Goal: Feedback & Contribution: Submit feedback/report problem

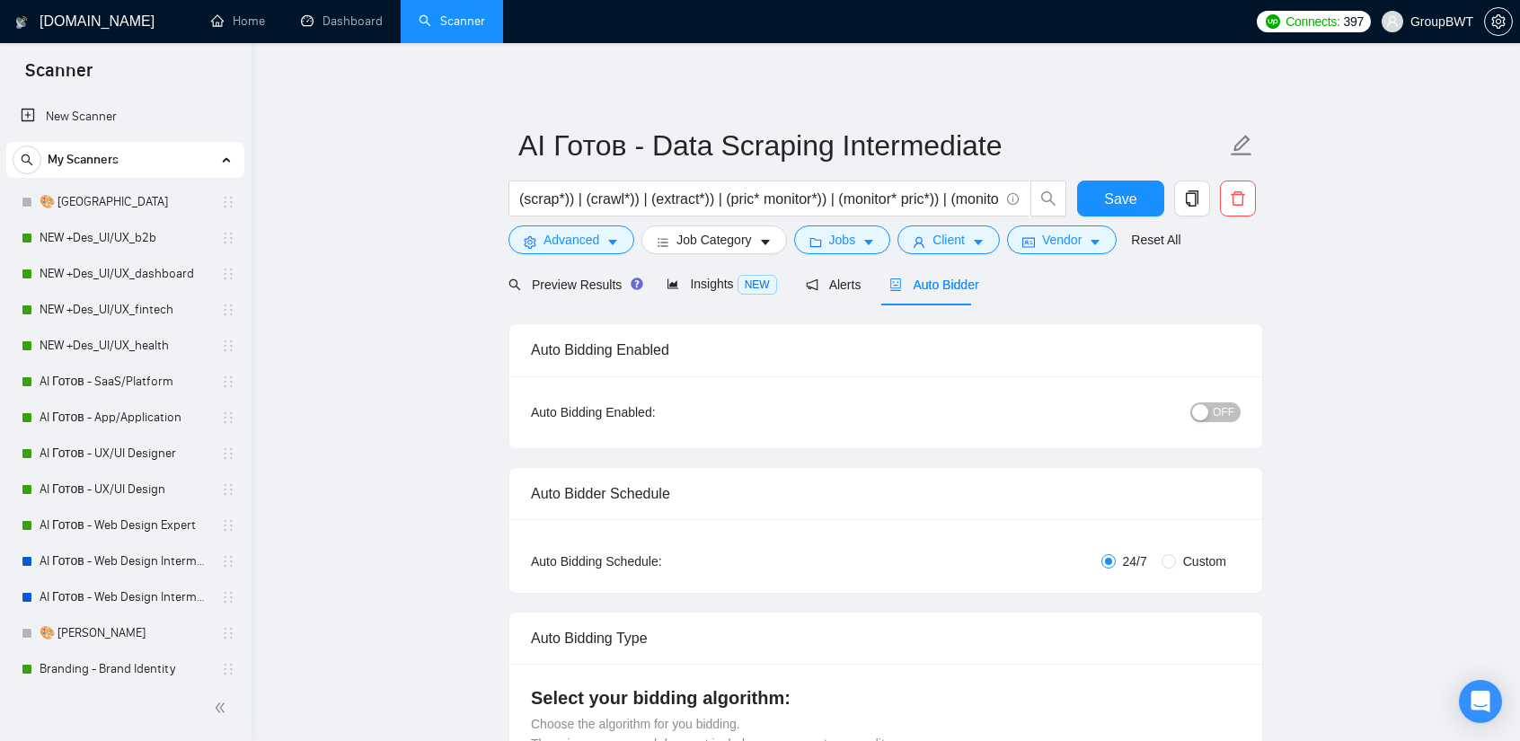
scroll to position [539, 0]
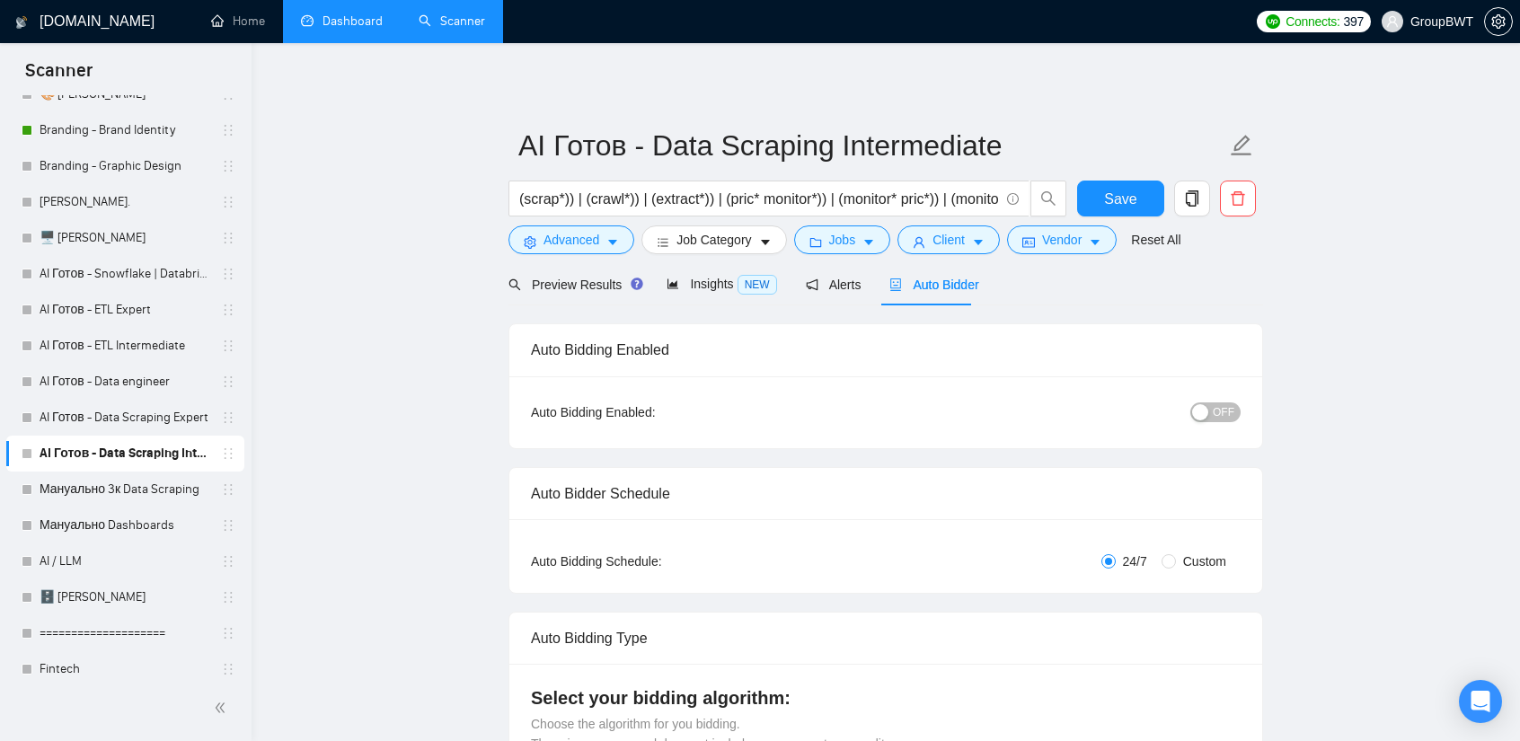
click at [320, 22] on link "Dashboard" at bounding box center [342, 20] width 82 height 15
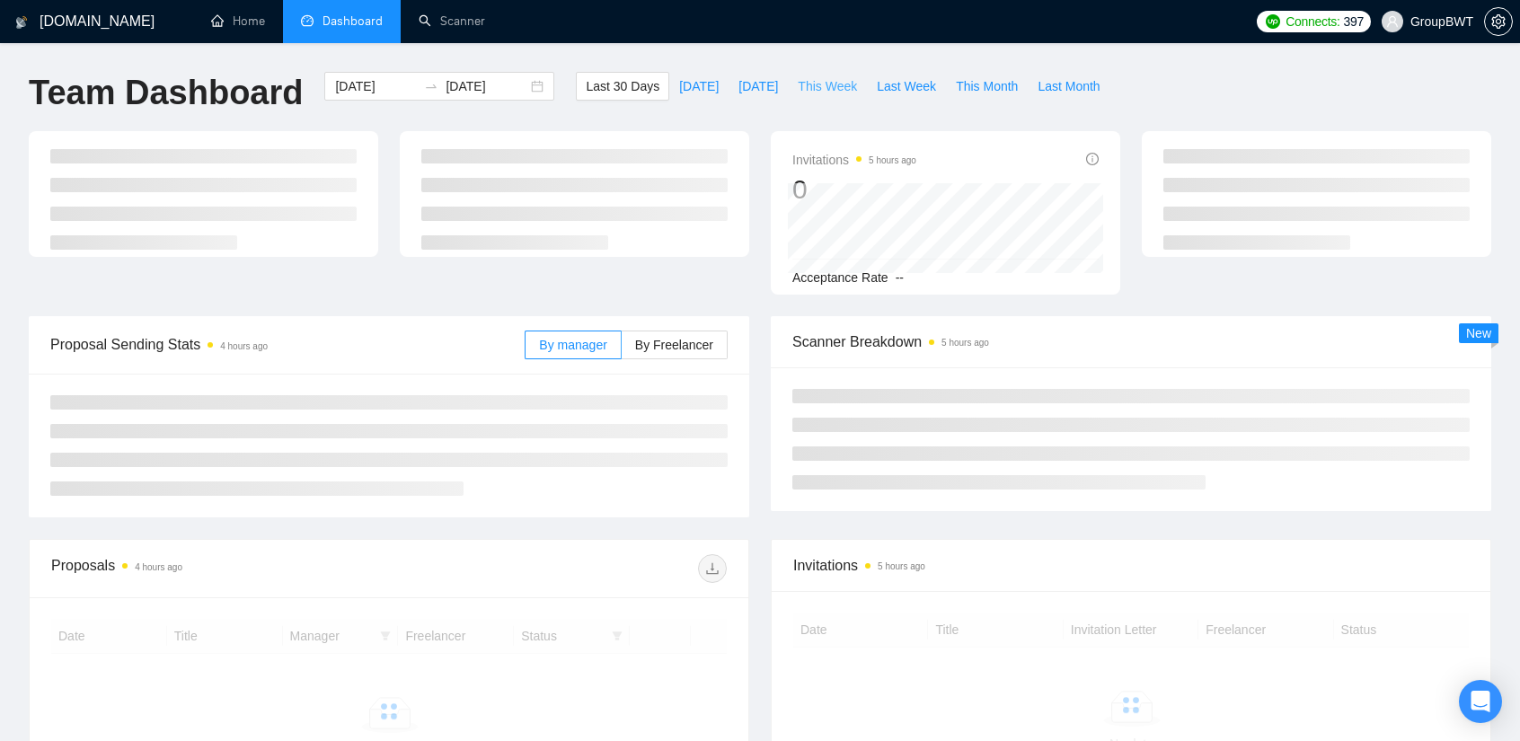
click at [815, 82] on span "This Week" at bounding box center [827, 86] width 59 height 20
type input "[DATE]"
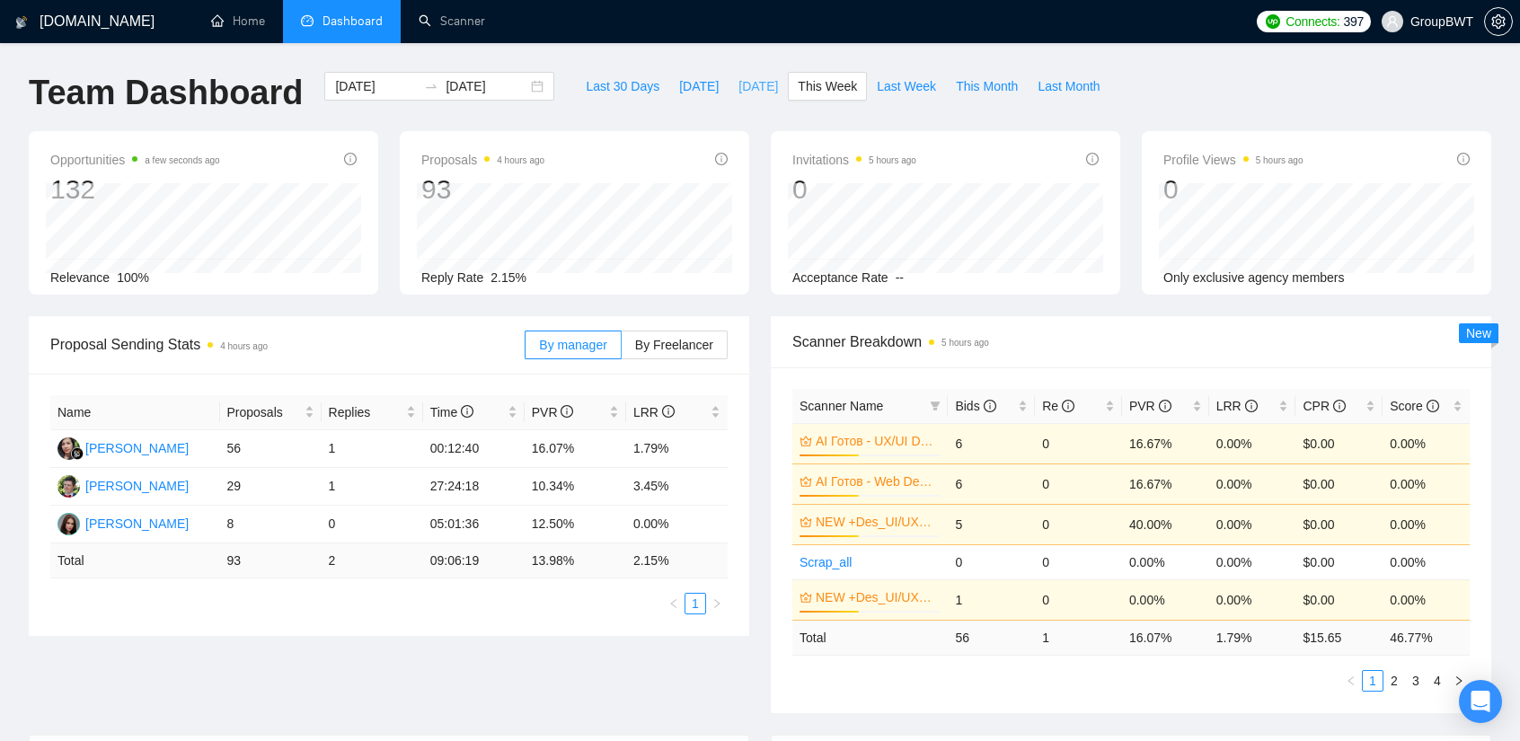
click at [736, 98] on button "[DATE]" at bounding box center [758, 86] width 59 height 29
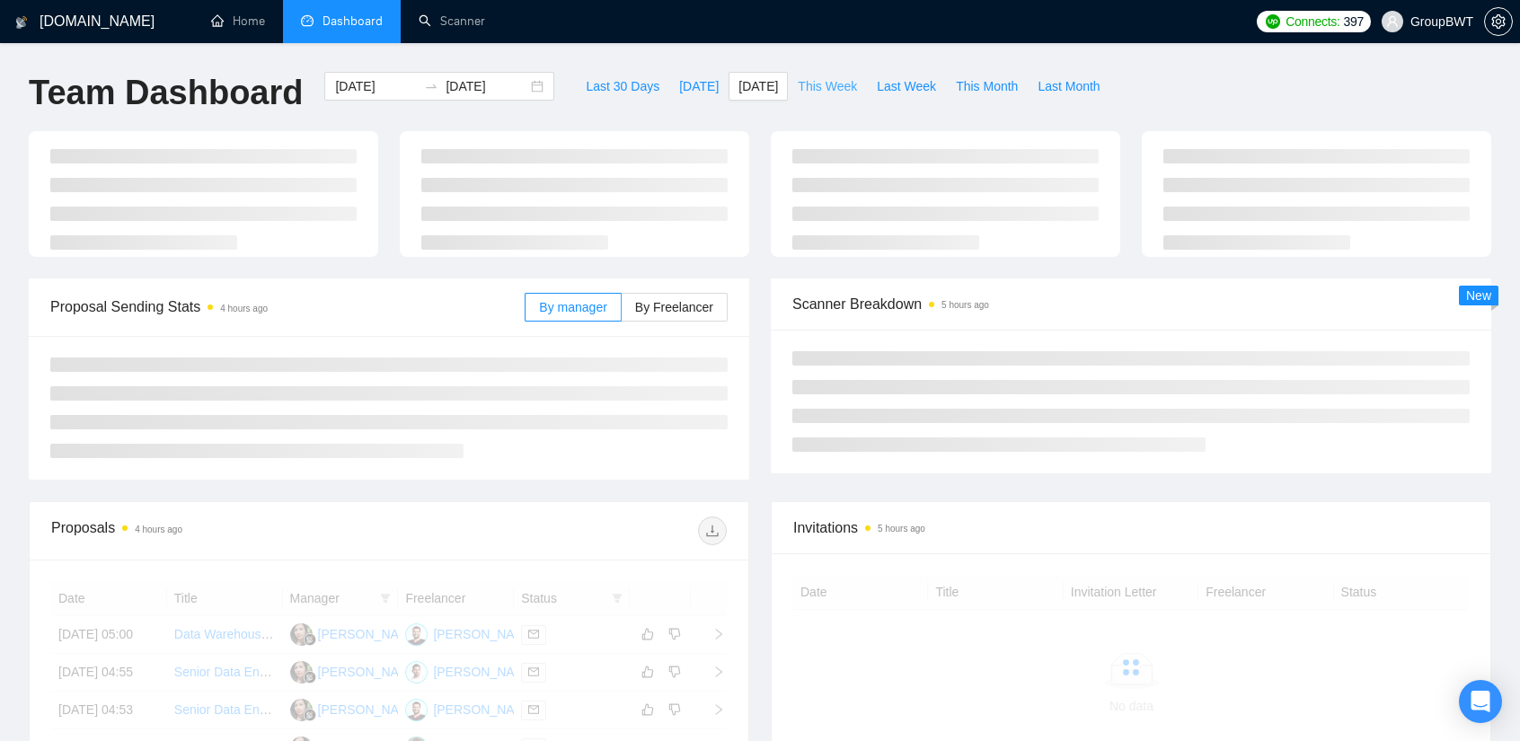
type input "[DATE]"
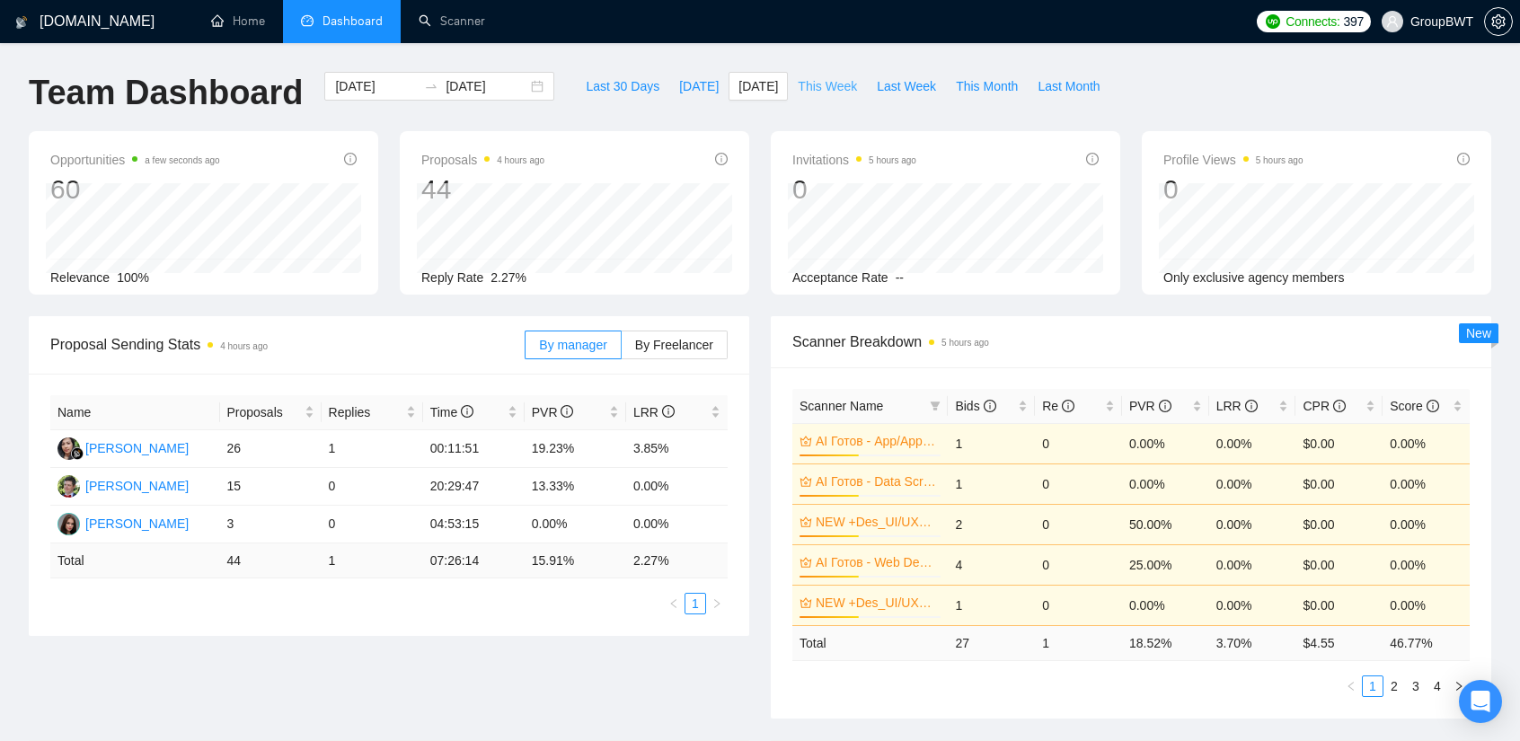
click at [805, 84] on span "This Week" at bounding box center [827, 86] width 59 height 20
type input "[DATE]"
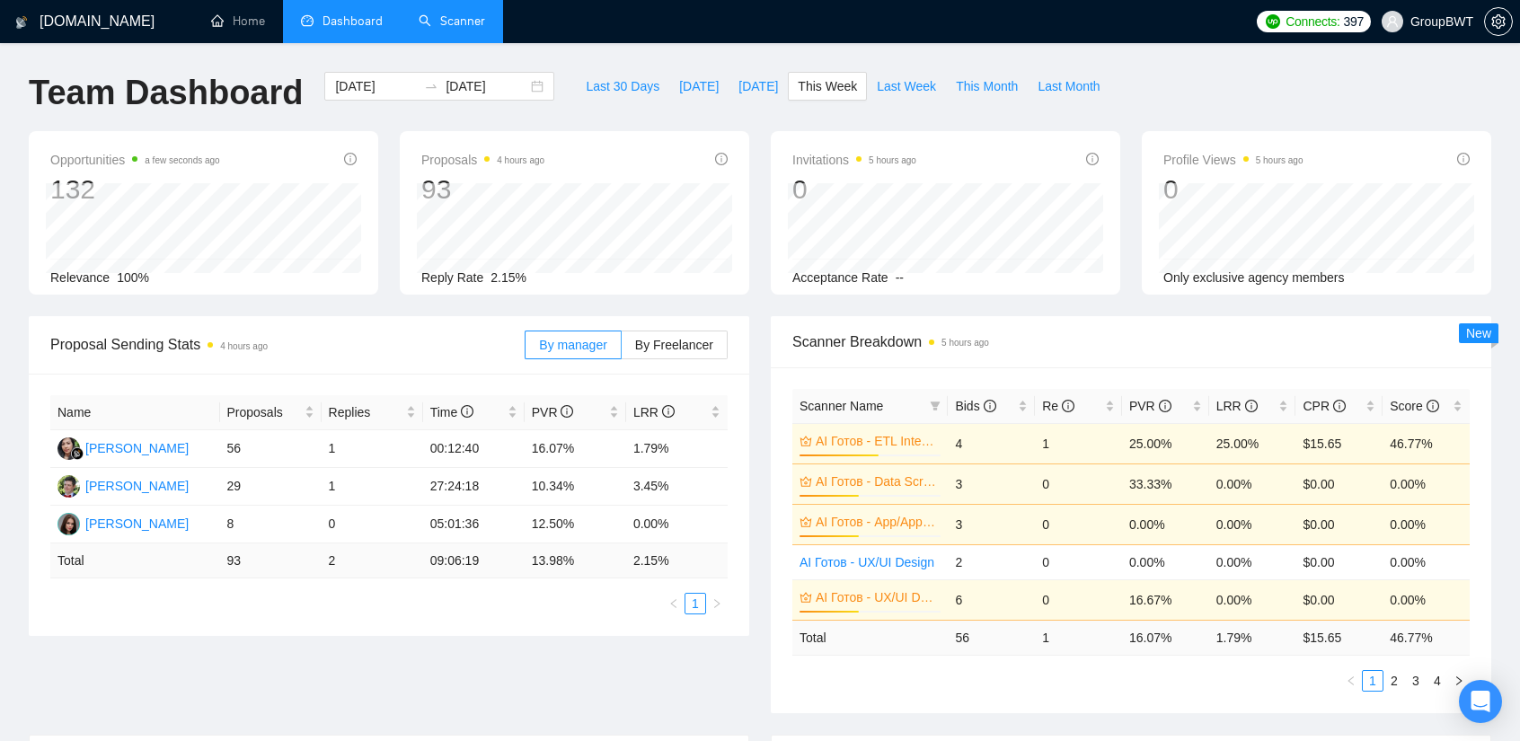
click at [419, 13] on link "Scanner" at bounding box center [452, 20] width 66 height 15
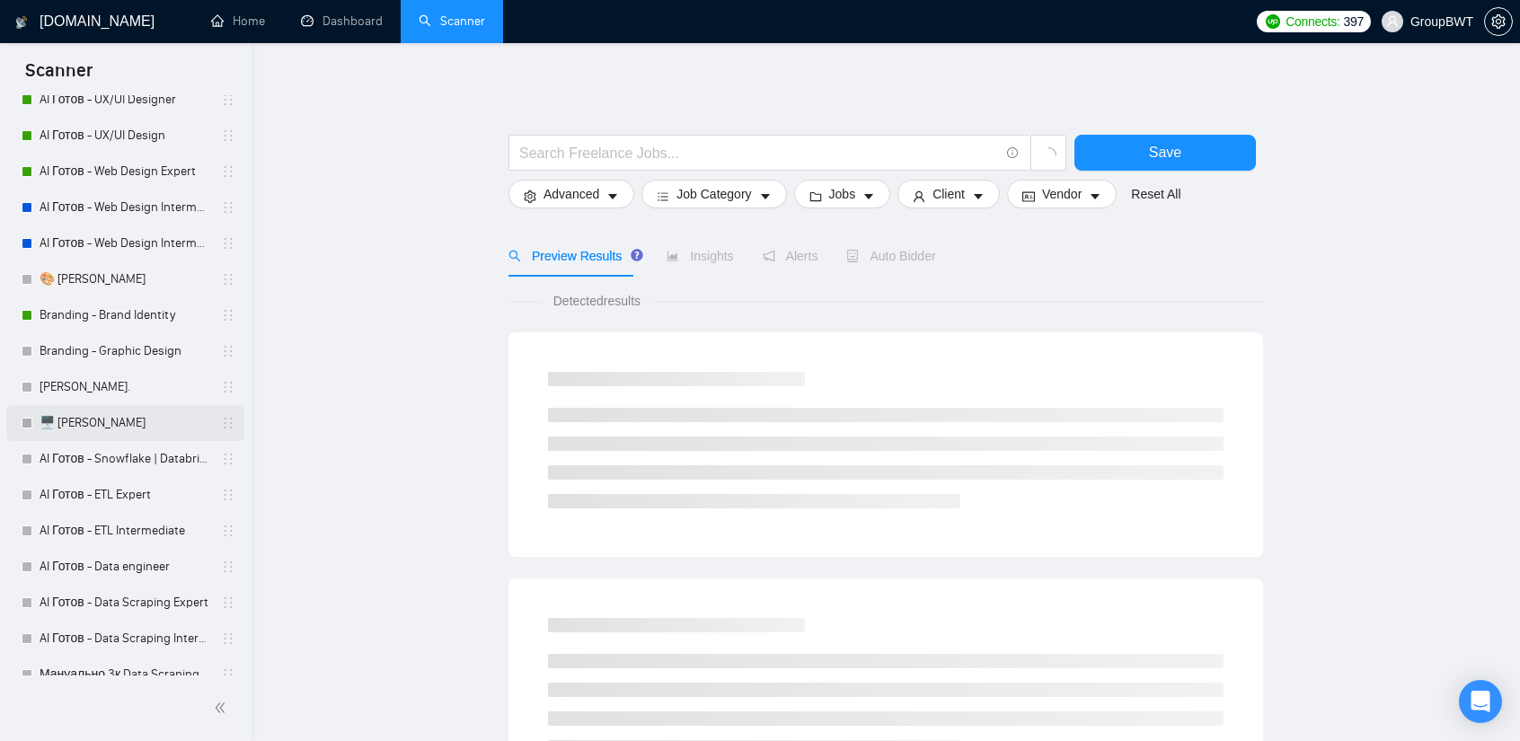
scroll to position [359, 0]
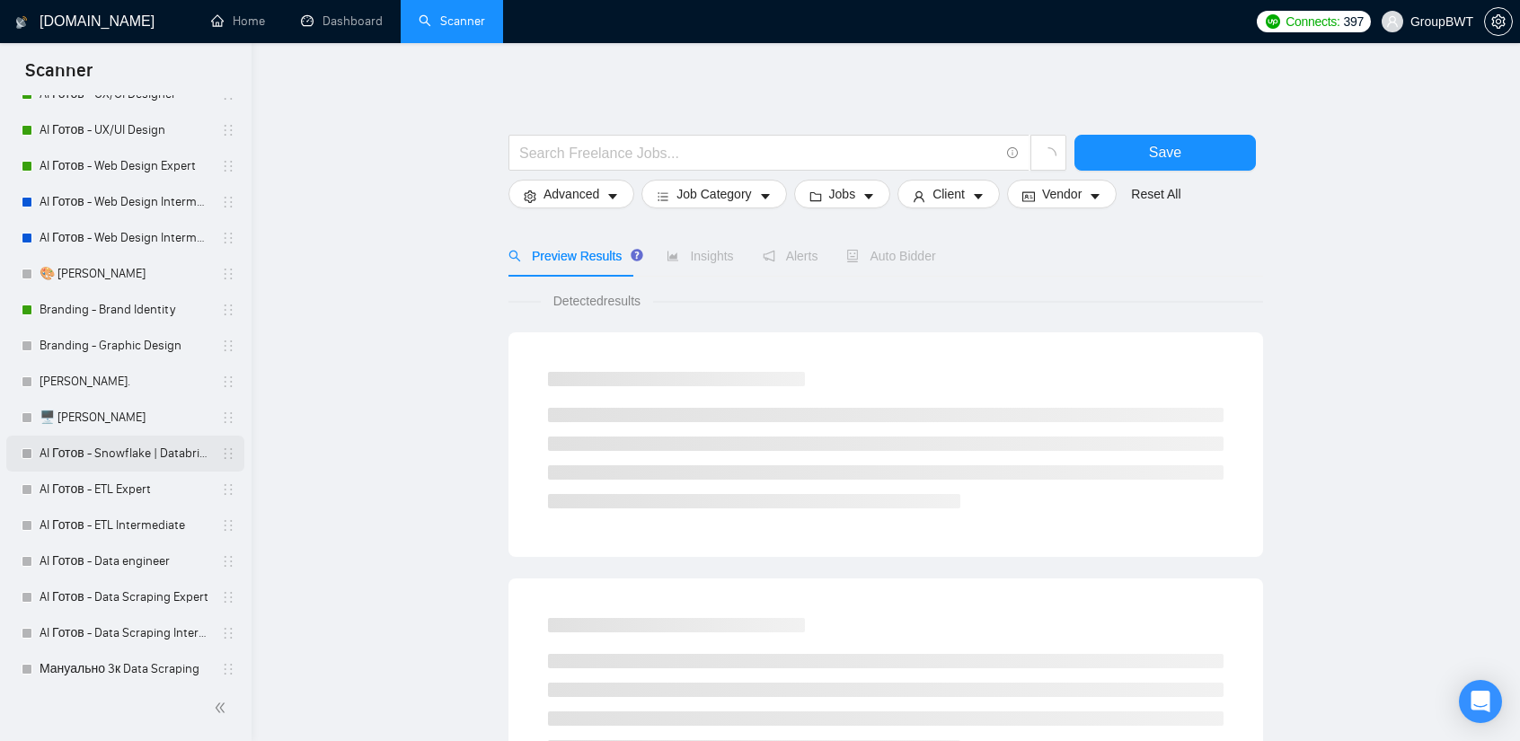
click at [122, 470] on link "AI Готов - Snowflake | Databricks" at bounding box center [125, 454] width 171 height 36
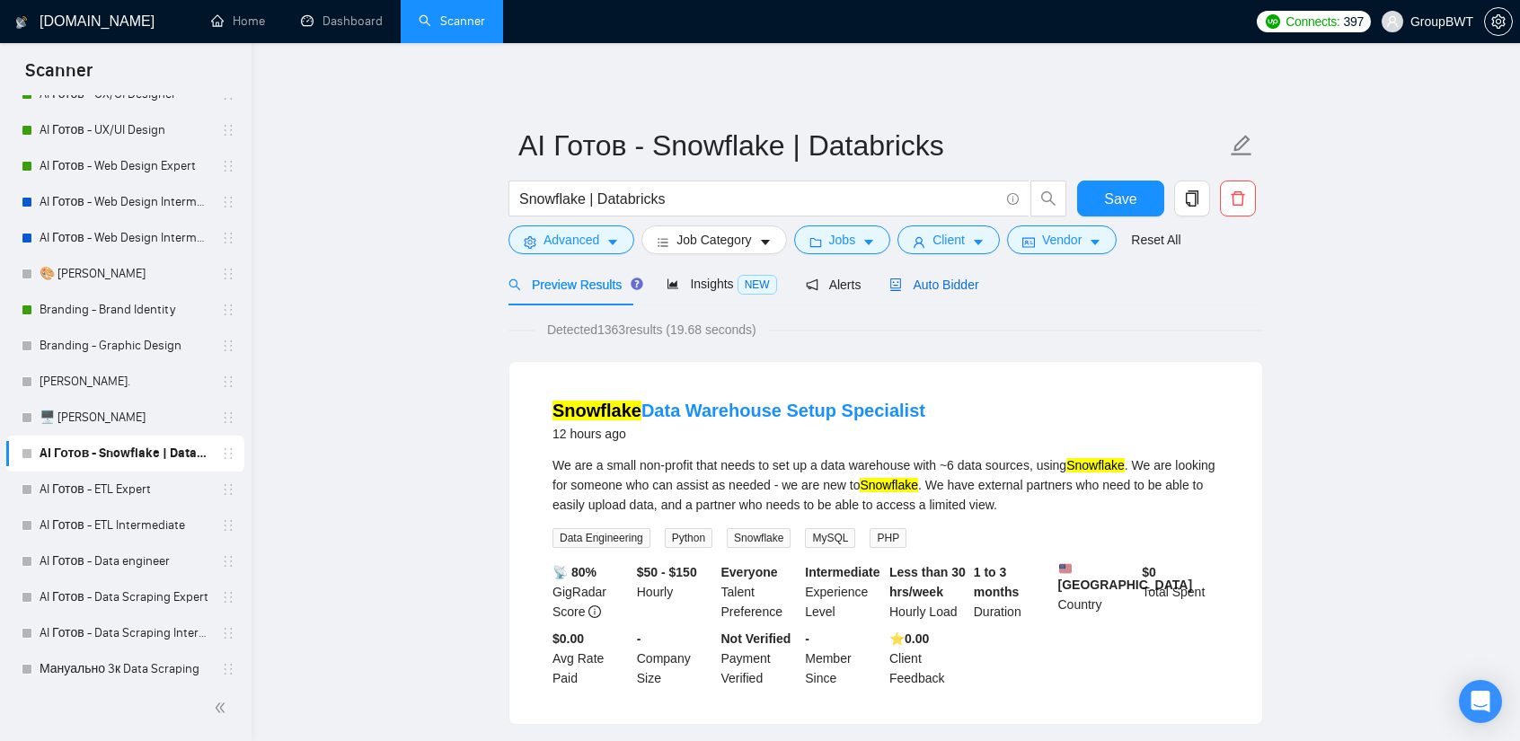
click at [914, 294] on div "Auto Bidder" at bounding box center [934, 285] width 89 height 20
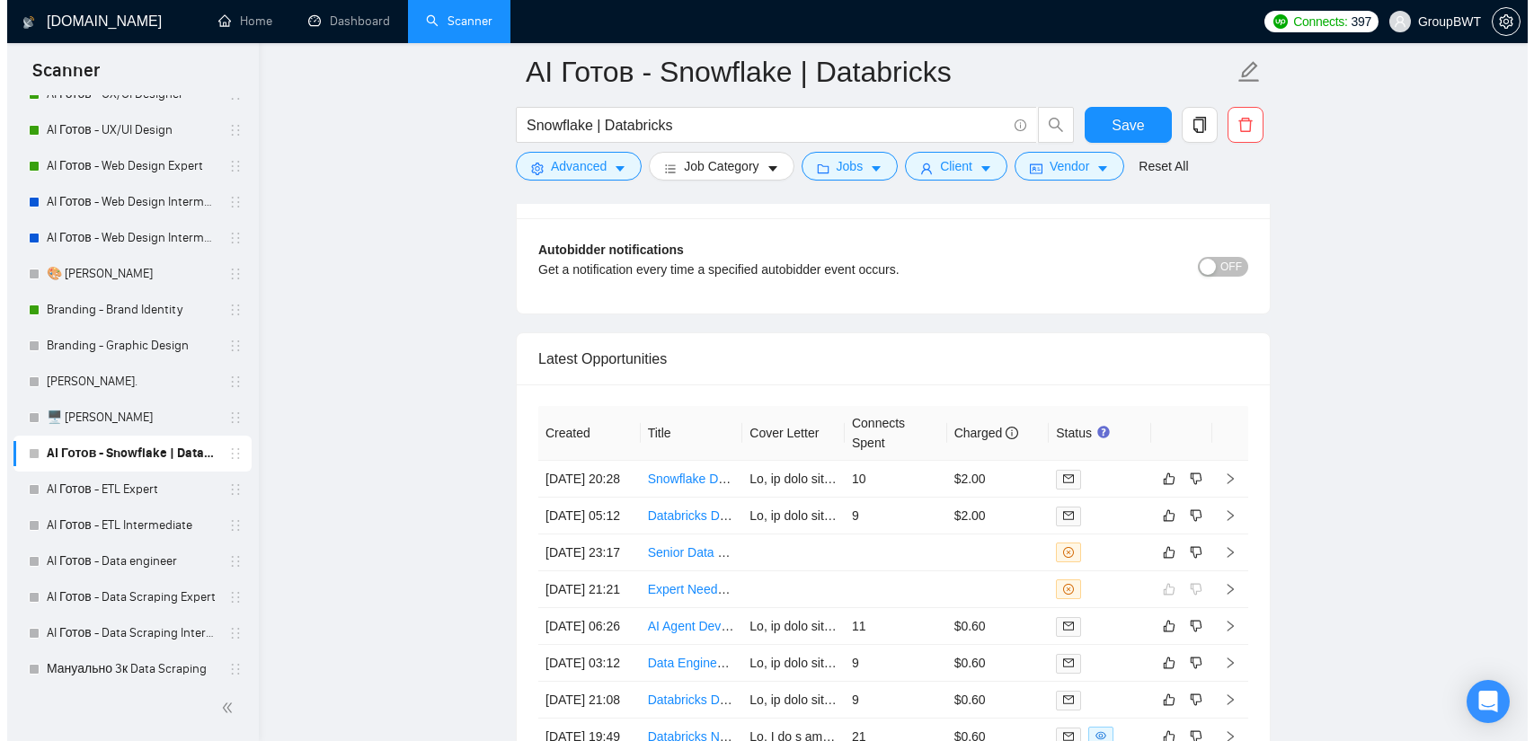
scroll to position [4403, 0]
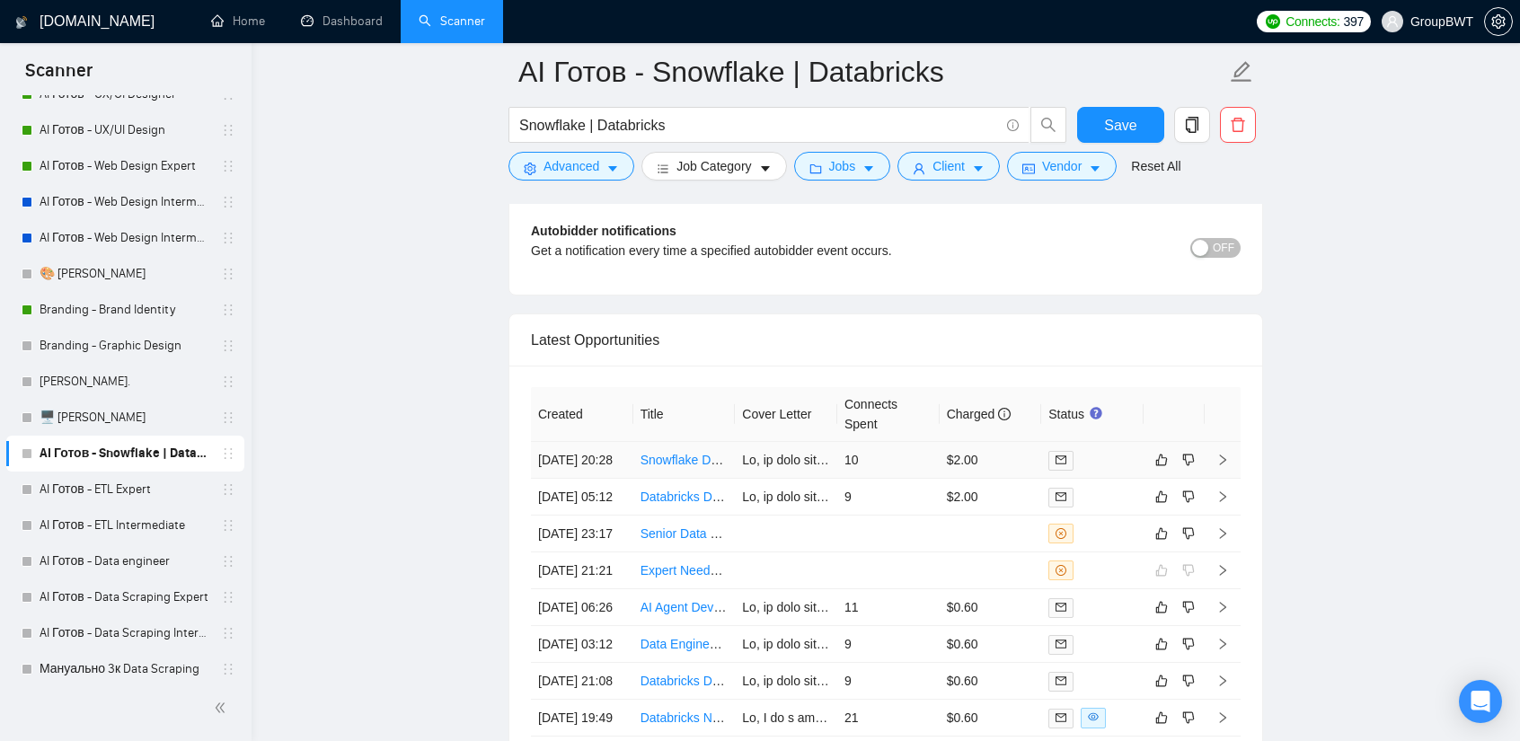
click at [886, 442] on td "10" at bounding box center [888, 460] width 102 height 37
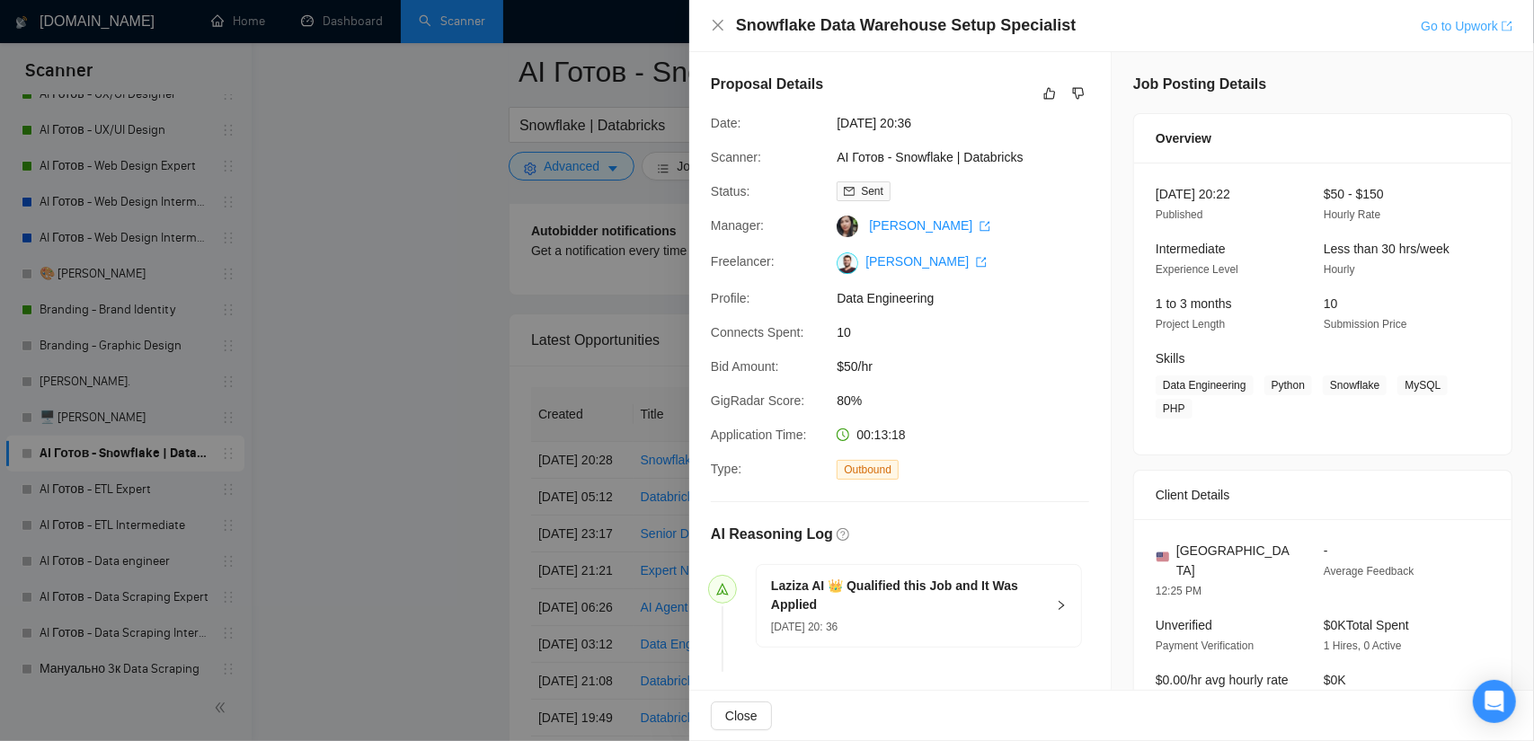
click at [1438, 31] on link "Go to Upwork" at bounding box center [1467, 26] width 92 height 14
click at [1047, 91] on icon "like" at bounding box center [1050, 94] width 12 height 12
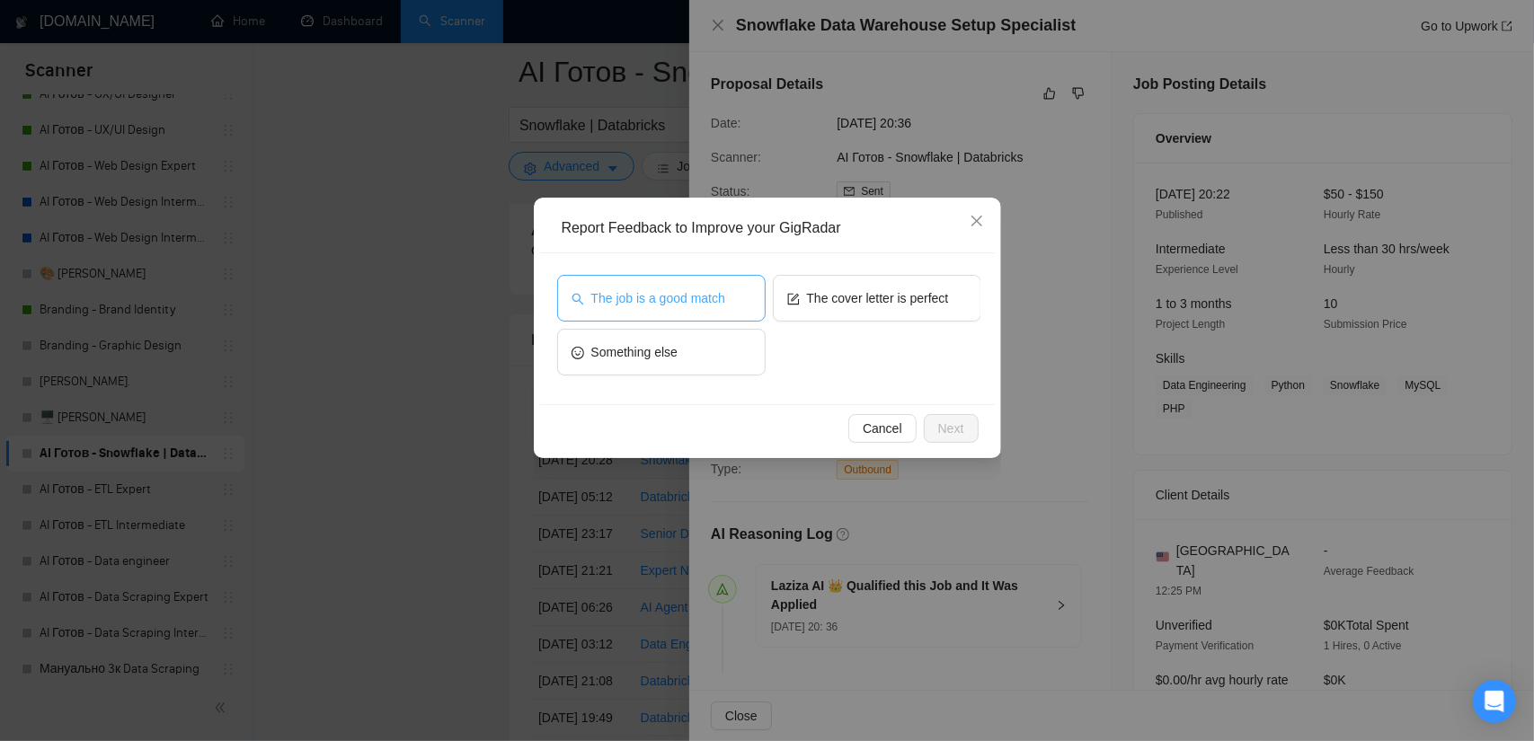
click at [731, 301] on button "The job is a good match" at bounding box center [661, 298] width 208 height 47
click at [951, 431] on span "Next" at bounding box center [951, 429] width 26 height 20
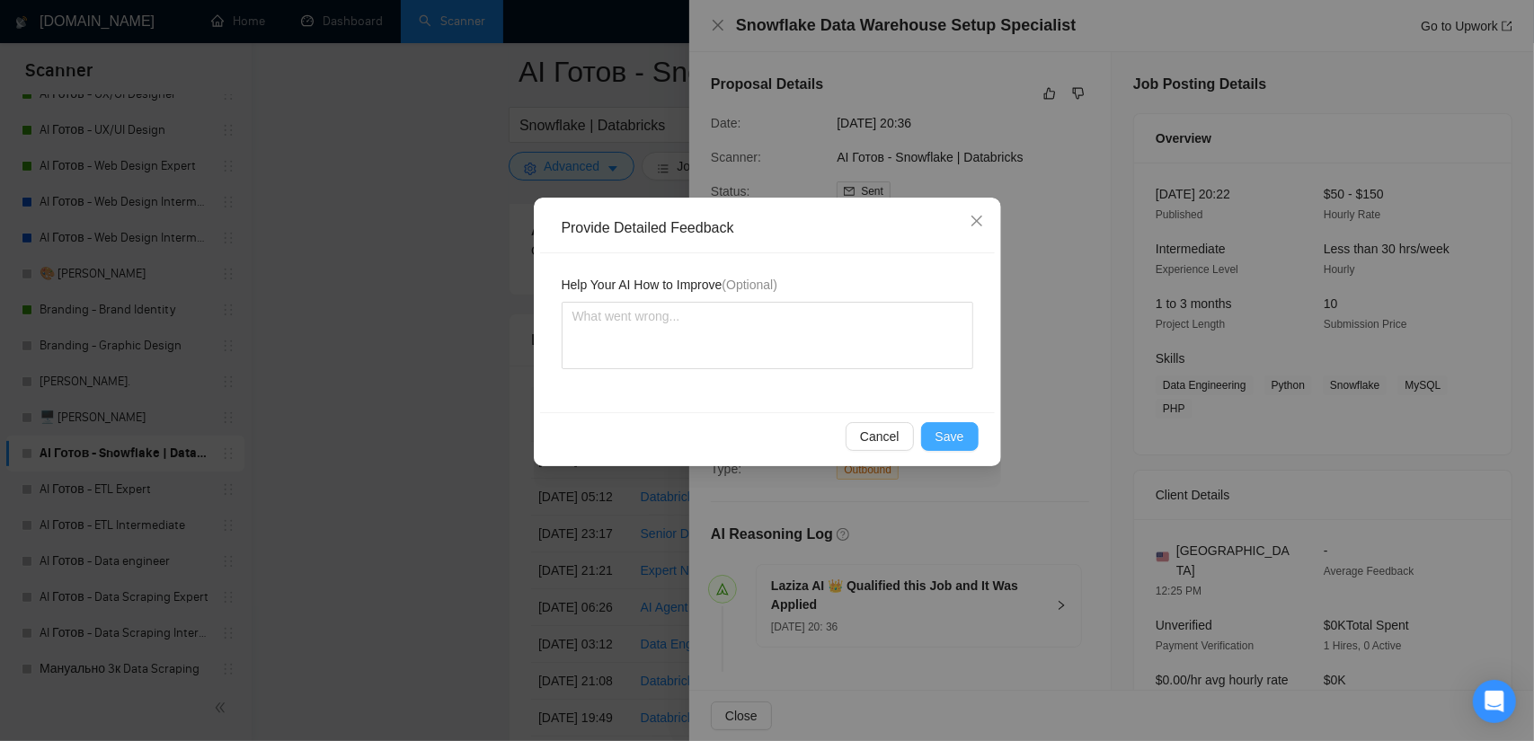
click at [957, 438] on span "Save" at bounding box center [949, 437] width 29 height 20
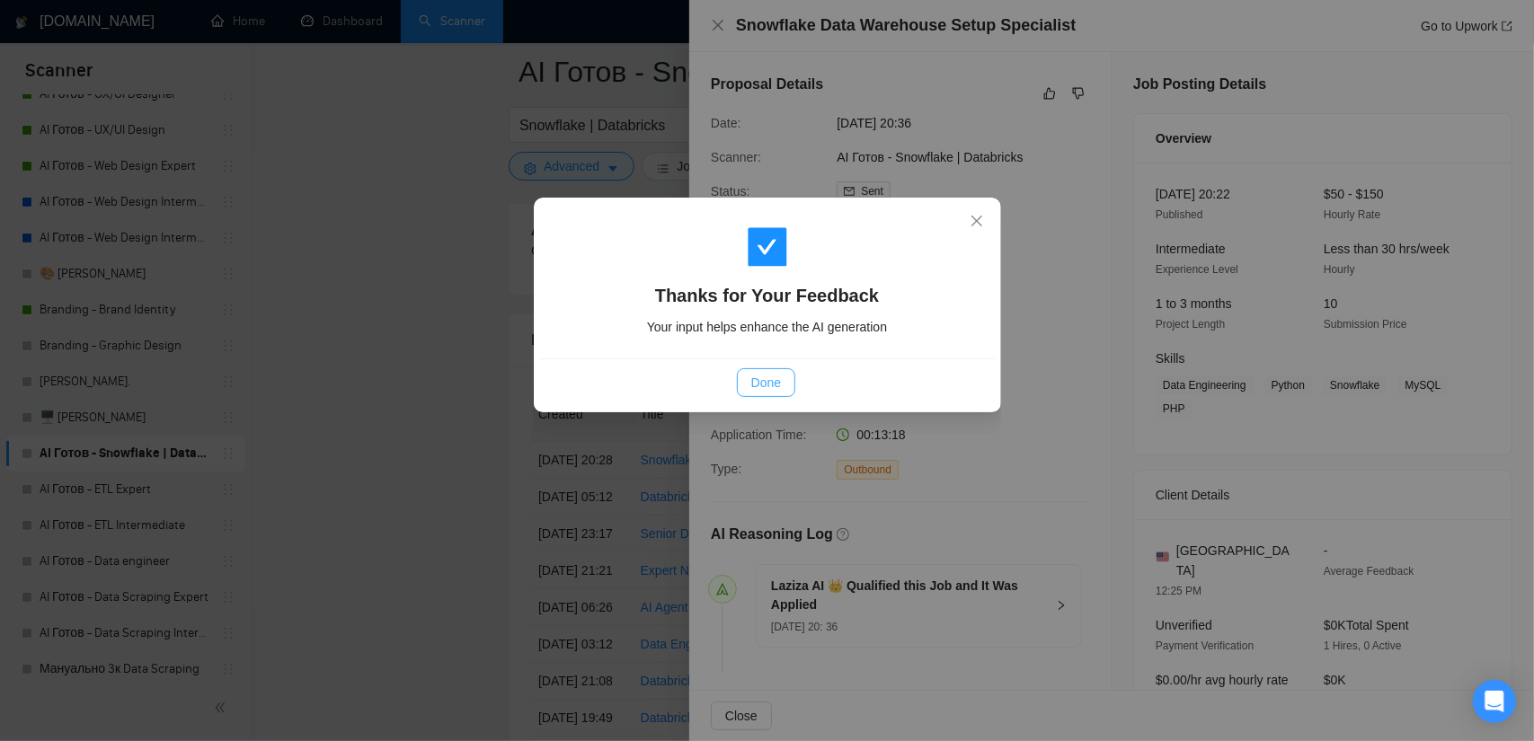
click at [744, 380] on button "Done" at bounding box center [766, 382] width 58 height 29
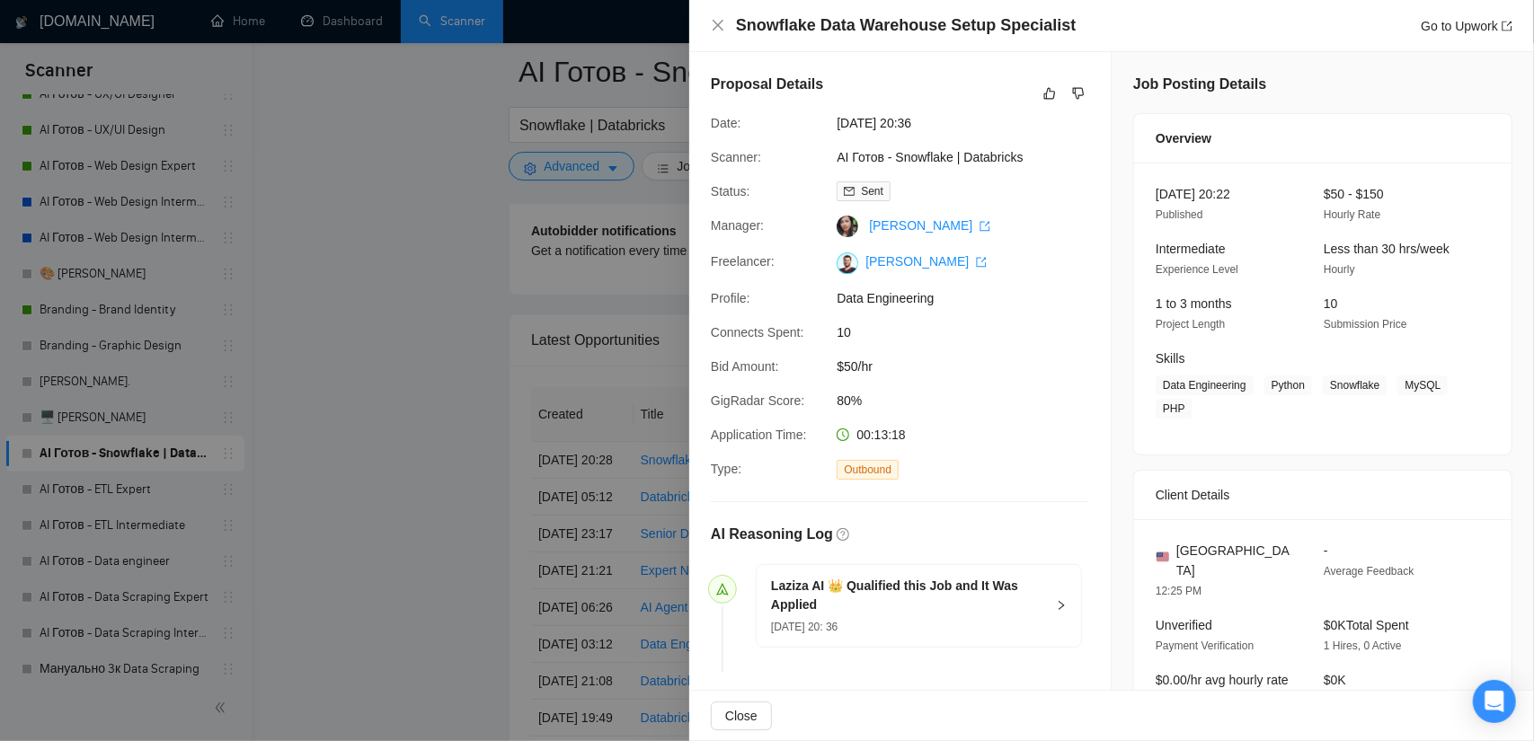
click at [381, 335] on div at bounding box center [767, 370] width 1534 height 741
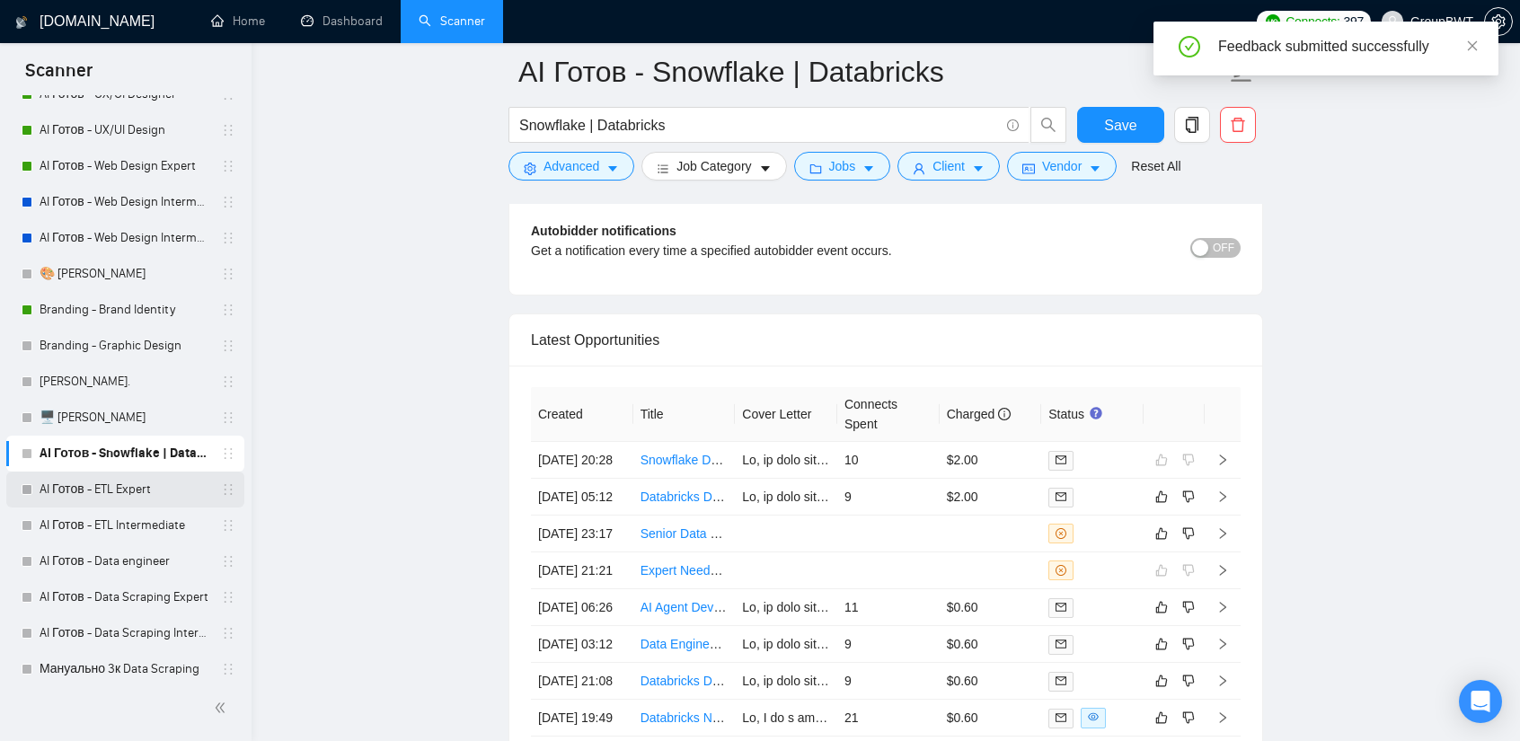
click at [120, 490] on link "AI Готов - ETL Expert" at bounding box center [125, 490] width 171 height 36
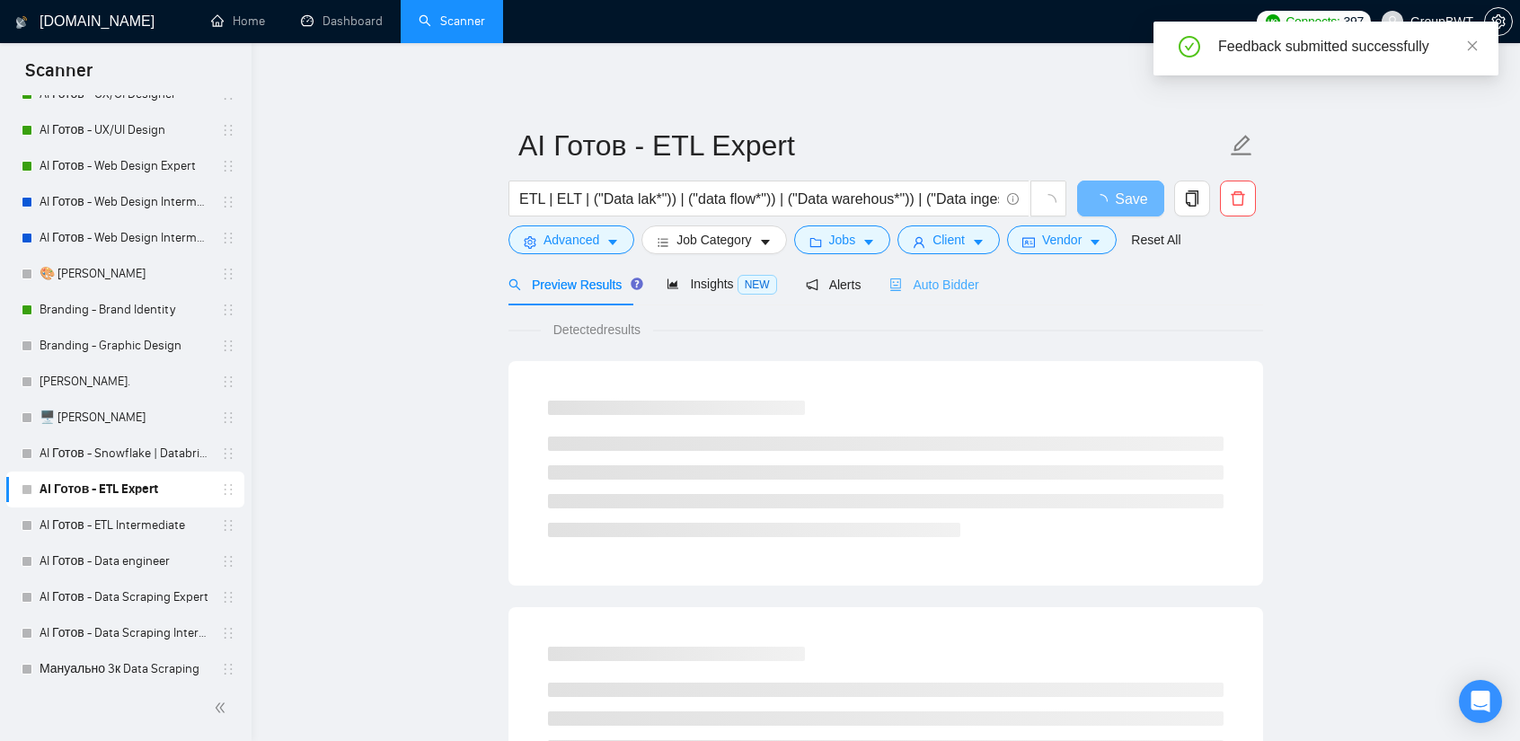
click at [940, 296] on div "Auto Bidder" at bounding box center [934, 284] width 89 height 42
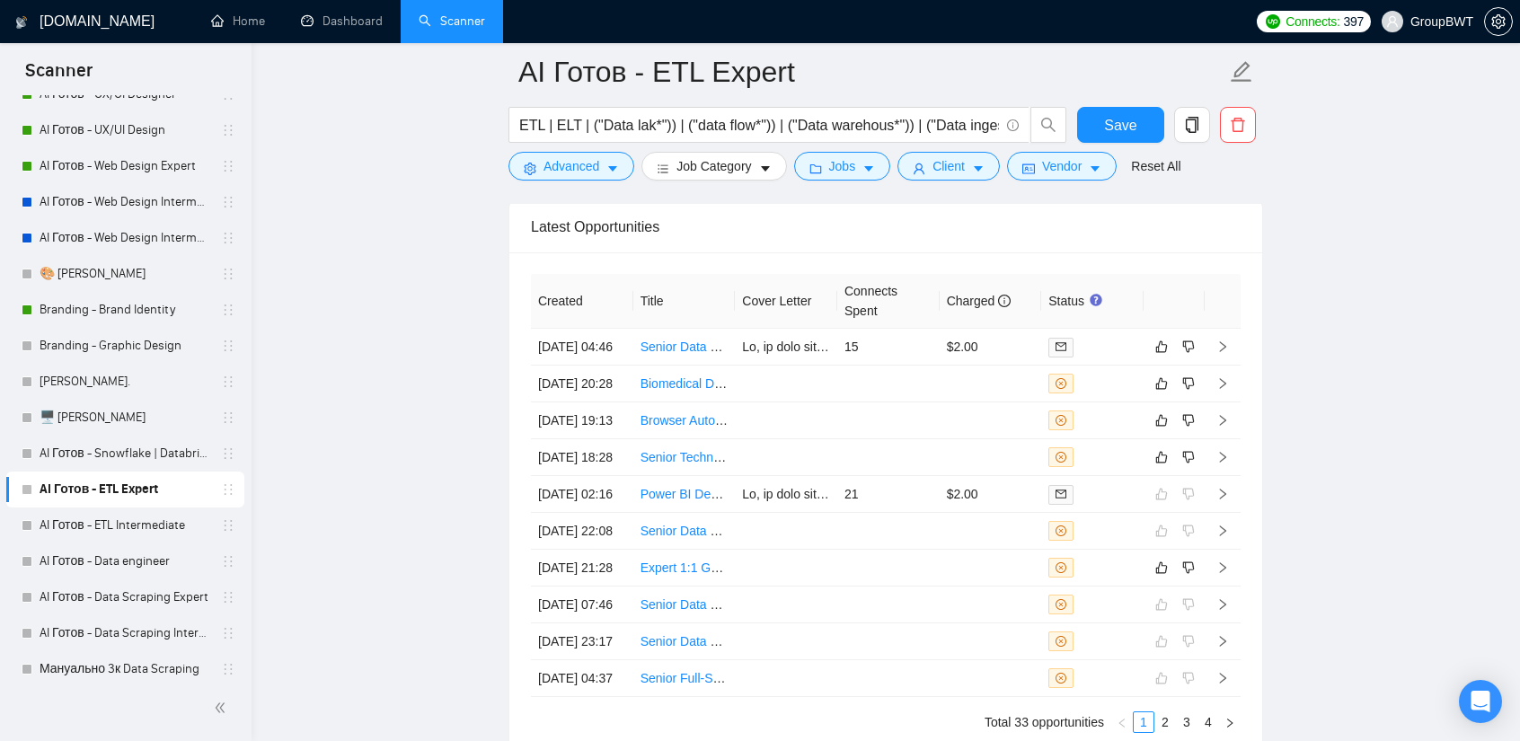
scroll to position [4493, 0]
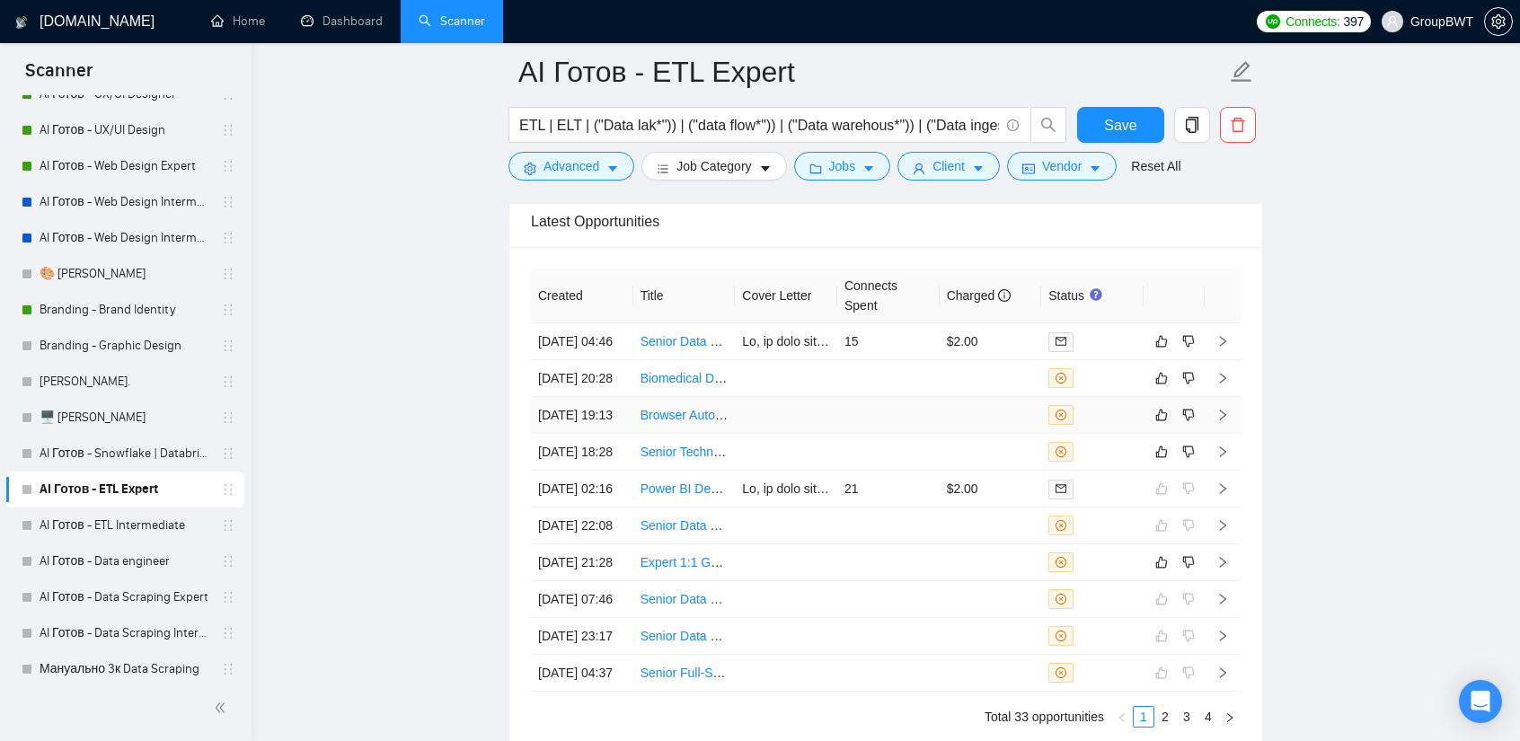
click at [817, 416] on td at bounding box center [786, 415] width 102 height 37
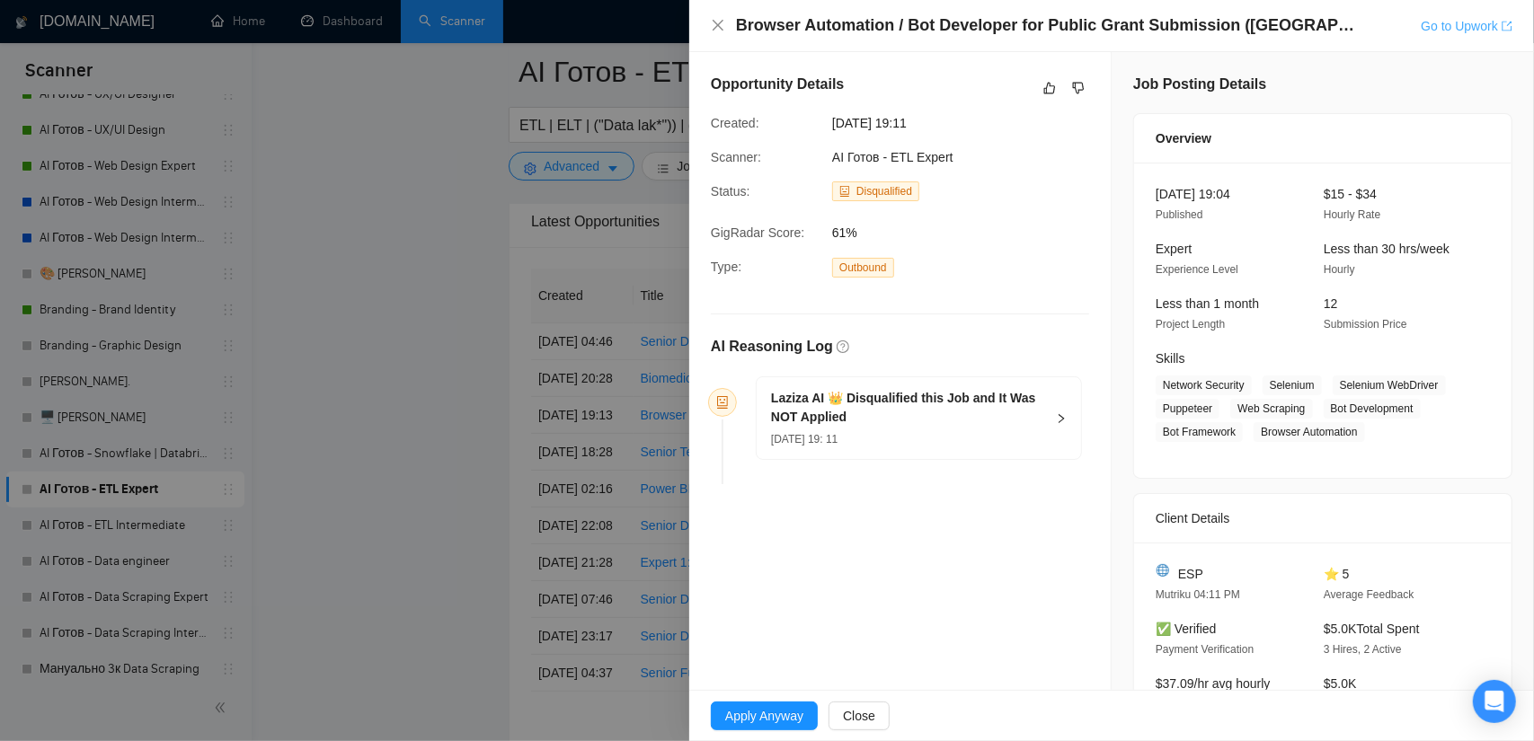
click at [1434, 31] on link "Go to Upwork" at bounding box center [1467, 26] width 92 height 14
click at [509, 317] on div at bounding box center [767, 370] width 1534 height 741
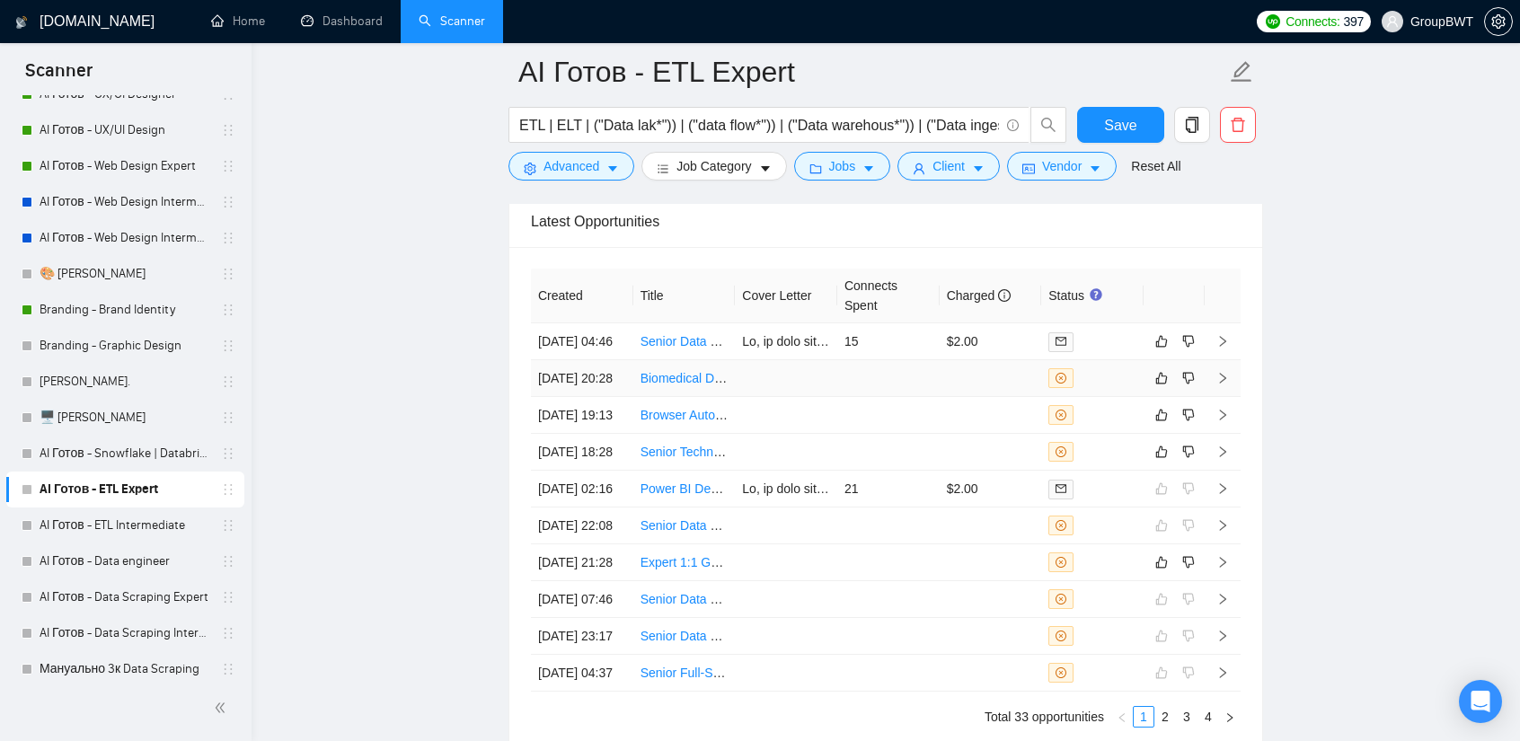
click at [895, 360] on td at bounding box center [888, 378] width 102 height 37
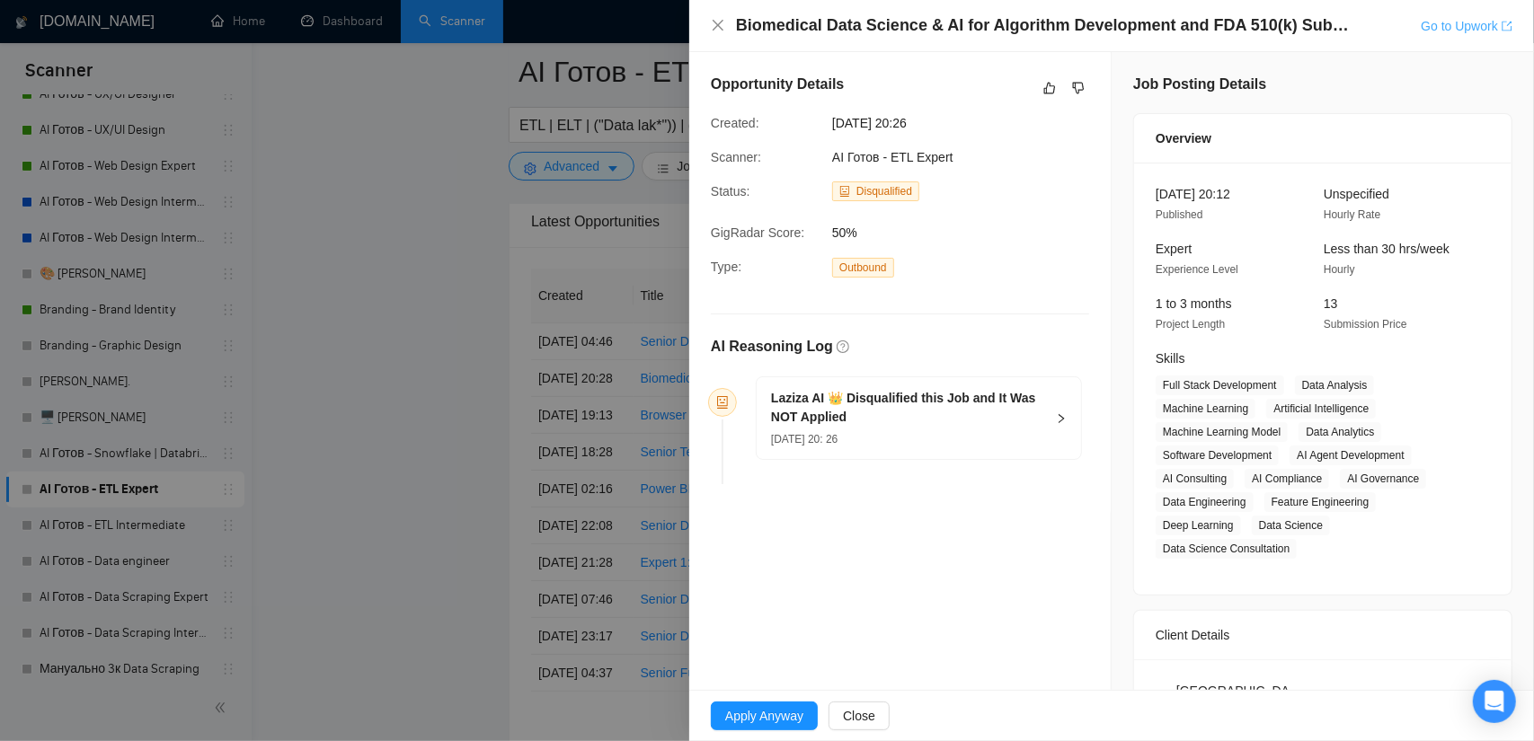
click at [1453, 29] on link "Go to Upwork" at bounding box center [1467, 26] width 92 height 14
click at [438, 342] on div at bounding box center [767, 370] width 1534 height 741
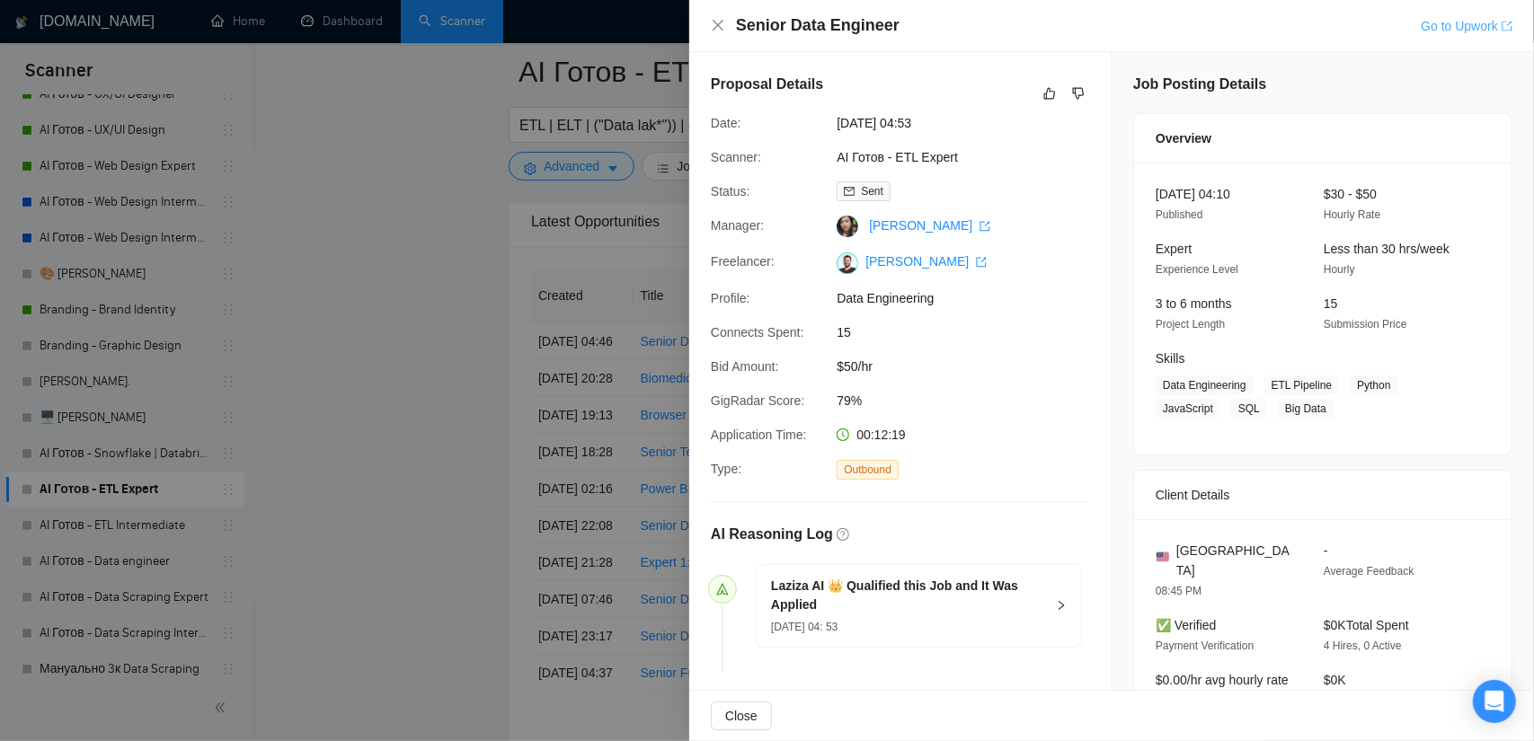
click at [1464, 19] on link "Go to Upwork" at bounding box center [1467, 26] width 92 height 14
click at [210, 495] on div at bounding box center [767, 370] width 1534 height 741
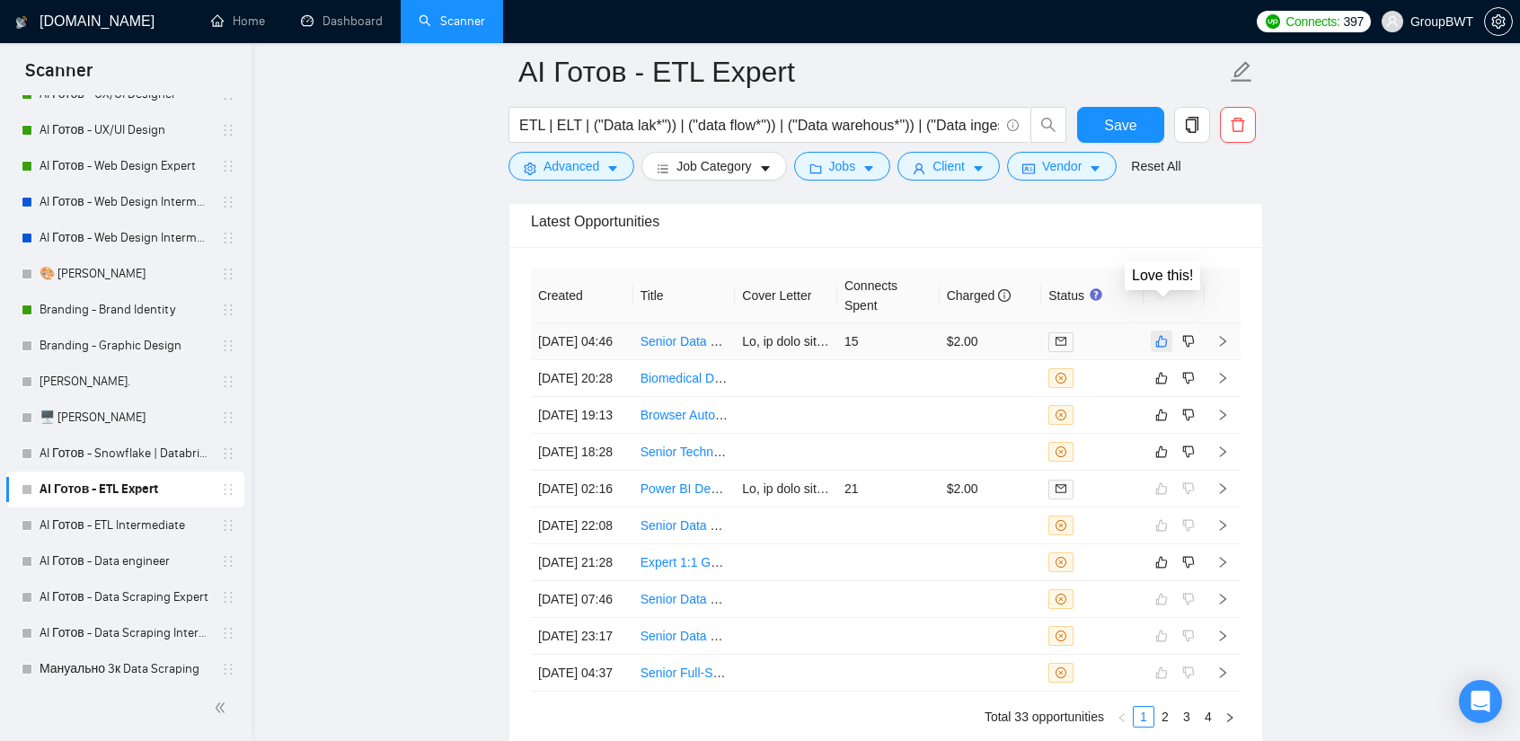
click at [1163, 334] on icon "like" at bounding box center [1162, 341] width 13 height 14
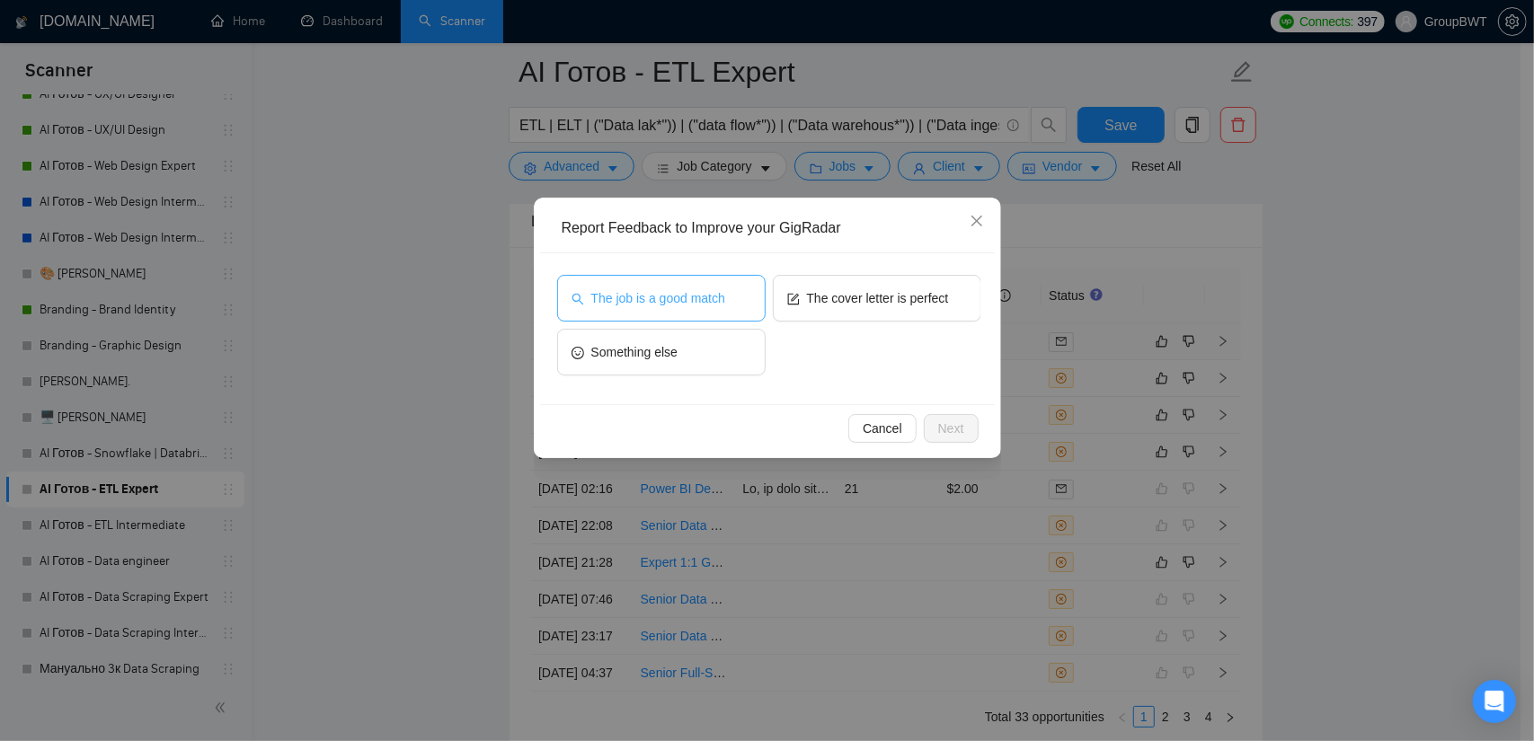
click at [655, 305] on span "The job is a good match" at bounding box center [658, 298] width 134 height 20
click at [943, 428] on span "Next" at bounding box center [951, 429] width 26 height 20
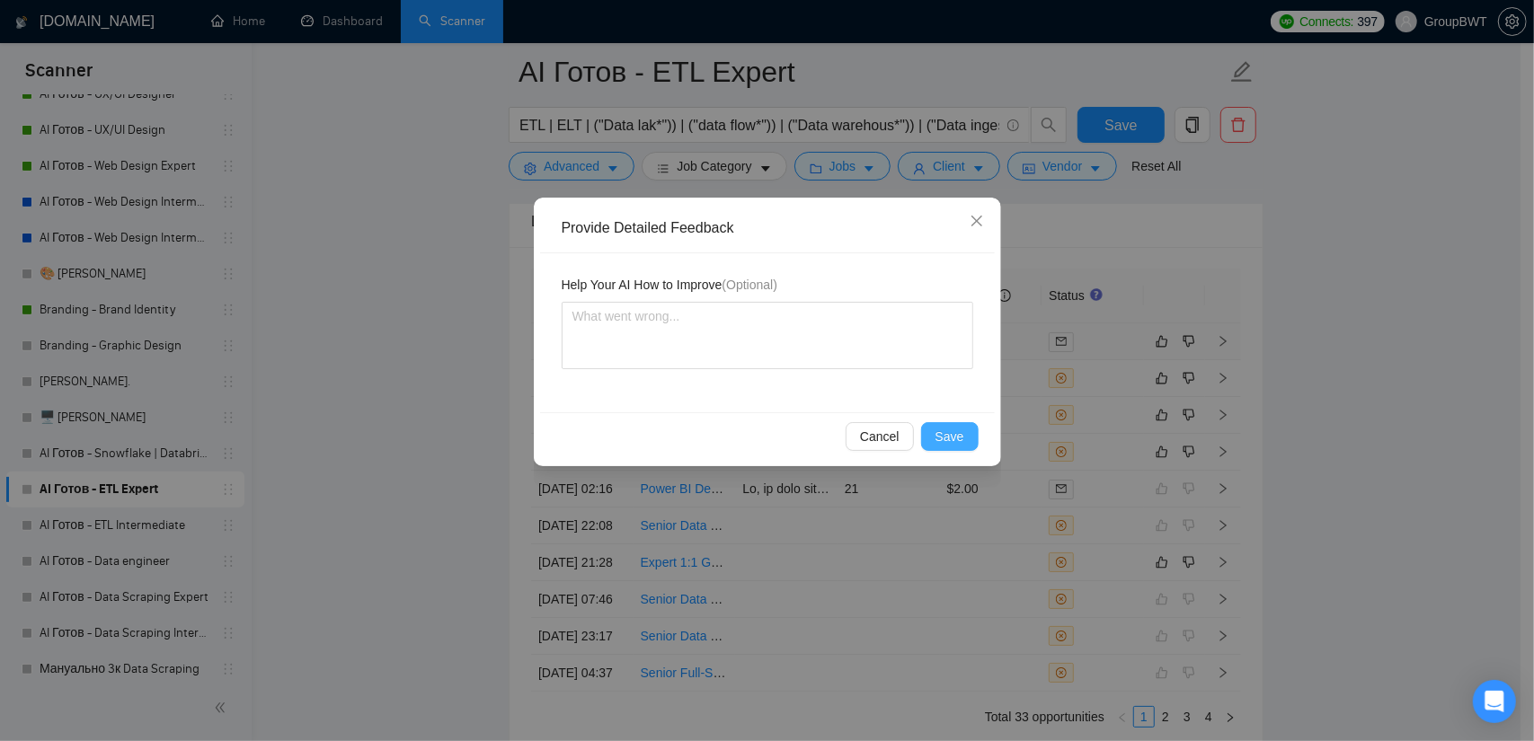
click at [947, 436] on span "Save" at bounding box center [949, 437] width 29 height 20
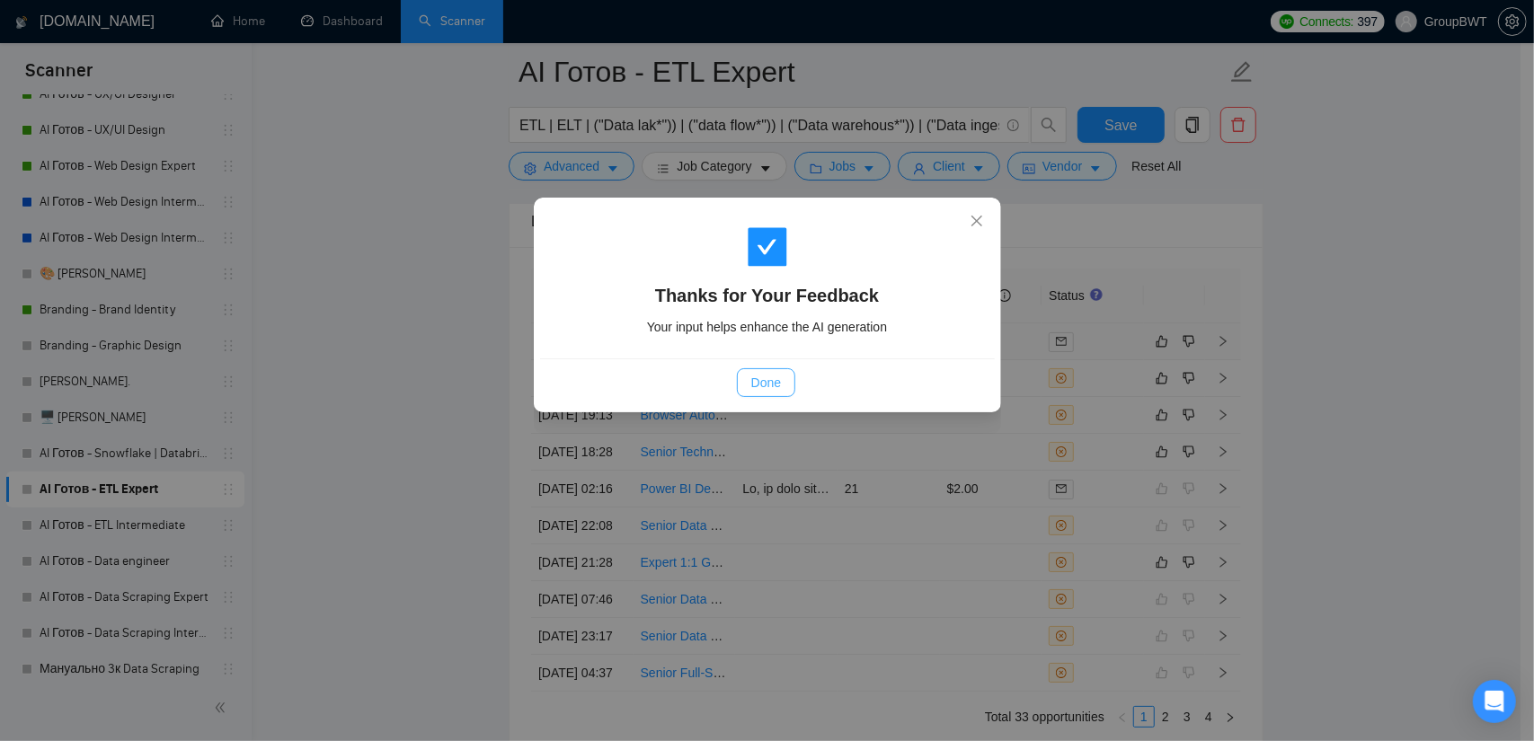
click at [748, 386] on button "Done" at bounding box center [766, 382] width 58 height 29
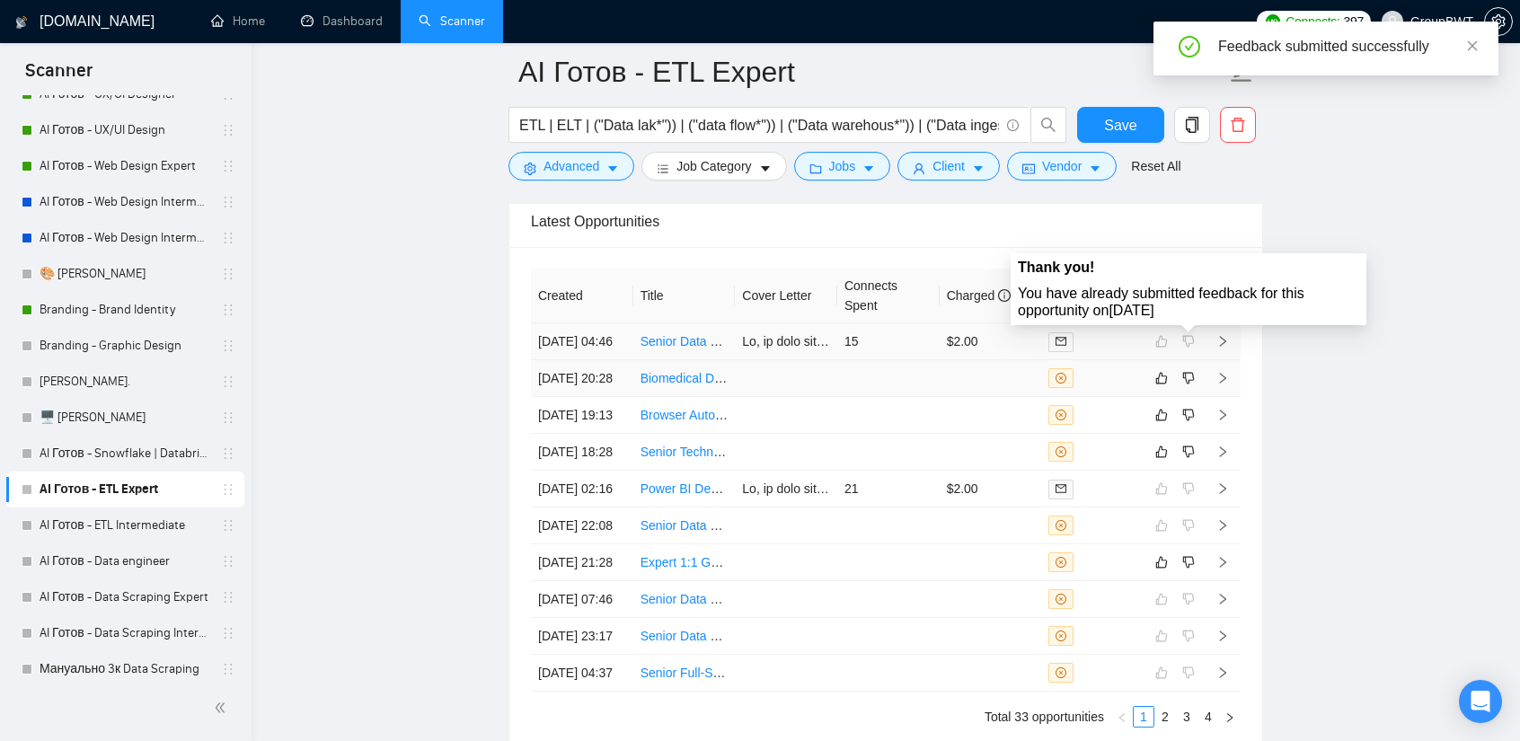
scroll to position [4403, 0]
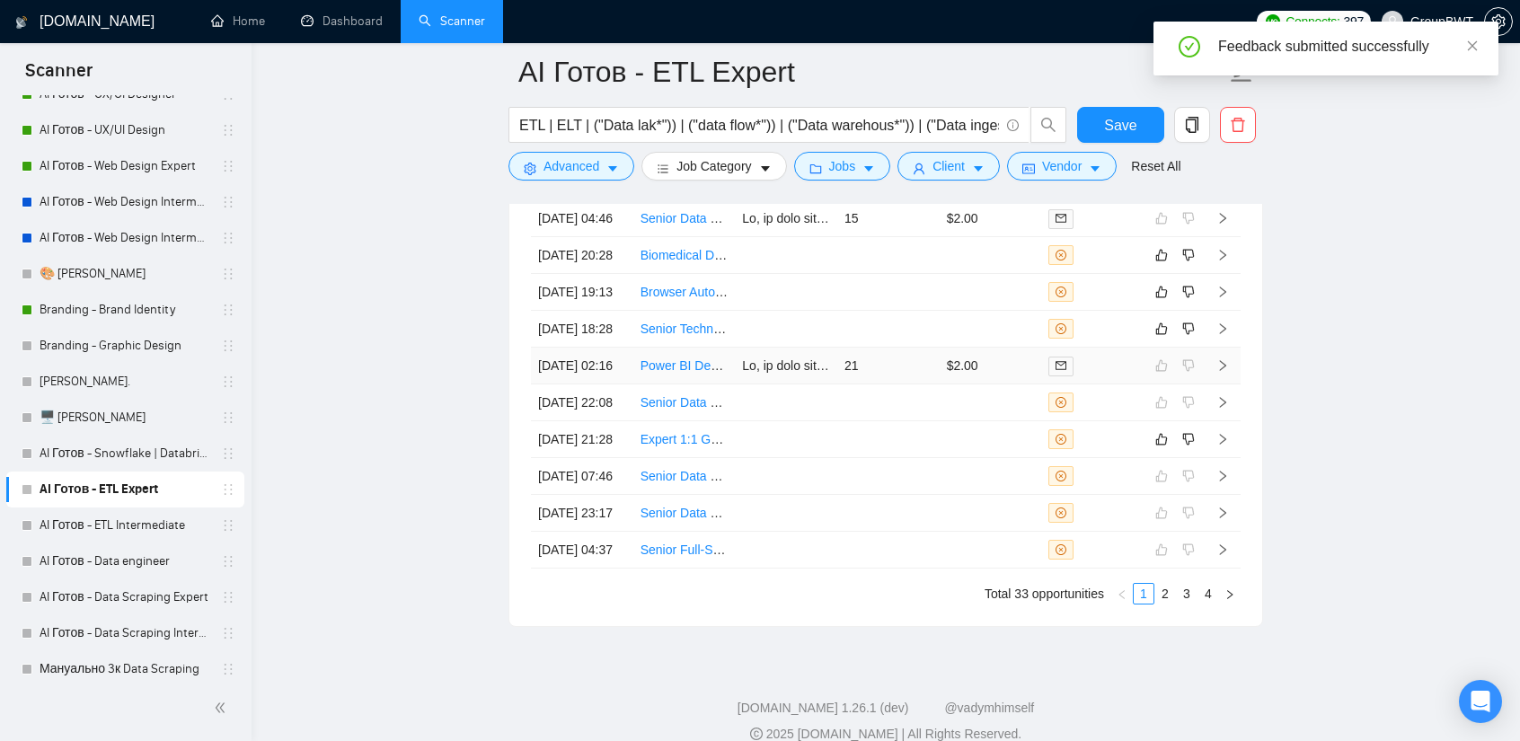
click at [1171, 454] on tbody "[DATE] 04:46 Senior Data Engineer 15 $2.00 [DATE] 20:28 Biomedical Data Science…" at bounding box center [886, 384] width 710 height 368
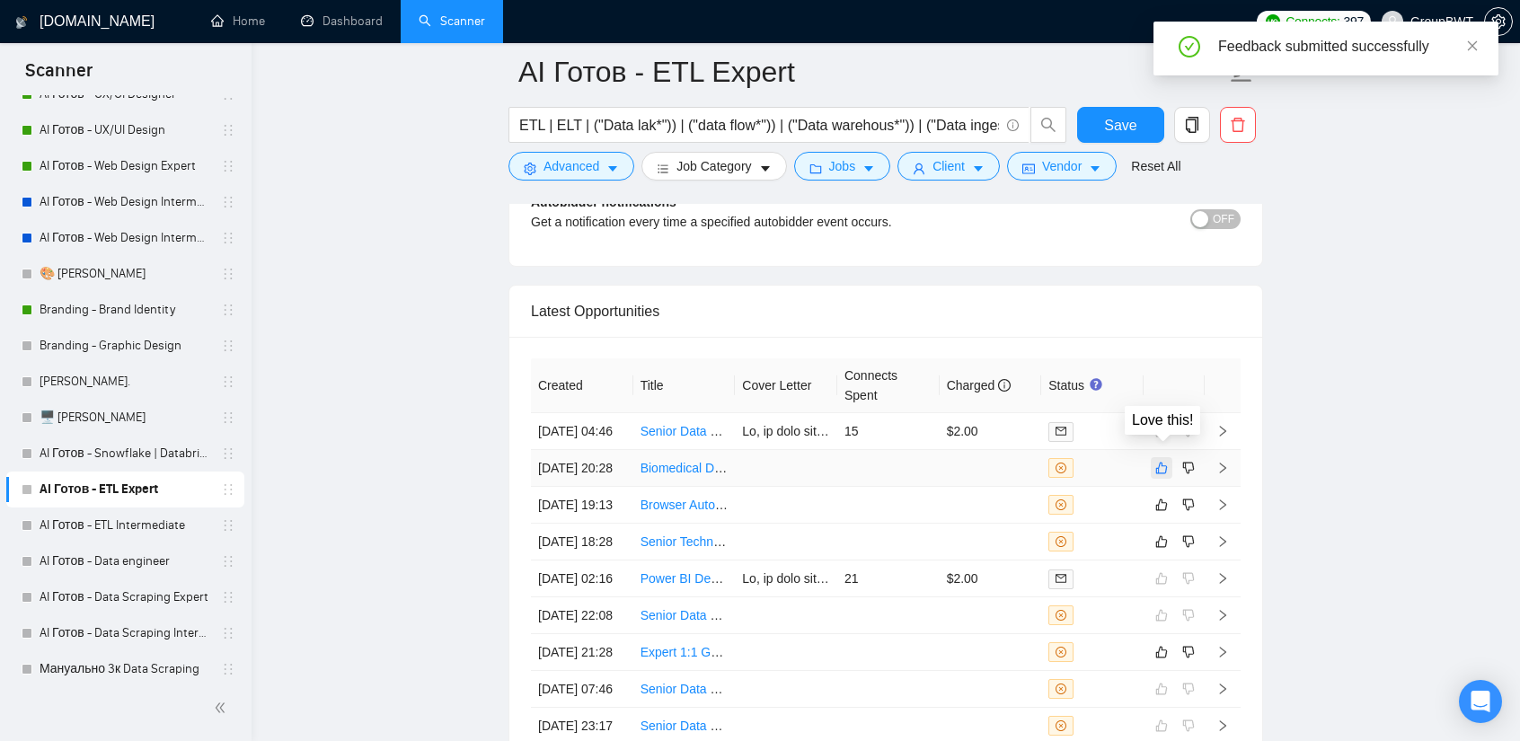
click at [1164, 461] on icon "like" at bounding box center [1162, 468] width 13 height 14
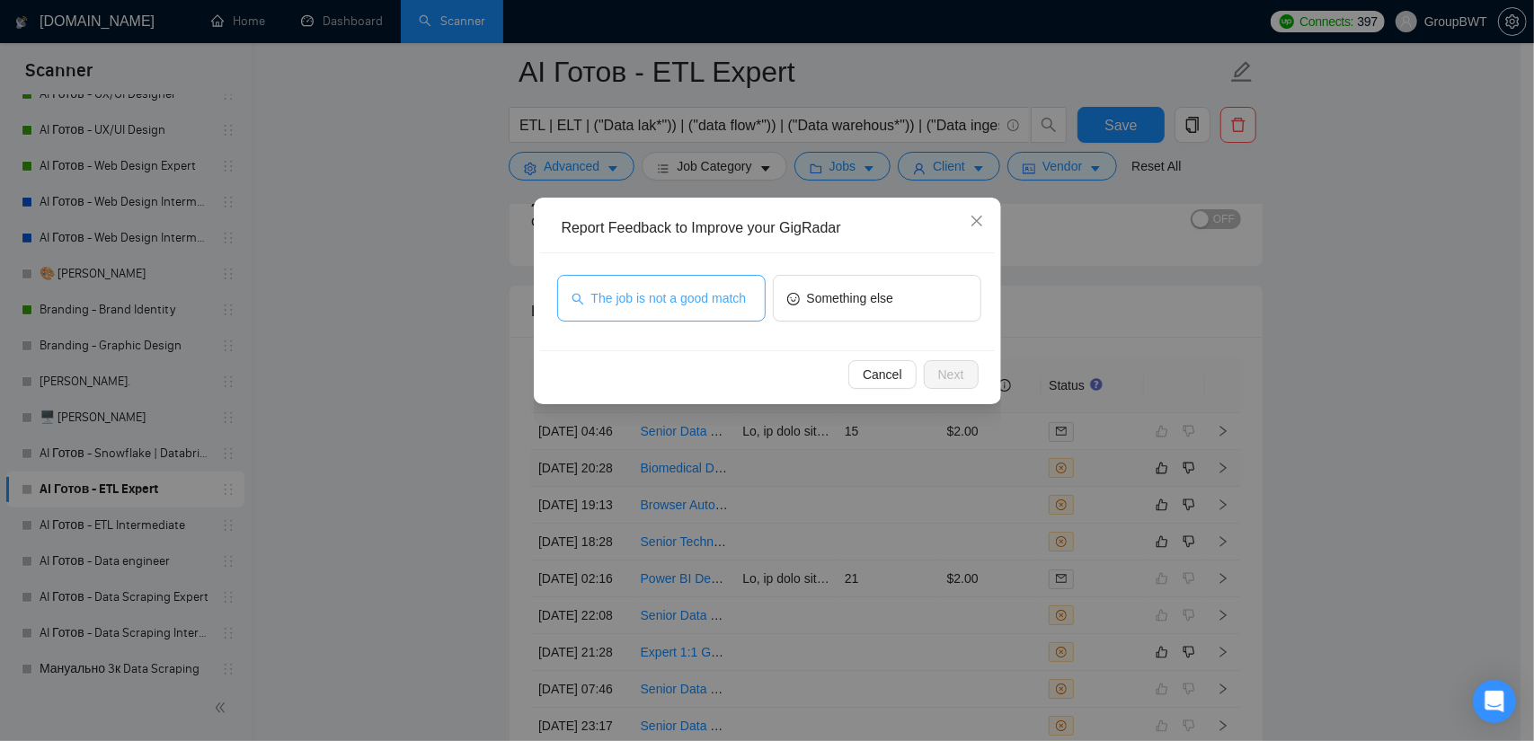
click at [706, 300] on span "The job is not a good match" at bounding box center [668, 298] width 155 height 20
click at [944, 373] on span "Next" at bounding box center [951, 375] width 26 height 20
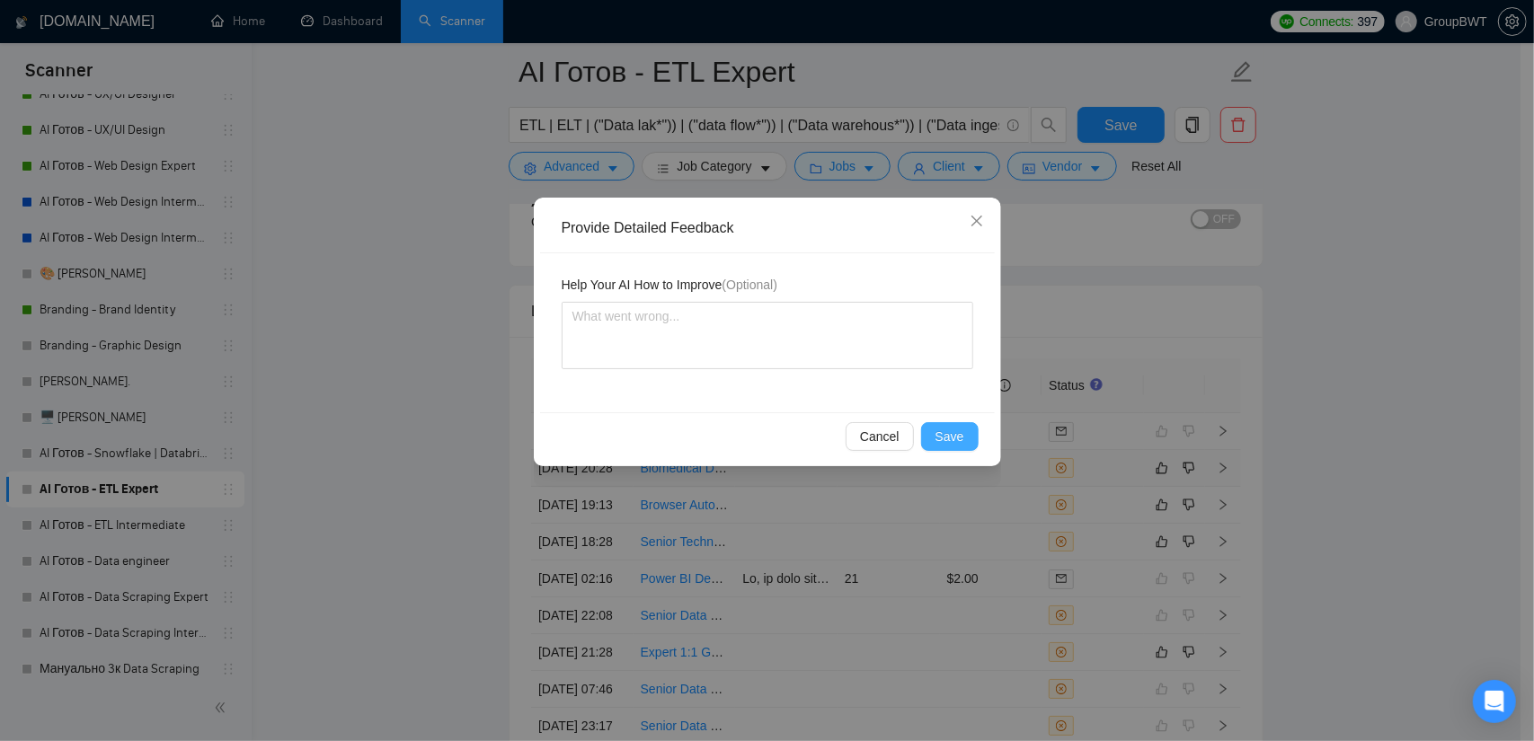
click at [945, 438] on span "Save" at bounding box center [949, 437] width 29 height 20
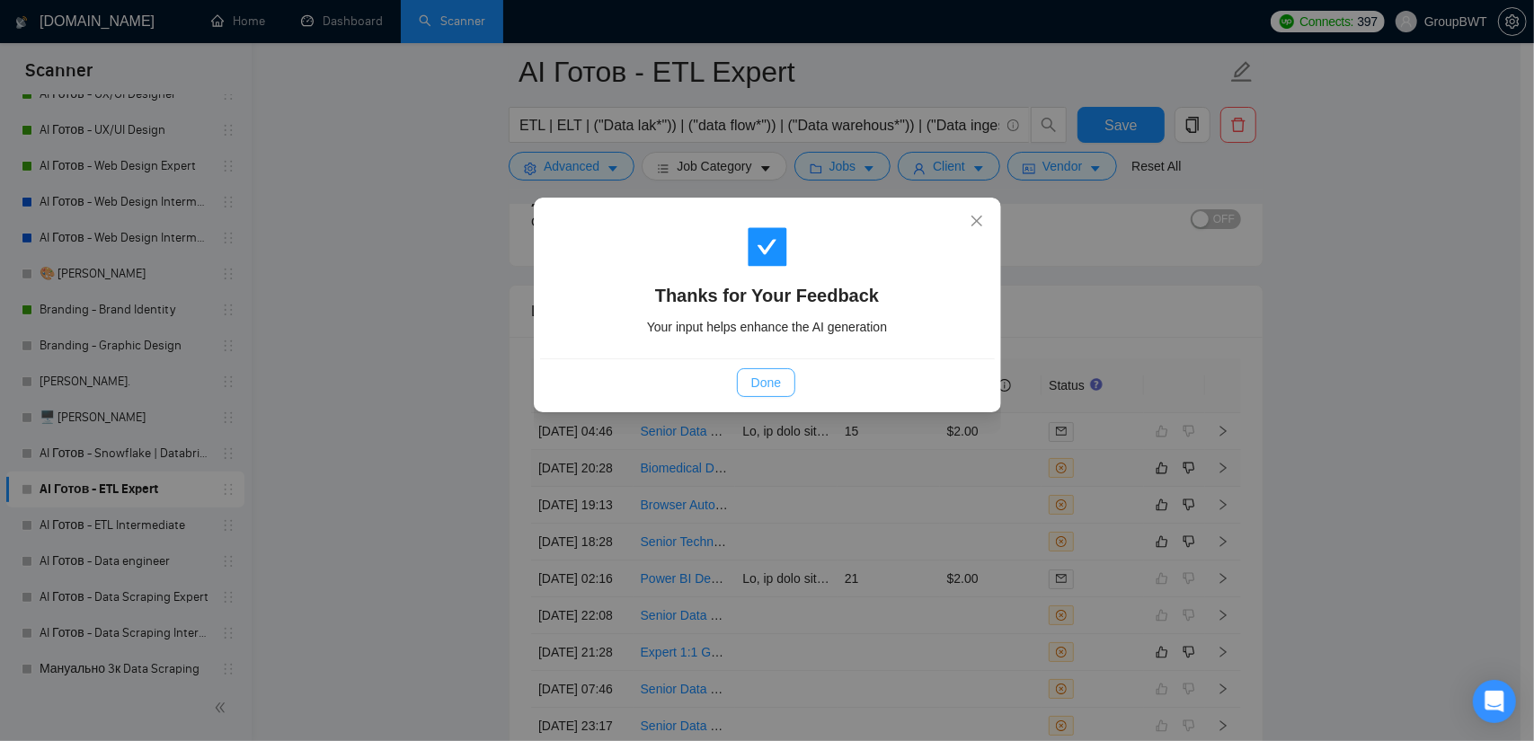
click at [748, 384] on button "Done" at bounding box center [766, 382] width 58 height 29
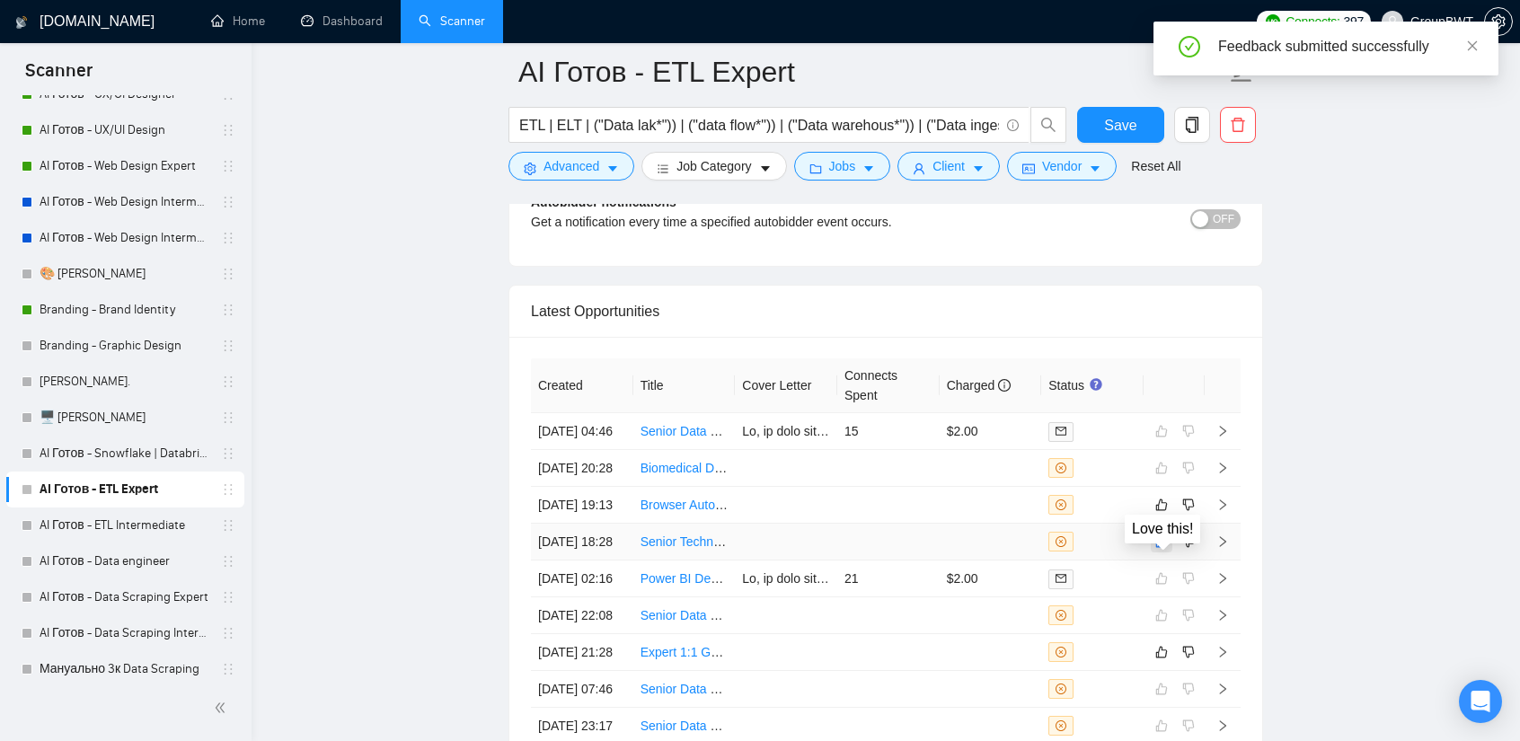
click at [1168, 553] on button "button" at bounding box center [1162, 542] width 22 height 22
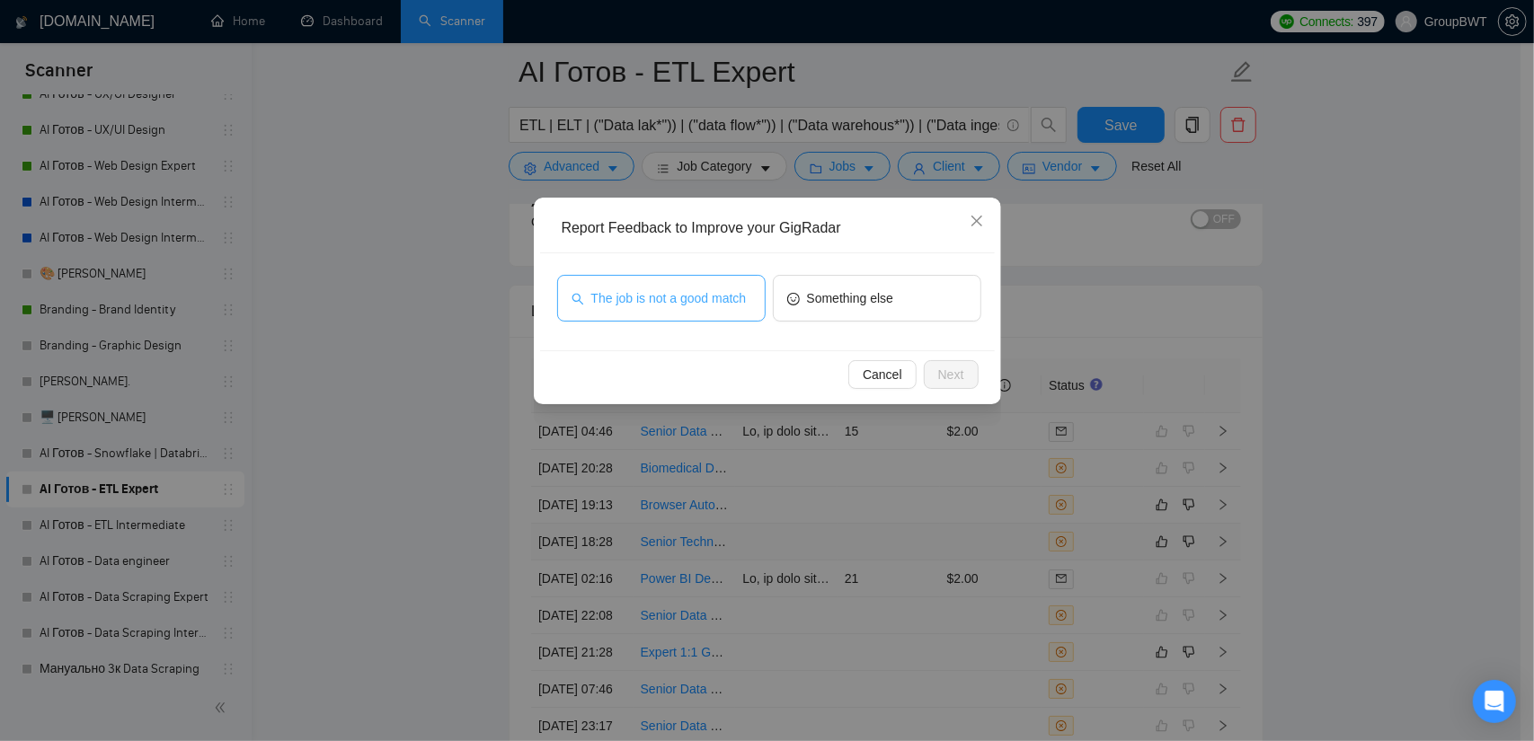
click at [620, 289] on span "The job is not a good match" at bounding box center [668, 298] width 155 height 20
click at [959, 382] on span "Next" at bounding box center [951, 375] width 26 height 20
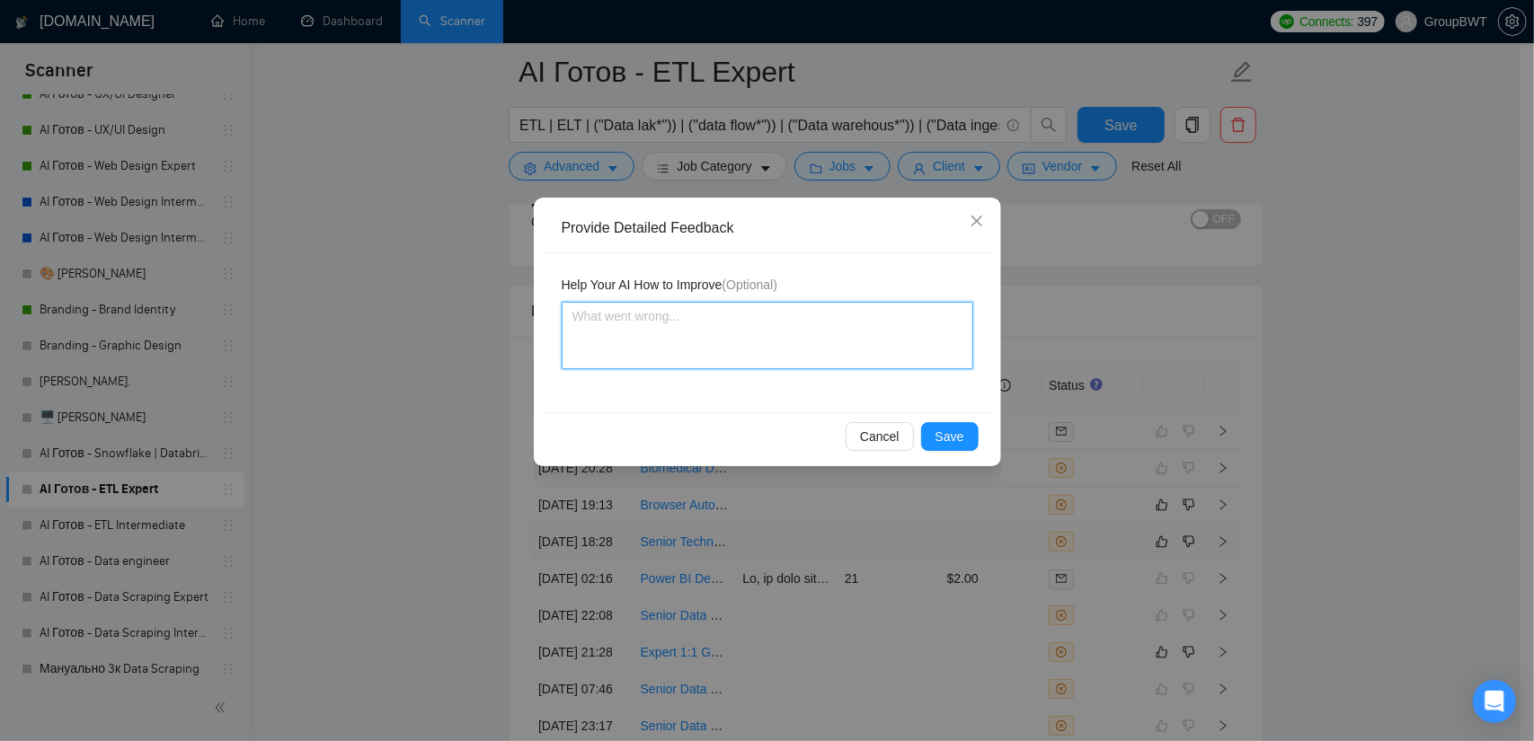
click at [733, 305] on textarea at bounding box center [768, 335] width 412 height 67
type textarea "Ц"
type textarea "W"
type textarea "We"
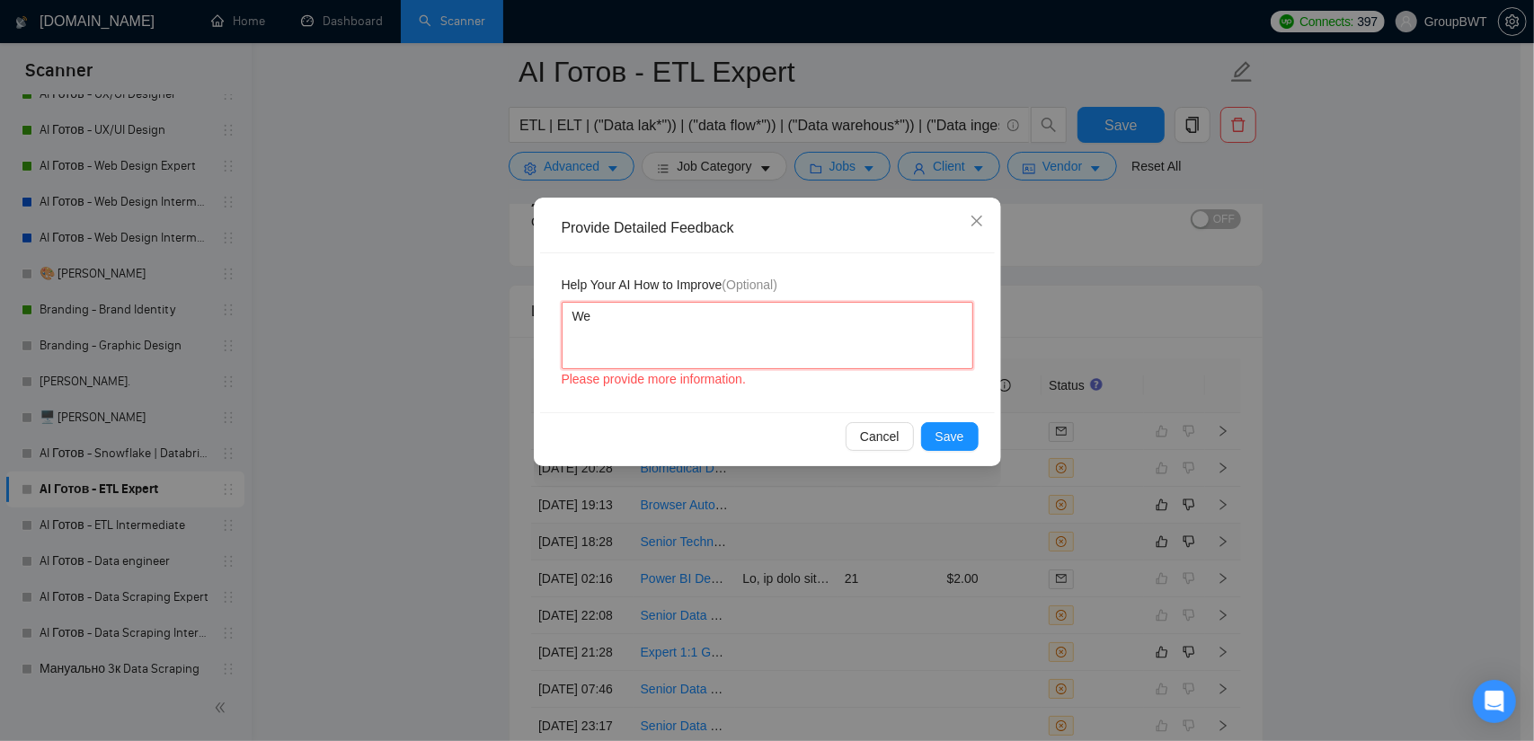
type textarea "We"
type textarea "We a"
type textarea "We ar"
type textarea "We are"
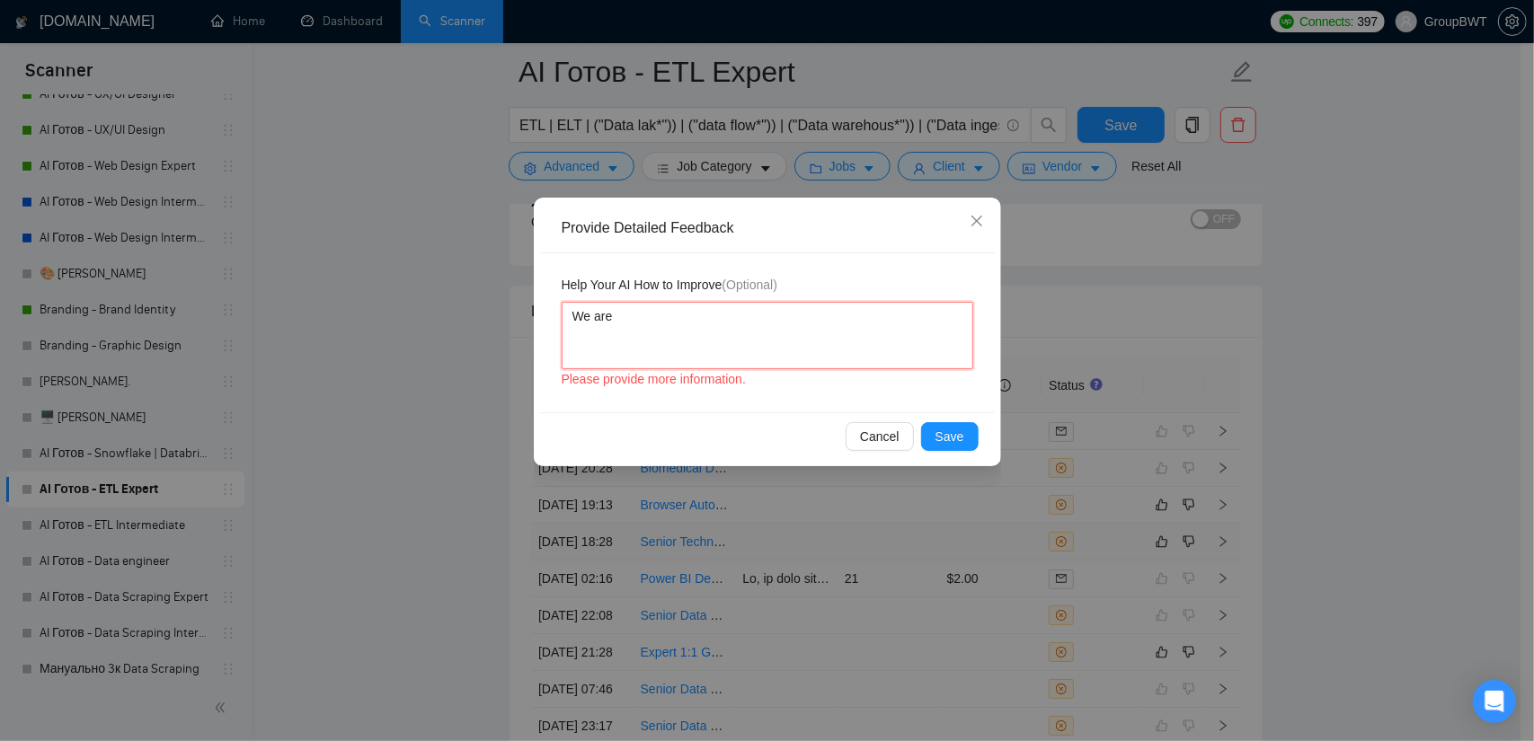
type textarea "We are"
type textarea "We are n"
type textarea "We are no"
type textarea "We are not"
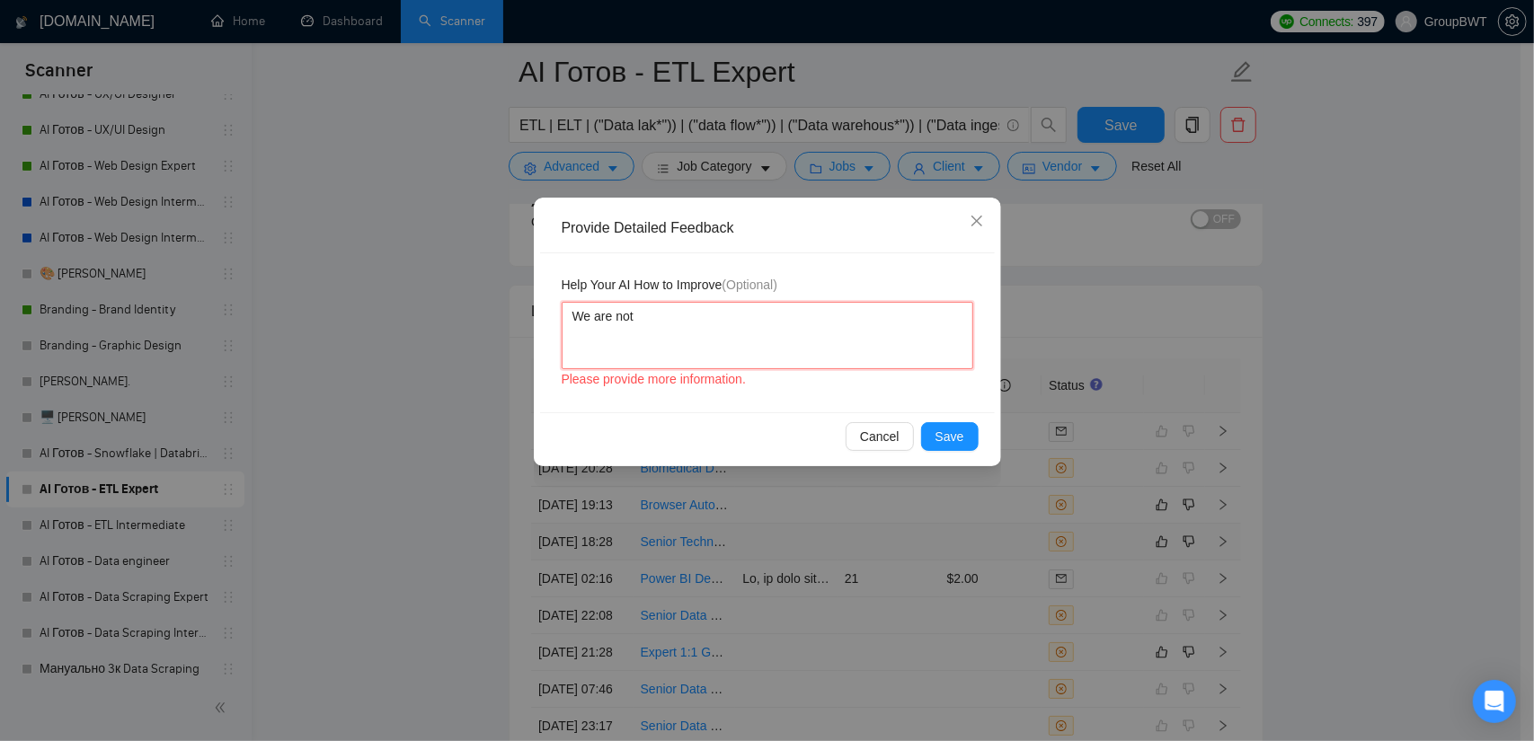
type textarea "We are not r"
type textarea "We are not re"
type textarea "We are not rec"
type textarea "We are not recr"
type textarea "We are not recru"
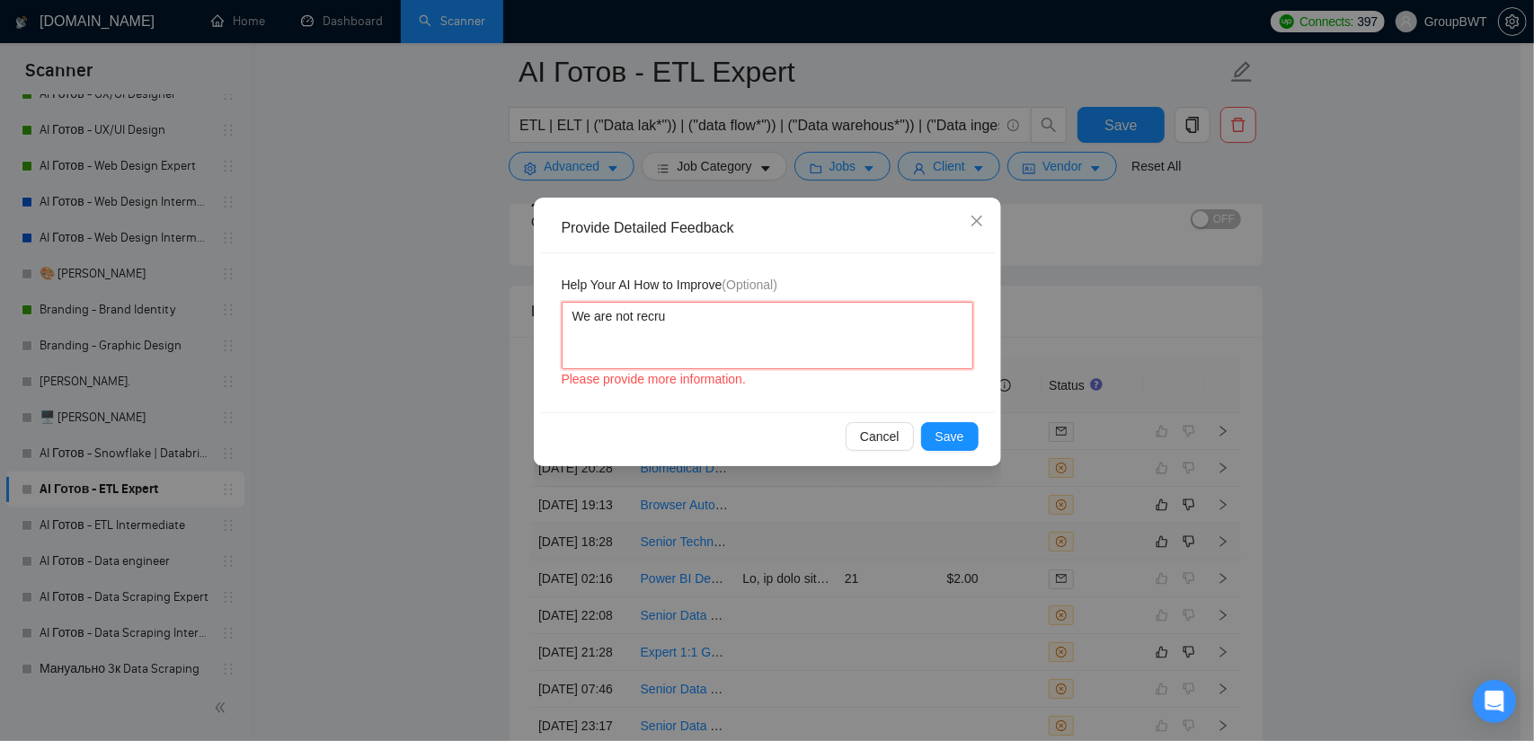
type textarea "We are not recrui"
type textarea "We are not recruit"
type textarea "We are not recruite"
type textarea "We are not recruiter"
type textarea "We are not recruiters"
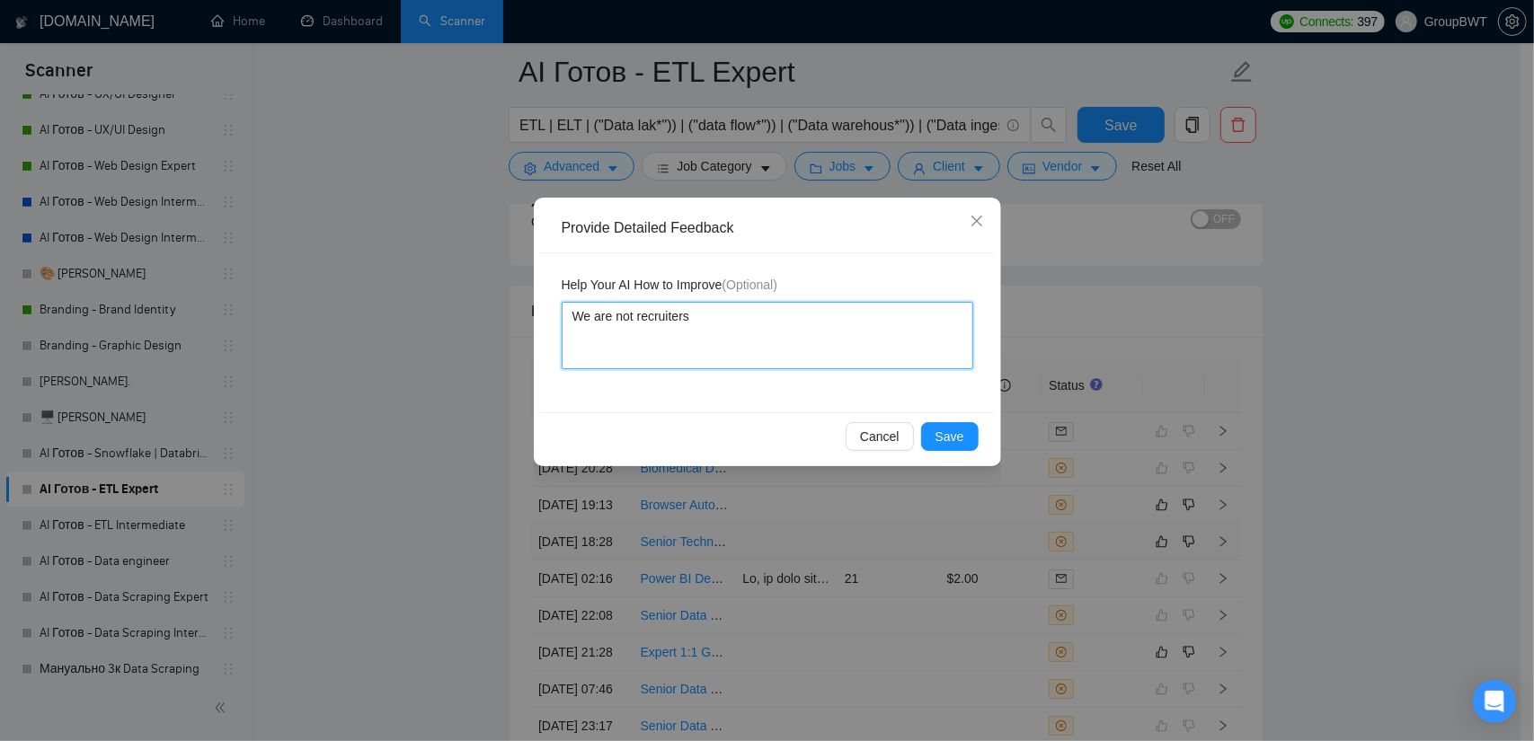
type textarea "We are not recruiters"
type textarea "We are not recruiters,"
type textarea "We are not recruiters, s"
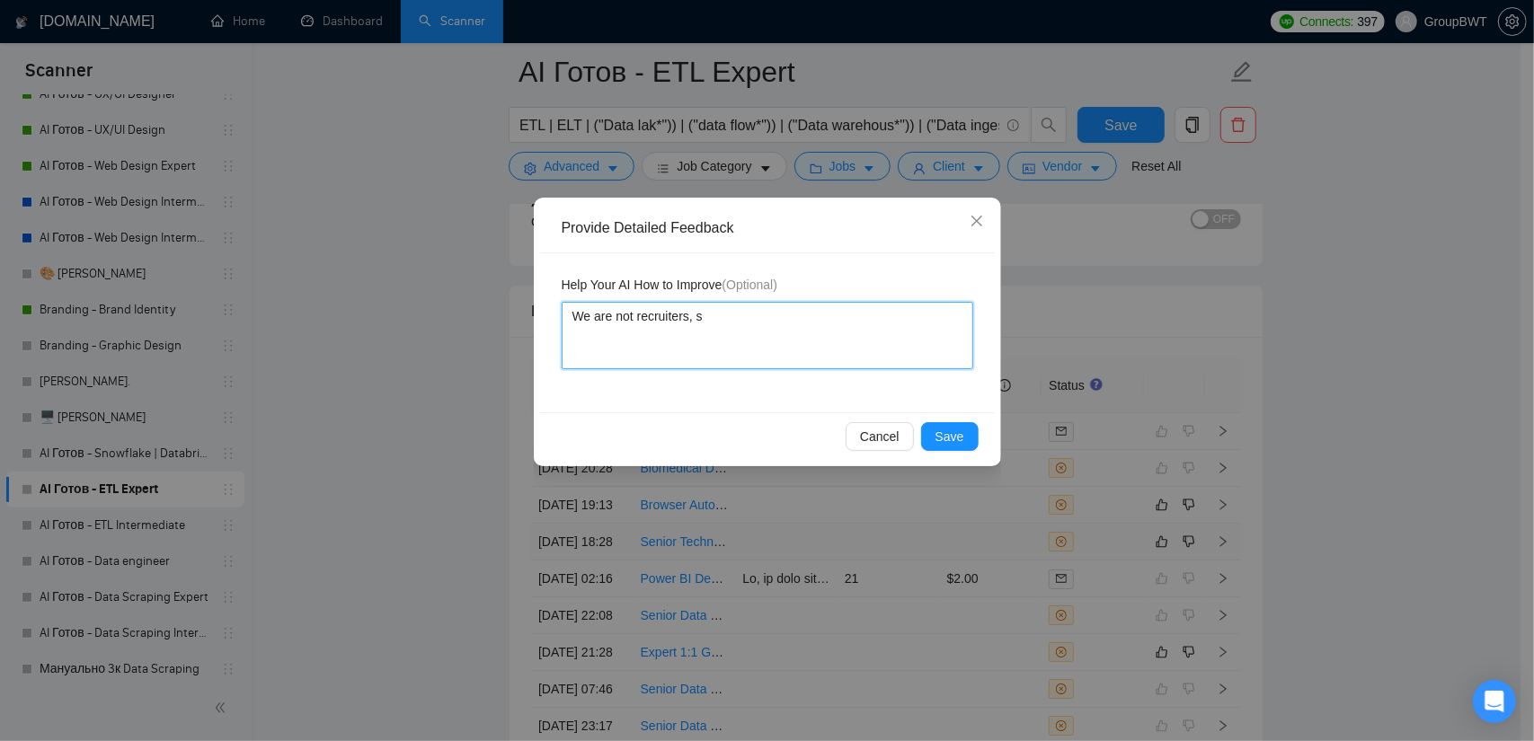
type textarea "We are not recruiters, sa"
type textarea "We are not recruiters, [PERSON_NAME]"
type textarea "We are not recruiters, sale"
type textarea "We are not recruiters, sales"
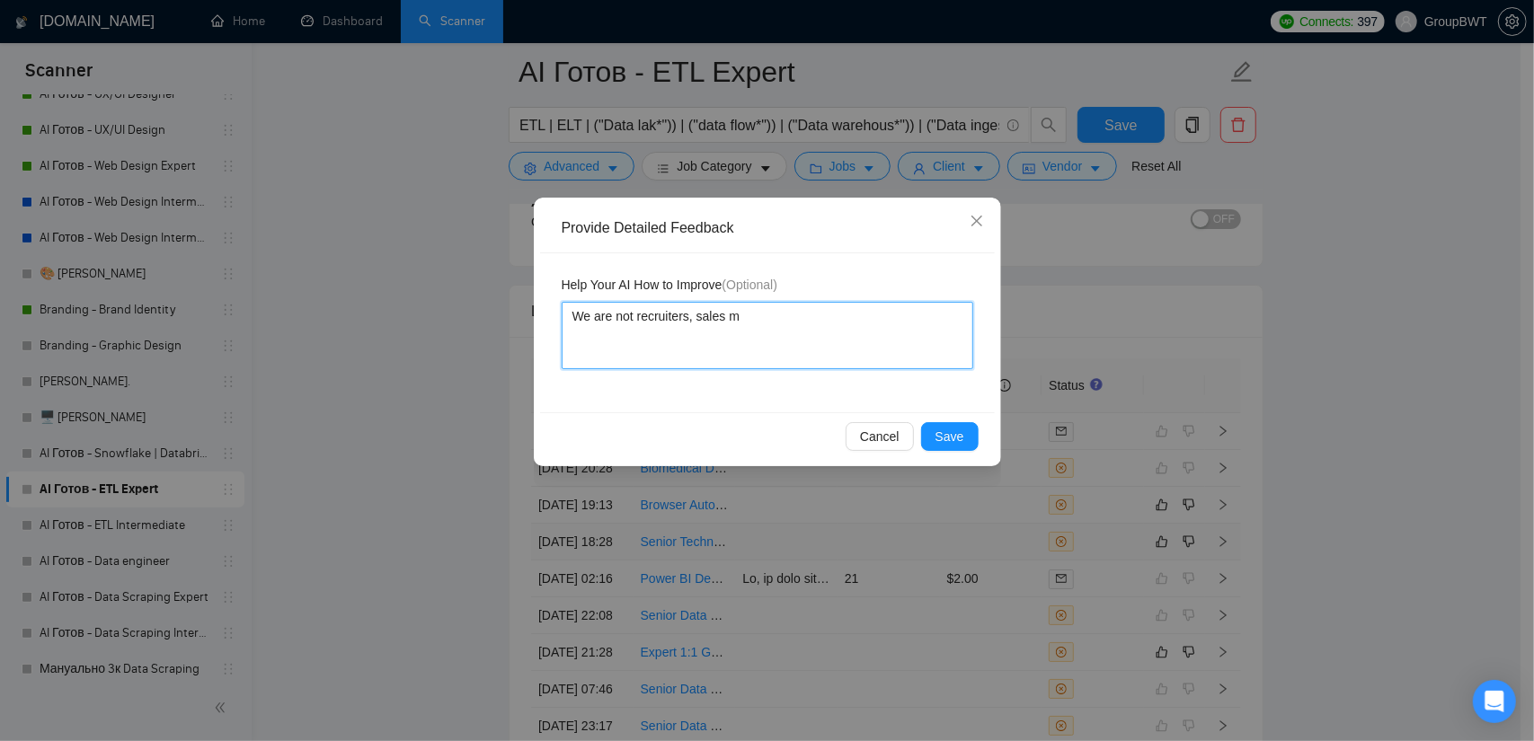
type textarea "We are not recruiters, sales ma"
type textarea "We are not recruiters, sales man"
type textarea "We are not recruiters, sales mana"
type textarea "We are not recruiters, sales manag"
type textarea "We are not recruiters, sales manage"
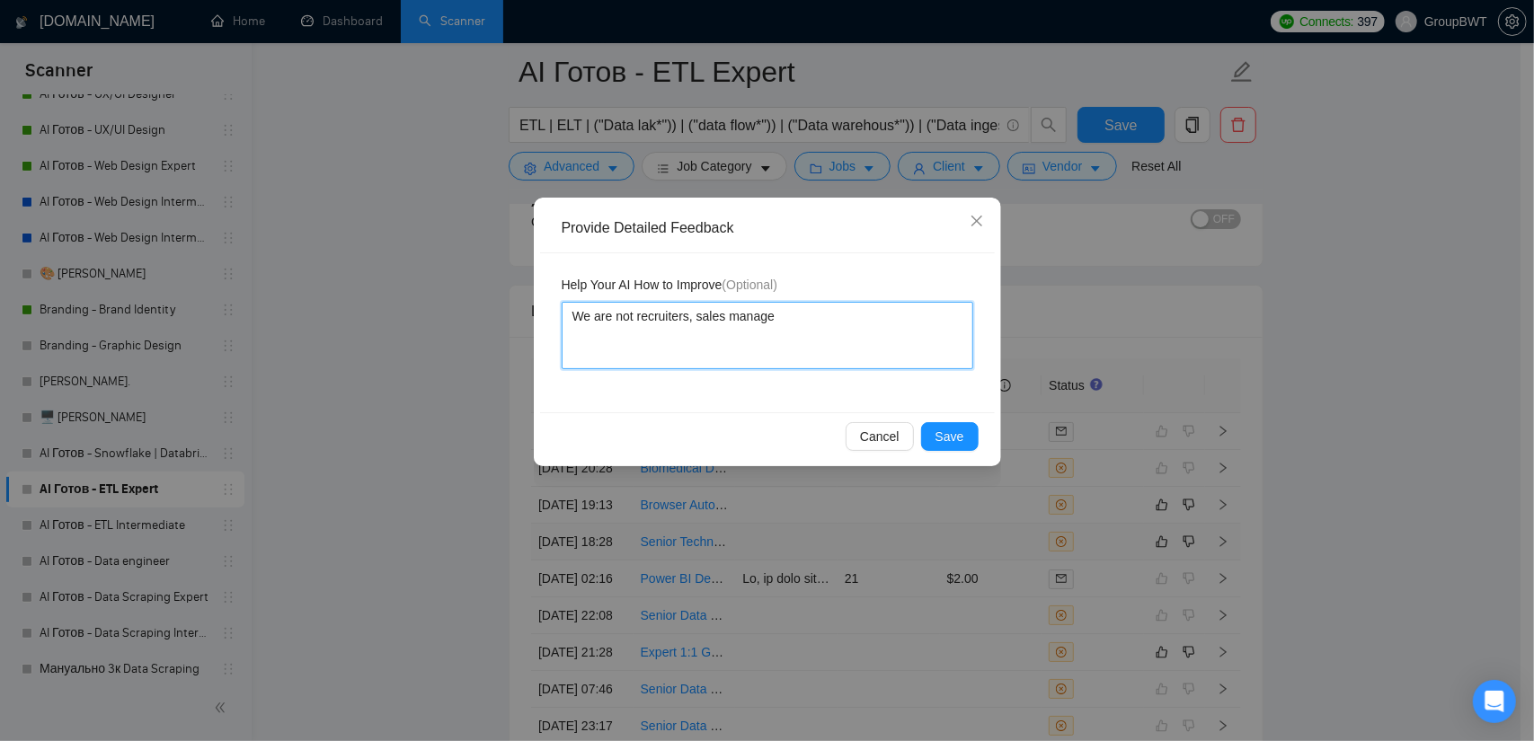
type textarea "We are not recruiters, sales manager"
type textarea "We are not recruiters, sales managers"
type textarea "We are not recruiters, sales managers,"
type textarea "We are not recruiters, sales managers, b"
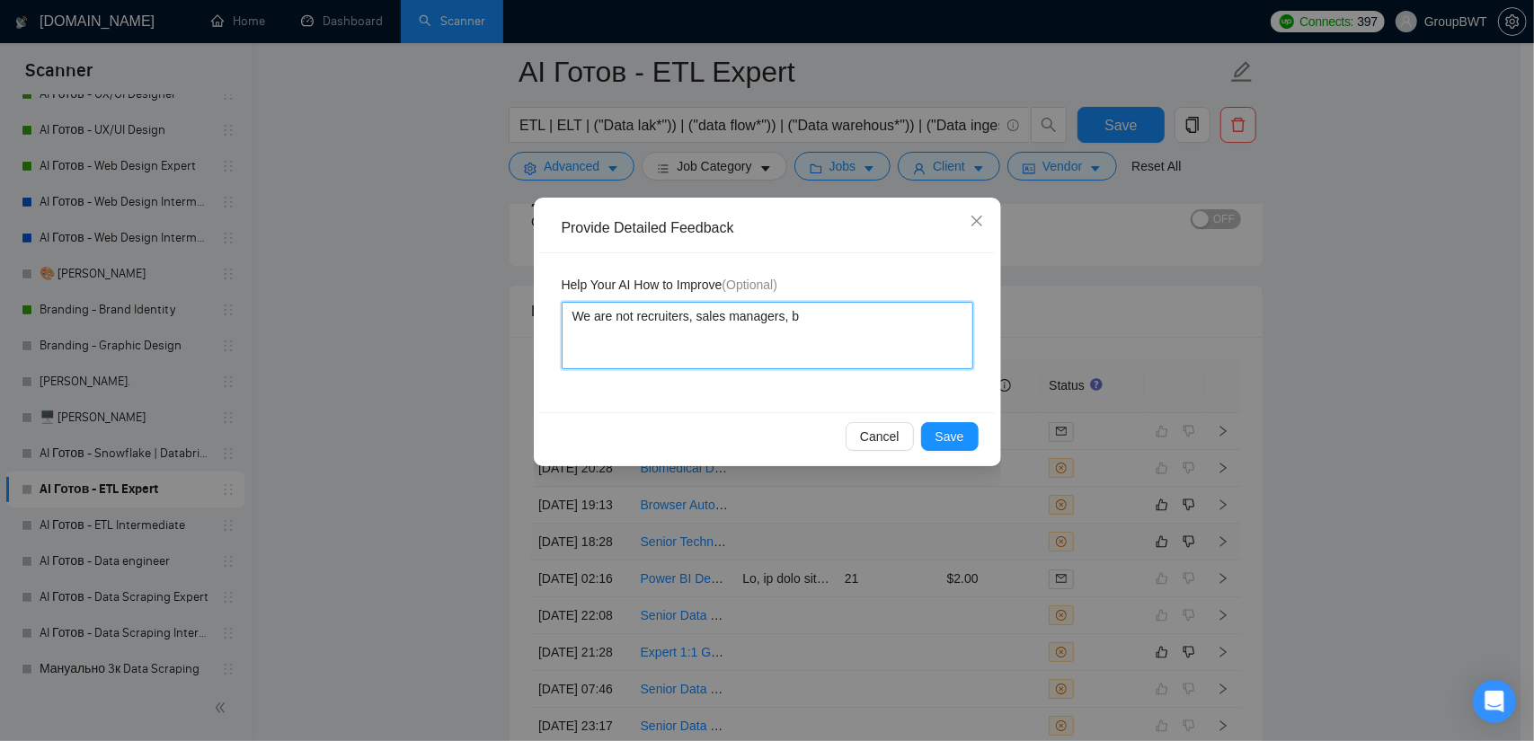
type textarea "We are not recruiters, sales managers, bu"
type textarea "We are not recruiters, sales managers, bus"
type textarea "We are not recruiters, sales managers, busi"
type textarea "We are not recruiters, sales managers, busin"
type textarea "We are not recruiters, sales managers, busine"
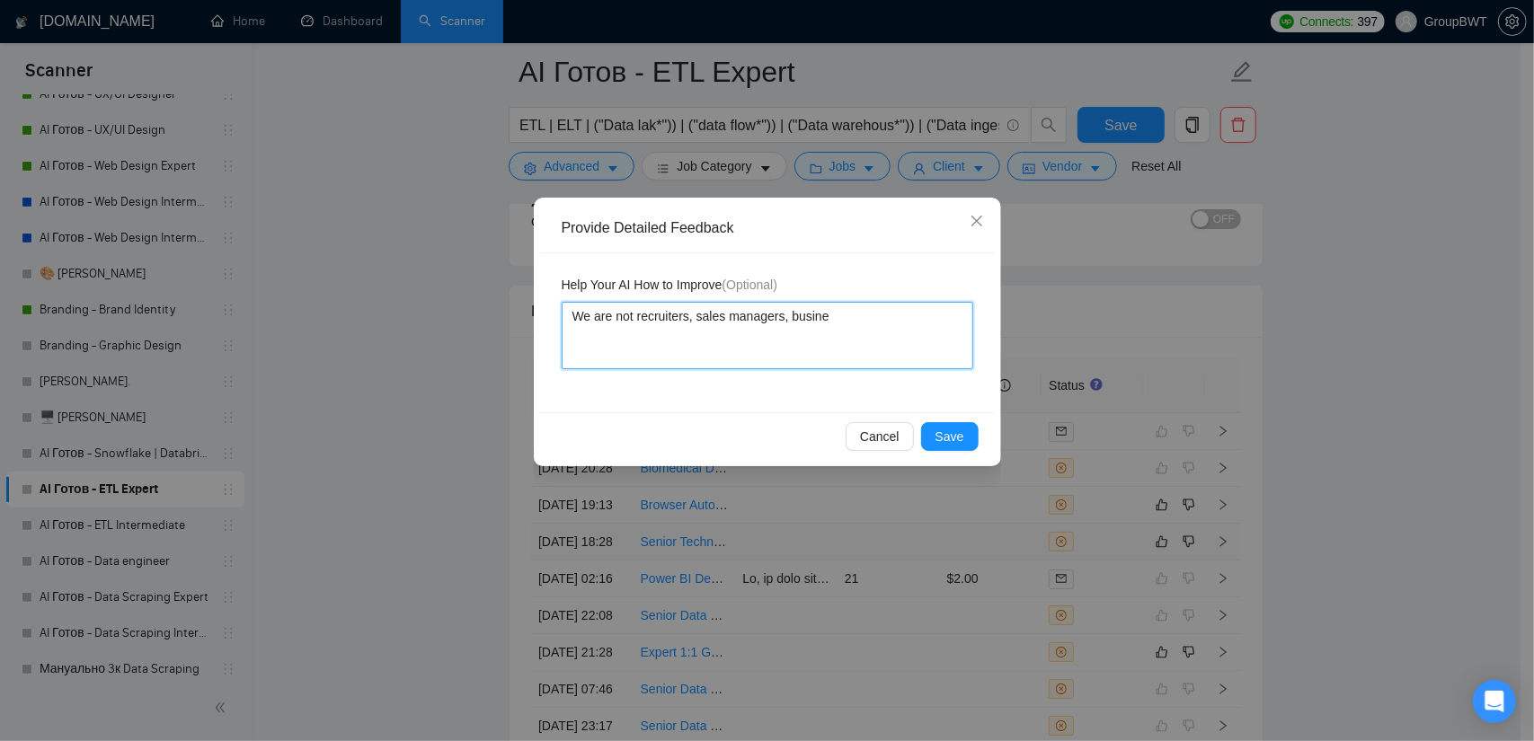
type textarea "We are not recruiters, sales managers, busines"
type textarea "We are not recruiters, sales managers, business"
type textarea "We are not recruiters, sales managers, business d"
type textarea "We are not recruiters, sales managers, business de"
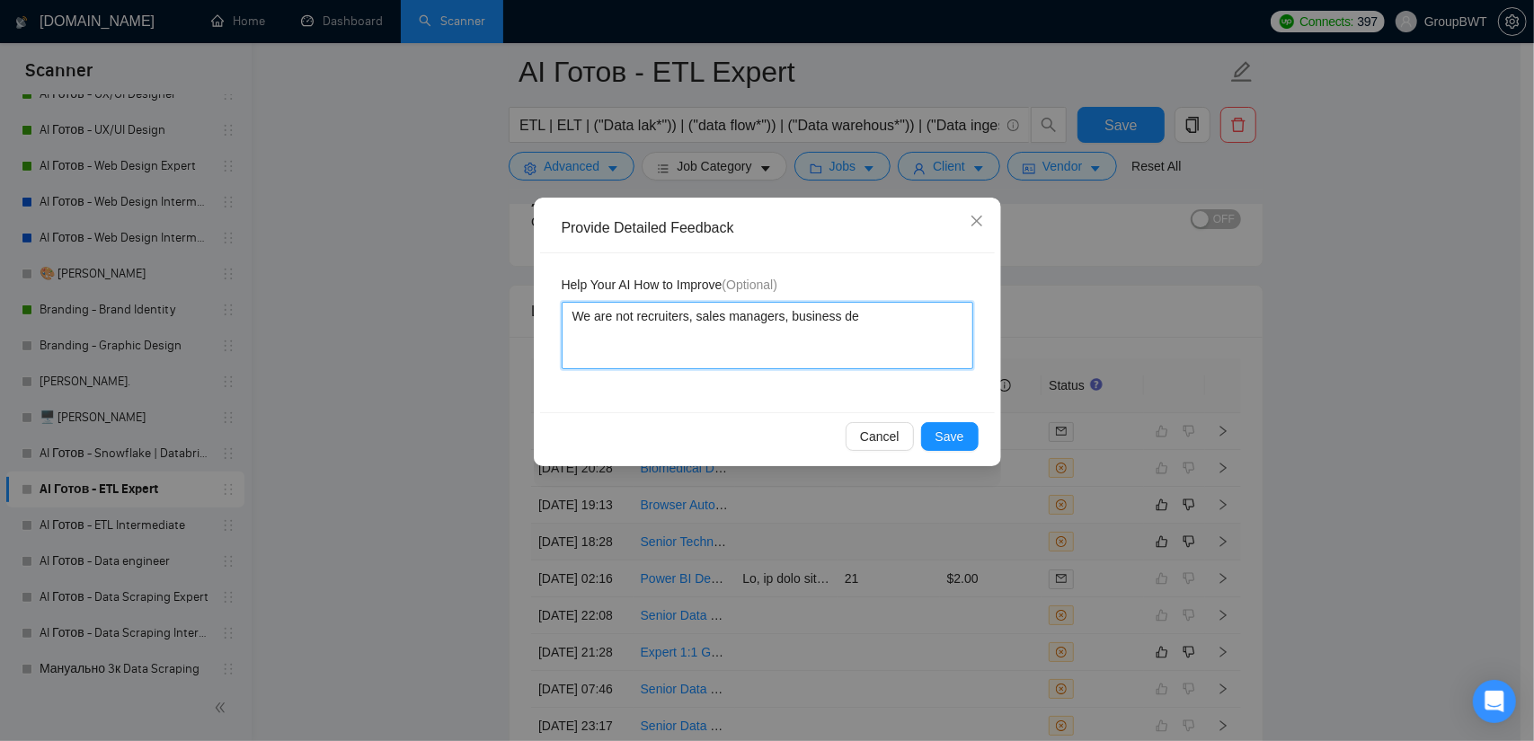
type textarea "We are not recruiters, sales managers, business dev"
type textarea "We are not recruiters, sales managers, business deve"
type textarea "We are not recruiters, sales managers, business devel"
type textarea "We are not recruiters, sales managers, business develo"
type textarea "We are not recruiters, sales managers, business develop,"
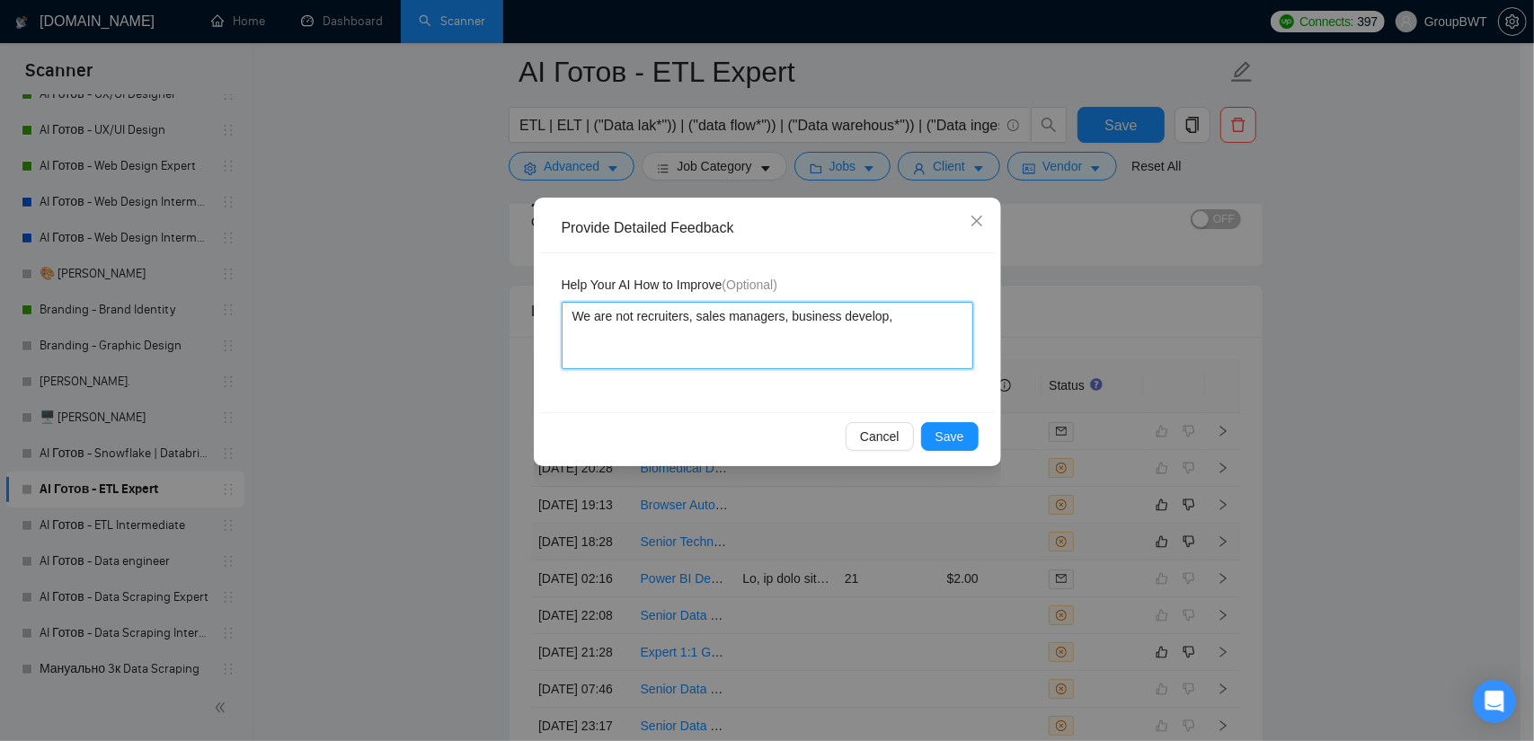
type textarea "We are not recruiters, sales managers, business develop,m"
type textarea "We are not recruiters, sales managers, business develop,"
type textarea "We are not recruiters, sales managers, business develop"
type textarea "We are not recruiters, sales managers, business developm"
type textarea "We are not recruiters, sales managers, business developme"
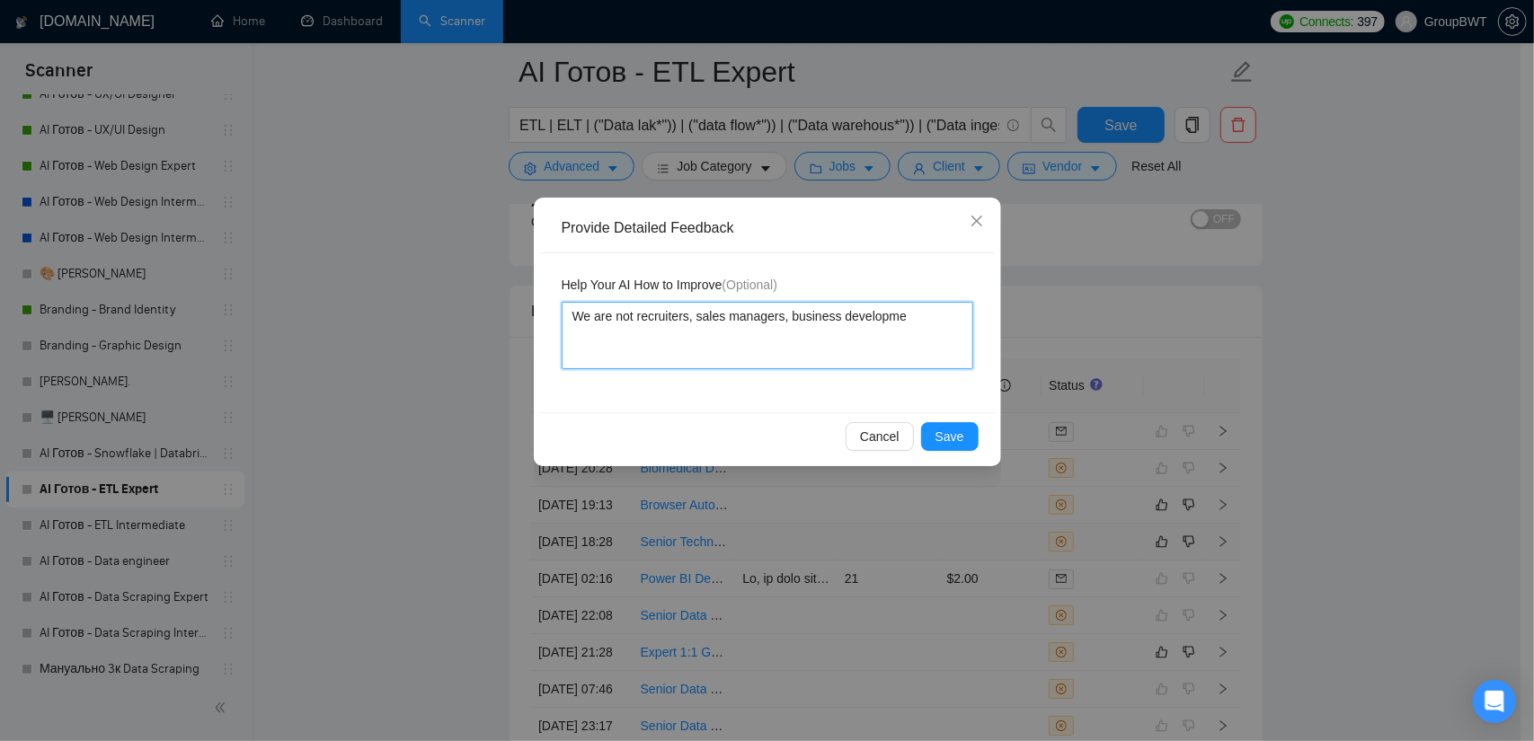
type textarea "We are not recruiters, sales managers, business developmen"
type textarea "We are not recruiters, sales managers, business development"
type textarea "We are not recruiters, sales managers, business development,"
type textarea "We are not recruiters, sales managers, business development, o"
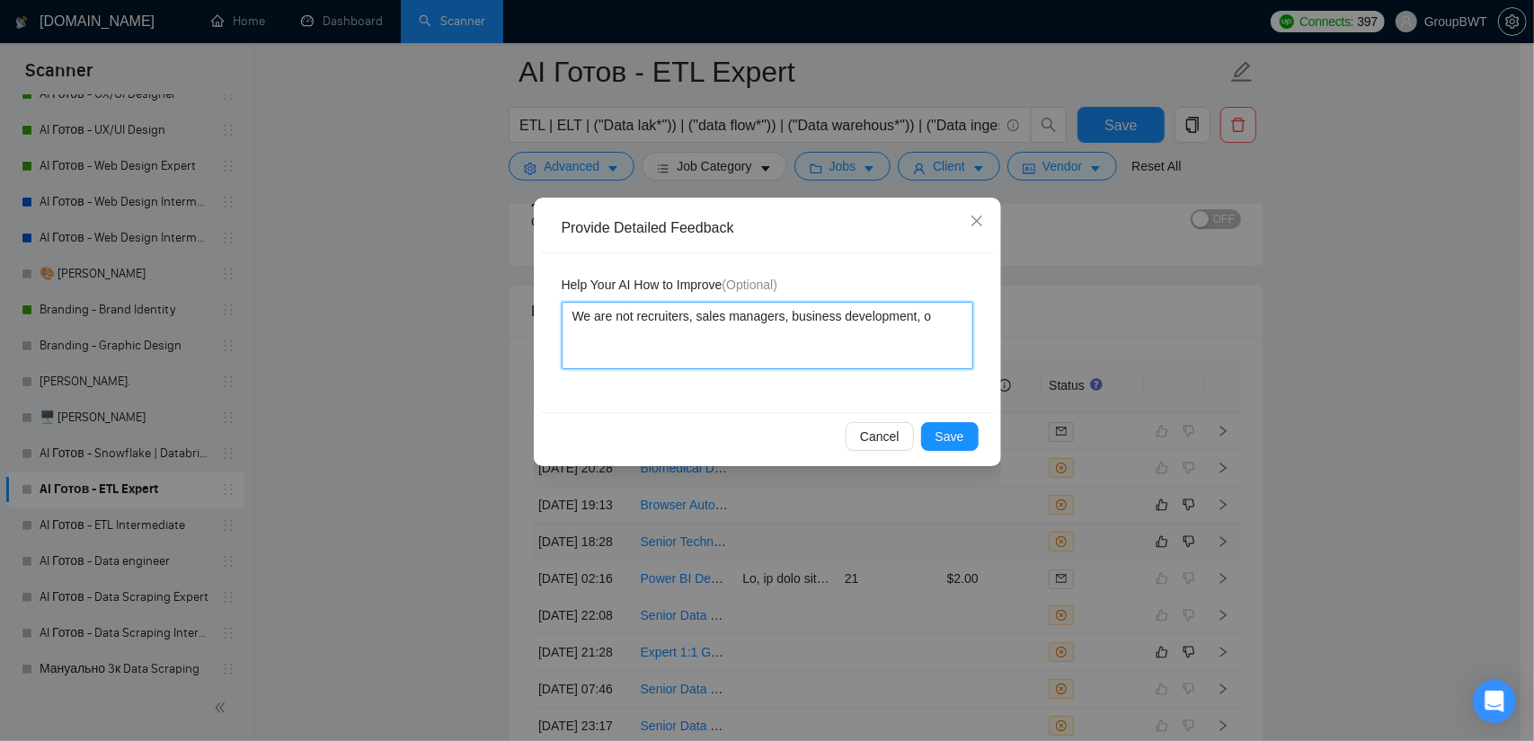
type textarea "We are not recruiters, sales managers, business development, or"
type textarea "We are not recruiters, sales managers, business development, or o"
type textarea "We are not recruiters, sales managers, business development, or ot"
type textarea "We are not recruiters, sales managers, business development, or oth"
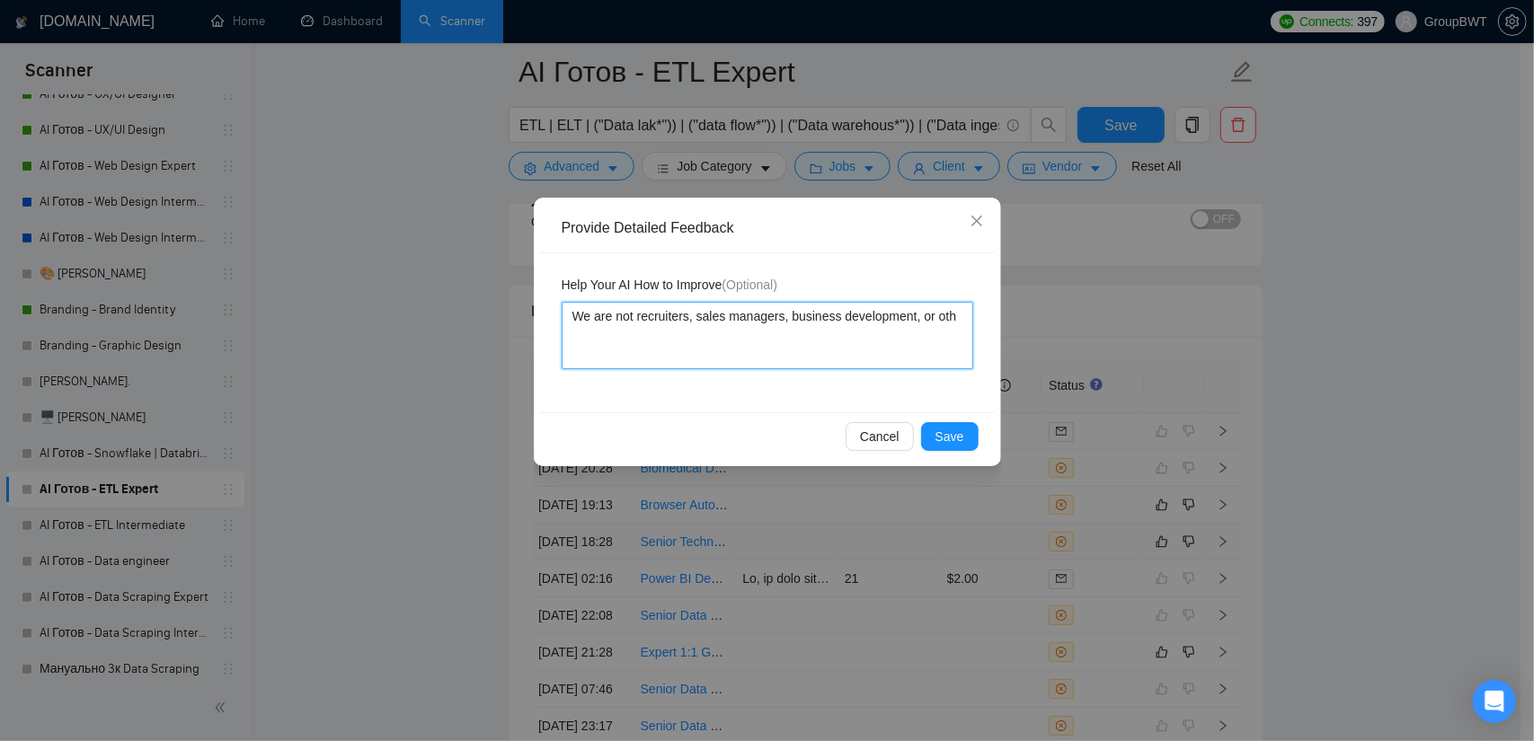
type textarea "We are not recruiters, sales managers, business development, or othe"
type textarea "We are not recruiters, sales managers, business development, or other"
type textarea "We are not recruiters, sales managers, business development, or other j"
type textarea "We are not recruiters, sales managers, business development, or other jo"
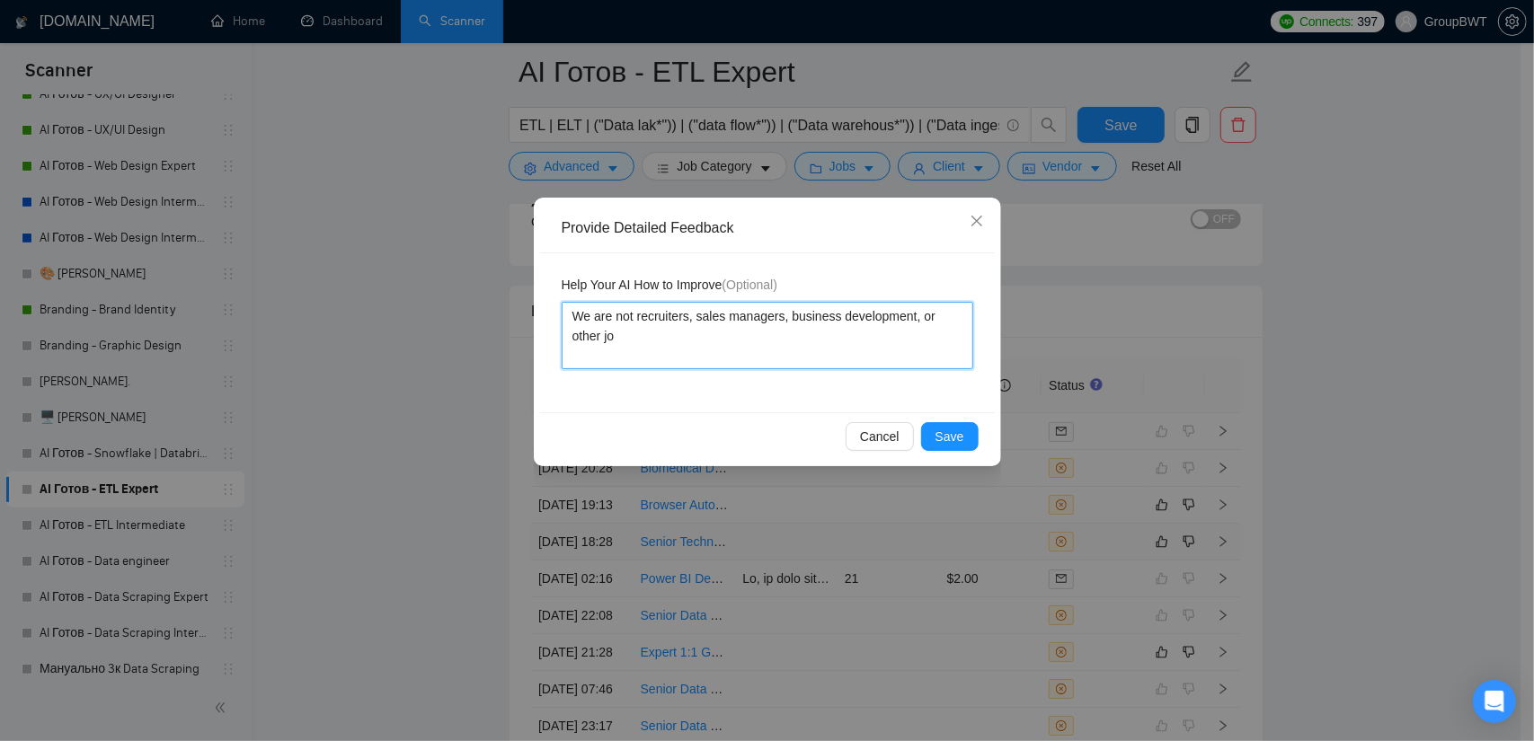
type textarea "We are not recruiters, sales managers, business development, or other job"
type textarea "We are not recruiters, sales managers, business development, or other jobs"
type textarea "We are not recruiters, sales managers, business development, or other jobs w"
type textarea "We are not recruiters, sales managers, business development, or other jobs wi"
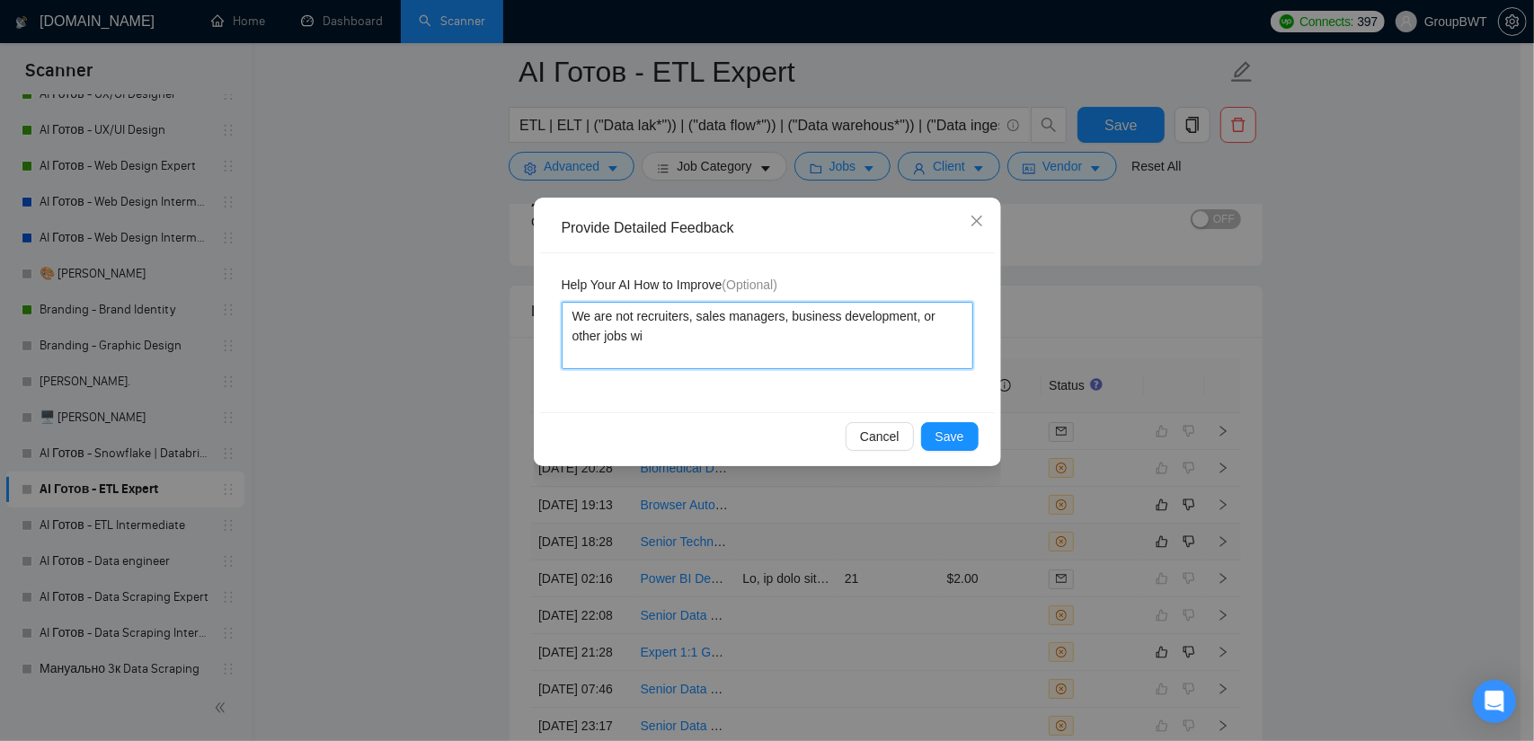
type textarea "We are not recruiters, sales managers, business development, or other jobs wit"
type textarea "We are not recruiters, sales managers, business development, or other jobs with"
drag, startPoint x: 881, startPoint y: 334, endPoint x: 911, endPoint y: 315, distance: 35.9
click at [911, 315] on textarea "We are not recruiters, sales managers, business development, or other jobs with" at bounding box center [768, 335] width 412 height 67
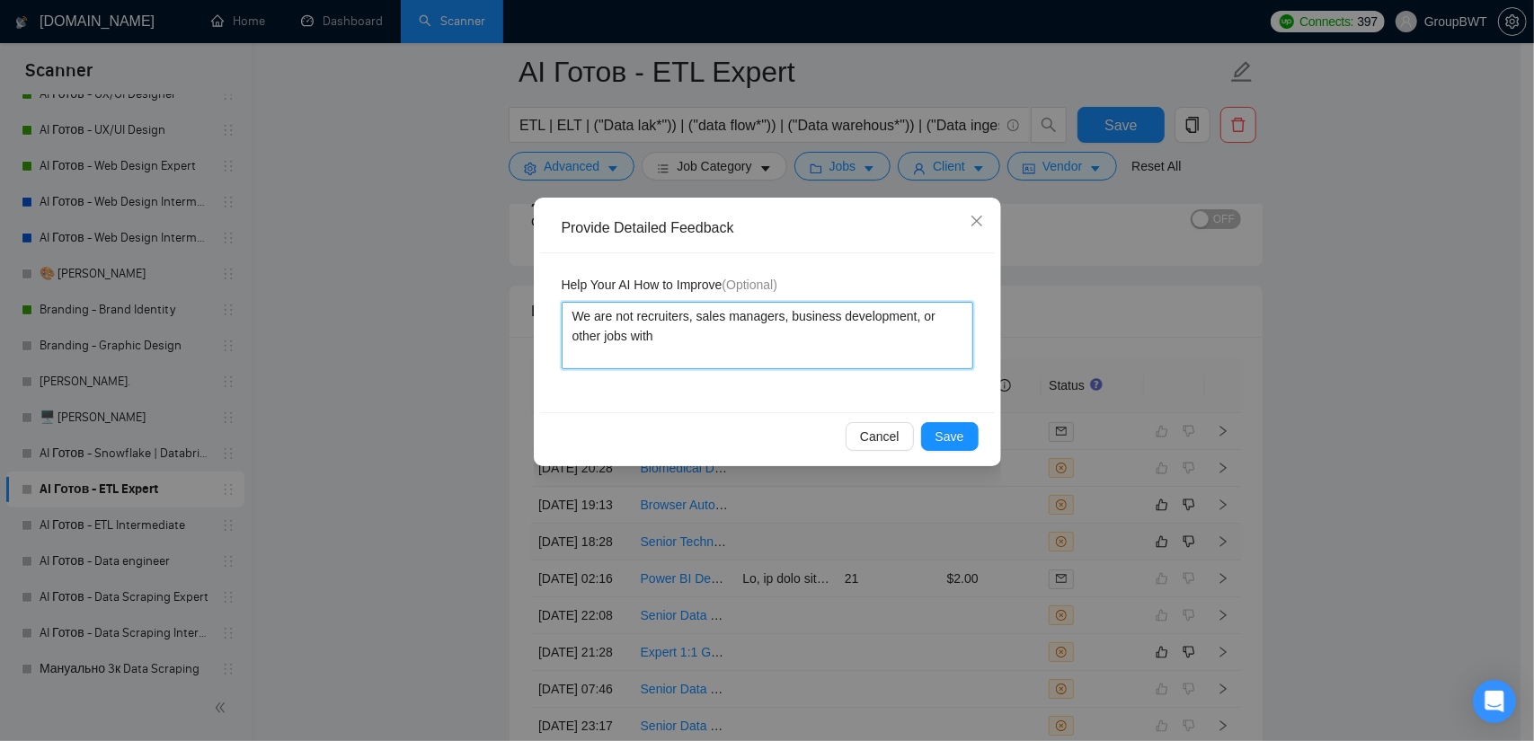
type textarea "We are not recruiters, sales managers, business development,"
type textarea "We are not recruiters, sales managers, business development"
click at [952, 420] on div "Cancel Save" at bounding box center [767, 436] width 455 height 48
click at [952, 422] on button "Save" at bounding box center [950, 436] width 58 height 29
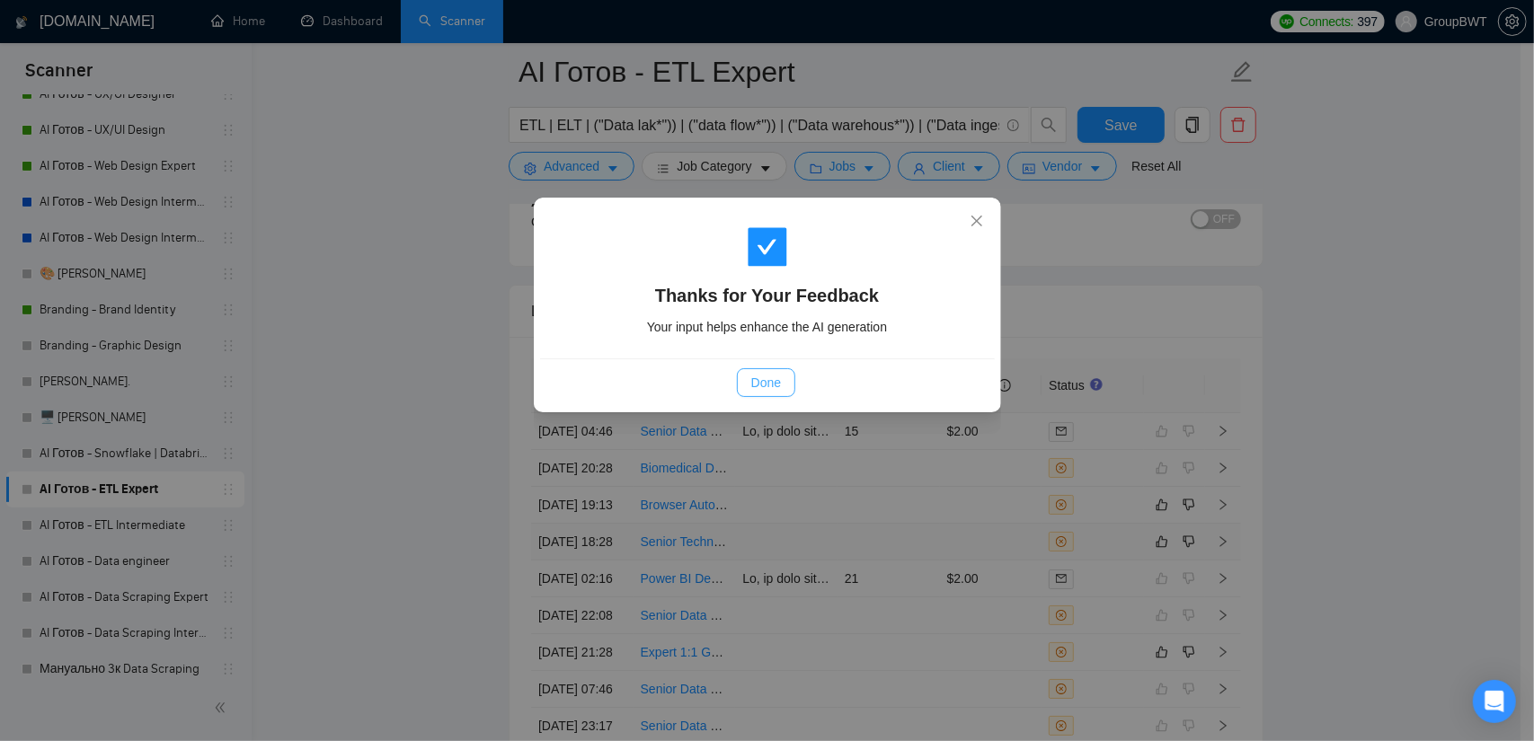
click at [778, 385] on span "Done" at bounding box center [766, 383] width 30 height 20
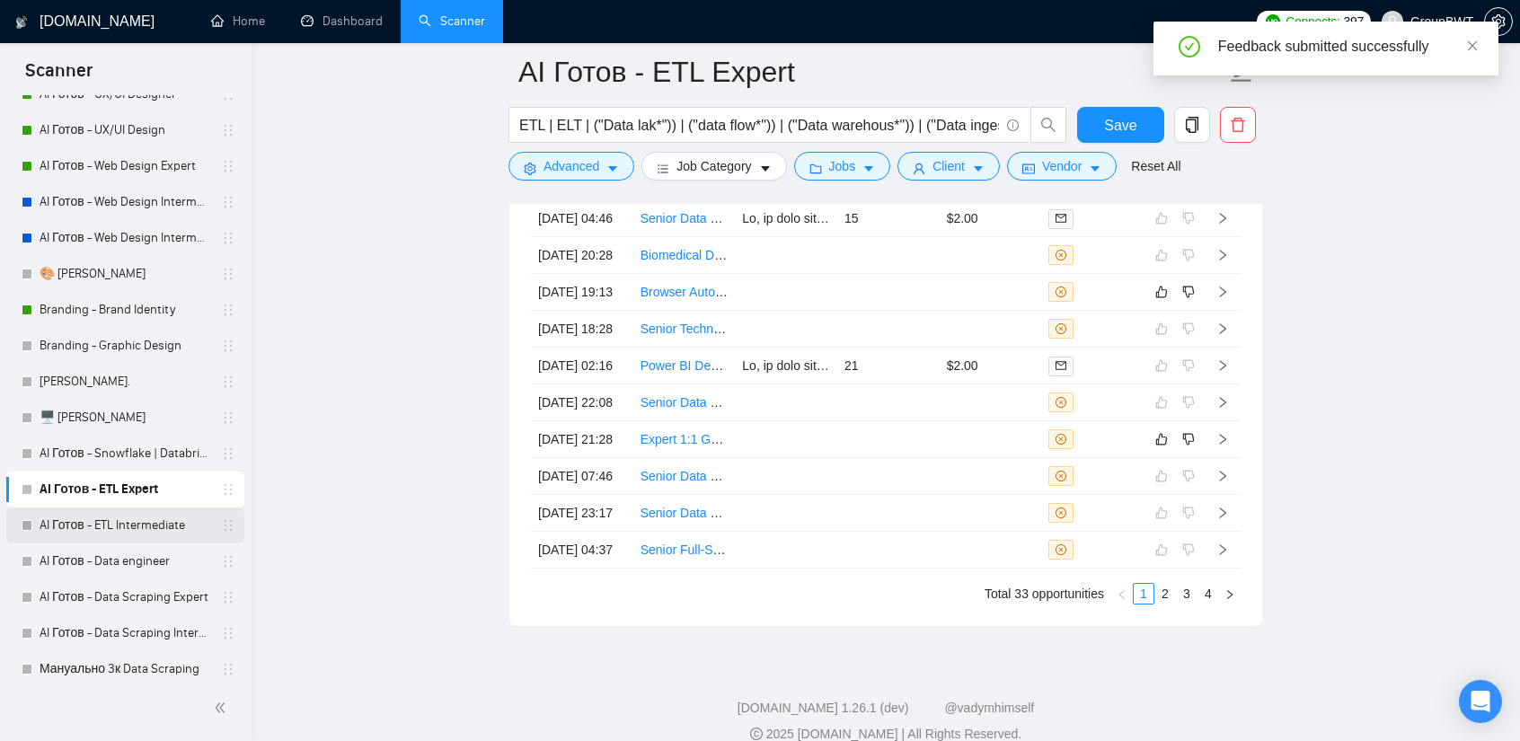
click at [109, 533] on link "AI Готов - ETL Intermediate" at bounding box center [125, 526] width 171 height 36
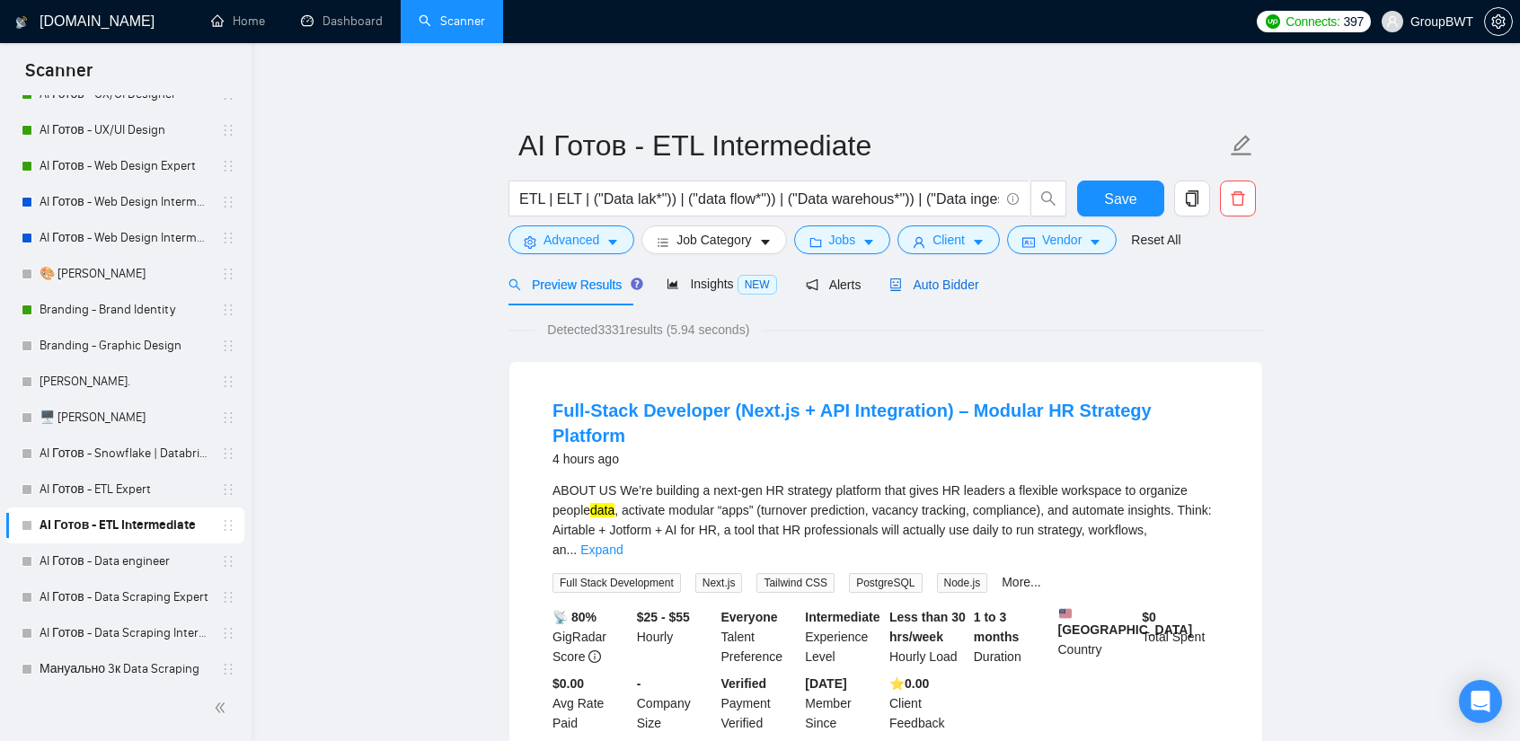
click at [935, 285] on span "Auto Bidder" at bounding box center [934, 285] width 89 height 14
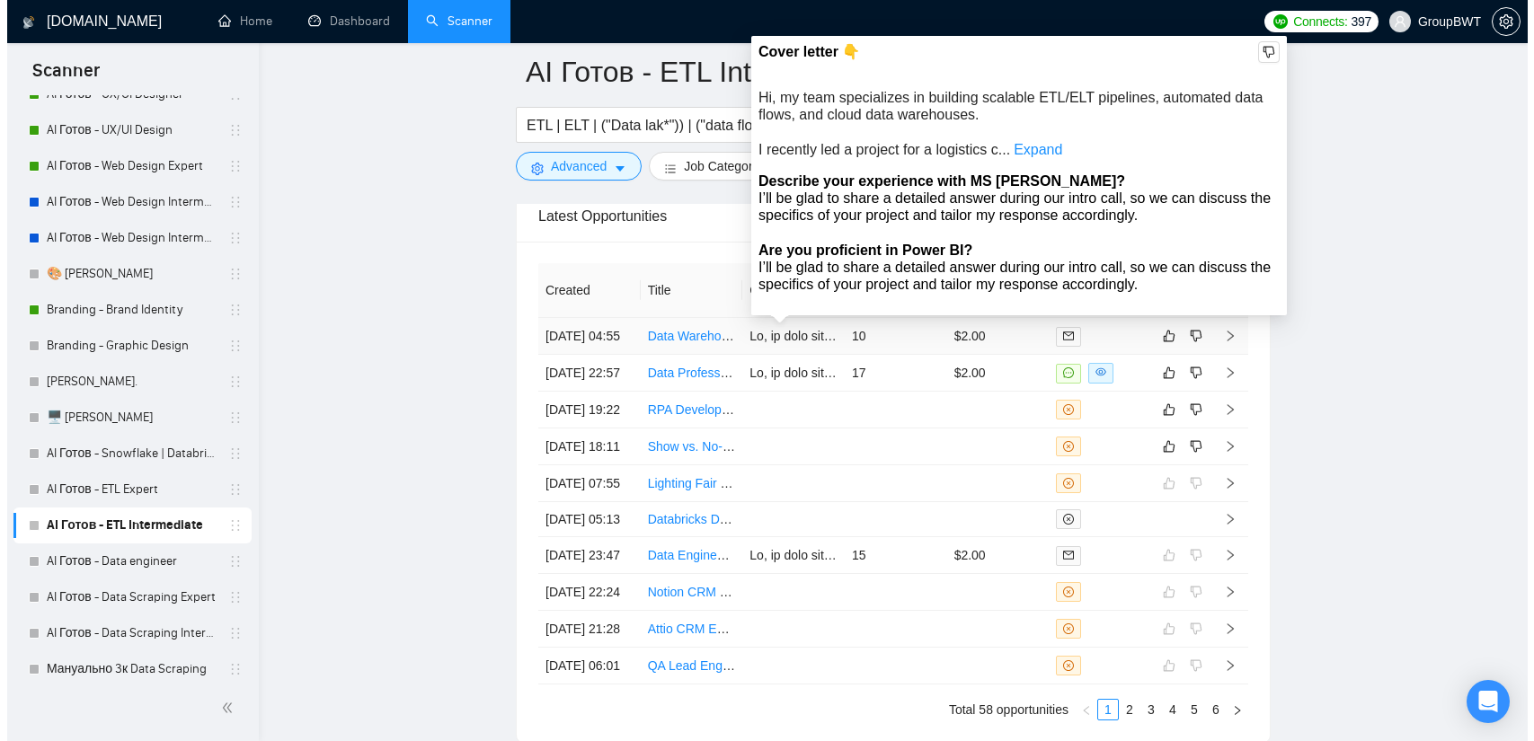
scroll to position [4493, 0]
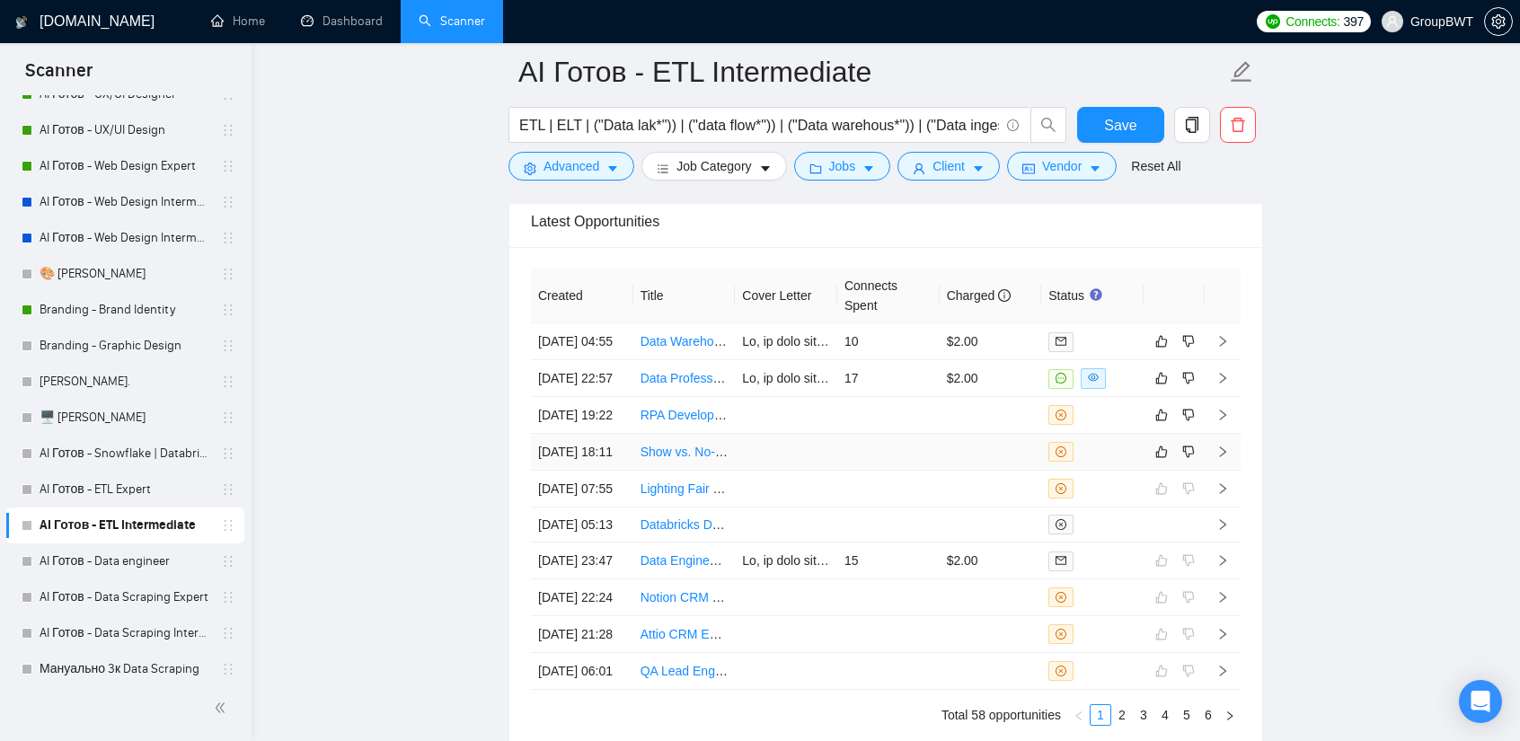
click at [837, 471] on td at bounding box center [888, 452] width 102 height 37
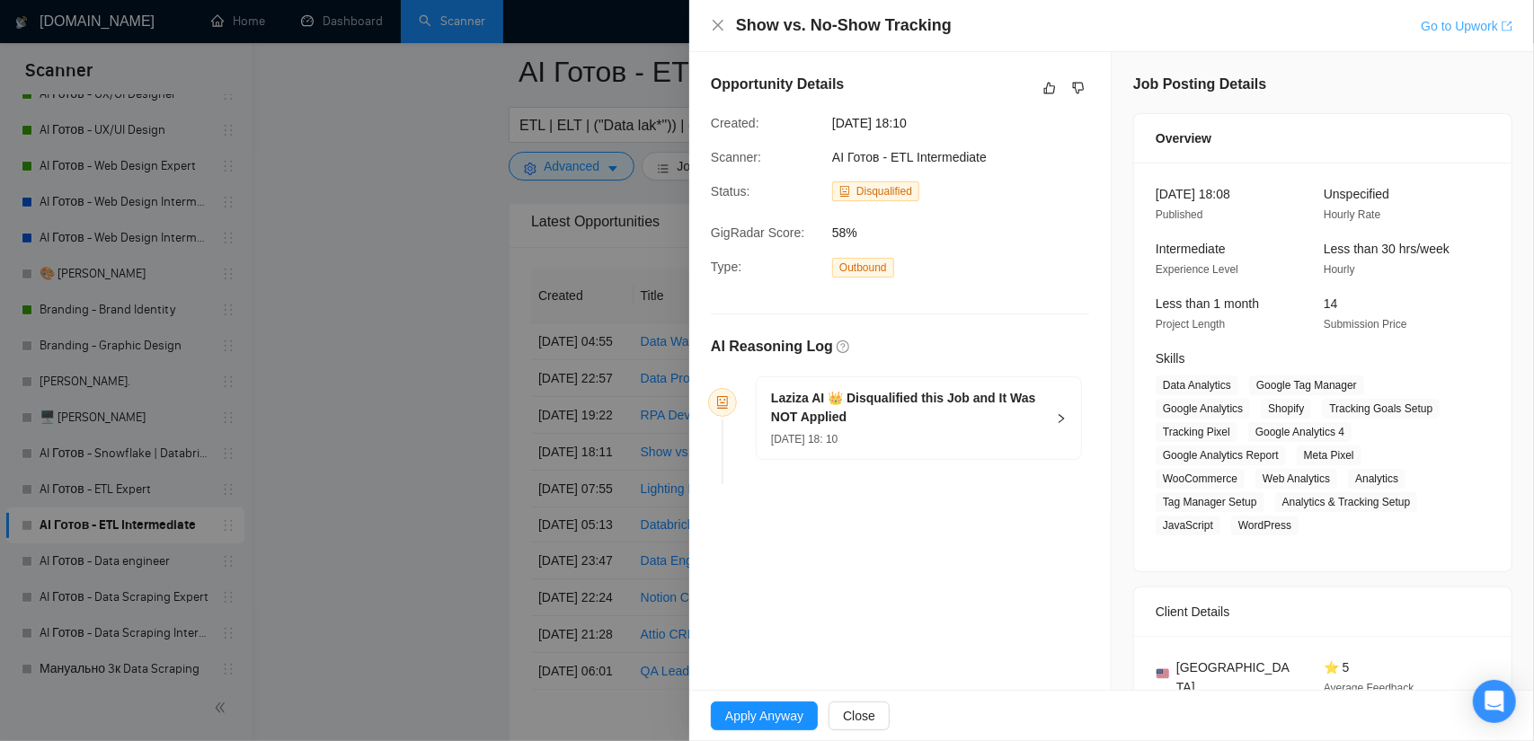
click at [1461, 23] on link "Go to Upwork" at bounding box center [1467, 26] width 92 height 14
click at [1044, 89] on icon "like" at bounding box center [1049, 88] width 13 height 14
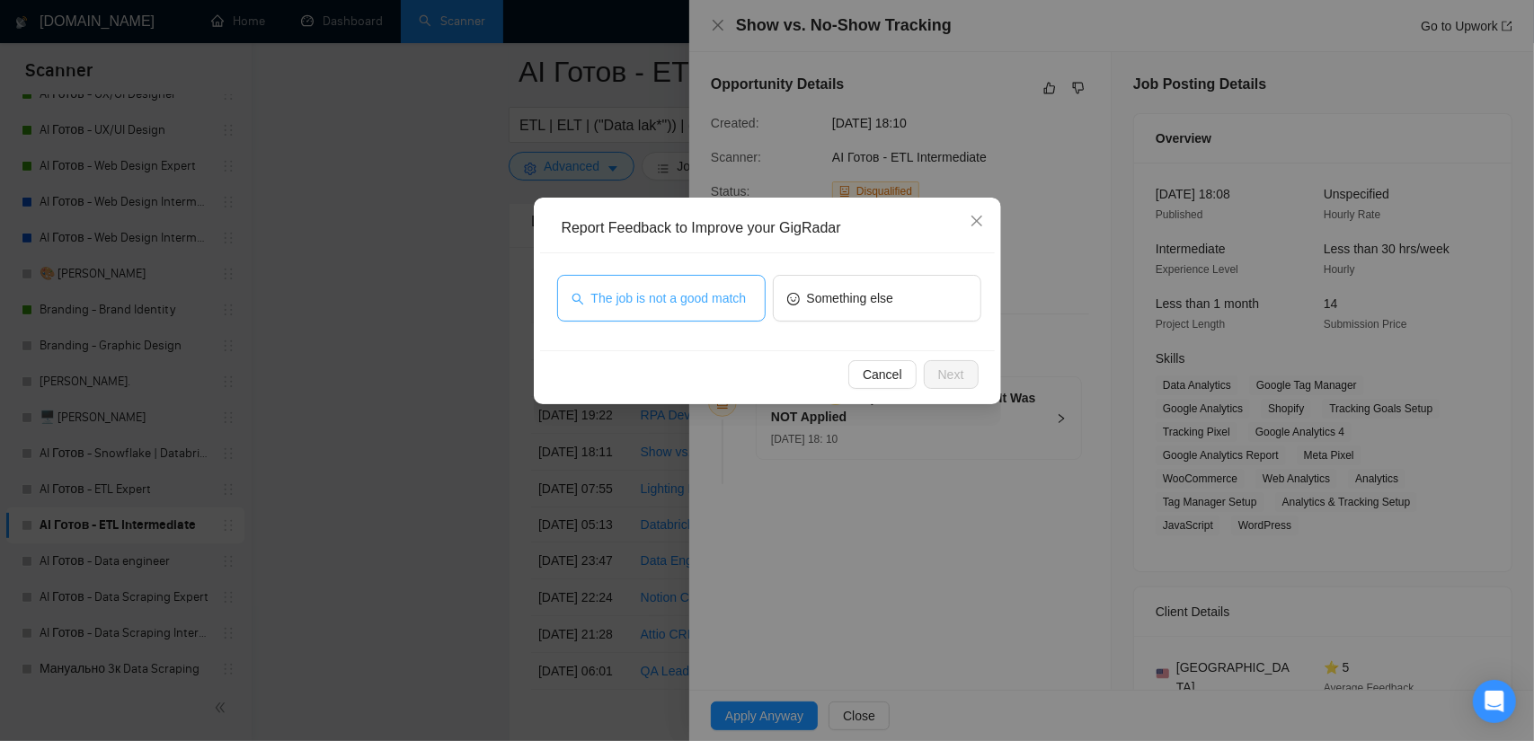
click at [706, 293] on span "The job is not a good match" at bounding box center [668, 298] width 155 height 20
click at [944, 376] on span "Next" at bounding box center [951, 375] width 26 height 20
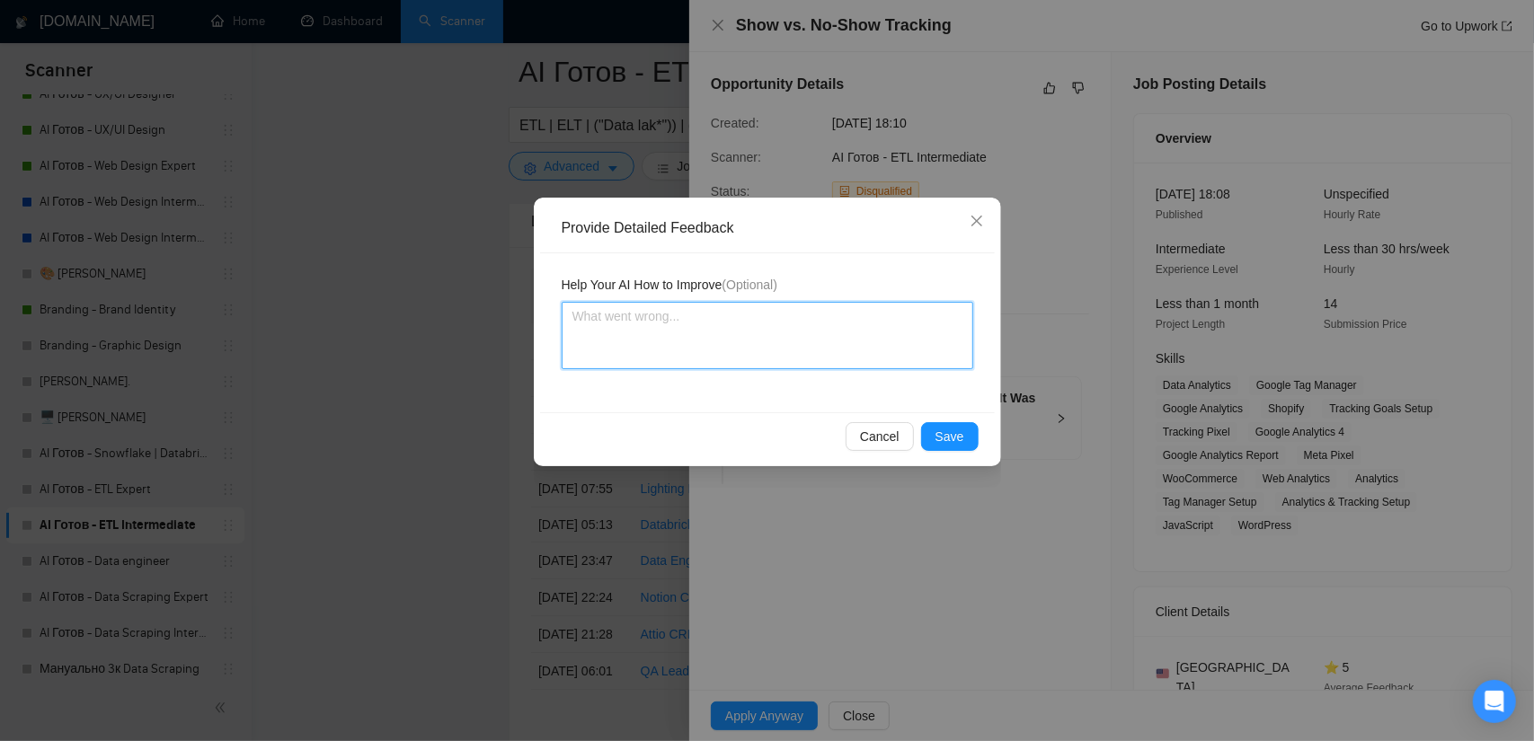
click at [728, 337] on textarea at bounding box center [768, 335] width 412 height 67
paste textarea "This is an unclear job with unclear requirements."
type textarea "This is an unclear job with unclear requirements."
click at [943, 436] on span "Save" at bounding box center [949, 437] width 29 height 20
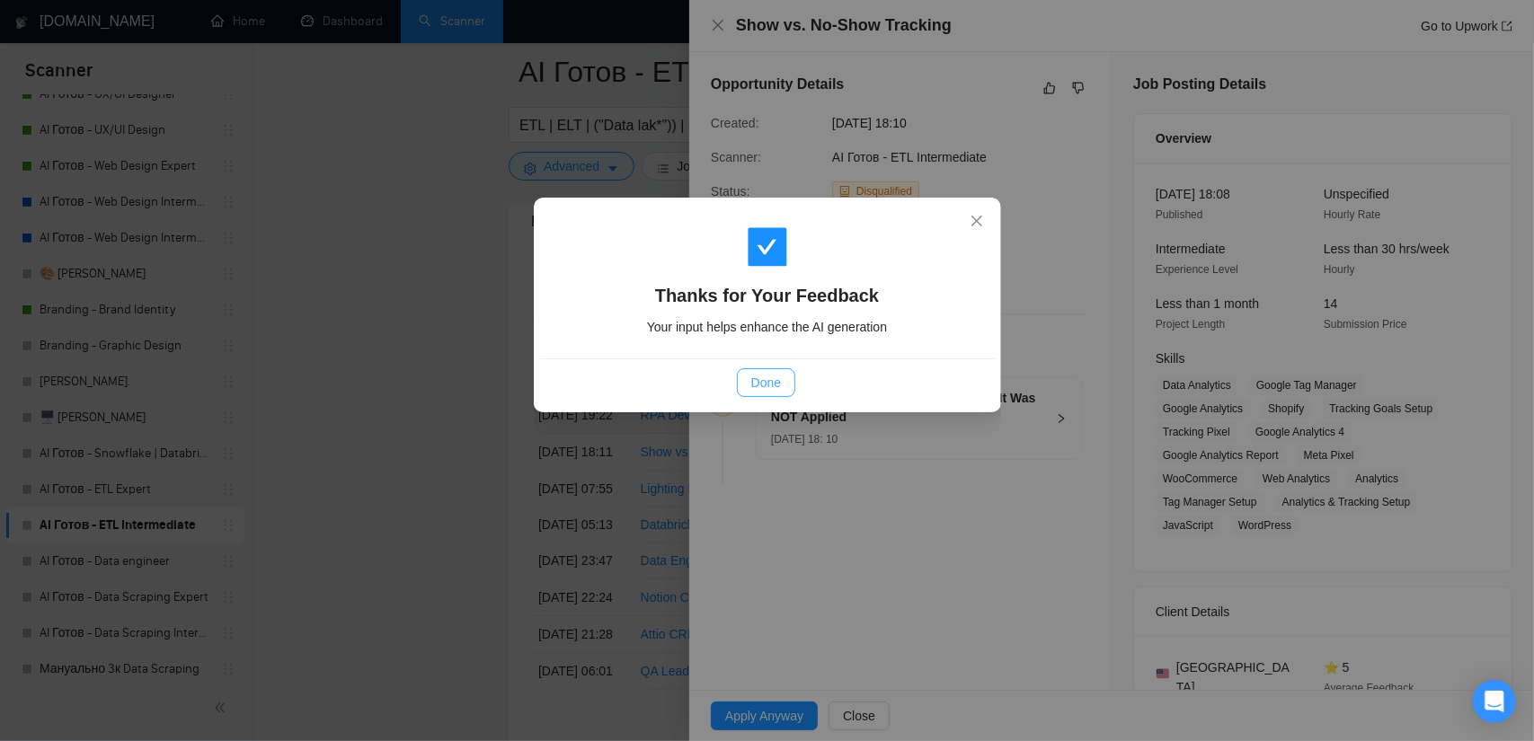
click at [776, 384] on span "Done" at bounding box center [766, 383] width 30 height 20
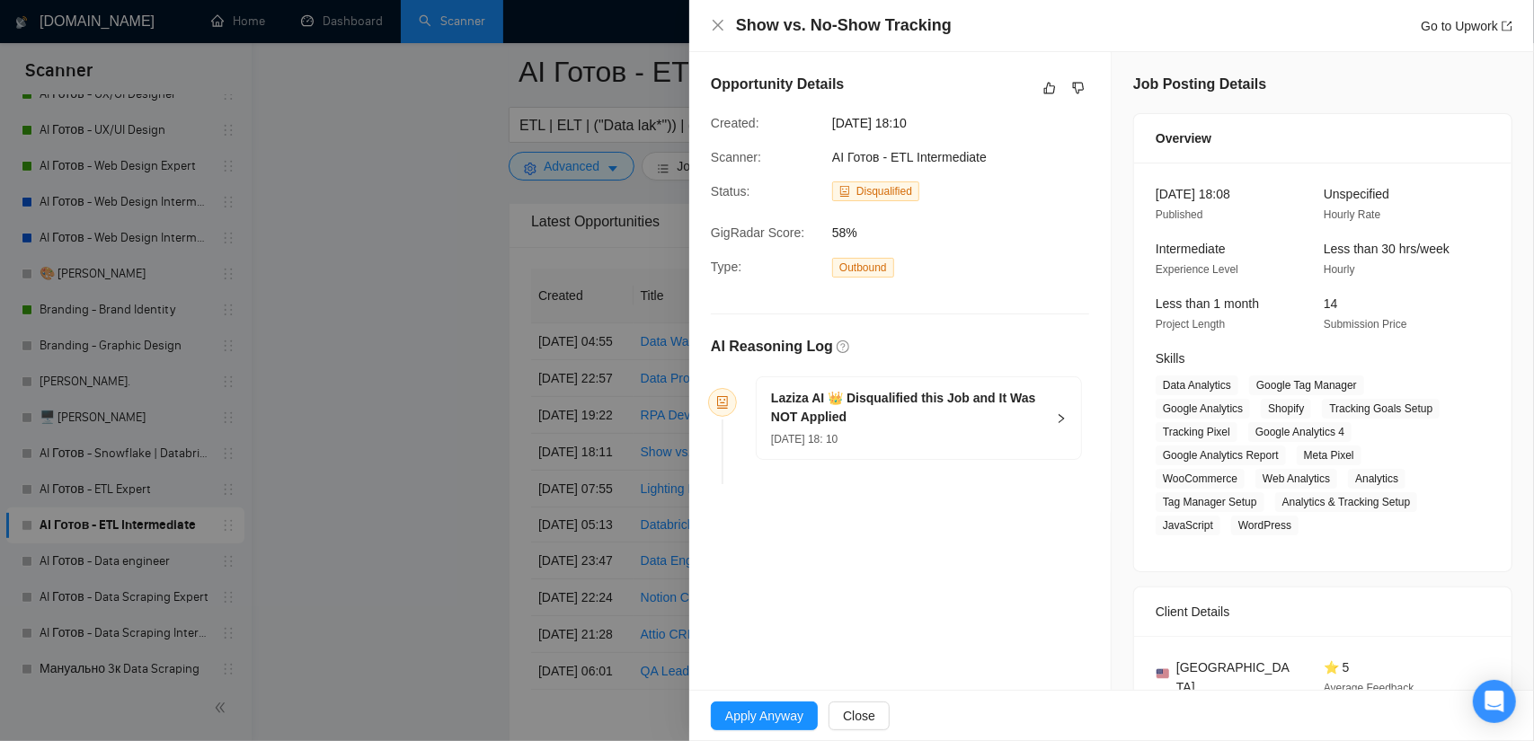
click at [396, 348] on div at bounding box center [767, 370] width 1534 height 741
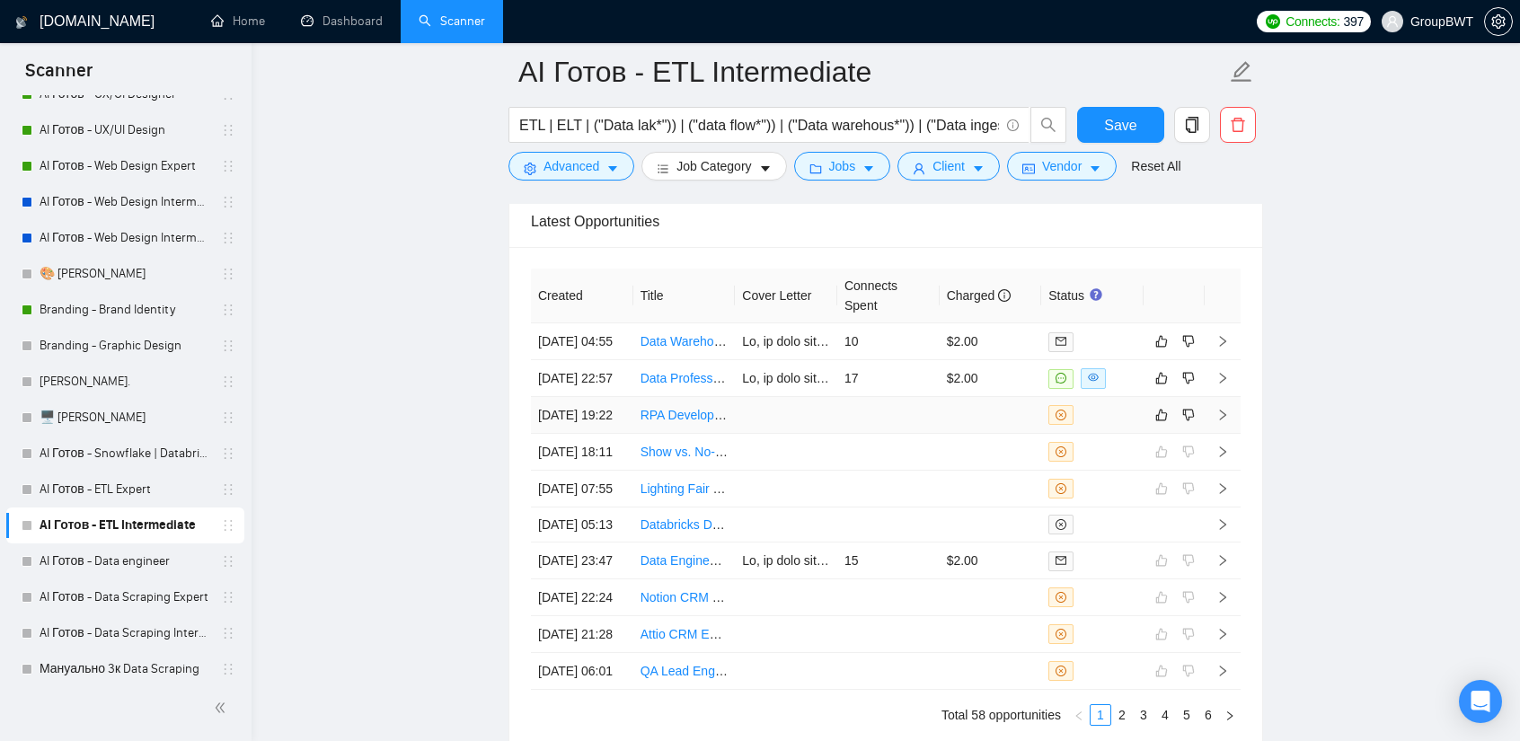
click at [851, 434] on td at bounding box center [888, 415] width 102 height 37
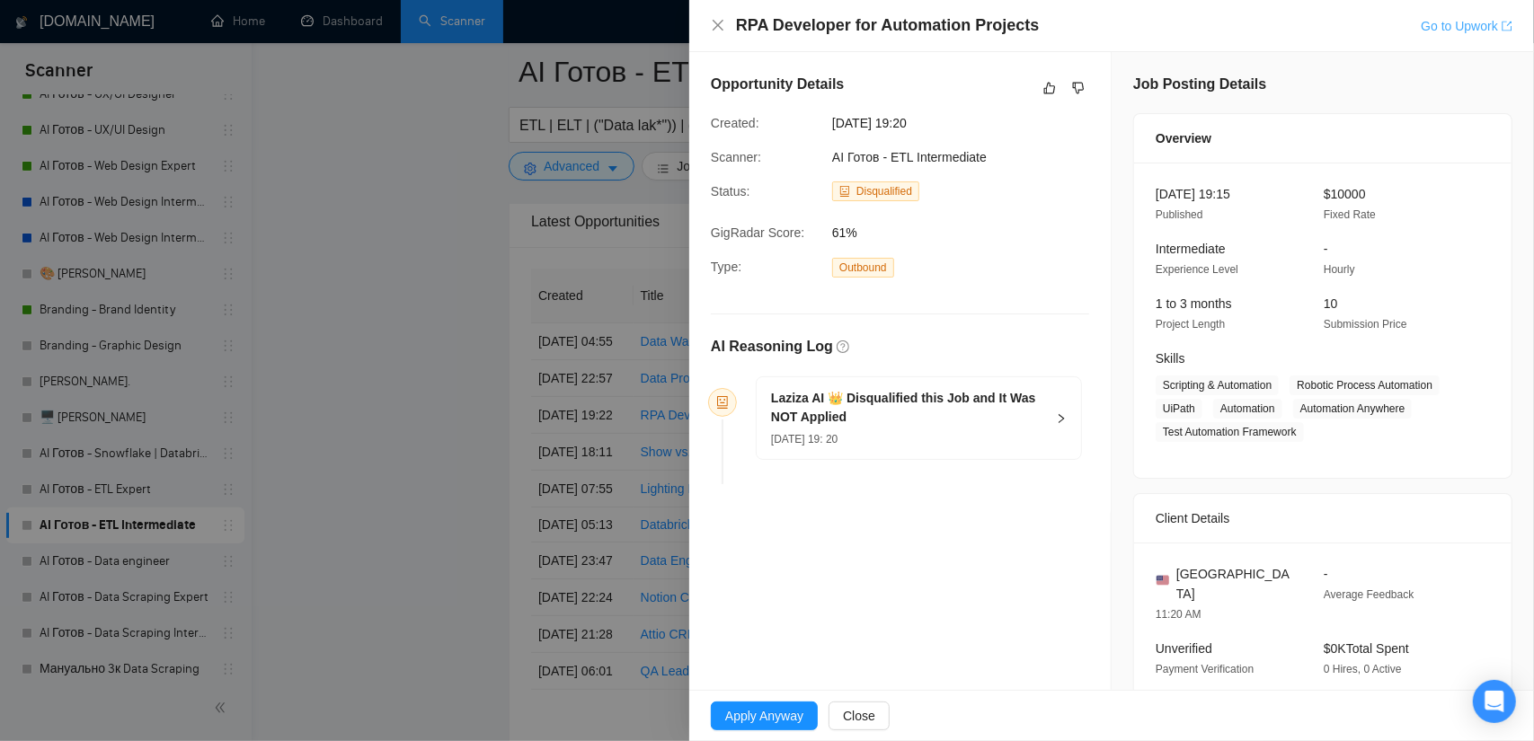
click at [1459, 30] on link "Go to Upwork" at bounding box center [1467, 26] width 92 height 14
click at [430, 235] on div at bounding box center [767, 370] width 1534 height 741
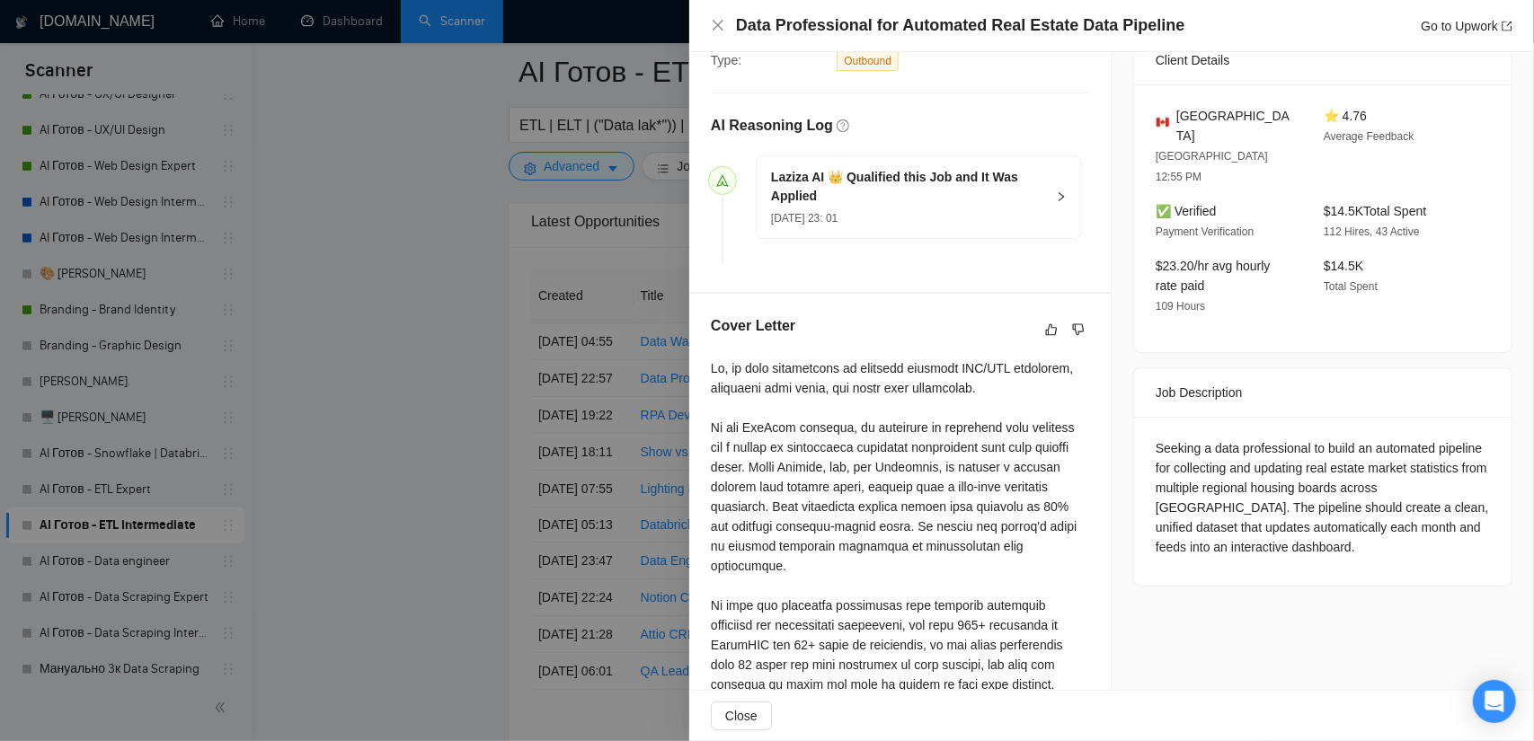
scroll to position [449, 0]
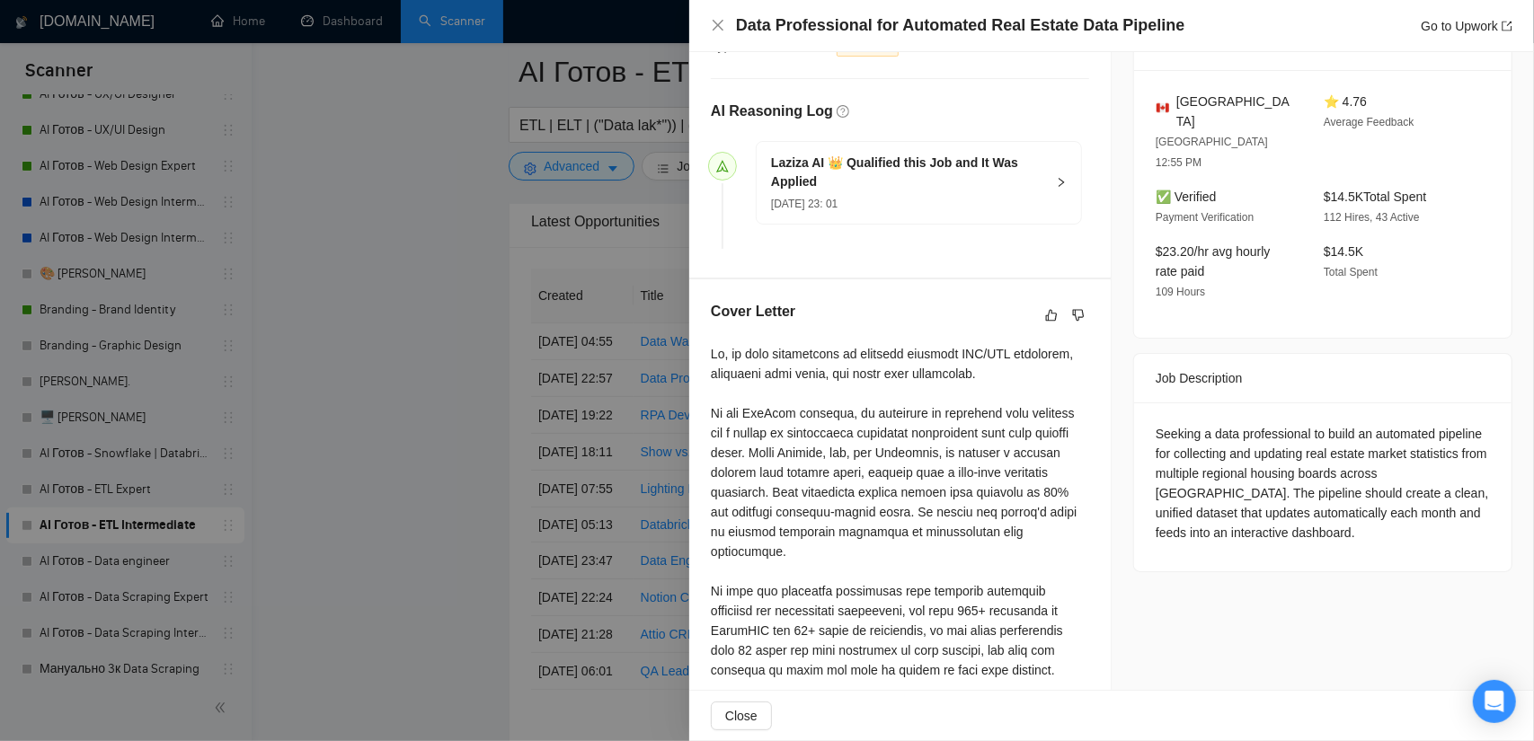
click at [355, 284] on div at bounding box center [767, 370] width 1534 height 741
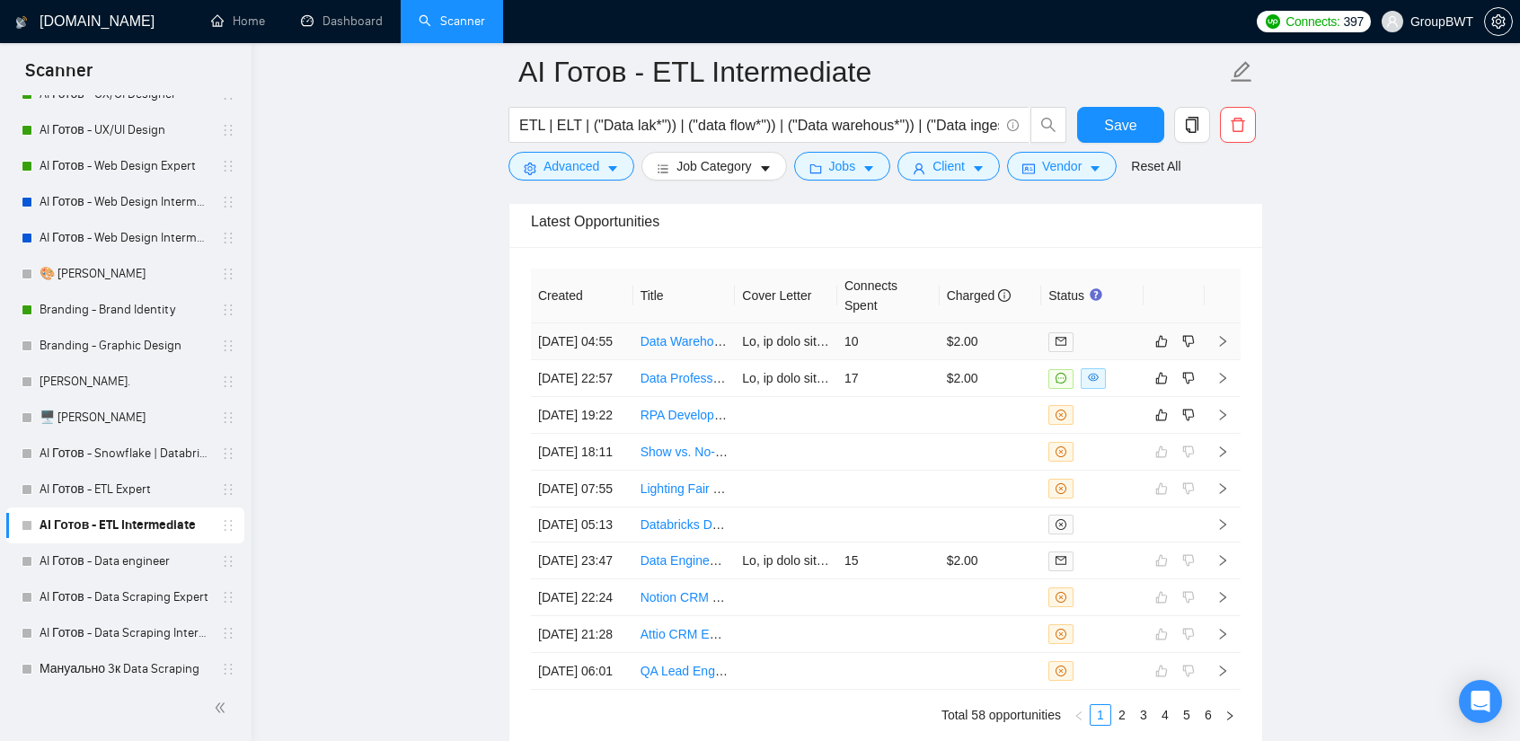
click at [905, 326] on td "10" at bounding box center [888, 341] width 102 height 37
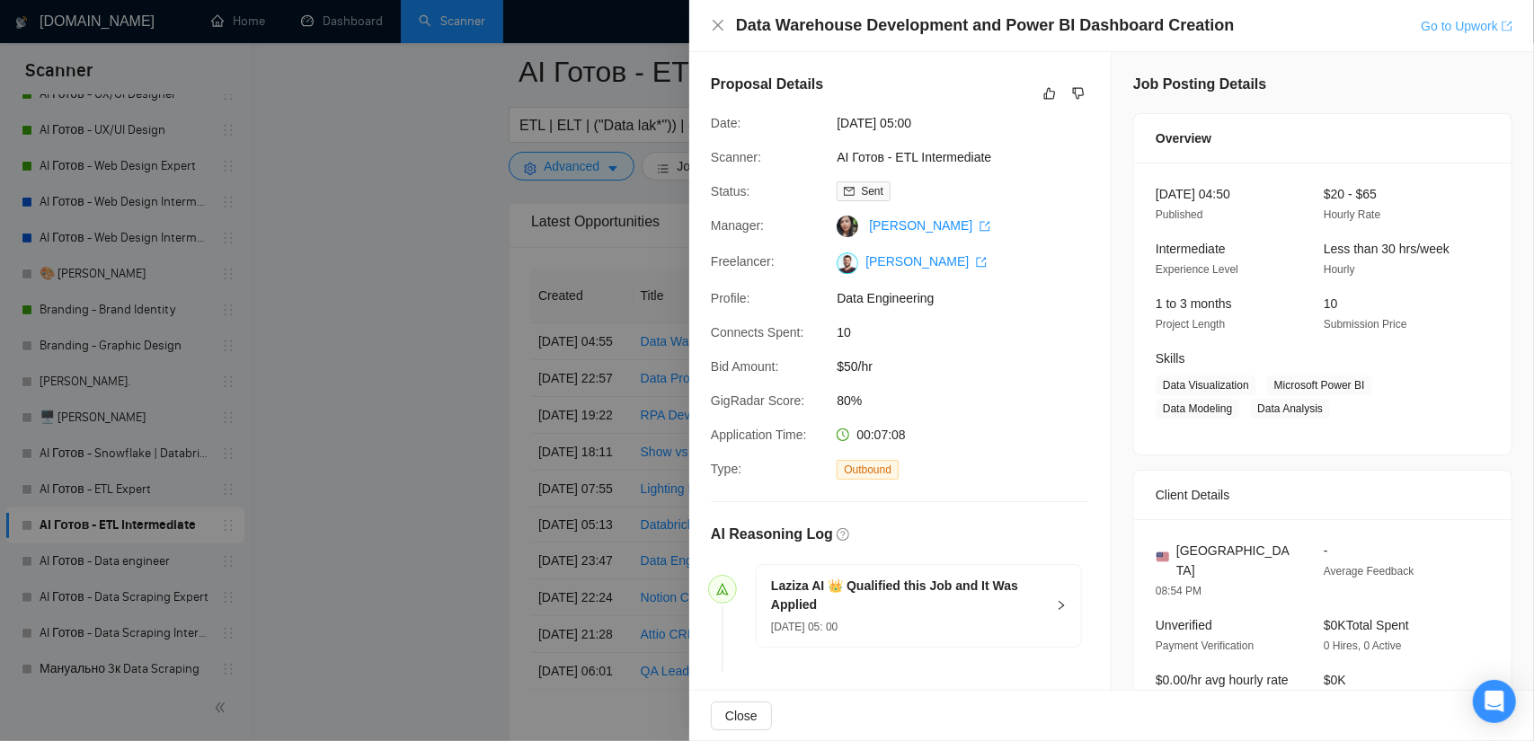
click at [1444, 21] on link "Go to Upwork" at bounding box center [1467, 26] width 92 height 14
click at [1075, 92] on icon "dislike" at bounding box center [1078, 93] width 13 height 14
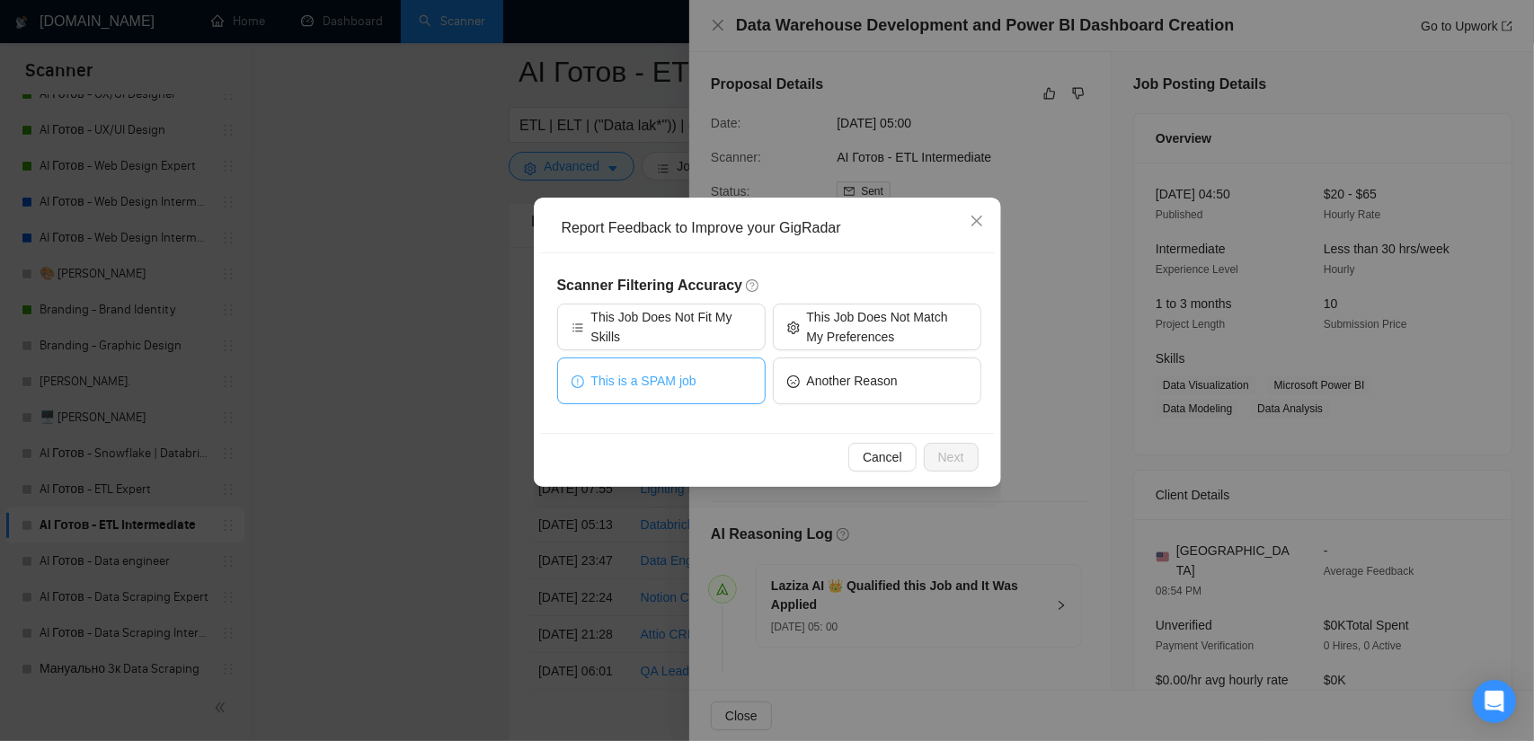
click at [656, 382] on span "This is a SPAM job" at bounding box center [643, 381] width 105 height 20
click at [960, 457] on span "Next" at bounding box center [951, 457] width 26 height 20
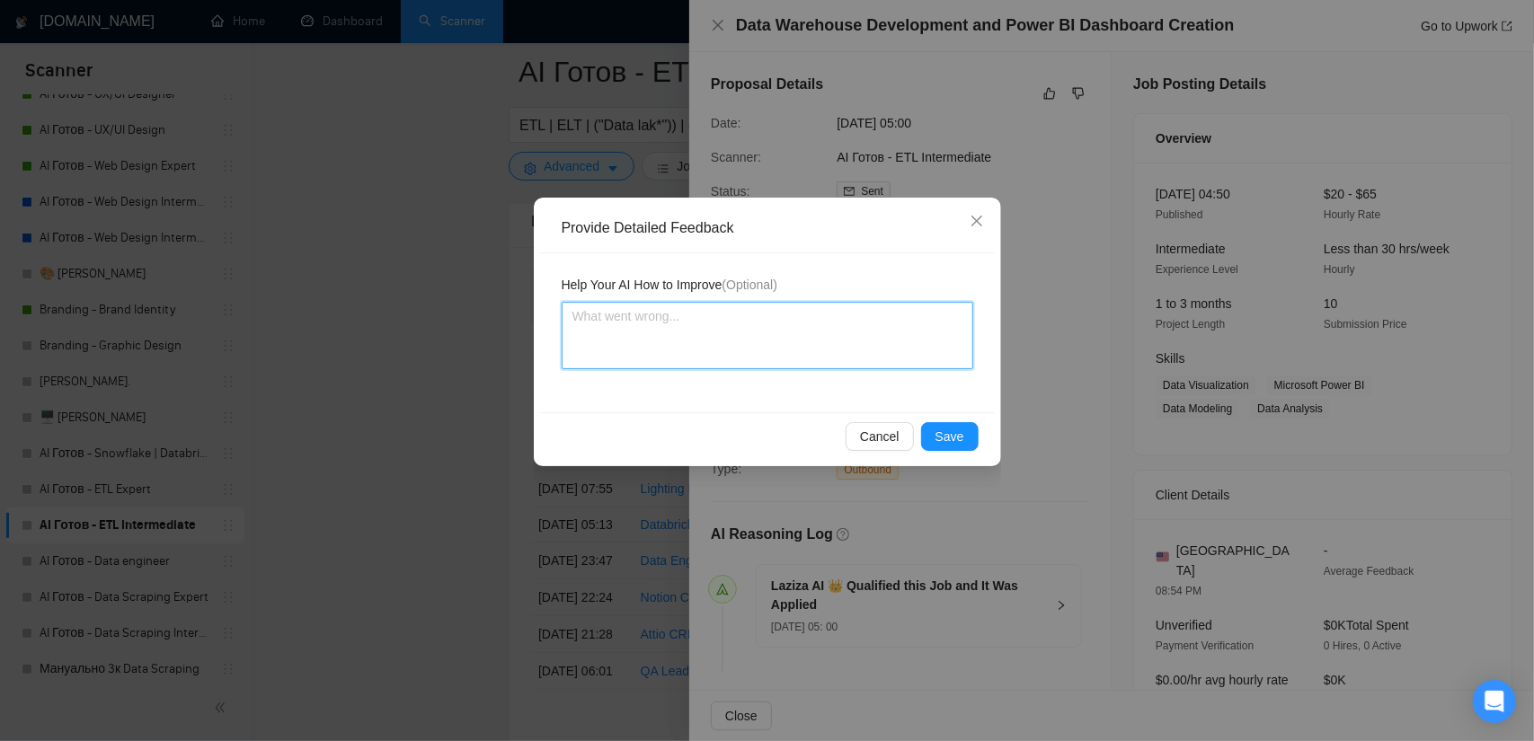
click at [798, 337] on textarea at bounding box center [768, 335] width 412 height 67
type textarea "Ш"
type textarea "Шы"
type textarea "Шые"
type textarea "Шы"
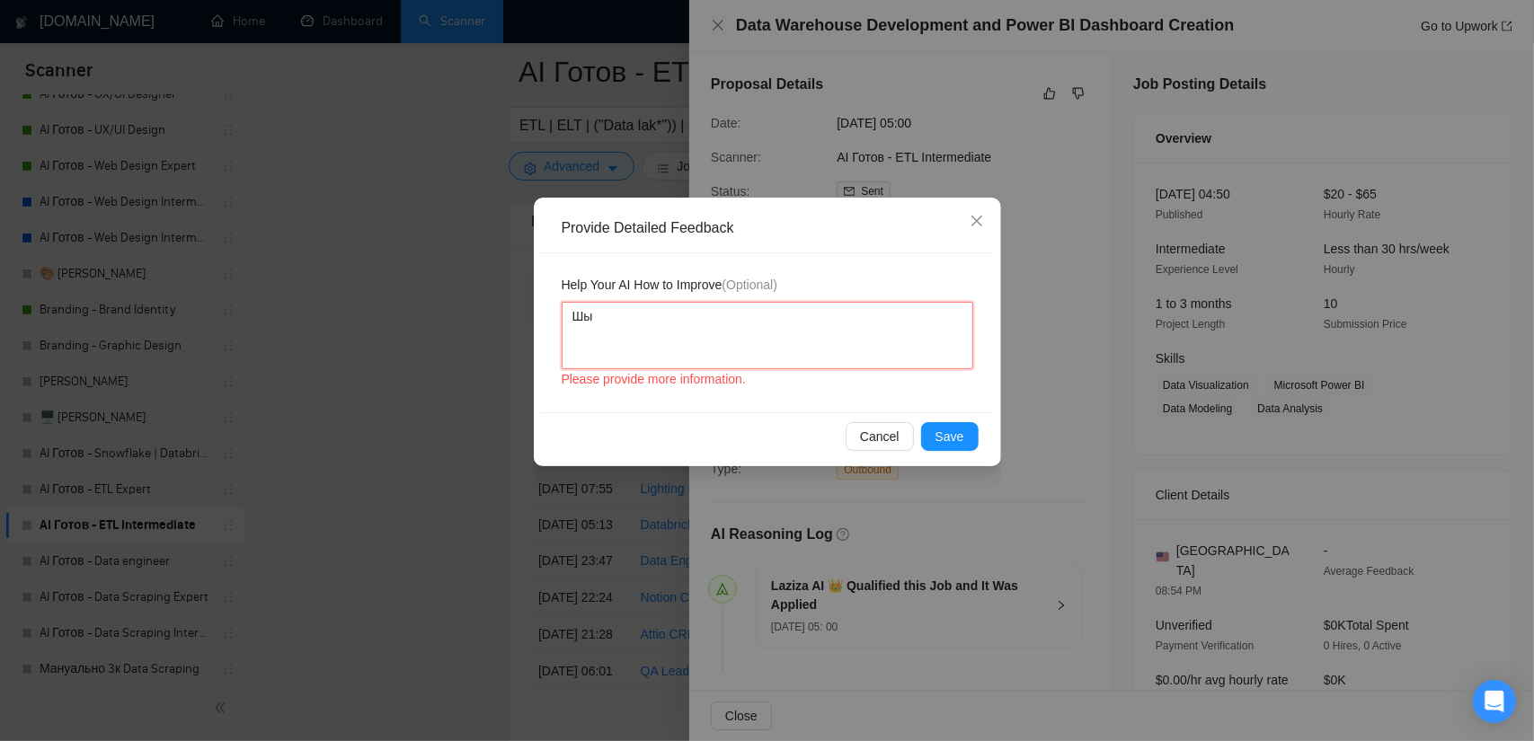
type textarea "Ш"
click at [742, 312] on textarea at bounding box center [768, 335] width 412 height 67
paste textarea "This seems suspicious. The requirements are extremely vague, the account was ju…"
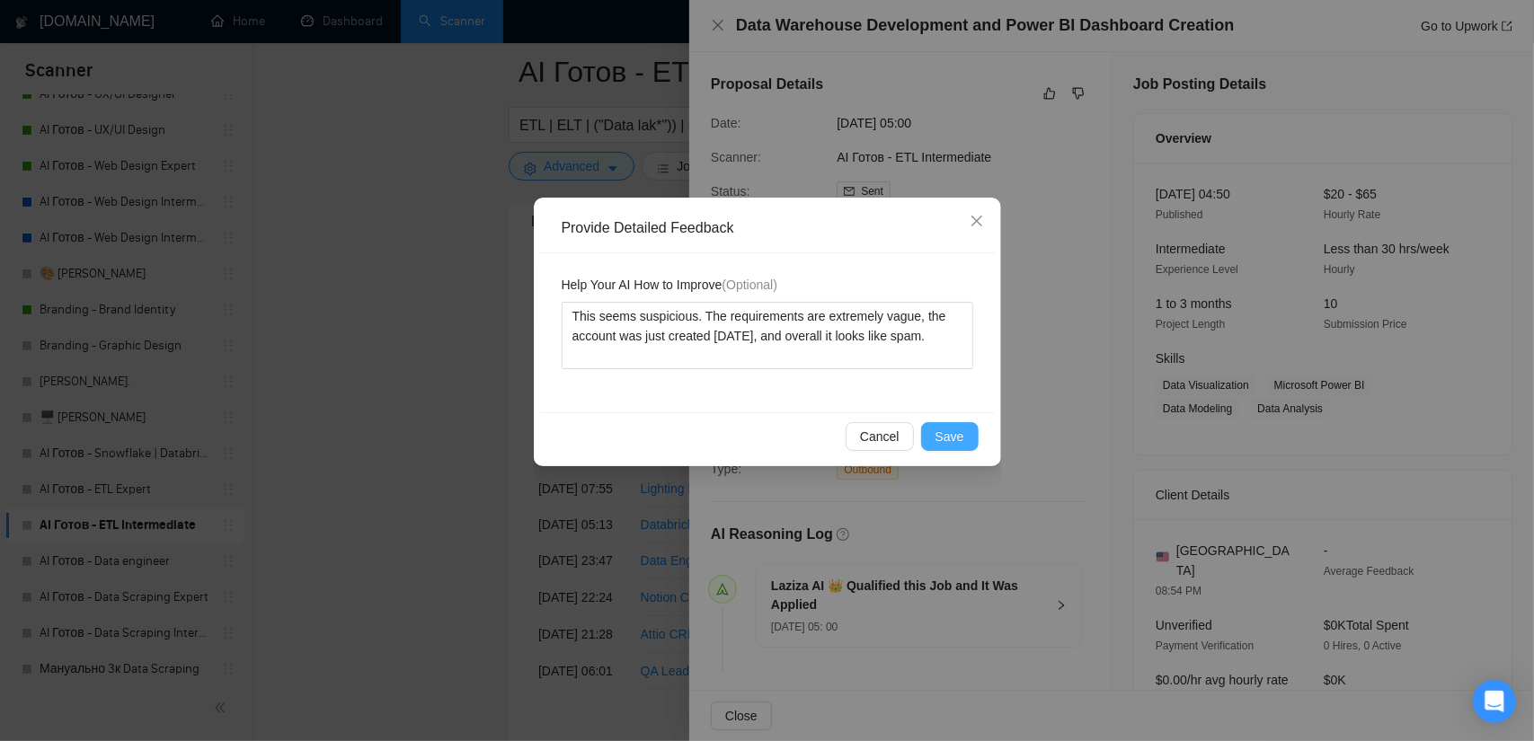
click at [962, 434] on span "Save" at bounding box center [949, 437] width 29 height 20
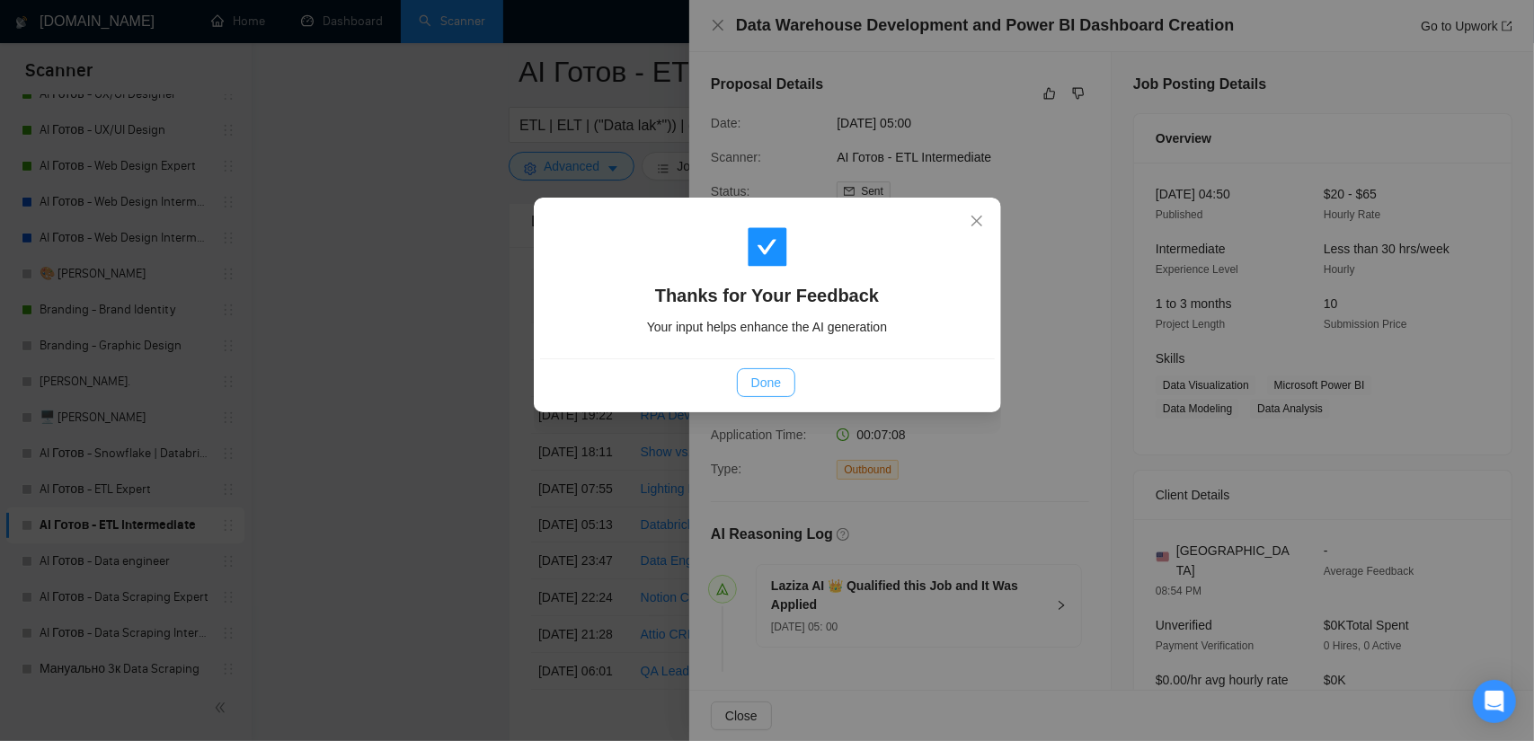
click at [774, 382] on span "Done" at bounding box center [766, 383] width 30 height 20
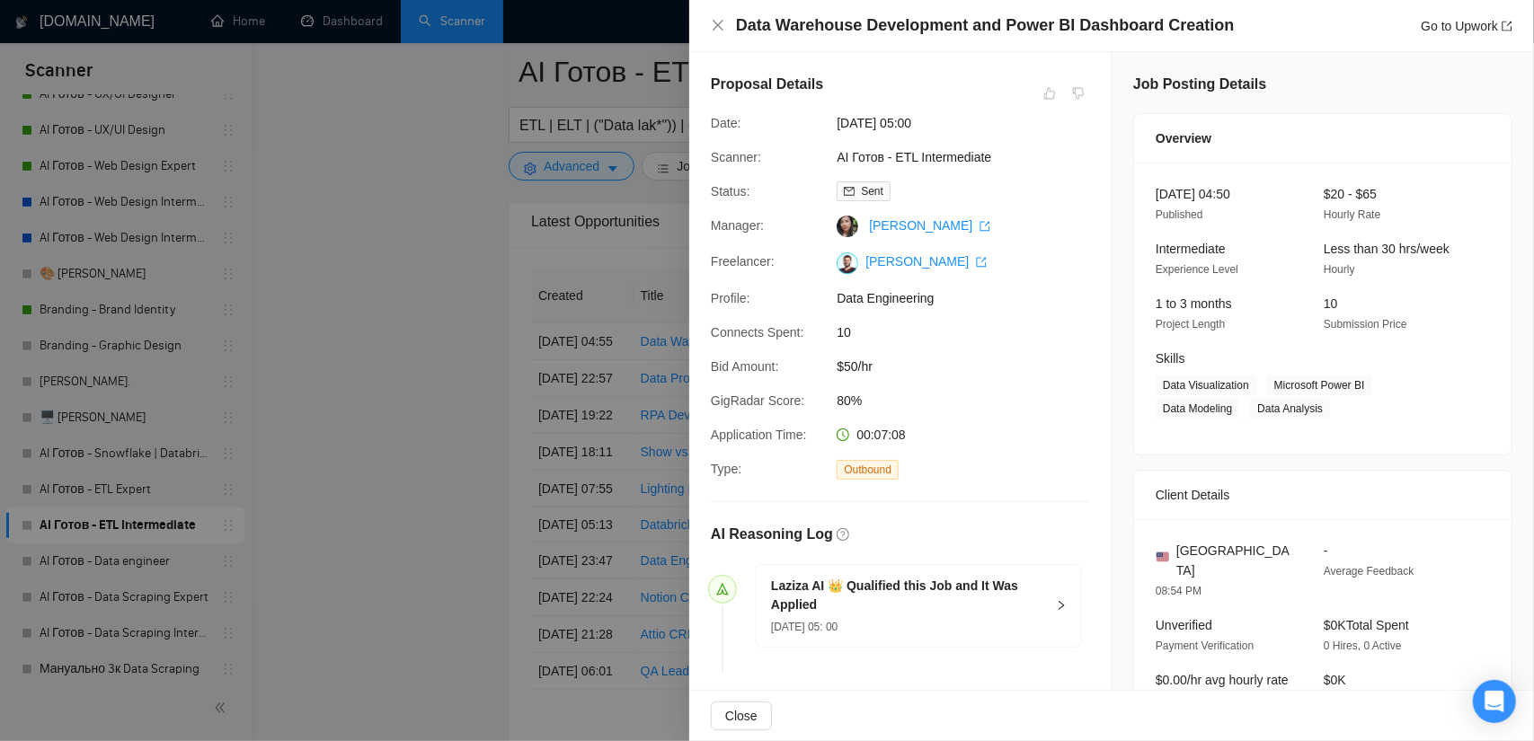
click at [467, 294] on div at bounding box center [767, 370] width 1534 height 741
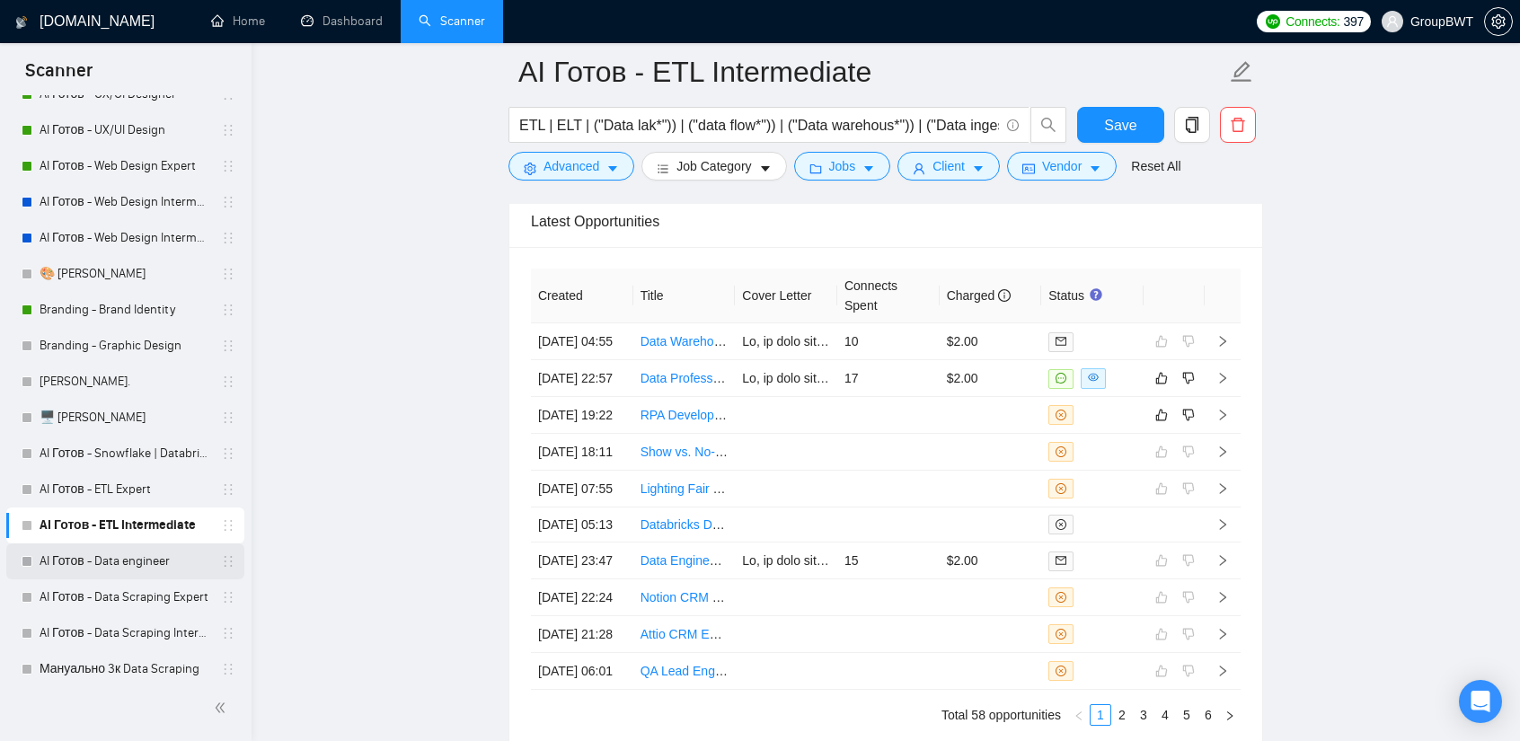
click at [122, 563] on link "AI Готов - Data engineer" at bounding box center [125, 562] width 171 height 36
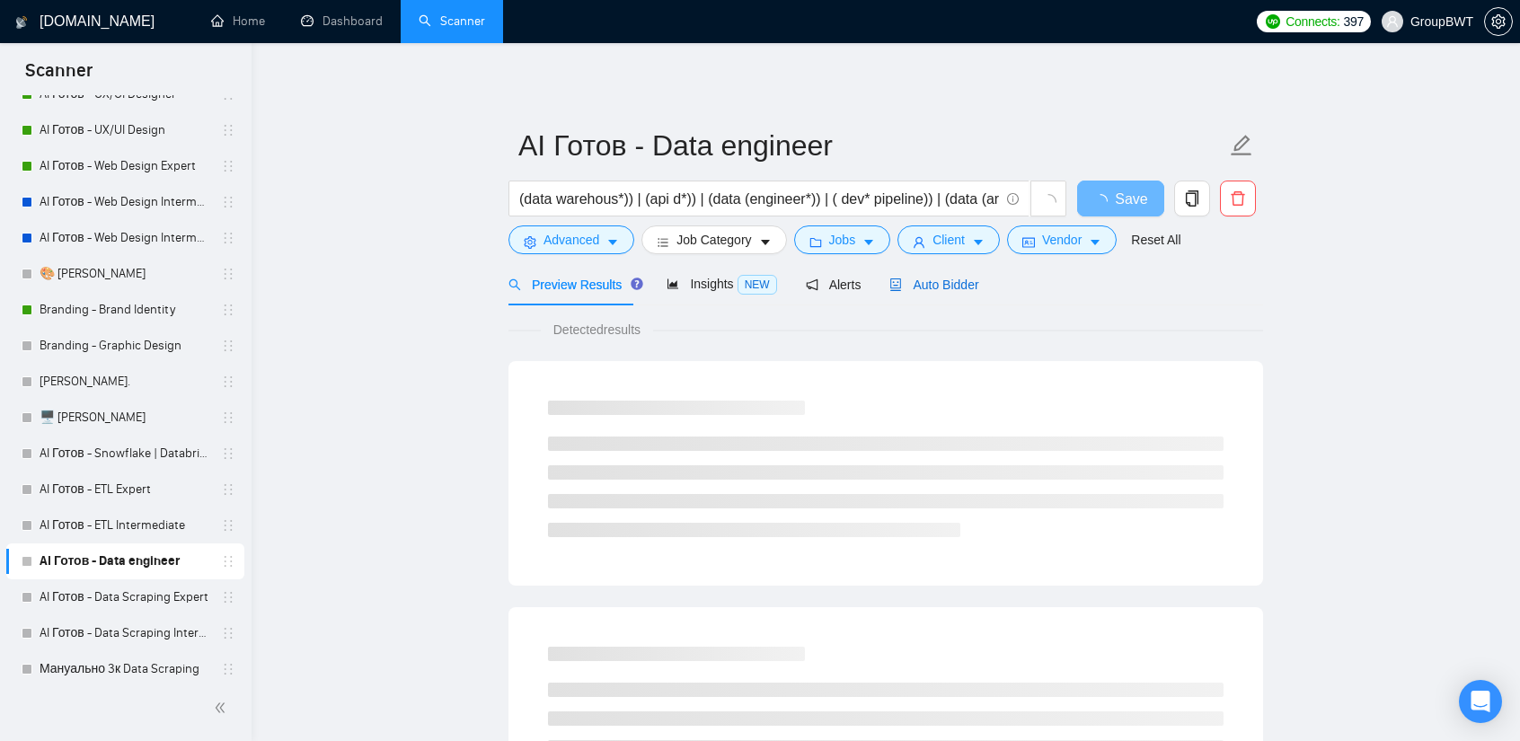
click at [934, 278] on span "Auto Bidder" at bounding box center [934, 285] width 89 height 14
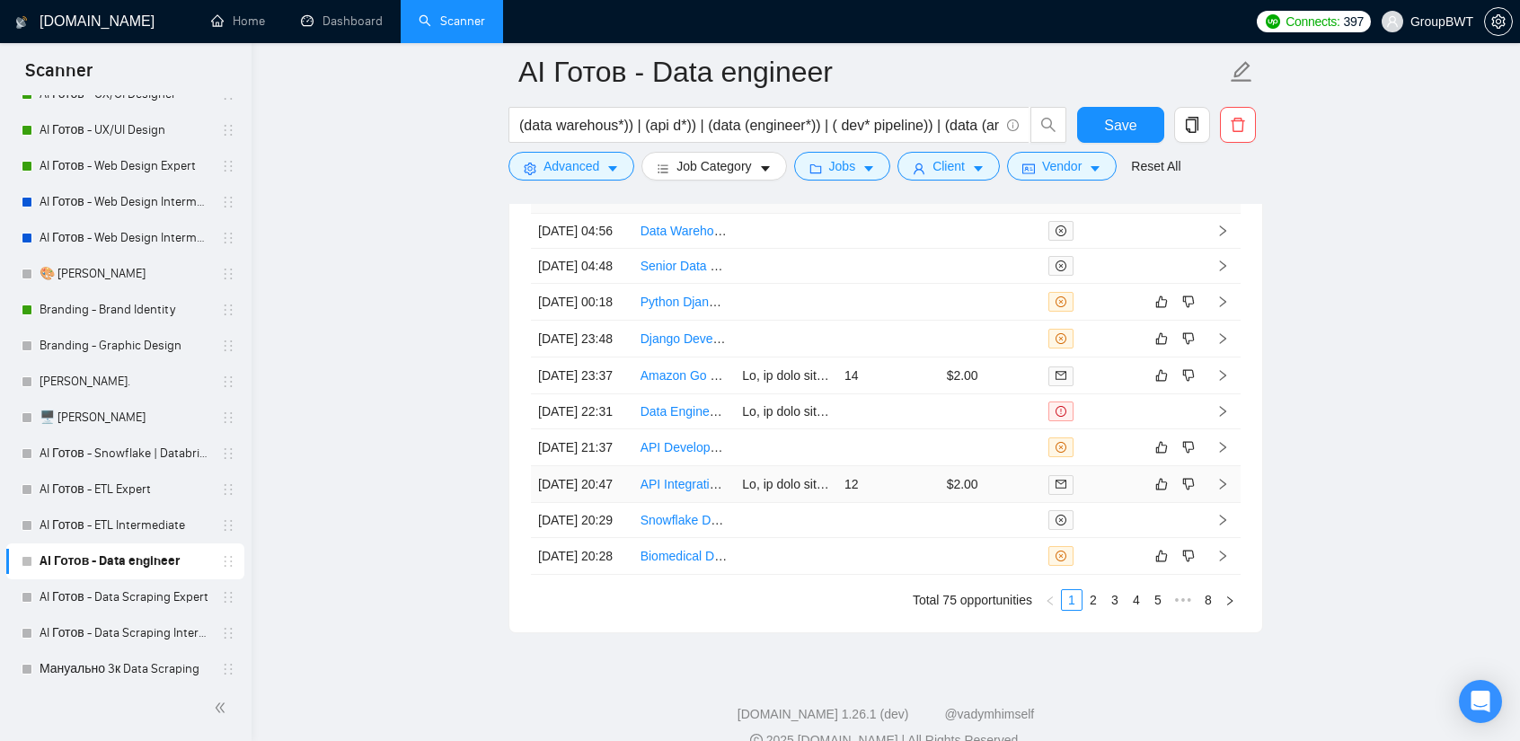
scroll to position [4683, 0]
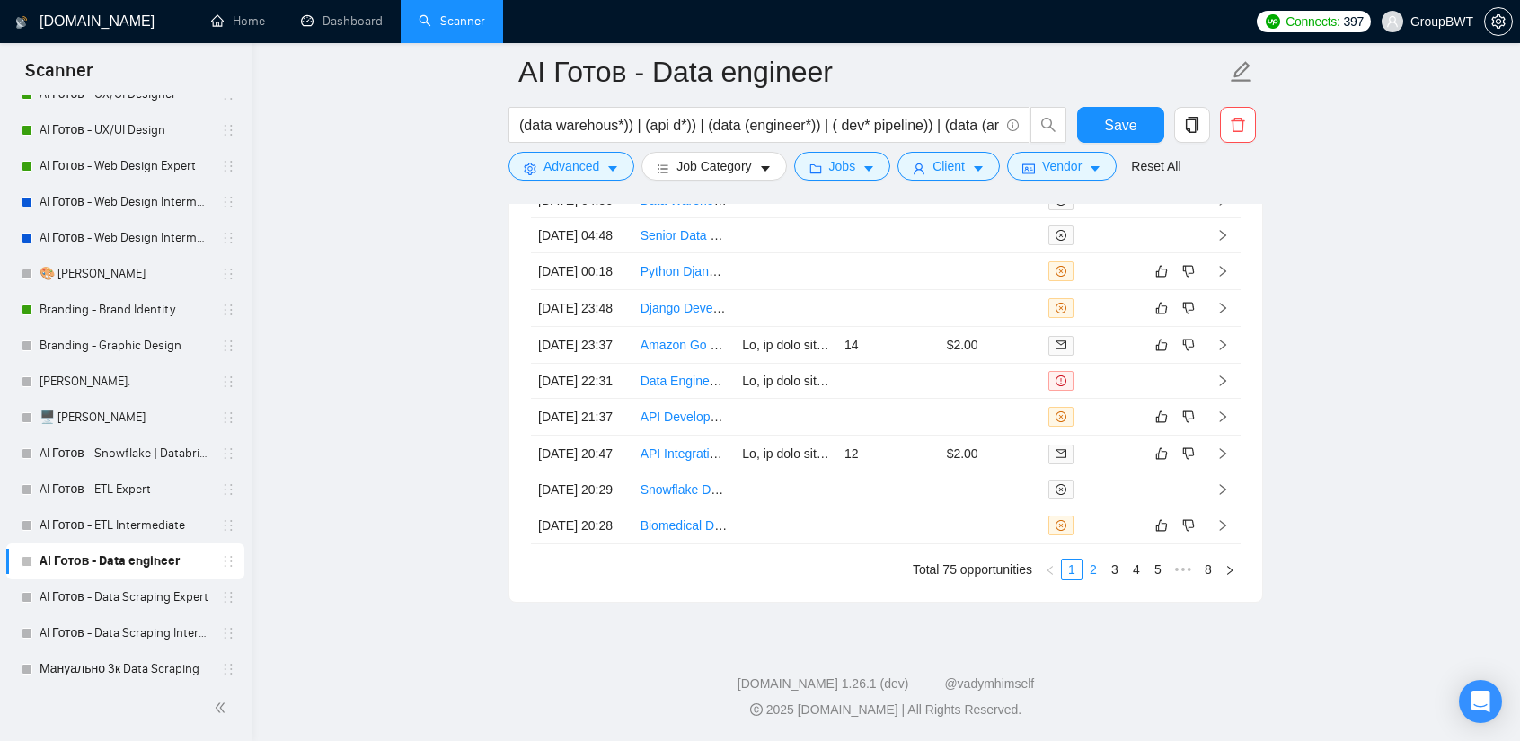
click at [1098, 580] on link "2" at bounding box center [1094, 570] width 20 height 20
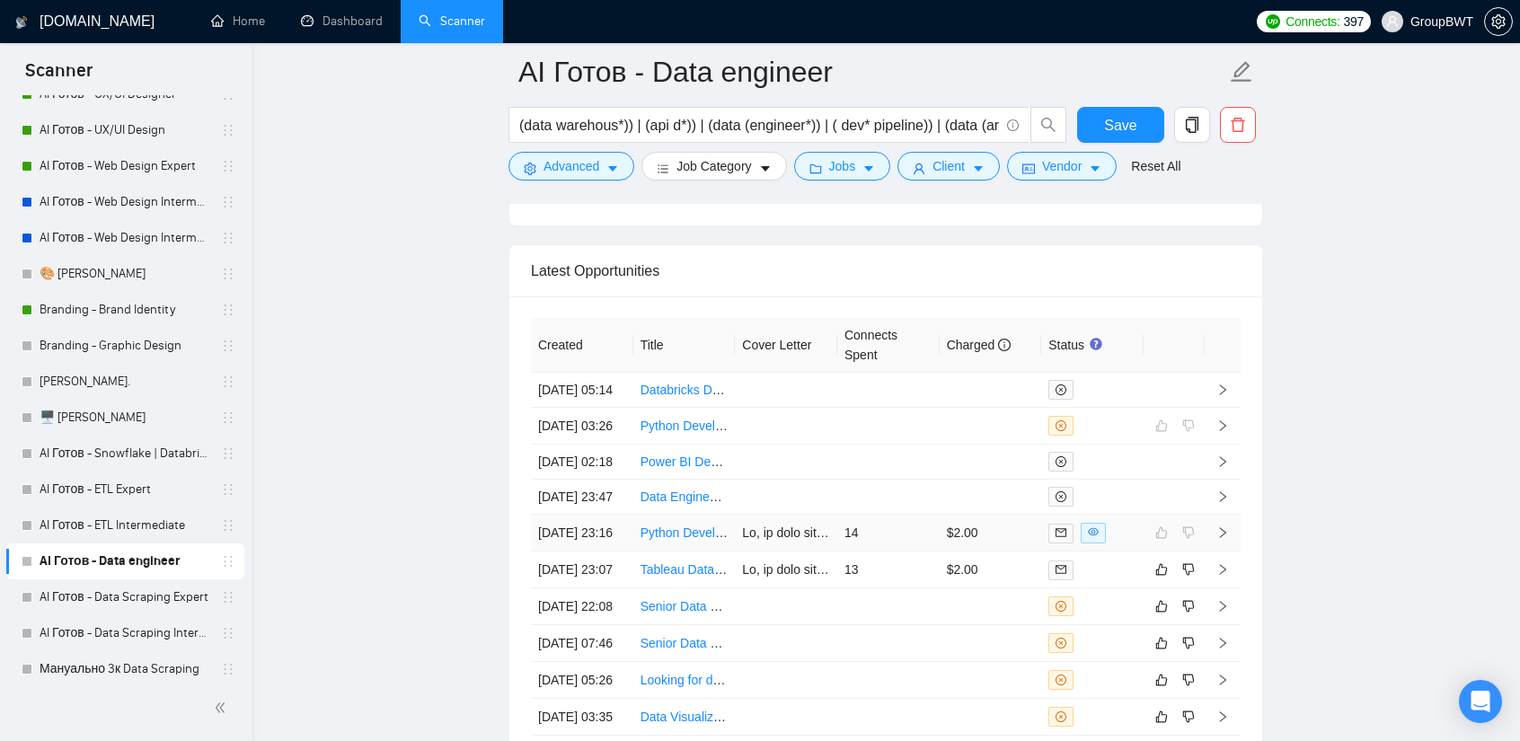
scroll to position [4414, 0]
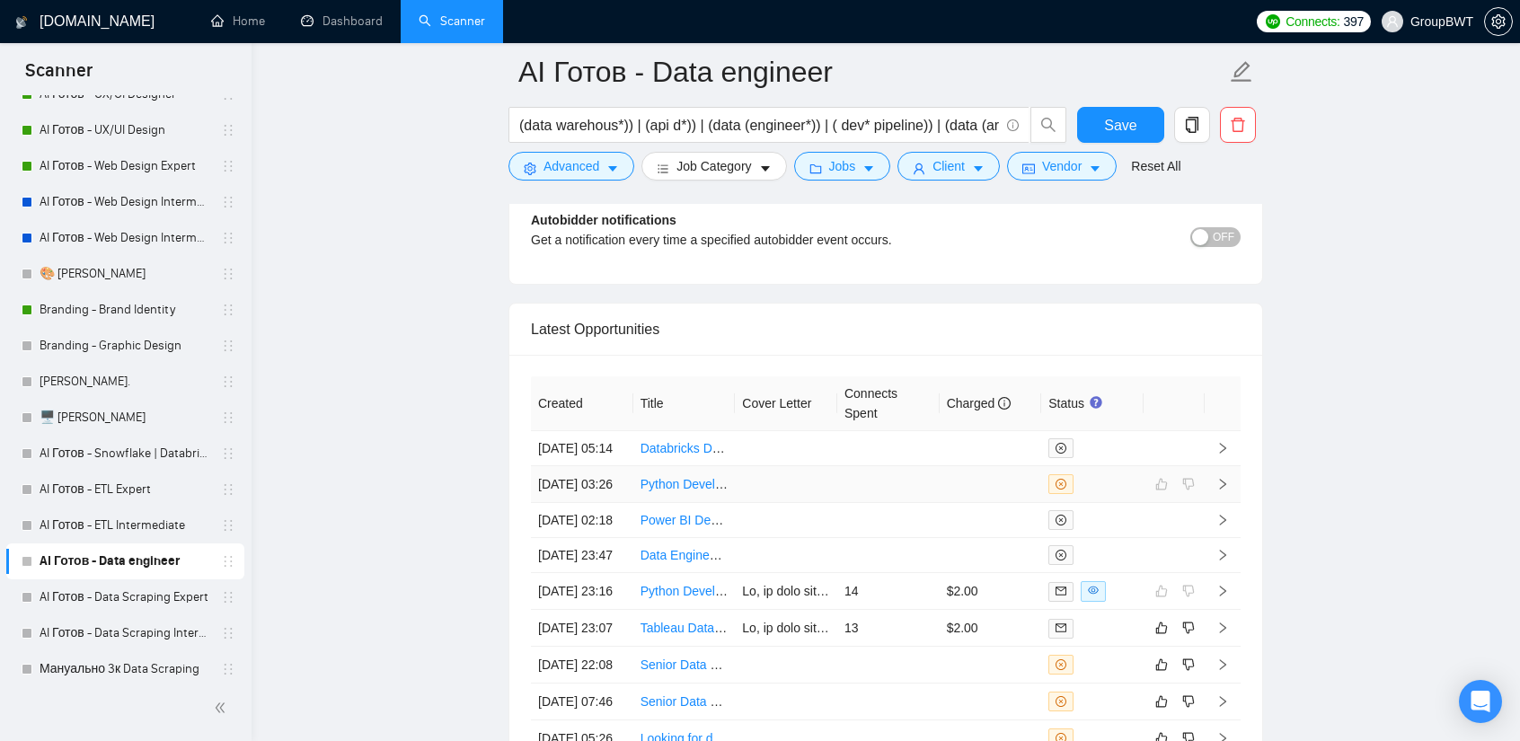
click at [805, 466] on td at bounding box center [786, 484] width 102 height 37
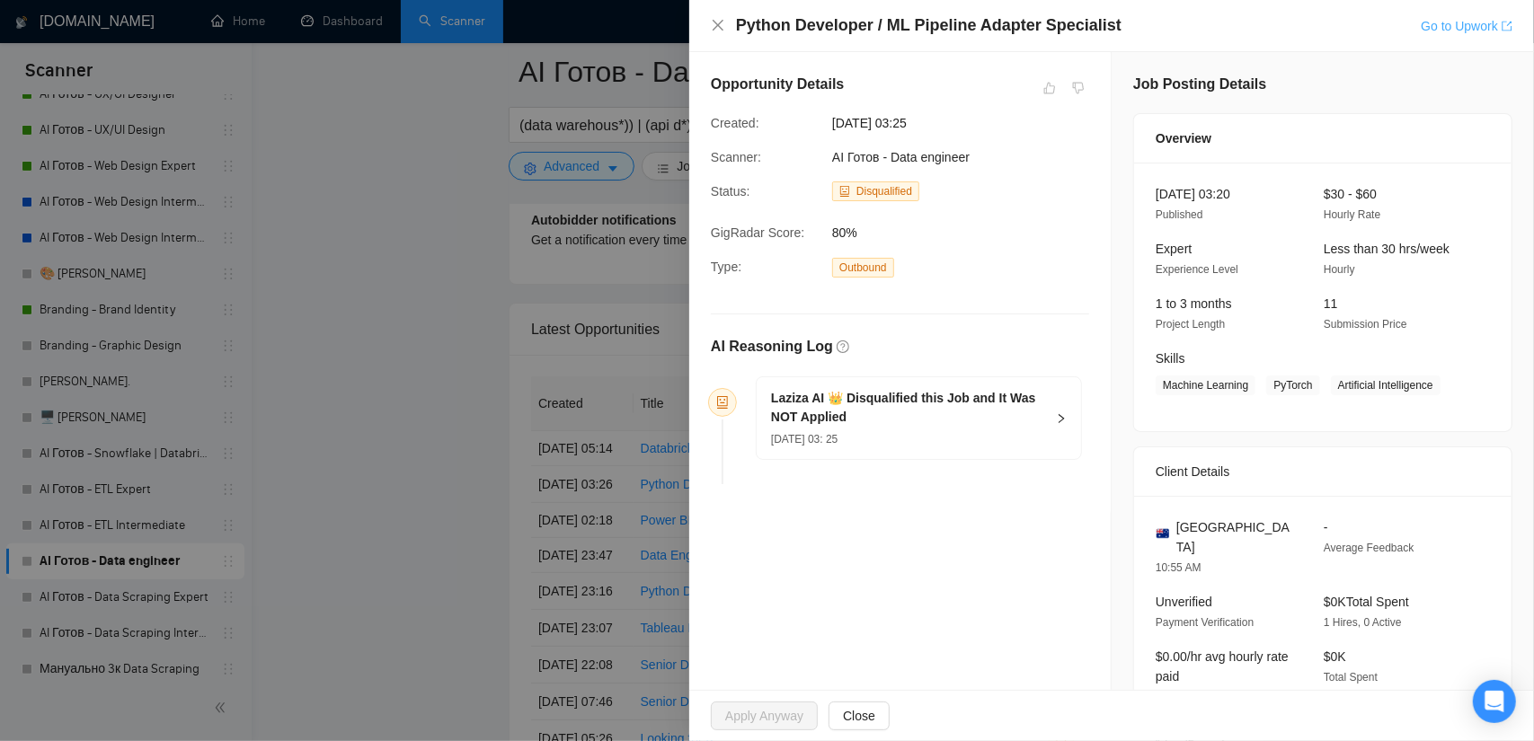
click at [1451, 23] on link "Go to Upwork" at bounding box center [1467, 26] width 92 height 14
click at [390, 353] on div at bounding box center [767, 370] width 1534 height 741
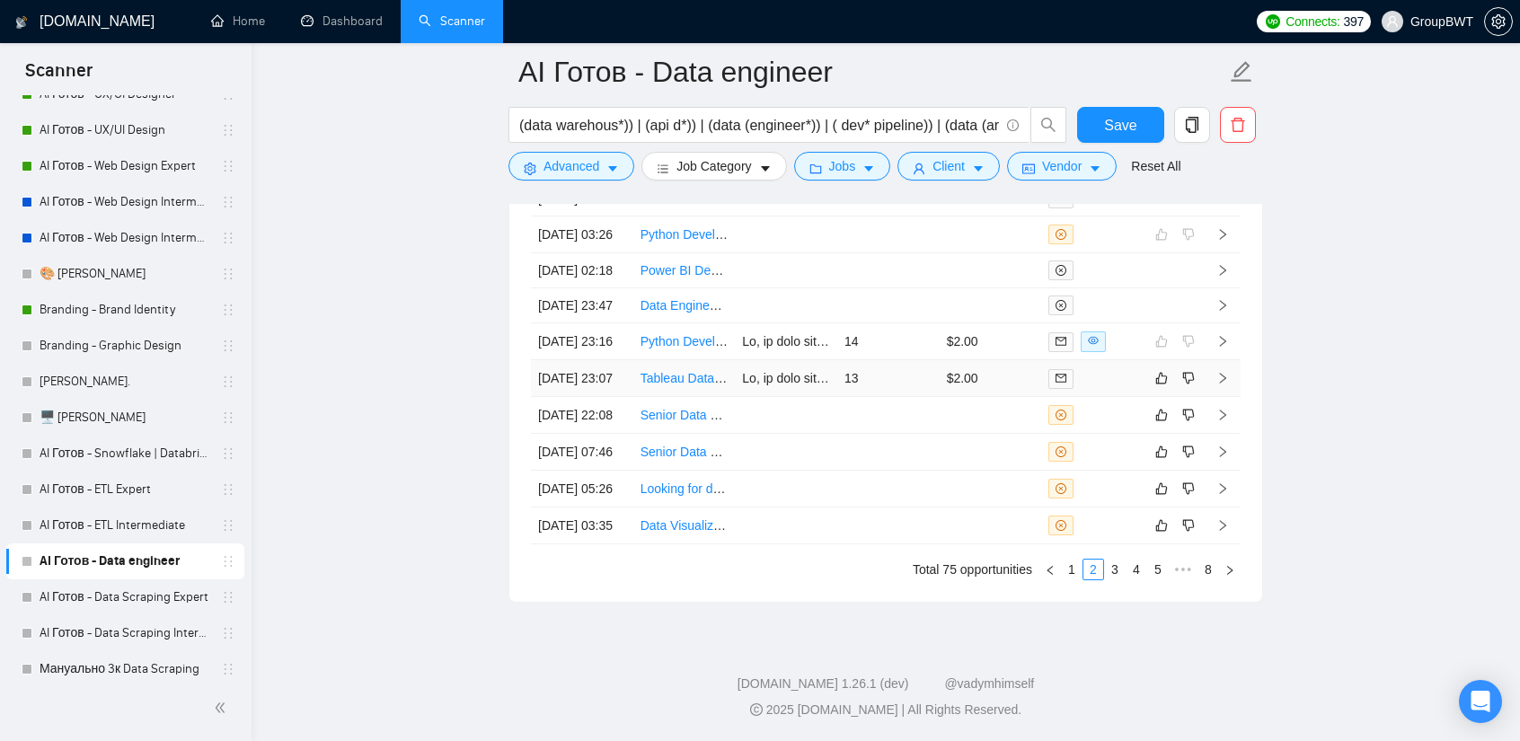
scroll to position [4801, 0]
click at [1076, 565] on link "1" at bounding box center [1072, 570] width 20 height 20
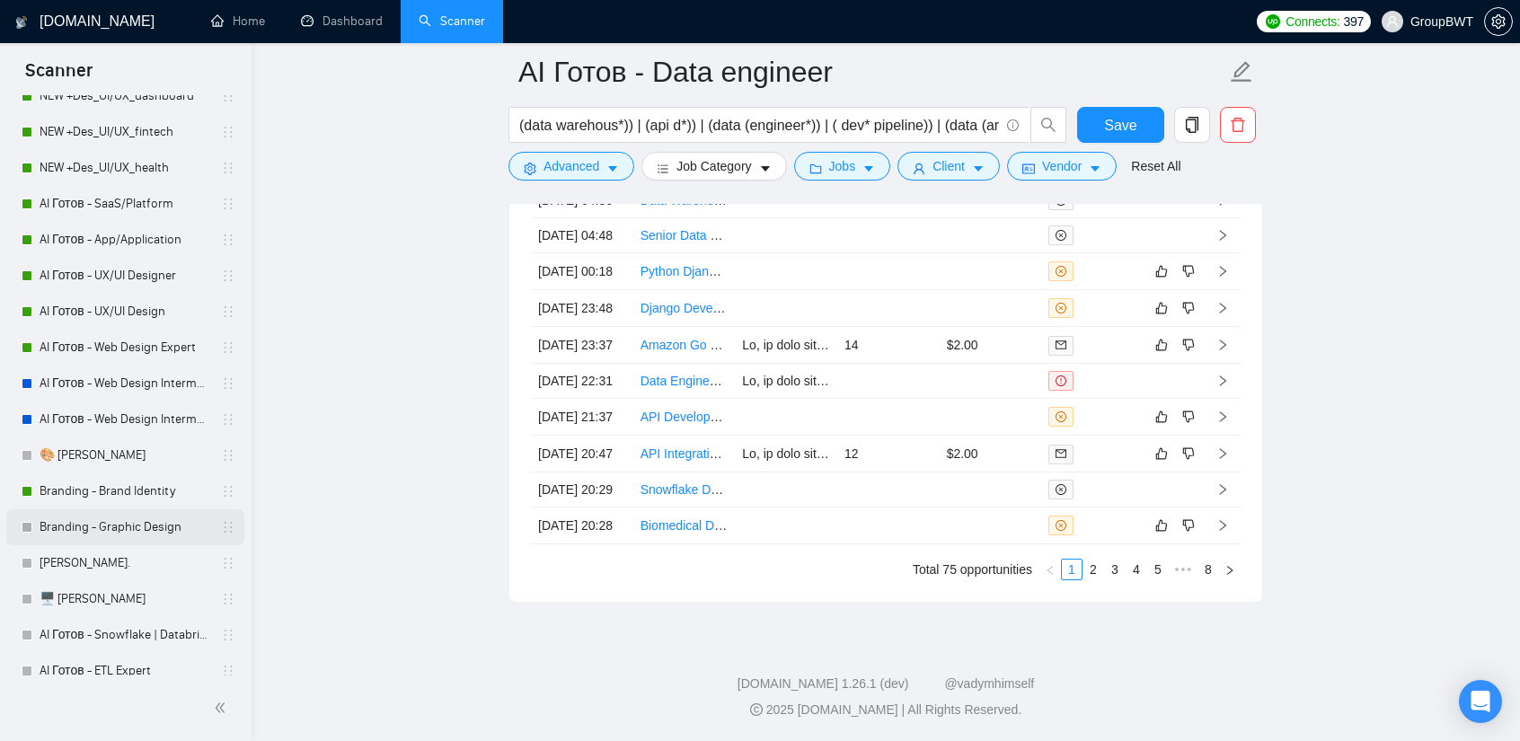
scroll to position [180, 0]
click at [113, 628] on link "AI Готов - Snowflake | Databricks" at bounding box center [125, 634] width 171 height 36
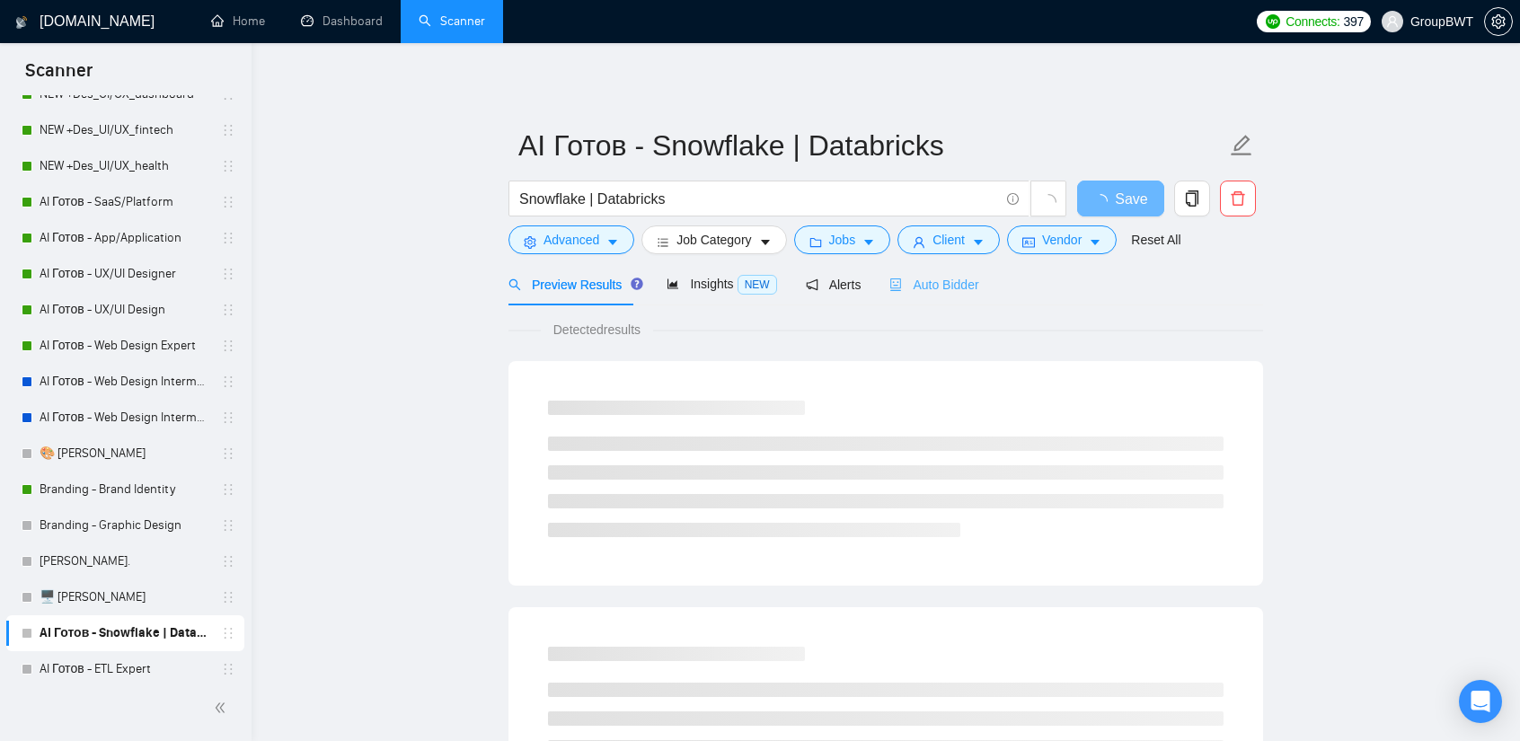
click at [938, 299] on div "Auto Bidder" at bounding box center [934, 284] width 89 height 42
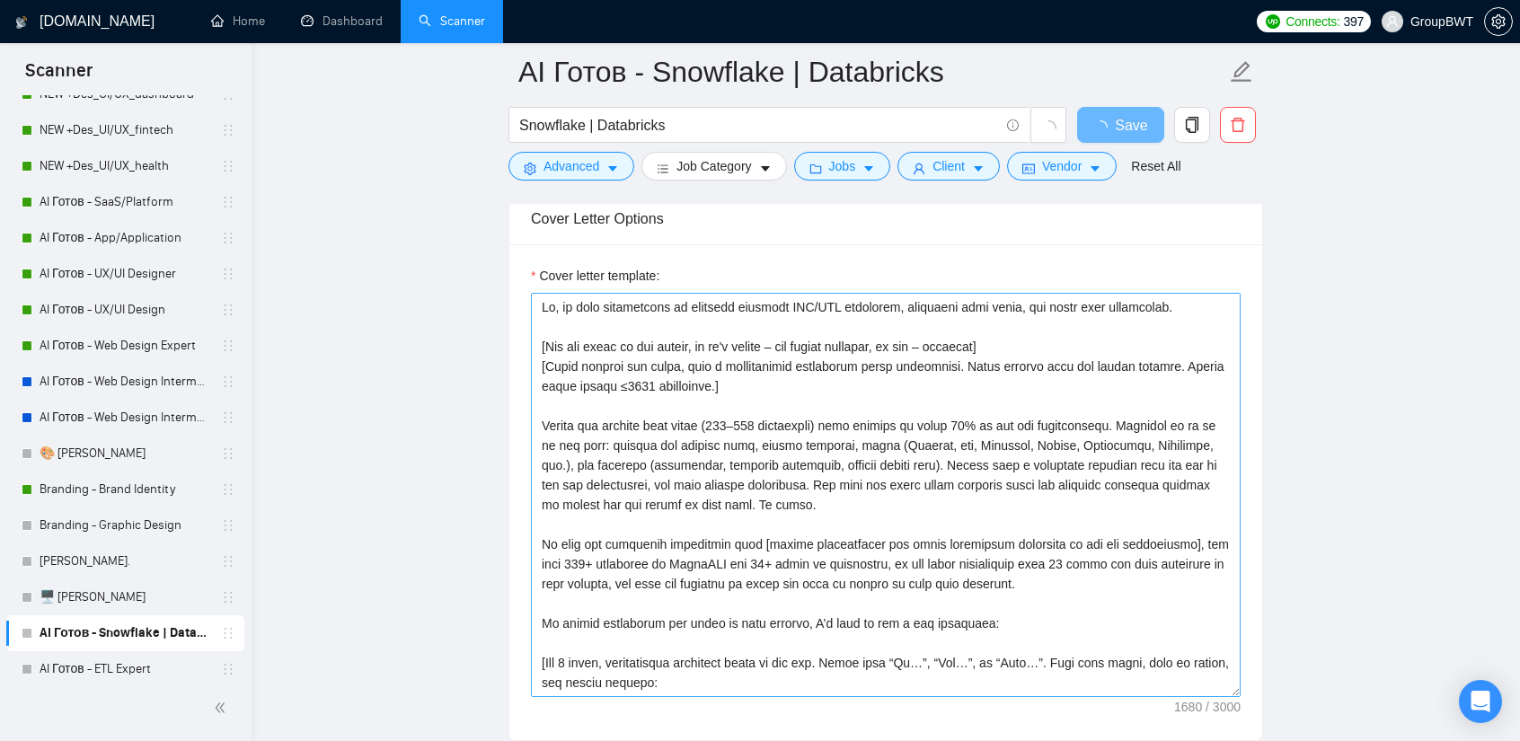
scroll to position [1997, 0]
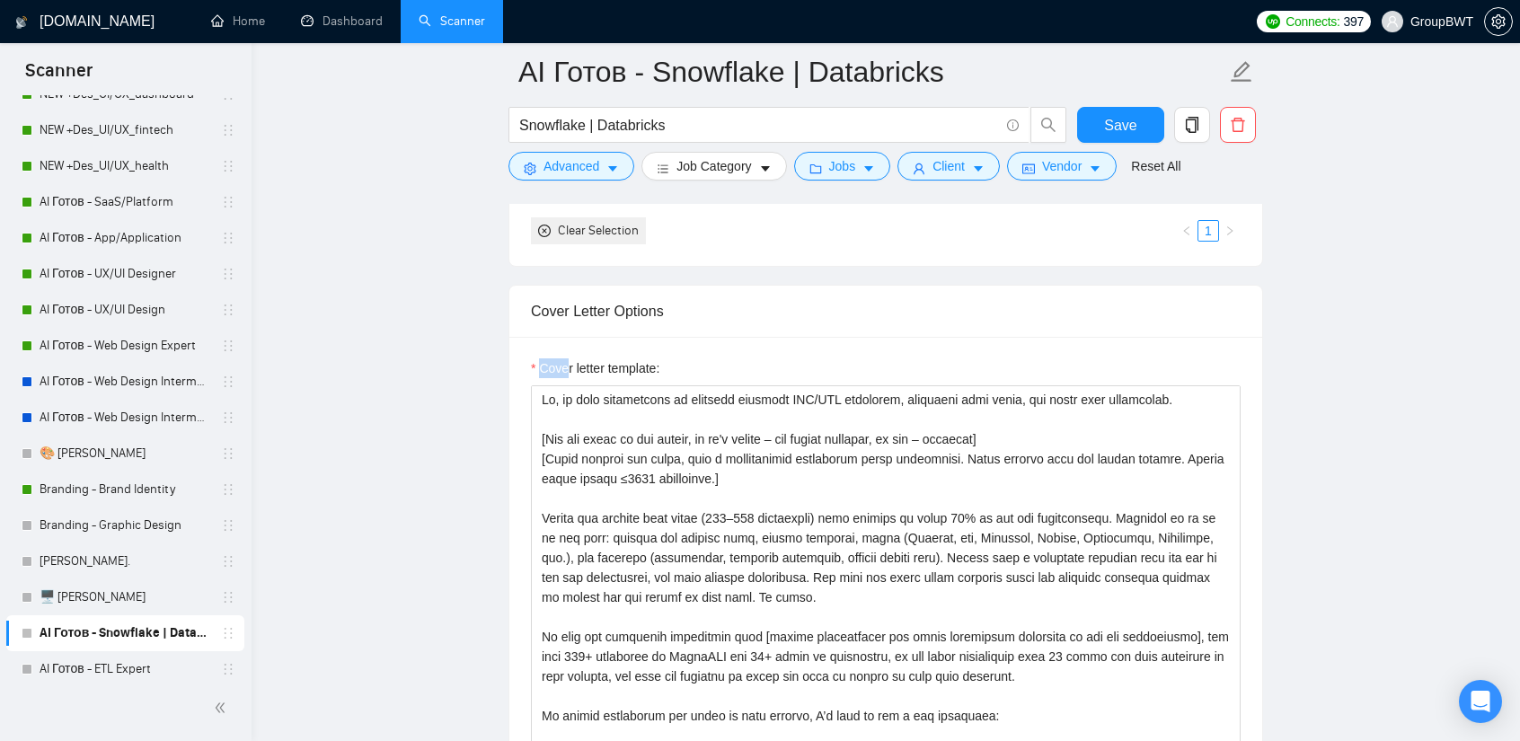
drag, startPoint x: 540, startPoint y: 302, endPoint x: 573, endPoint y: 326, distance: 41.2
click at [571, 337] on div "Cover letter template:" at bounding box center [885, 585] width 753 height 496
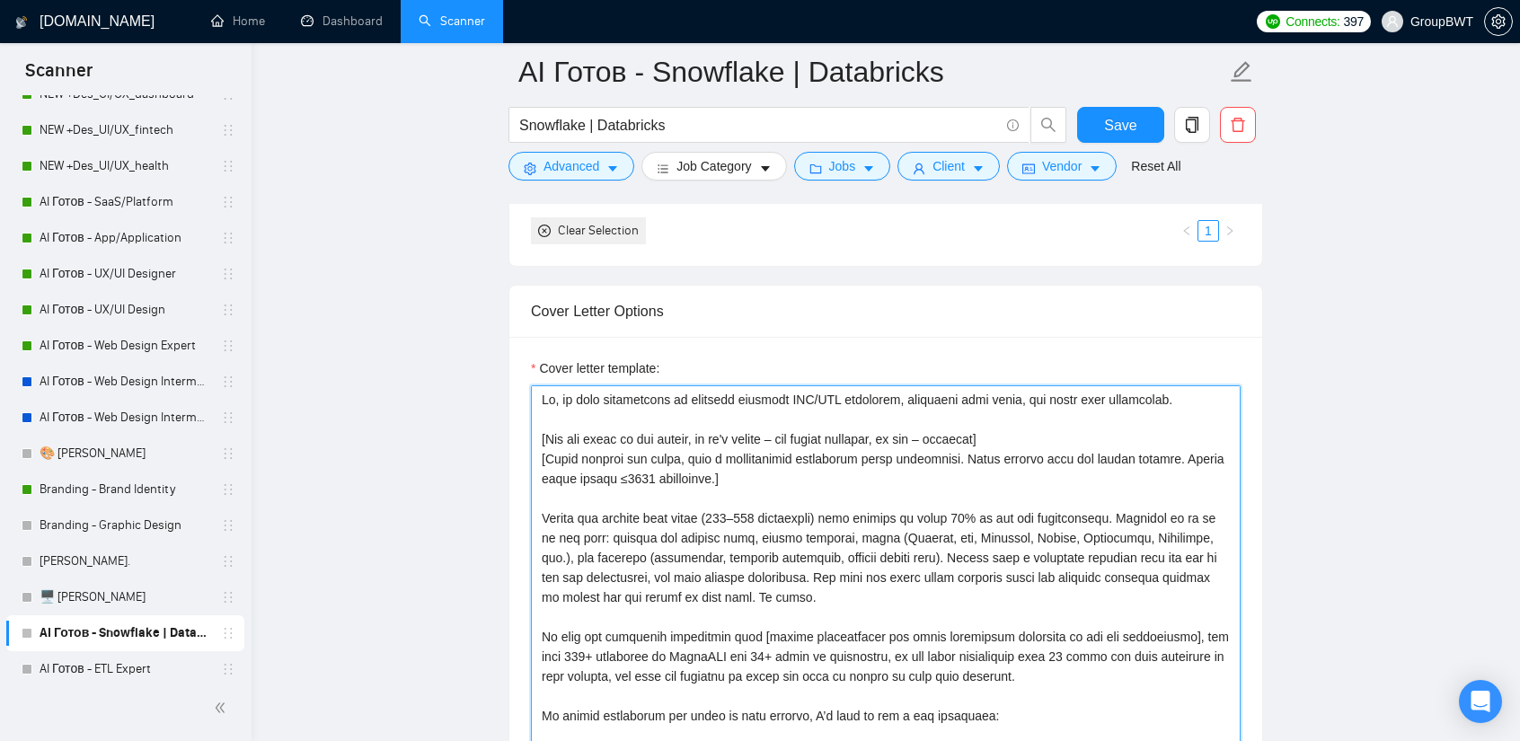
click at [547, 385] on textarea "Cover letter template:" at bounding box center [886, 587] width 710 height 404
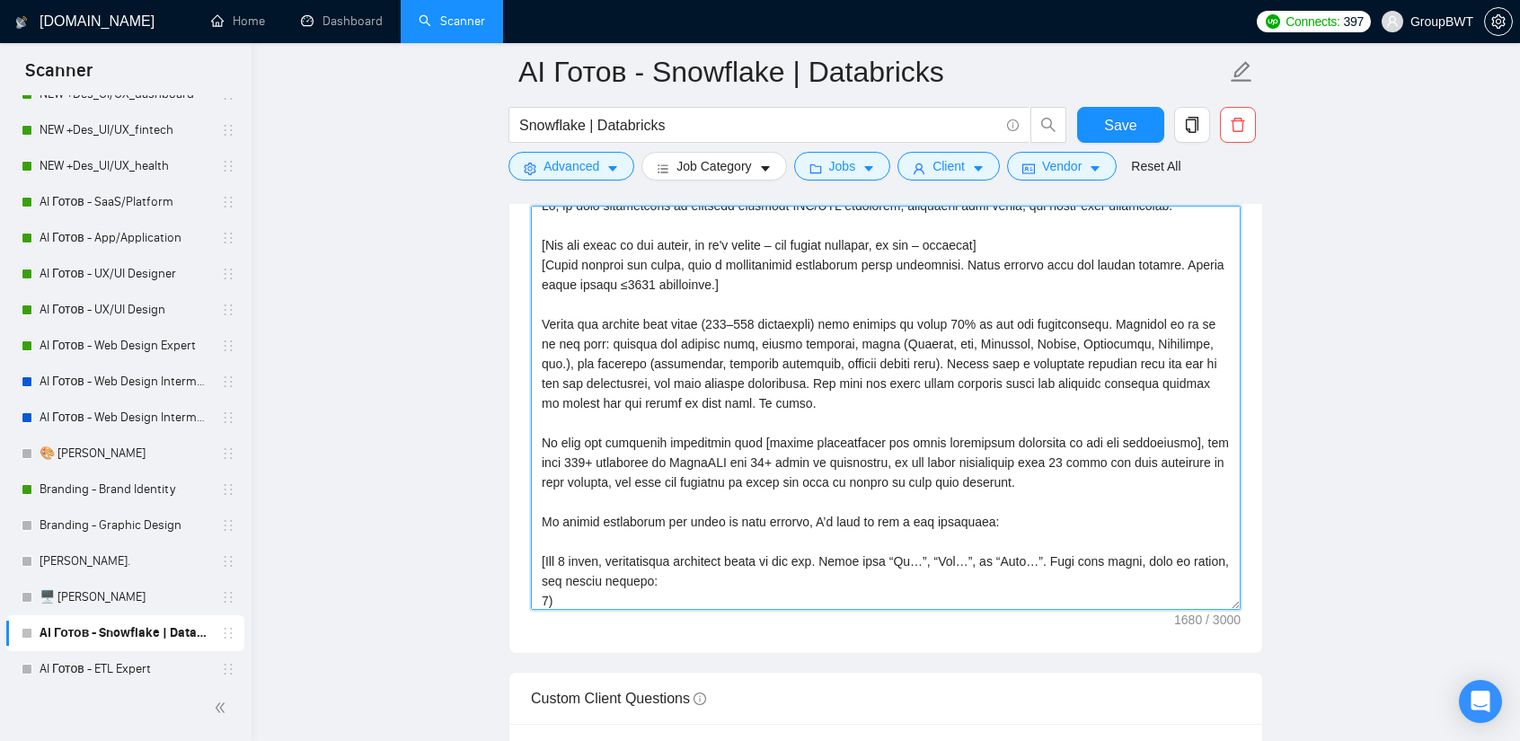
scroll to position [0, 0]
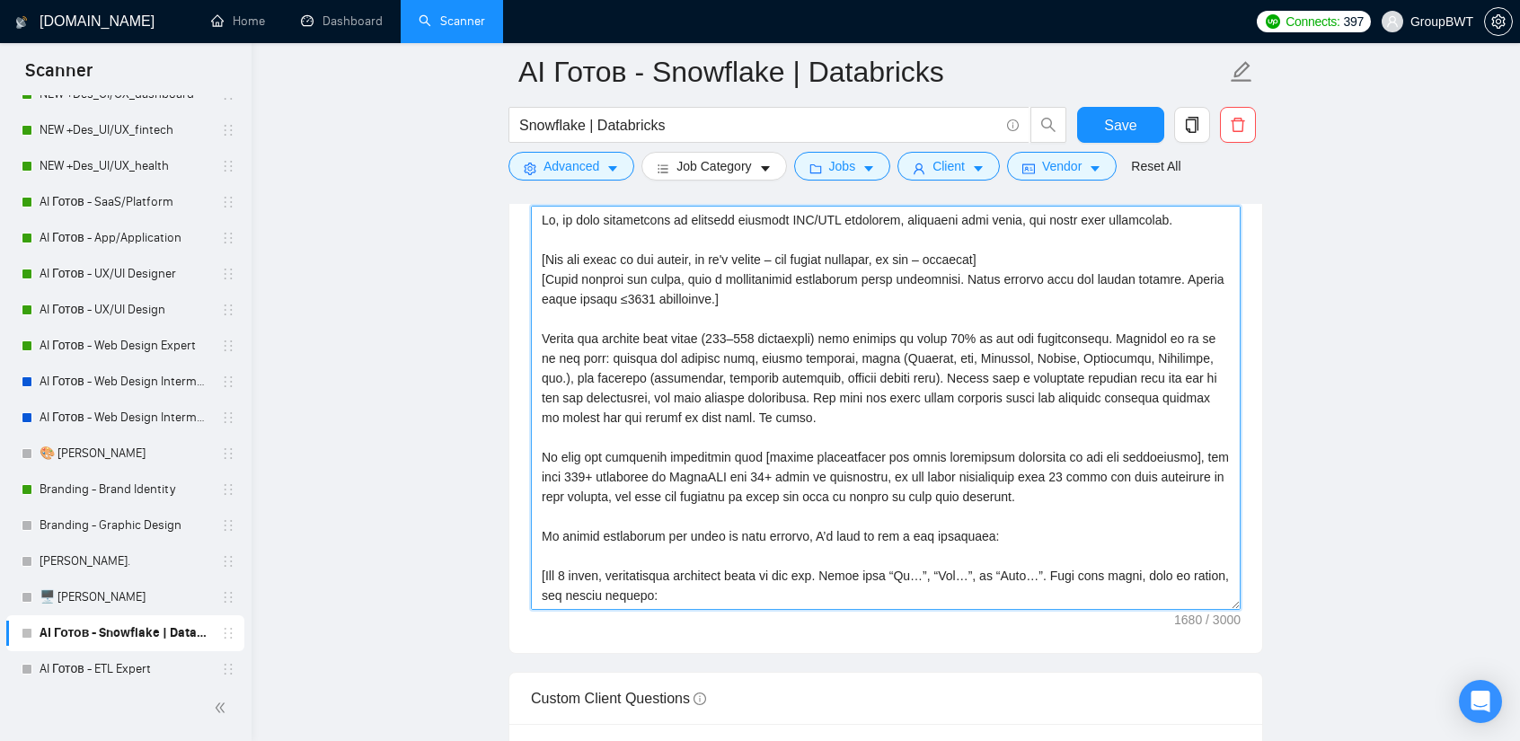
drag, startPoint x: 538, startPoint y: 363, endPoint x: 956, endPoint y: 375, distance: 418.0
click at [956, 375] on textarea "Cover letter template:" at bounding box center [886, 408] width 710 height 404
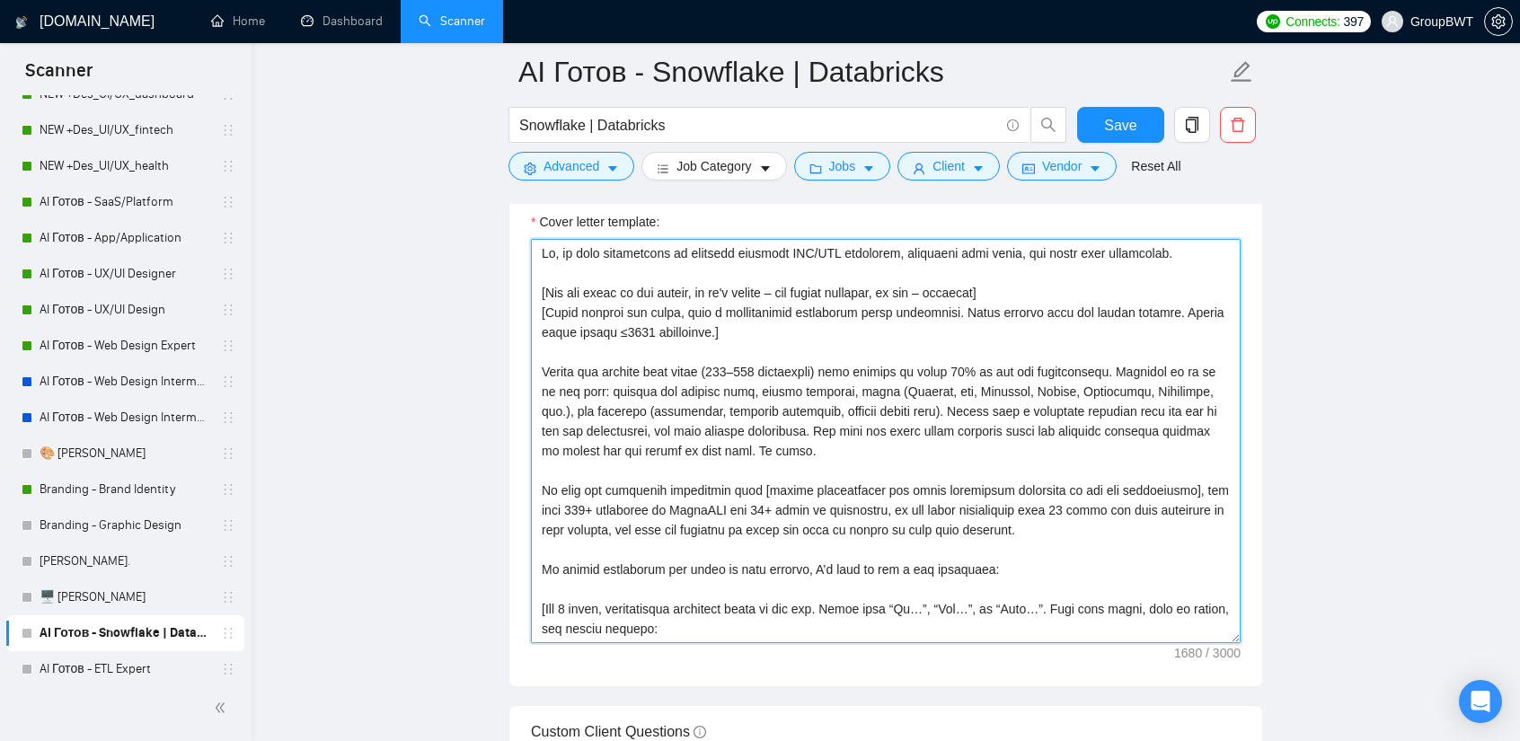
scroll to position [2086, 0]
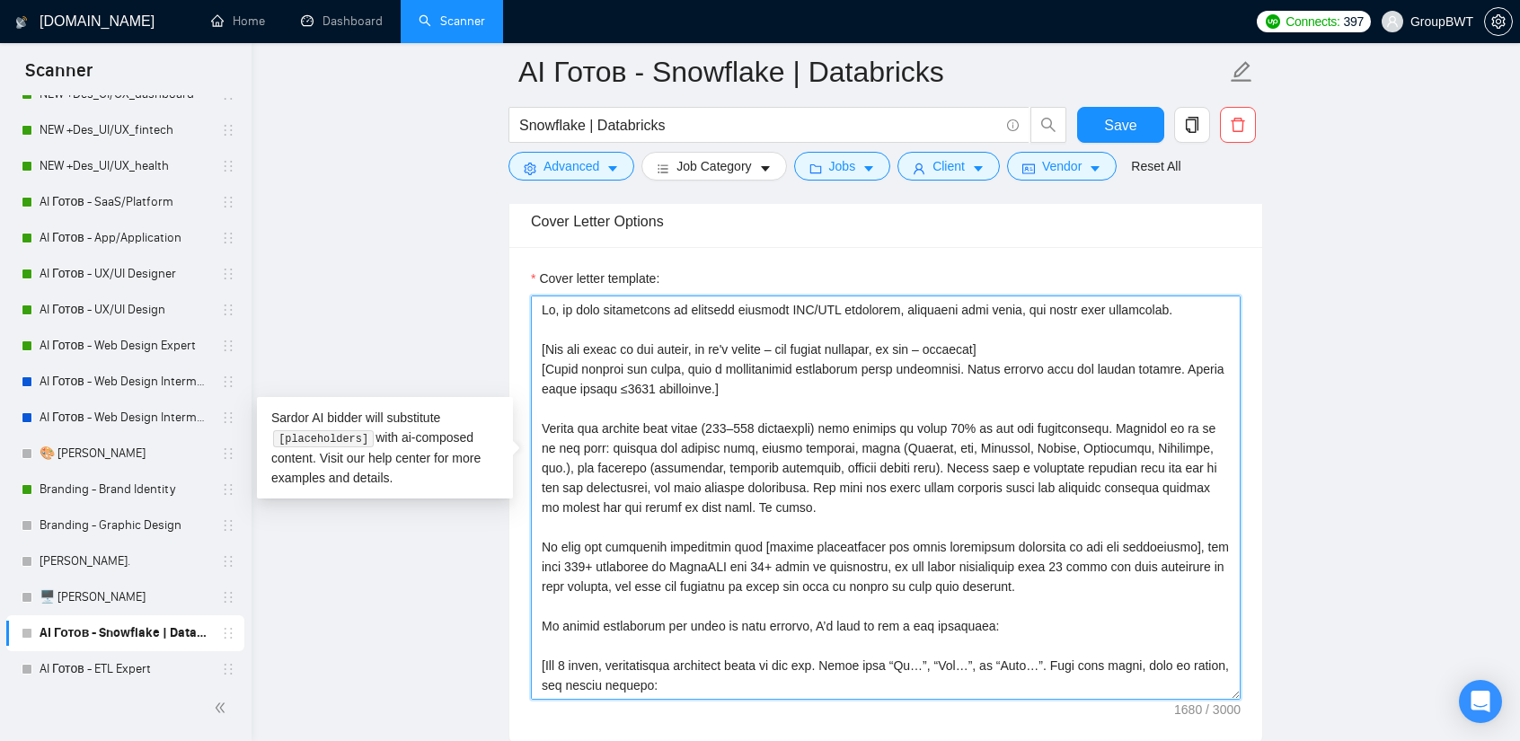
click at [792, 371] on textarea "Cover letter template:" at bounding box center [886, 498] width 710 height 404
click at [911, 431] on textarea "Cover letter template:" at bounding box center [886, 498] width 710 height 404
drag, startPoint x: 914, startPoint y: 432, endPoint x: 775, endPoint y: 455, distance: 140.2
click at [775, 455] on textarea "Cover letter template:" at bounding box center [886, 498] width 710 height 404
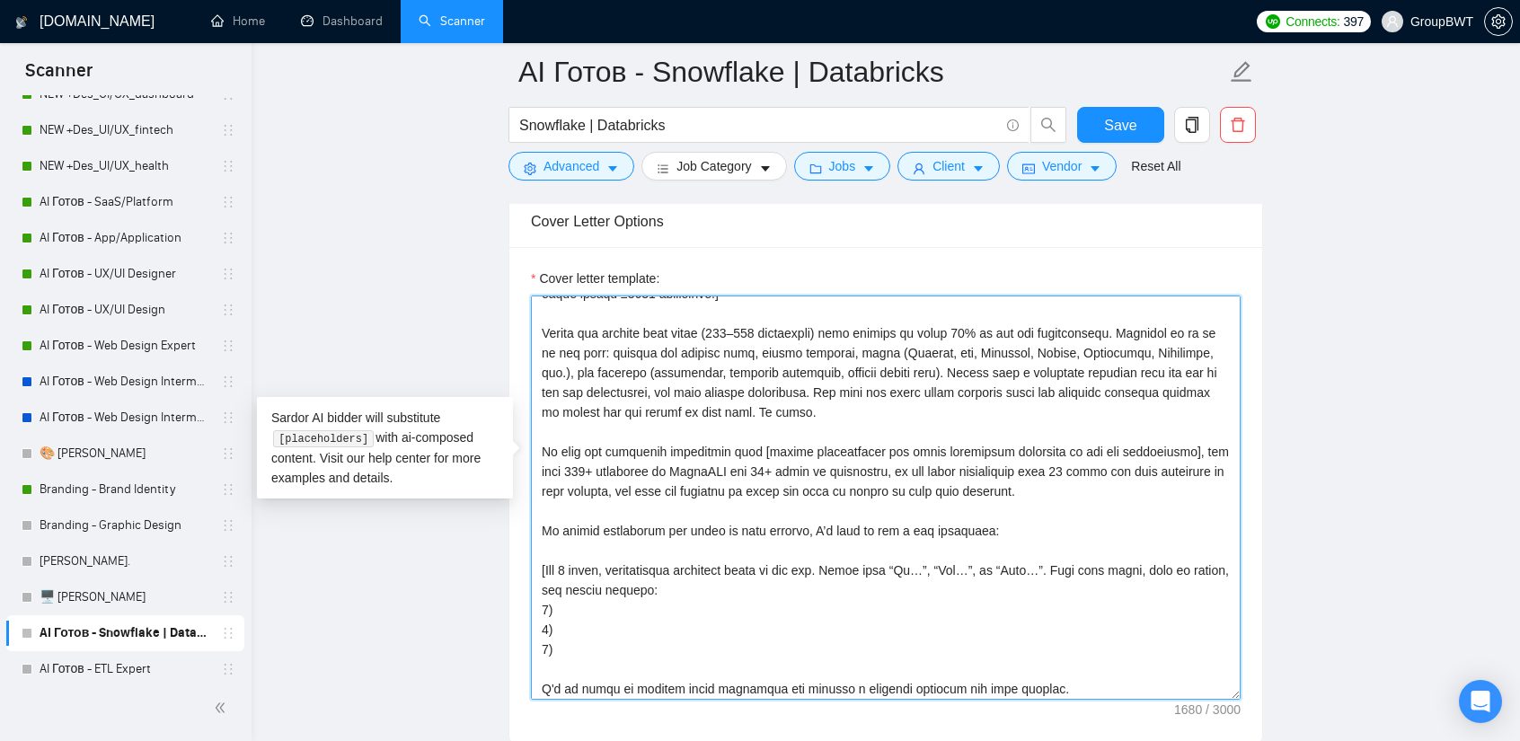
scroll to position [90, 0]
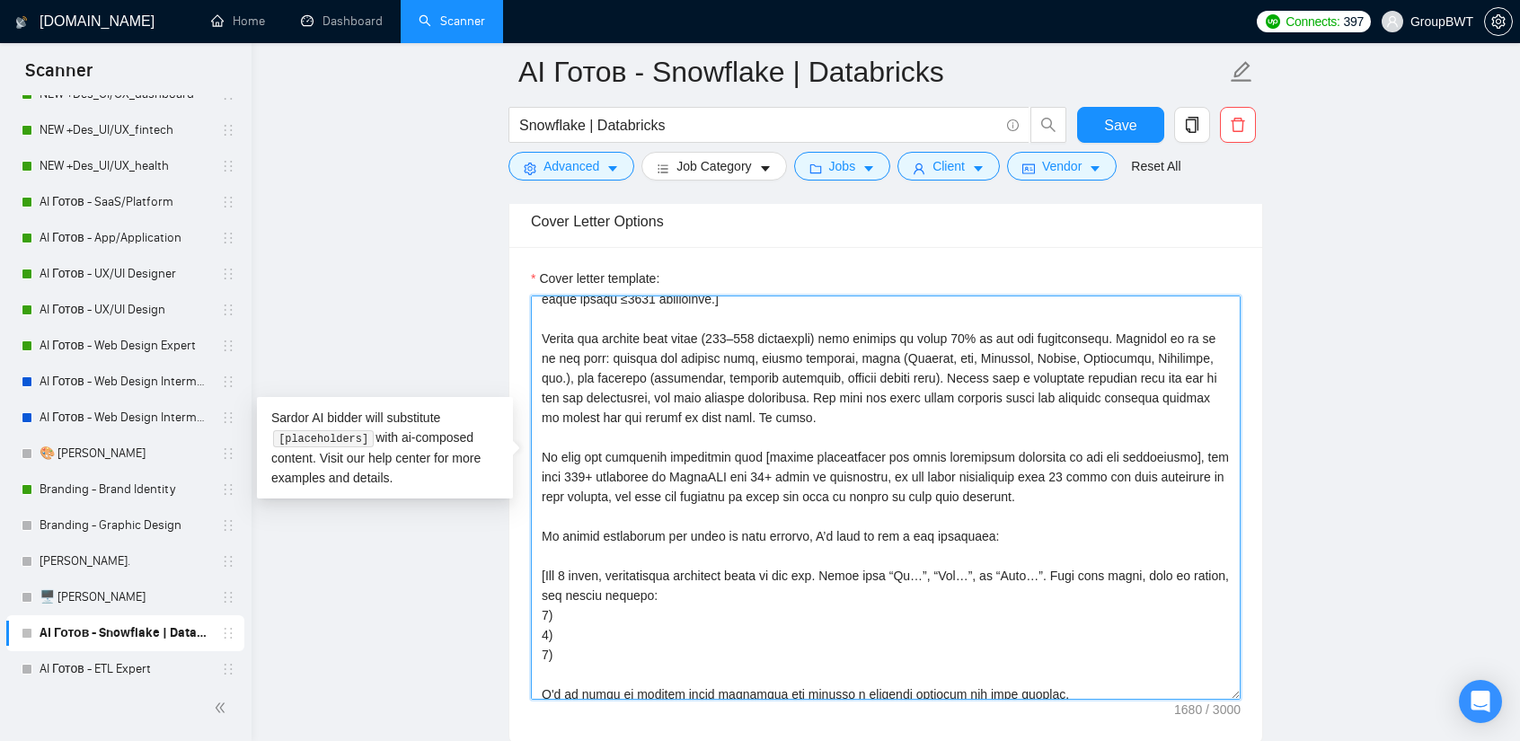
drag, startPoint x: 1125, startPoint y: 457, endPoint x: 529, endPoint y: 416, distance: 597.2
click at [529, 416] on div "Cover letter template:" at bounding box center [885, 495] width 753 height 496
click at [665, 486] on textarea "Cover letter template:" at bounding box center [886, 498] width 710 height 404
drag, startPoint x: 541, startPoint y: 420, endPoint x: 1107, endPoint y: 462, distance: 567.7
click at [1107, 462] on textarea "Cover letter template:" at bounding box center [886, 498] width 710 height 404
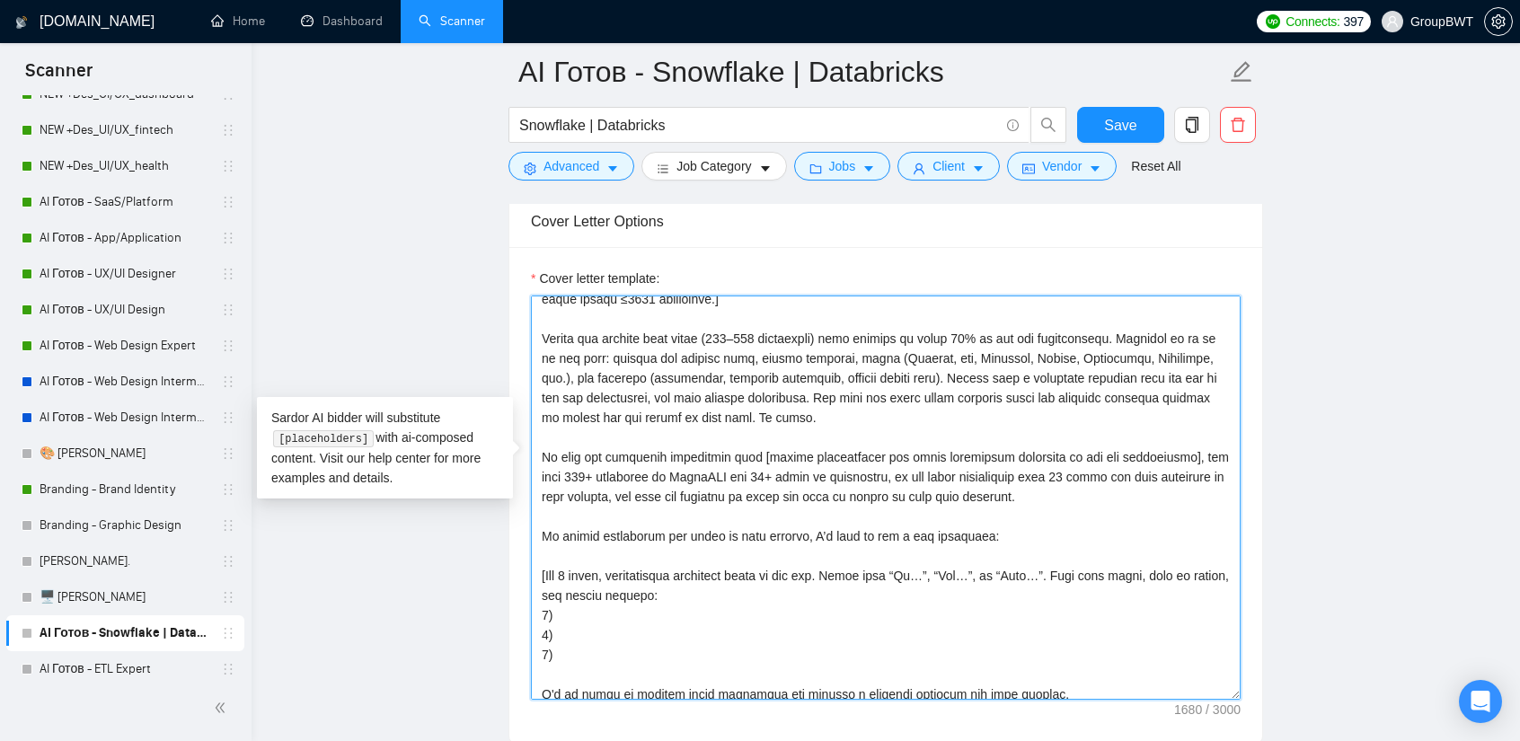
click at [807, 470] on textarea "Cover letter template:" at bounding box center [886, 498] width 710 height 404
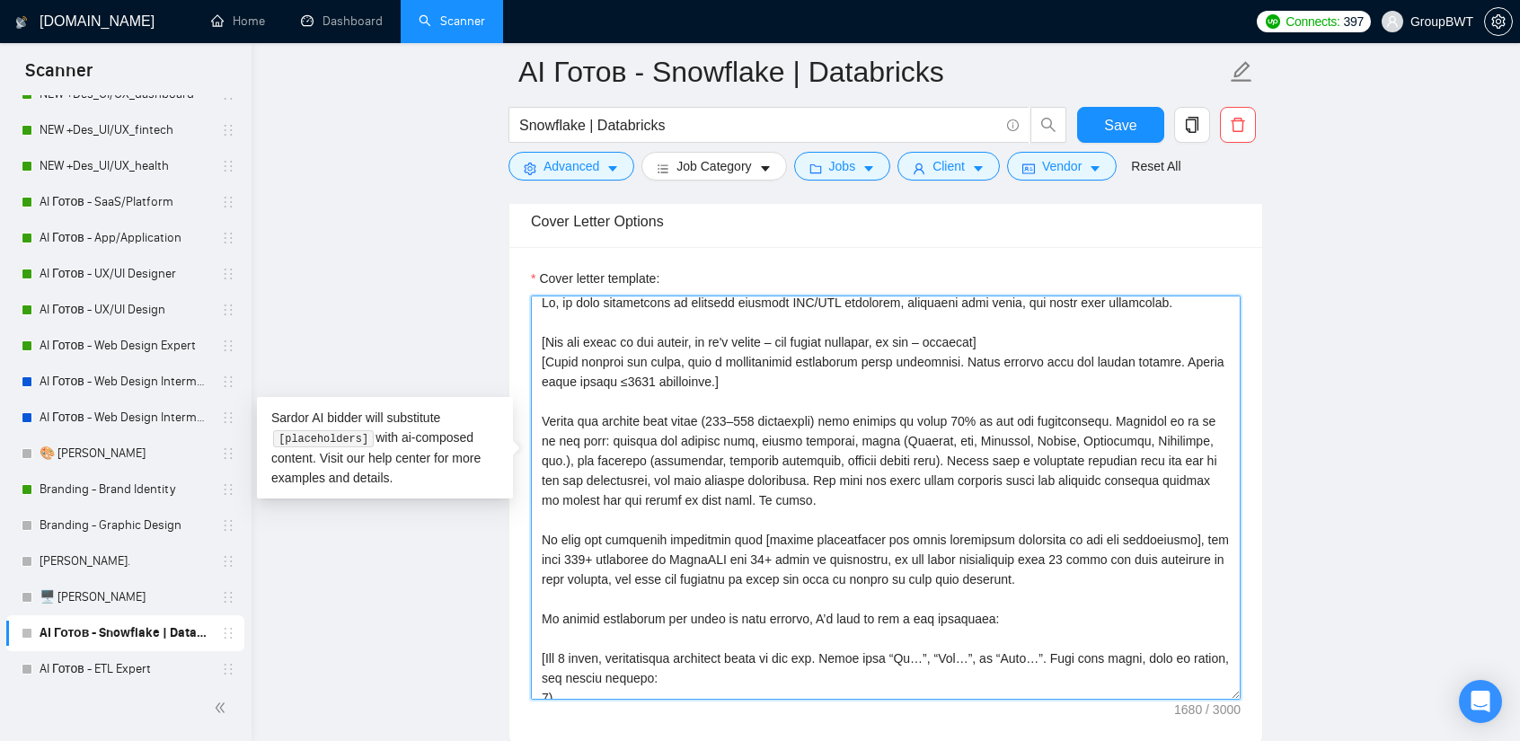
scroll to position [0, 0]
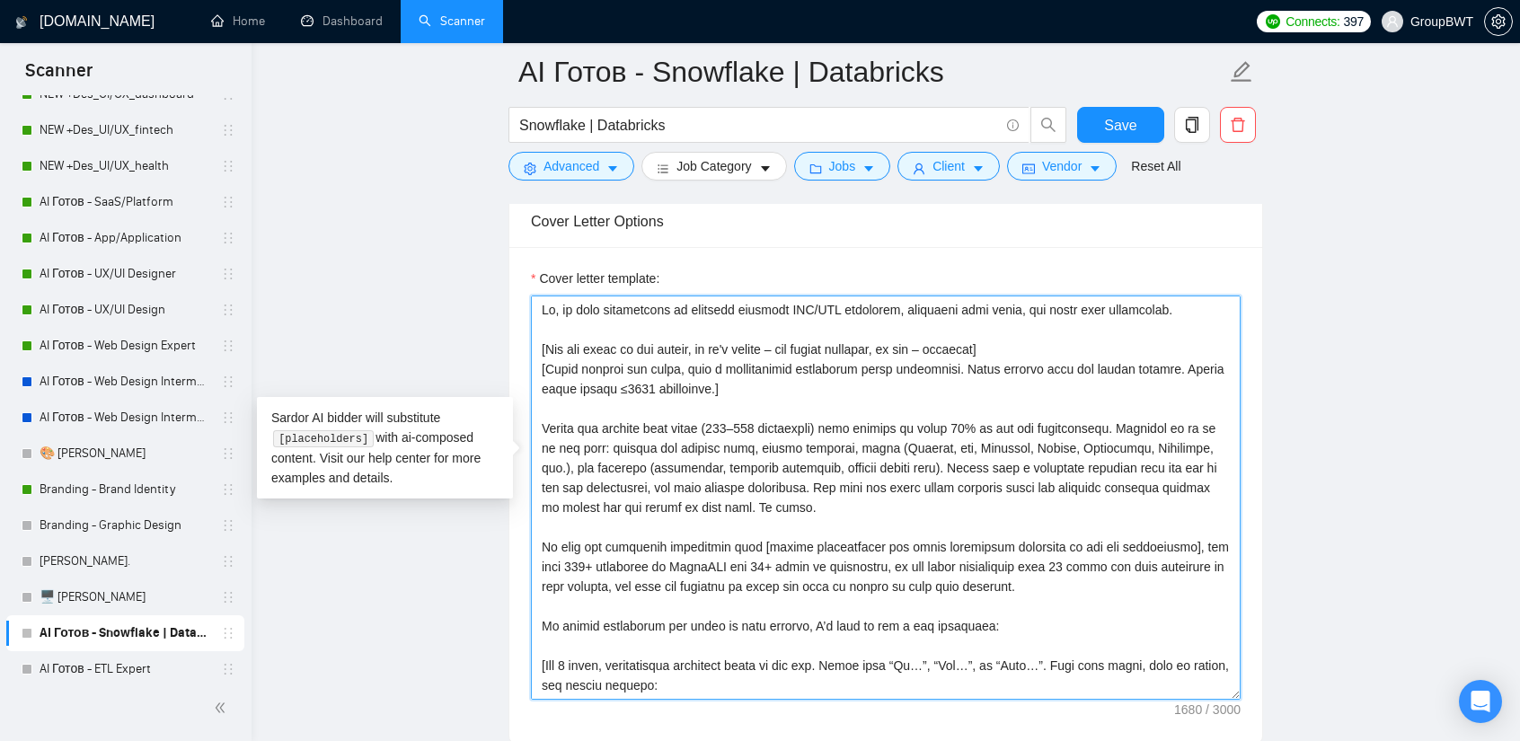
drag, startPoint x: 791, startPoint y: 473, endPoint x: 525, endPoint y: 393, distance: 277.7
click at [525, 395] on div "Cover letter template:" at bounding box center [885, 495] width 753 height 496
click at [810, 467] on textarea "Cover letter template:" at bounding box center [886, 498] width 710 height 404
drag, startPoint x: 791, startPoint y: 474, endPoint x: 512, endPoint y: 394, distance: 289.6
click at [512, 394] on div "Cover letter template:" at bounding box center [885, 495] width 753 height 496
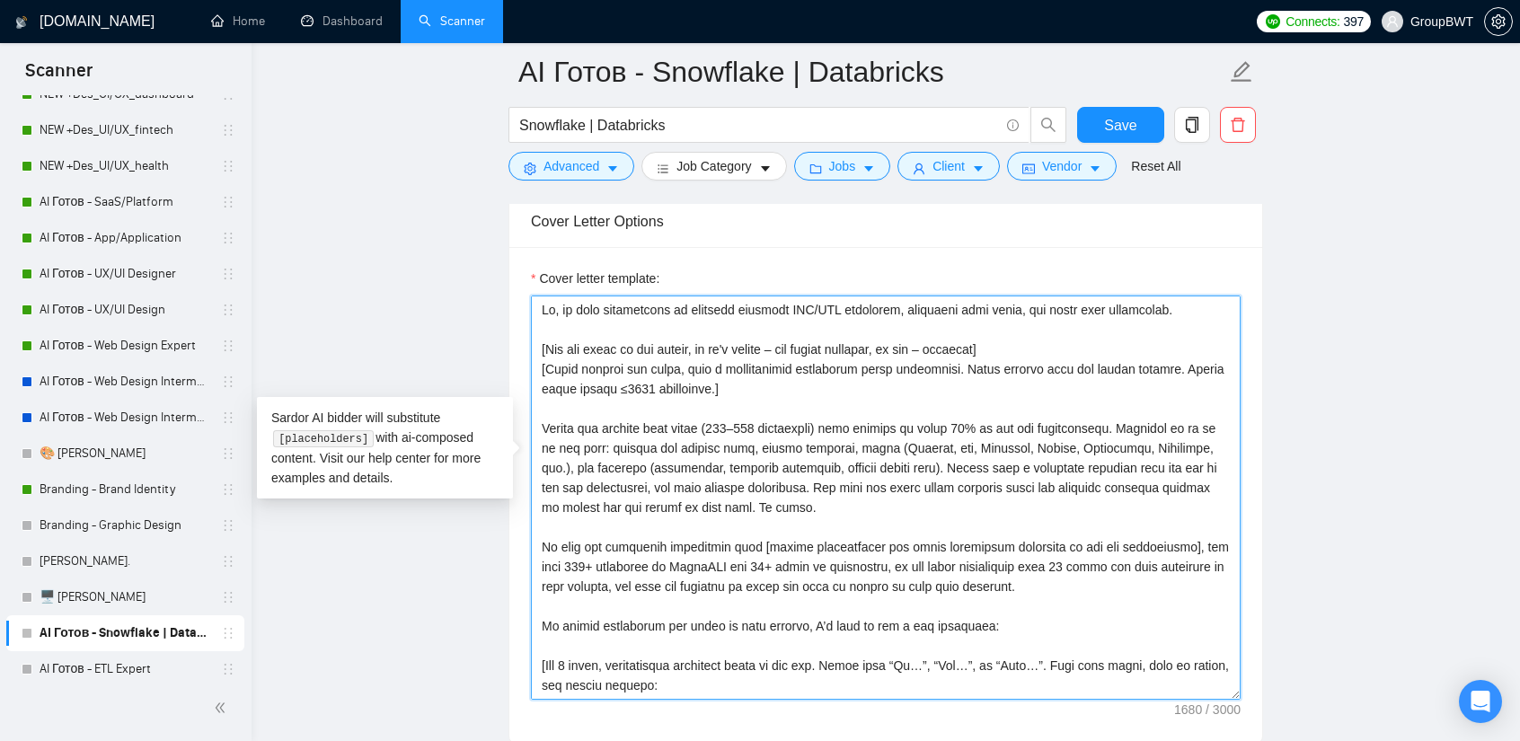
paste textarea "0% of the job requirements. Describe it as if it was real: mention the project …"
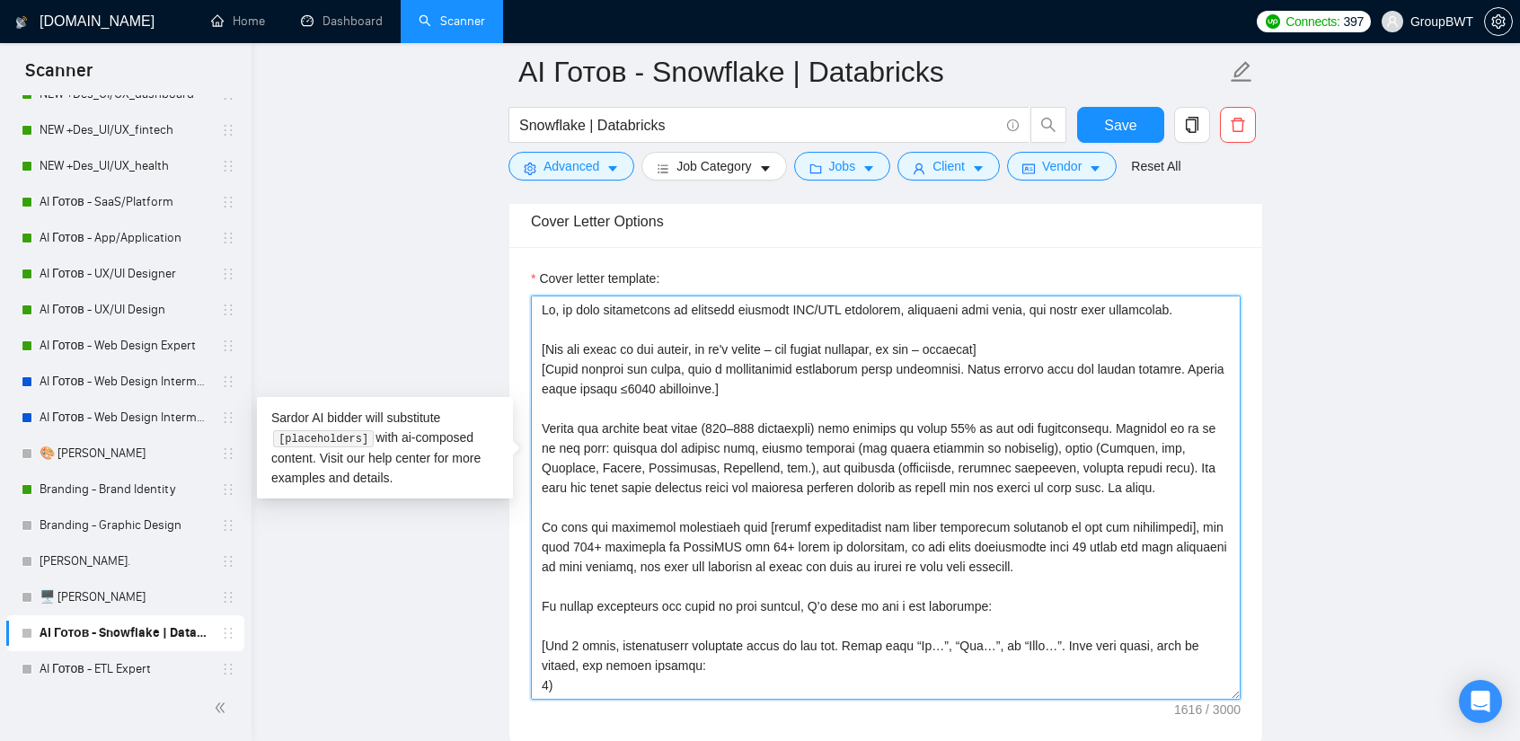
click at [924, 405] on textarea "Cover letter template:" at bounding box center [886, 498] width 710 height 404
click at [996, 418] on textarea "Cover letter template:" at bounding box center [886, 498] width 710 height 404
drag, startPoint x: 1177, startPoint y: 454, endPoint x: 525, endPoint y: 391, distance: 655.4
click at [525, 391] on div "Cover letter template:" at bounding box center [885, 495] width 753 height 496
paste textarea "the same industry as mentioned in the job post if available"
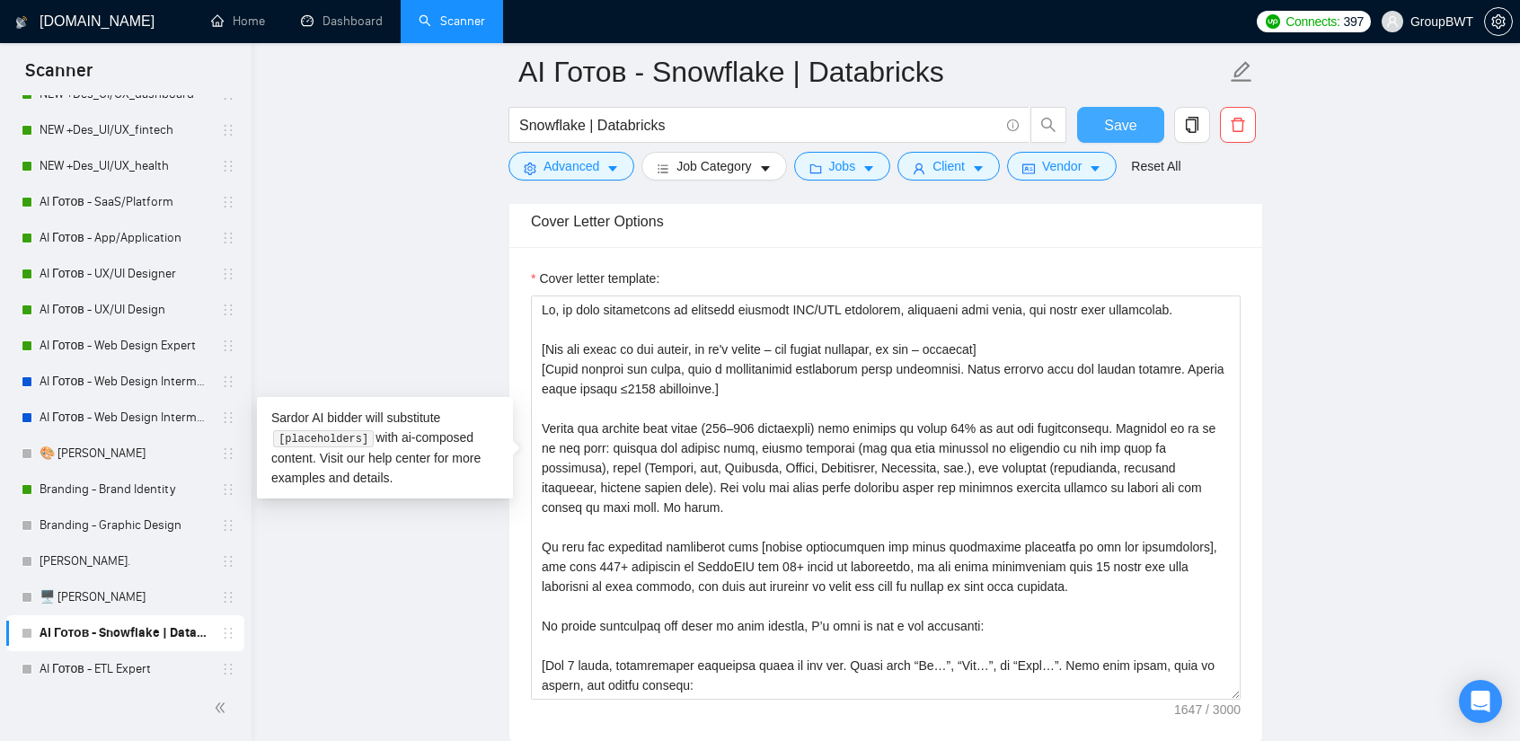
click at [1111, 130] on span "Save" at bounding box center [1120, 125] width 32 height 22
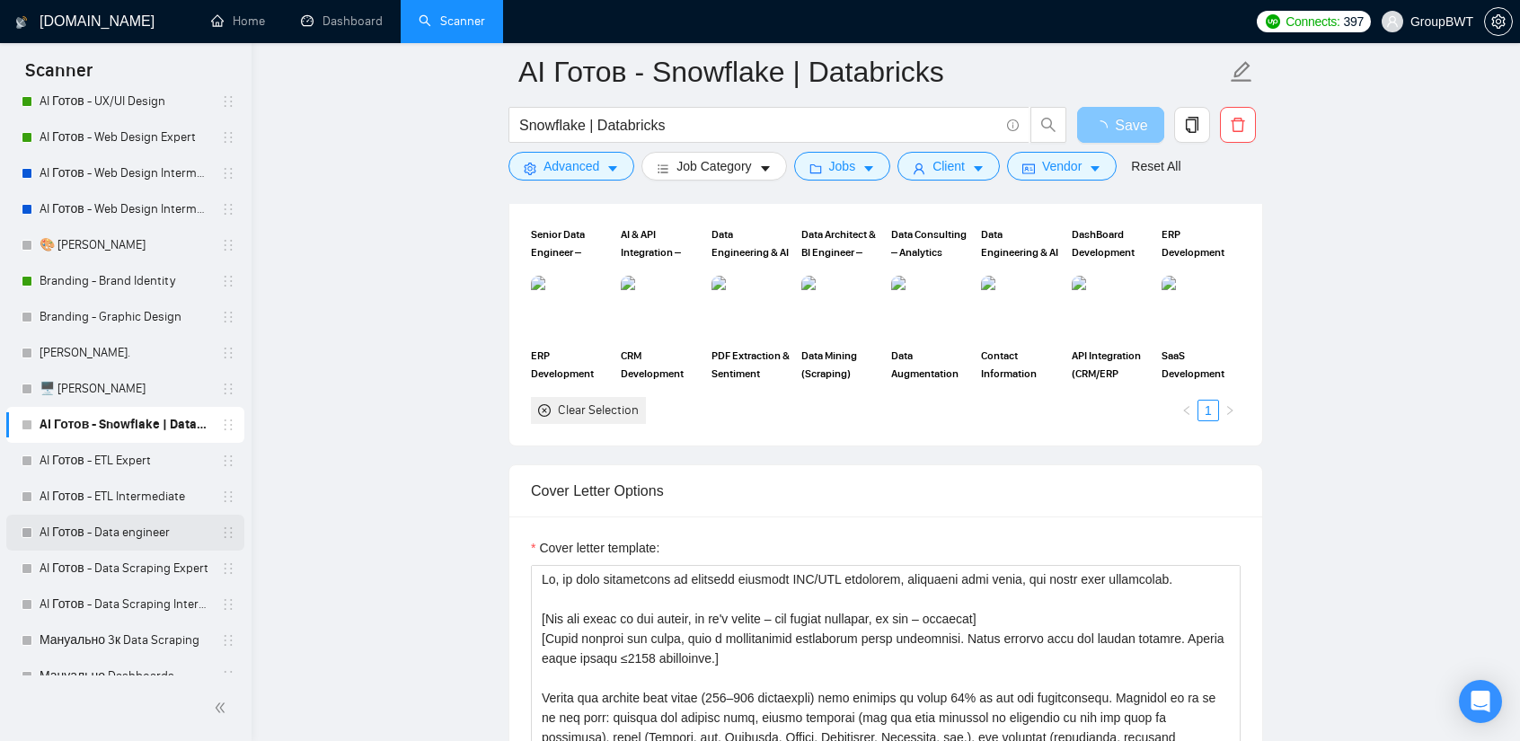
scroll to position [449, 0]
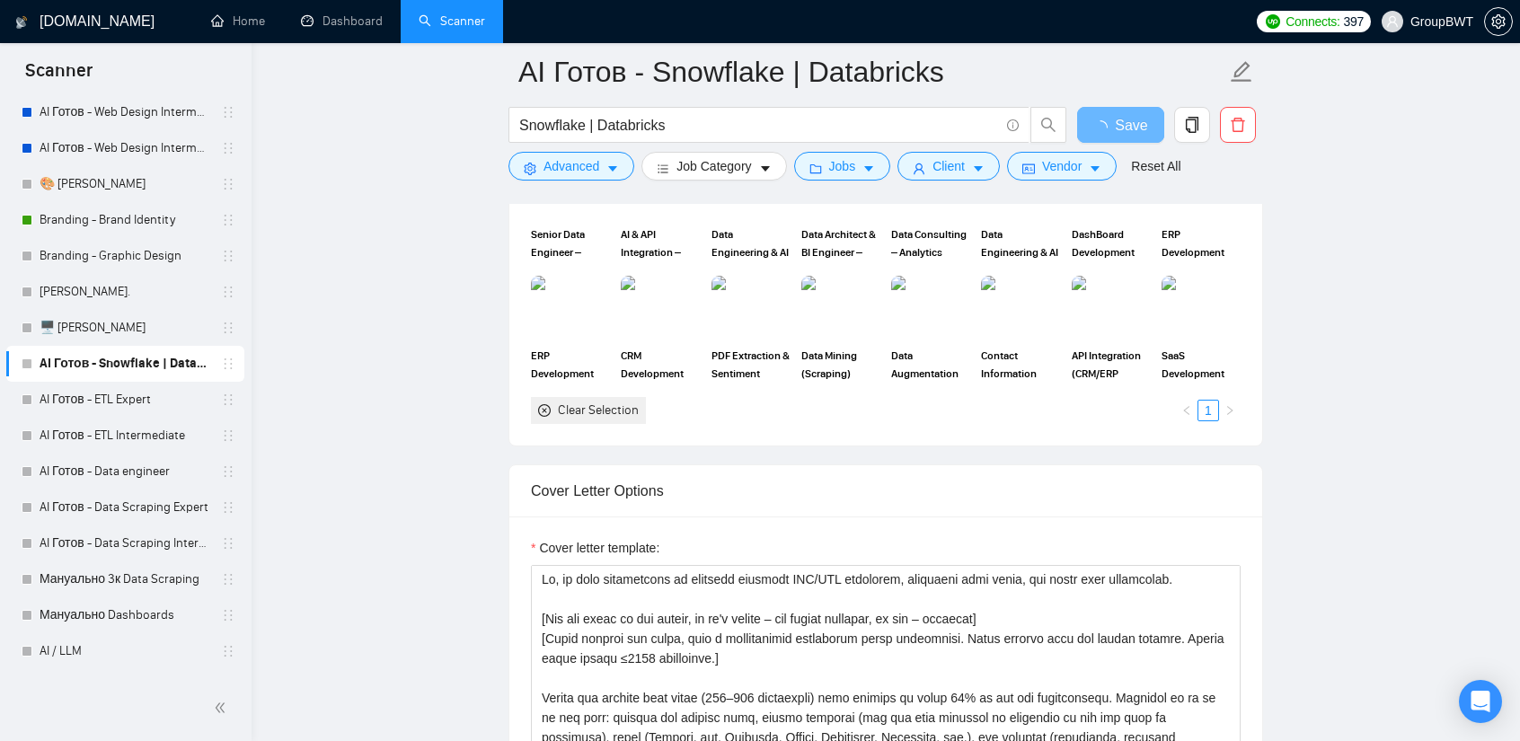
drag, startPoint x: 112, startPoint y: 407, endPoint x: 328, endPoint y: 420, distance: 216.0
click at [112, 407] on link "AI Готов - ETL Expert" at bounding box center [125, 400] width 171 height 36
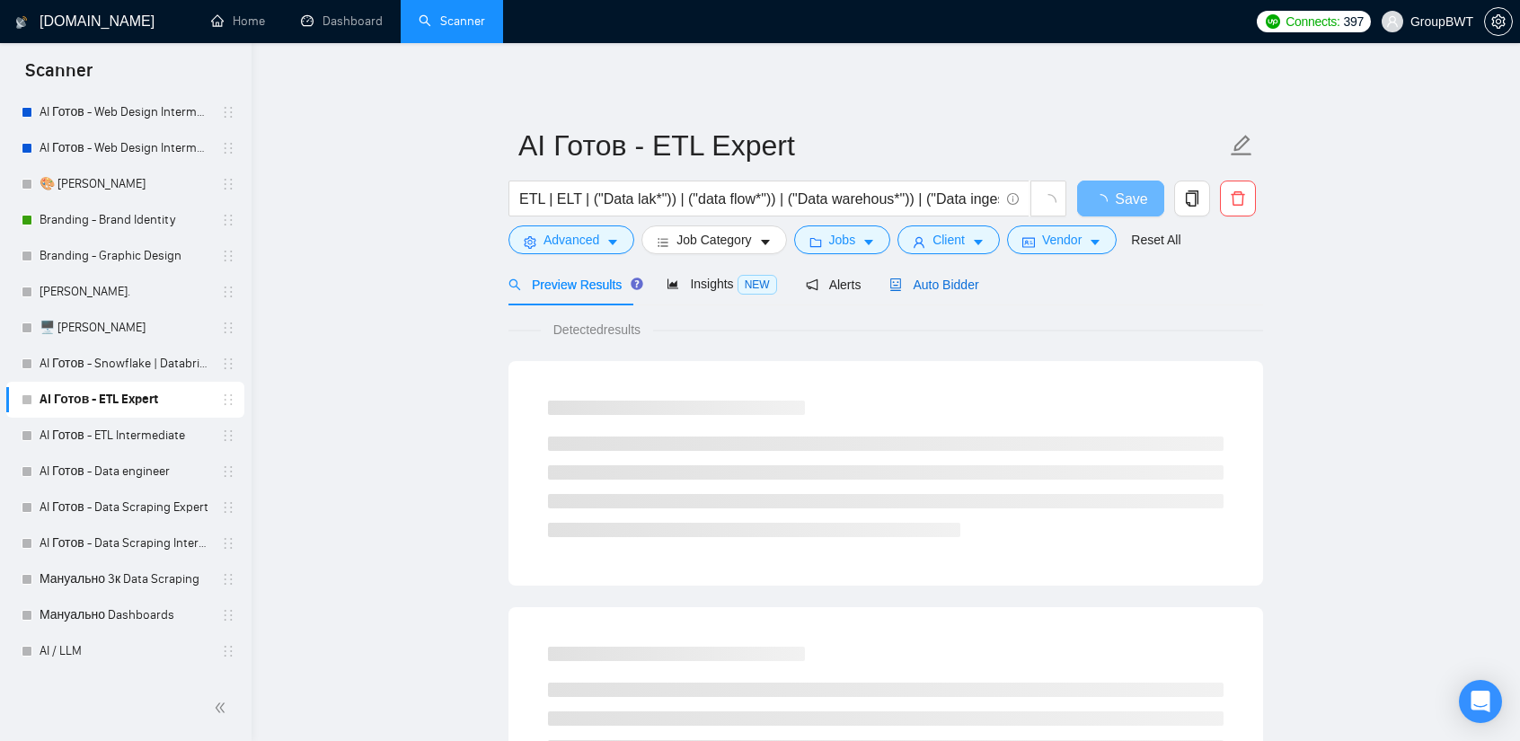
click at [966, 279] on span "Auto Bidder" at bounding box center [934, 285] width 89 height 14
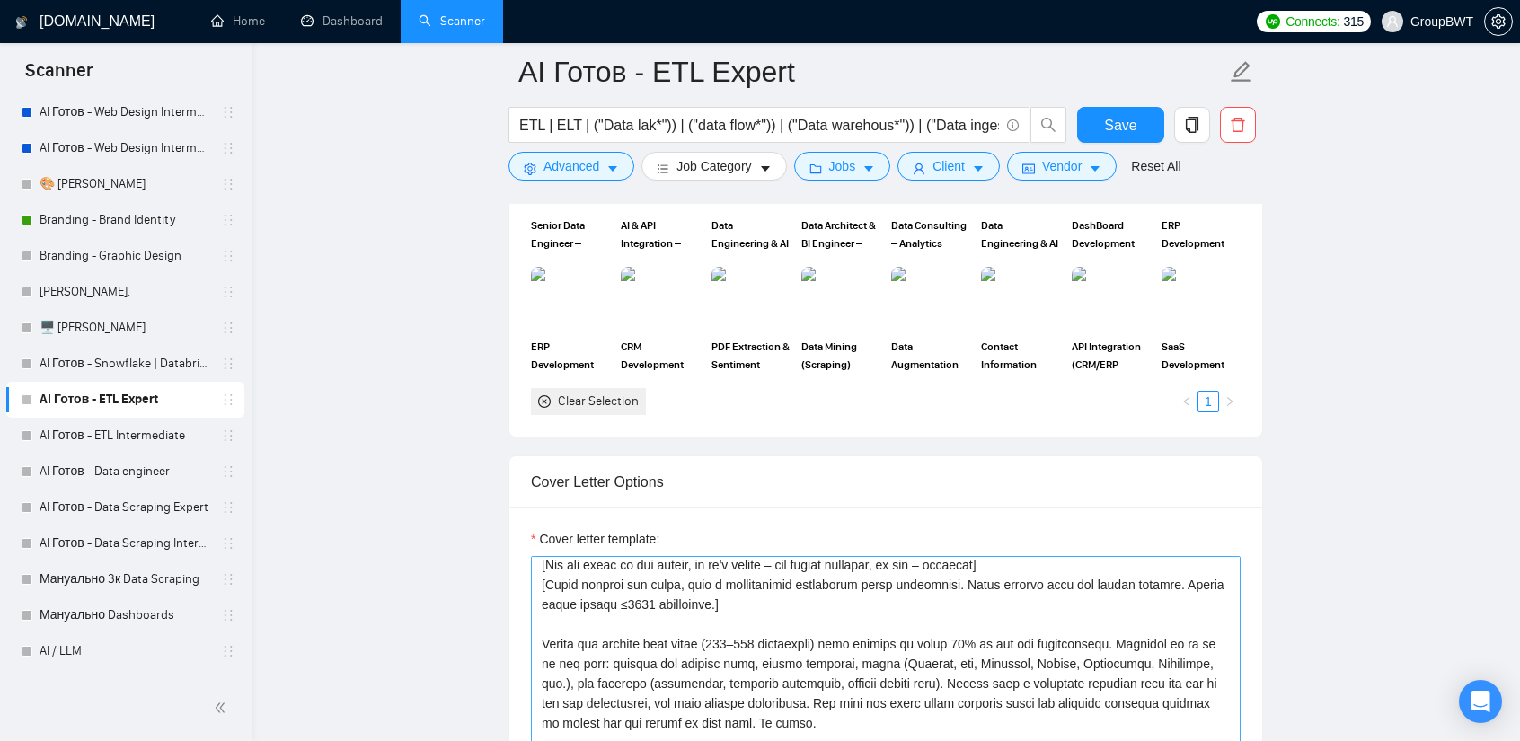
scroll to position [38, 0]
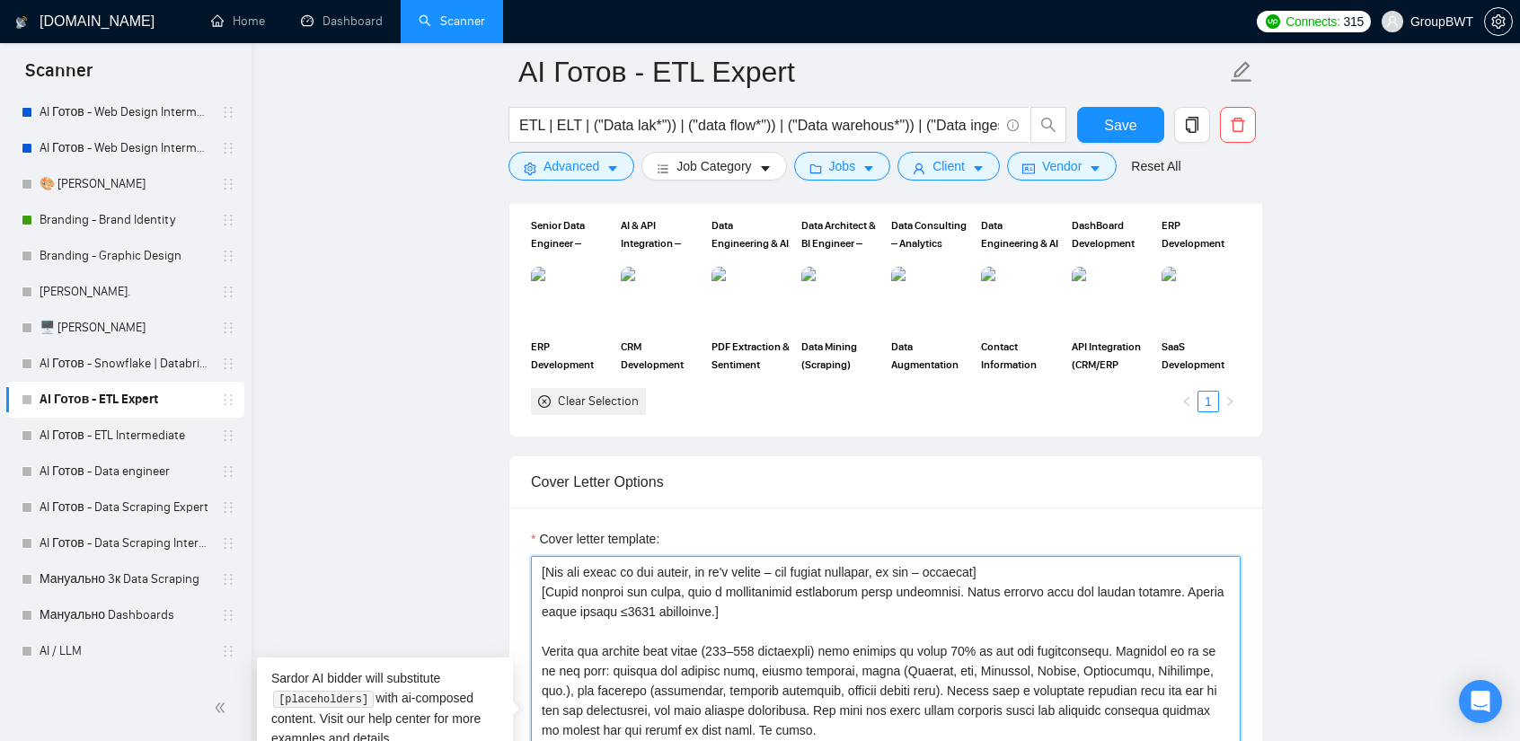
drag, startPoint x: 775, startPoint y: 692, endPoint x: 510, endPoint y: 620, distance: 273.8
paste textarea "0% of the job requirements. Describe it as if it was real: mention the project …"
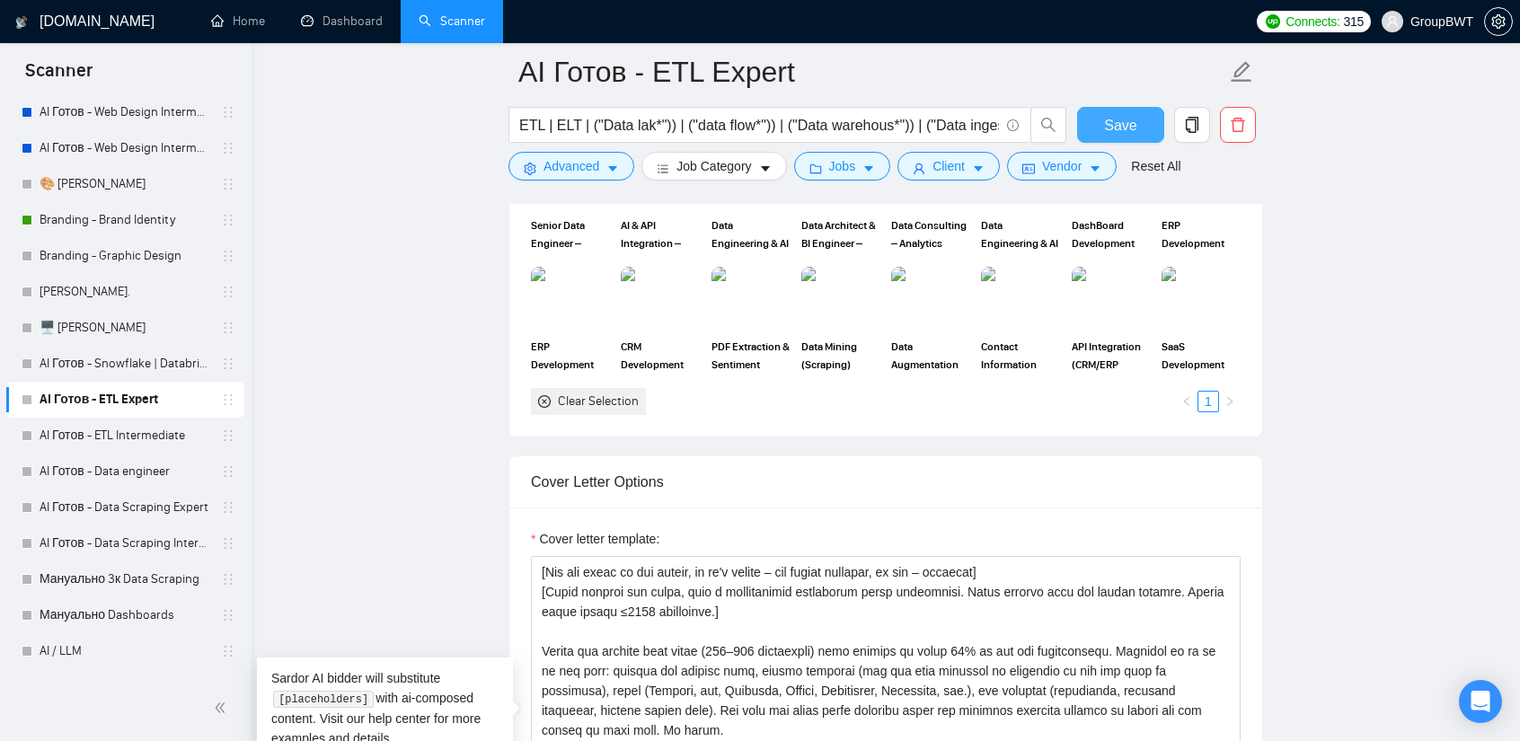
click at [1120, 123] on span "Save" at bounding box center [1120, 125] width 32 height 22
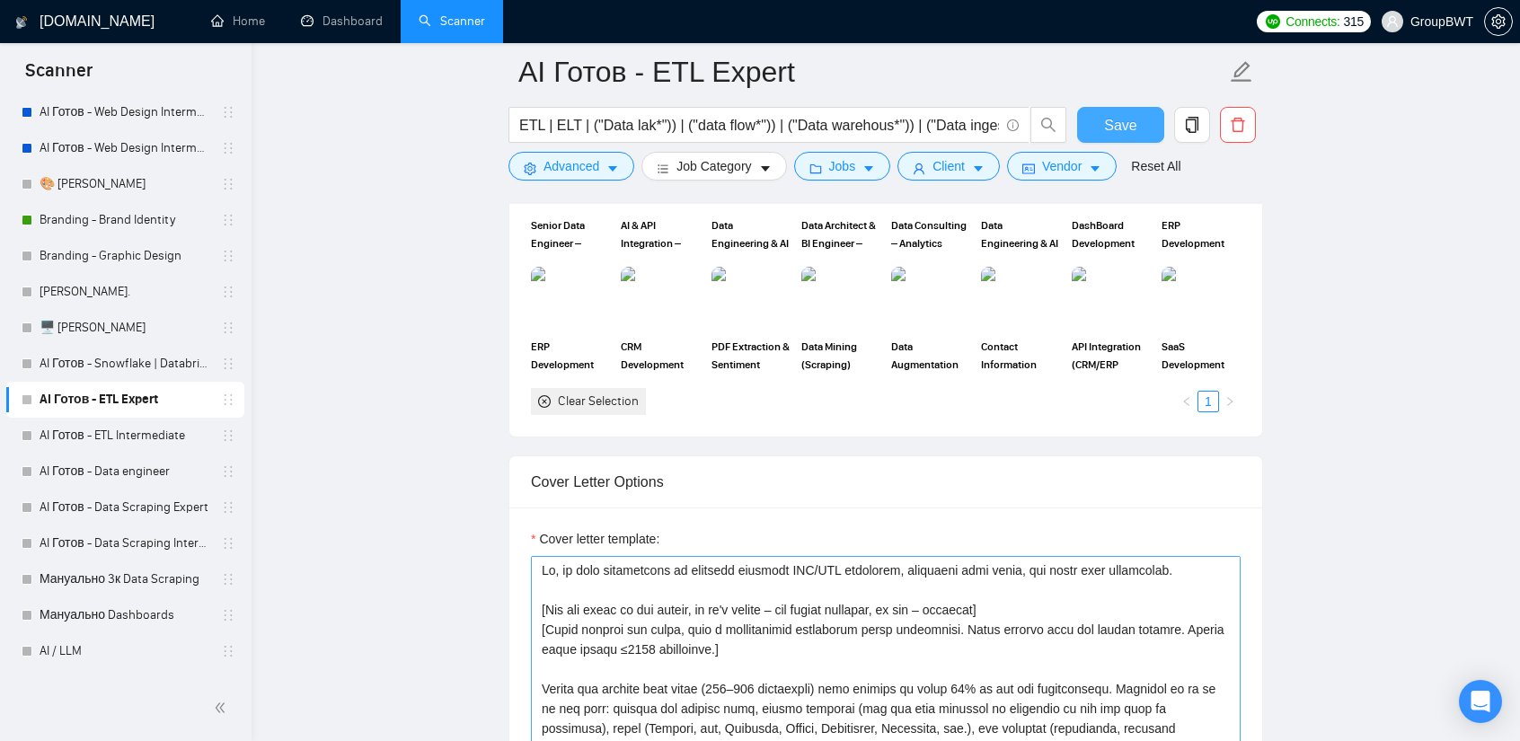
scroll to position [1977, 0]
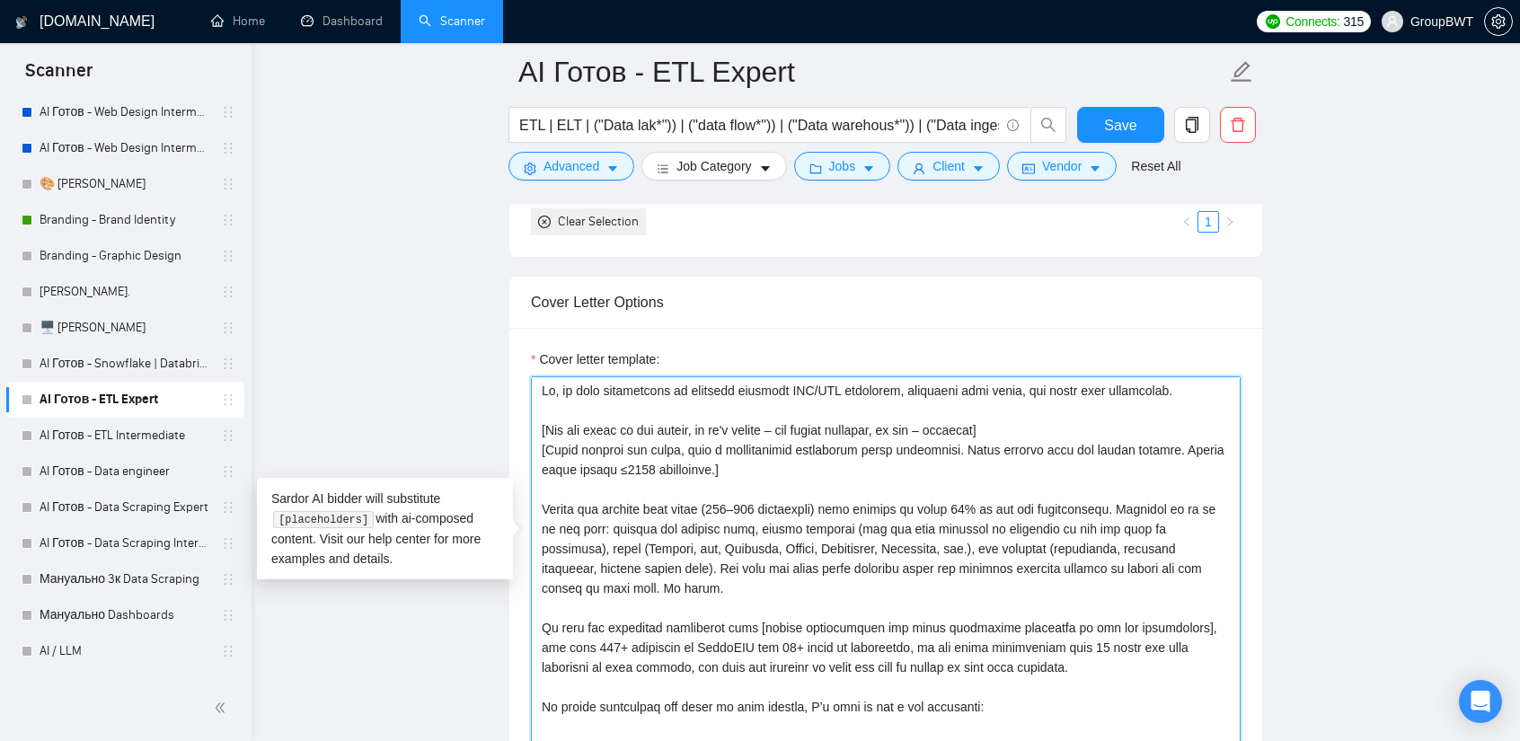
drag, startPoint x: 537, startPoint y: 527, endPoint x: 480, endPoint y: 474, distance: 78.2
click at [480, 474] on main "AI Готов - ETL Expert ETL | ELT | ("Data lak*")) | ("data flow*")) | ("Data war…" at bounding box center [885, 680] width 1211 height 5171
click at [133, 437] on link "AI Готов - ETL Intermediate" at bounding box center [125, 436] width 171 height 36
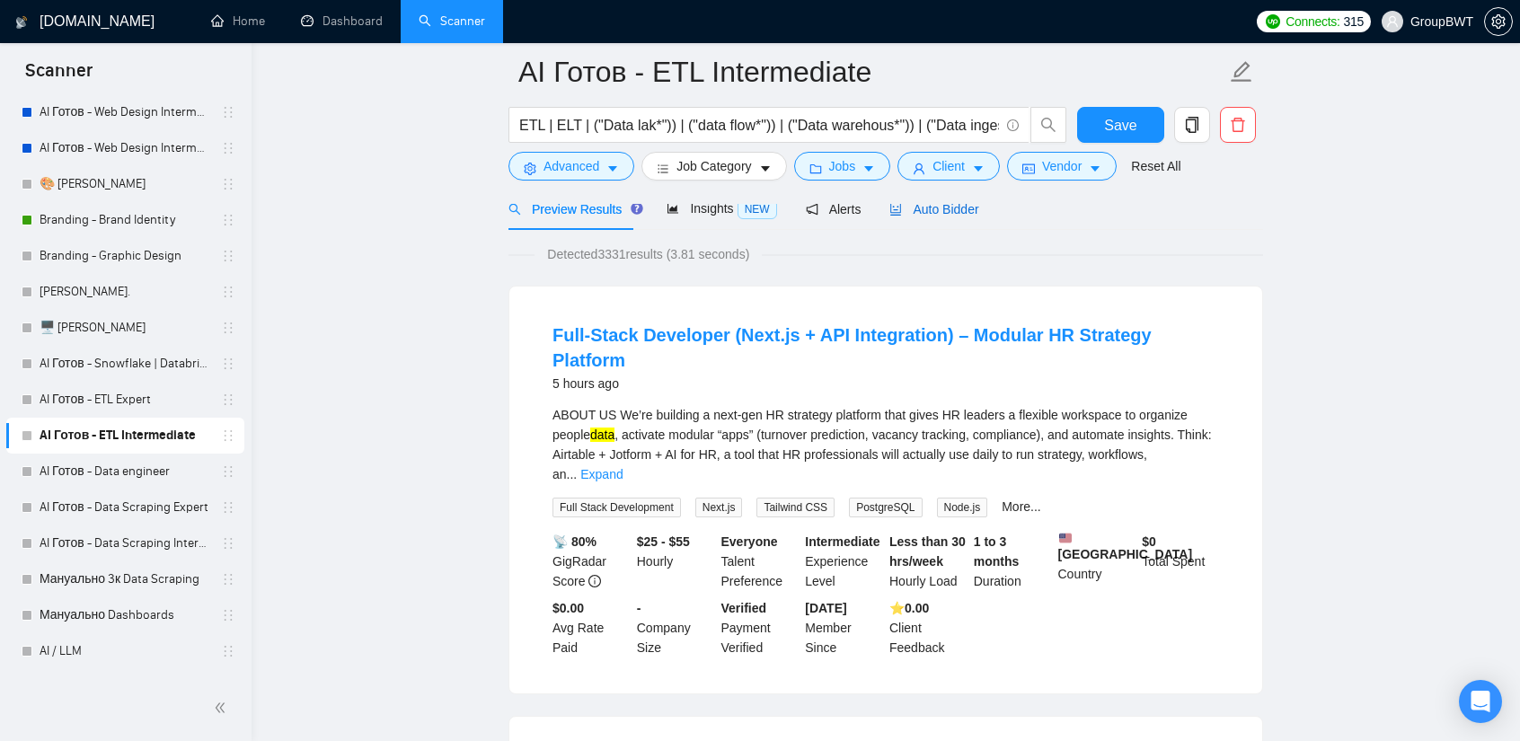
click at [940, 213] on span "Auto Bidder" at bounding box center [934, 209] width 89 height 14
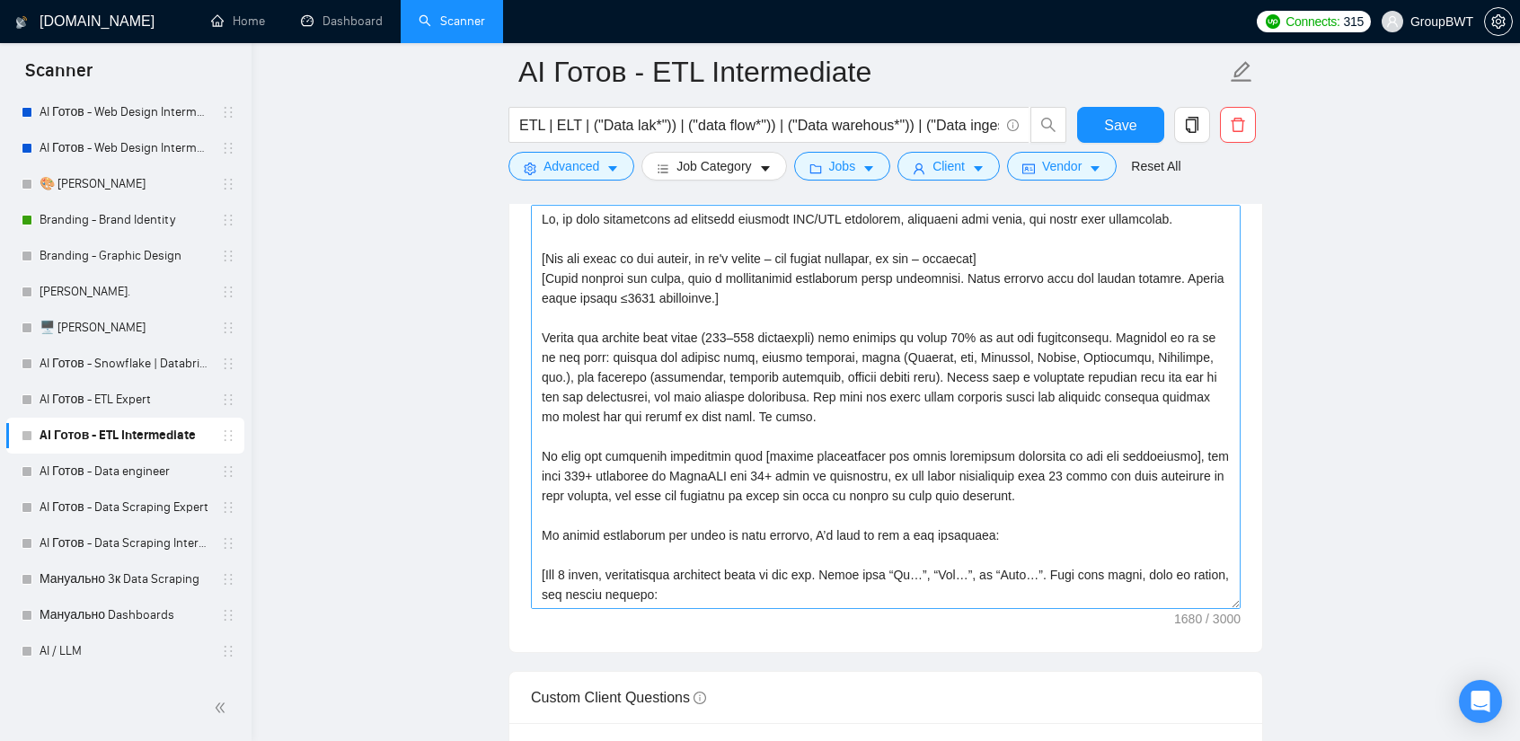
scroll to position [2157, 0]
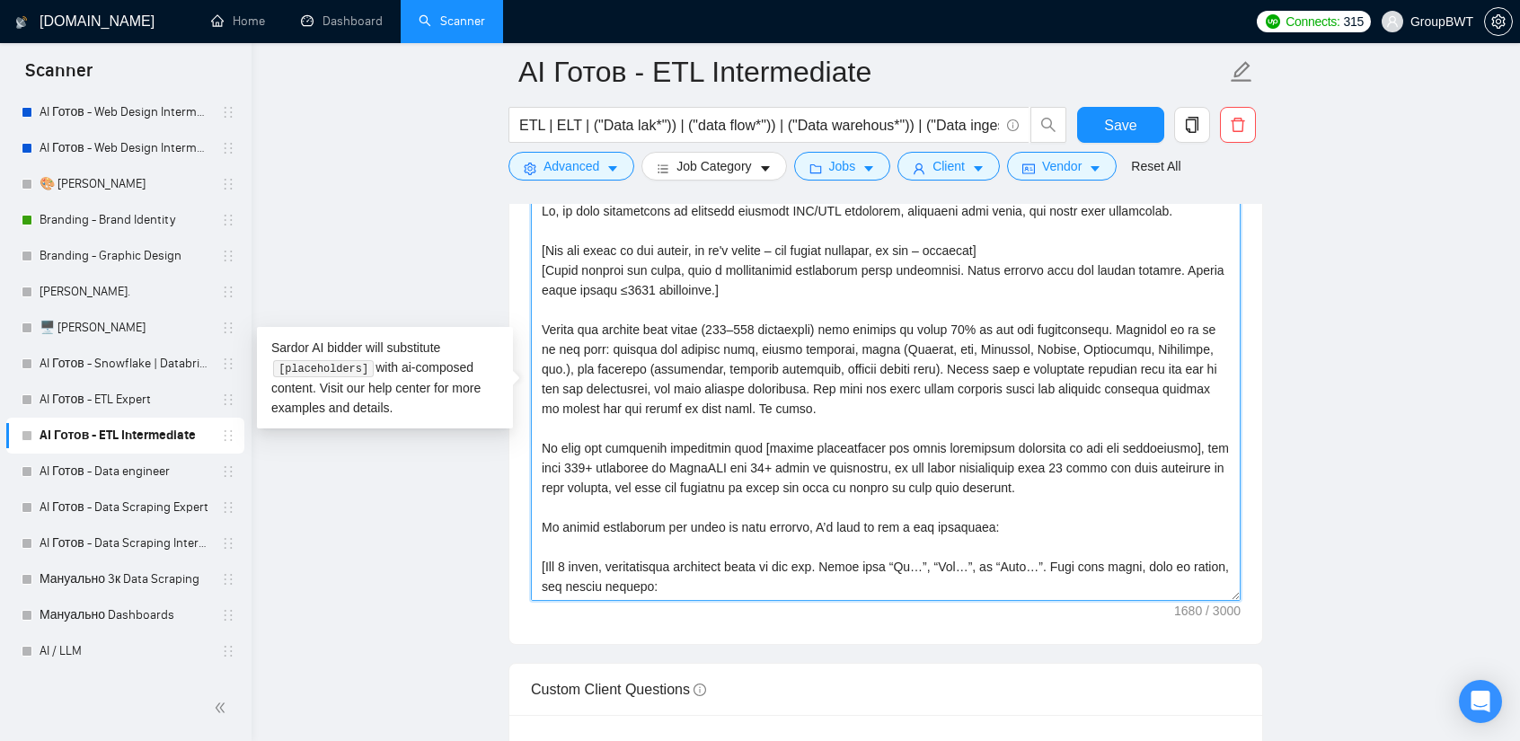
drag, startPoint x: 809, startPoint y: 405, endPoint x: 483, endPoint y: 328, distance: 335.2
paste textarea "0% of the job requirements. Describe it as if it was real: mention the project …"
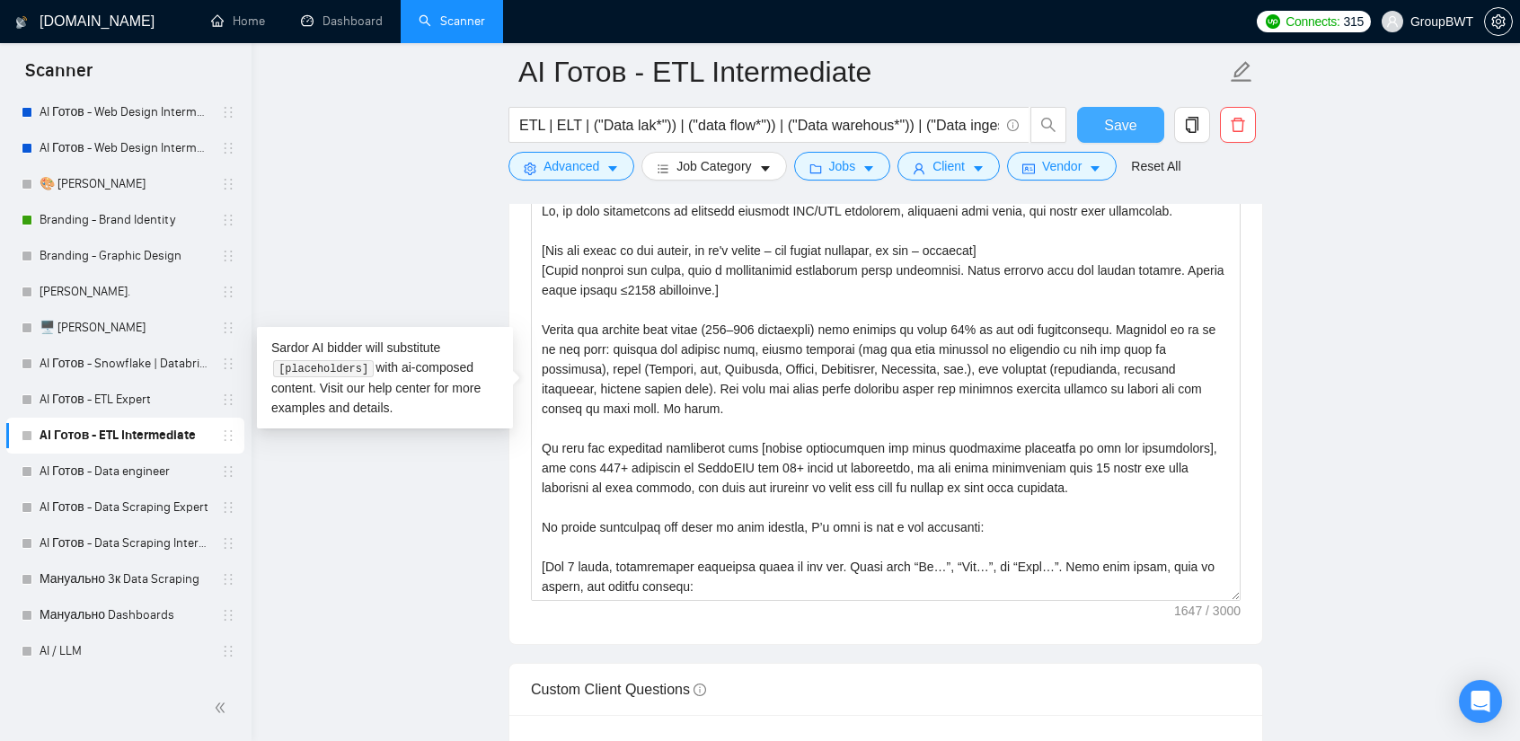
click at [1104, 121] on button "Save" at bounding box center [1120, 125] width 87 height 36
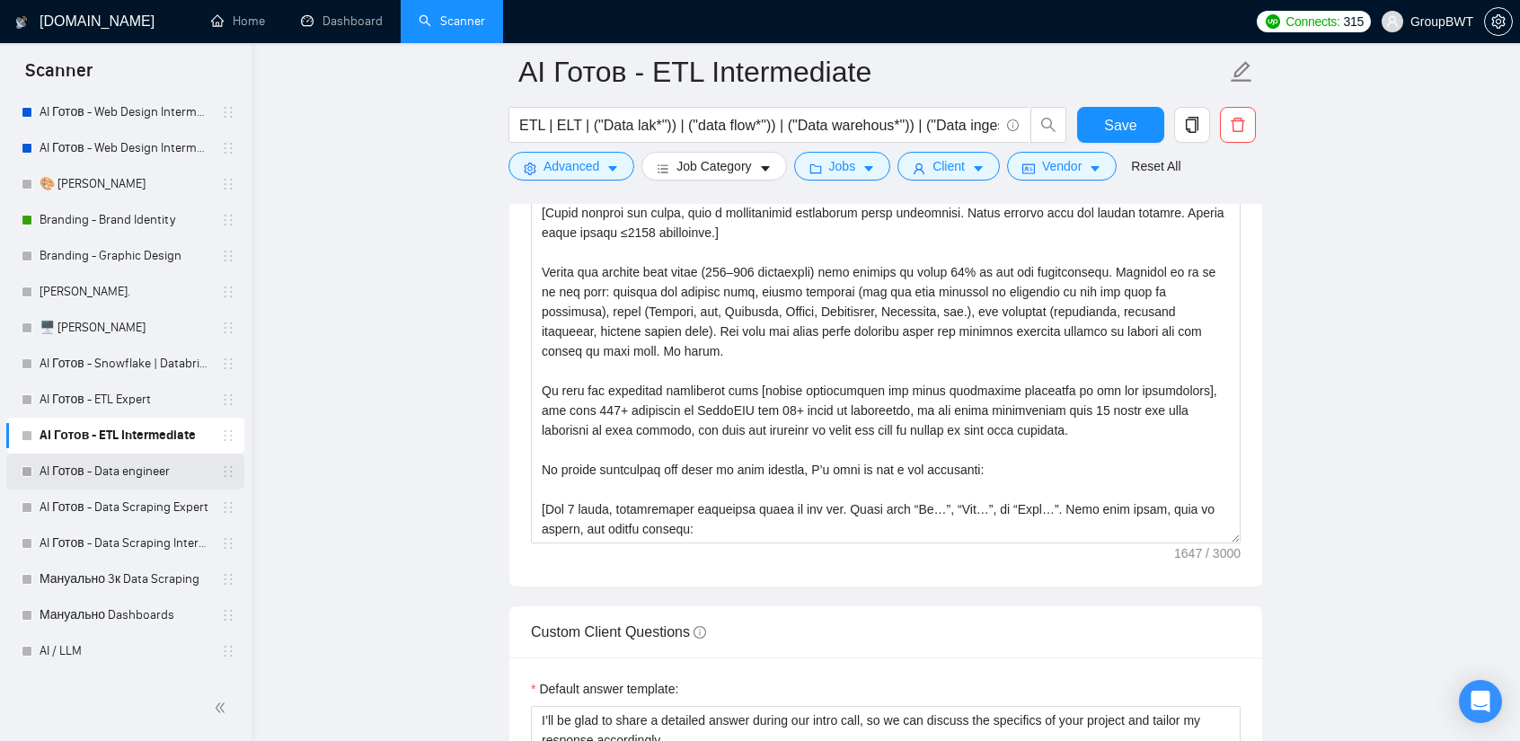
click at [124, 474] on link "AI Готов - Data engineer" at bounding box center [125, 472] width 171 height 36
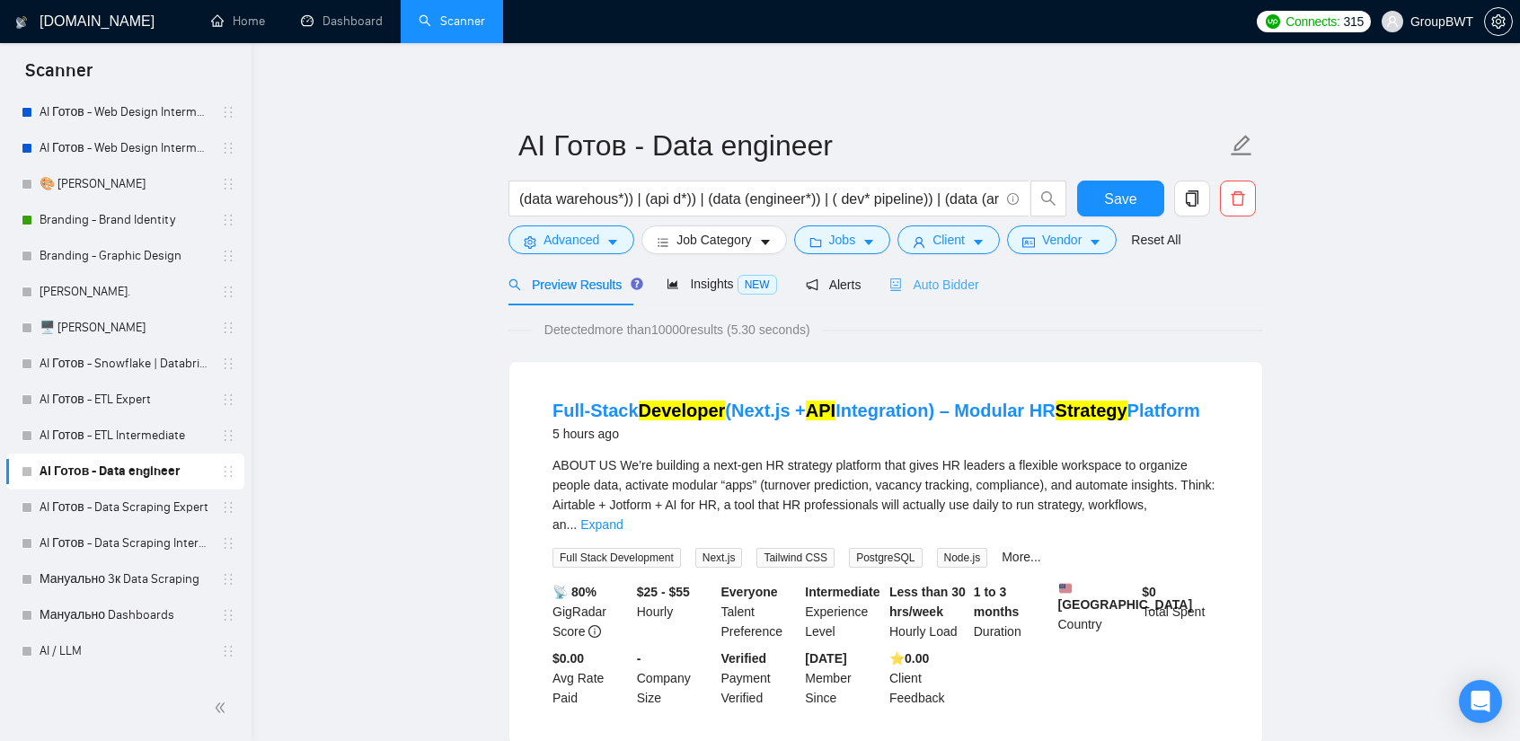
click at [955, 294] on div "Auto Bidder" at bounding box center [934, 284] width 89 height 42
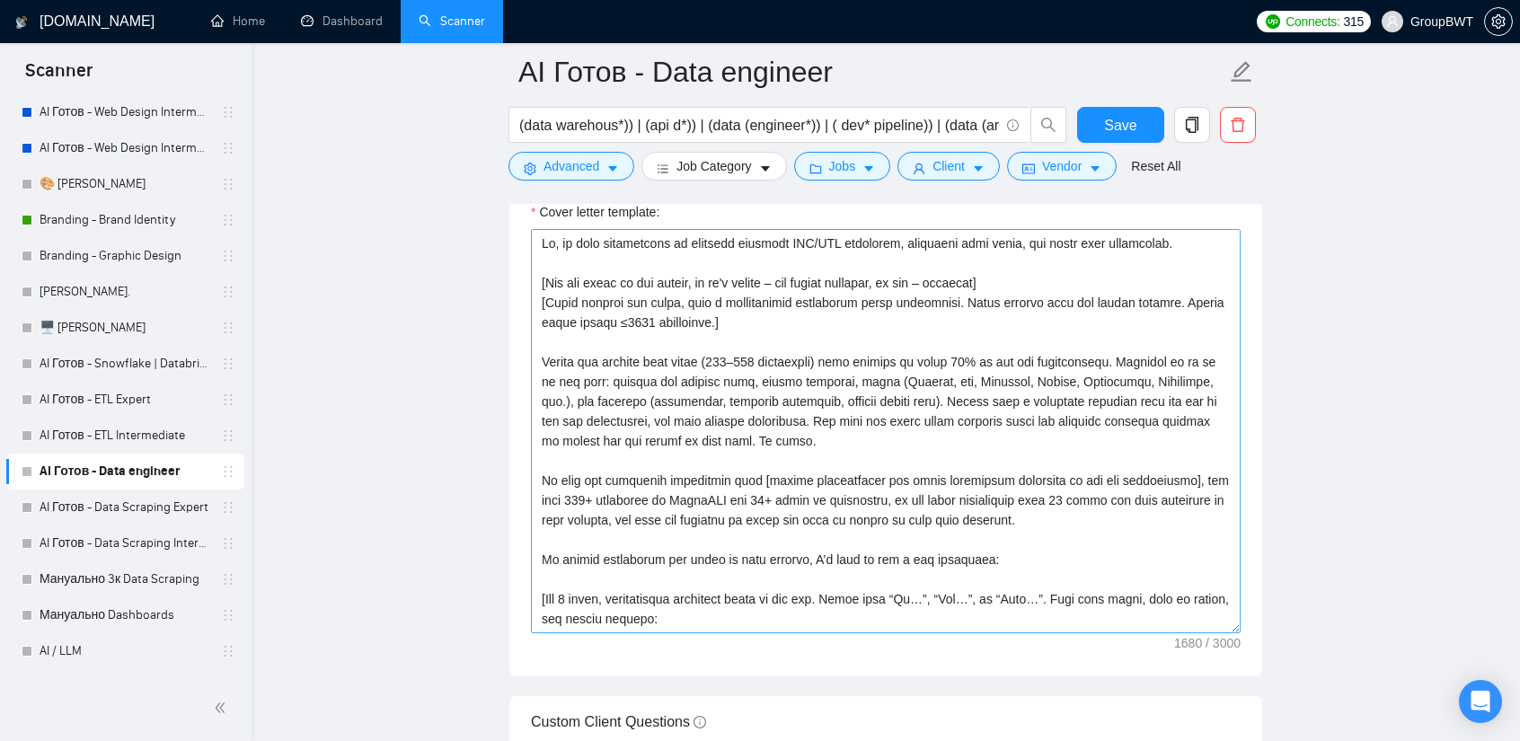
scroll to position [2157, 0]
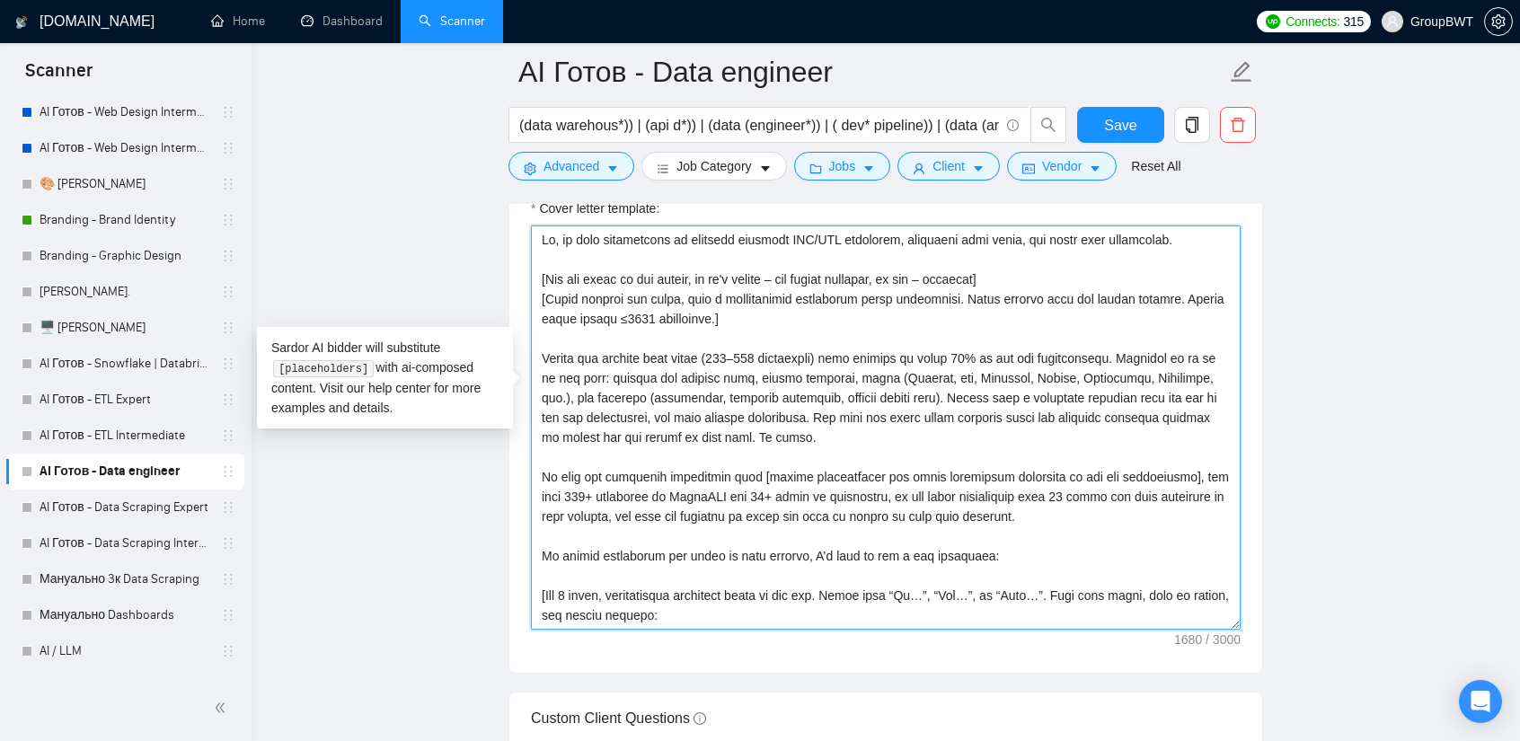
drag, startPoint x: 792, startPoint y: 399, endPoint x: 505, endPoint y: 324, distance: 296.2
click at [505, 324] on main "AI Готов - Data engineer (data warehous*)) | (api d*)) | (data (engineer*)) | (…" at bounding box center [885, 511] width 1211 height 5193
paste textarea "0% of the job requirements. Describe it as if it was real: mention the project …"
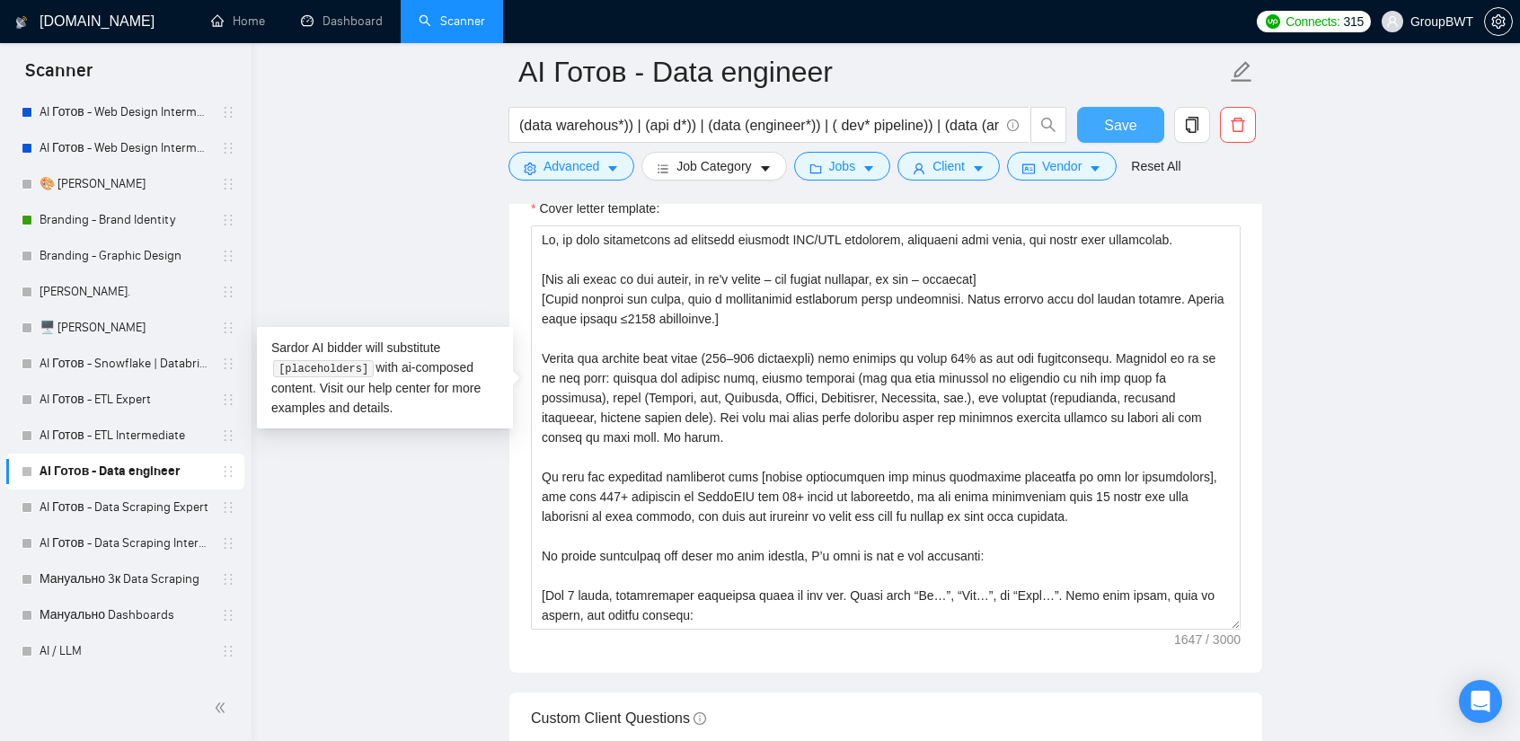
click at [1112, 123] on span "Save" at bounding box center [1120, 125] width 32 height 22
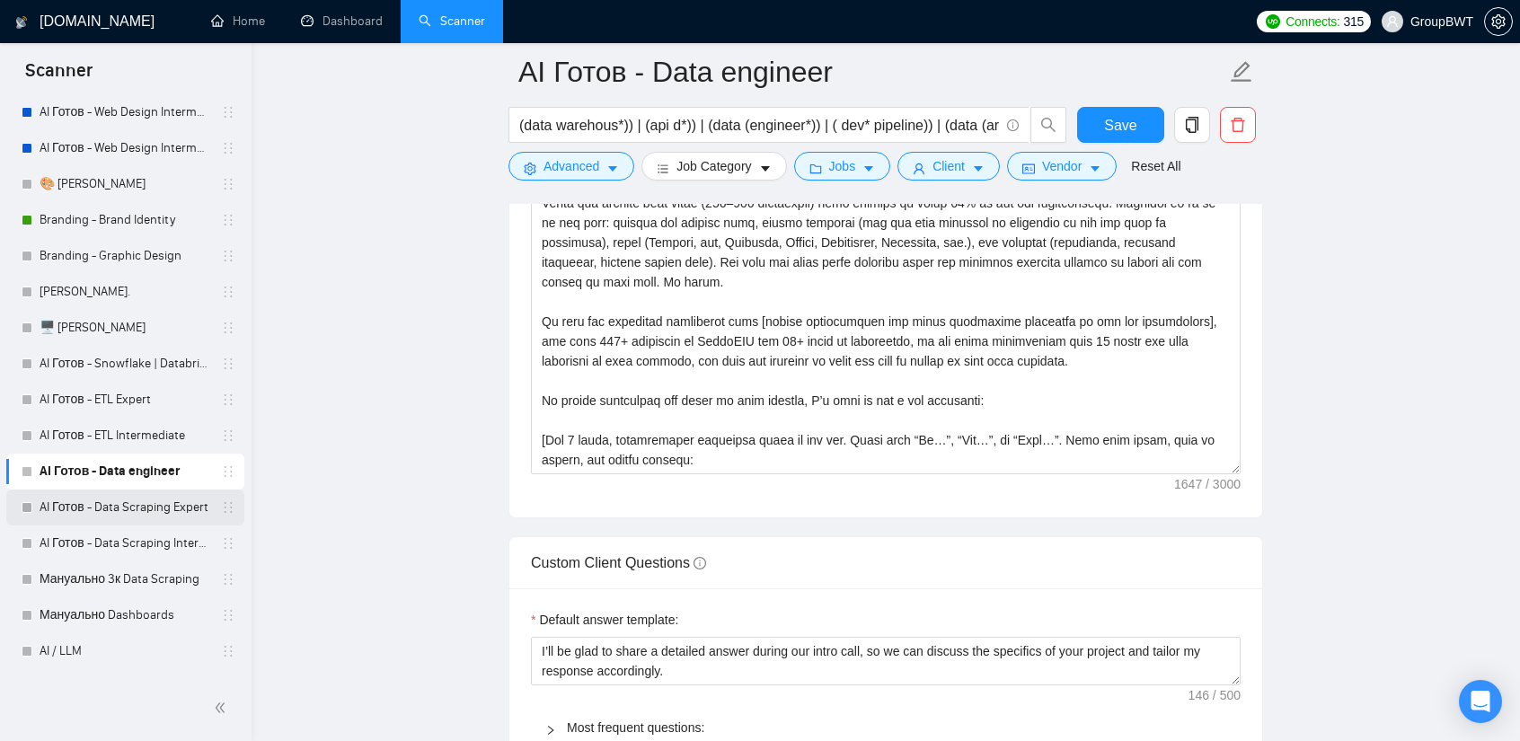
click at [148, 515] on link "AI Готов - Data Scraping Expert" at bounding box center [125, 508] width 171 height 36
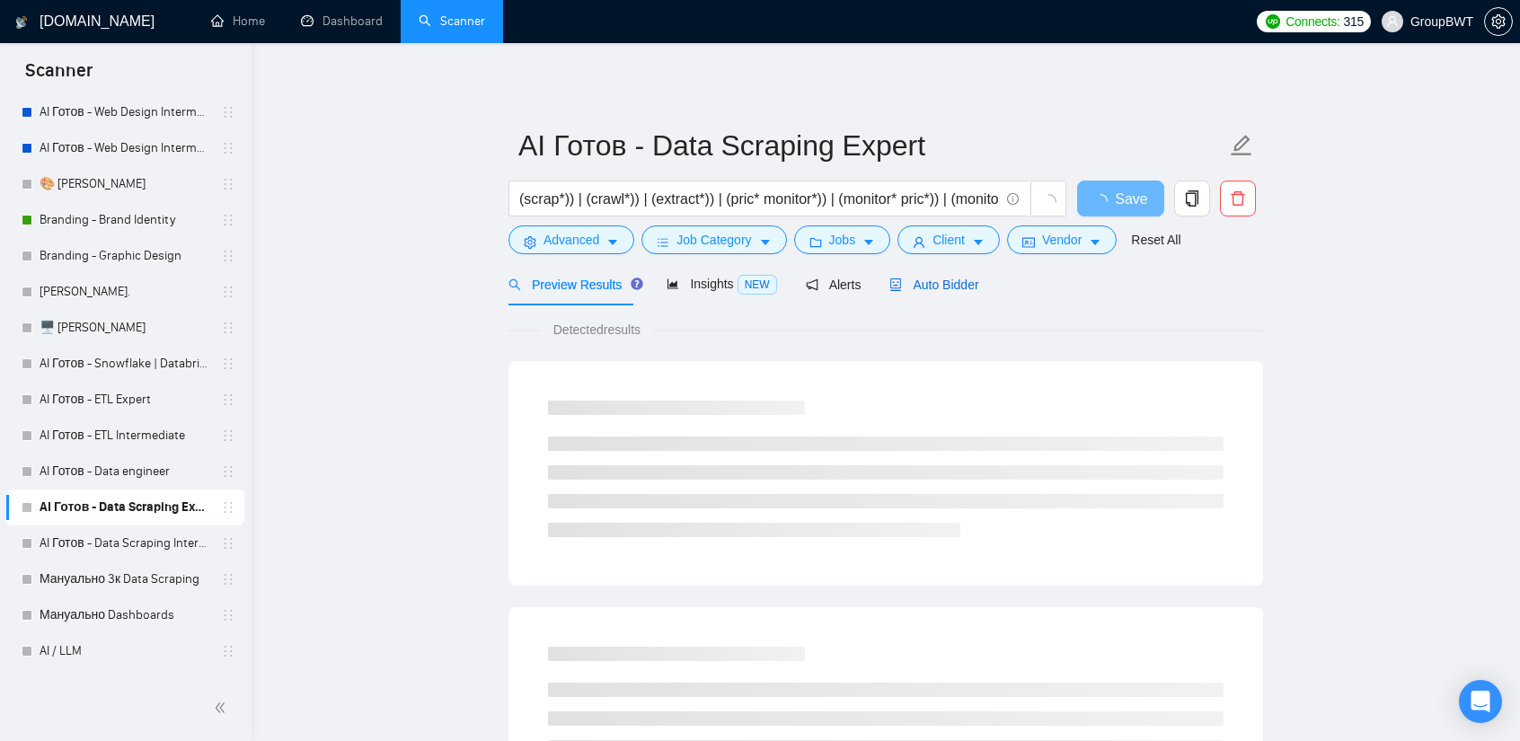
click at [926, 288] on span "Auto Bidder" at bounding box center [934, 285] width 89 height 14
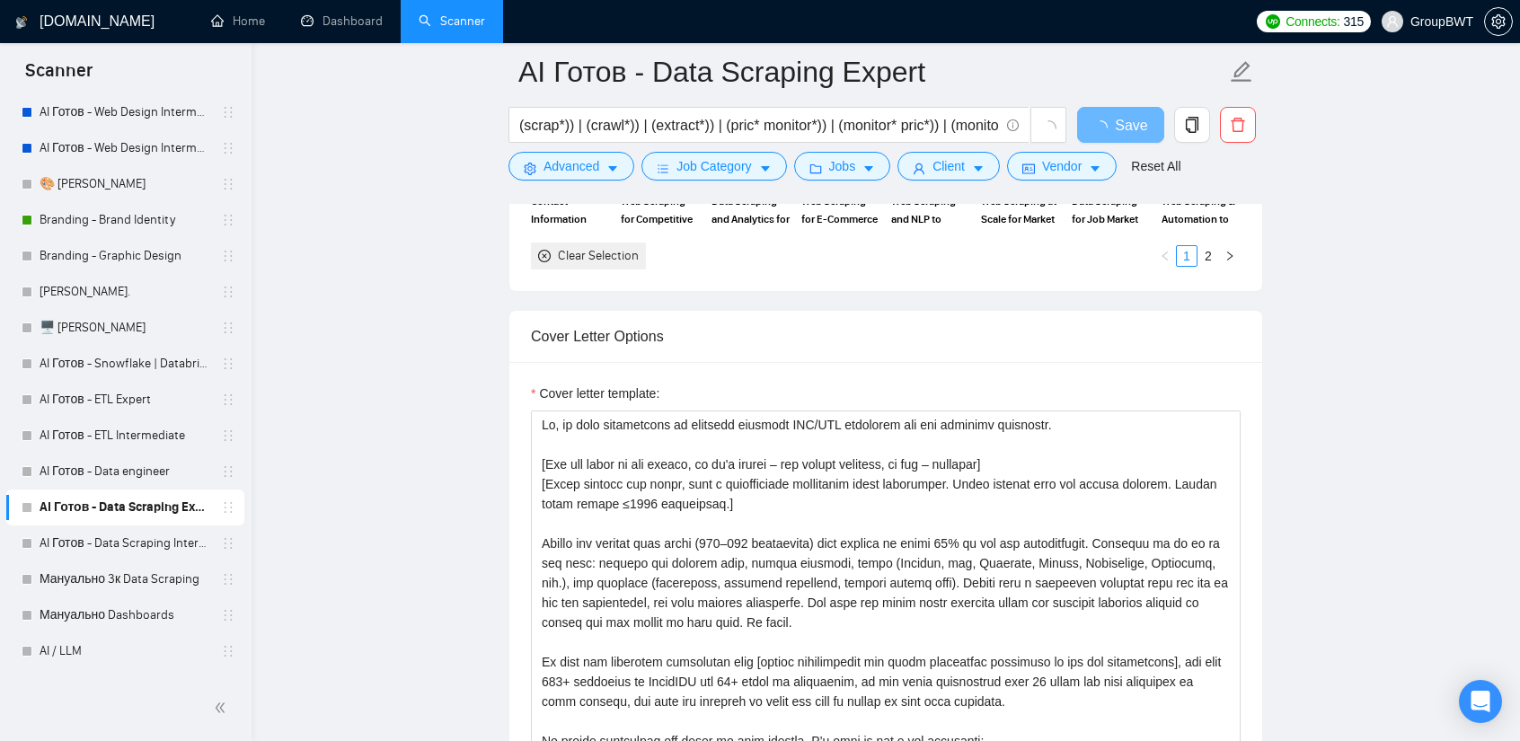
scroll to position [1887, 0]
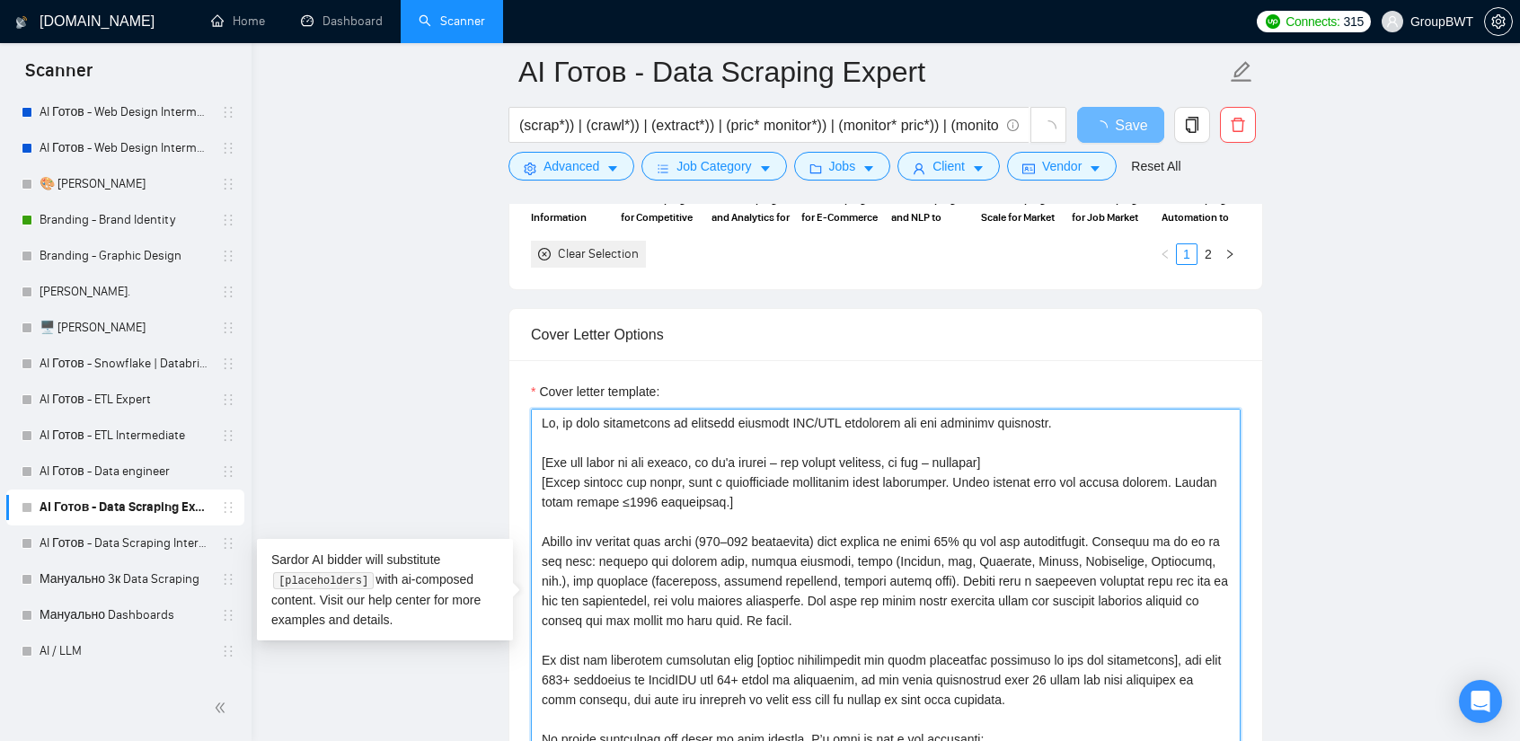
drag, startPoint x: 791, startPoint y: 611, endPoint x: 474, endPoint y: 538, distance: 324.6
click at [474, 538] on main "AI Готов - Data Scraping Expert (scrap*)) | (crawl*)) | (extract*)) | (pric* mo…" at bounding box center [885, 671] width 1211 height 4973
paste textarea "0% of the job requirements. Describe it as if it was real: mention the project …"
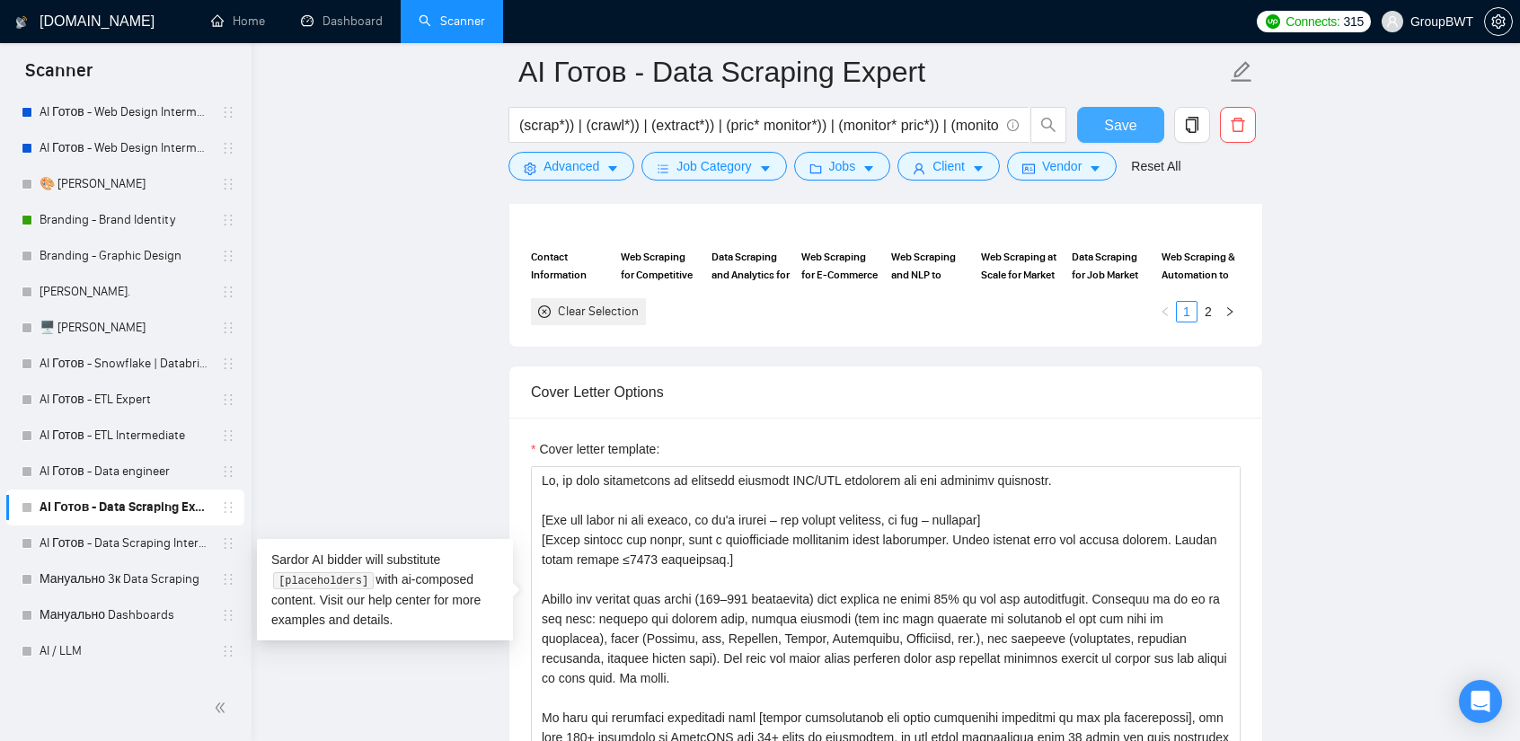
click at [1132, 116] on span "Save" at bounding box center [1120, 125] width 32 height 22
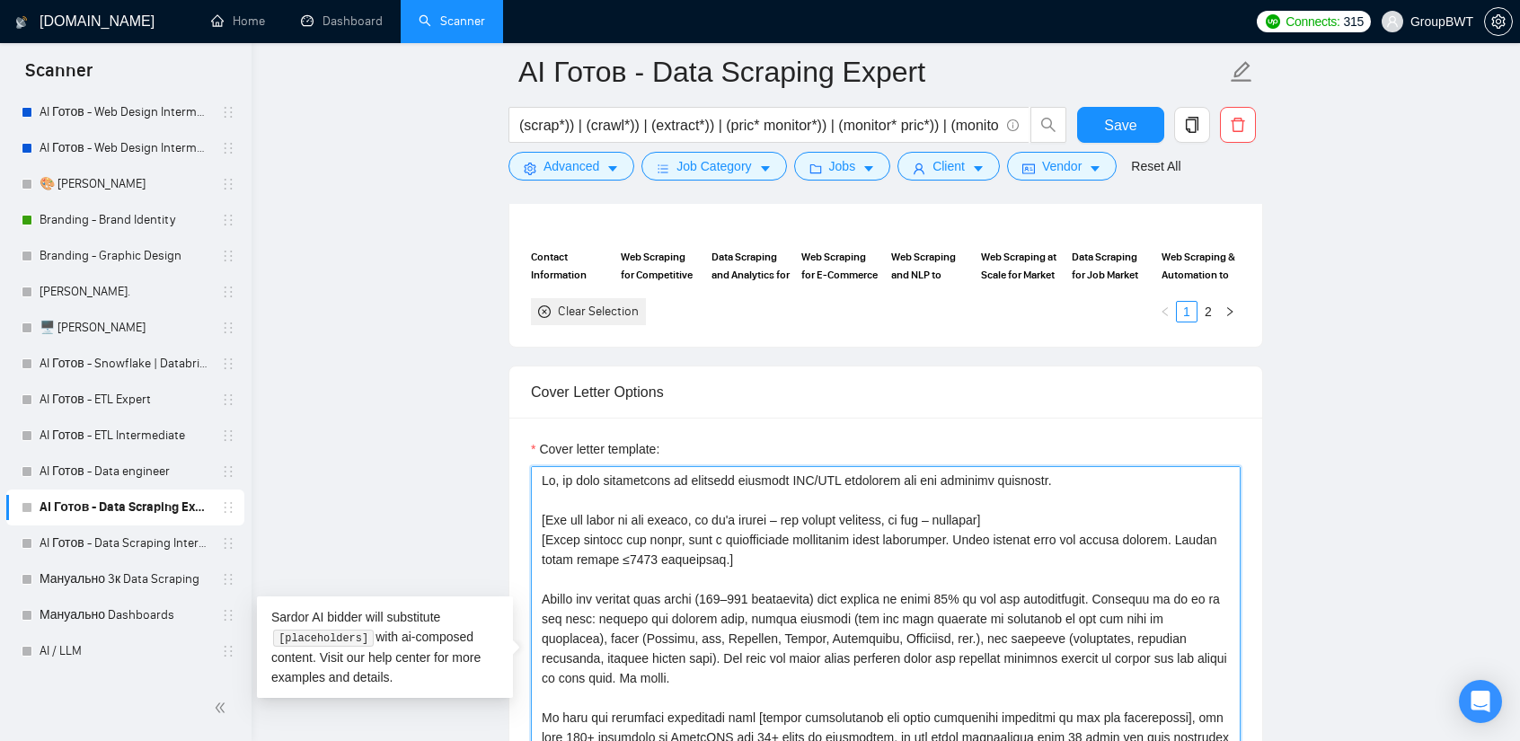
drag, startPoint x: 648, startPoint y: 673, endPoint x: 501, endPoint y: 591, distance: 167.7
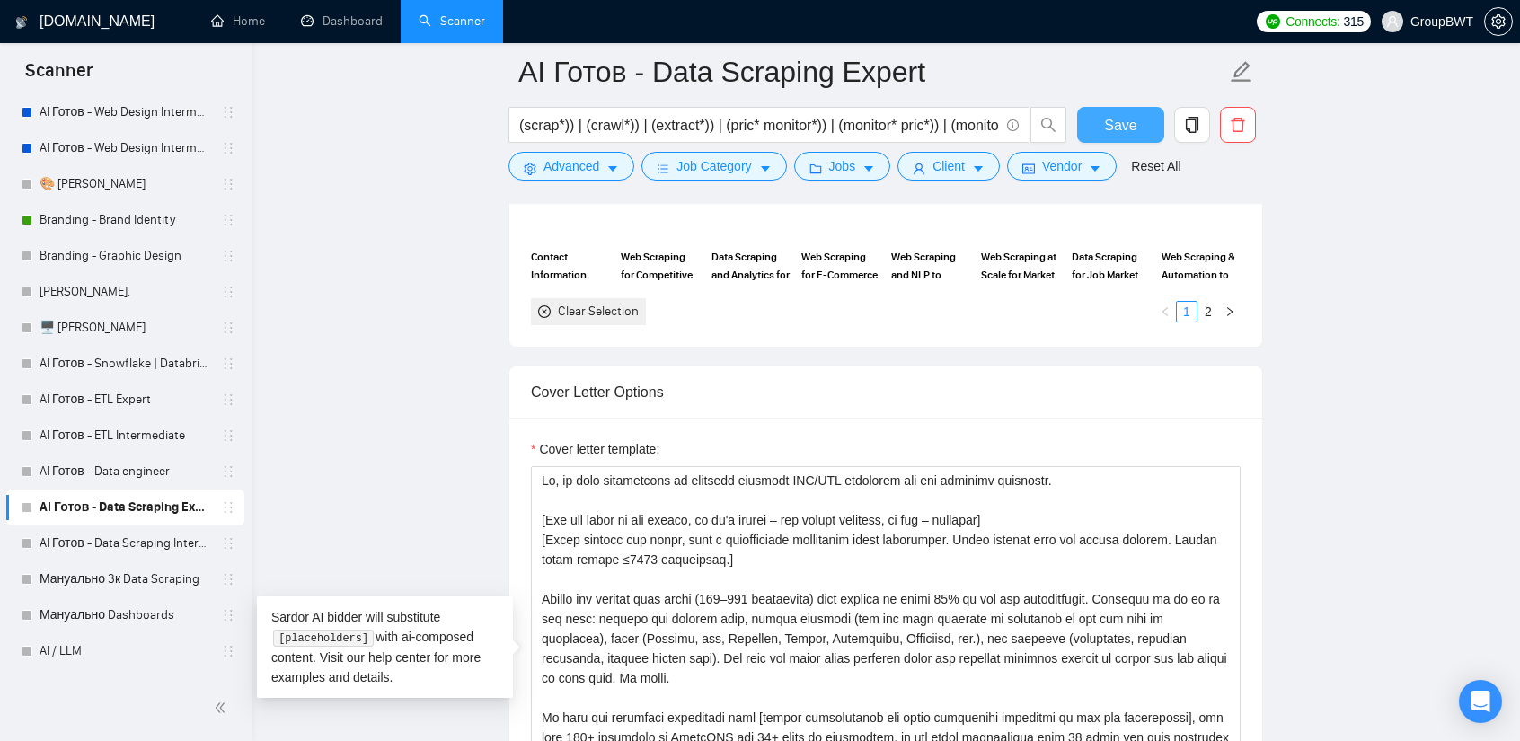
click at [1153, 117] on button "Save" at bounding box center [1120, 125] width 87 height 36
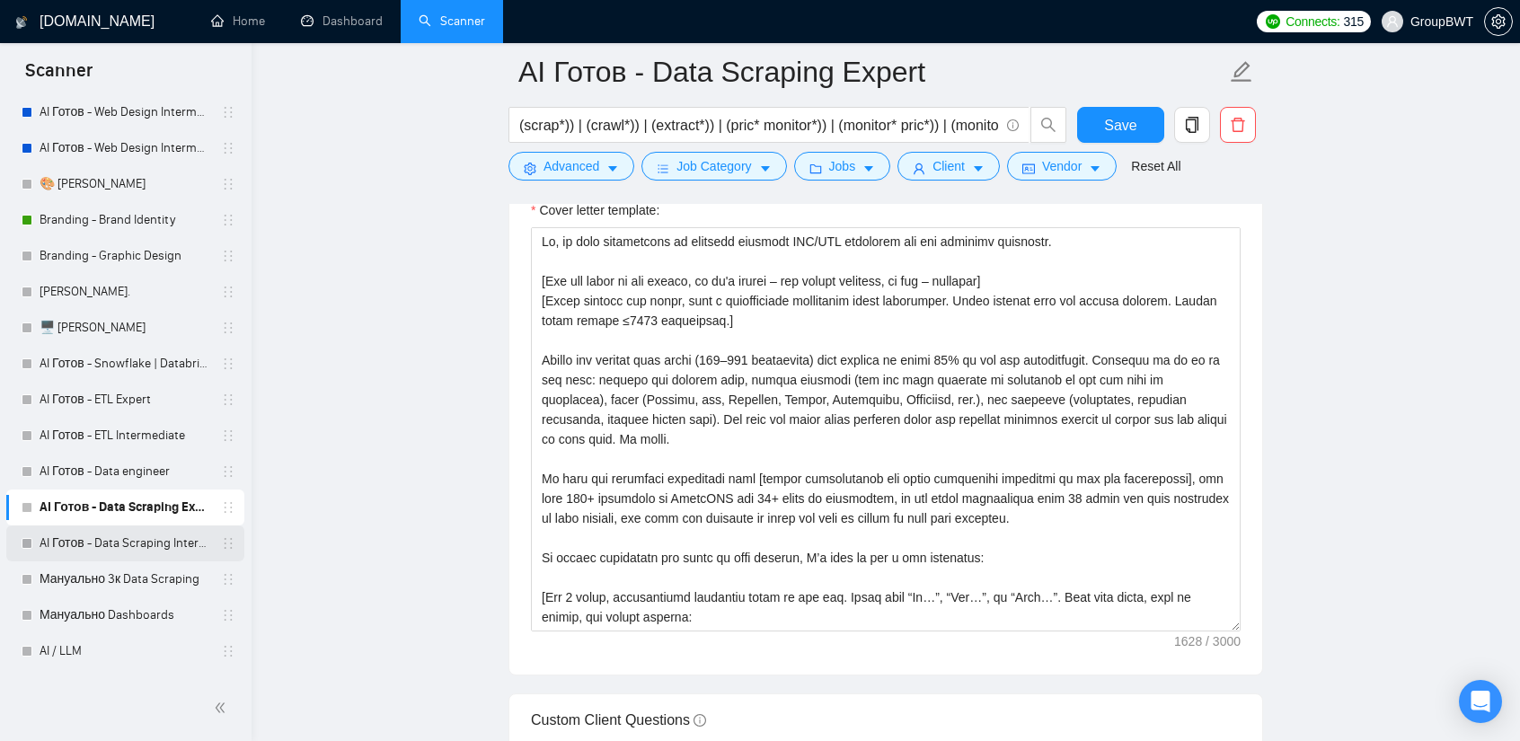
click at [122, 534] on link "AI Готов - Data Scraping Intermediate" at bounding box center [125, 544] width 171 height 36
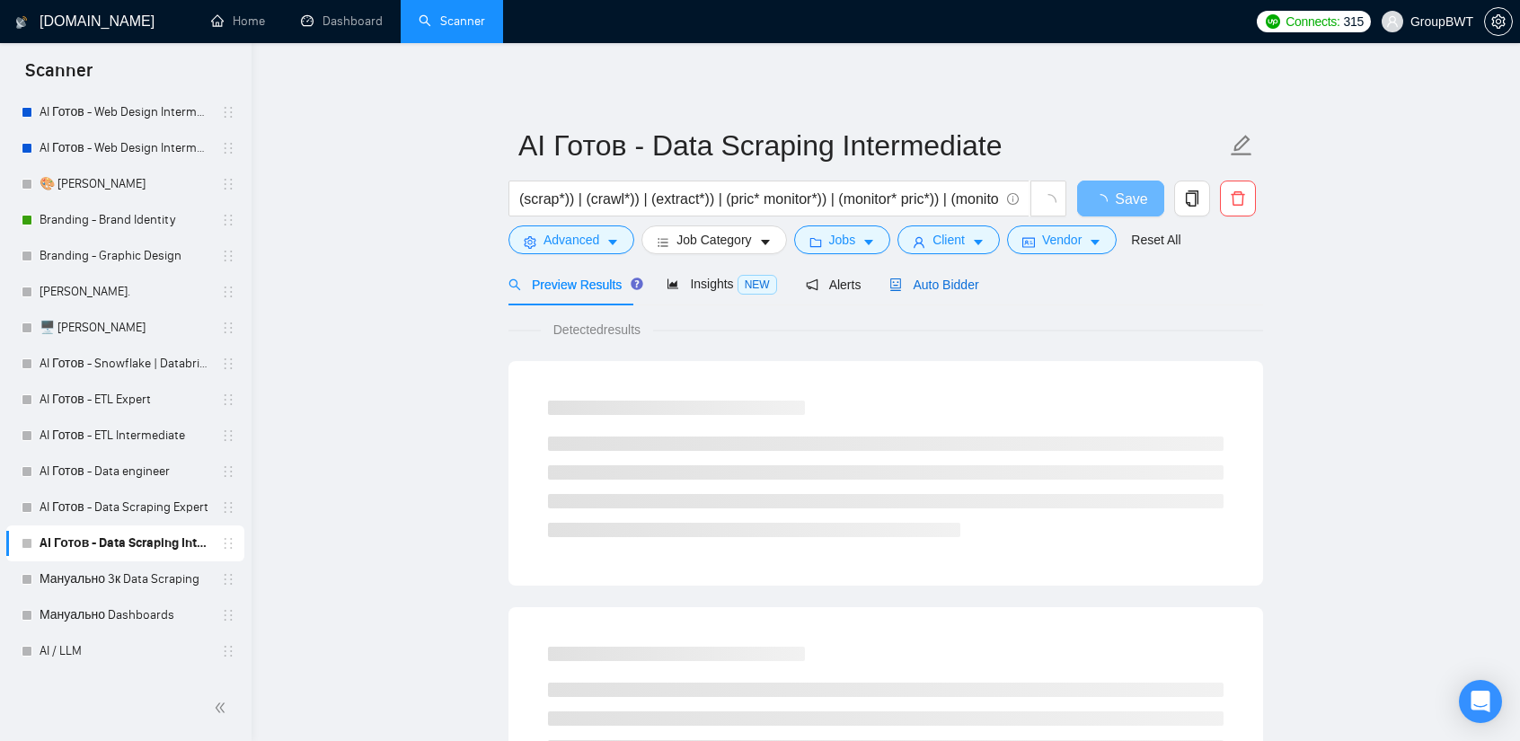
click at [917, 279] on span "Auto Bidder" at bounding box center [934, 285] width 89 height 14
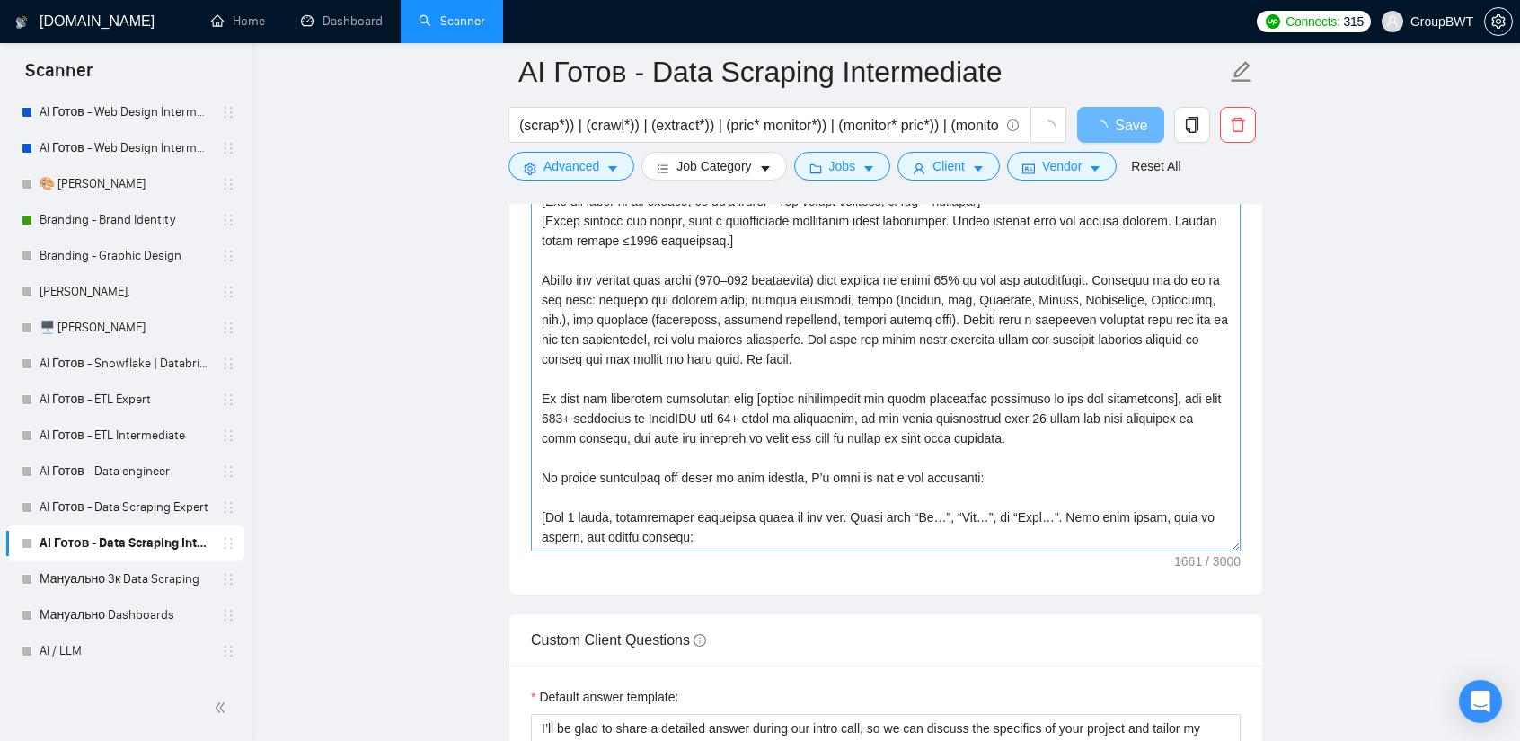
scroll to position [2157, 0]
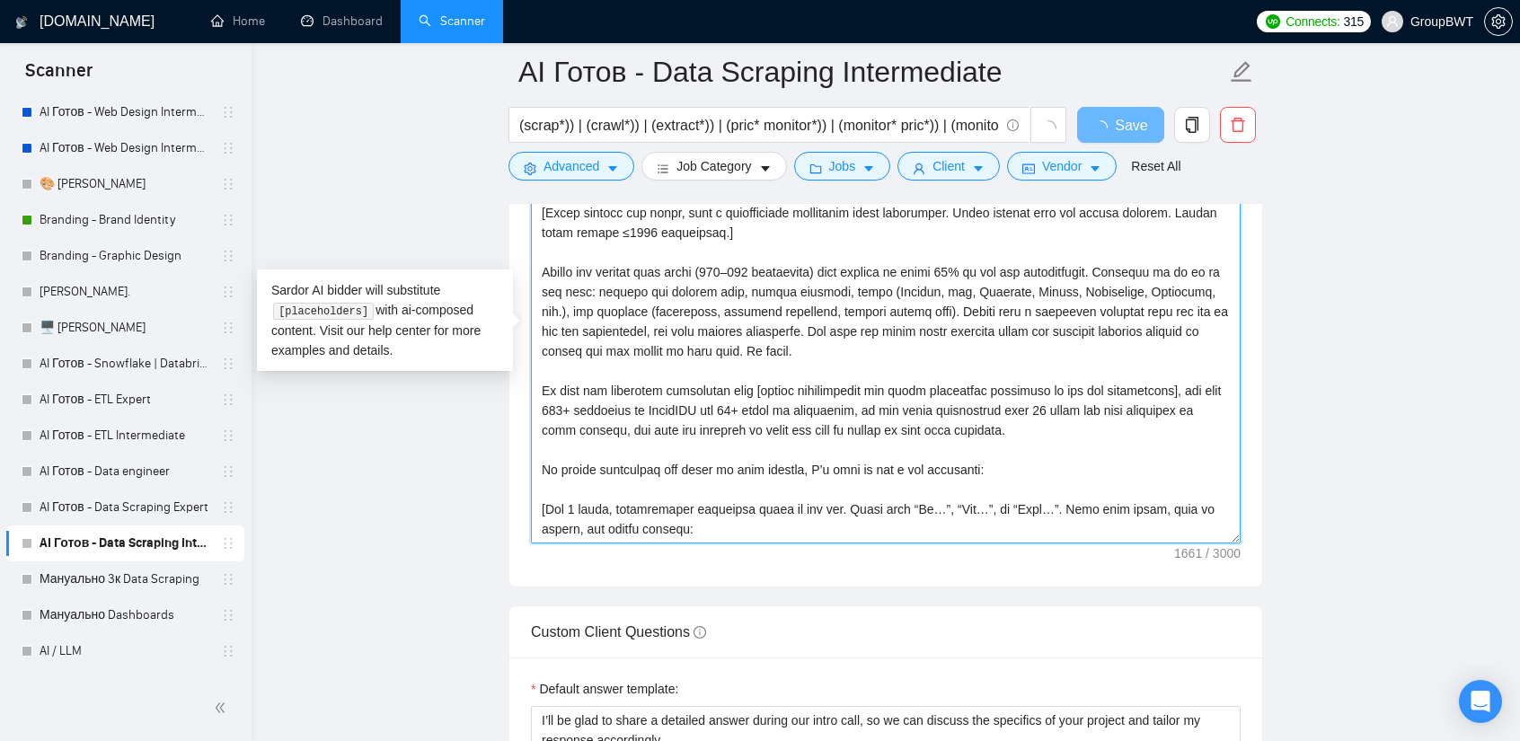
drag, startPoint x: 819, startPoint y: 348, endPoint x: 518, endPoint y: 270, distance: 311.0
paste textarea "0% of the job requirements. Describe it as if it was real: mention the project …"
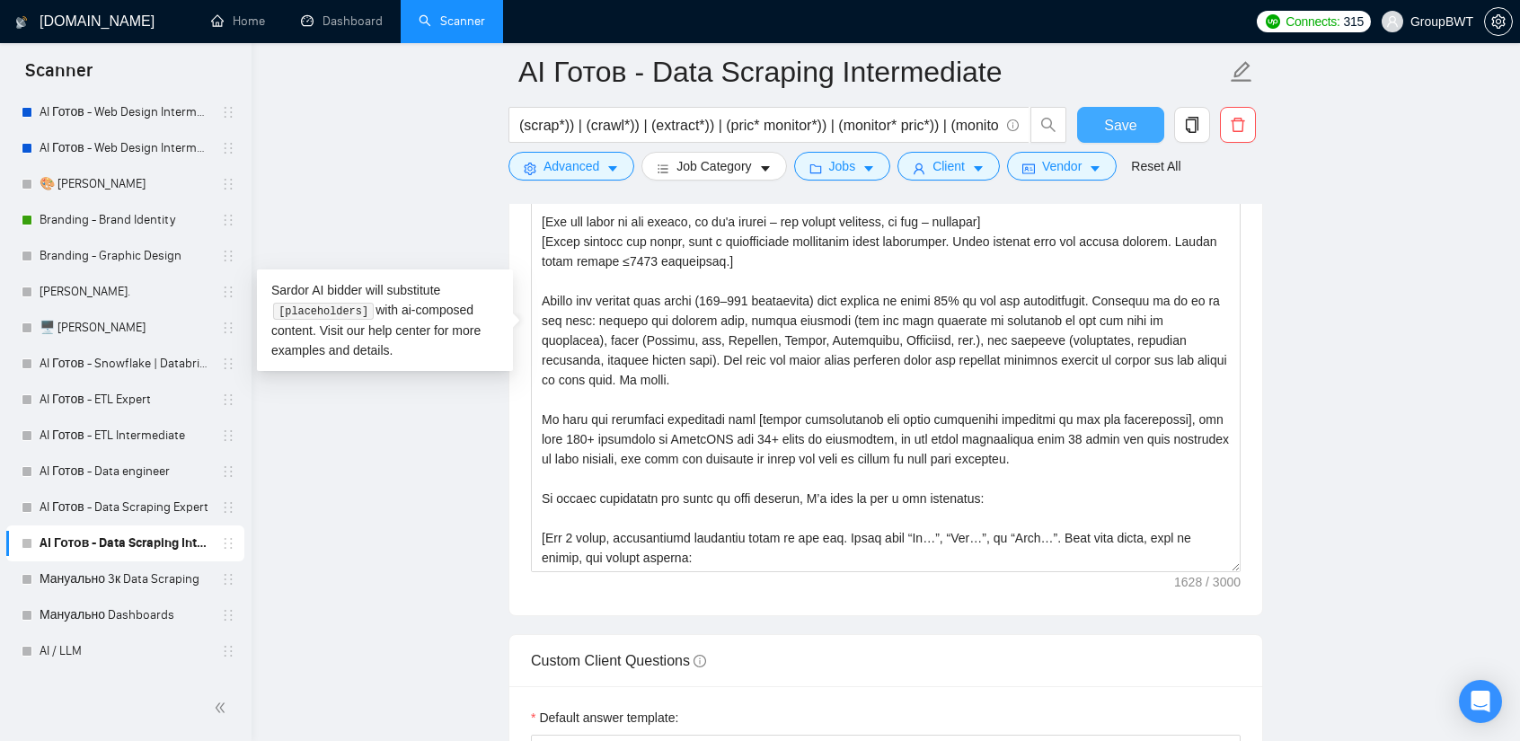
click at [1132, 128] on span "Save" at bounding box center [1120, 125] width 32 height 22
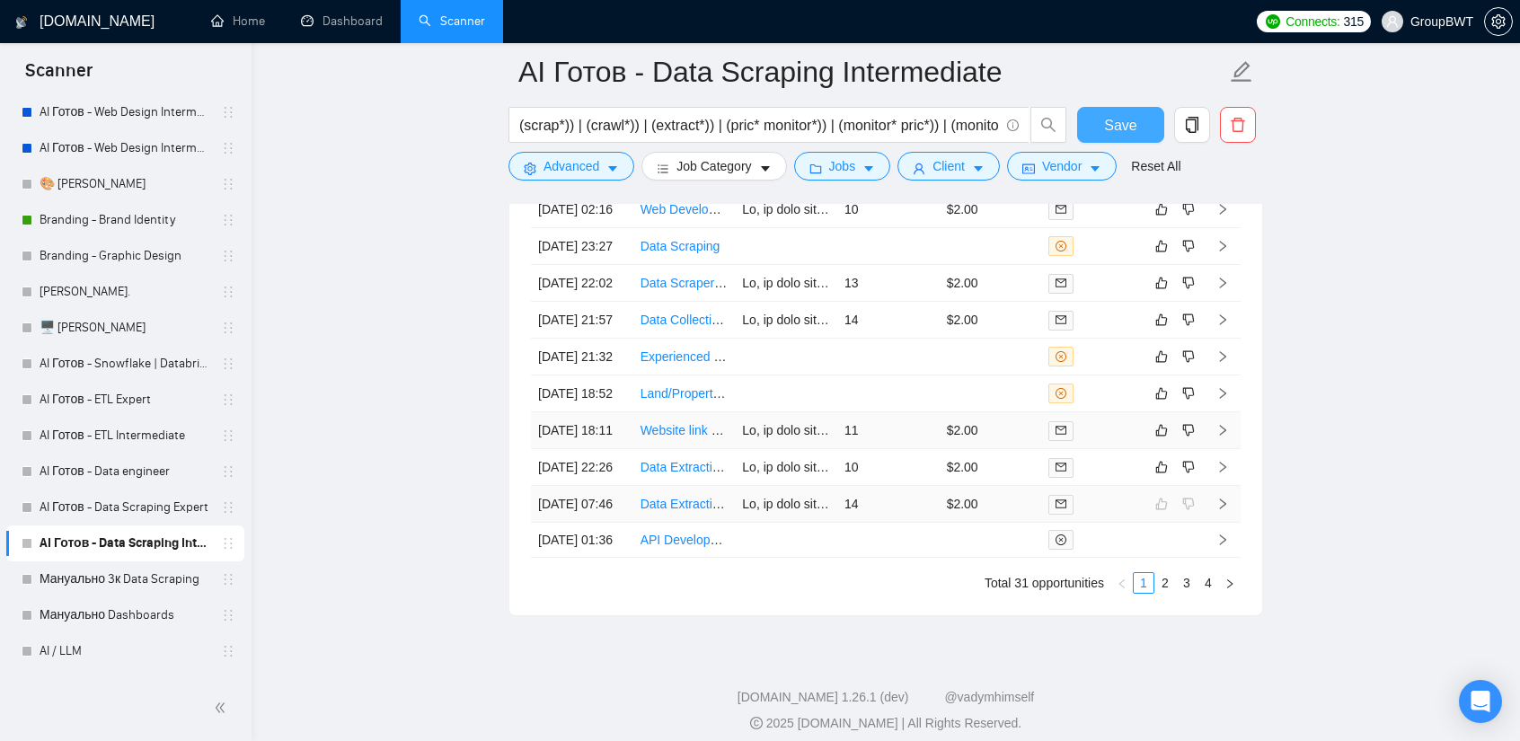
scroll to position [4592, 0]
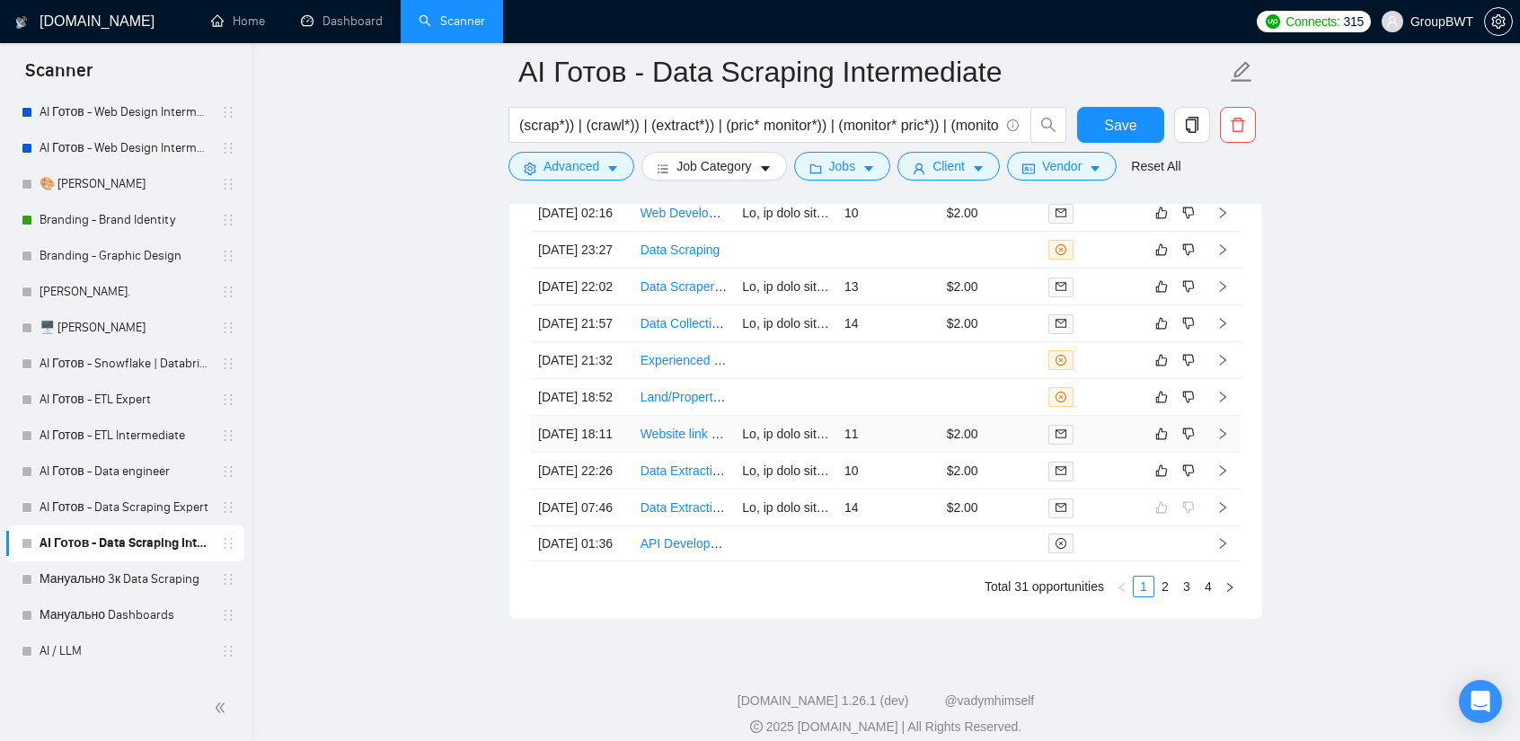
click at [902, 453] on td "11" at bounding box center [888, 434] width 102 height 37
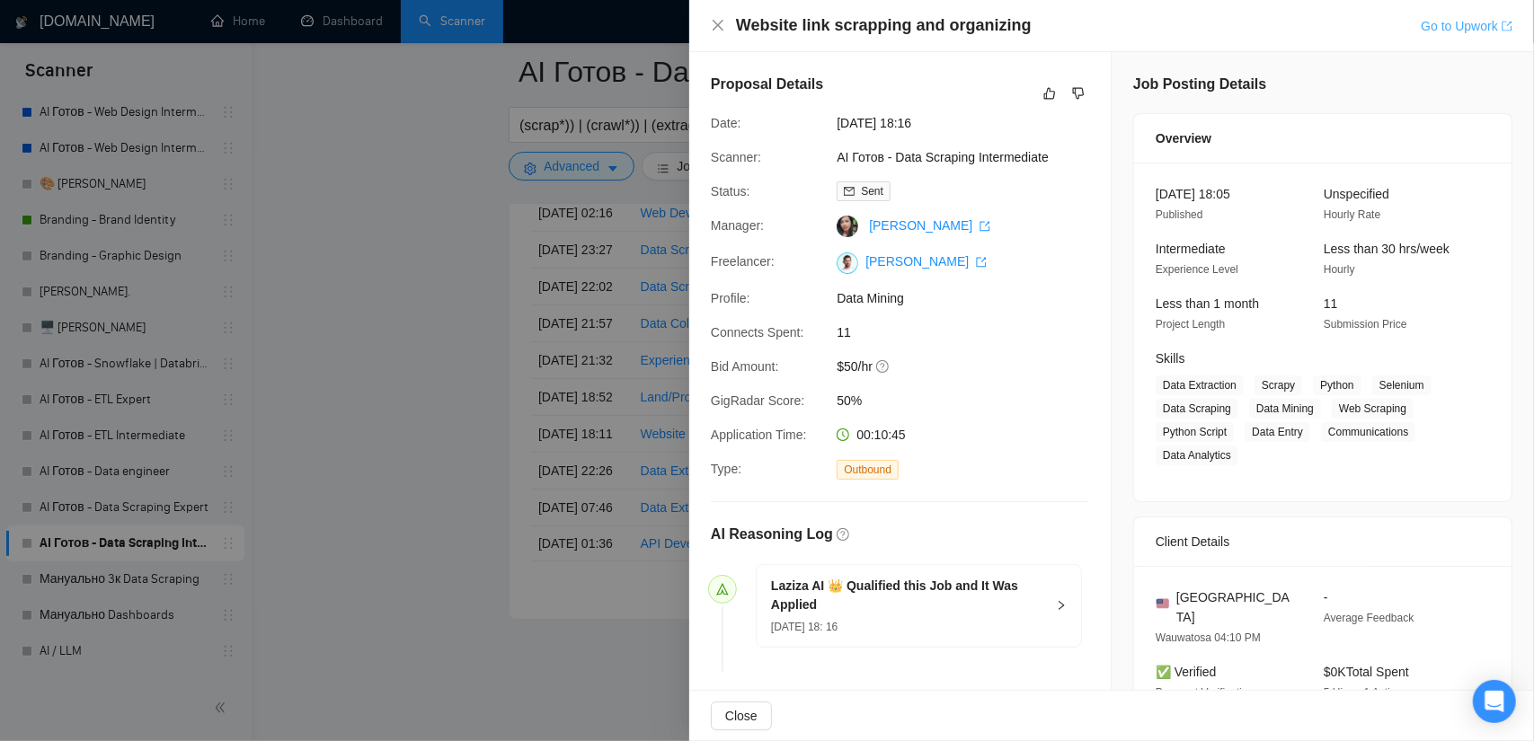
click at [1475, 28] on link "Go to Upwork" at bounding box center [1467, 26] width 92 height 14
click at [316, 514] on div at bounding box center [767, 370] width 1534 height 741
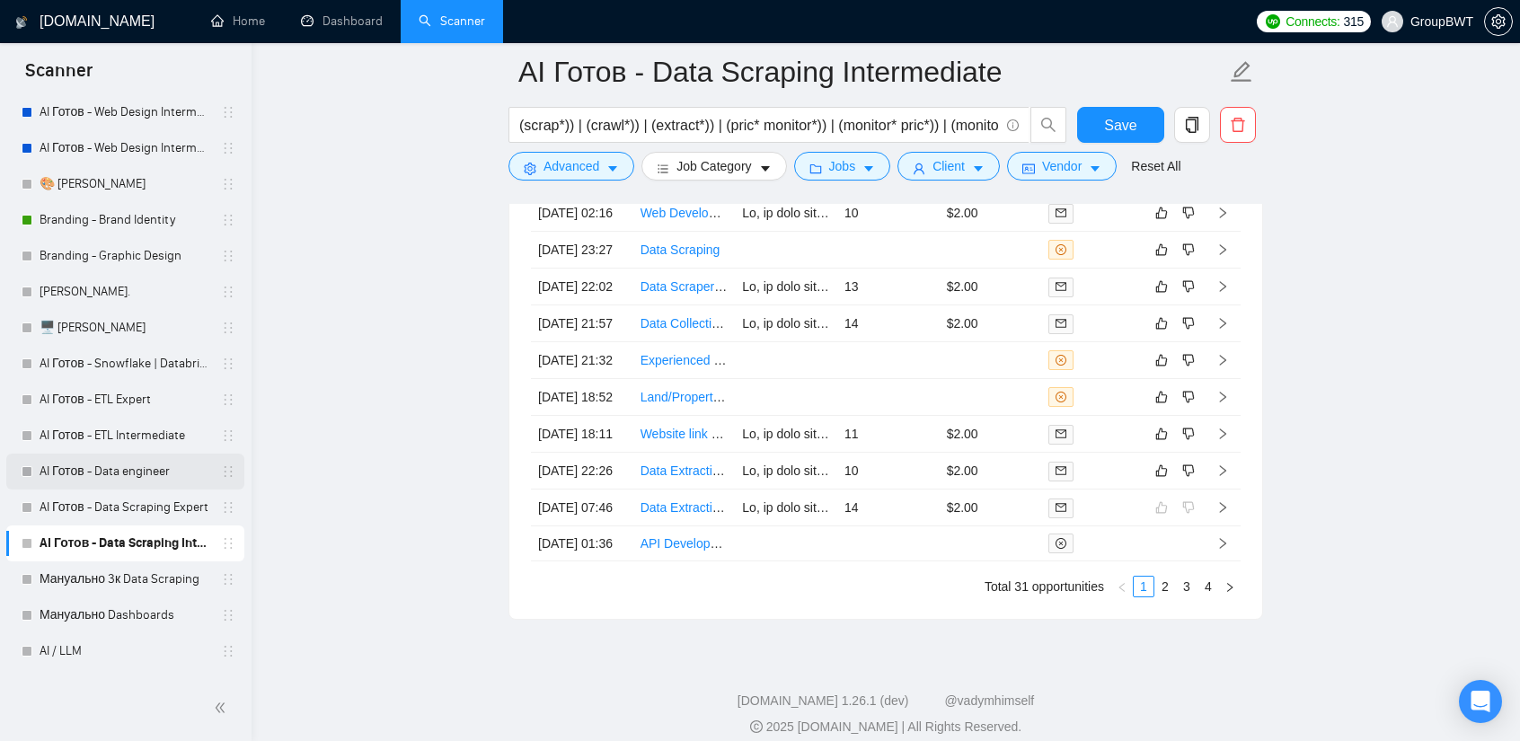
click at [141, 466] on link "AI Готов - Data engineer" at bounding box center [125, 472] width 171 height 36
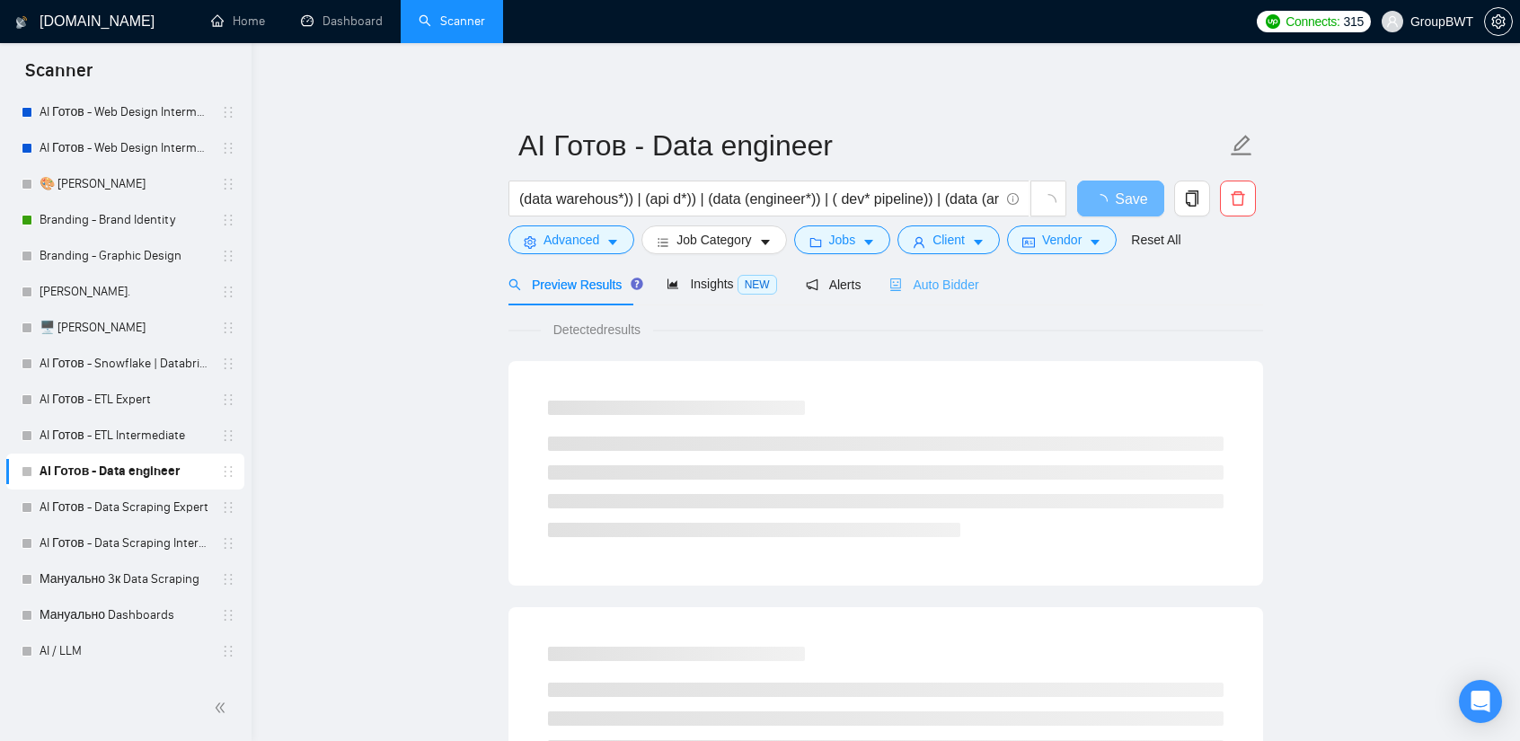
click at [937, 304] on div "Auto Bidder" at bounding box center [934, 284] width 89 height 42
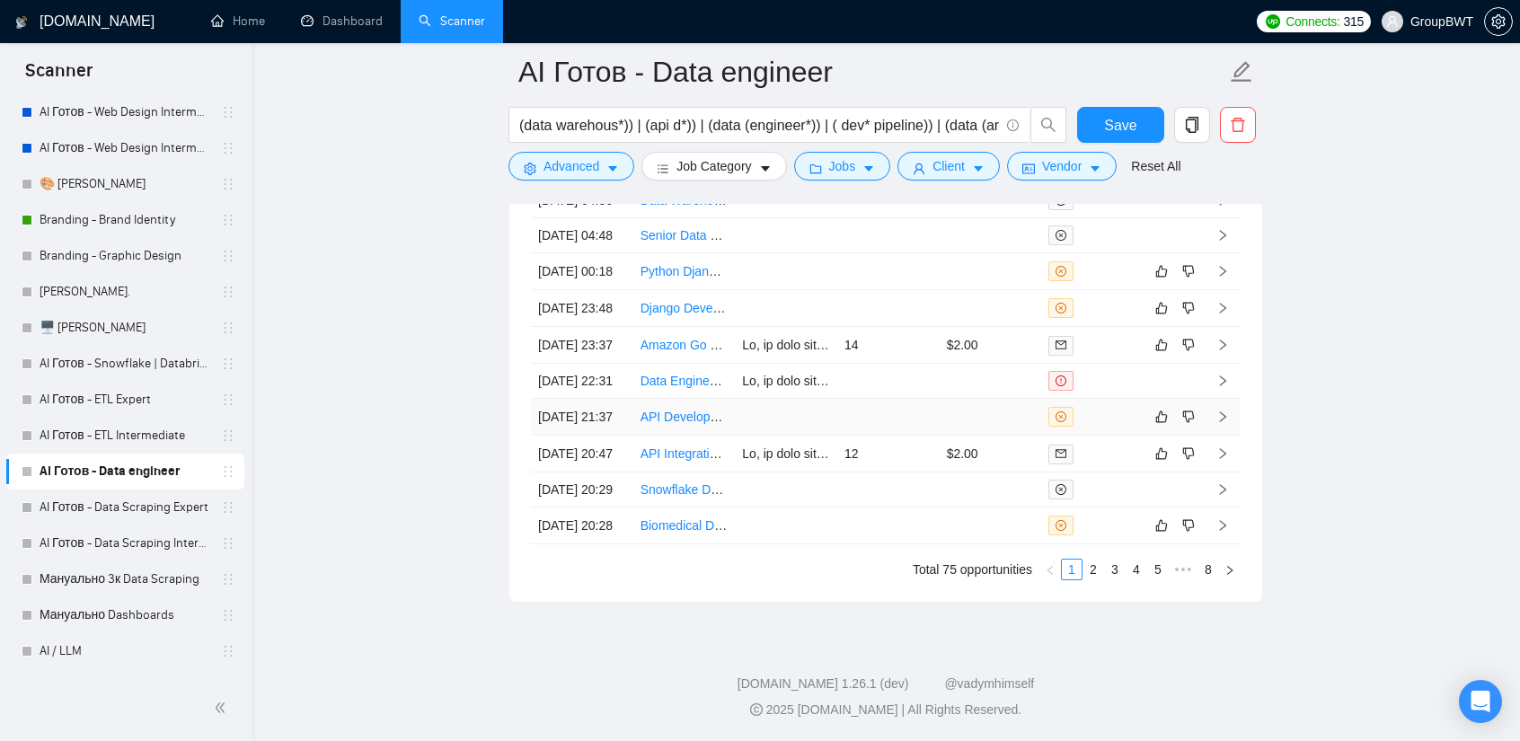
scroll to position [4791, 0]
click at [1098, 580] on link "2" at bounding box center [1094, 570] width 20 height 20
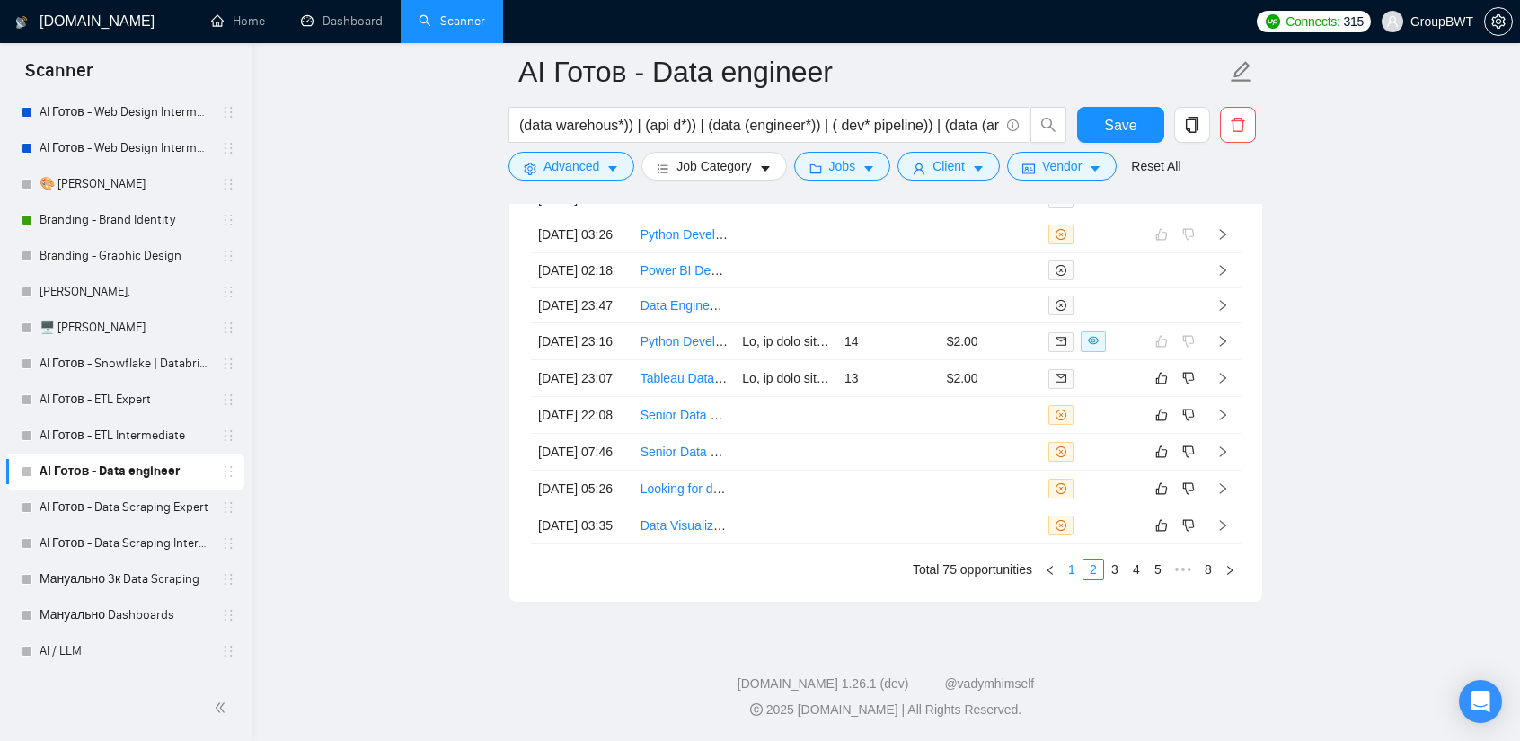
click at [1074, 579] on link "1" at bounding box center [1072, 570] width 20 height 20
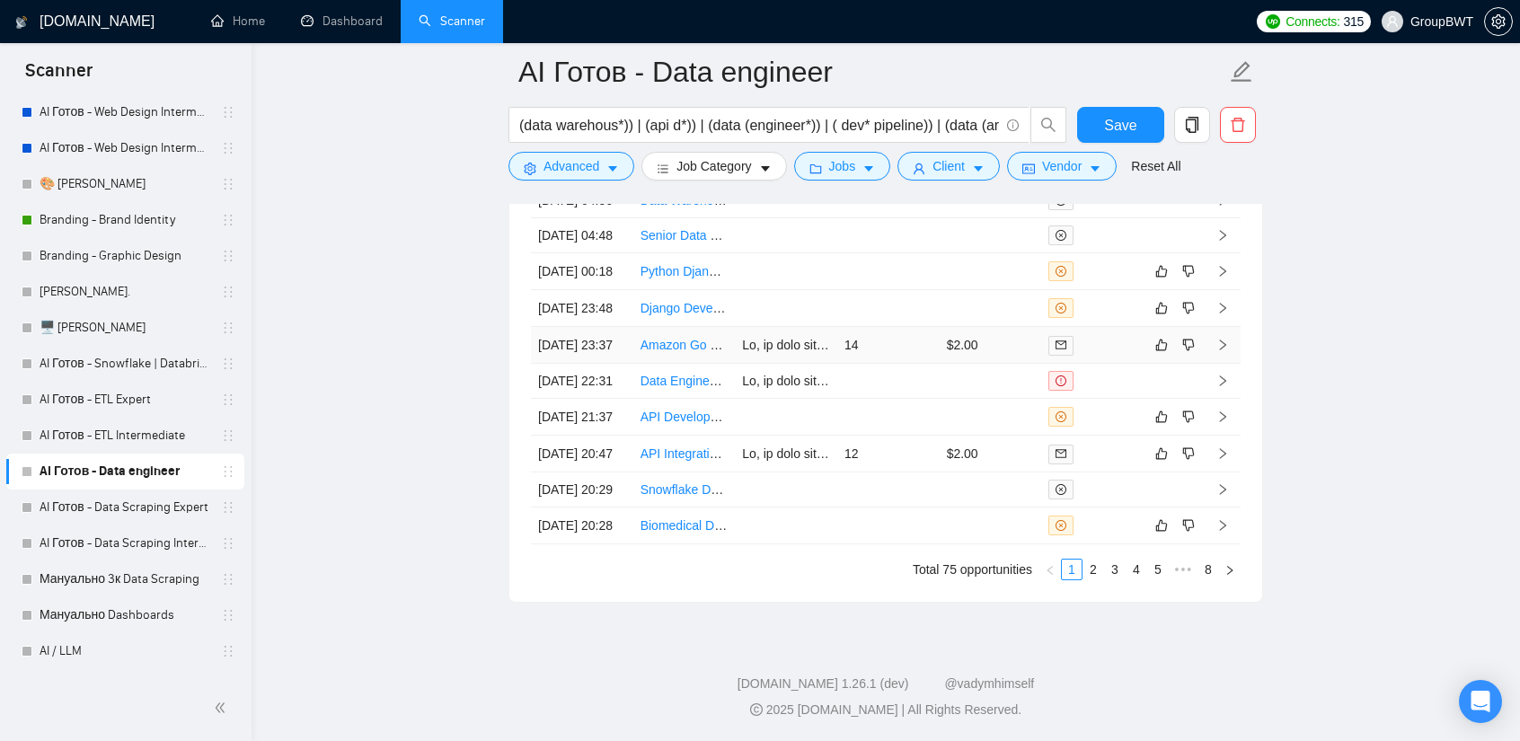
scroll to position [4801, 0]
click at [888, 519] on td at bounding box center [888, 526] width 102 height 37
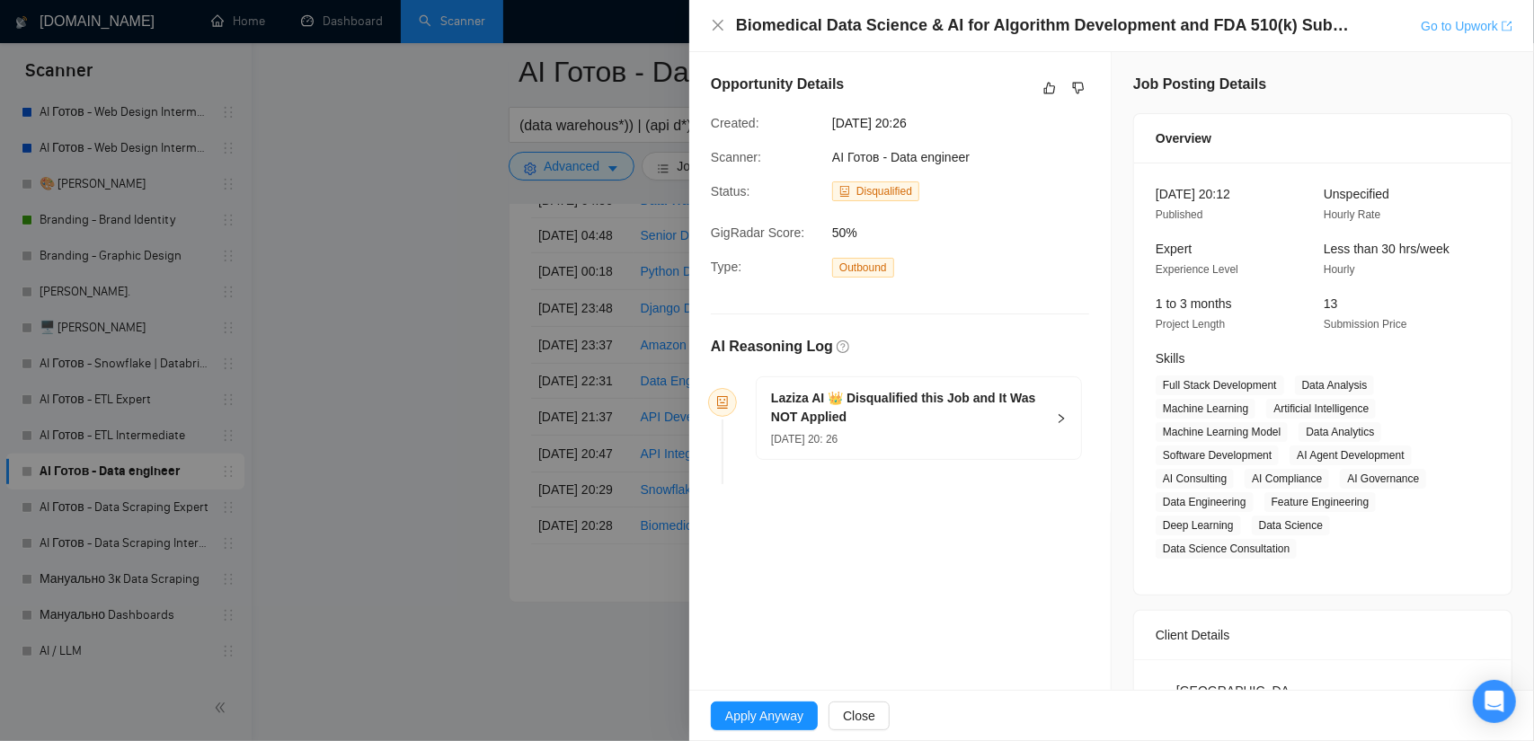
click at [1428, 29] on link "Go to Upwork" at bounding box center [1467, 26] width 92 height 14
click at [431, 376] on div at bounding box center [767, 370] width 1534 height 741
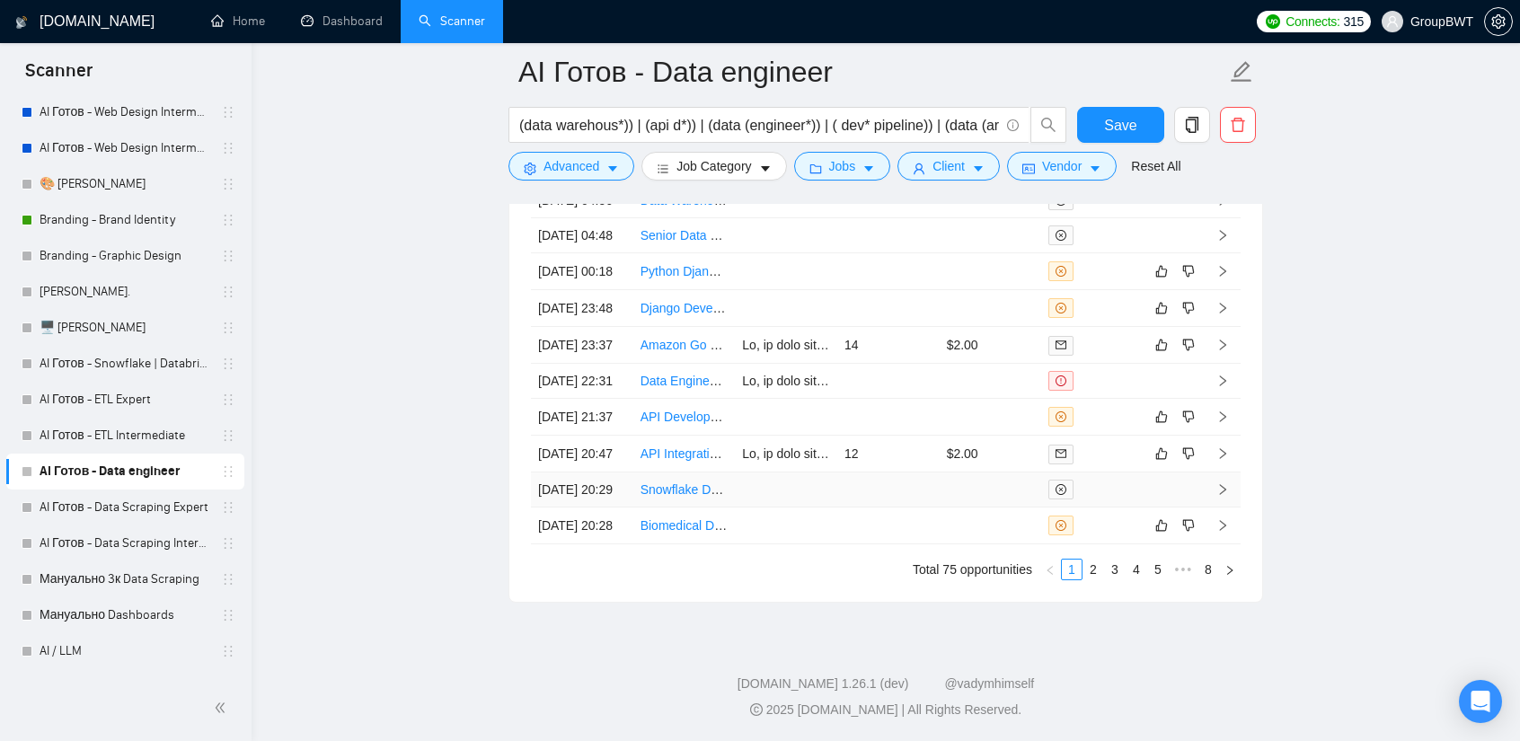
click at [782, 473] on td at bounding box center [786, 490] width 102 height 35
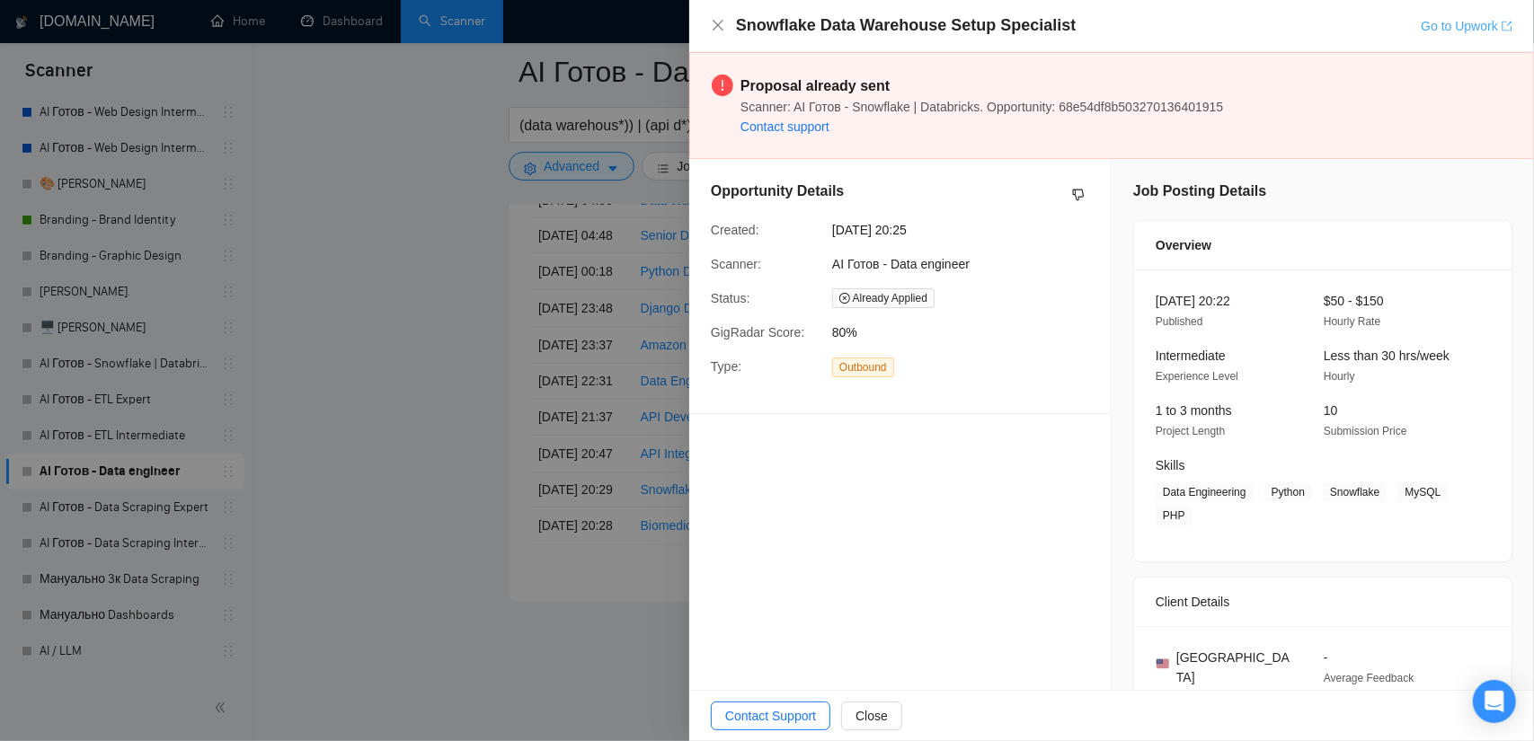
click at [1423, 21] on link "Go to Upwork" at bounding box center [1467, 26] width 92 height 14
click at [416, 321] on div at bounding box center [767, 370] width 1534 height 741
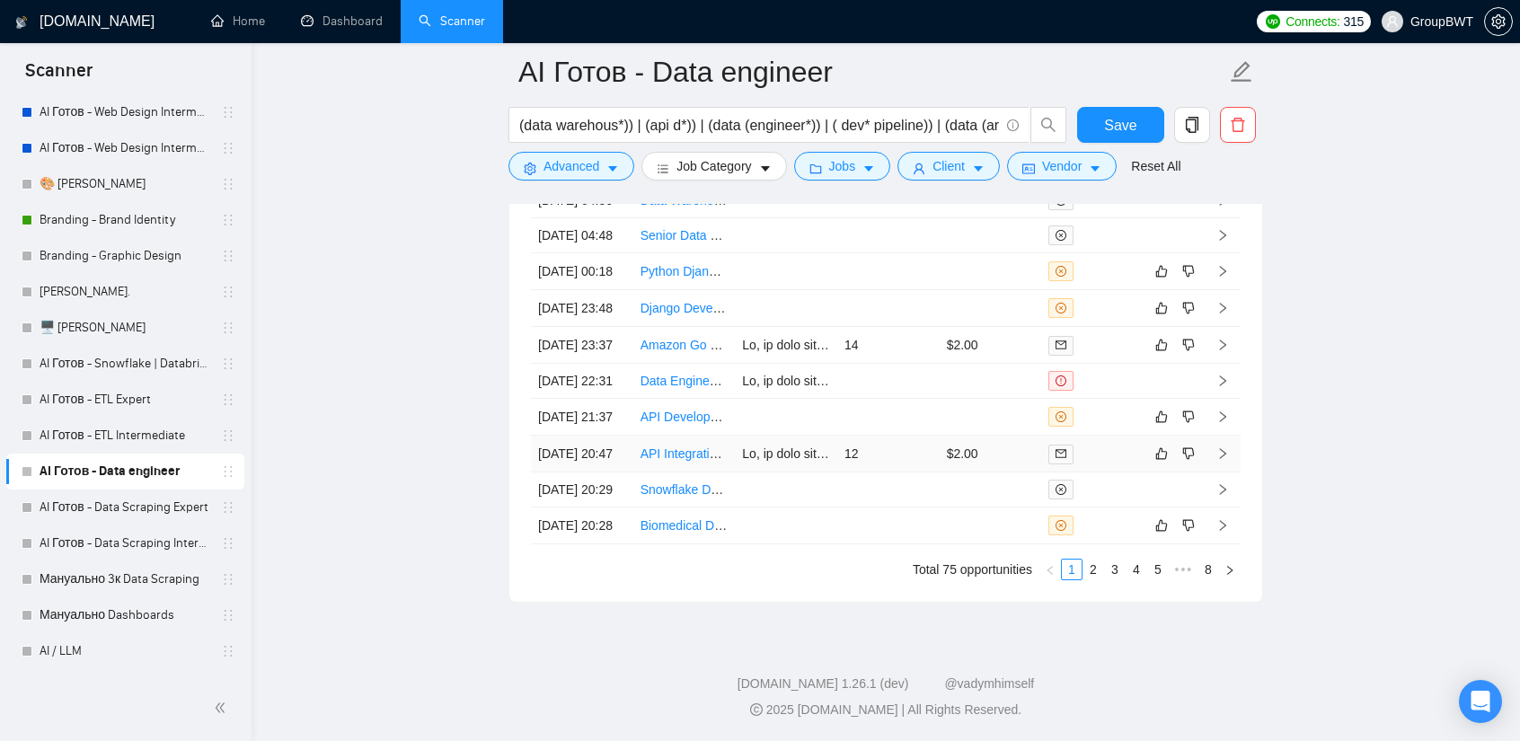
click at [907, 436] on td "12" at bounding box center [888, 454] width 102 height 37
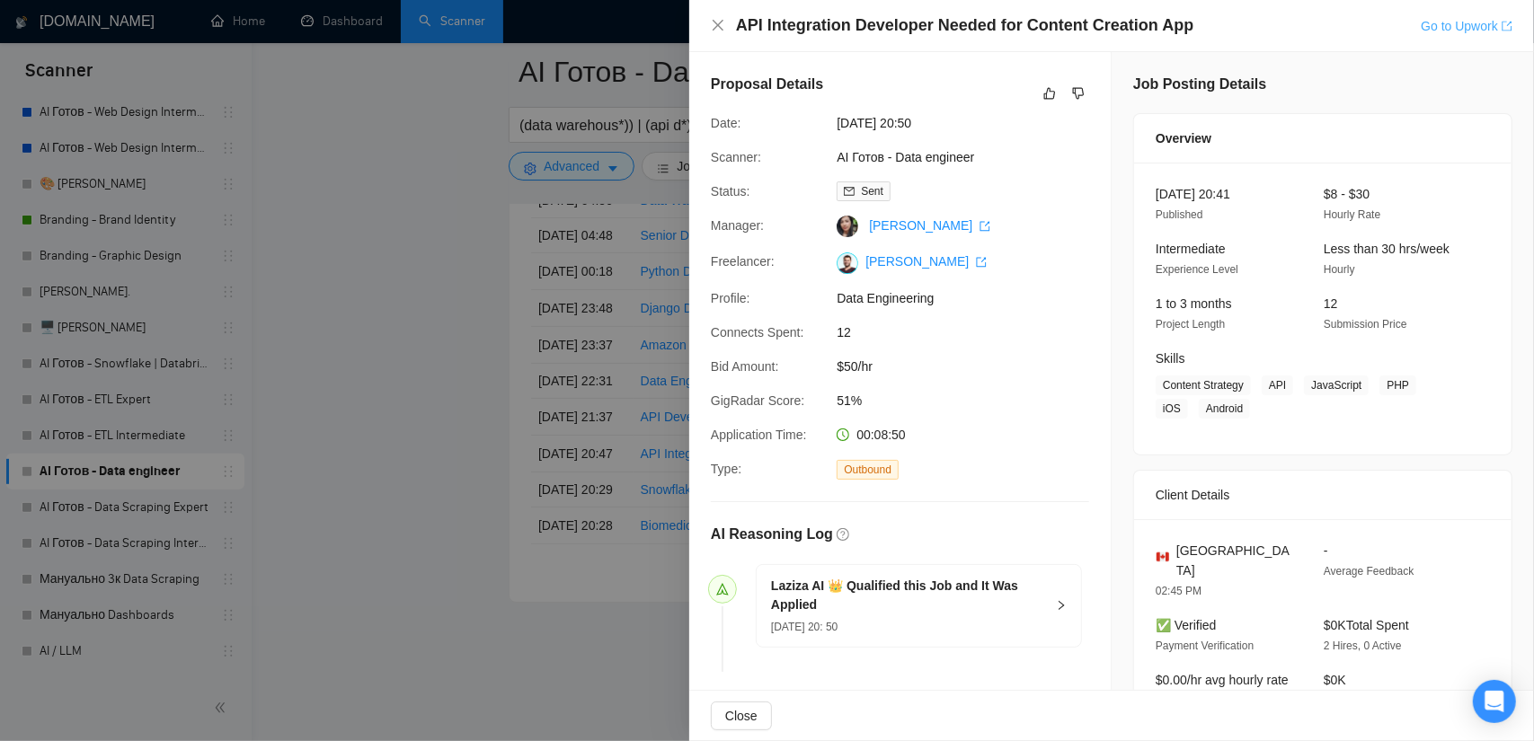
click at [1457, 20] on link "Go to Upwork" at bounding box center [1467, 26] width 92 height 14
click at [1073, 93] on icon "dislike" at bounding box center [1079, 94] width 12 height 12
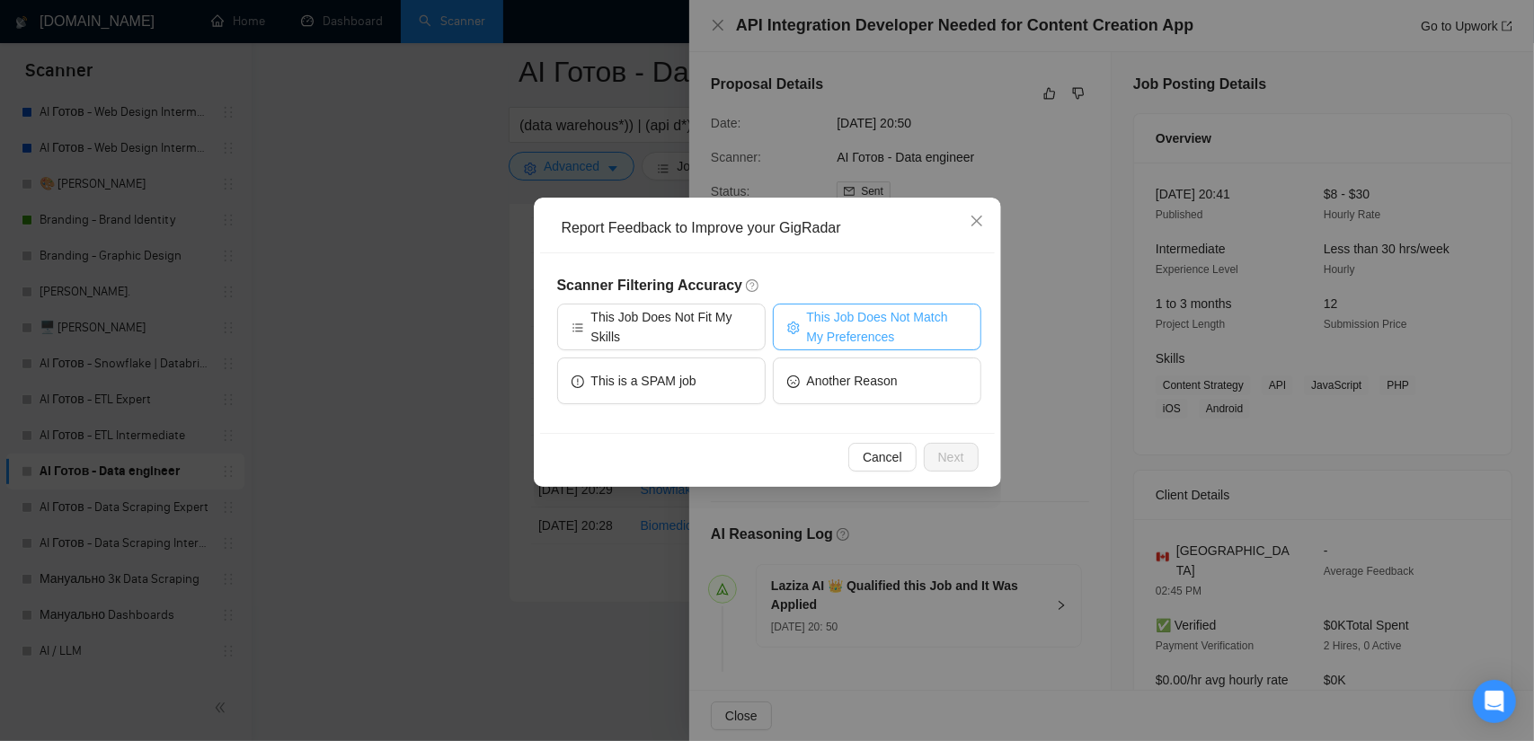
click at [855, 332] on span "This Job Does Not Match My Preferences" at bounding box center [887, 327] width 160 height 40
click at [942, 447] on span "Next" at bounding box center [951, 457] width 26 height 20
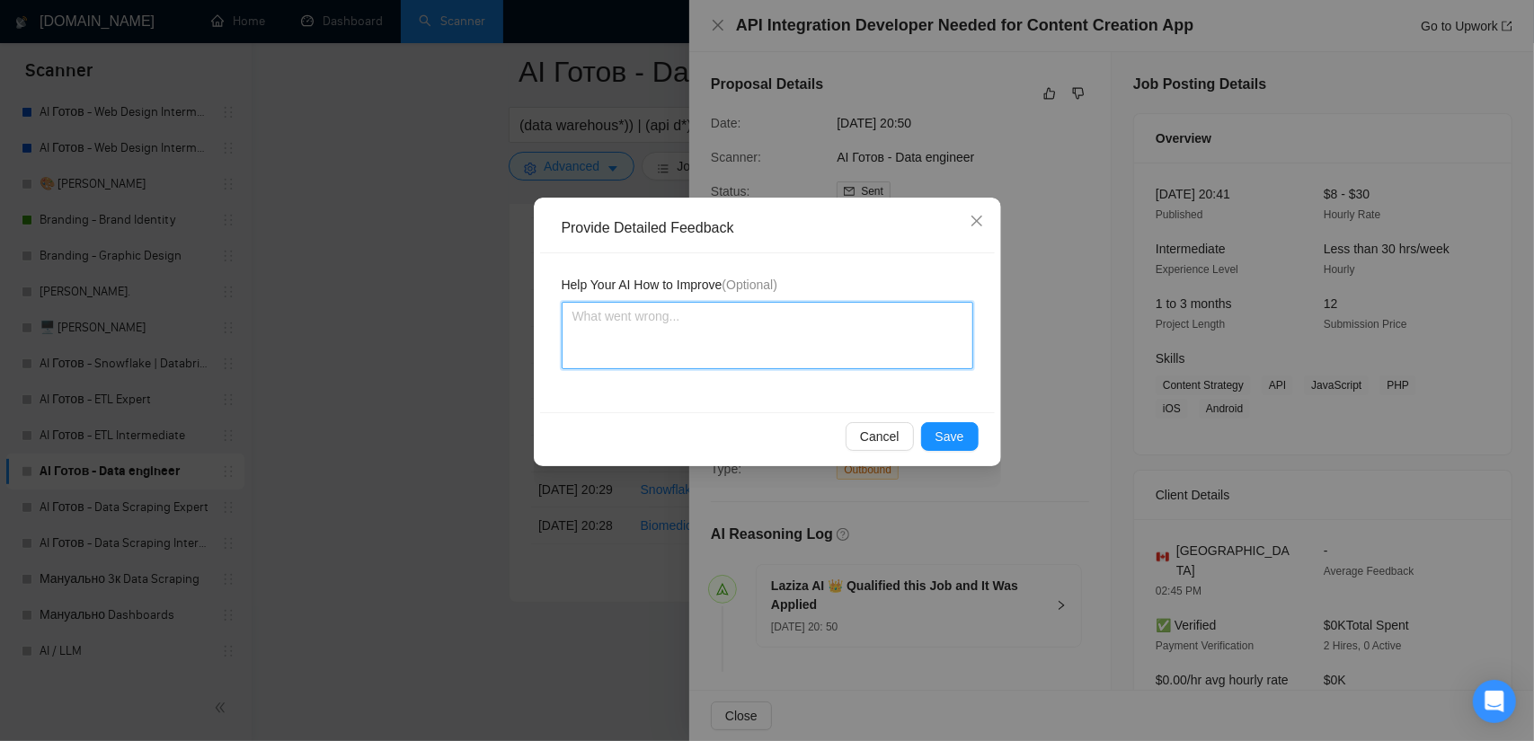
click at [704, 357] on textarea at bounding box center [768, 335] width 412 height 67
paste textarea "Base44"
click at [955, 441] on span "Save" at bounding box center [949, 437] width 29 height 20
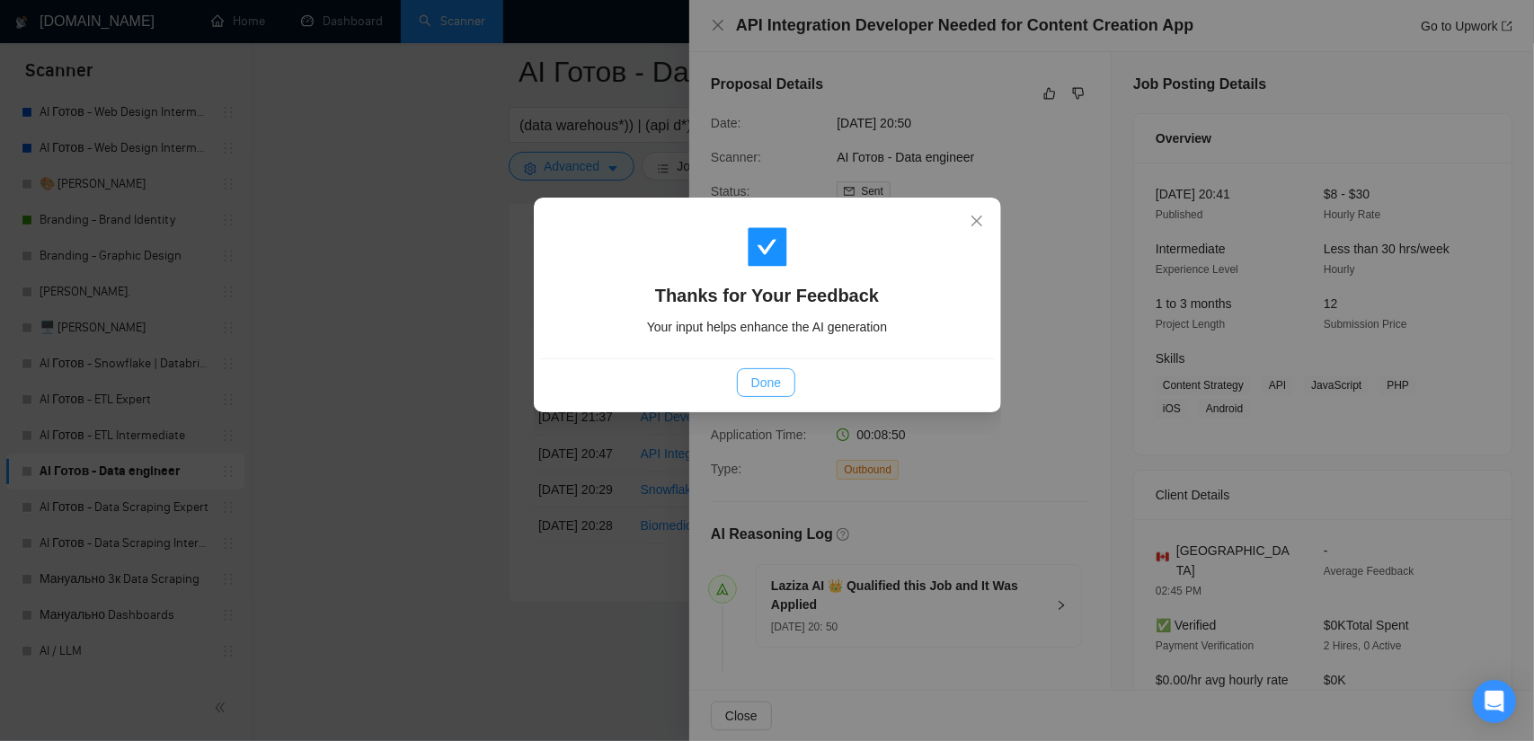
click at [763, 387] on span "Done" at bounding box center [766, 383] width 30 height 20
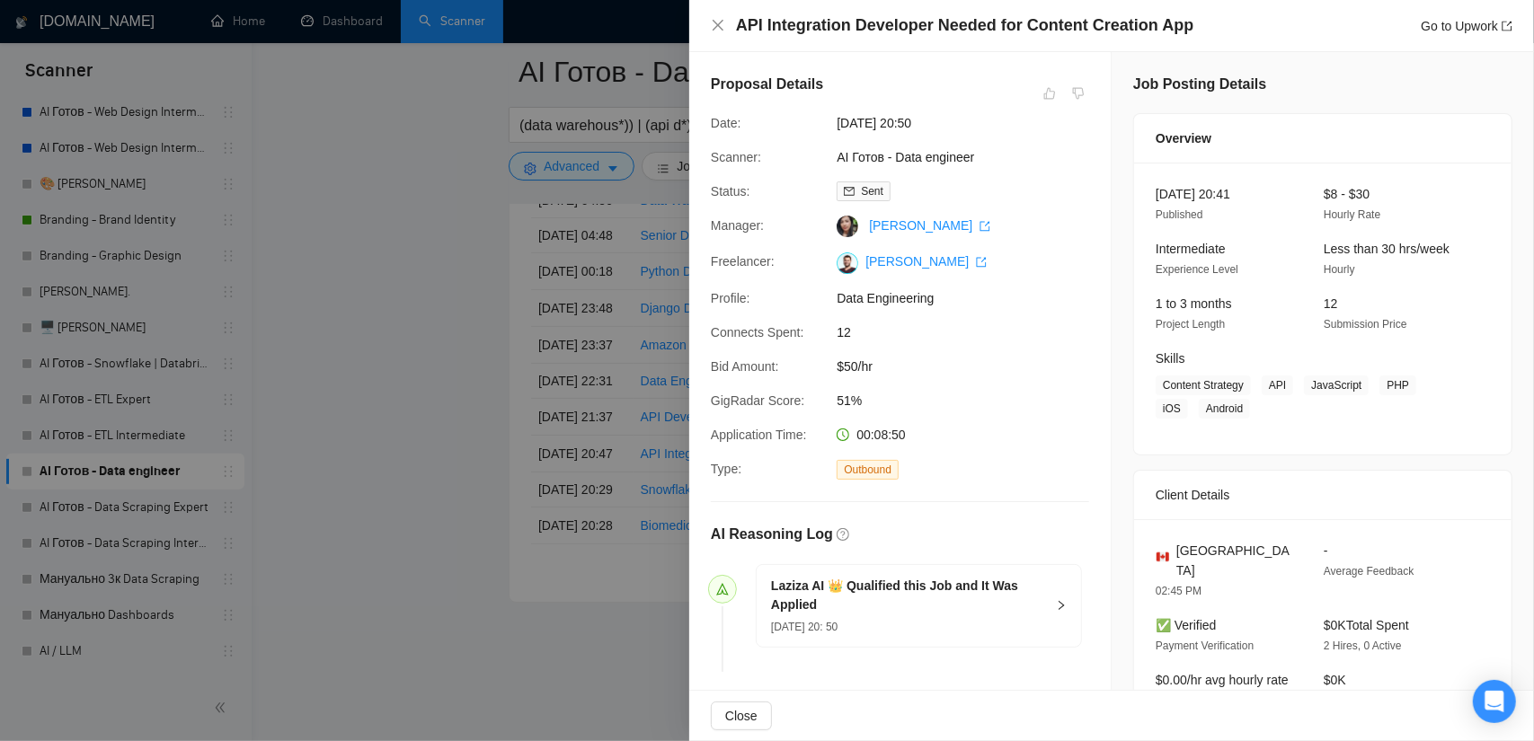
click at [414, 416] on div at bounding box center [767, 370] width 1534 height 741
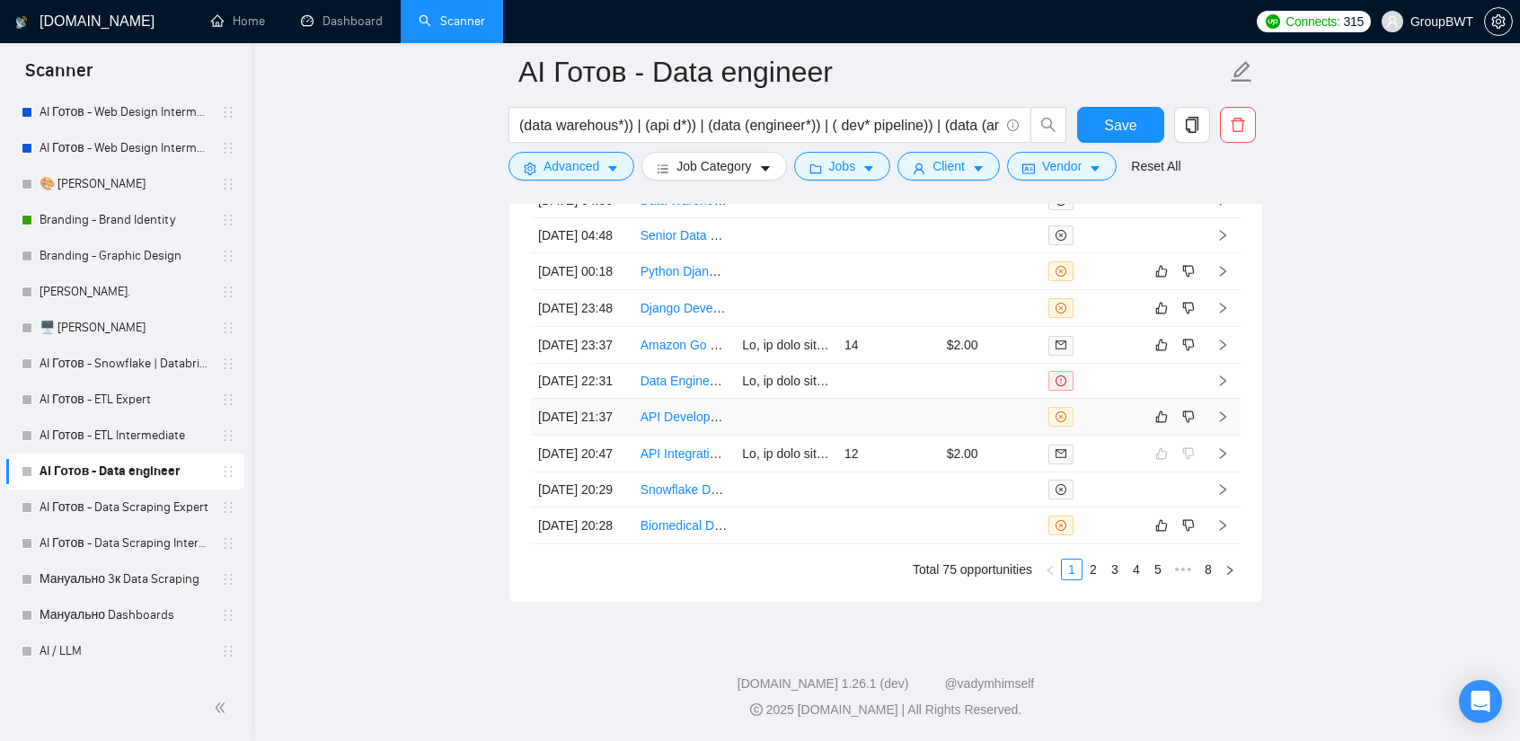
click at [877, 399] on td at bounding box center [888, 417] width 102 height 37
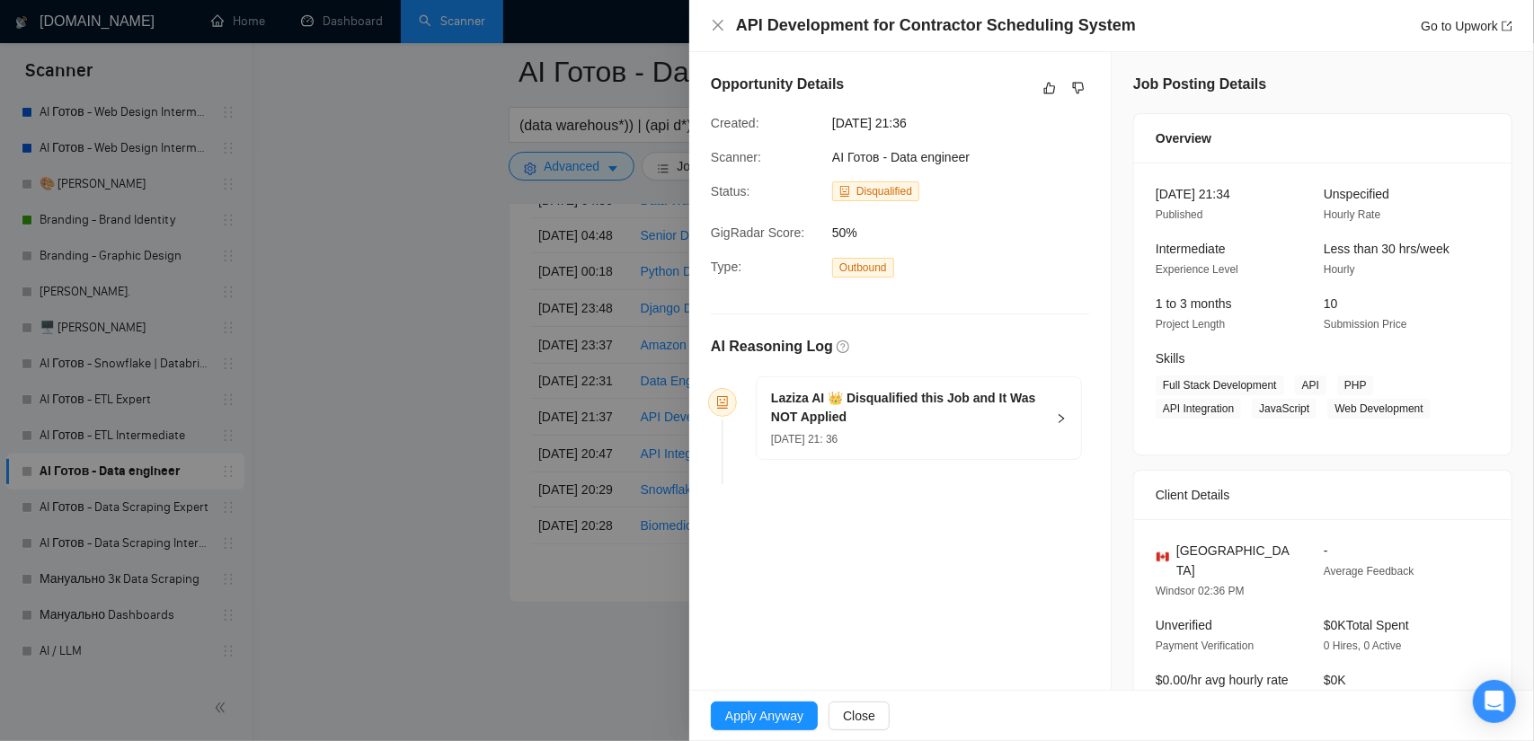
click at [516, 281] on div at bounding box center [767, 370] width 1534 height 741
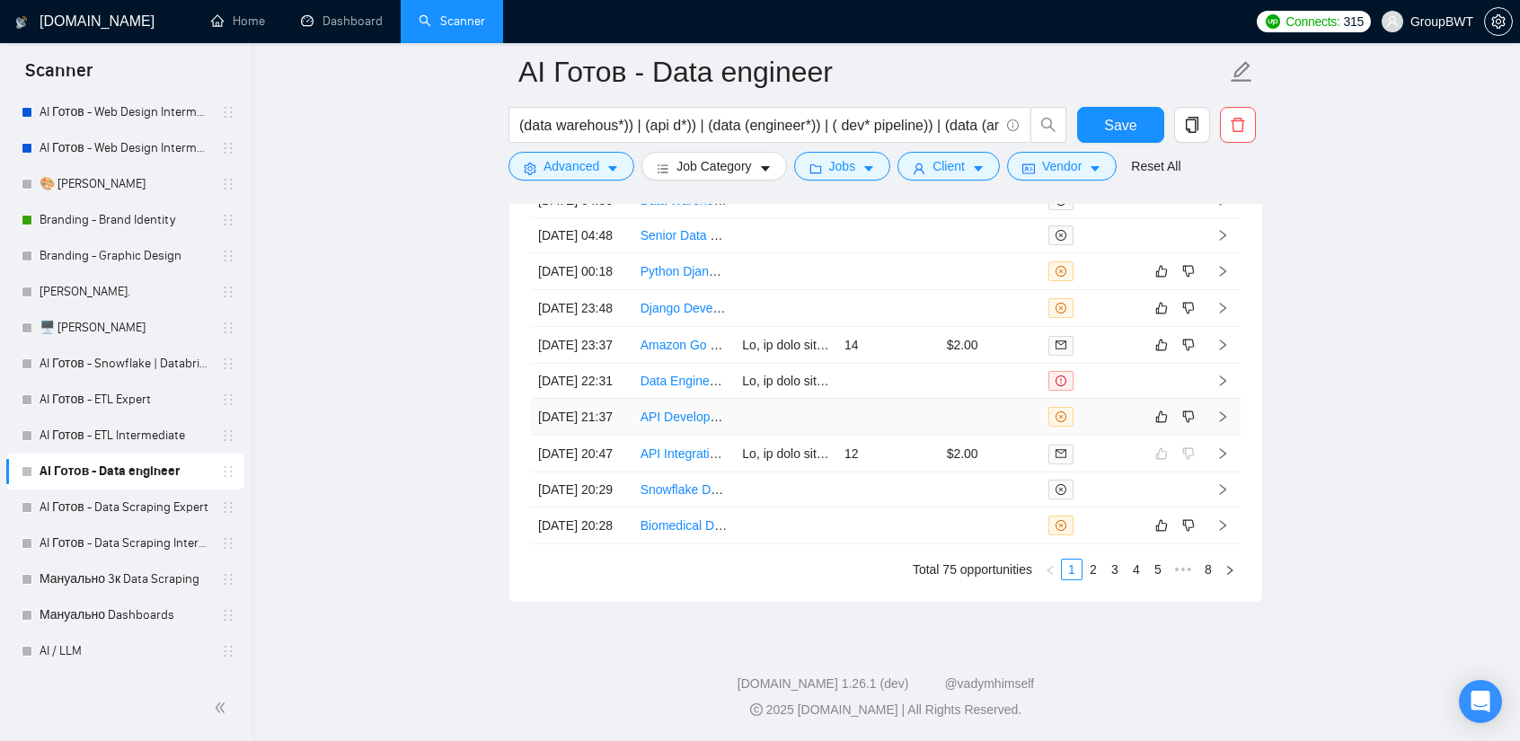
click at [909, 399] on td at bounding box center [888, 417] width 102 height 37
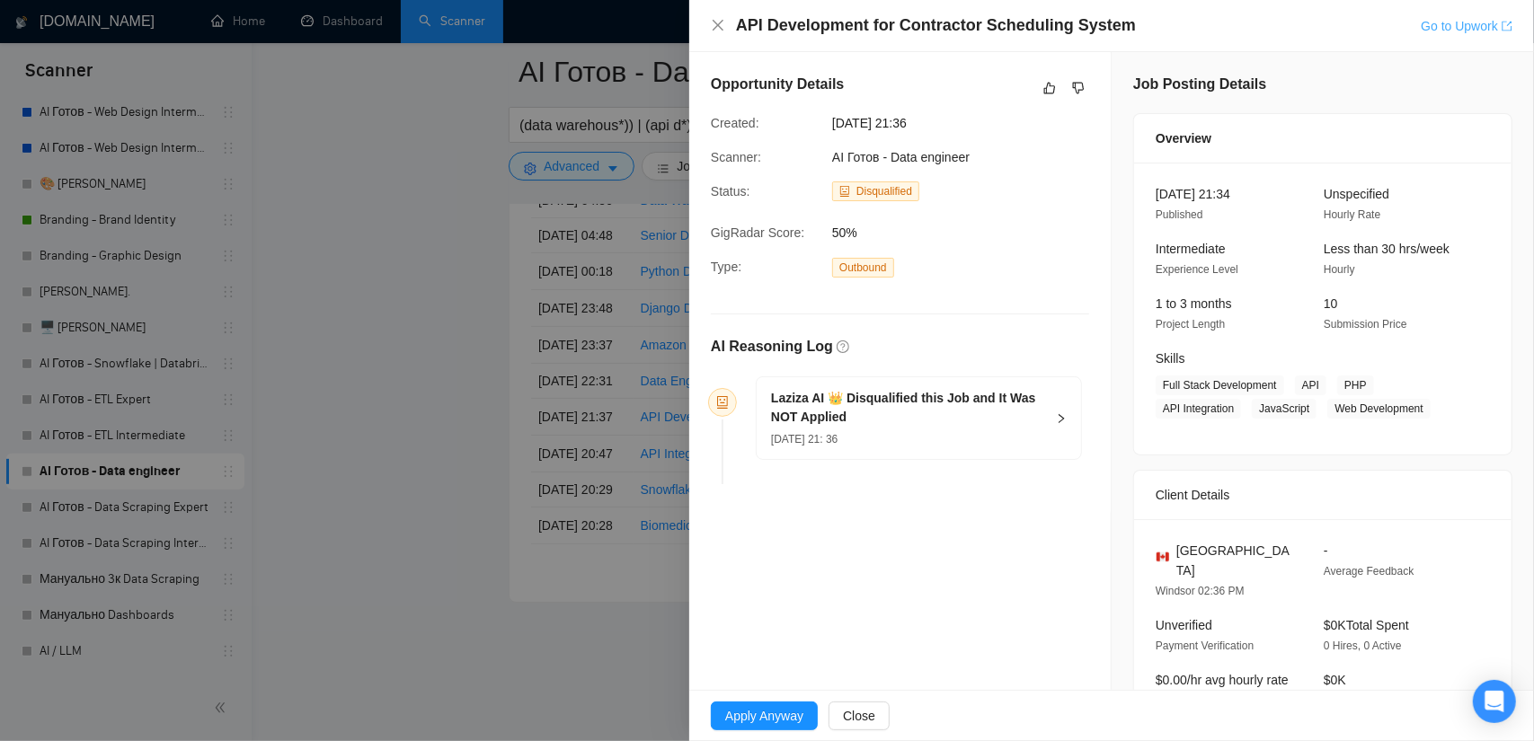
click at [1448, 29] on link "Go to Upwork" at bounding box center [1467, 26] width 92 height 14
click at [368, 299] on div at bounding box center [767, 370] width 1534 height 741
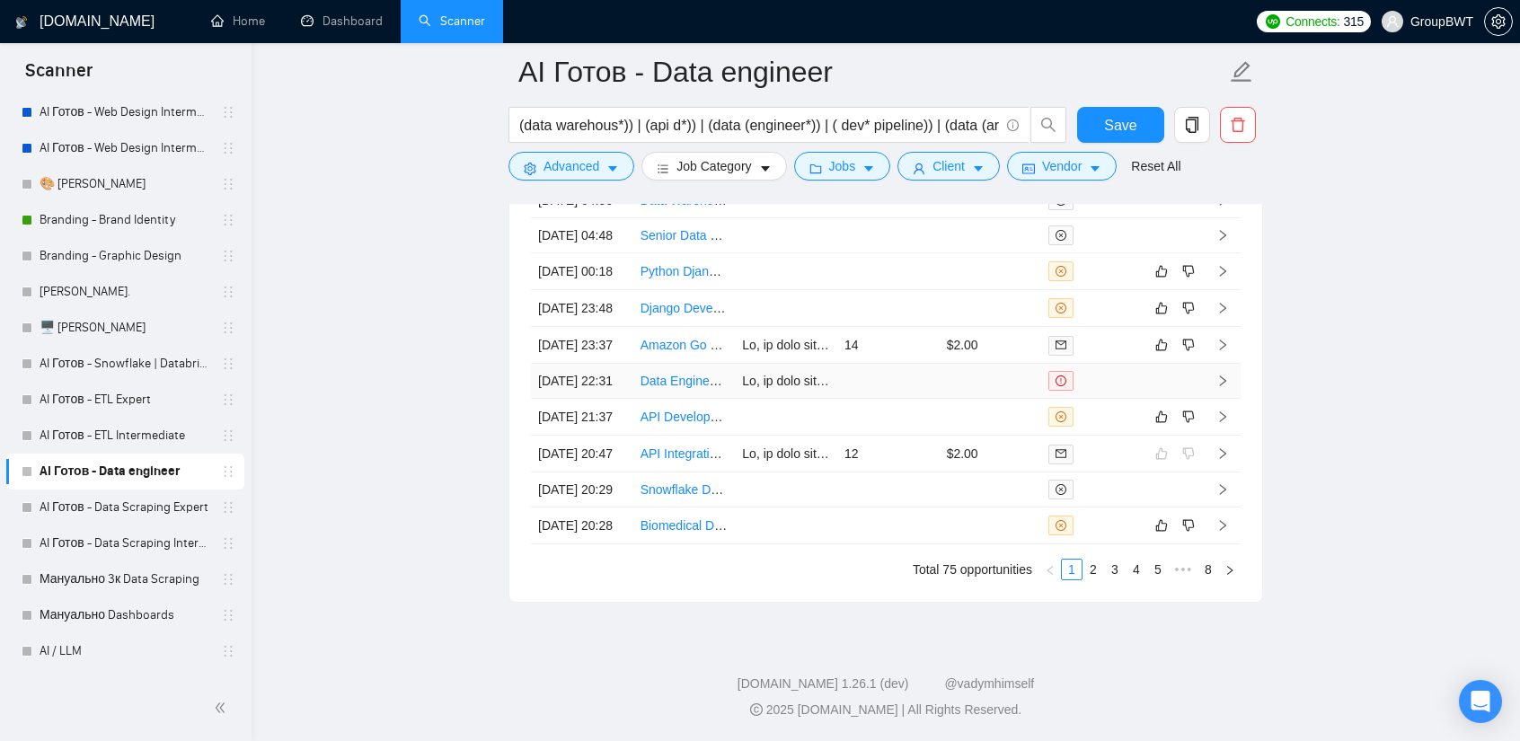
click at [926, 364] on td at bounding box center [888, 381] width 102 height 35
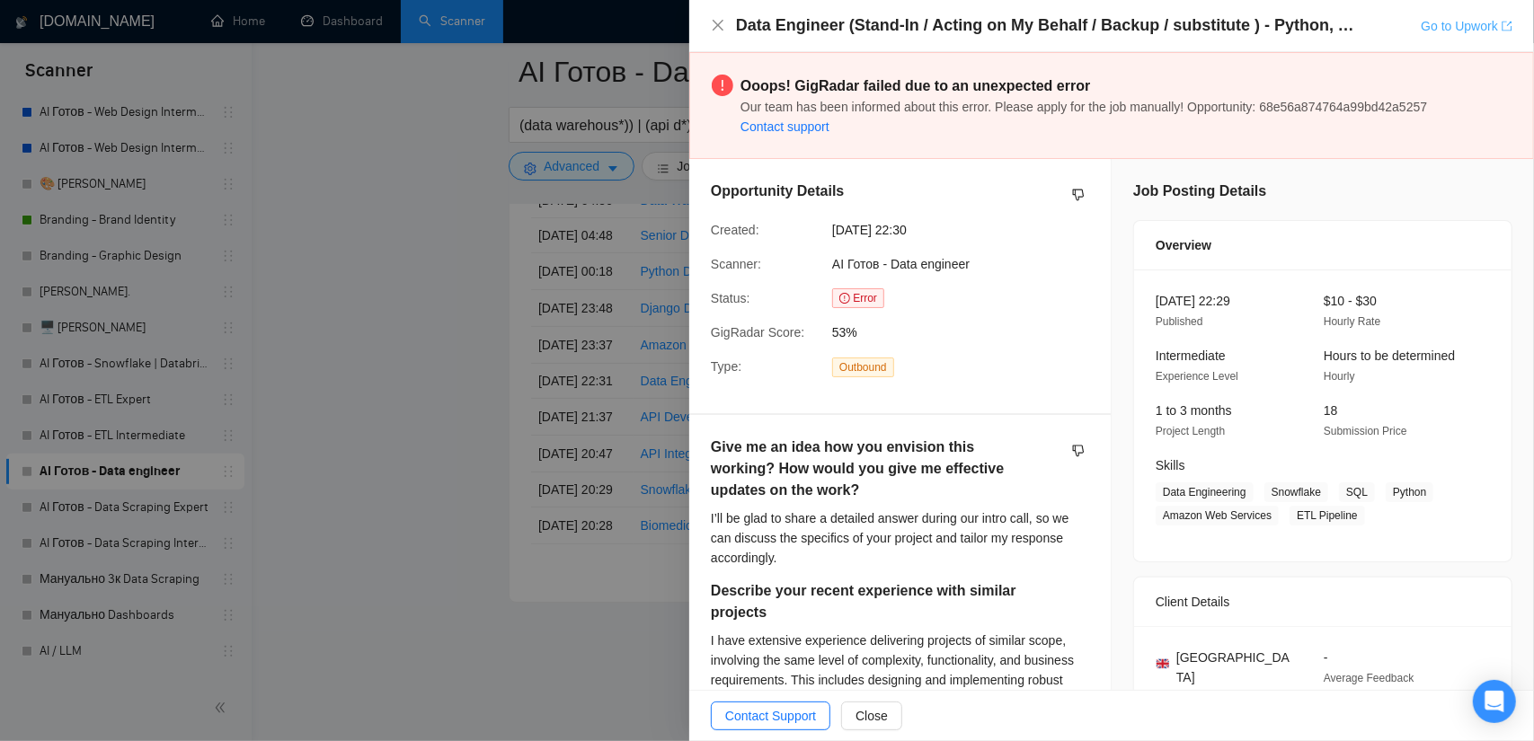
click at [1437, 27] on link "Go to Upwork" at bounding box center [1467, 26] width 92 height 14
click at [370, 299] on div at bounding box center [767, 370] width 1534 height 741
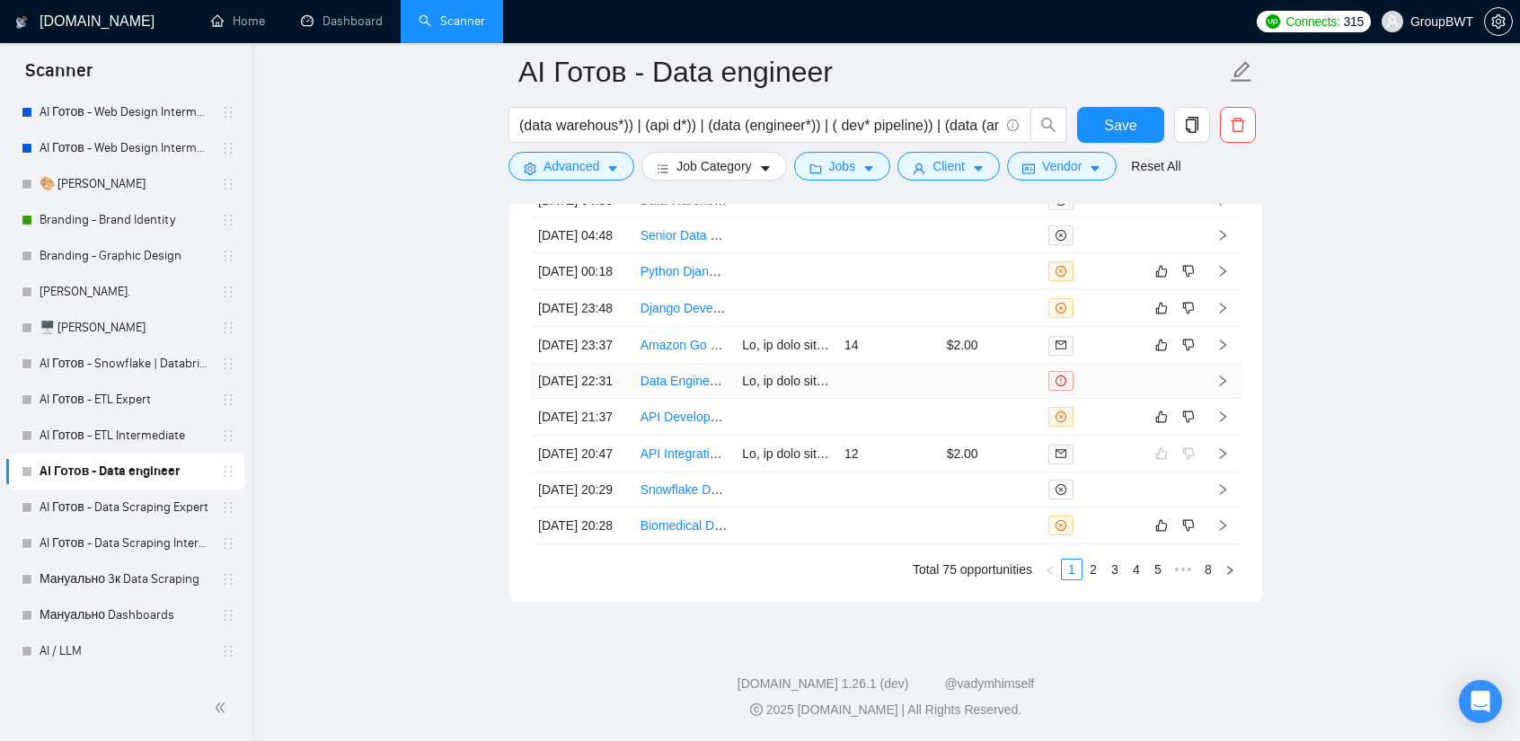
scroll to position [4621, 0]
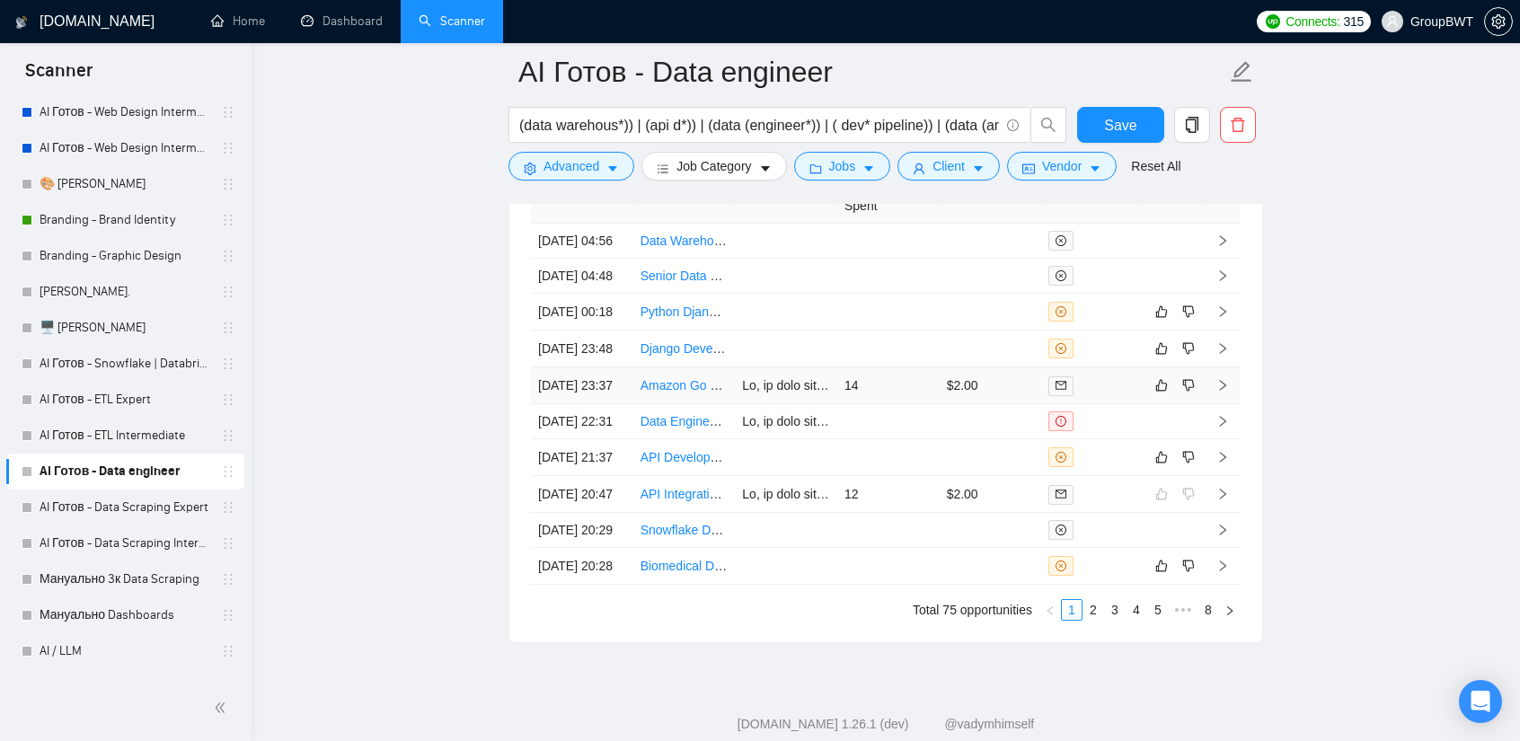
click at [870, 404] on td "14" at bounding box center [888, 386] width 102 height 37
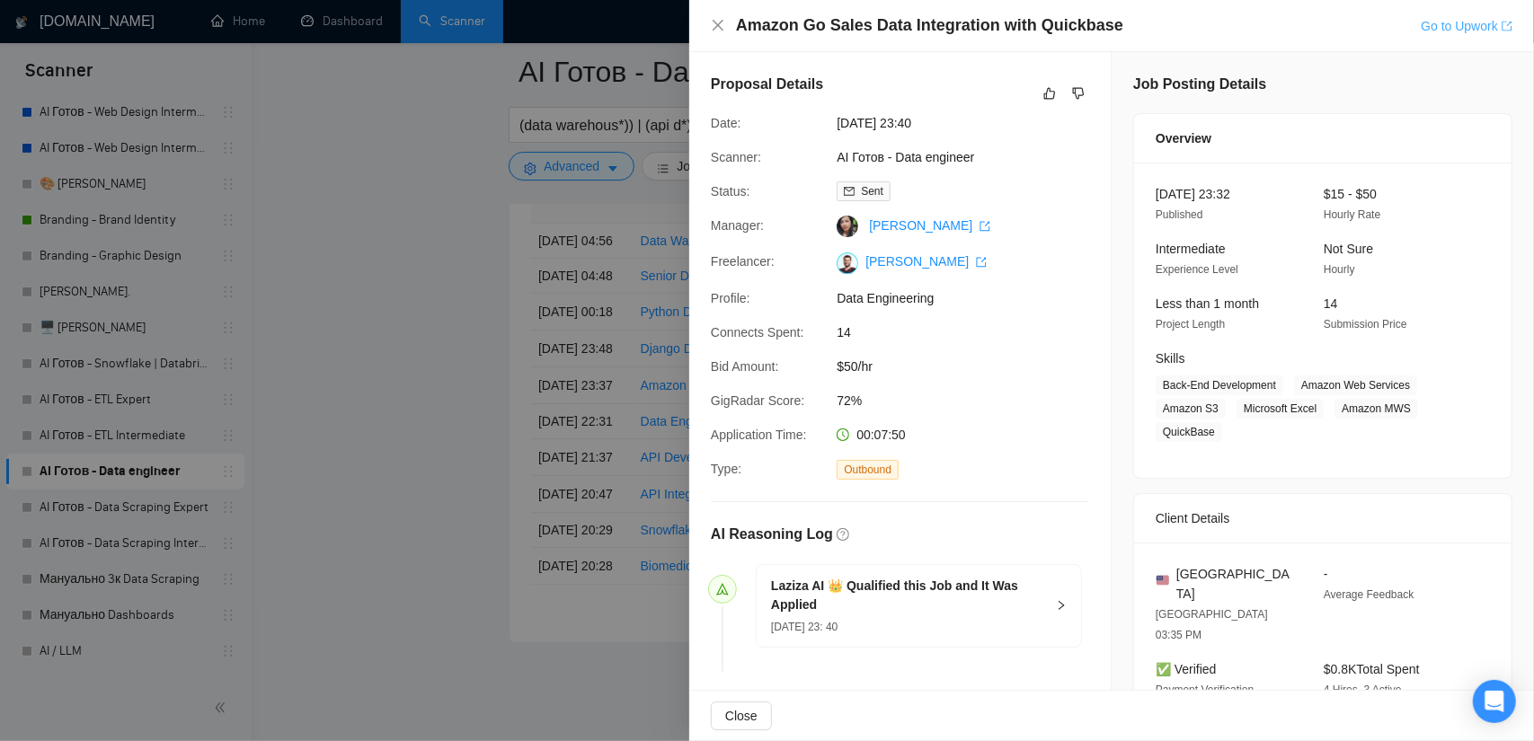
click at [1430, 27] on link "Go to Upwork" at bounding box center [1467, 26] width 92 height 14
click at [366, 429] on div at bounding box center [767, 370] width 1534 height 741
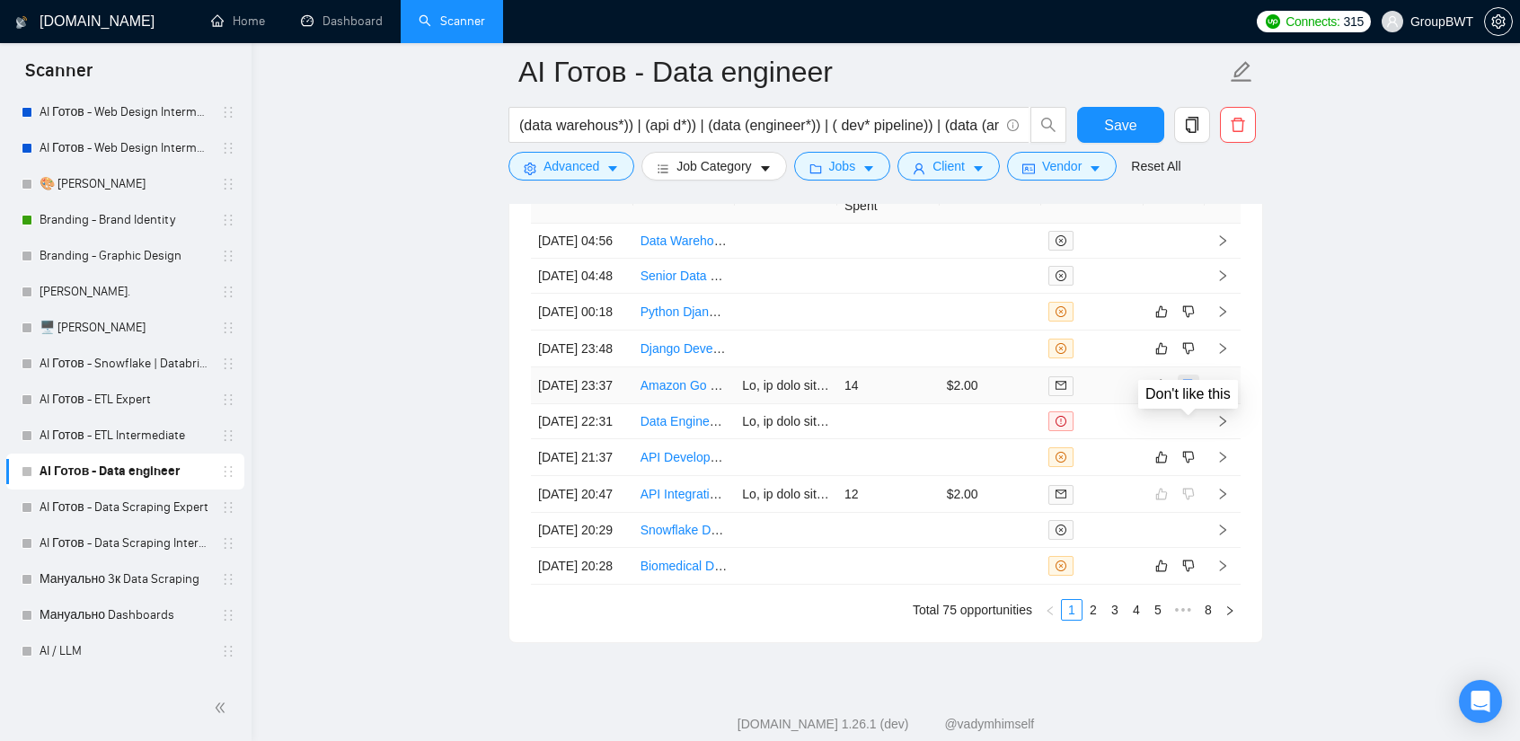
click at [1185, 393] on icon "dislike" at bounding box center [1188, 385] width 13 height 14
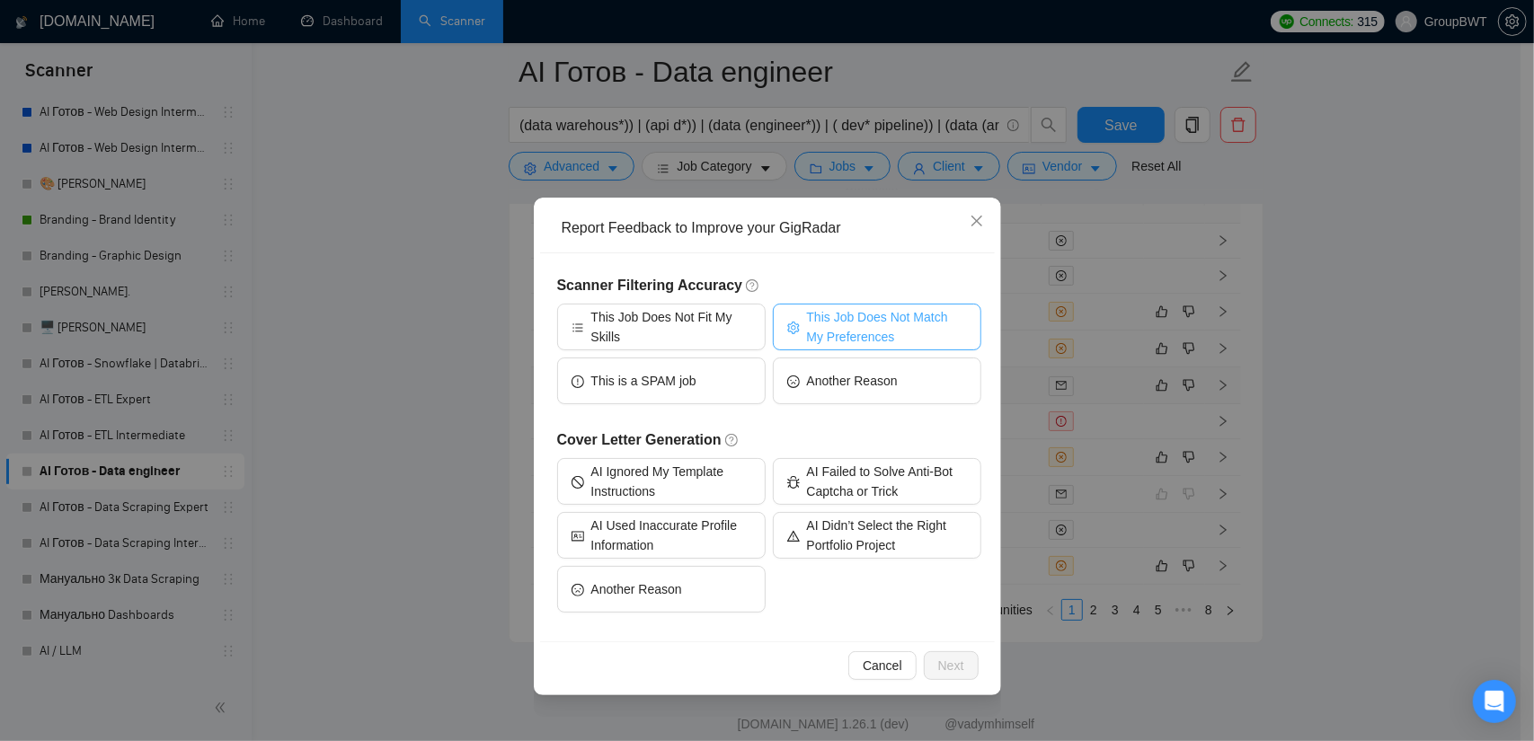
click at [847, 328] on span "This Job Does Not Match My Preferences" at bounding box center [887, 327] width 160 height 40
click at [951, 662] on span "Next" at bounding box center [951, 666] width 26 height 20
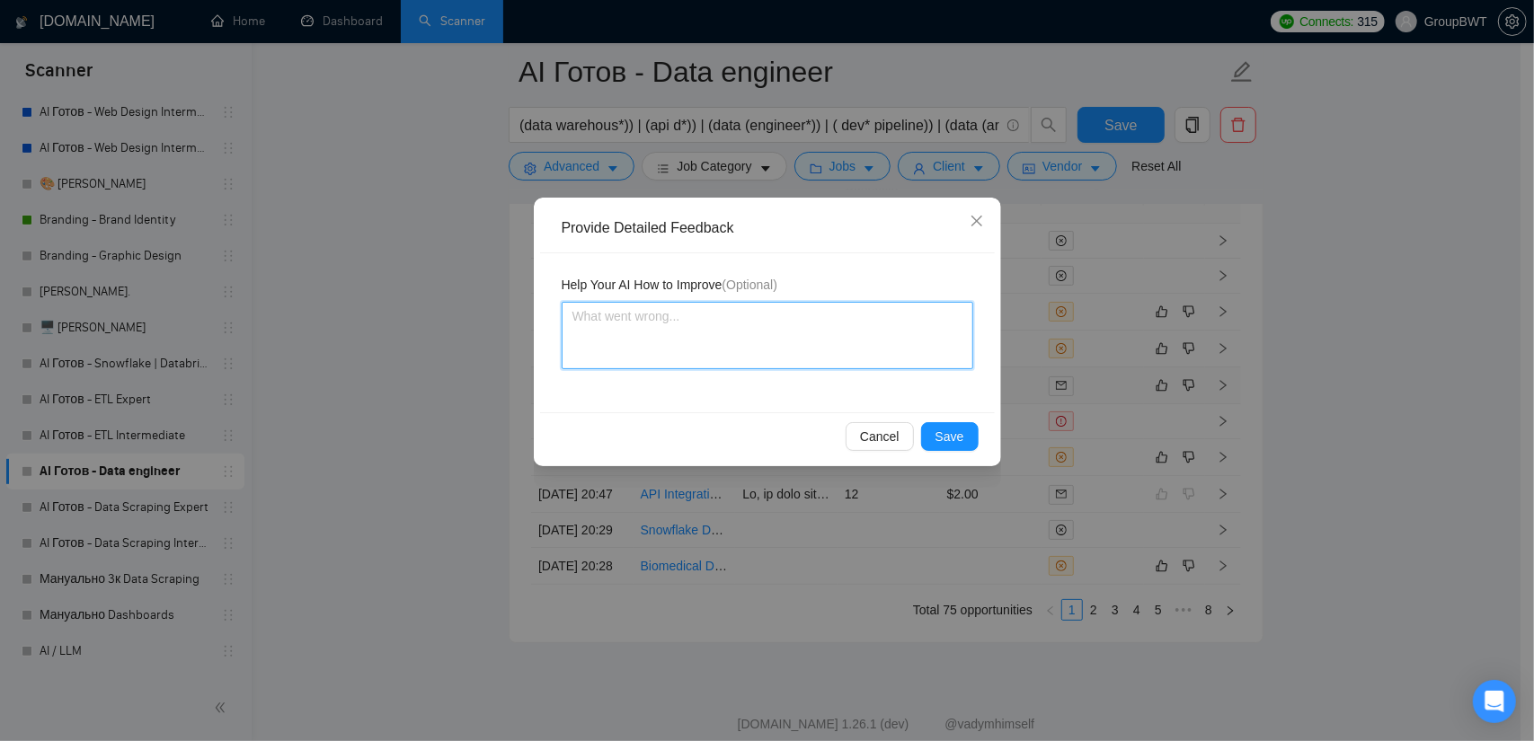
click at [771, 347] on textarea at bounding box center [768, 335] width 412 height 67
click at [750, 332] on textarea "We don't want to integrate" at bounding box center [768, 335] width 412 height 67
click at [763, 323] on textarea "We don't want to integrate" at bounding box center [768, 335] width 412 height 67
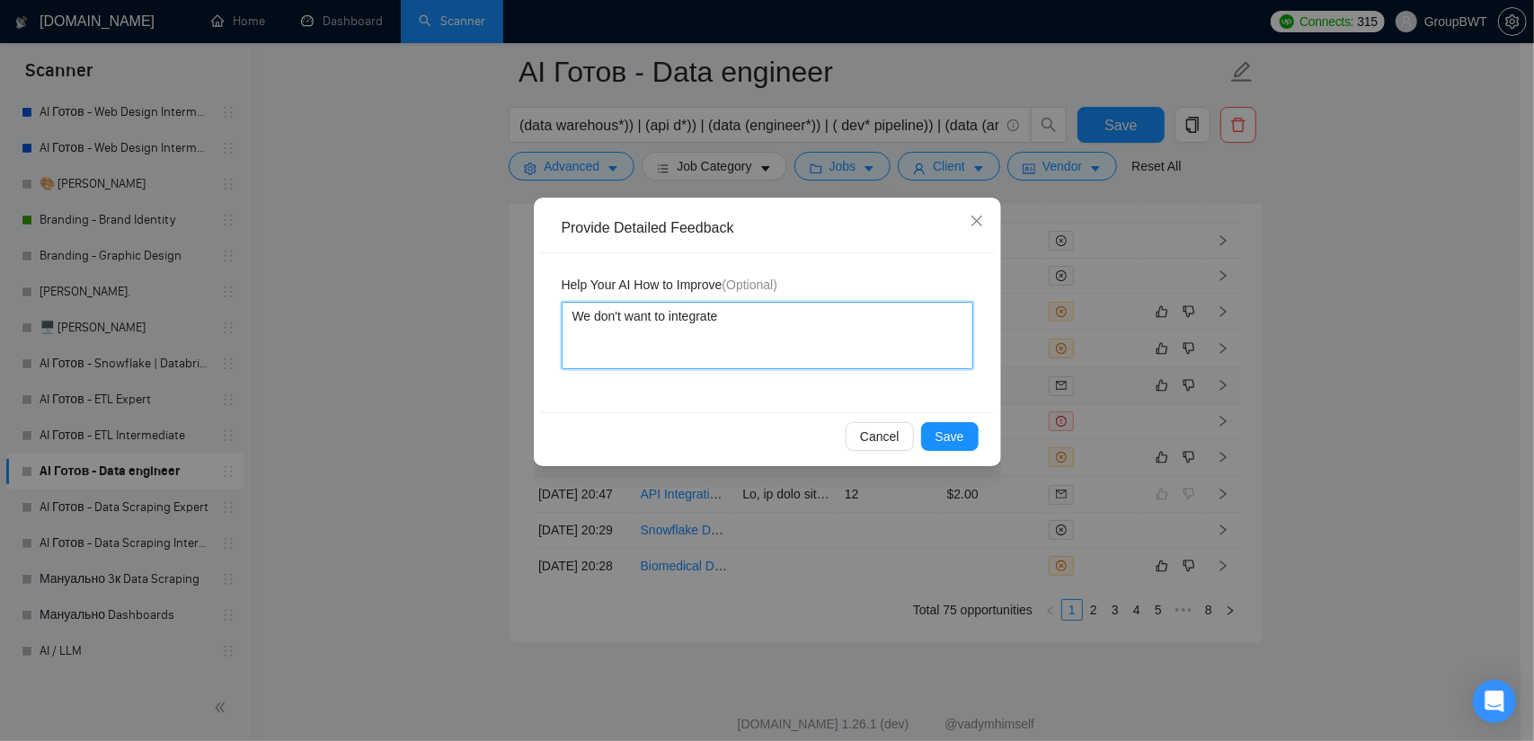
paste textarea "do integrations, we want to develop APIs."
click at [950, 429] on span "Save" at bounding box center [949, 437] width 29 height 20
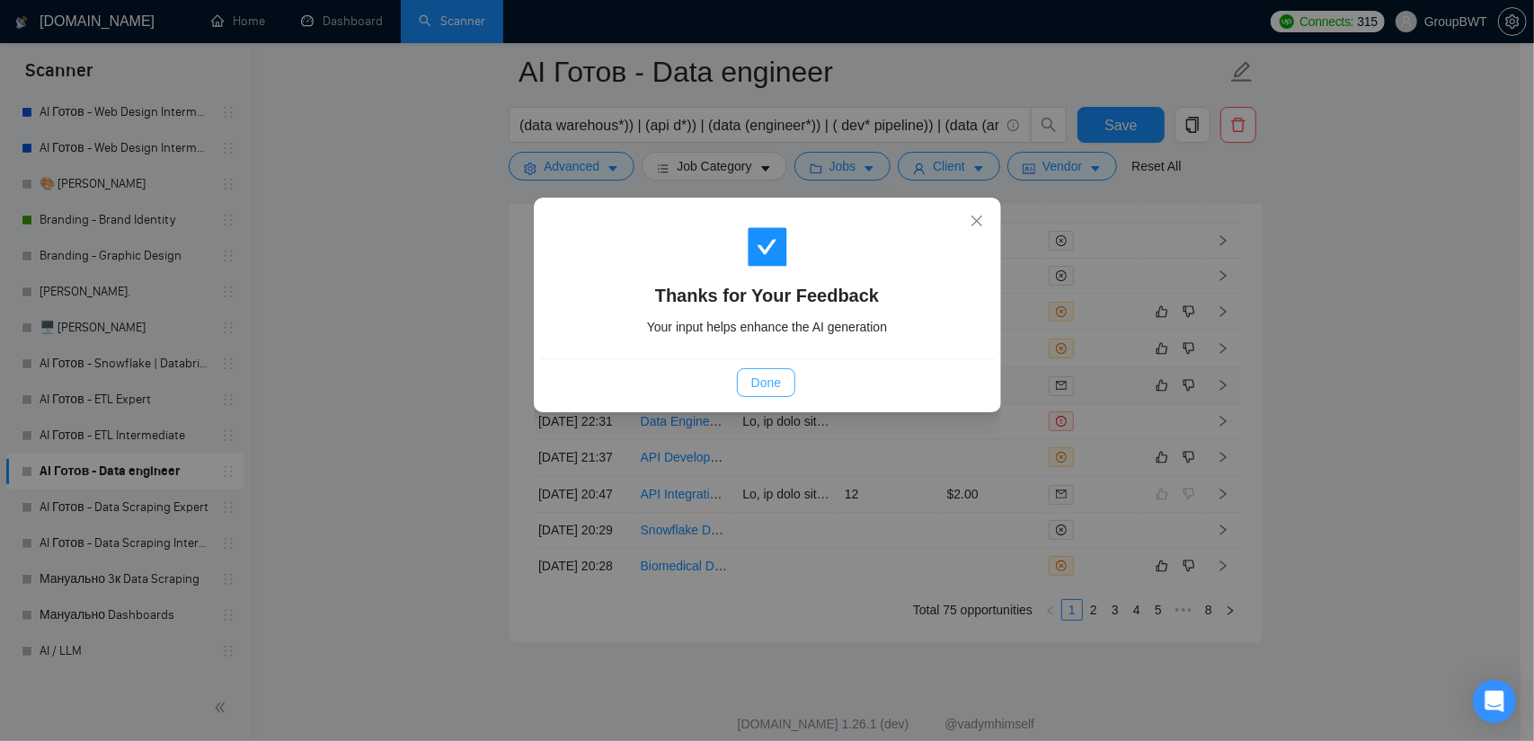
click at [769, 377] on span "Done" at bounding box center [766, 383] width 30 height 20
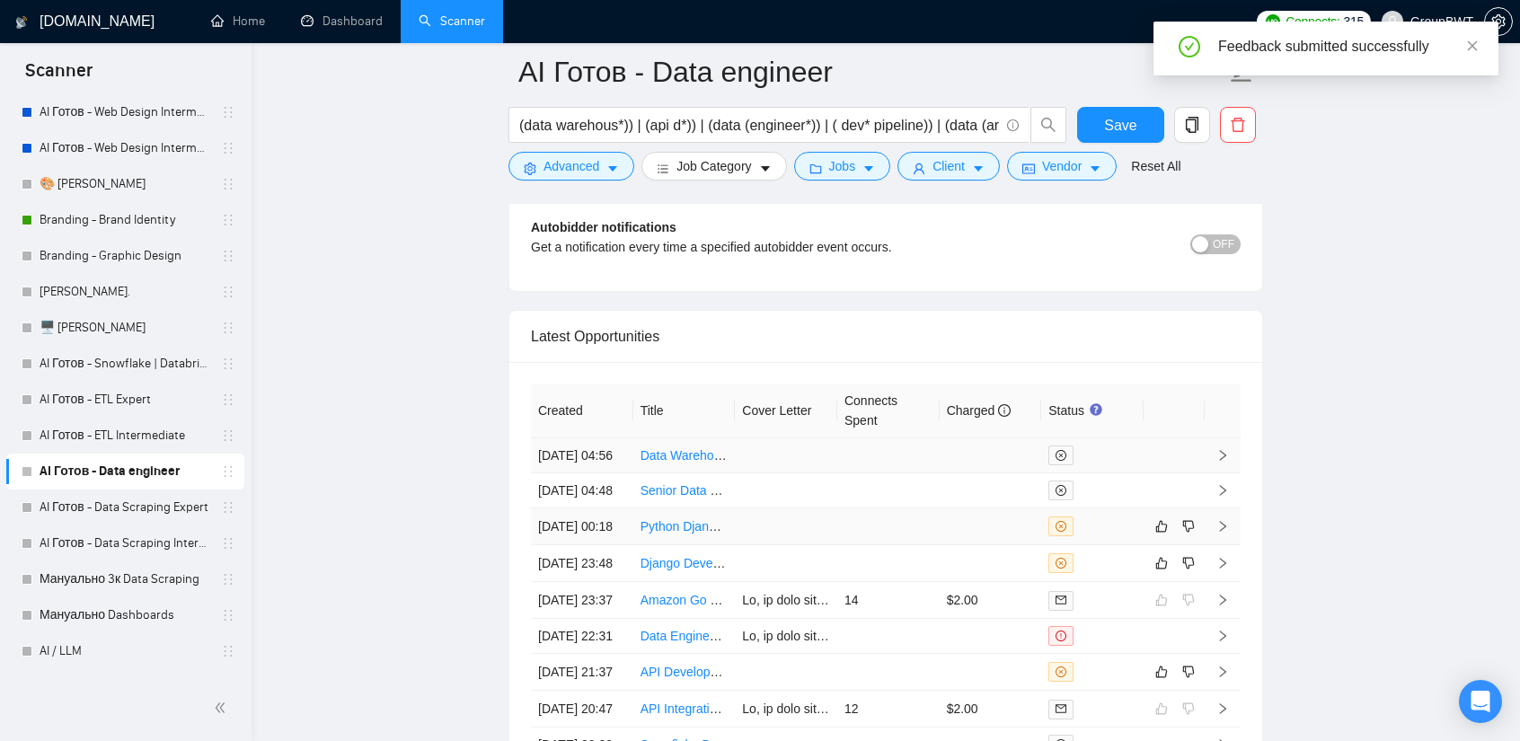
scroll to position [4408, 0]
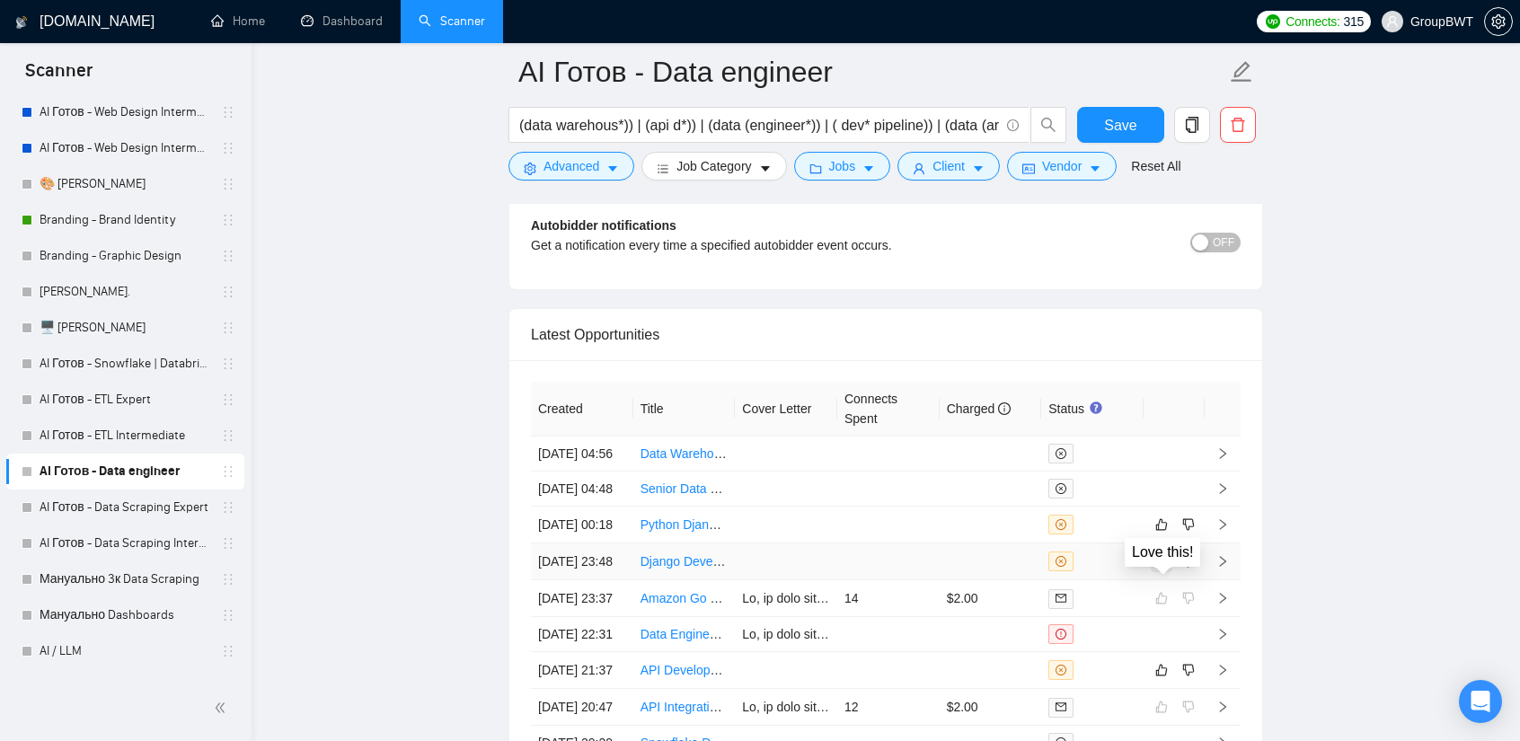
click at [1167, 568] on icon "like" at bounding box center [1162, 562] width 12 height 12
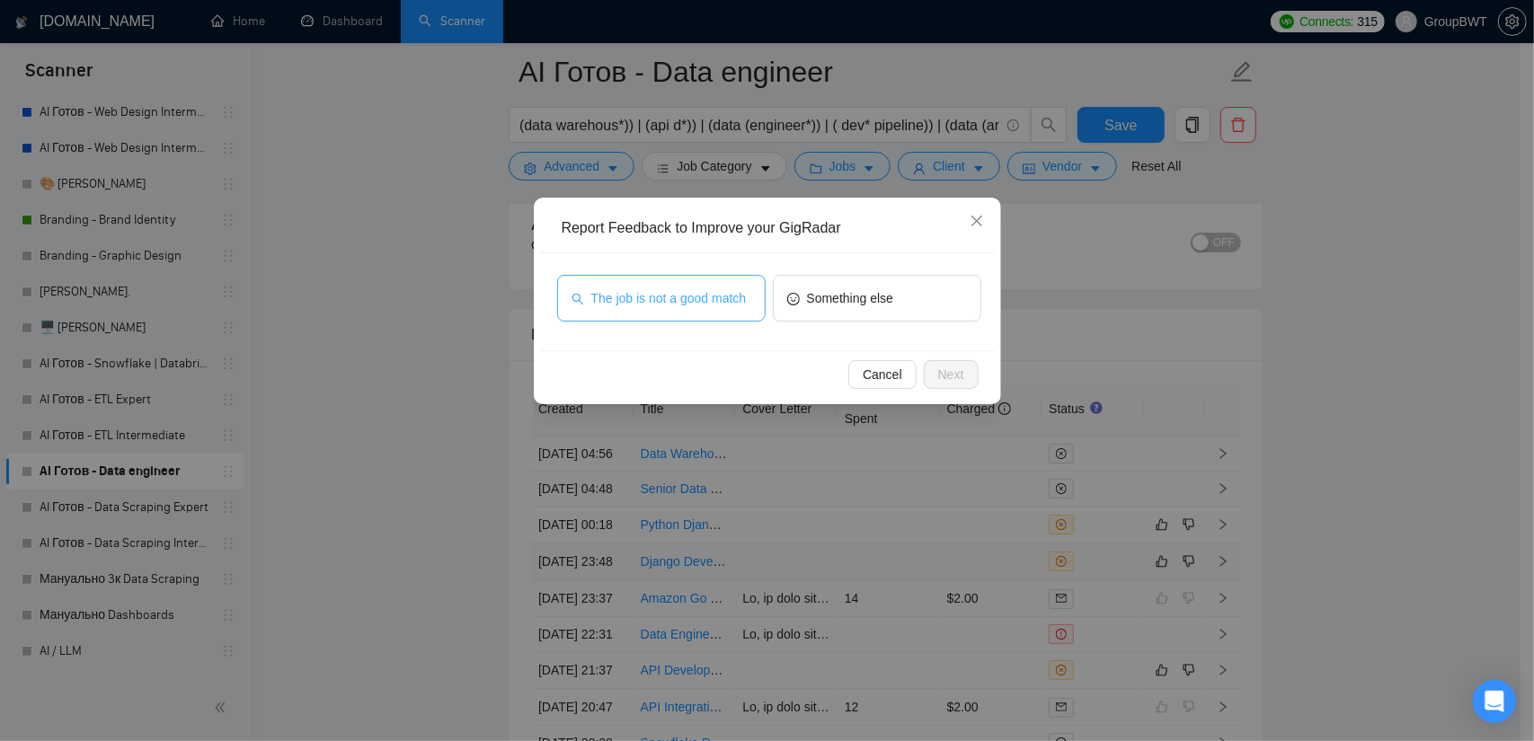
click at [706, 307] on span "The job is not a good match" at bounding box center [668, 298] width 155 height 20
click at [945, 389] on div "Cancel Next" at bounding box center [767, 374] width 455 height 48
click at [945, 376] on span "Next" at bounding box center [951, 375] width 26 height 20
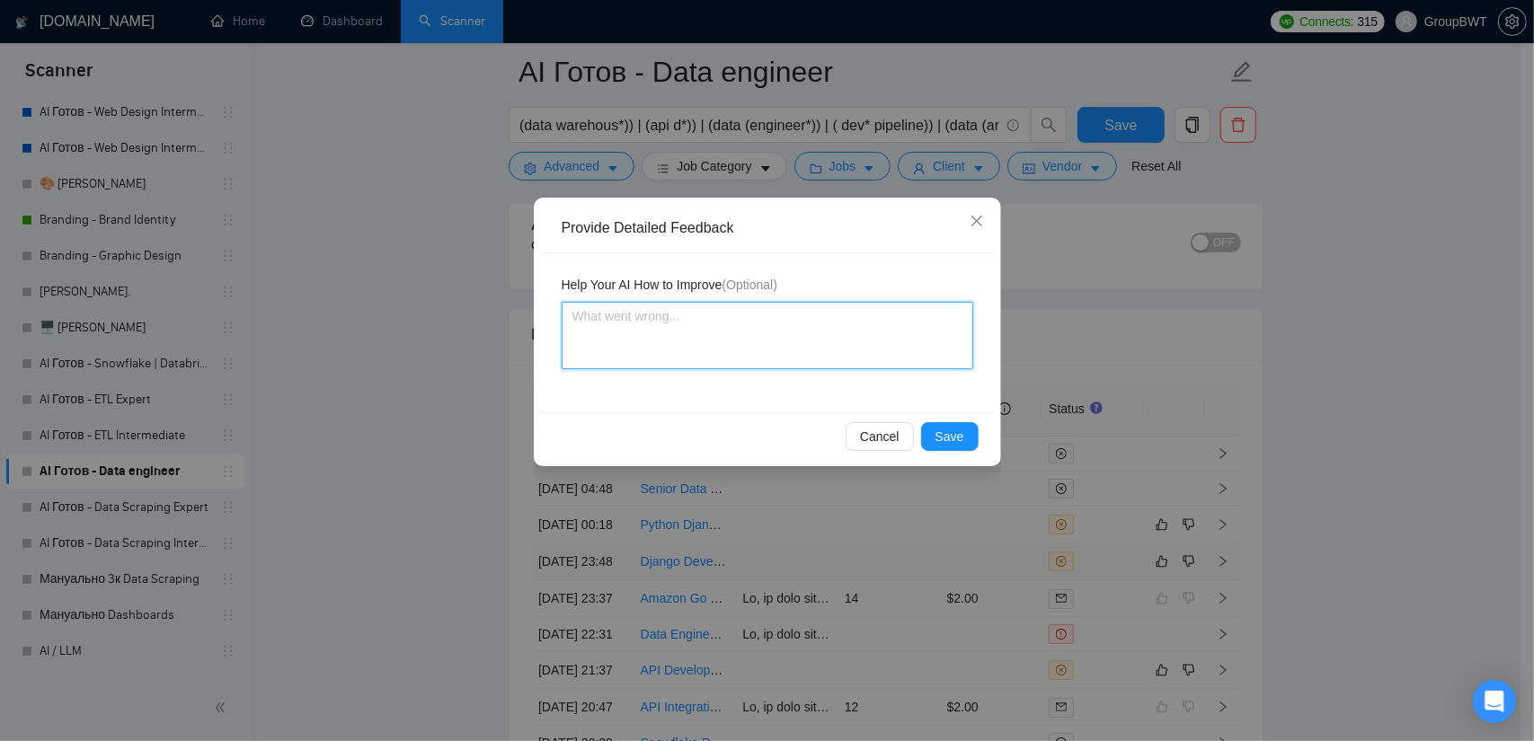
click at [736, 322] on textarea at bounding box center [768, 335] width 412 height 67
click at [966, 427] on button "Save" at bounding box center [950, 436] width 58 height 29
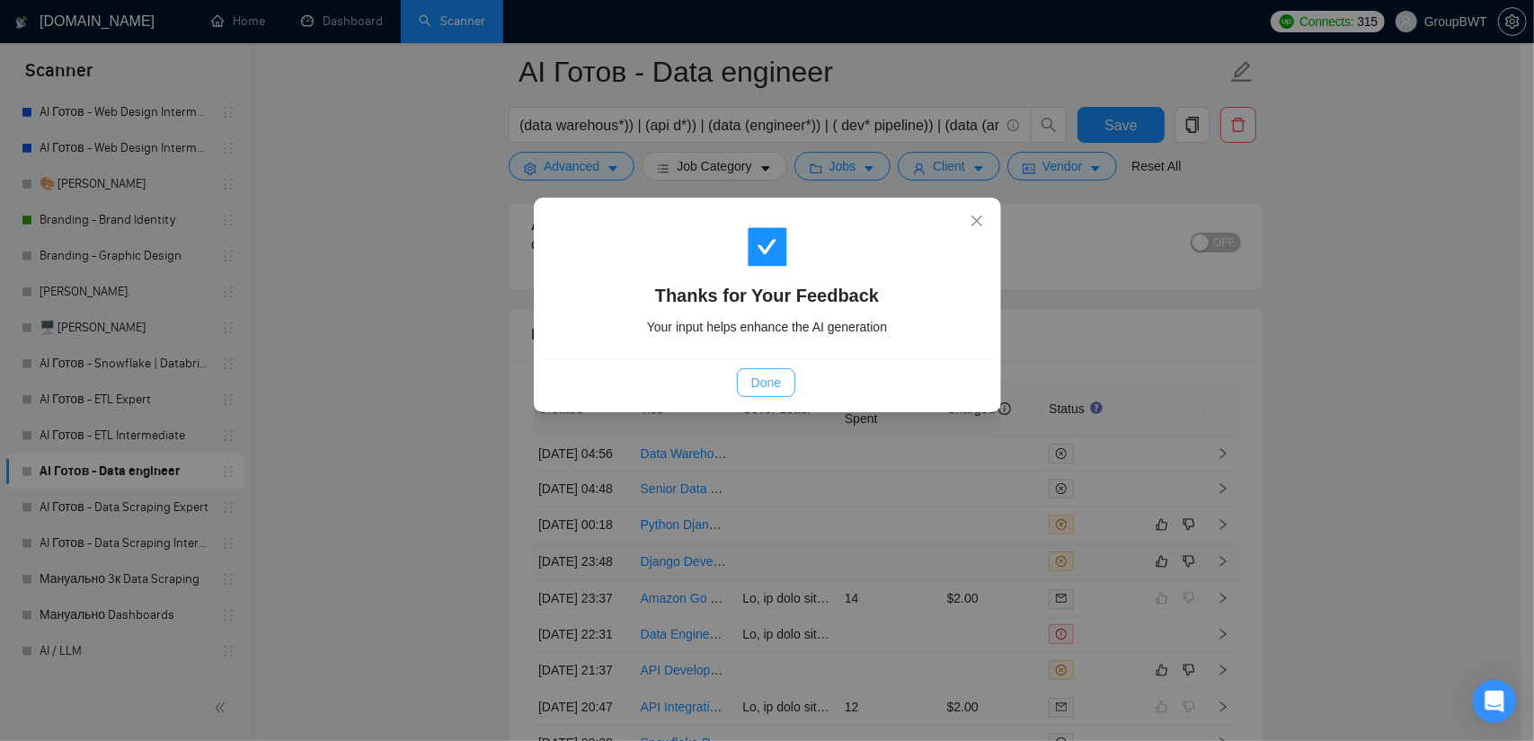
click at [755, 378] on span "Done" at bounding box center [766, 383] width 30 height 20
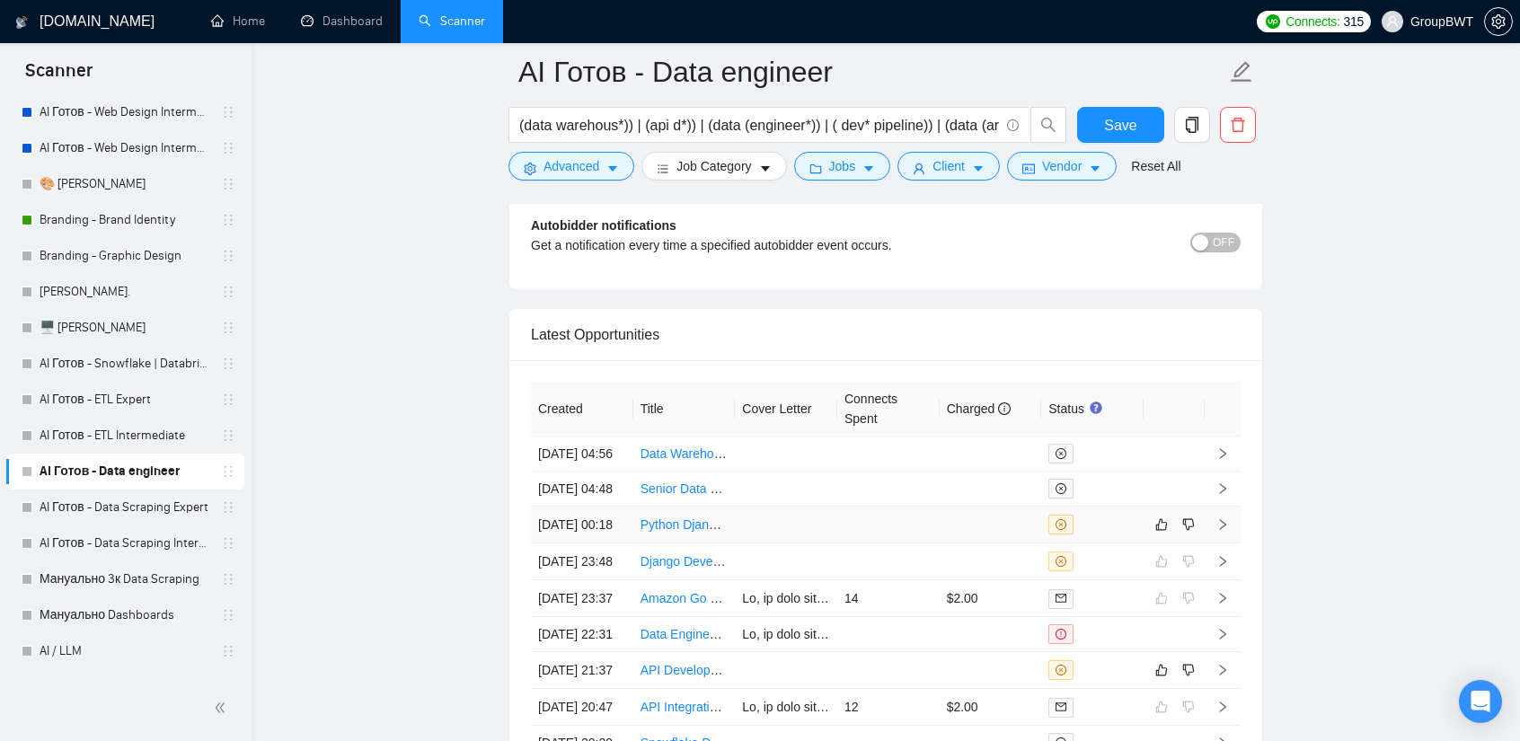
click at [803, 533] on td at bounding box center [786, 525] width 102 height 37
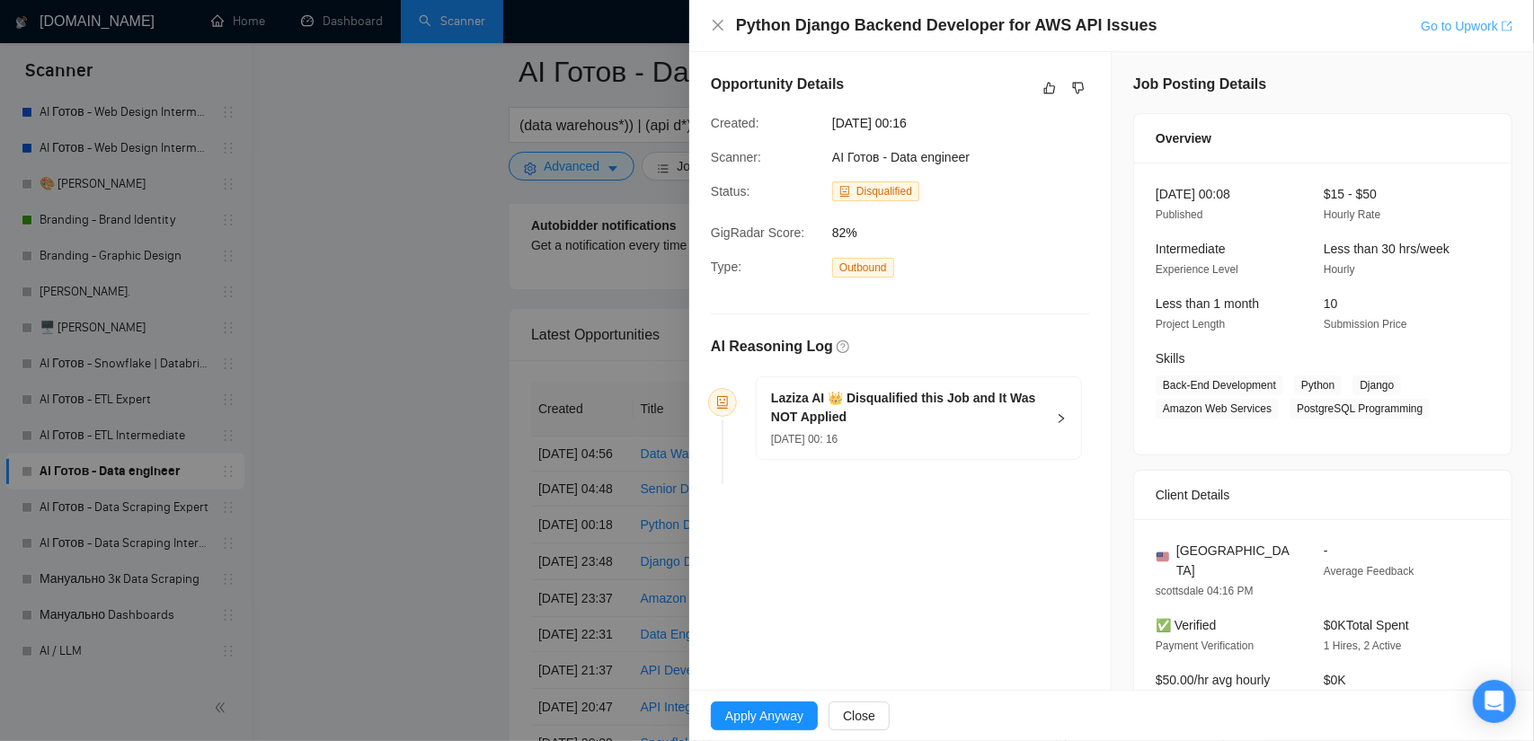
click at [1449, 30] on link "Go to Upwork" at bounding box center [1467, 26] width 92 height 14
click at [492, 254] on div at bounding box center [767, 370] width 1534 height 741
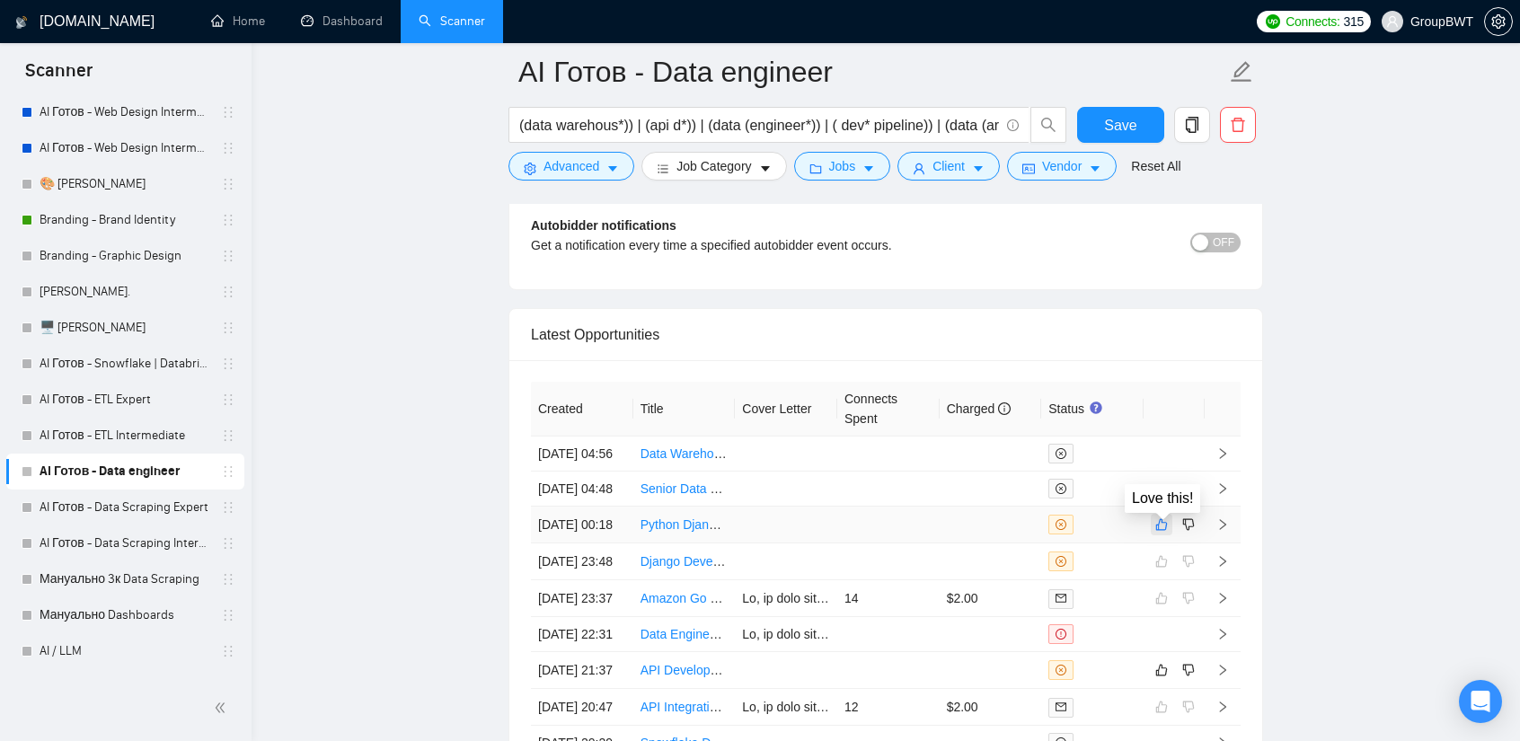
click at [1161, 529] on icon "like" at bounding box center [1162, 525] width 13 height 14
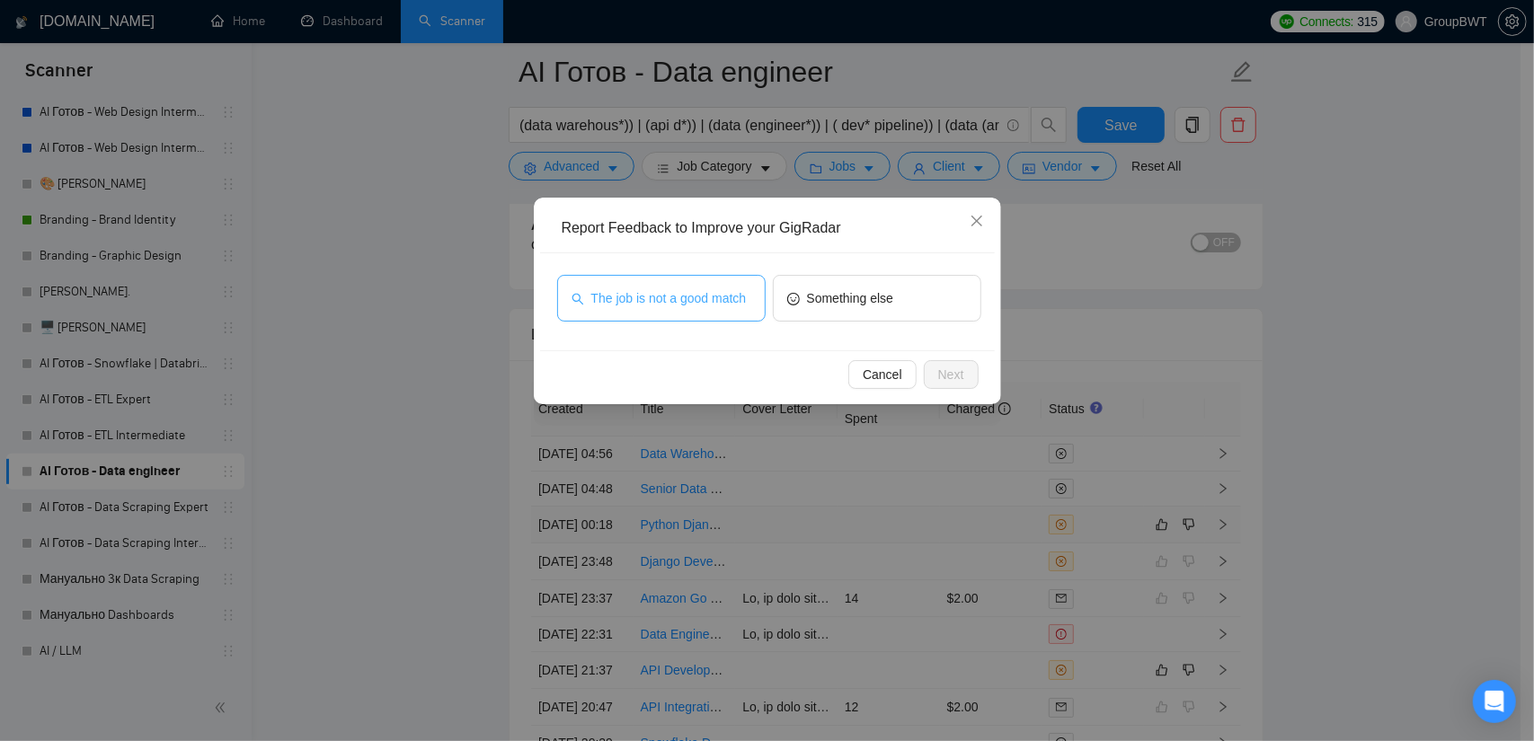
click at [705, 297] on span "The job is not a good match" at bounding box center [668, 298] width 155 height 20
click at [956, 377] on span "Next" at bounding box center [951, 375] width 26 height 20
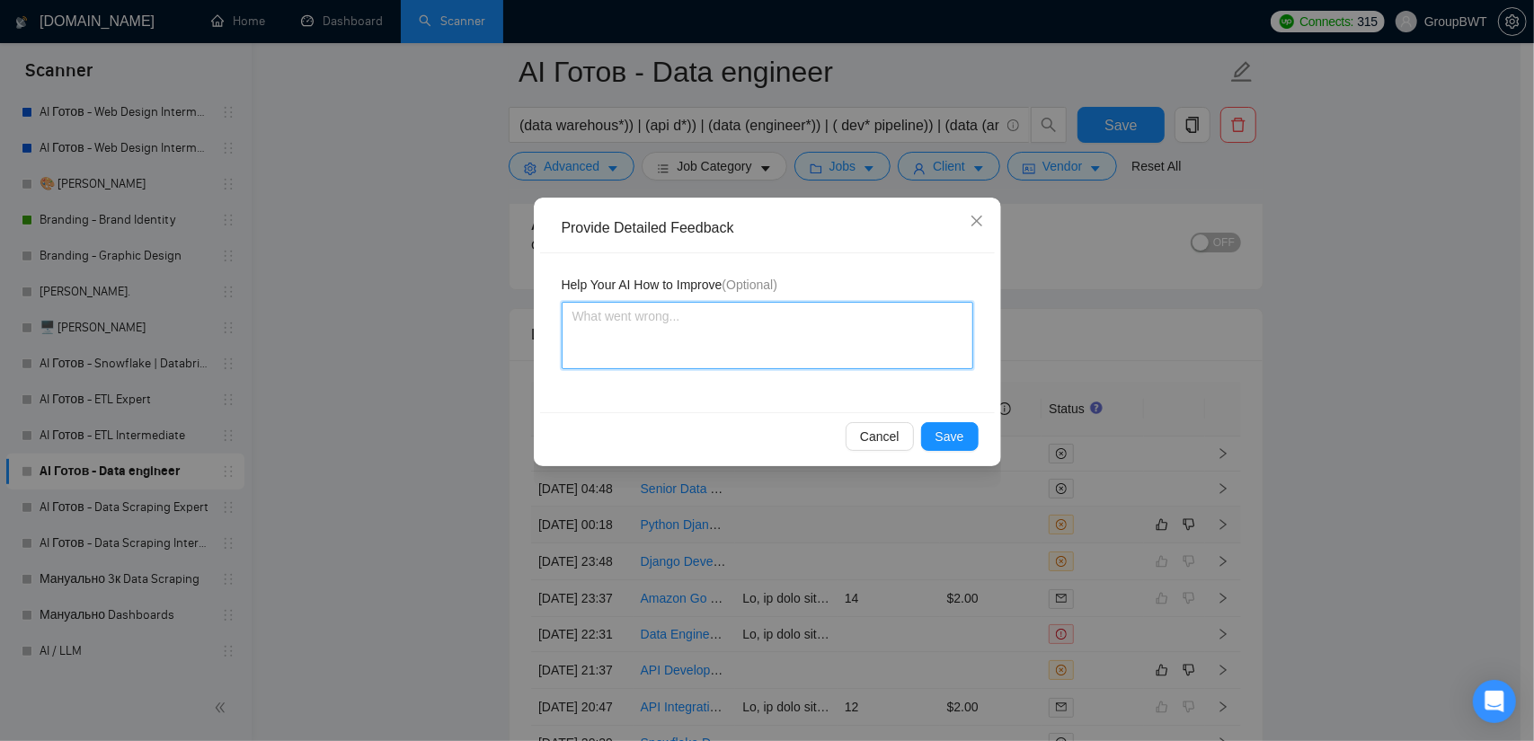
click at [721, 312] on textarea at bounding box center [768, 335] width 412 height 67
paste textarea "update outdated code"
click at [570, 314] on textarea "update outdated code" at bounding box center [768, 335] width 412 height 67
click at [879, 312] on textarea "we dont want to update outdated code" at bounding box center [768, 335] width 412 height 67
click at [975, 328] on div "Help Your AI How to Improve (Optional) we dont want to update outdated code and…" at bounding box center [767, 332] width 455 height 159
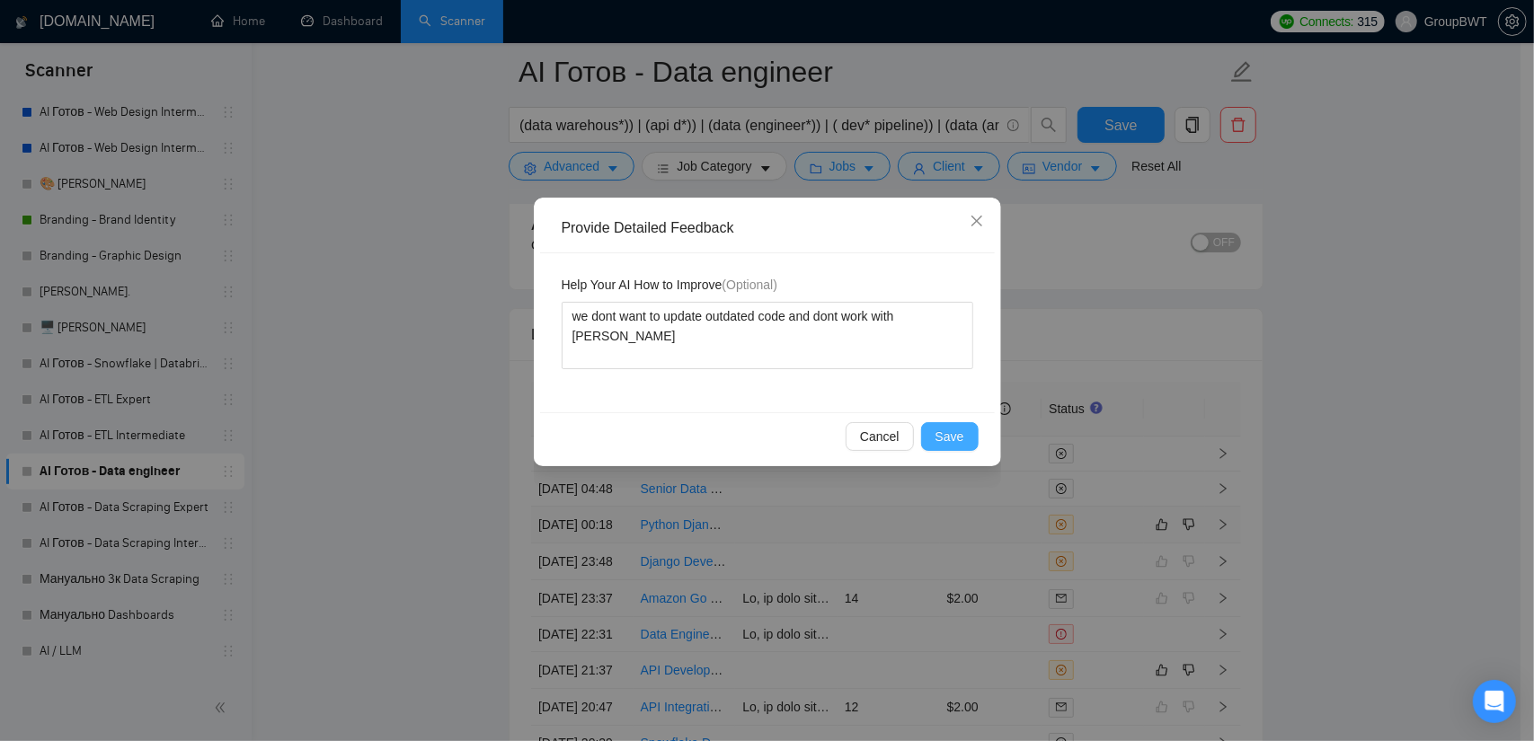
click at [956, 436] on span "Save" at bounding box center [949, 437] width 29 height 20
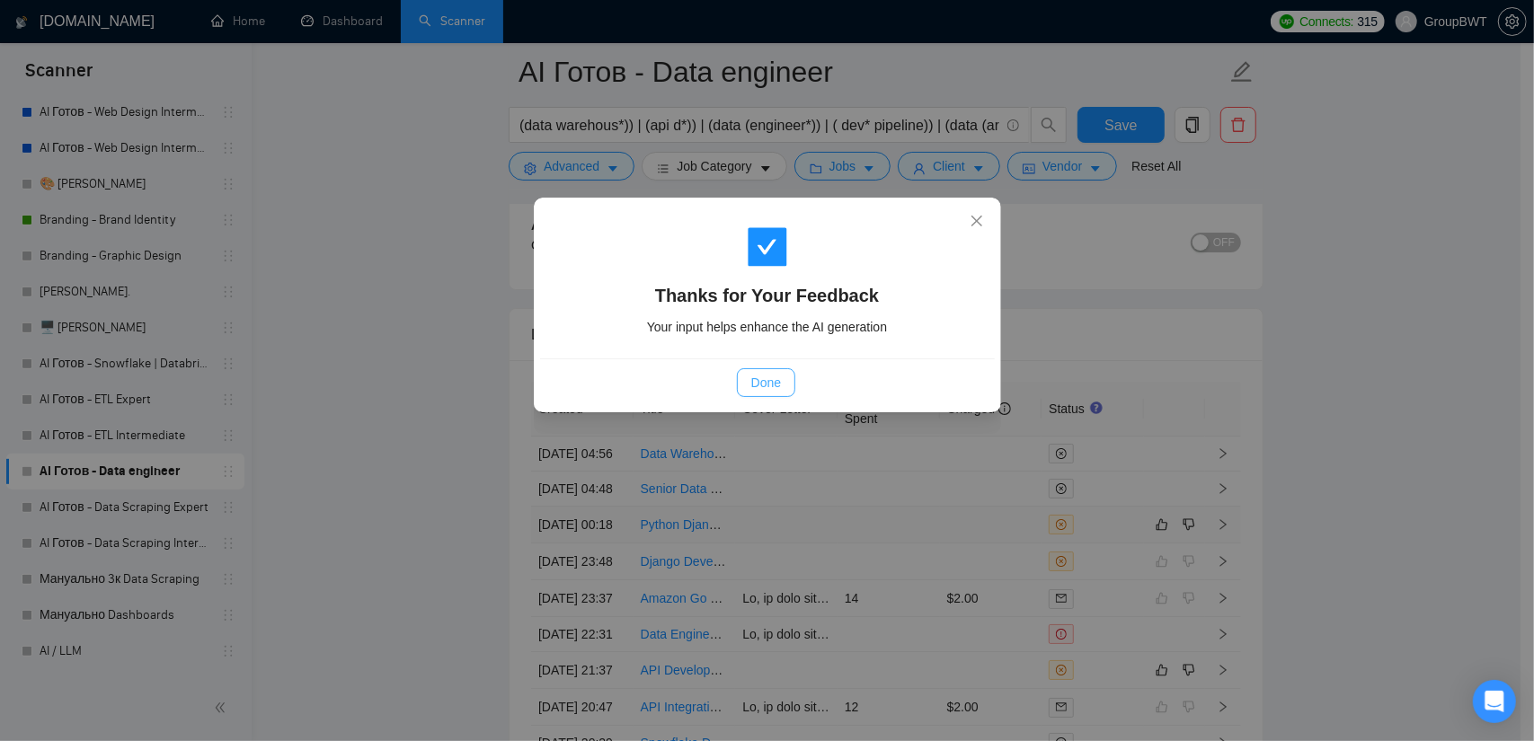
click at [790, 385] on button "Done" at bounding box center [766, 382] width 58 height 29
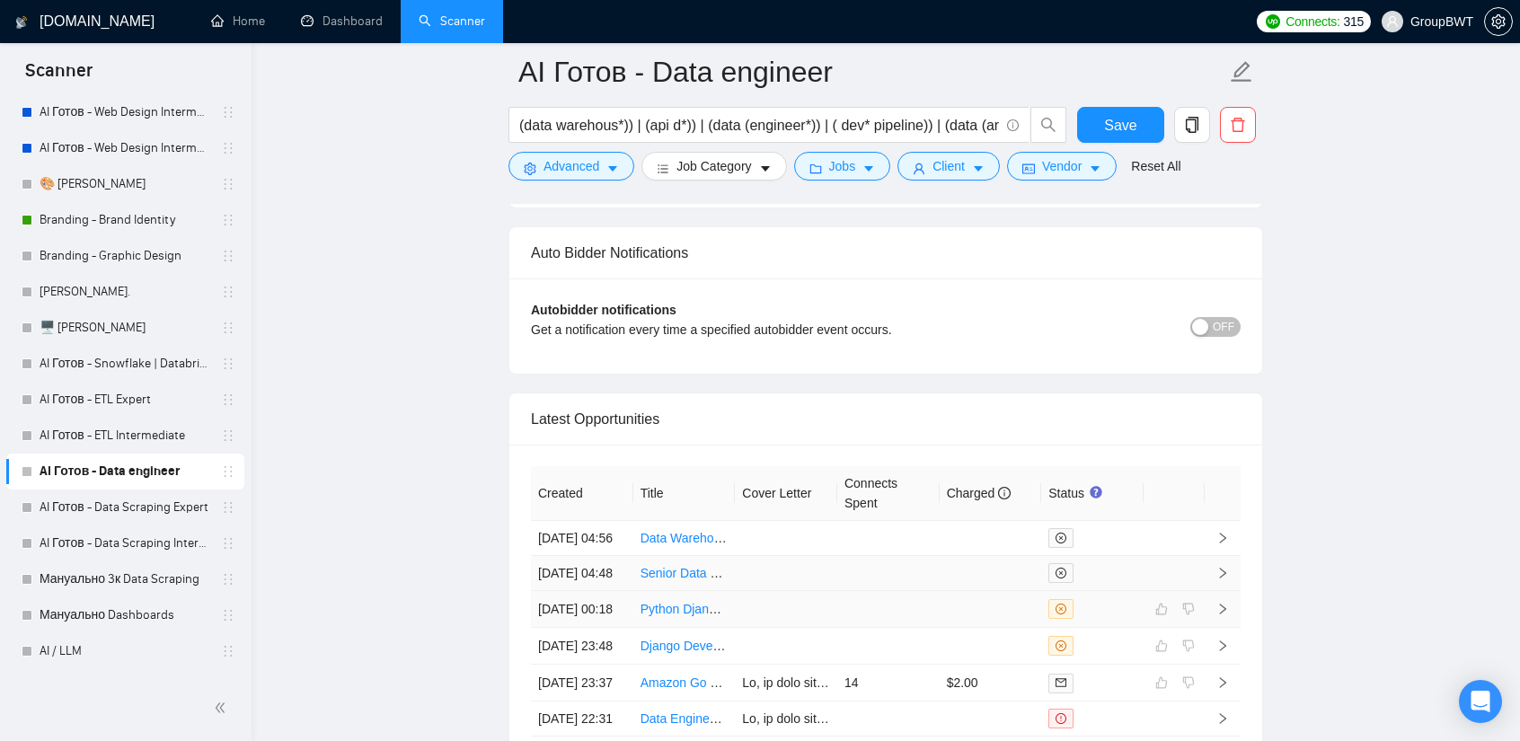
scroll to position [4318, 0]
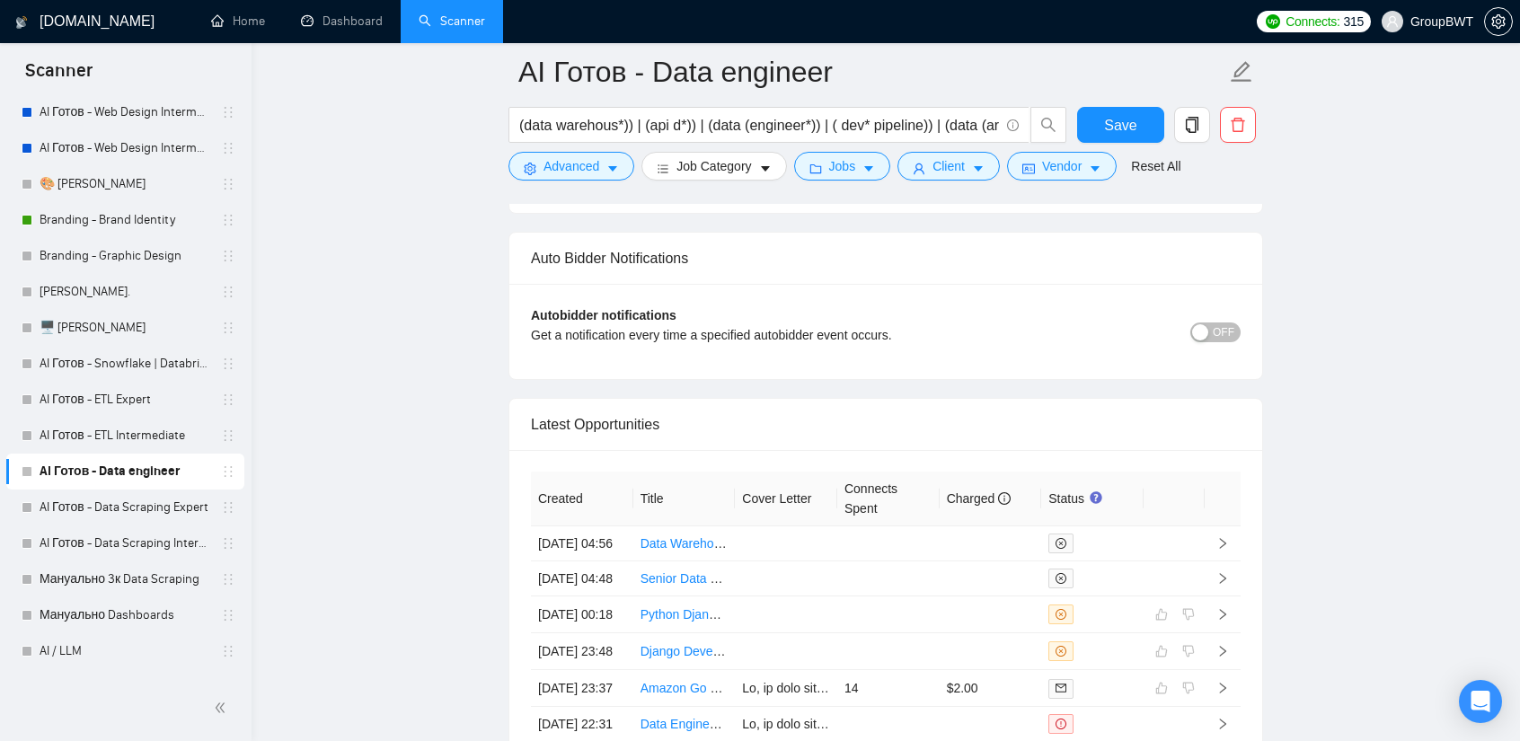
drag, startPoint x: 99, startPoint y: 508, endPoint x: 357, endPoint y: 519, distance: 258.1
click at [99, 508] on link "AI Готов - Data Scraping Expert" at bounding box center [125, 508] width 171 height 36
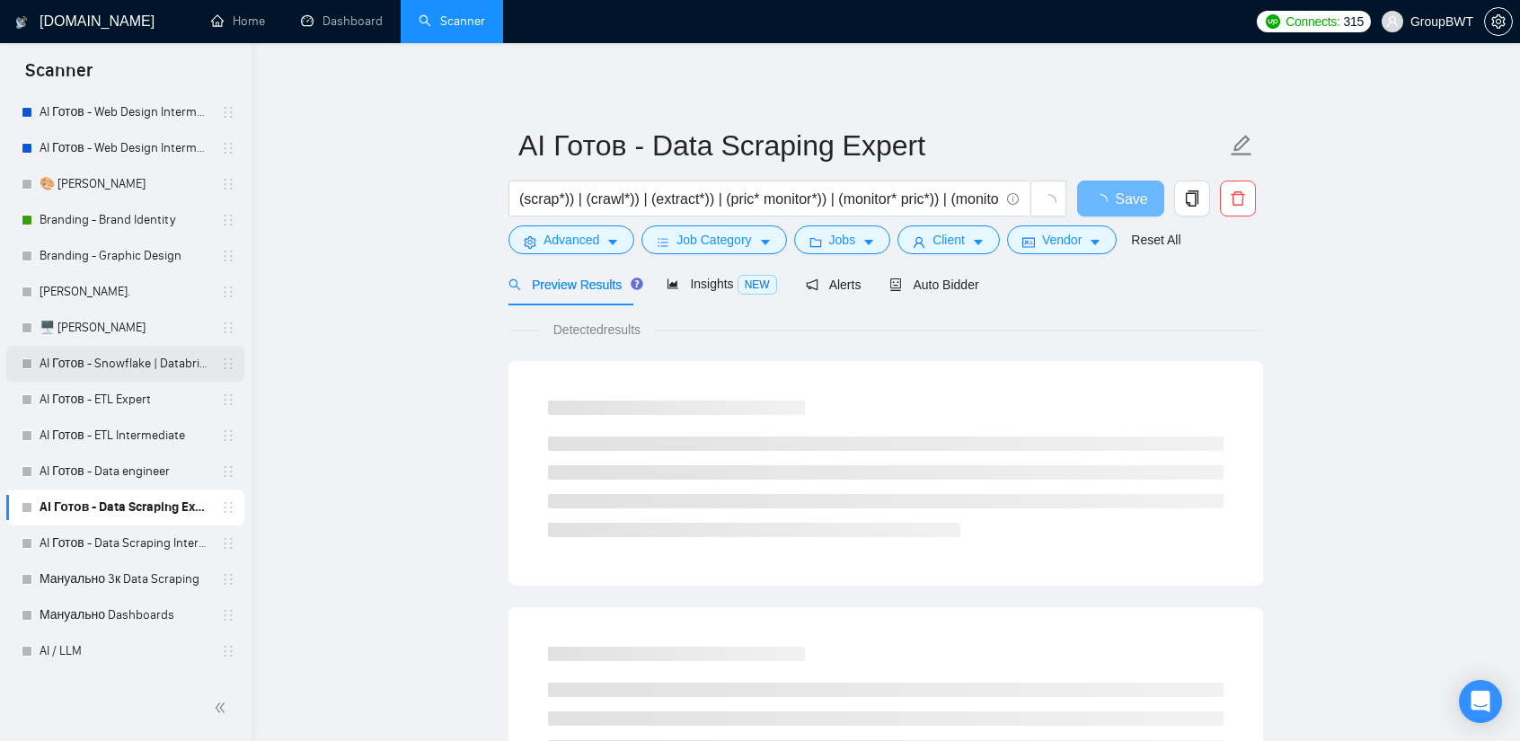
click at [154, 360] on link "AI Готов - Snowflake | Databricks" at bounding box center [125, 364] width 171 height 36
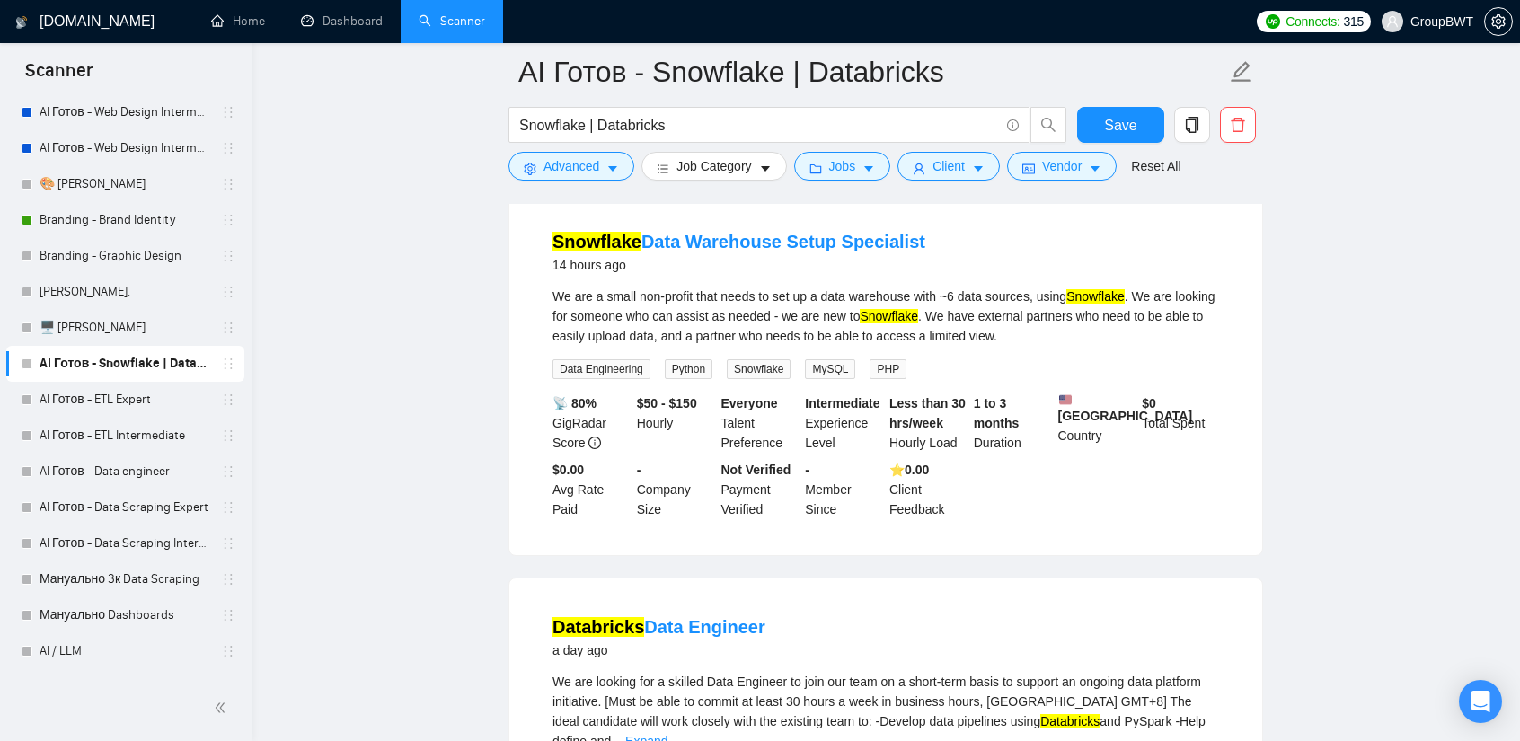
scroll to position [180, 0]
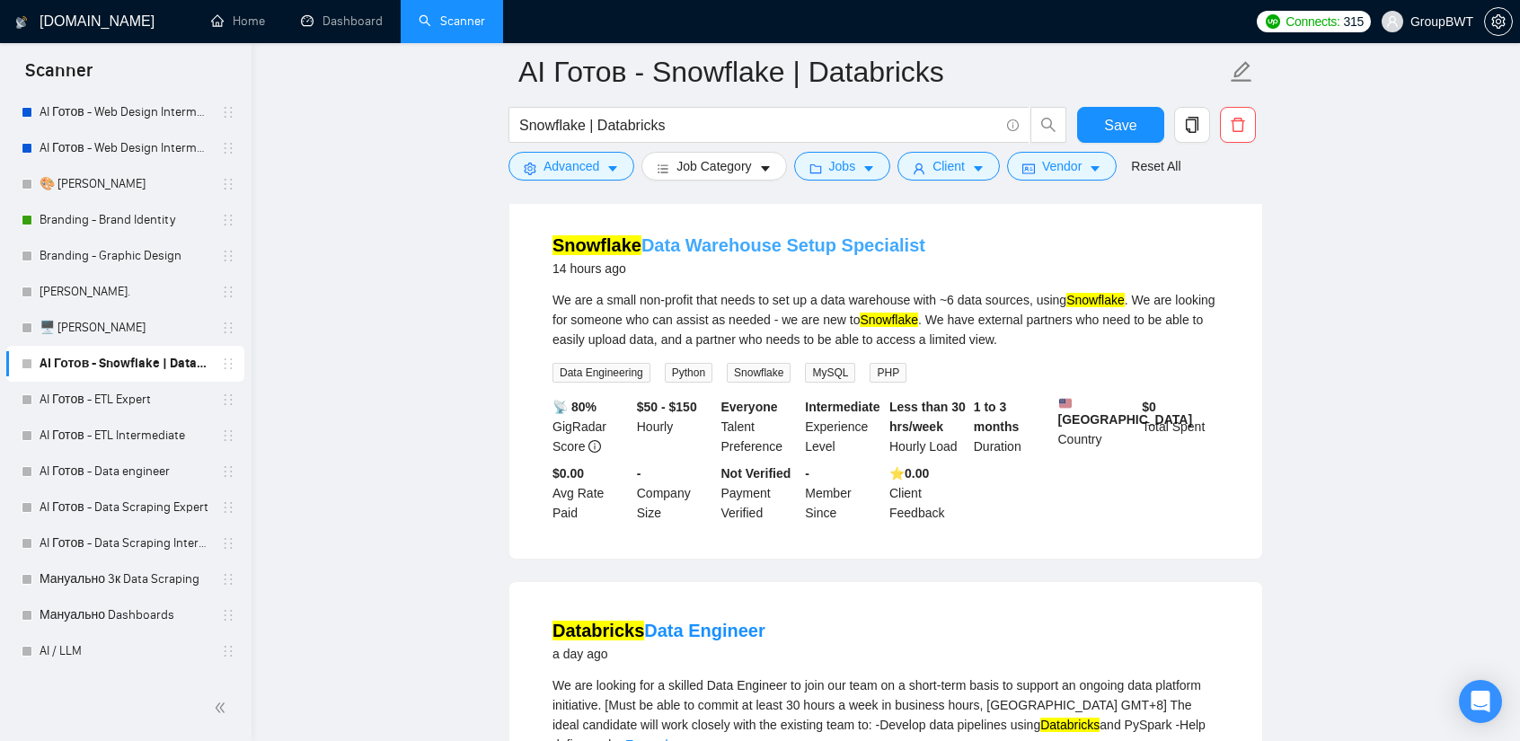
click at [783, 247] on link "Snowflake Data Warehouse Setup Specialist" at bounding box center [739, 245] width 373 height 20
click at [111, 396] on link "AI Готов - ETL Expert" at bounding box center [125, 400] width 171 height 36
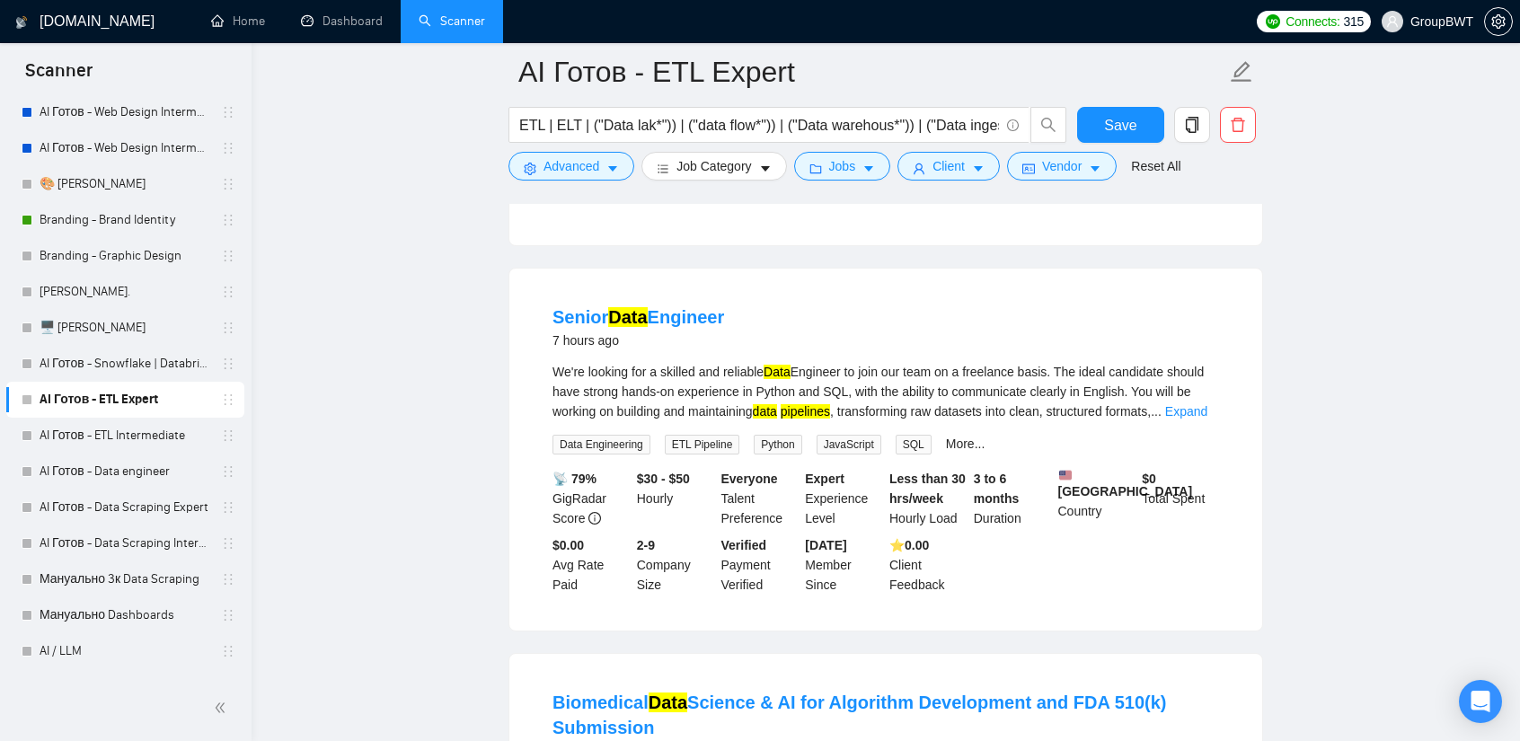
scroll to position [539, 0]
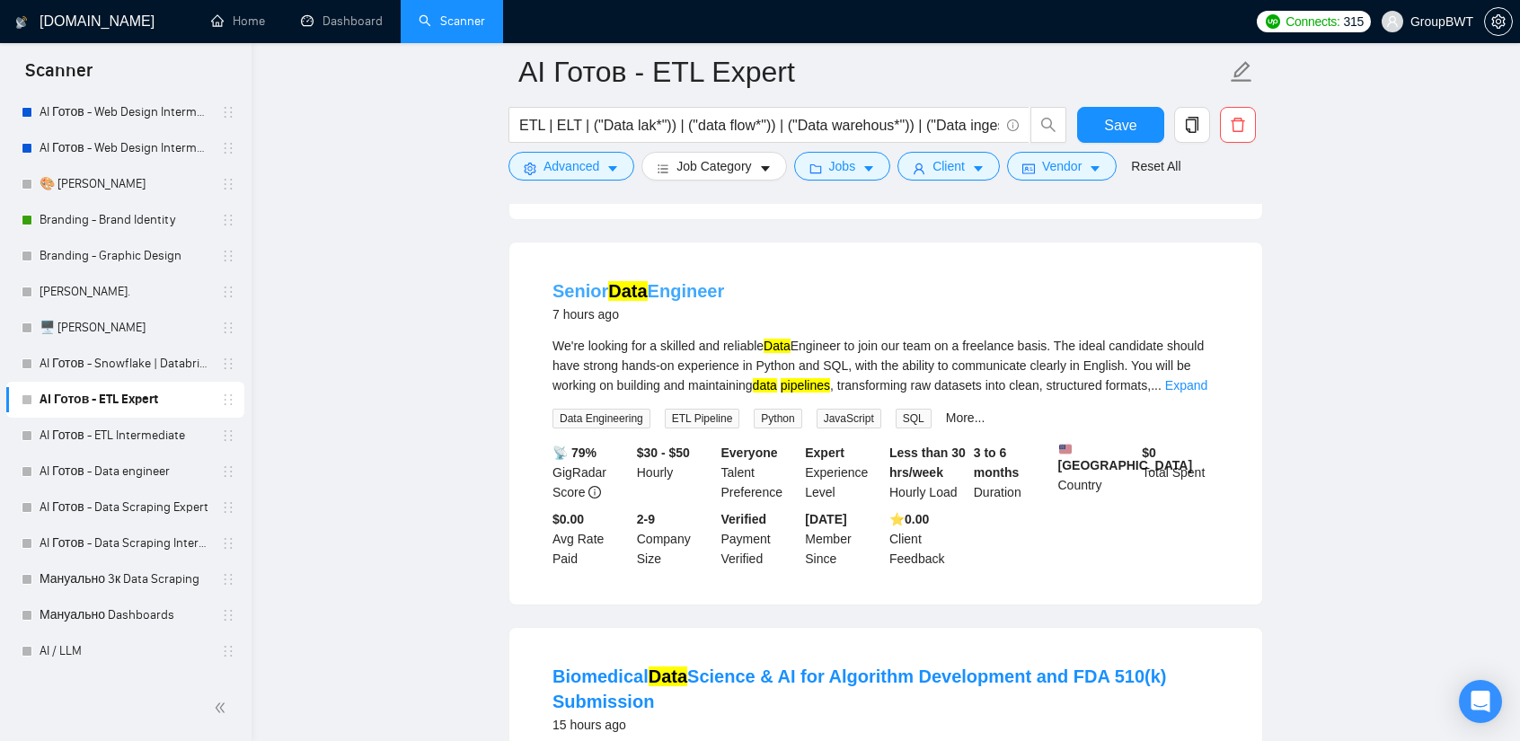
click at [665, 281] on link "Senior Data Engineer" at bounding box center [639, 291] width 172 height 20
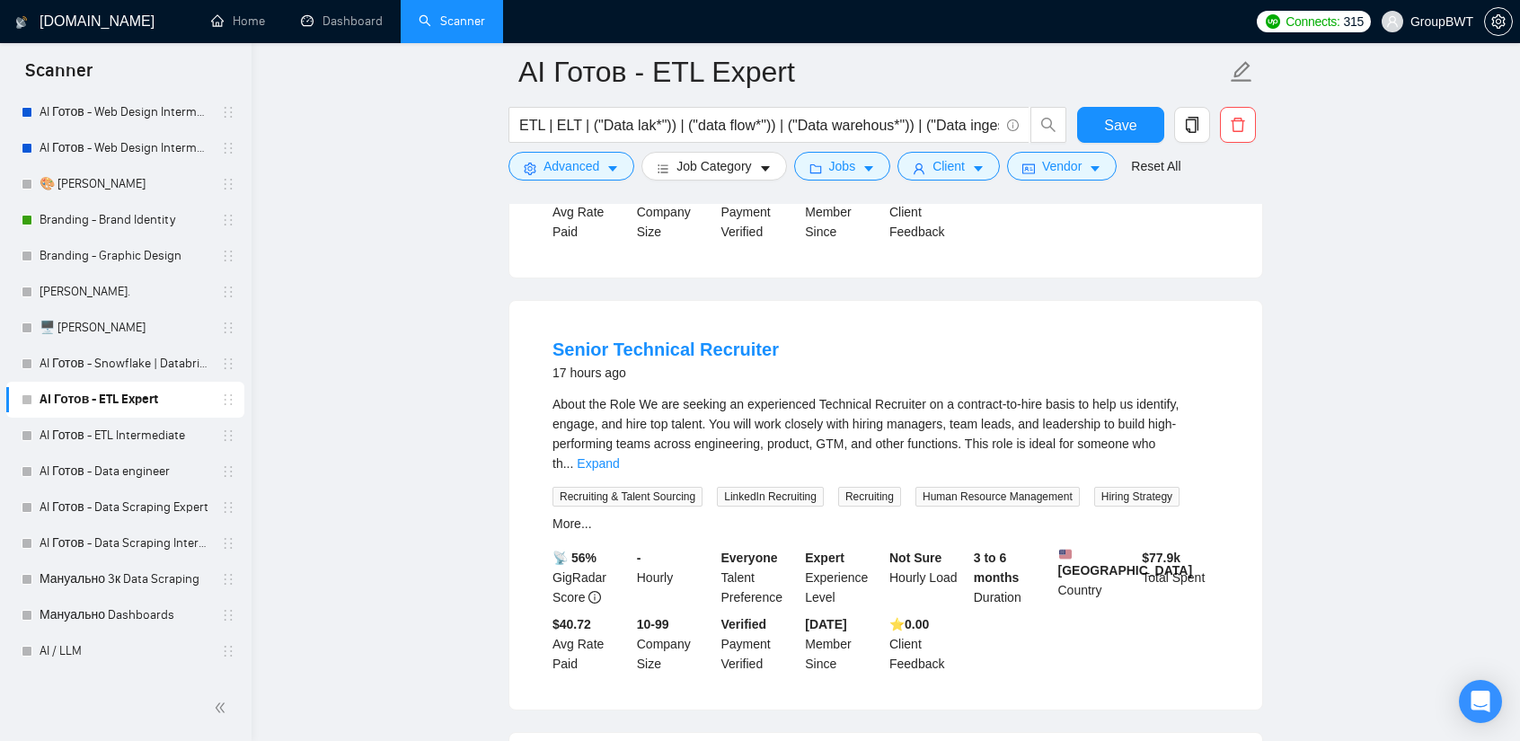
scroll to position [1797, 0]
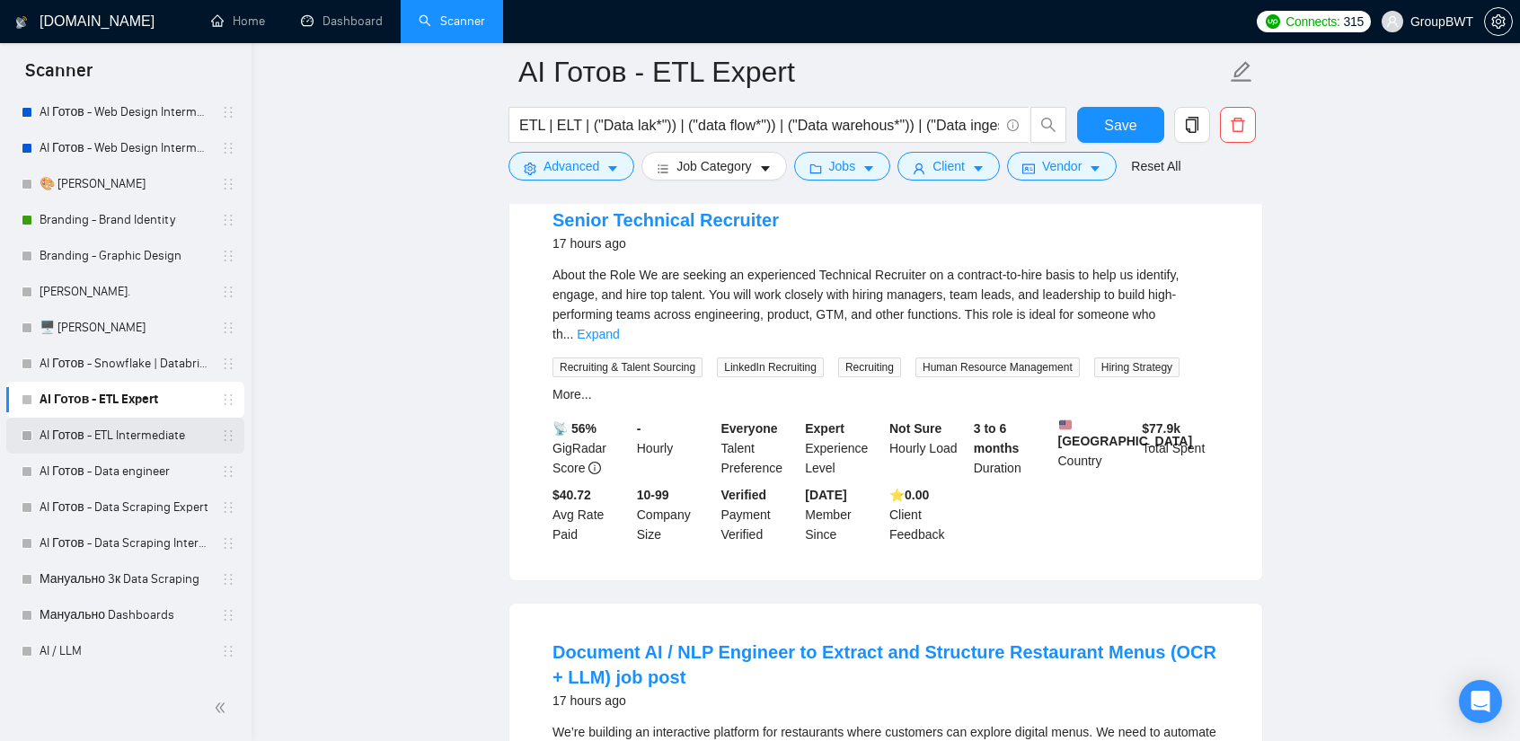
click at [120, 432] on link "AI Готов - ETL Intermediate" at bounding box center [125, 436] width 171 height 36
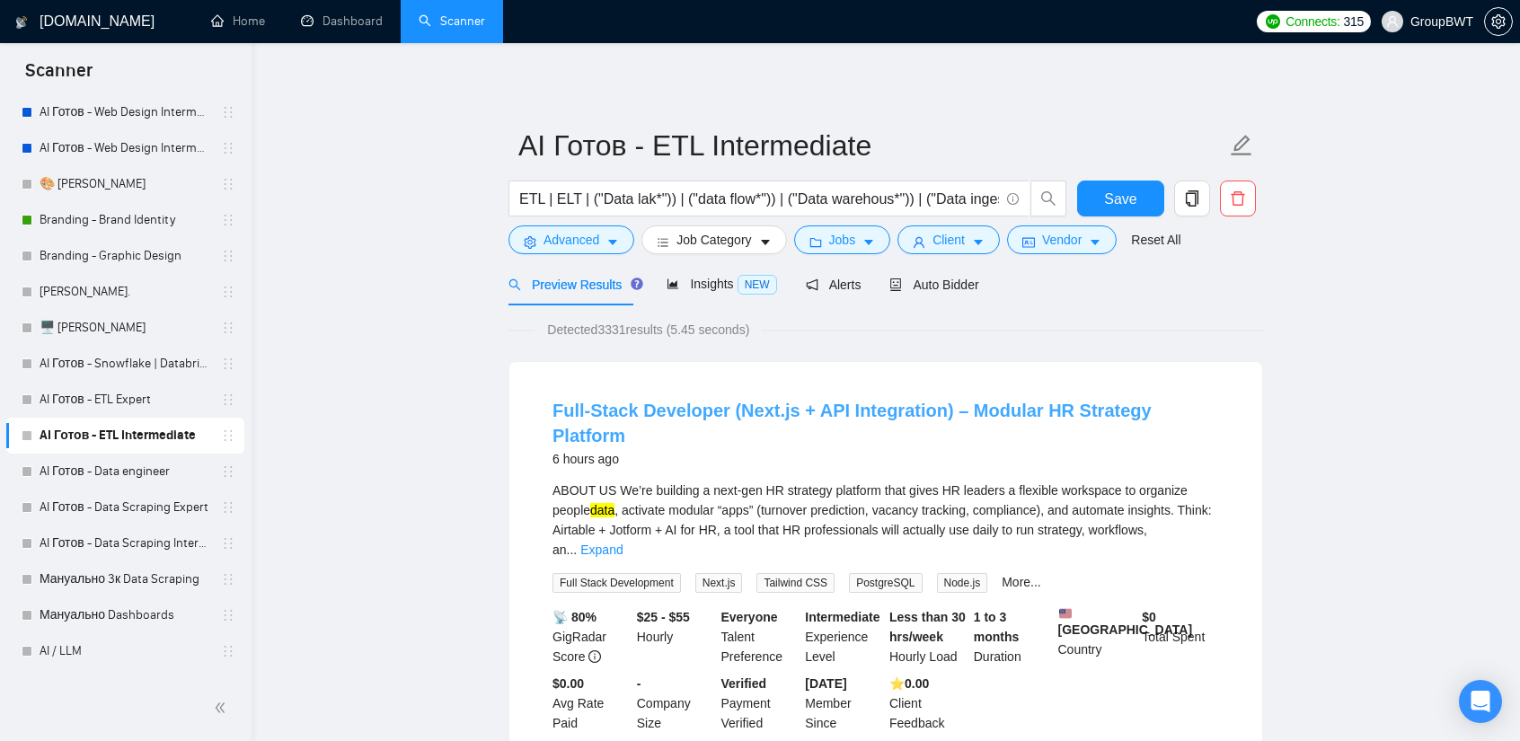
click at [930, 421] on link "Full-Stack Developer (Next.js + API Integration) – Modular HR Strategy Platform" at bounding box center [852, 423] width 599 height 45
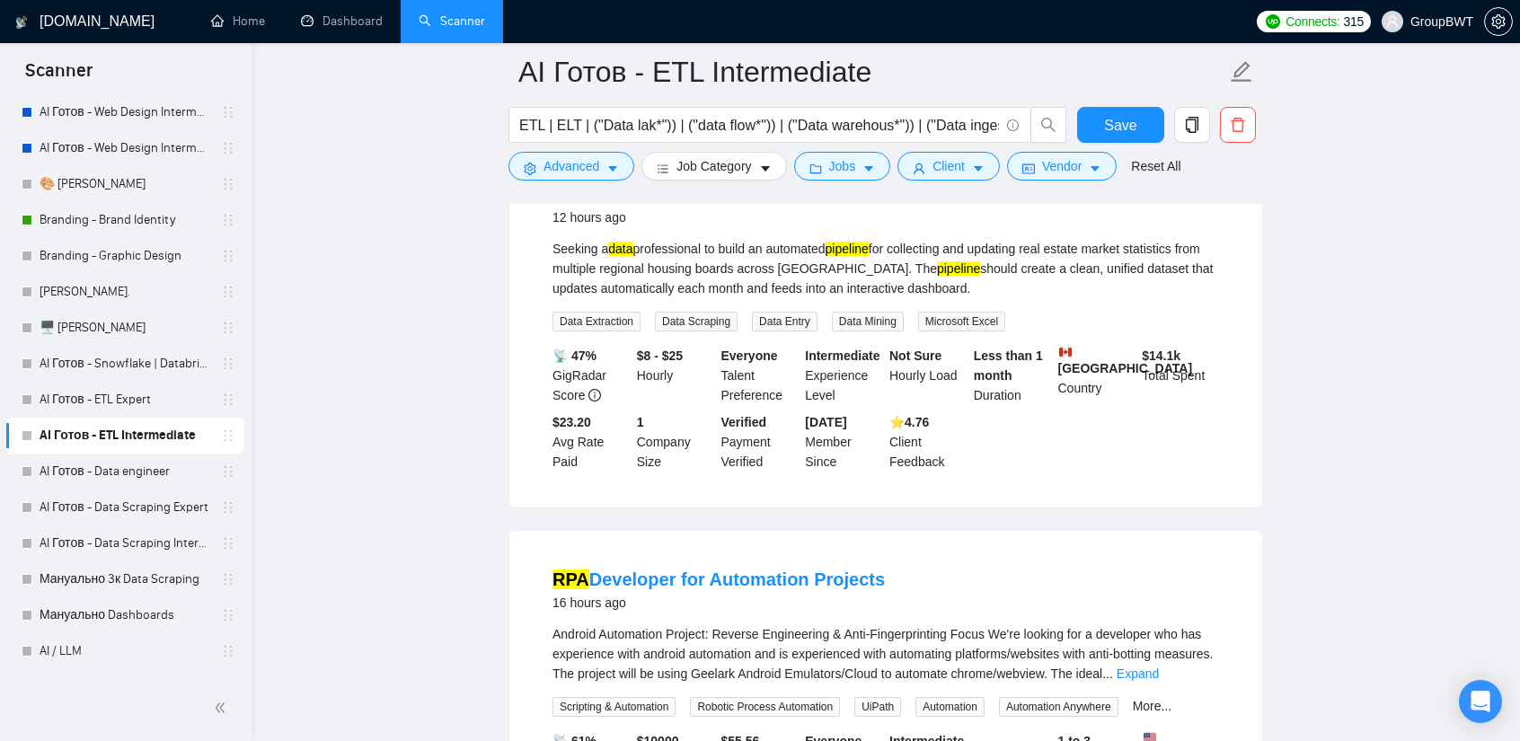
scroll to position [1078, 0]
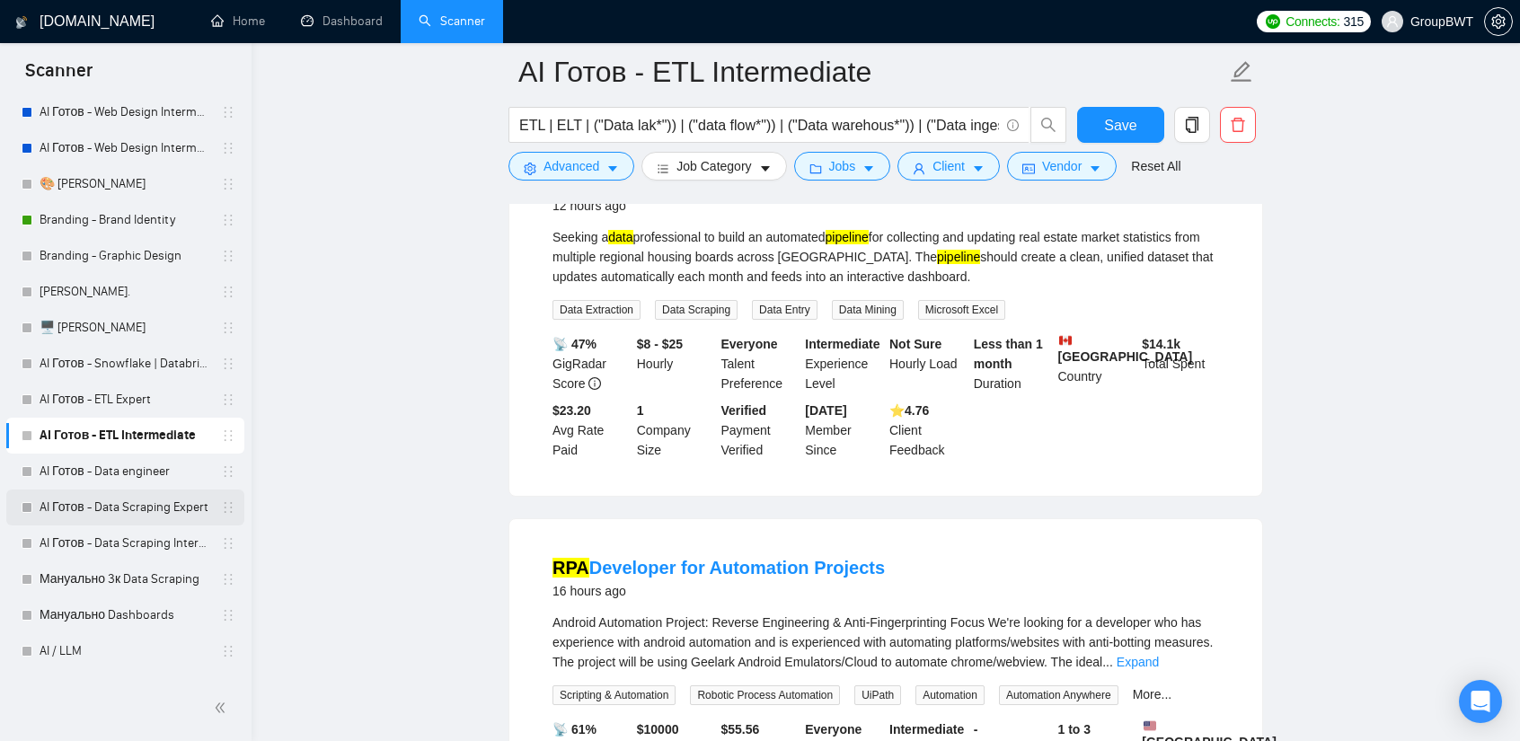
drag, startPoint x: 93, startPoint y: 475, endPoint x: 149, endPoint y: 499, distance: 60.4
click at [93, 475] on link "AI Готов - Data engineer" at bounding box center [125, 472] width 171 height 36
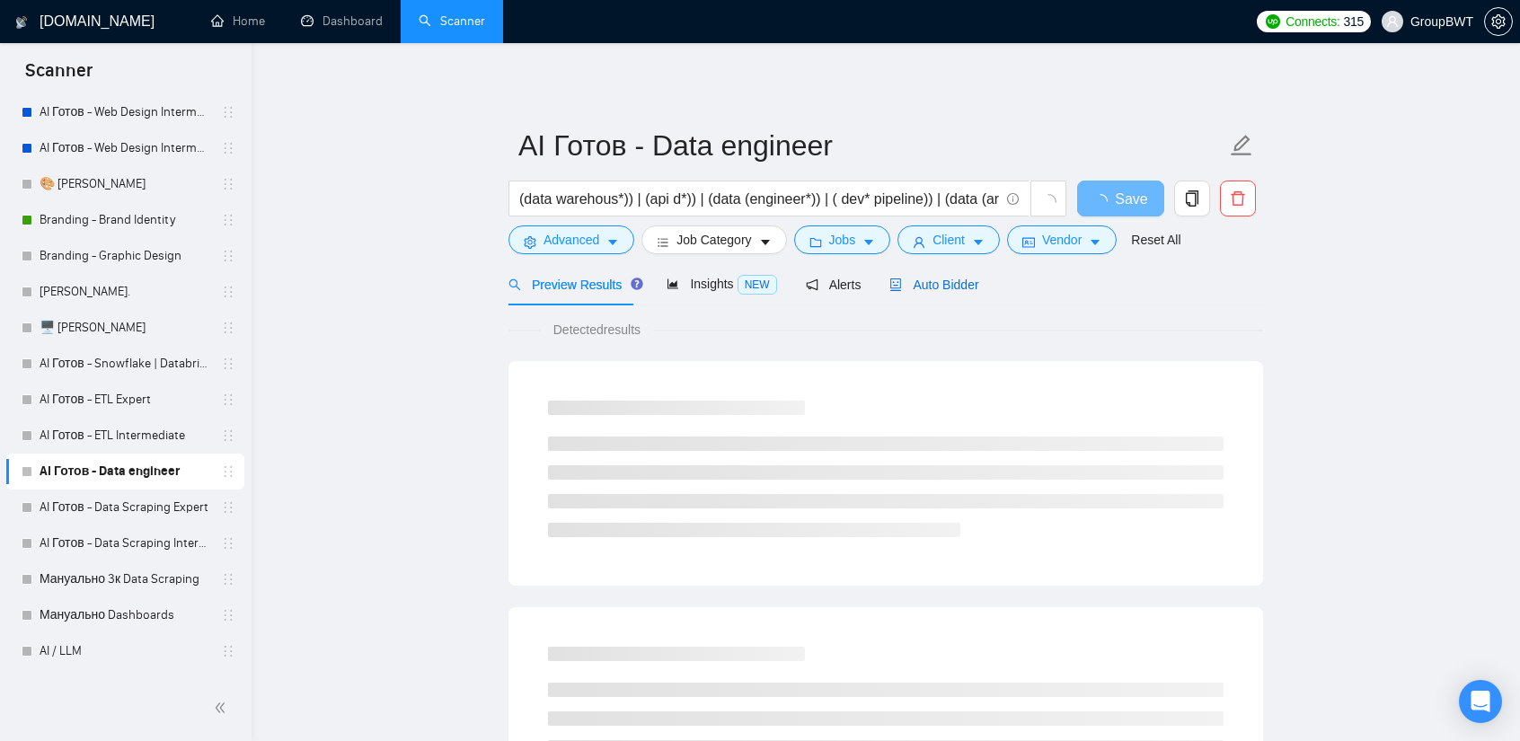
click at [933, 275] on div "Auto Bidder" at bounding box center [934, 285] width 89 height 20
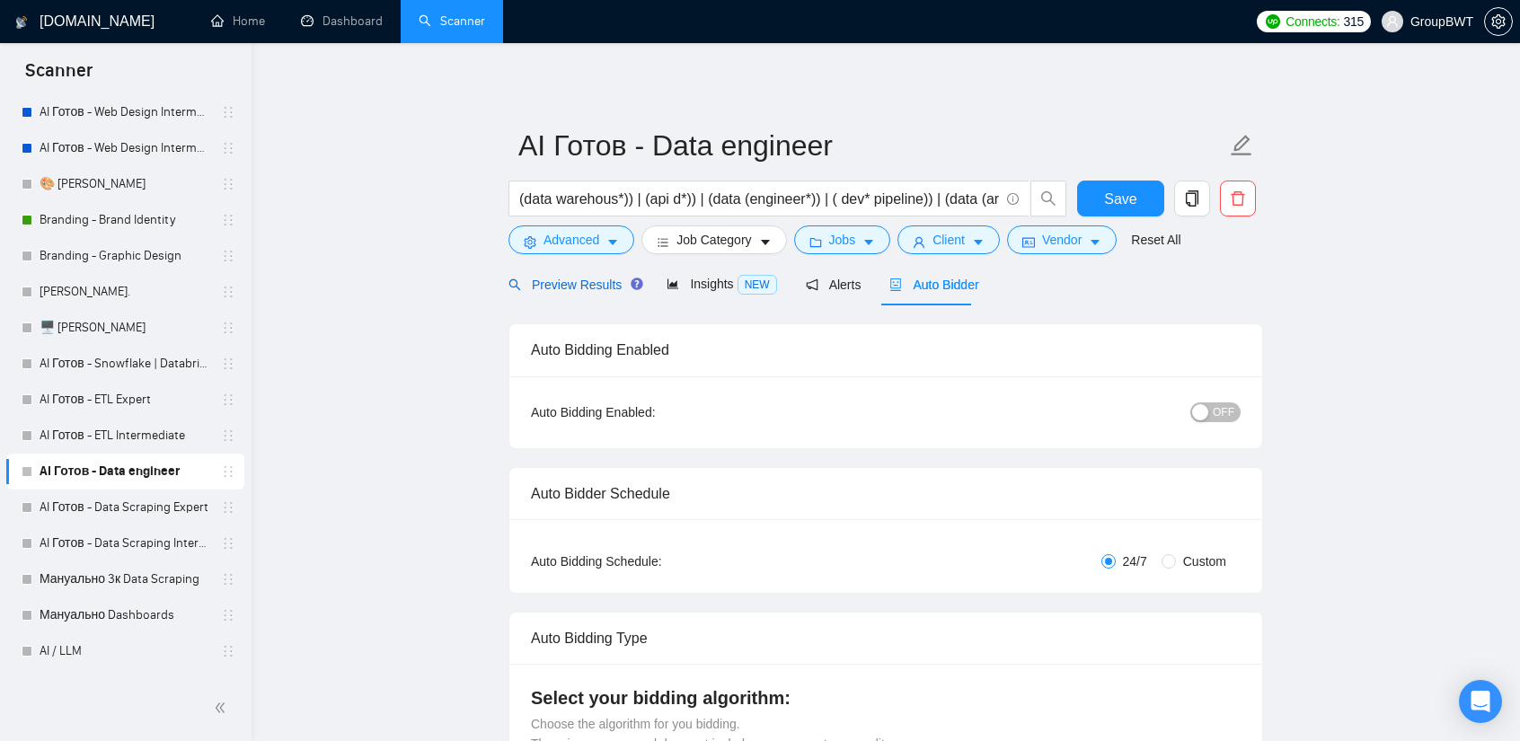
click at [597, 283] on span "Preview Results" at bounding box center [573, 285] width 129 height 14
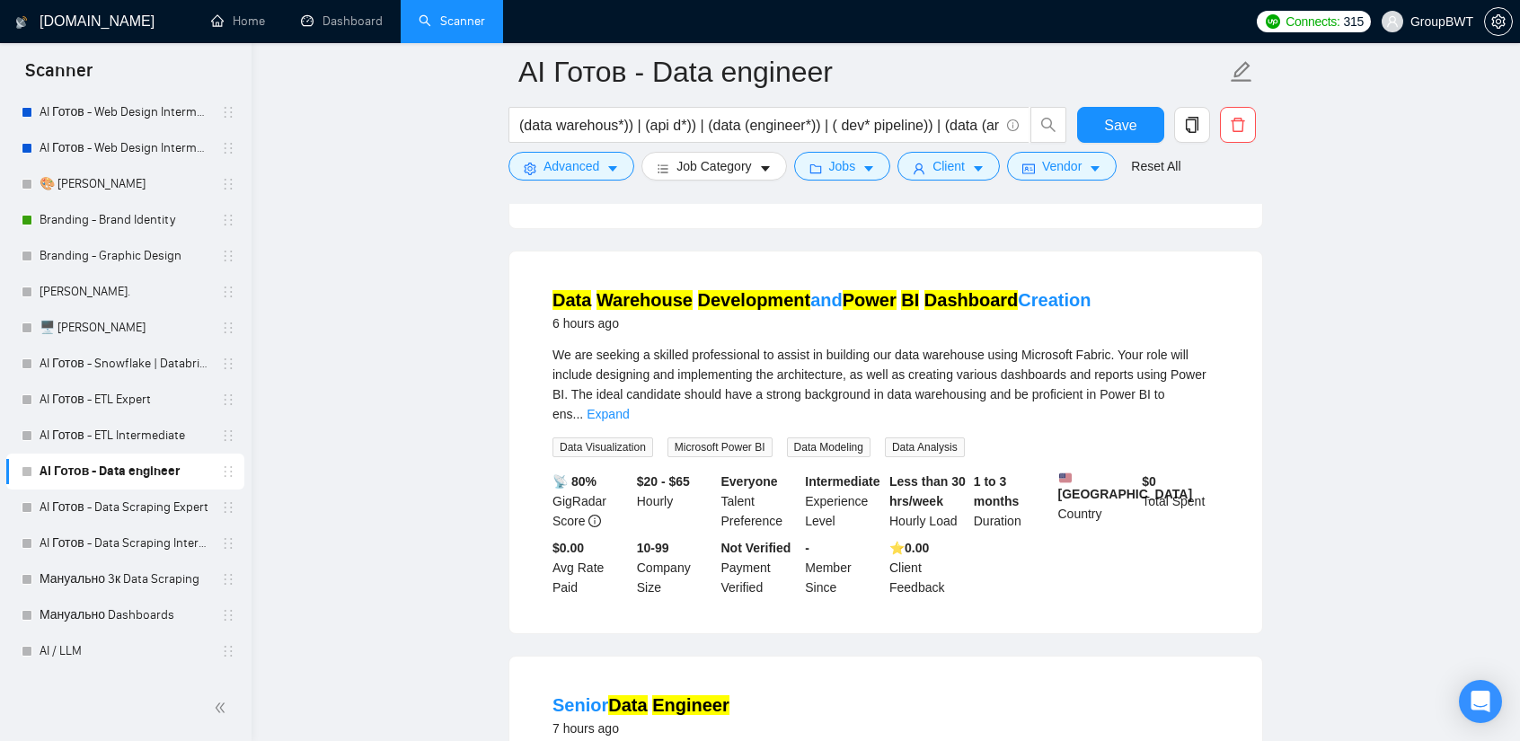
scroll to position [539, 0]
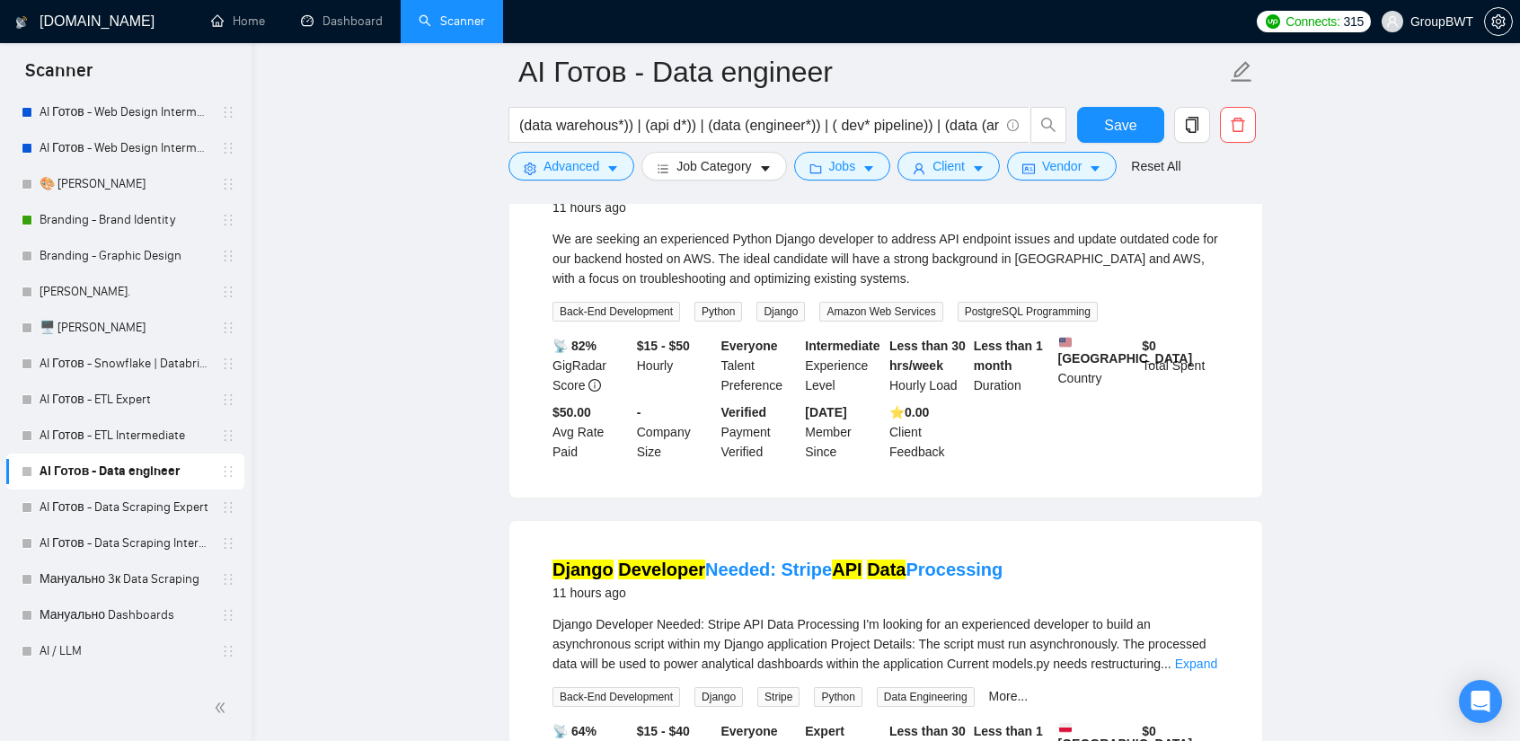
scroll to position [1438, 0]
click at [112, 507] on link "AI Готов - Data Scraping Expert" at bounding box center [125, 508] width 171 height 36
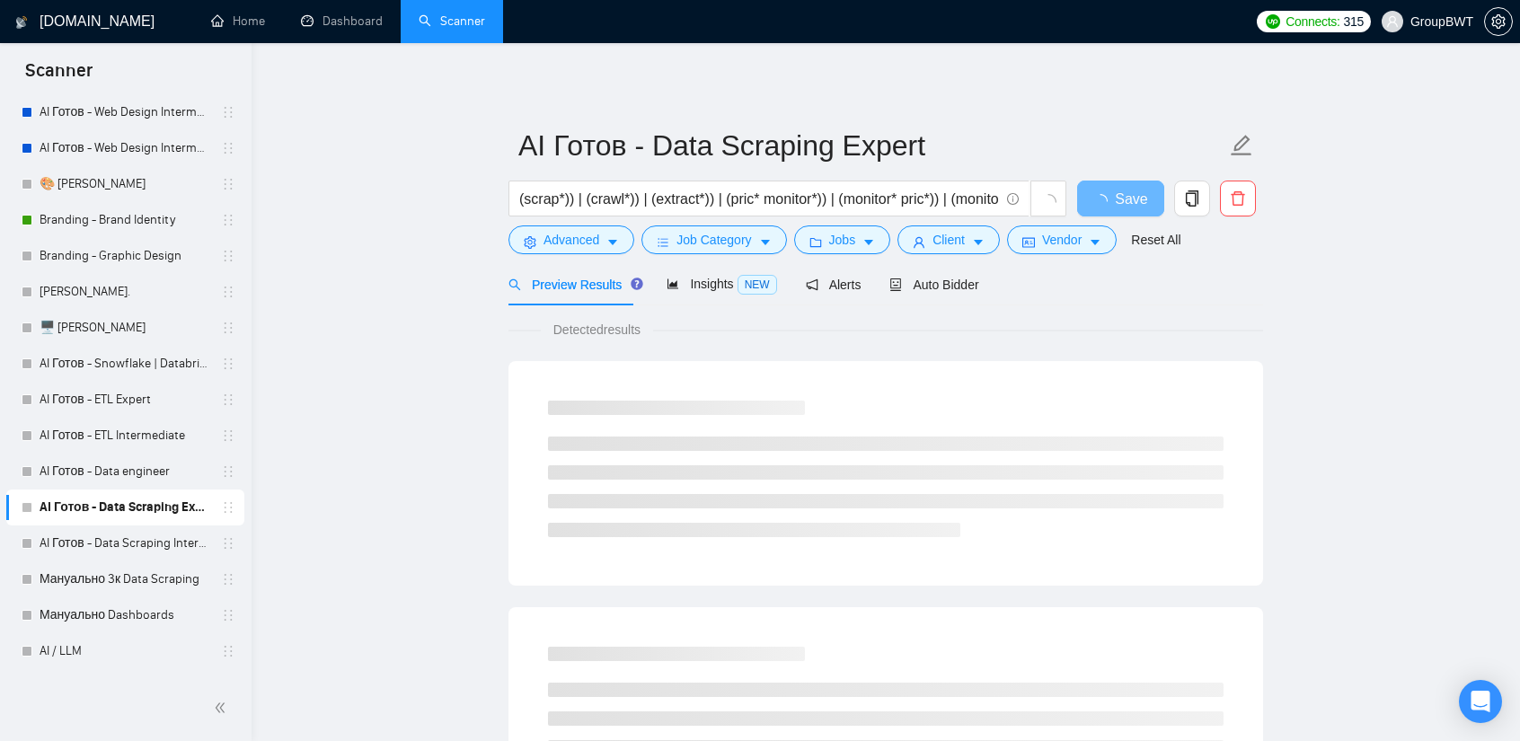
click at [939, 273] on div "Auto Bidder" at bounding box center [934, 284] width 89 height 42
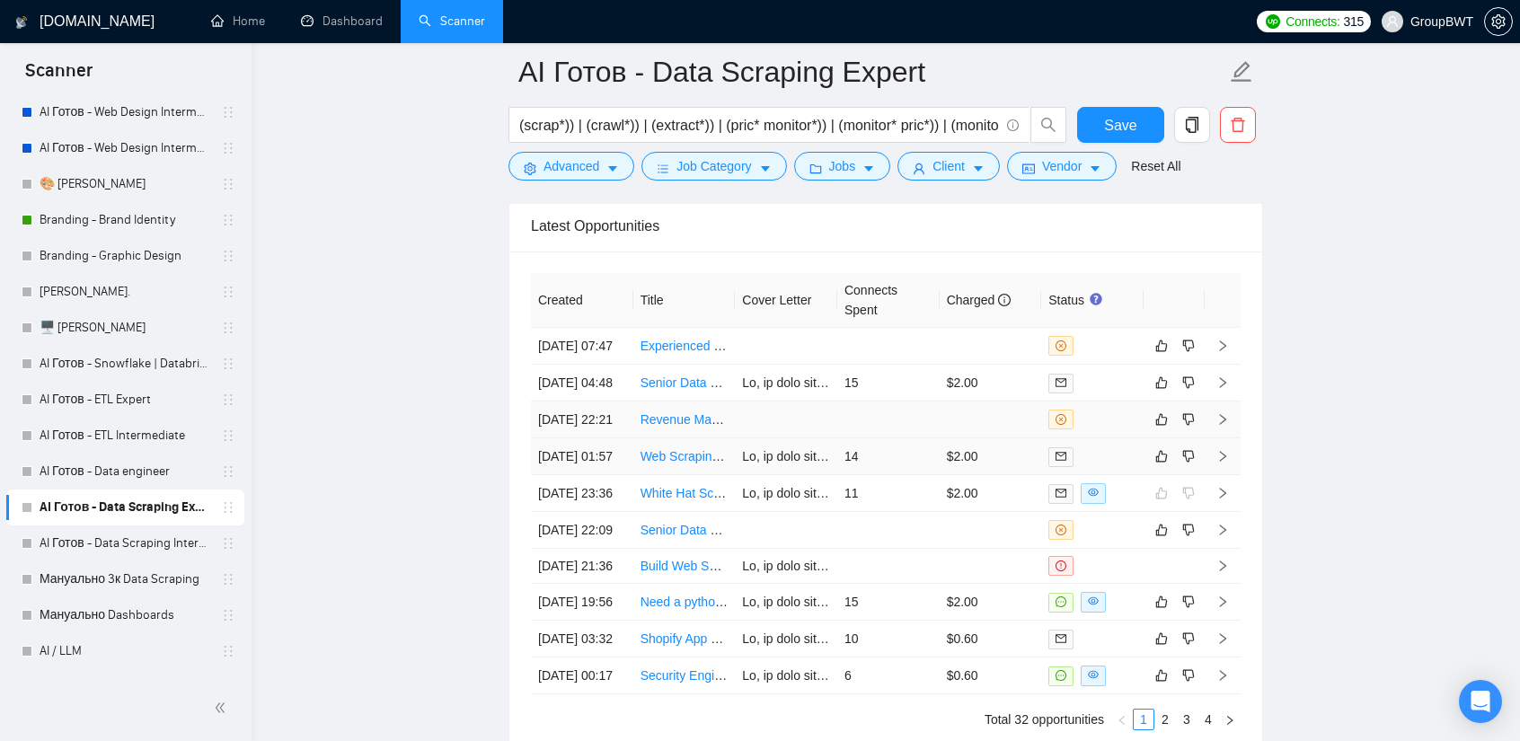
scroll to position [4478, 0]
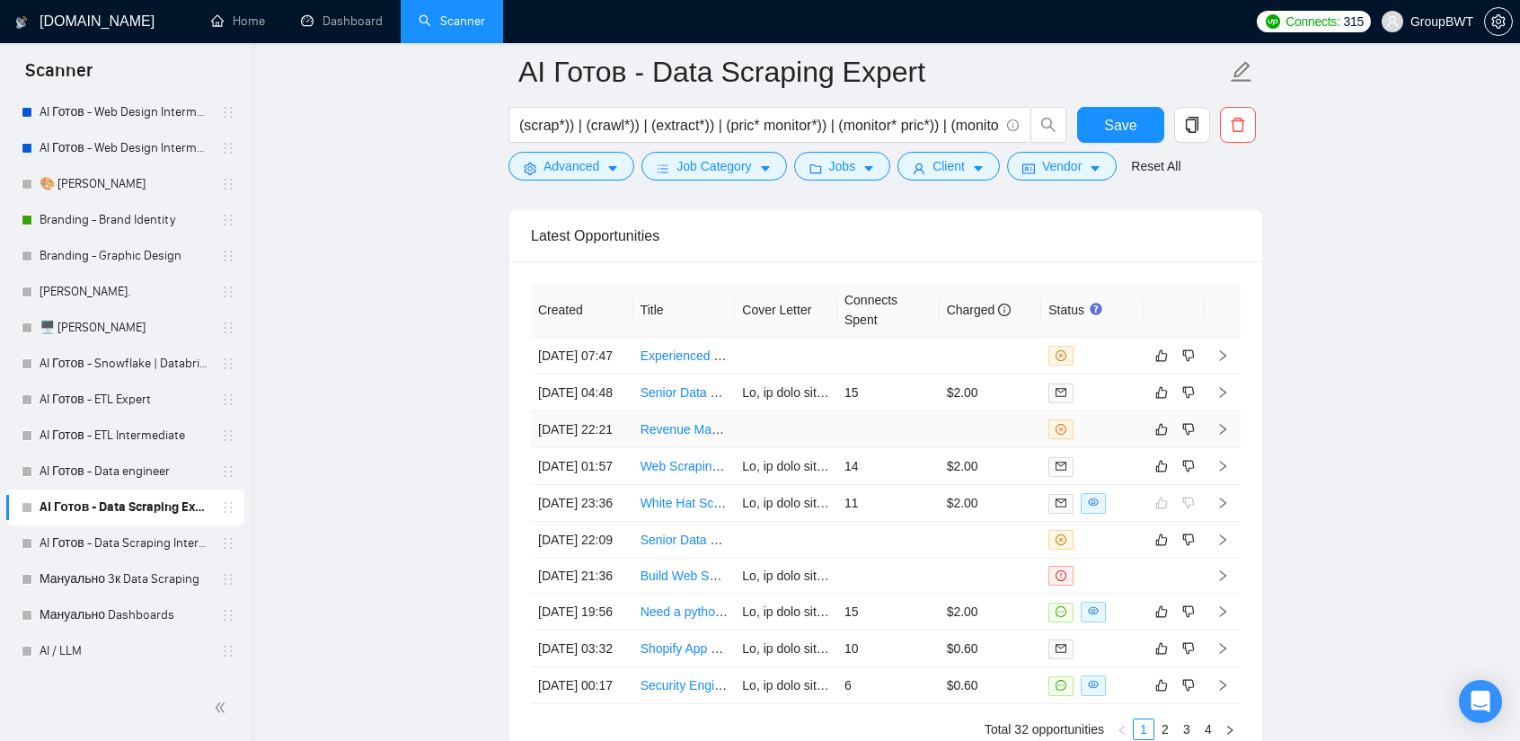
click at [805, 448] on td at bounding box center [786, 430] width 102 height 37
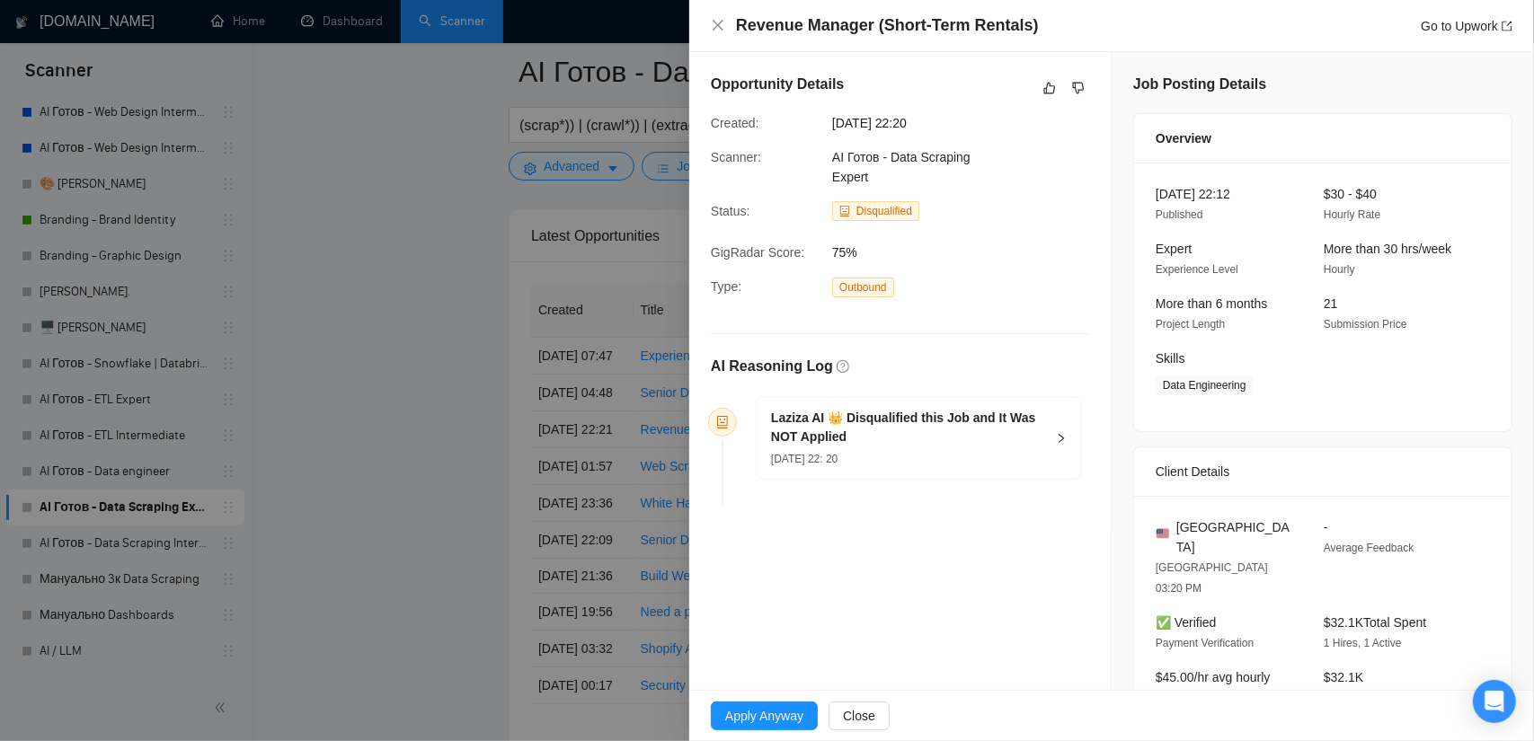
click at [385, 313] on div at bounding box center [767, 370] width 1534 height 741
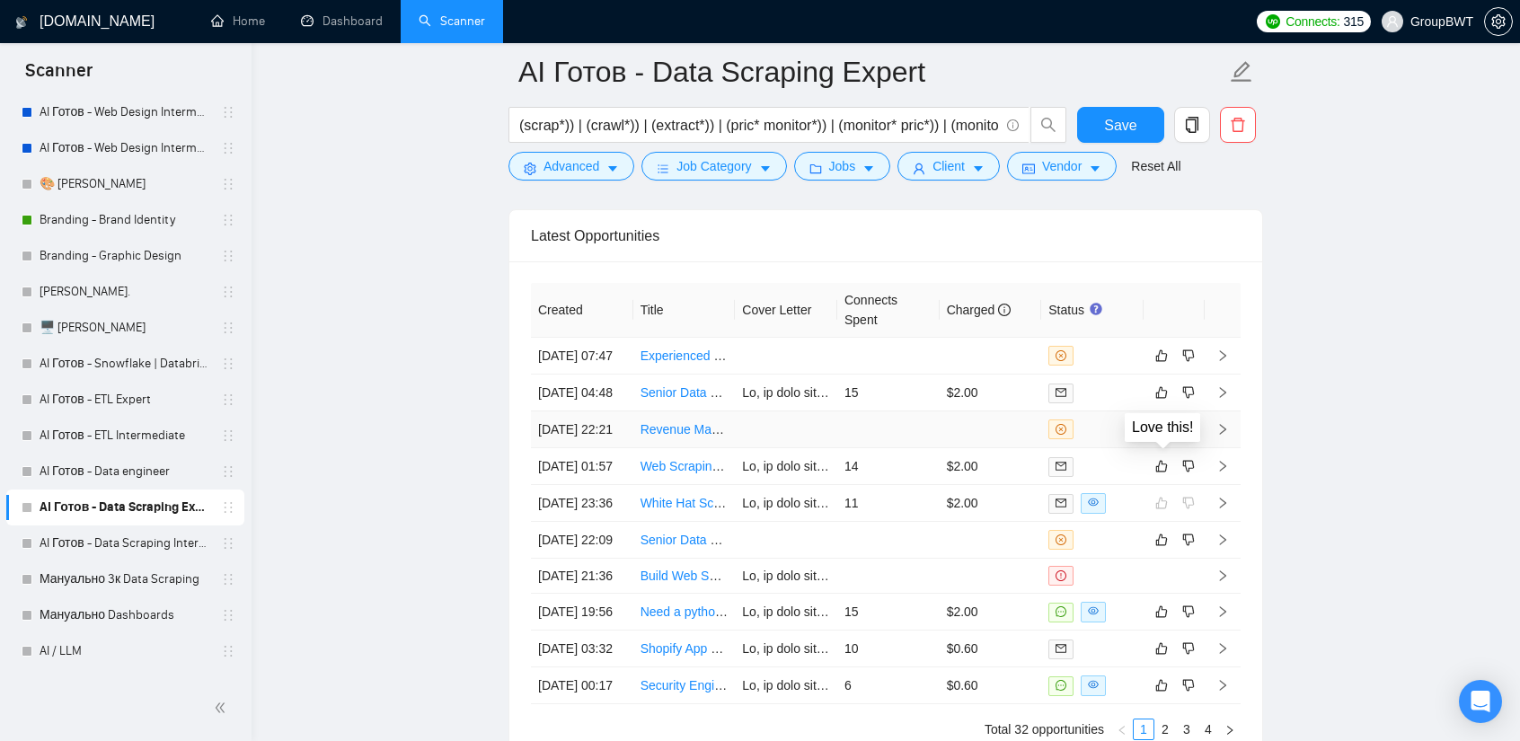
click at [1162, 437] on icon "like" at bounding box center [1162, 429] width 13 height 14
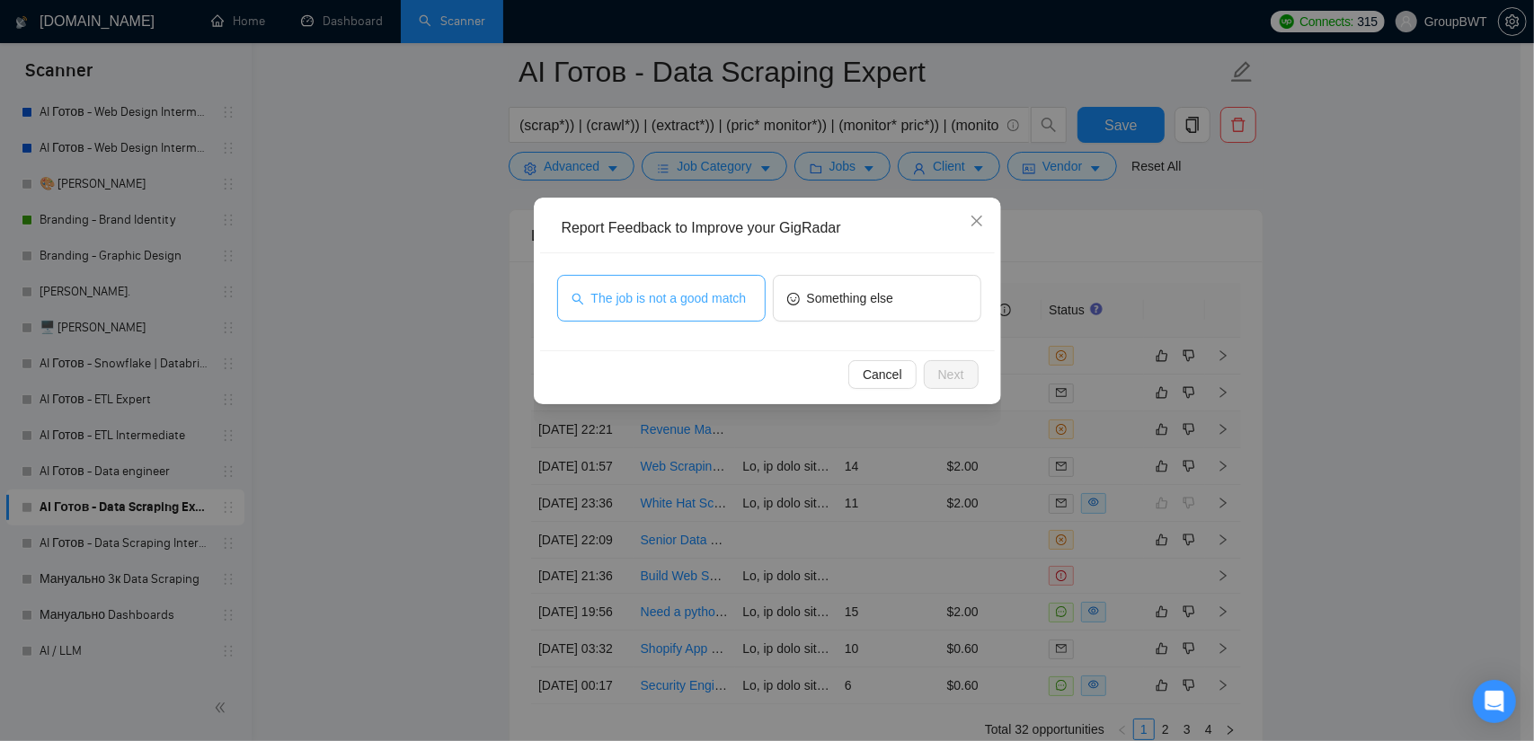
click at [685, 304] on span "The job is not a good match" at bounding box center [668, 298] width 155 height 20
click at [953, 376] on span "Next" at bounding box center [951, 375] width 26 height 20
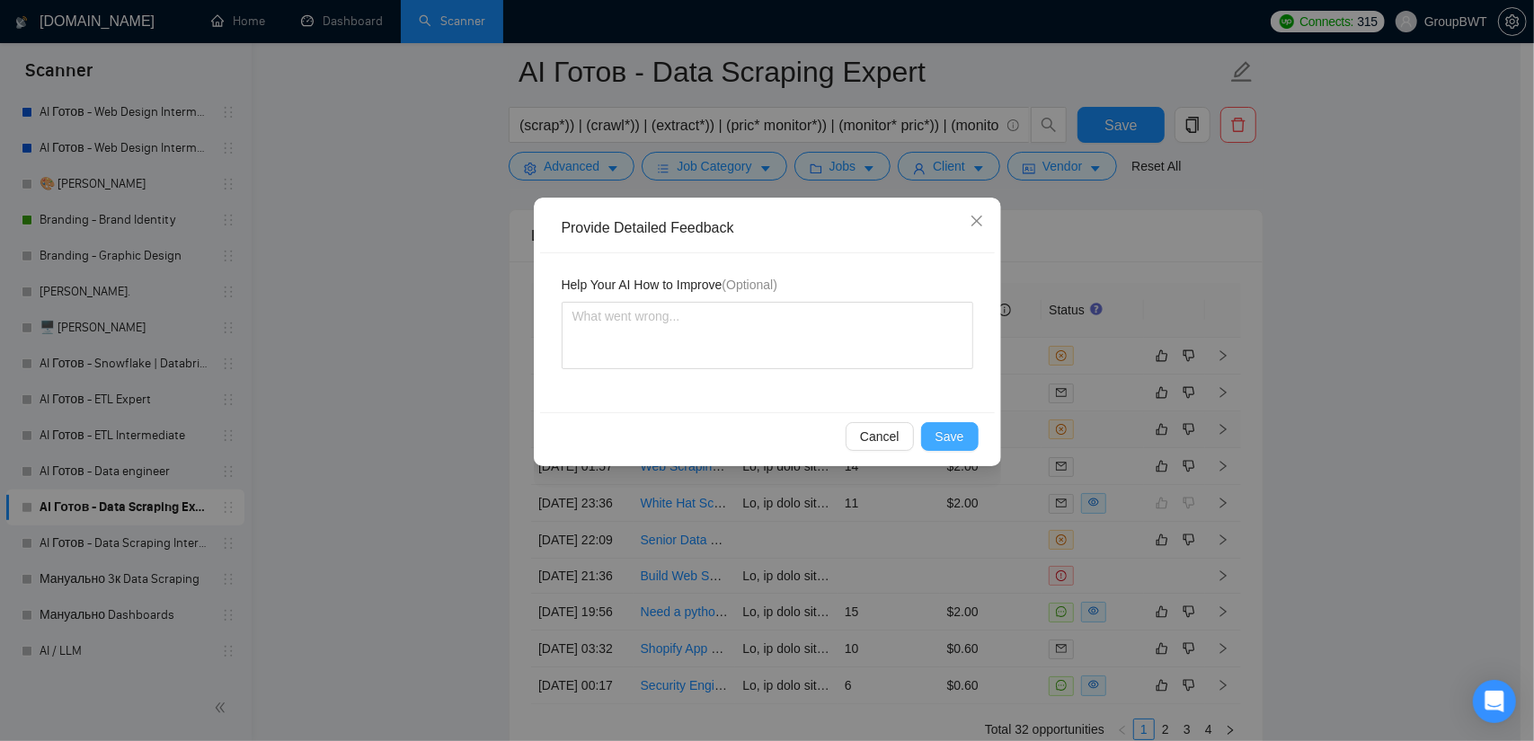
click at [952, 427] on span "Save" at bounding box center [949, 437] width 29 height 20
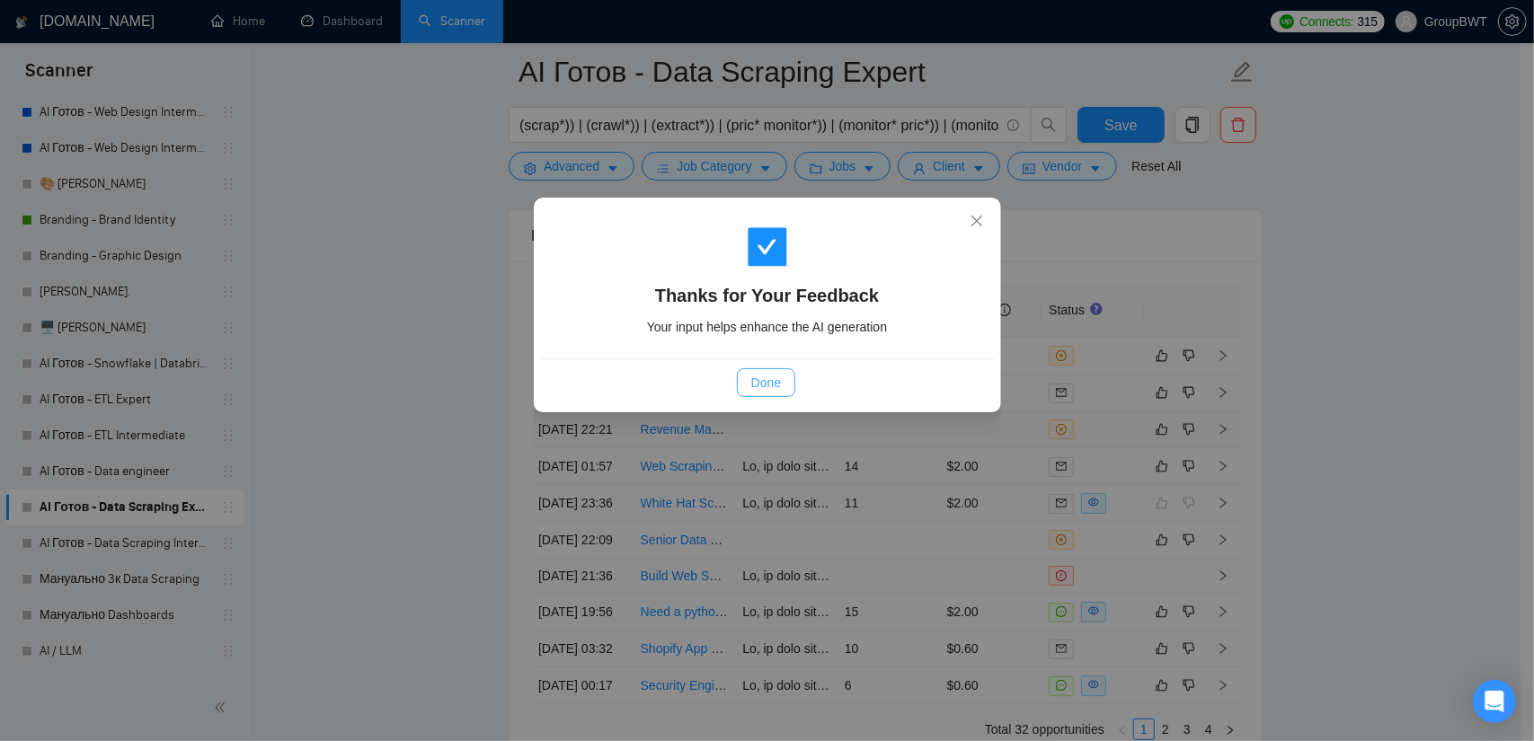
click at [784, 384] on button "Done" at bounding box center [766, 382] width 58 height 29
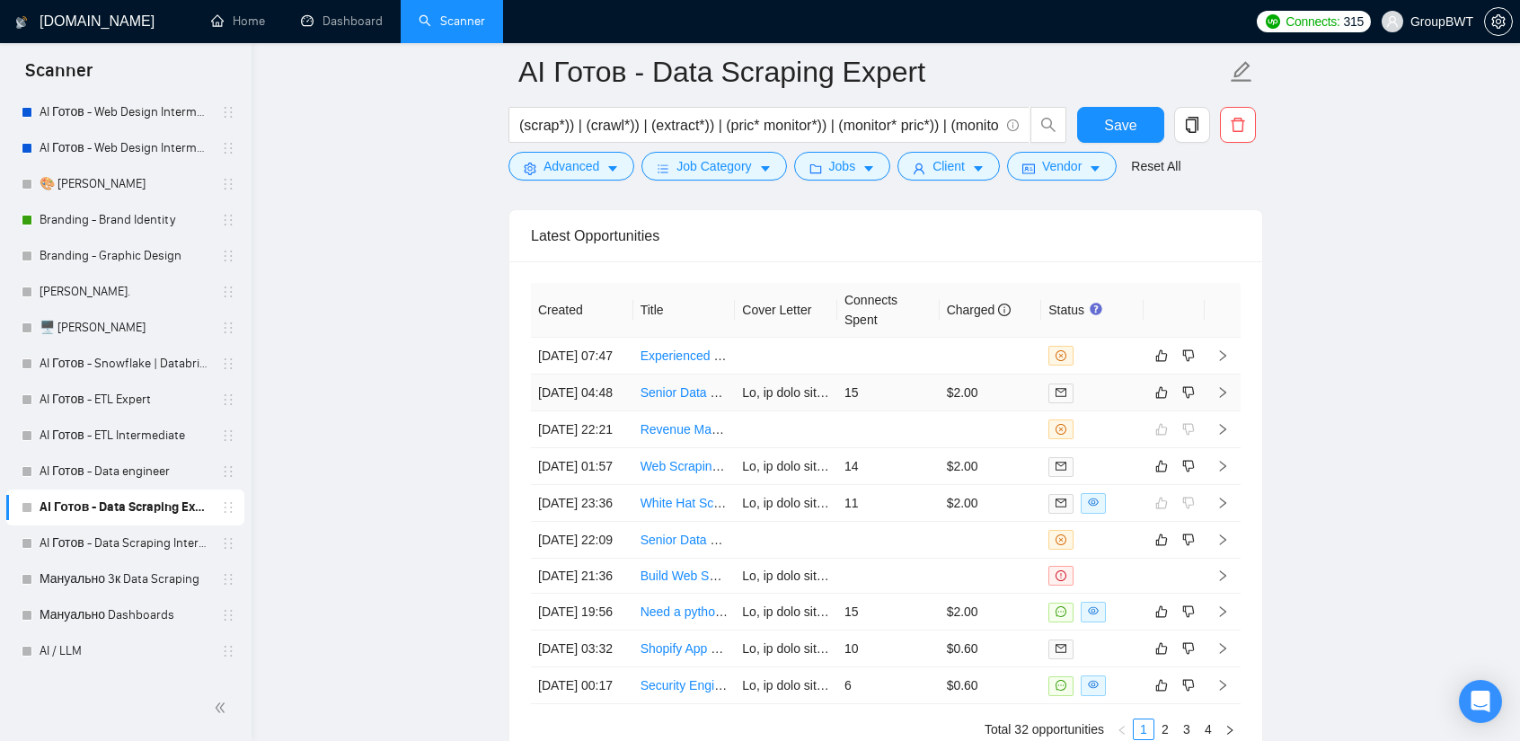
click at [858, 405] on td "15" at bounding box center [888, 393] width 102 height 37
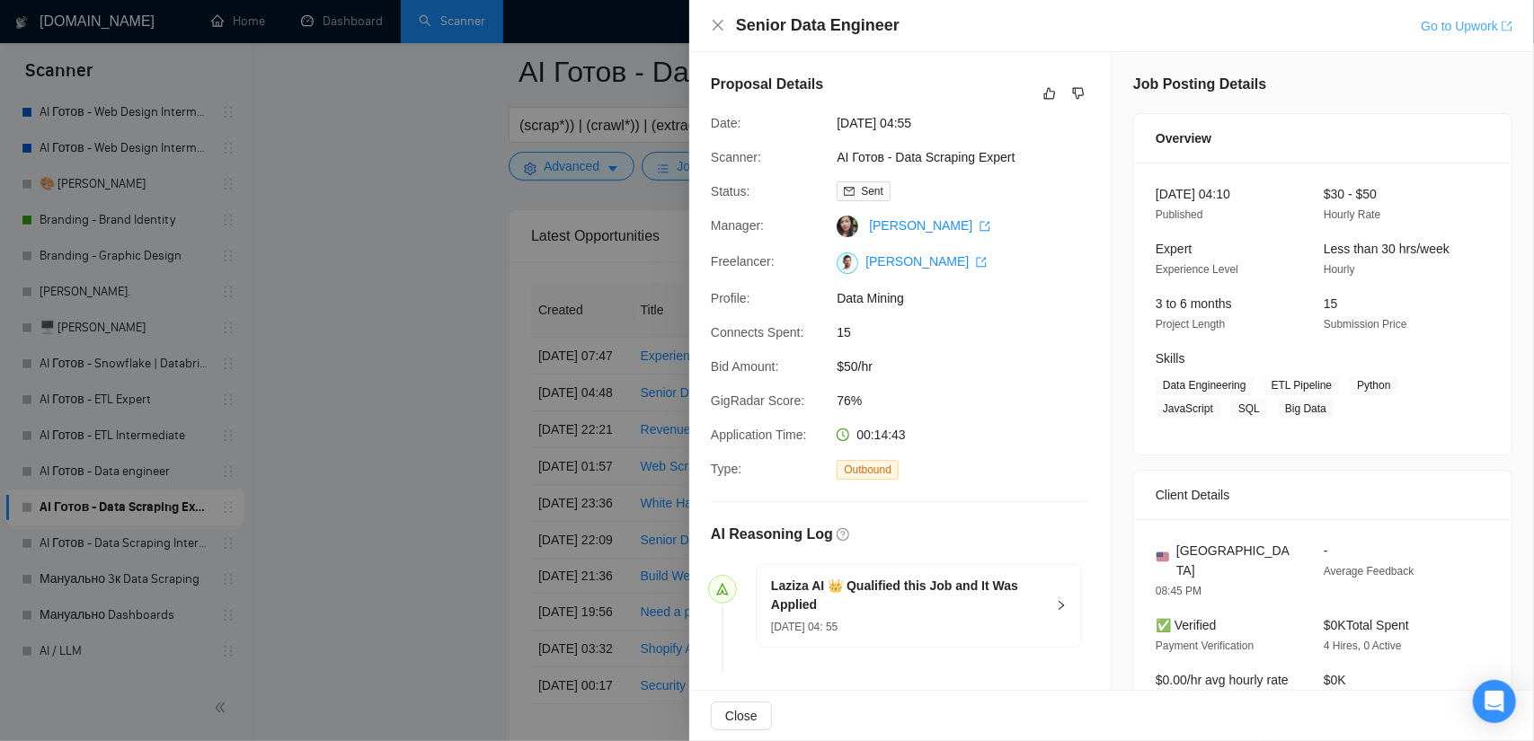
click at [1448, 31] on link "Go to Upwork" at bounding box center [1467, 26] width 92 height 14
click at [392, 292] on div at bounding box center [767, 370] width 1534 height 741
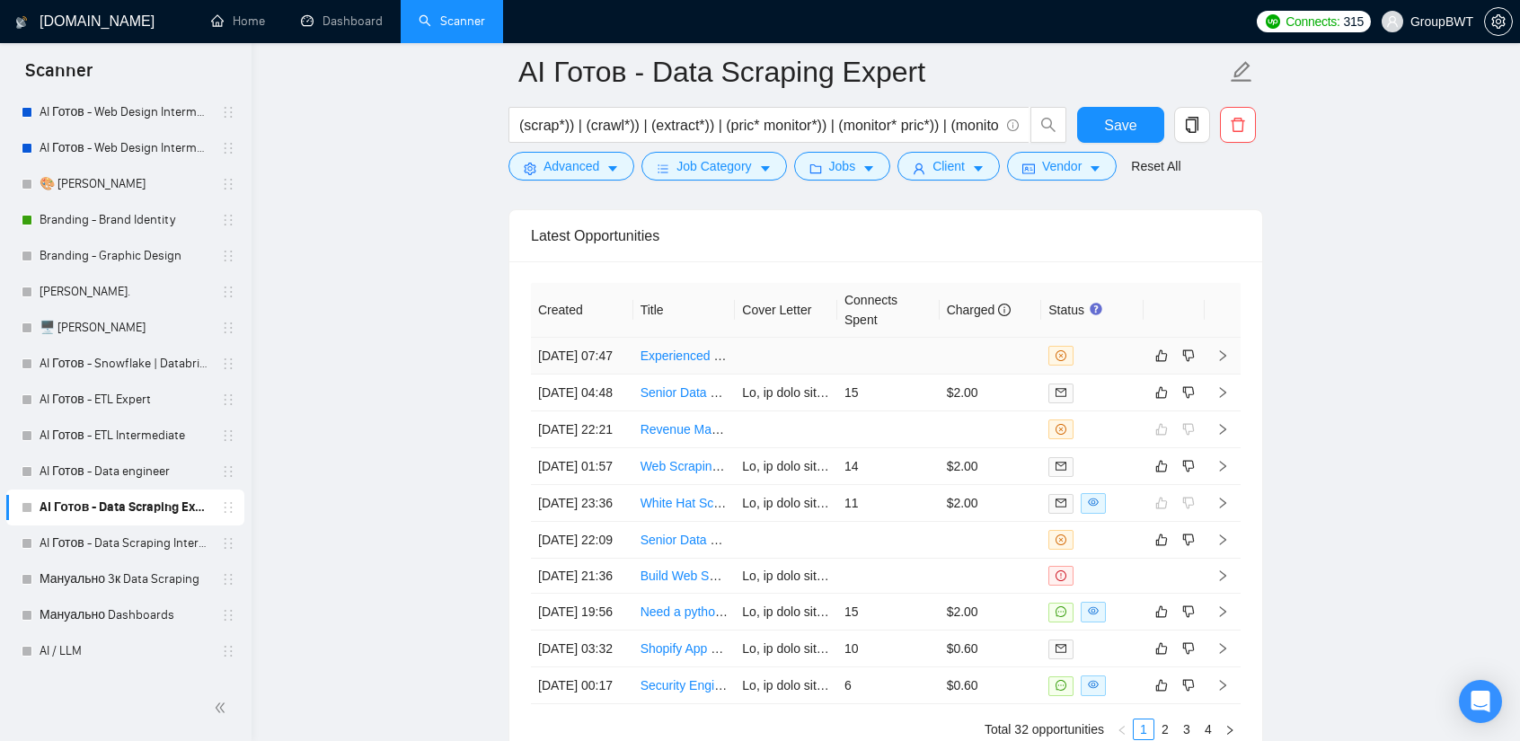
click at [886, 360] on td at bounding box center [888, 356] width 102 height 37
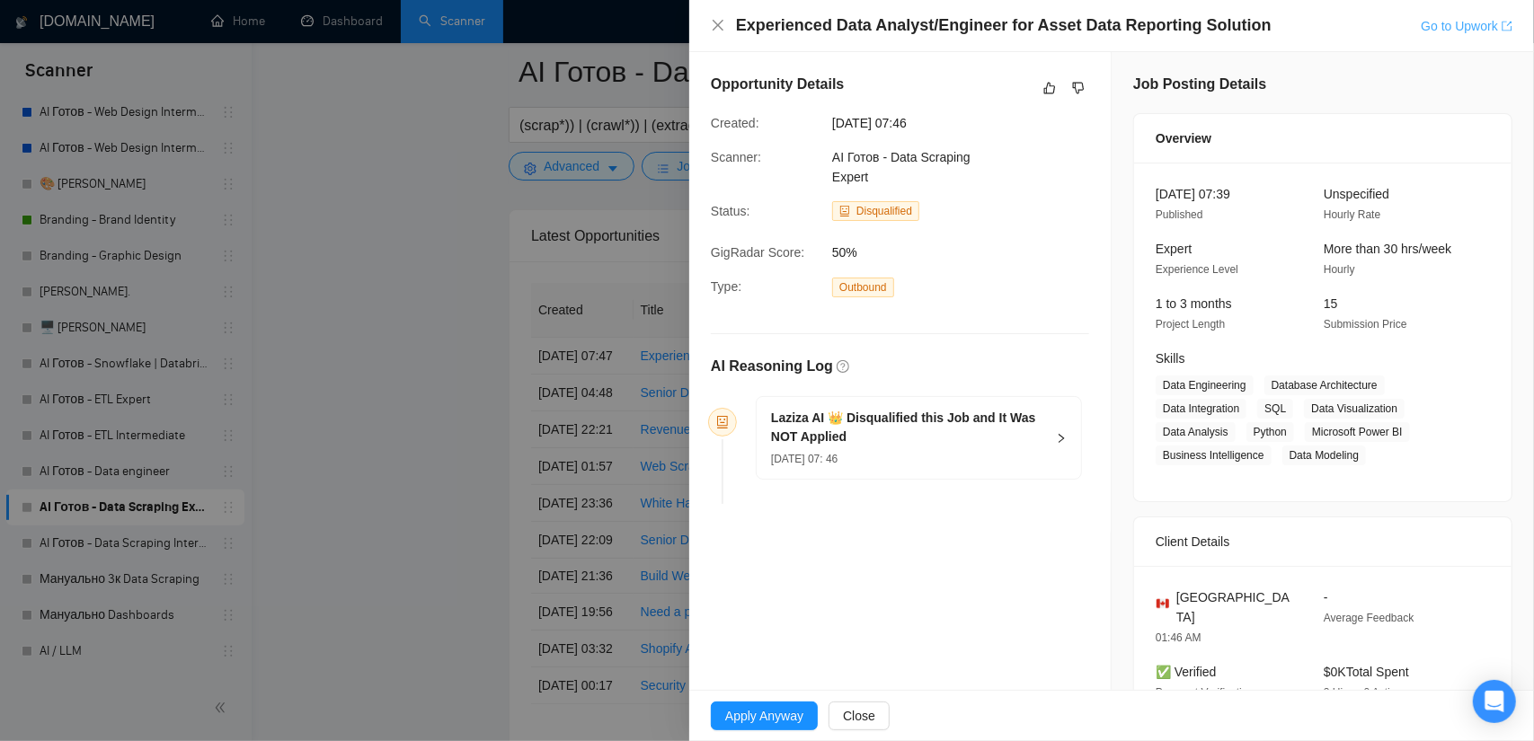
click at [1427, 32] on link "Go to Upwork" at bounding box center [1467, 26] width 92 height 14
click at [280, 197] on div at bounding box center [767, 370] width 1534 height 741
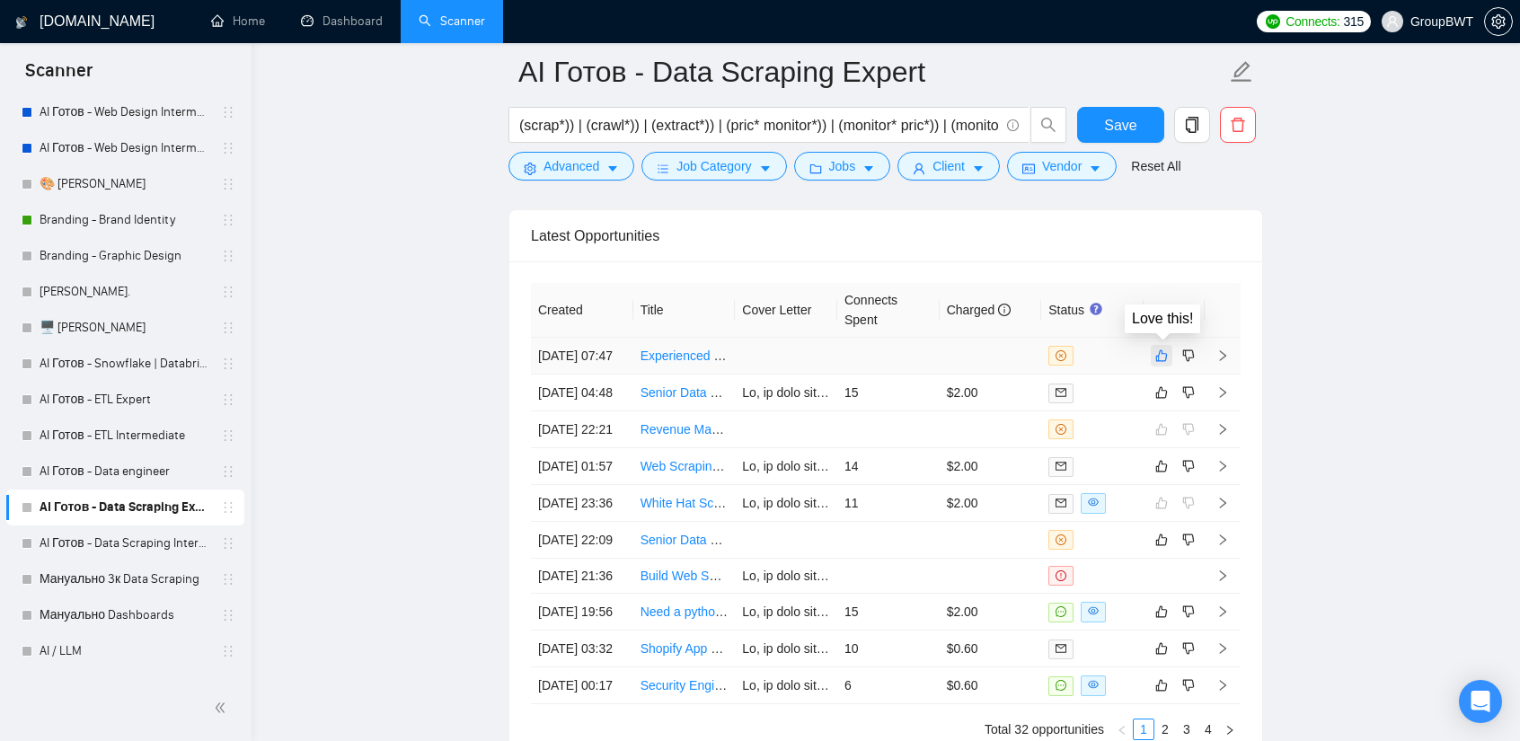
click at [1162, 351] on icon "like" at bounding box center [1162, 356] width 13 height 14
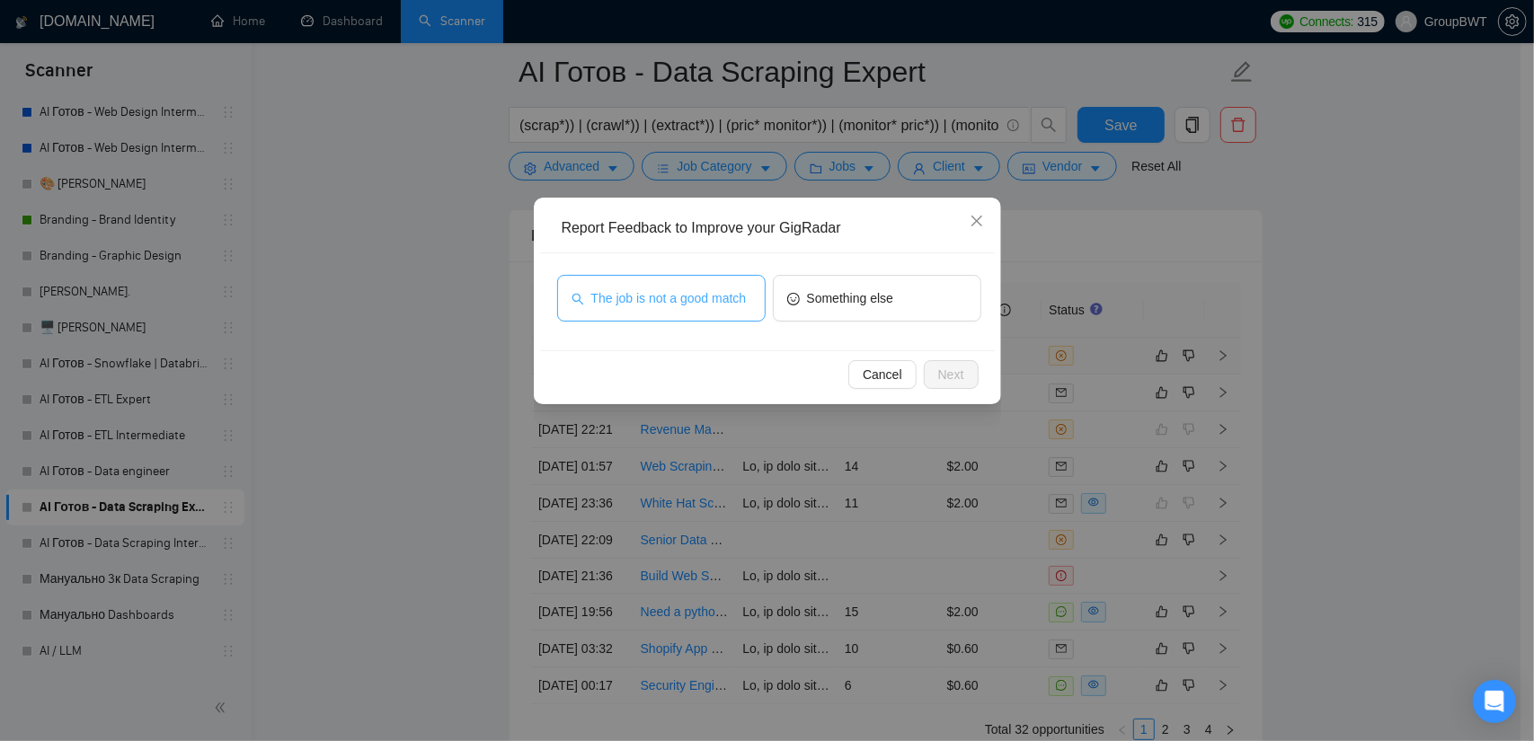
click at [684, 306] on span "The job is not a good match" at bounding box center [668, 298] width 155 height 20
click at [969, 374] on button "Next" at bounding box center [951, 374] width 55 height 29
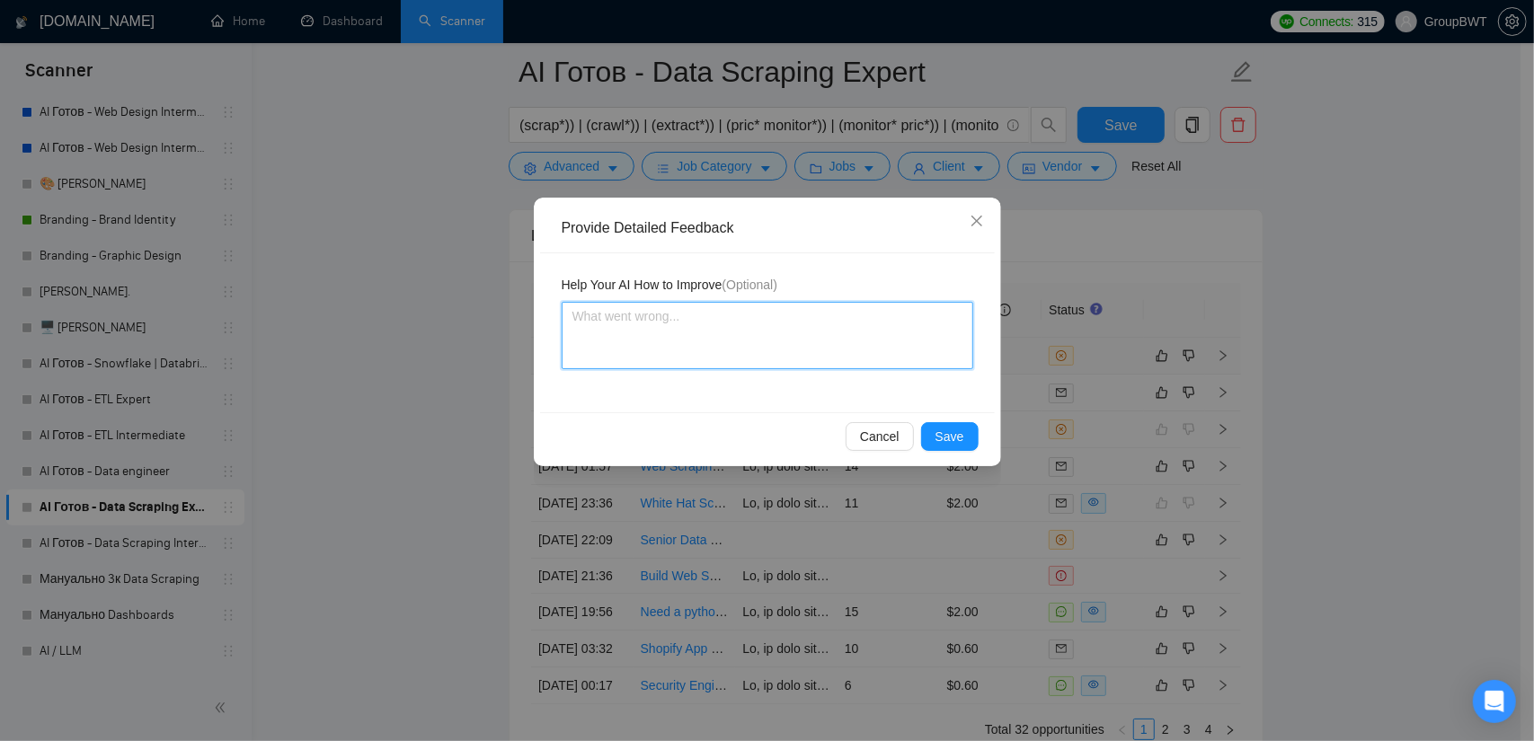
click at [708, 319] on textarea at bounding box center [768, 335] width 412 height 67
click at [968, 442] on button "Save" at bounding box center [950, 436] width 58 height 29
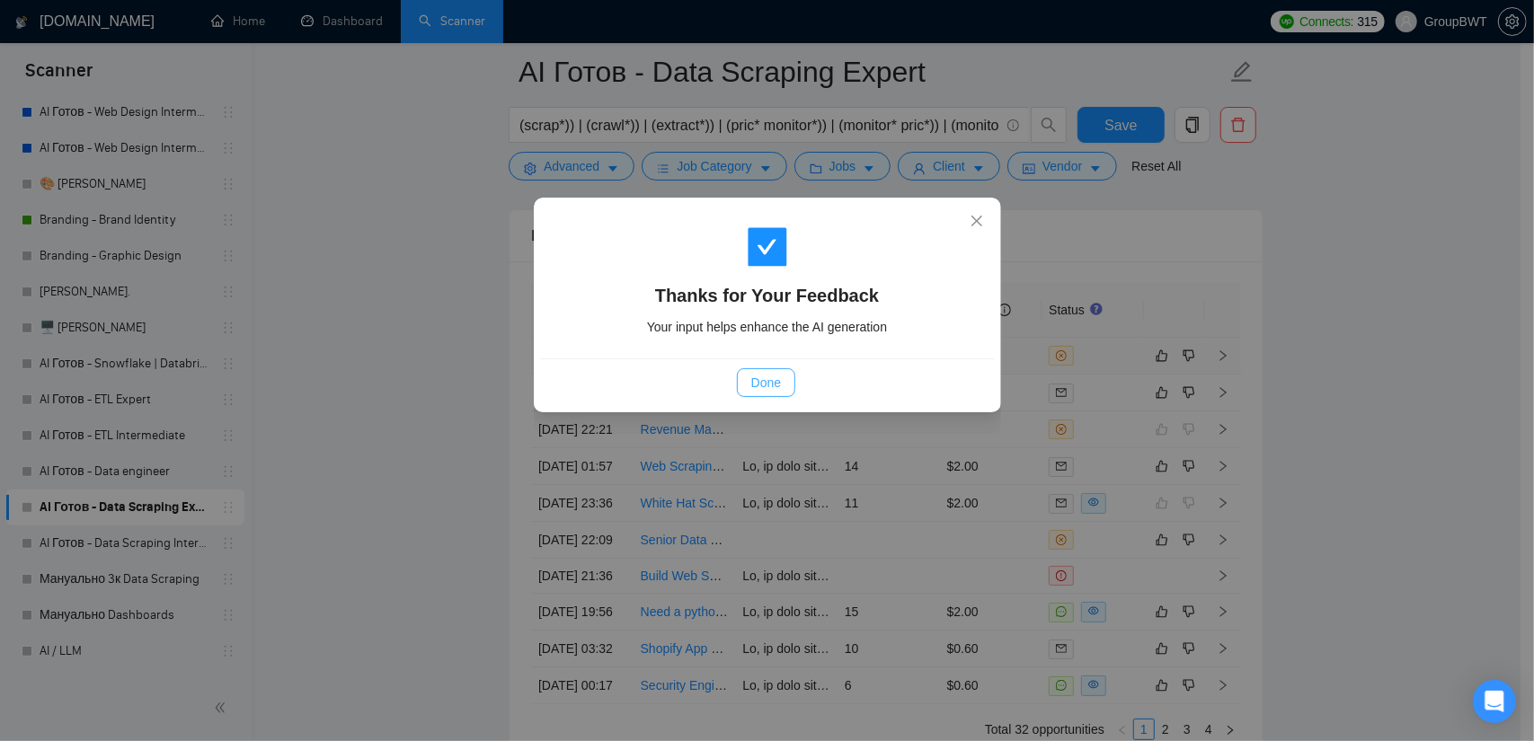
click at [772, 390] on span "Done" at bounding box center [766, 383] width 30 height 20
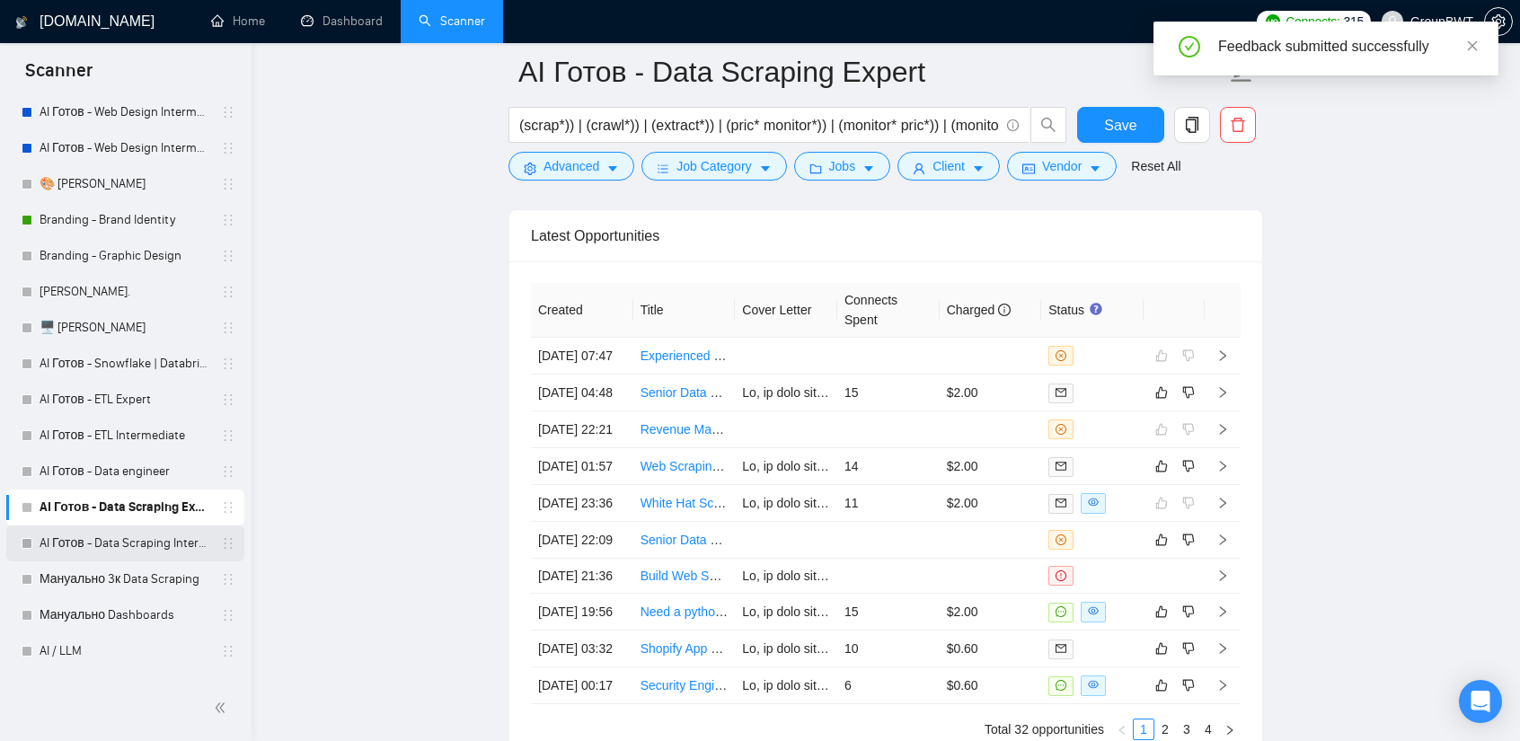
click at [117, 540] on link "AI Готов - Data Scraping Intermediate" at bounding box center [125, 544] width 171 height 36
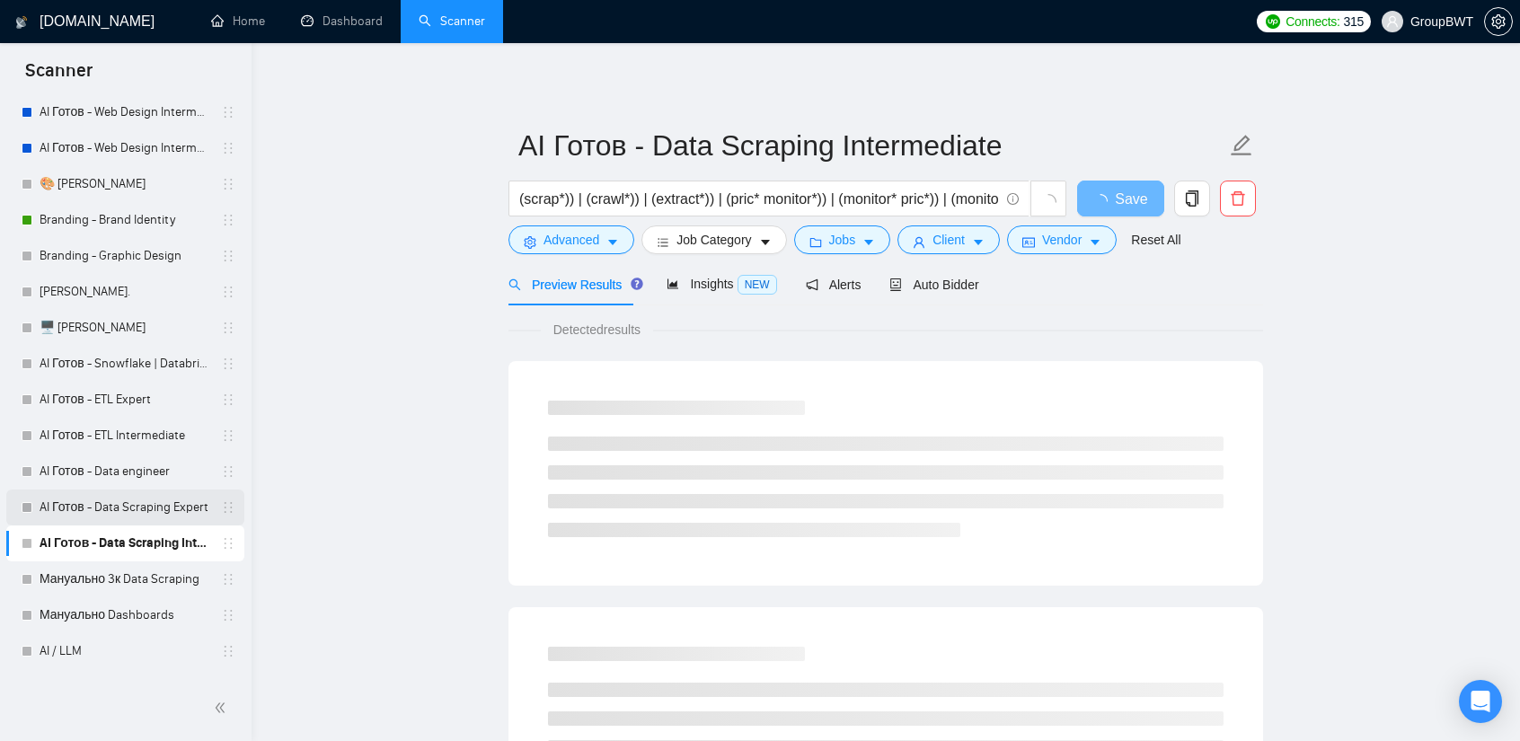
click at [145, 503] on link "AI Готов - Data Scraping Expert" at bounding box center [125, 508] width 171 height 36
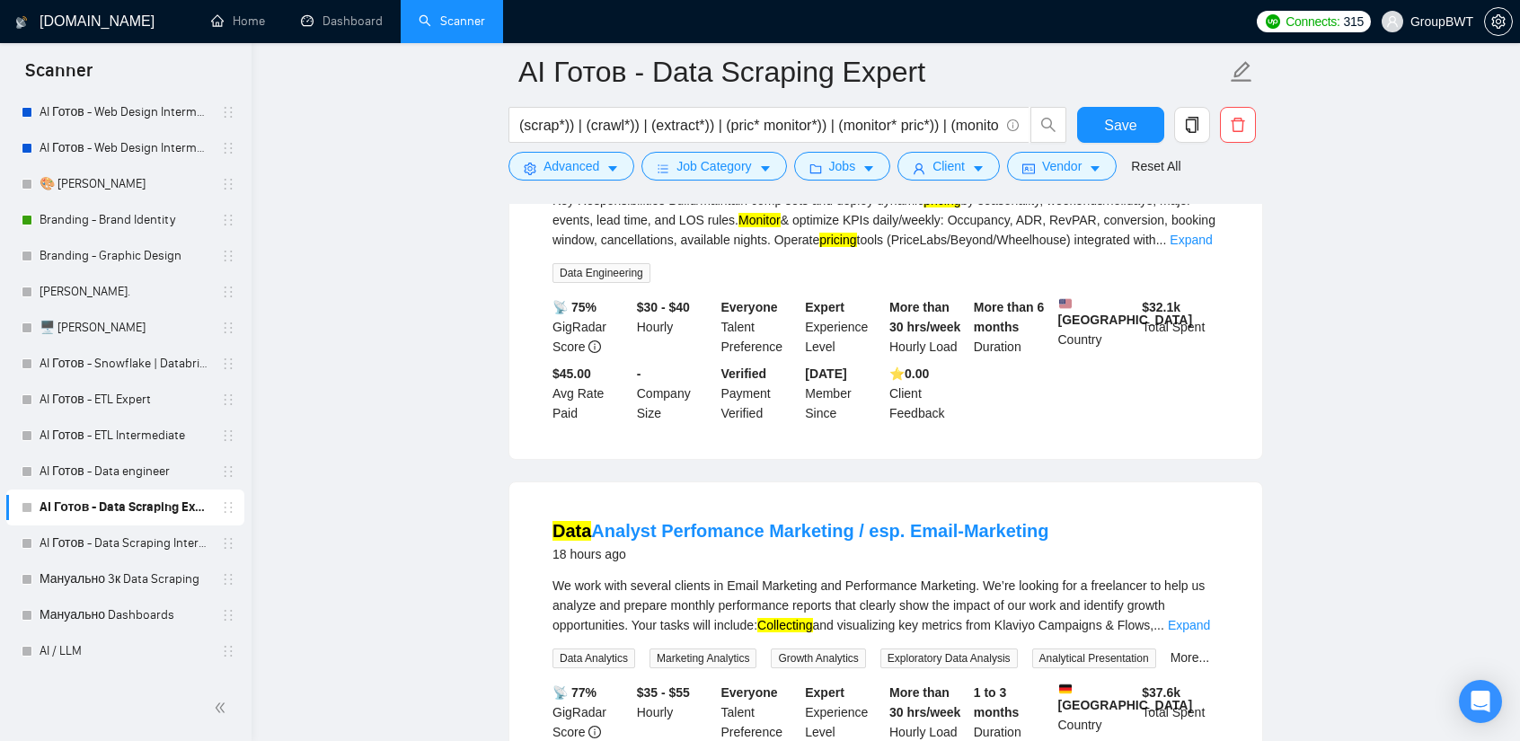
scroll to position [1078, 0]
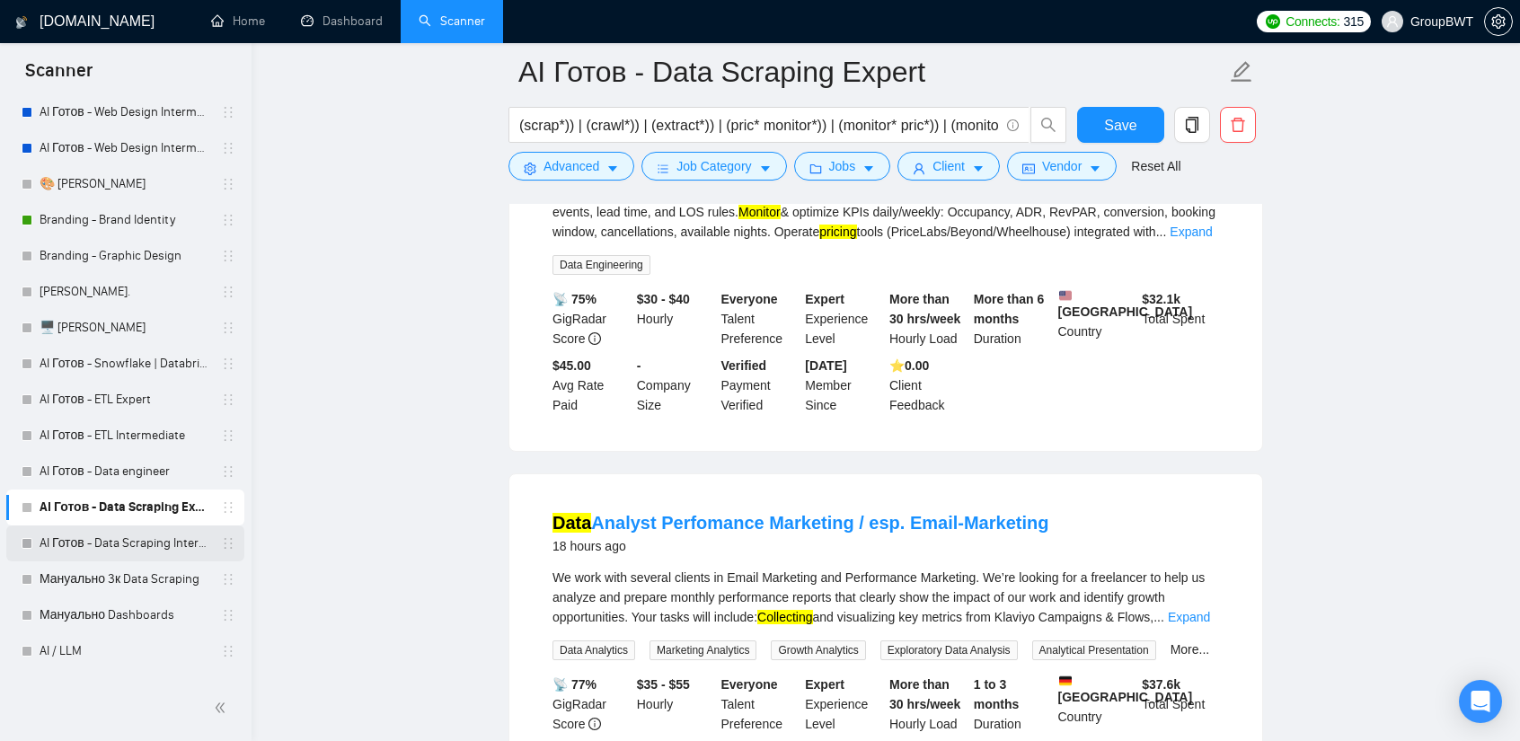
click at [131, 542] on link "AI Готов - Data Scraping Intermediate" at bounding box center [125, 544] width 171 height 36
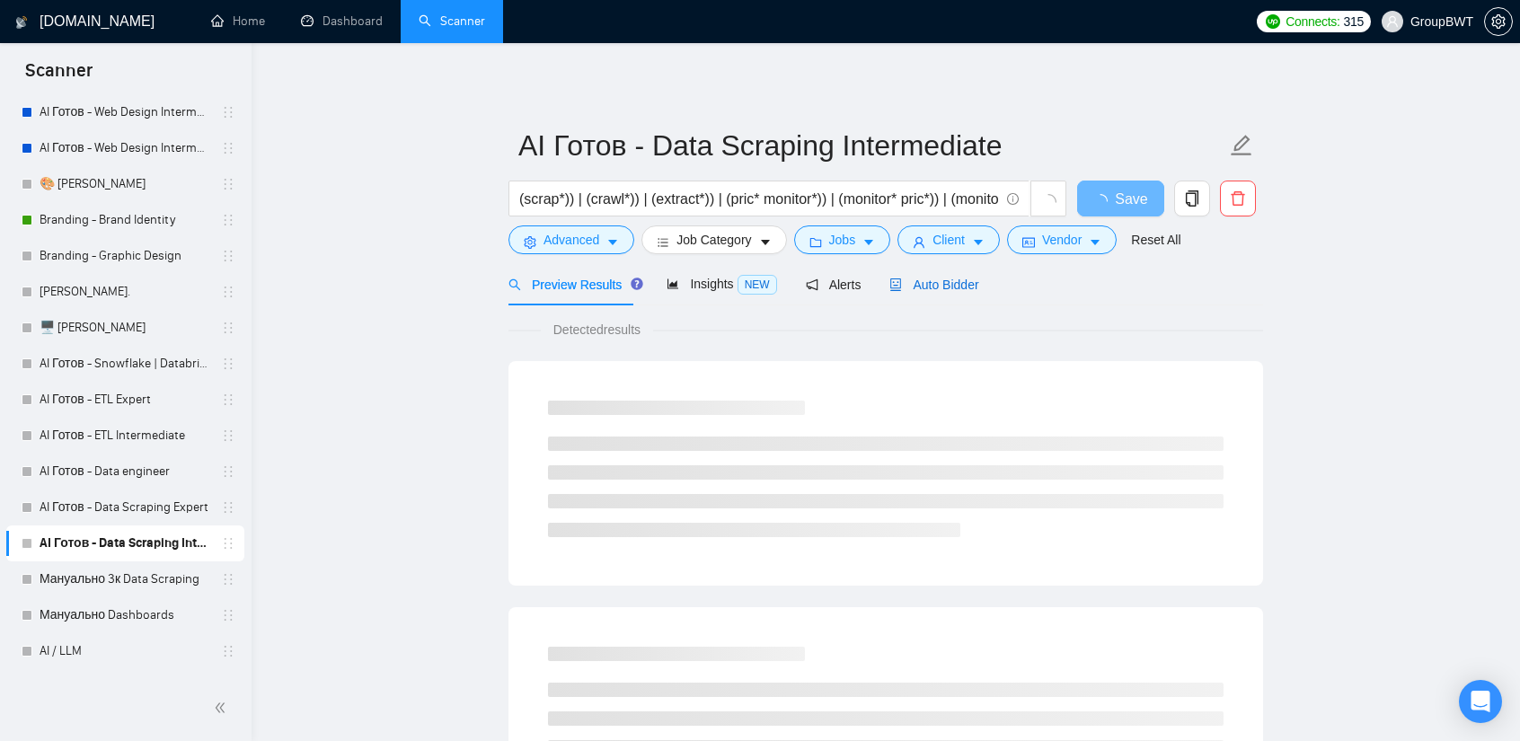
click at [943, 287] on span "Auto Bidder" at bounding box center [934, 285] width 89 height 14
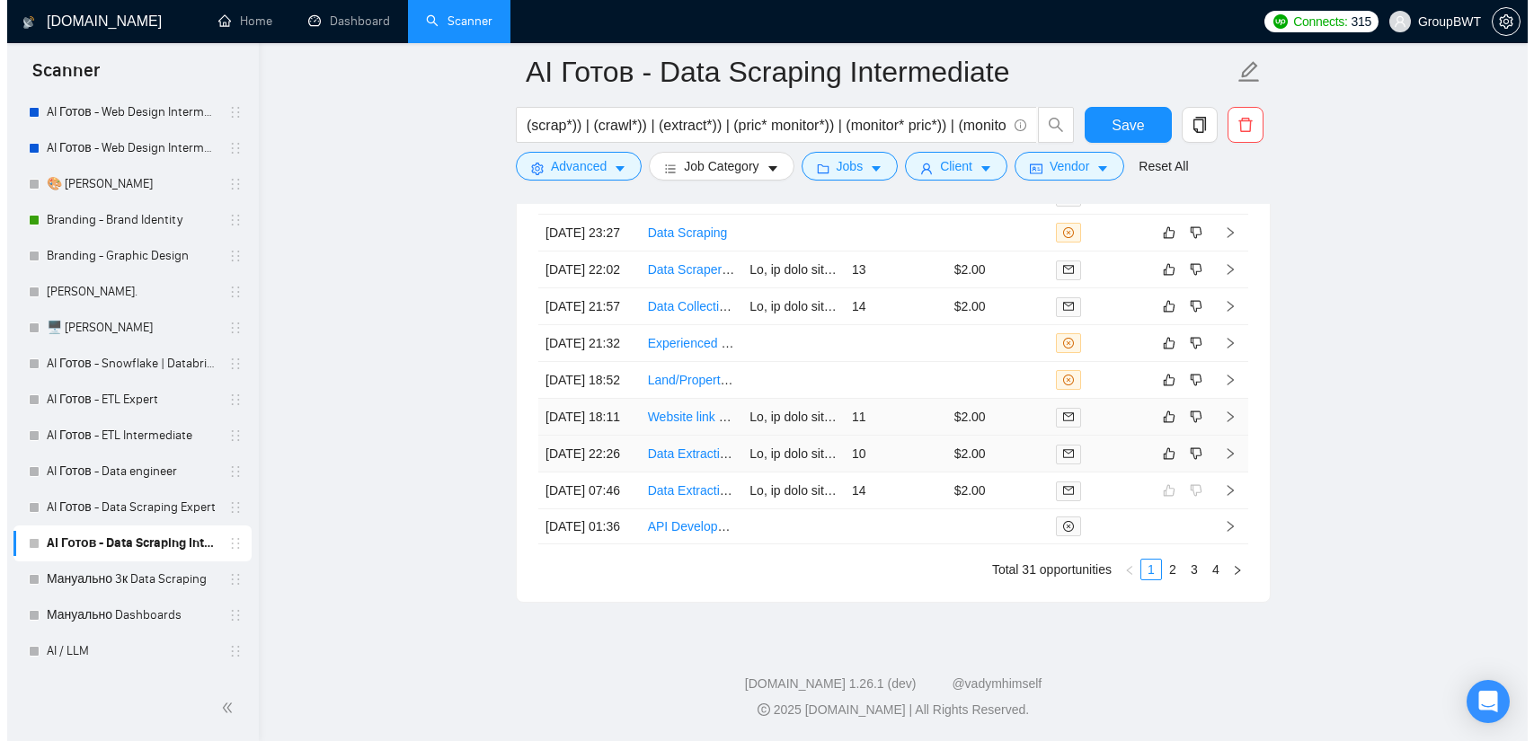
scroll to position [4592, 0]
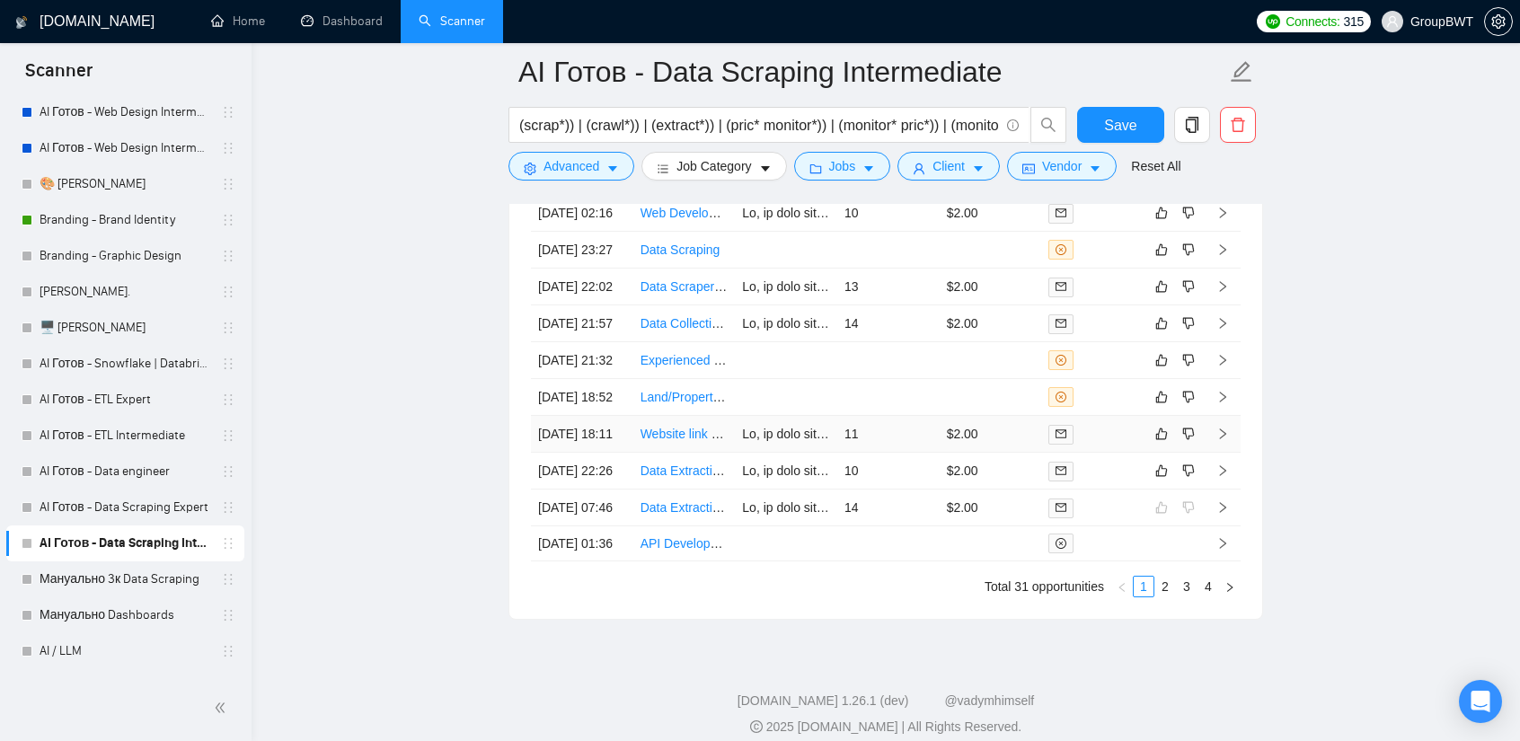
click at [879, 453] on td "11" at bounding box center [888, 434] width 102 height 37
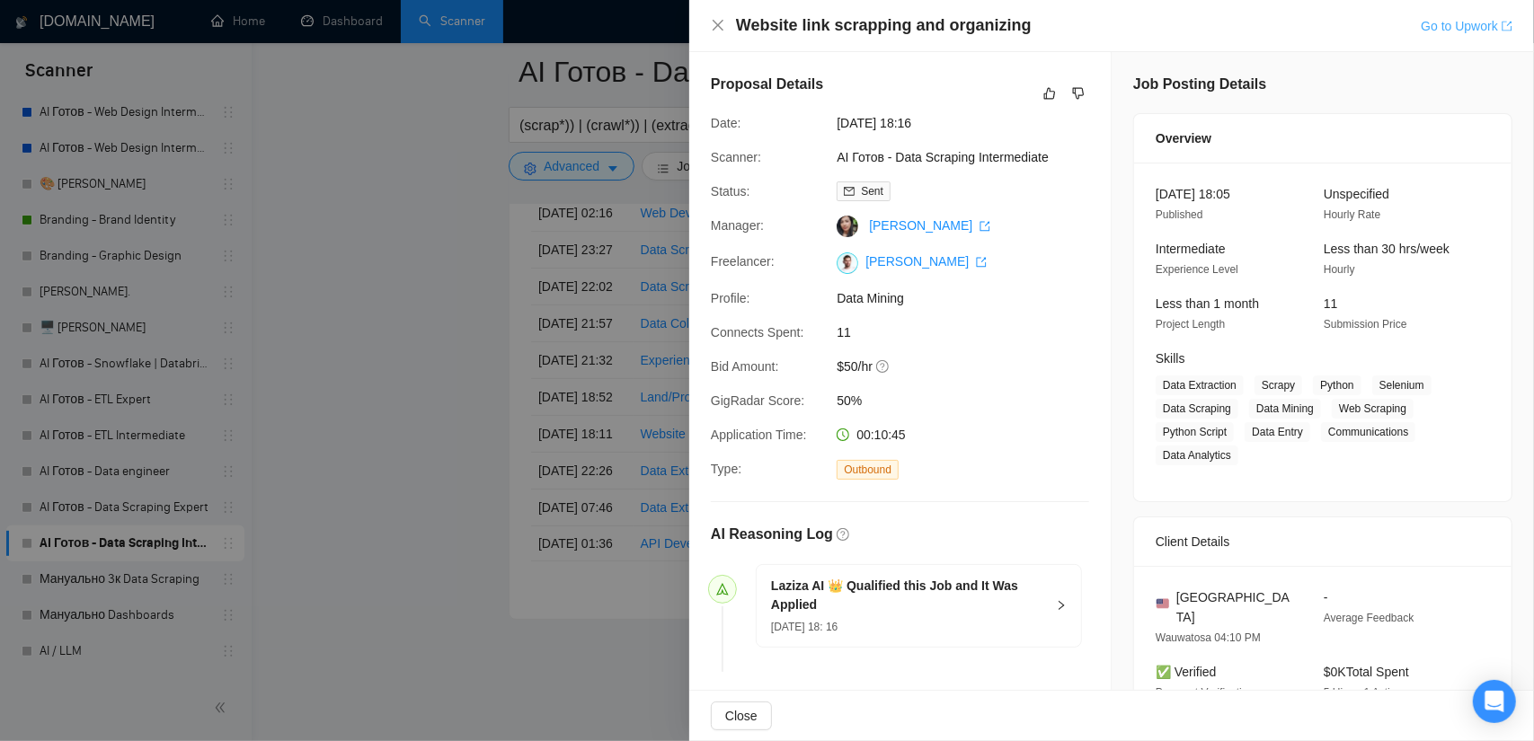
click at [1437, 26] on link "Go to Upwork" at bounding box center [1467, 26] width 92 height 14
click at [1073, 89] on icon "dislike" at bounding box center [1078, 93] width 13 height 14
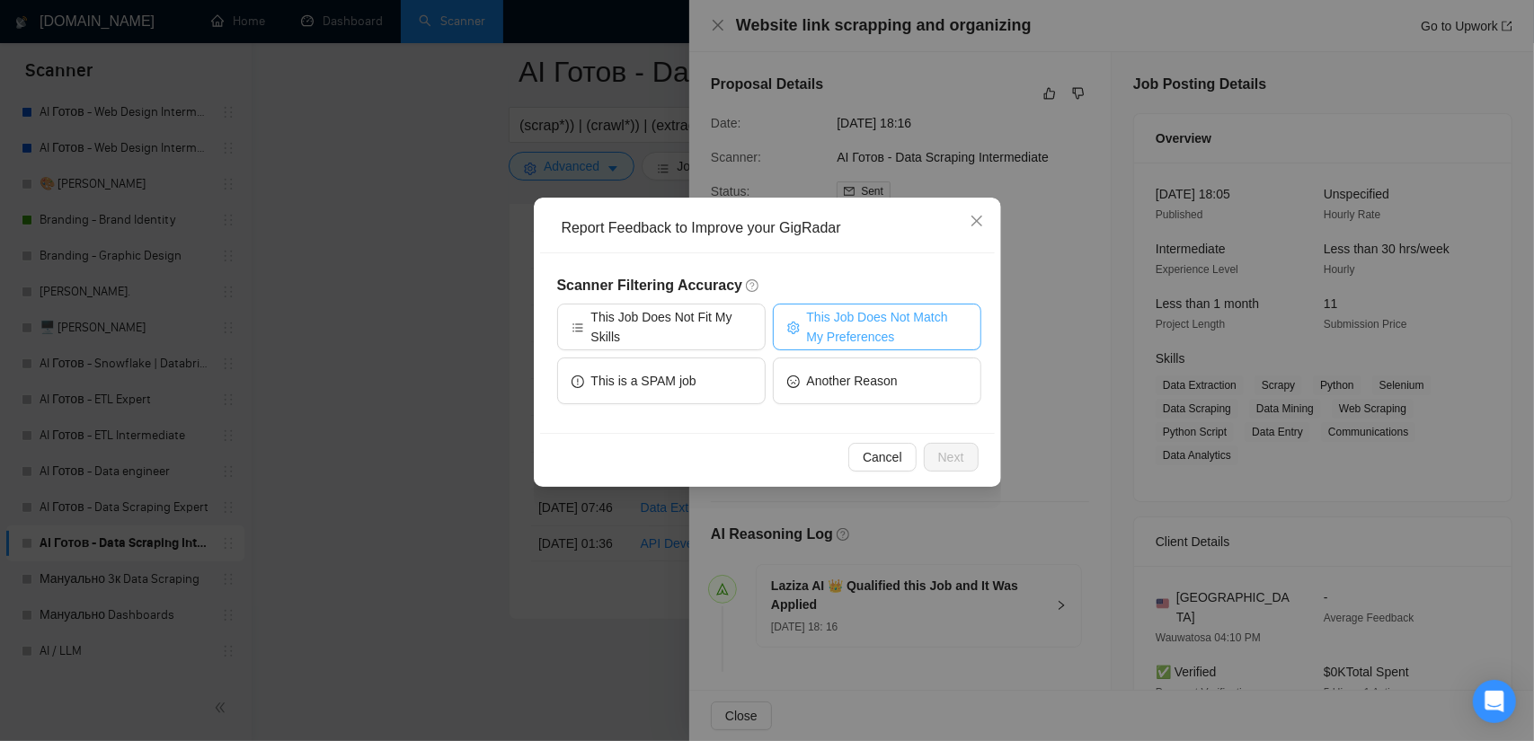
click at [866, 324] on span "This Job Does Not Match My Preferences" at bounding box center [887, 327] width 160 height 40
click at [950, 459] on span "Next" at bounding box center [951, 457] width 26 height 20
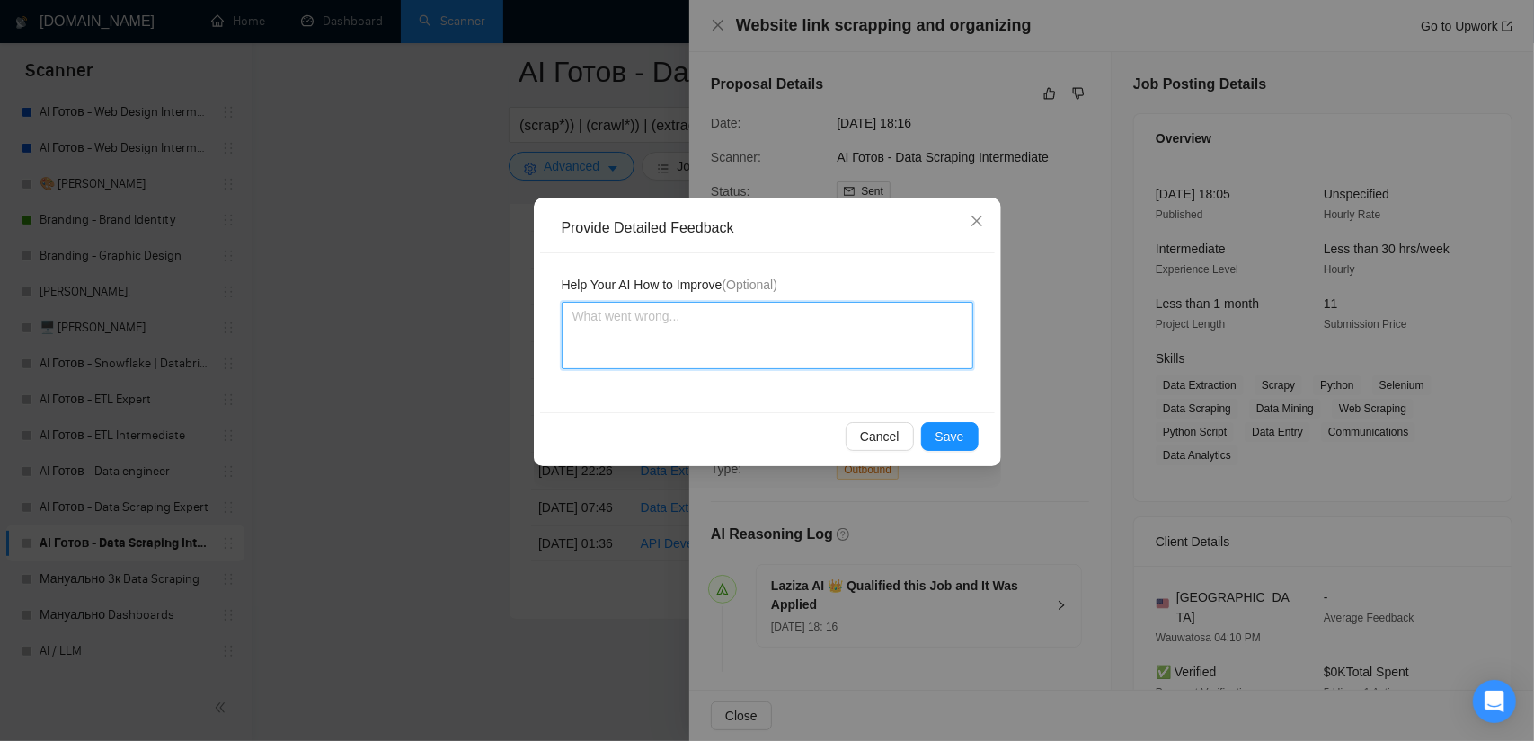
click at [697, 335] on textarea at bounding box center [768, 335] width 412 height 67
click at [949, 438] on span "Save" at bounding box center [949, 437] width 29 height 20
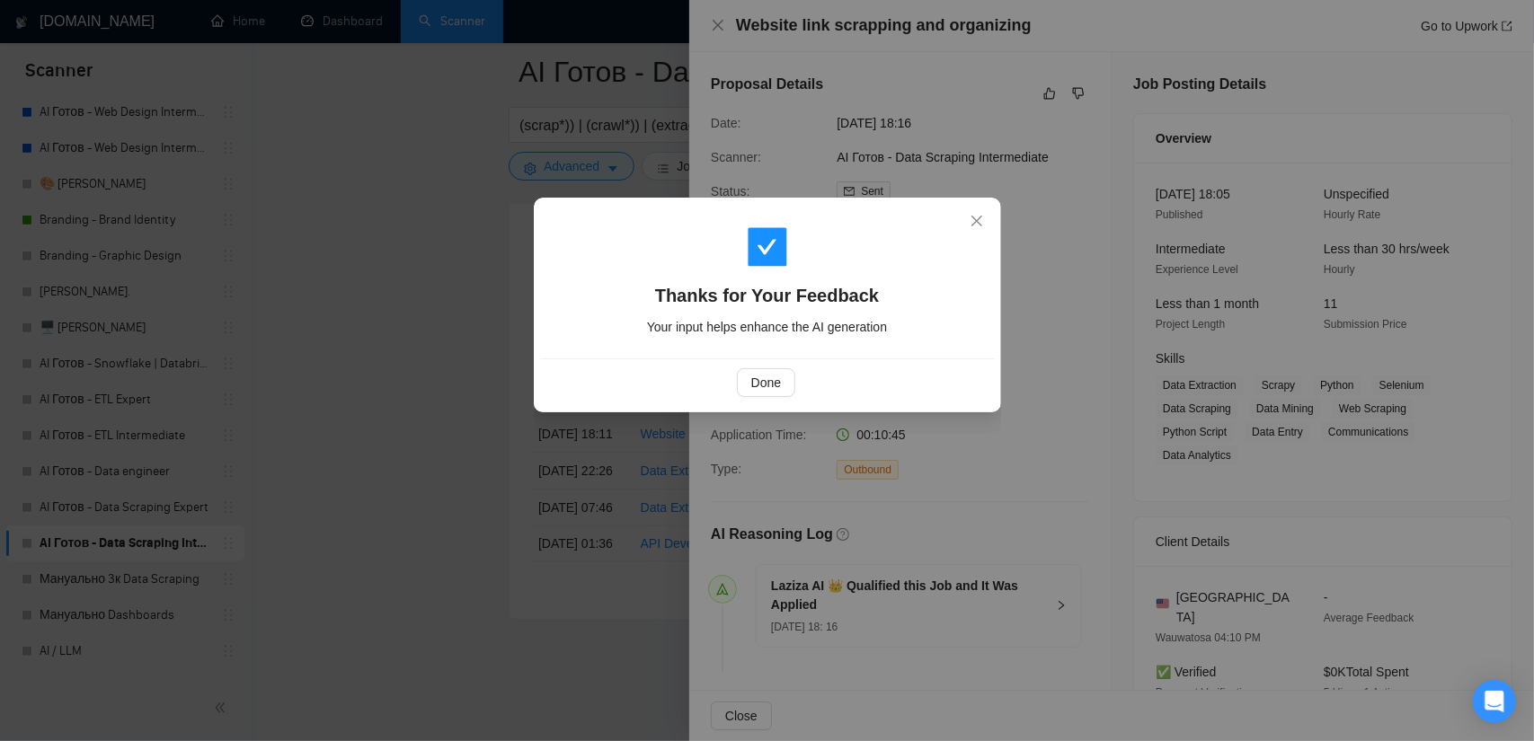
click at [731, 375] on div "Done" at bounding box center [766, 382] width 424 height 29
click at [758, 380] on span "Done" at bounding box center [766, 383] width 30 height 20
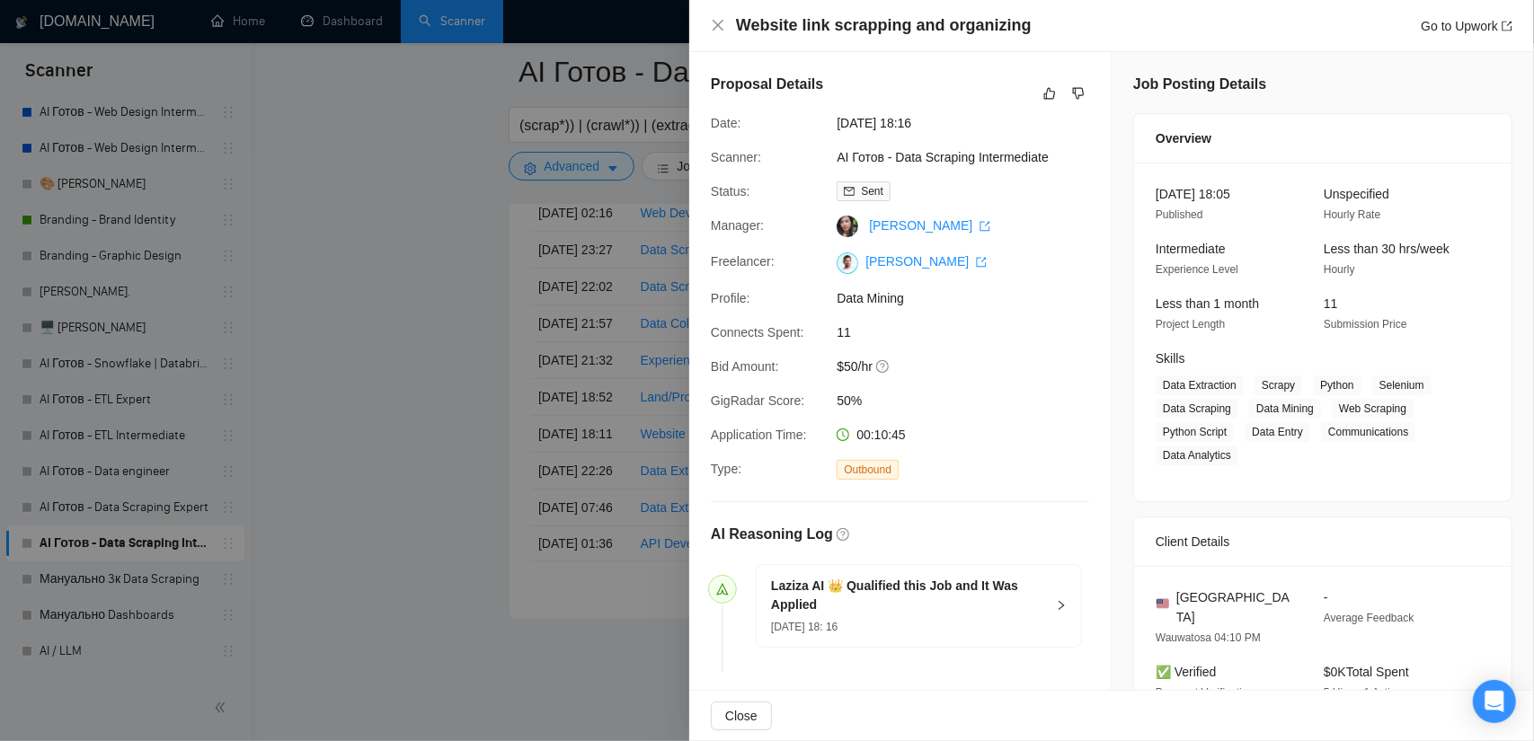
click at [433, 389] on div at bounding box center [767, 370] width 1534 height 741
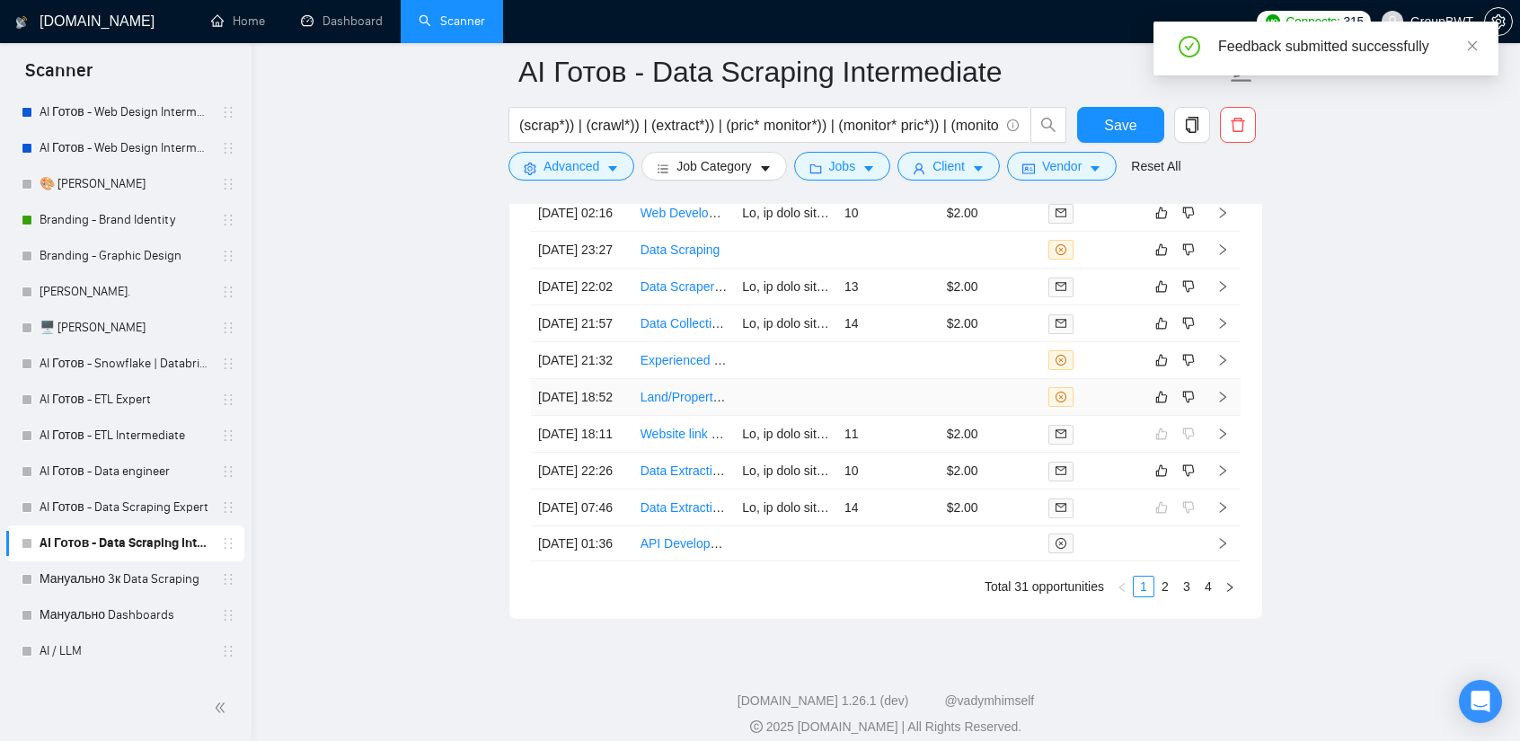
click at [862, 416] on td at bounding box center [888, 397] width 102 height 37
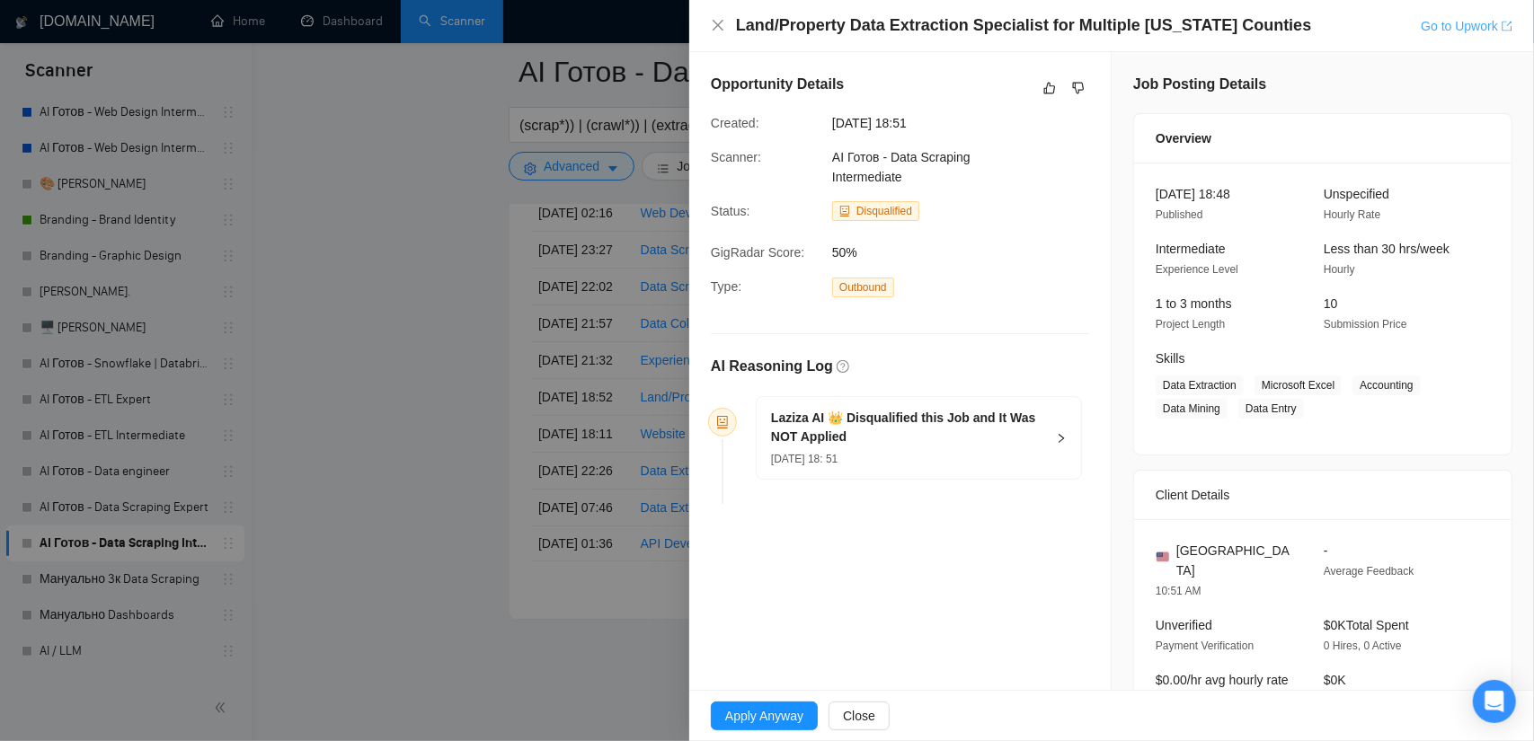
click at [1440, 25] on link "Go to Upwork" at bounding box center [1467, 26] width 92 height 14
click at [1072, 84] on icon "dislike" at bounding box center [1078, 88] width 13 height 14
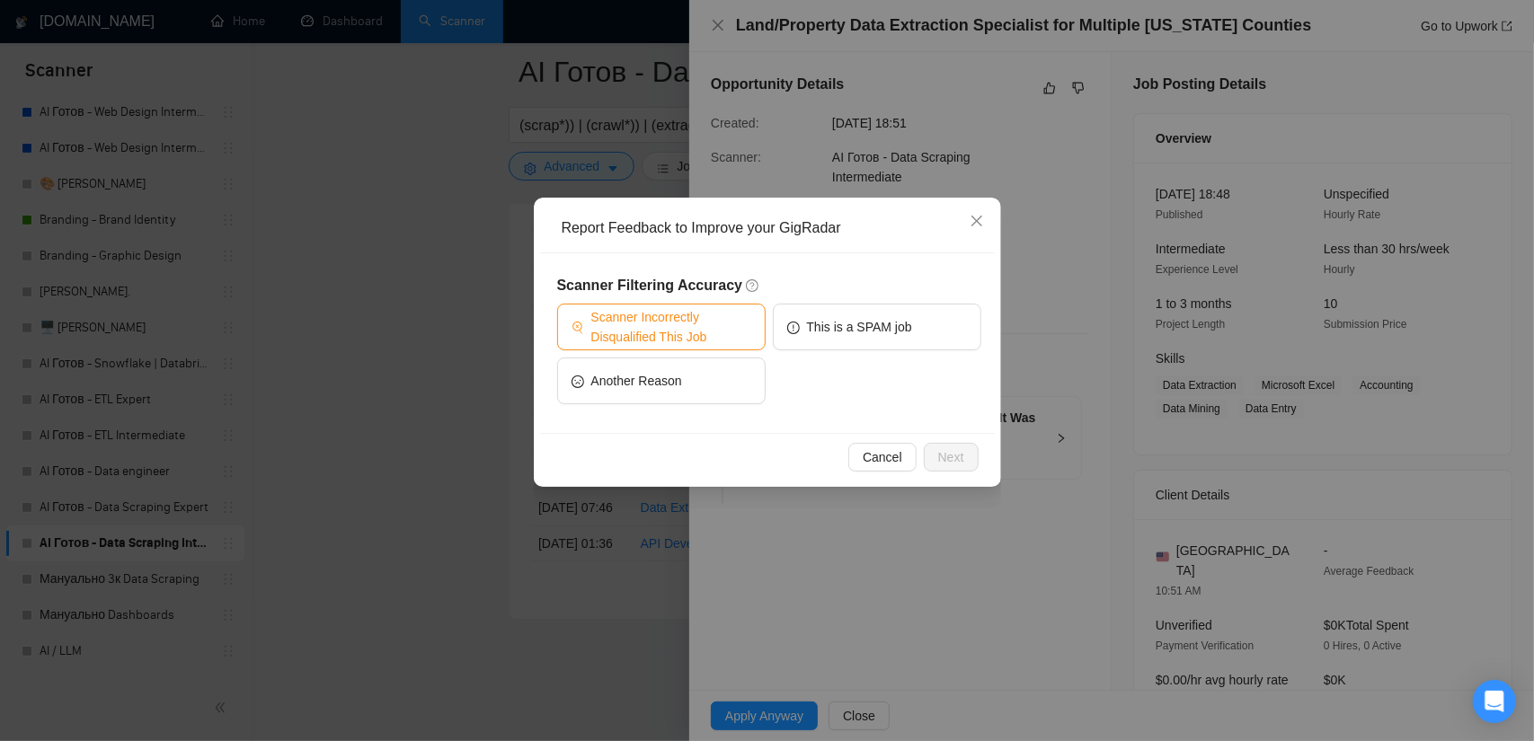
click at [675, 332] on span "Scanner Incorrectly Disqualified This Job" at bounding box center [671, 327] width 160 height 40
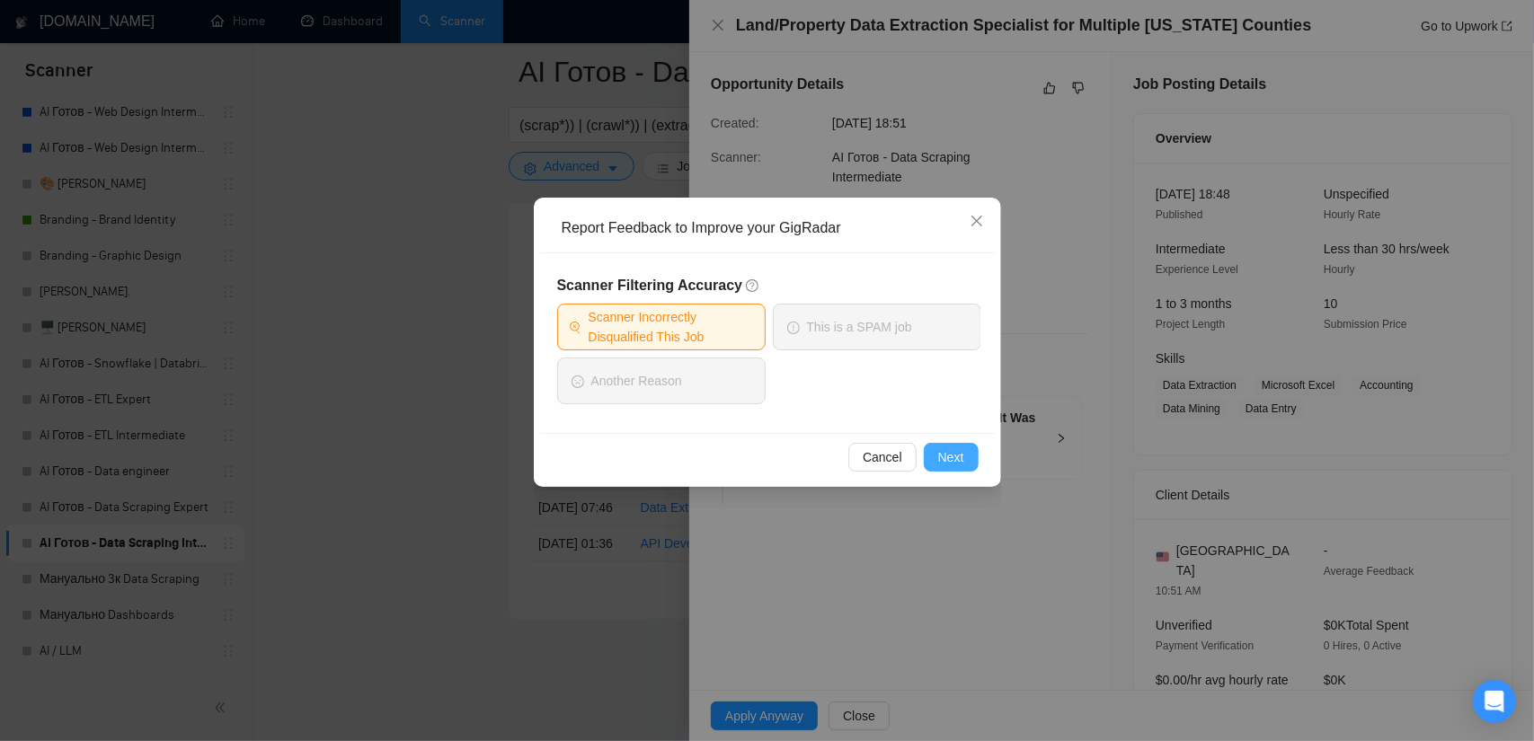
click at [940, 452] on span "Next" at bounding box center [951, 457] width 26 height 20
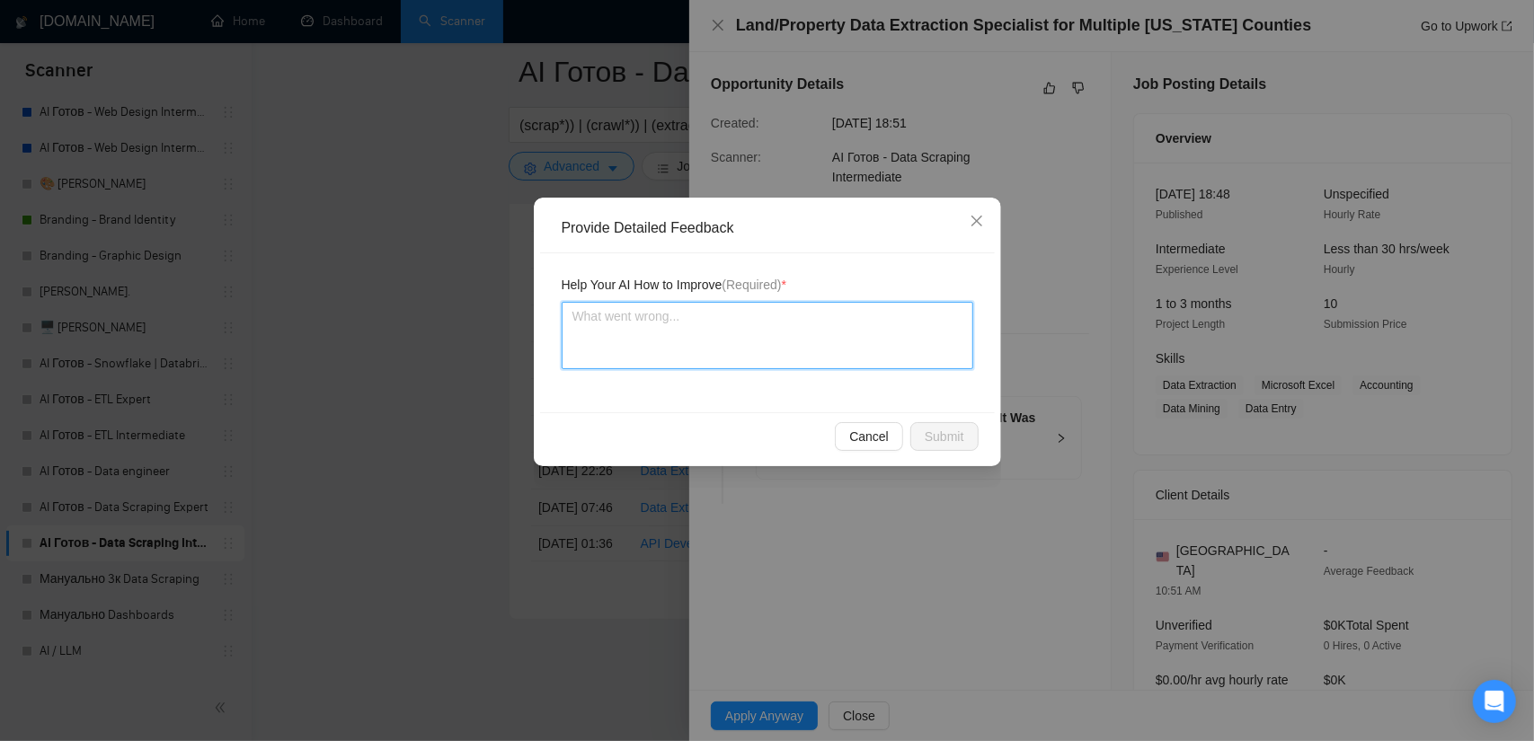
click at [807, 350] on textarea at bounding box center [768, 335] width 412 height 67
paste textarea "This job has a specific task - to extract land and property data, specifically …"
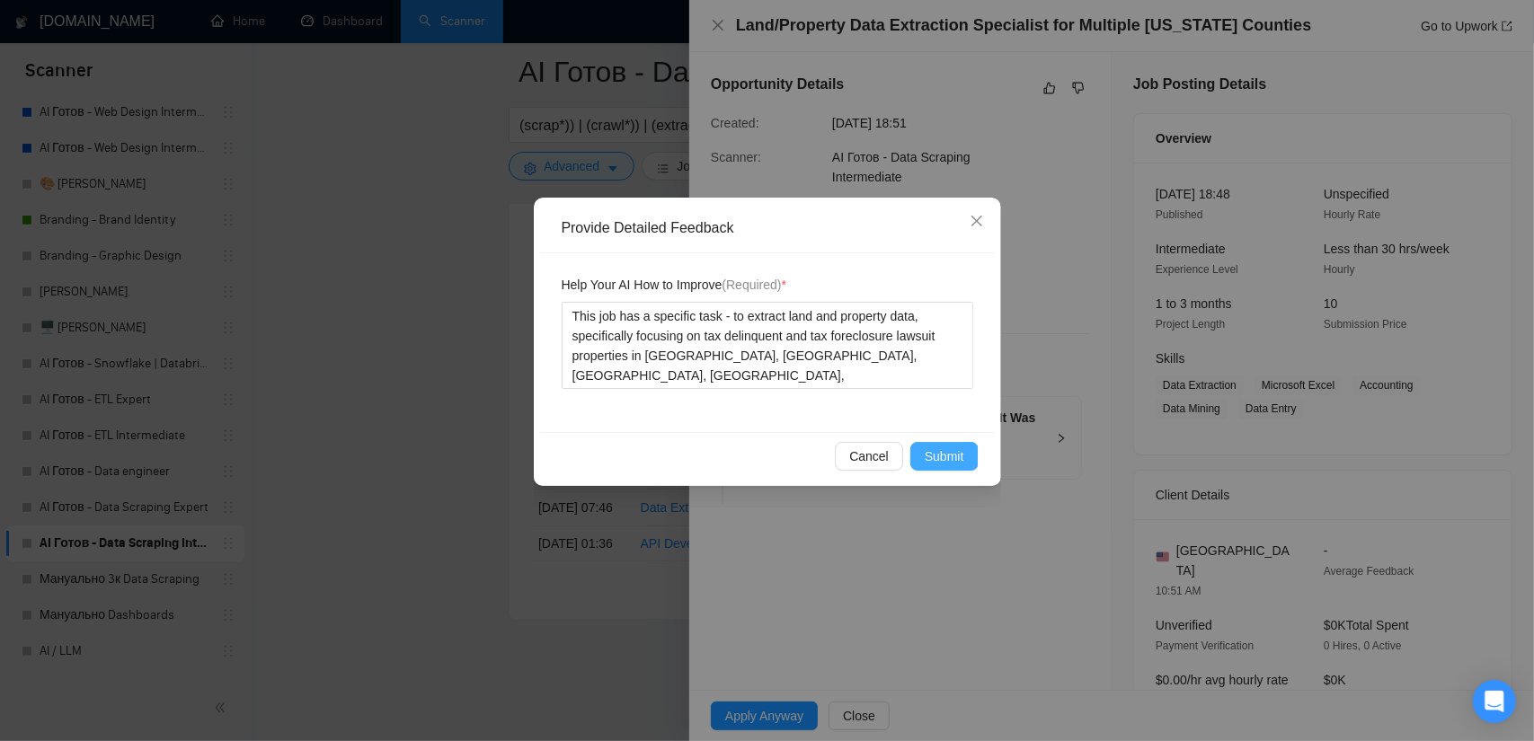
click at [947, 457] on span "Submit" at bounding box center [945, 457] width 40 height 20
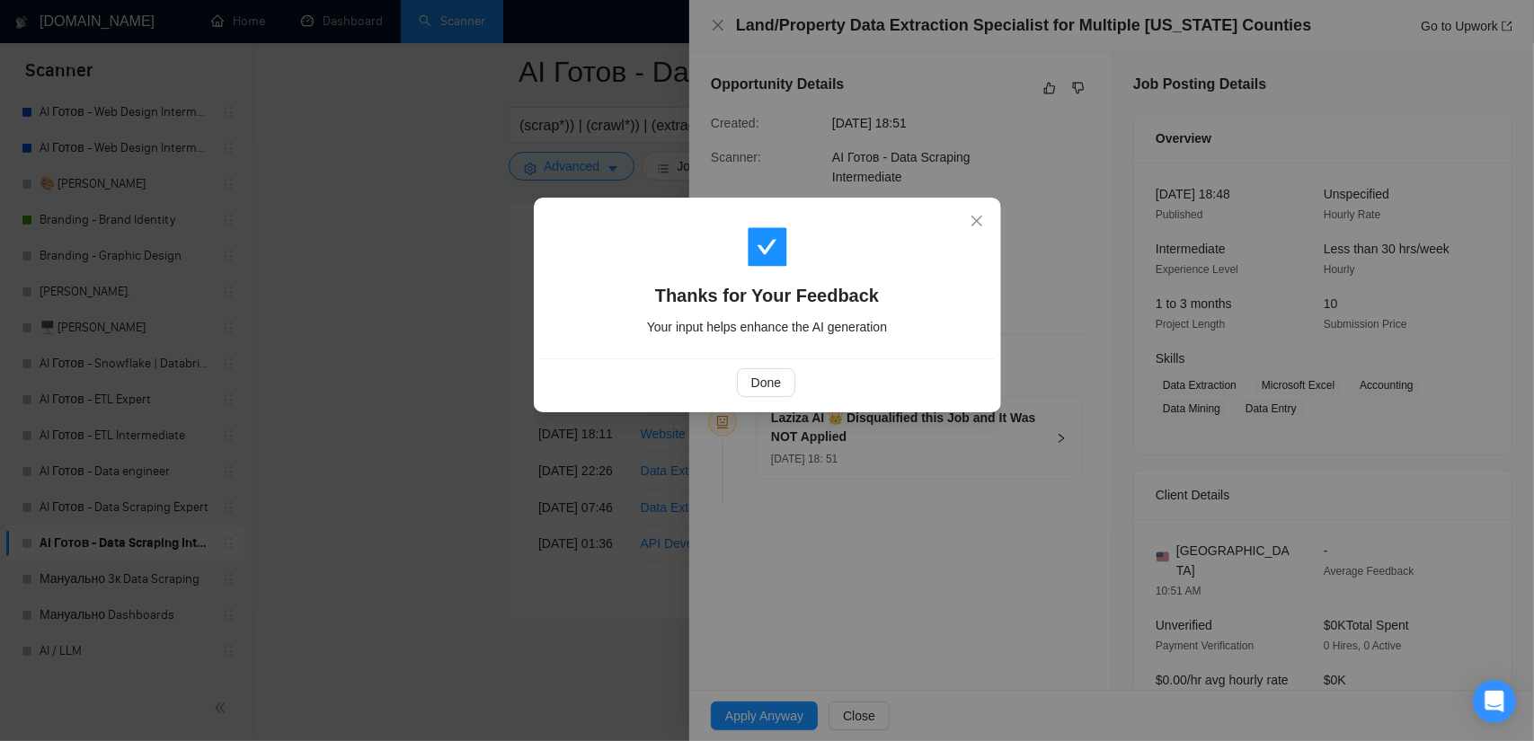
click at [763, 397] on div "Done" at bounding box center [767, 383] width 455 height 48
click at [778, 393] on button "Done" at bounding box center [766, 382] width 58 height 29
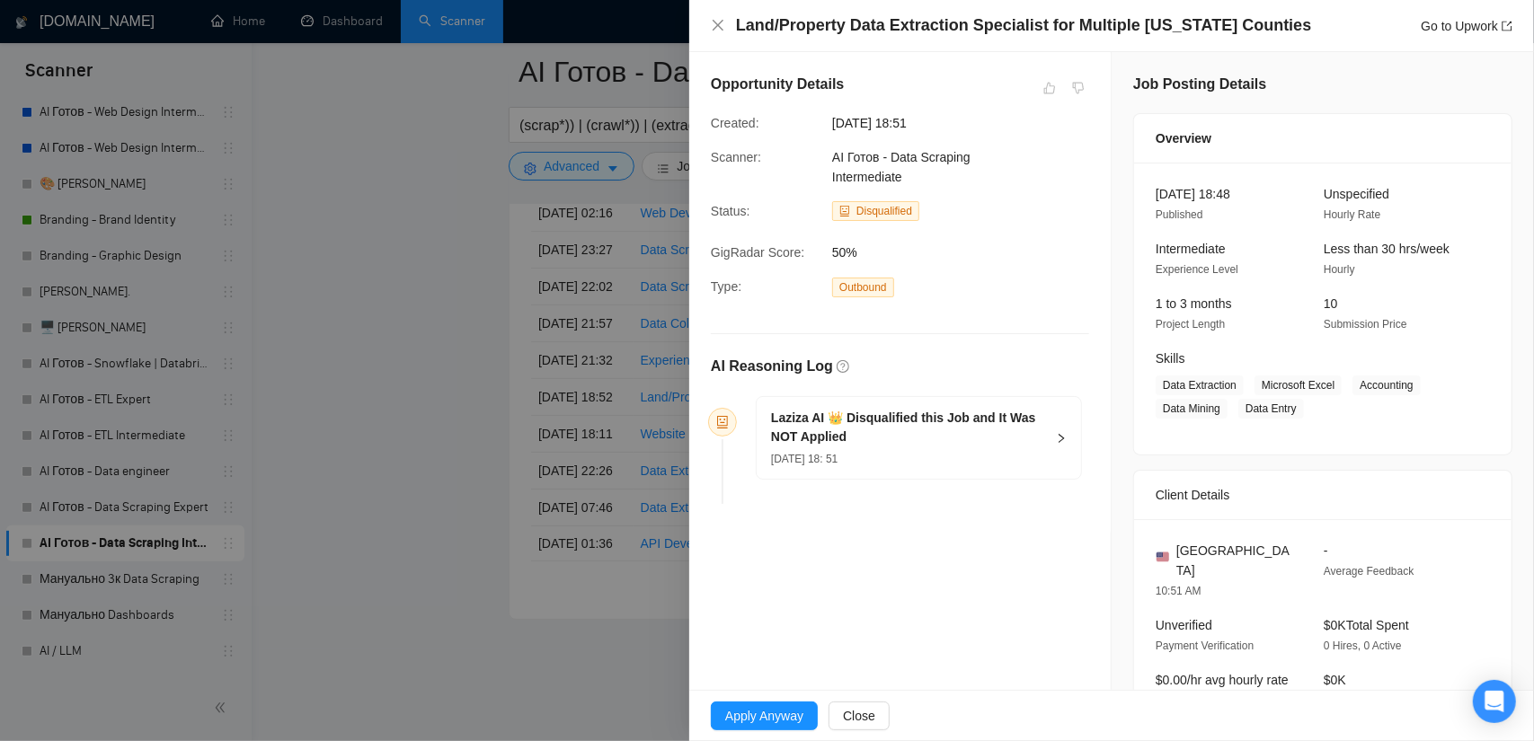
click at [406, 293] on div at bounding box center [767, 370] width 1534 height 741
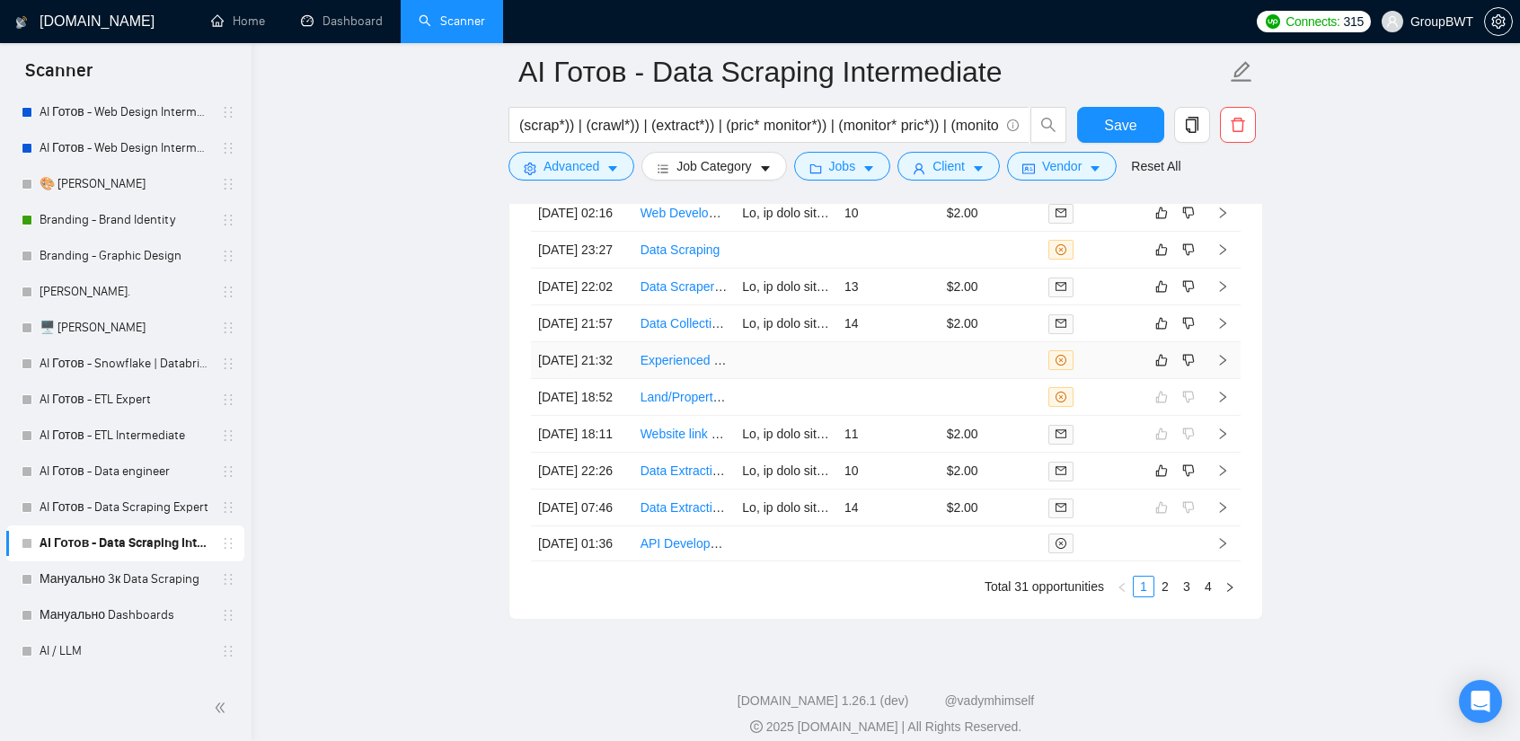
click at [848, 379] on td at bounding box center [888, 360] width 102 height 37
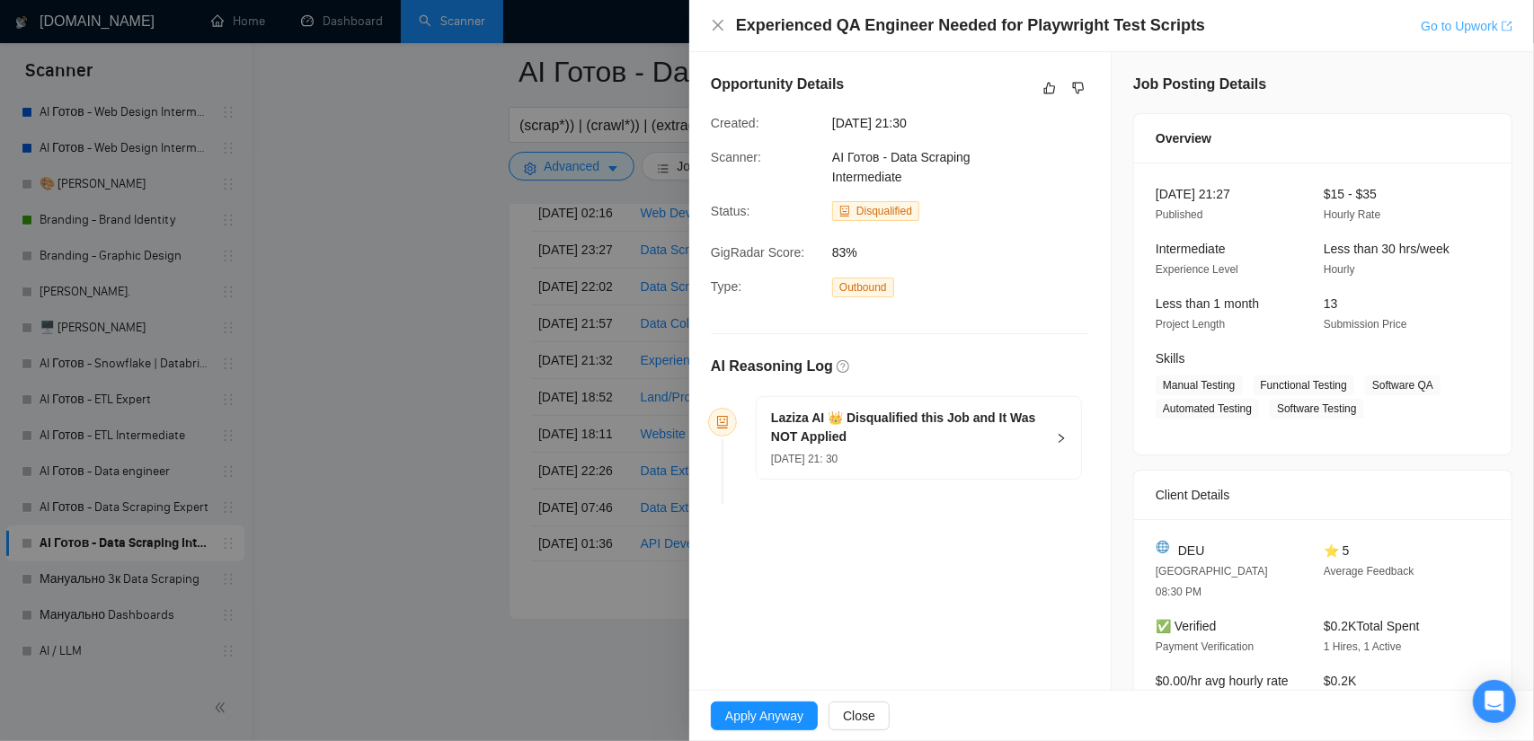
click at [1445, 32] on link "Go to Upwork" at bounding box center [1467, 26] width 92 height 14
click at [1043, 90] on icon "like" at bounding box center [1049, 88] width 13 height 14
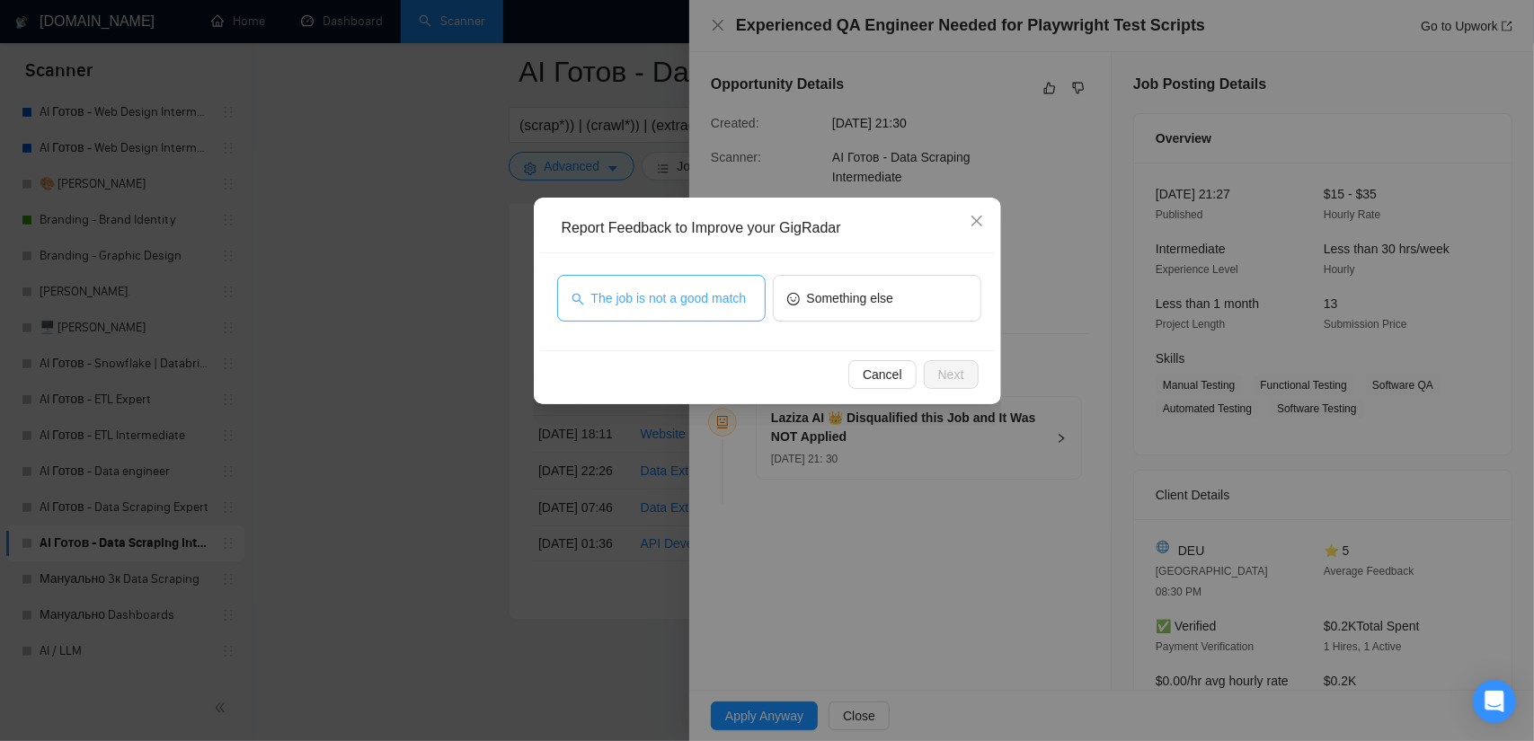
click at [683, 301] on span "The job is not a good match" at bounding box center [668, 298] width 155 height 20
click at [945, 371] on span "Next" at bounding box center [951, 375] width 26 height 20
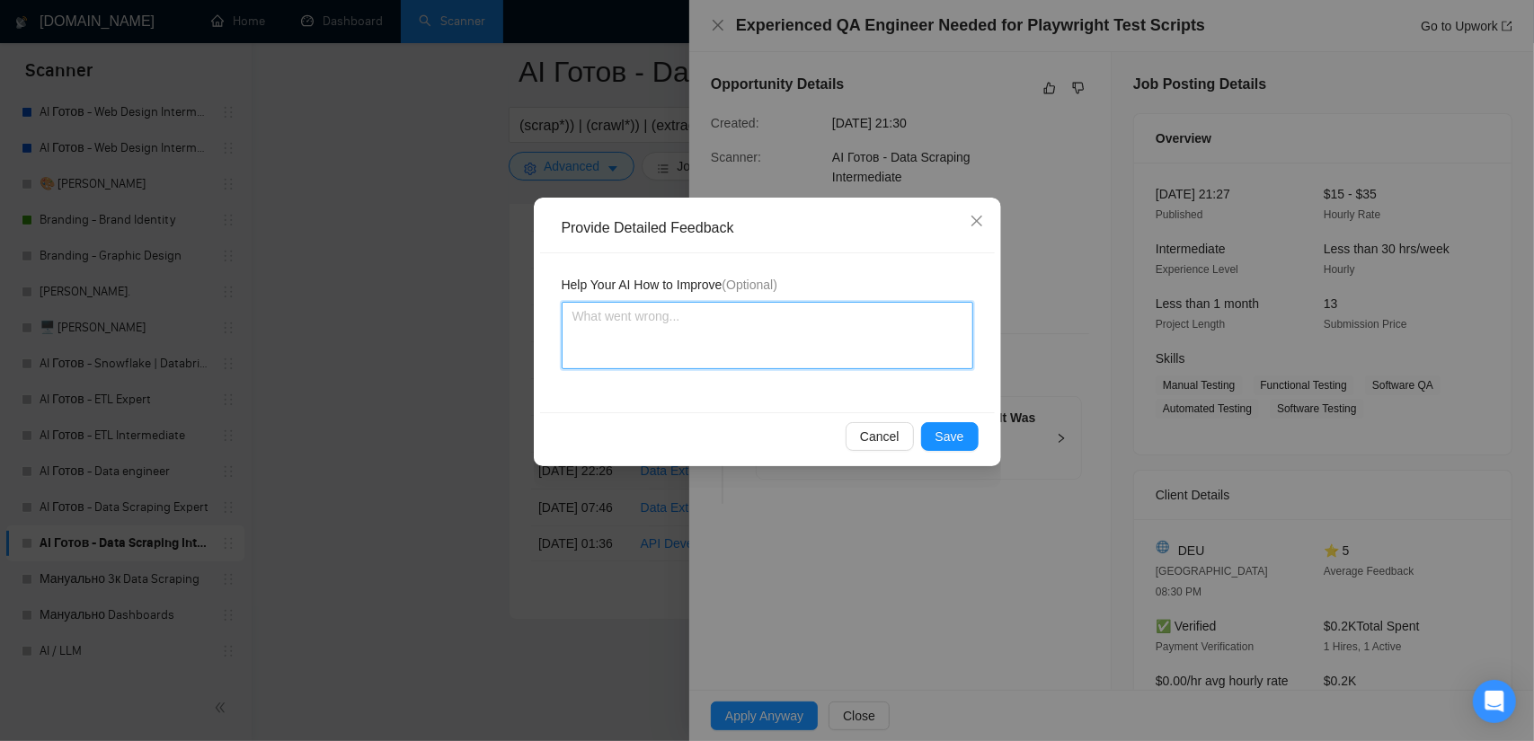
click at [750, 332] on textarea at bounding box center [768, 335] width 412 height 67
click at [946, 449] on button "Save" at bounding box center [950, 436] width 58 height 29
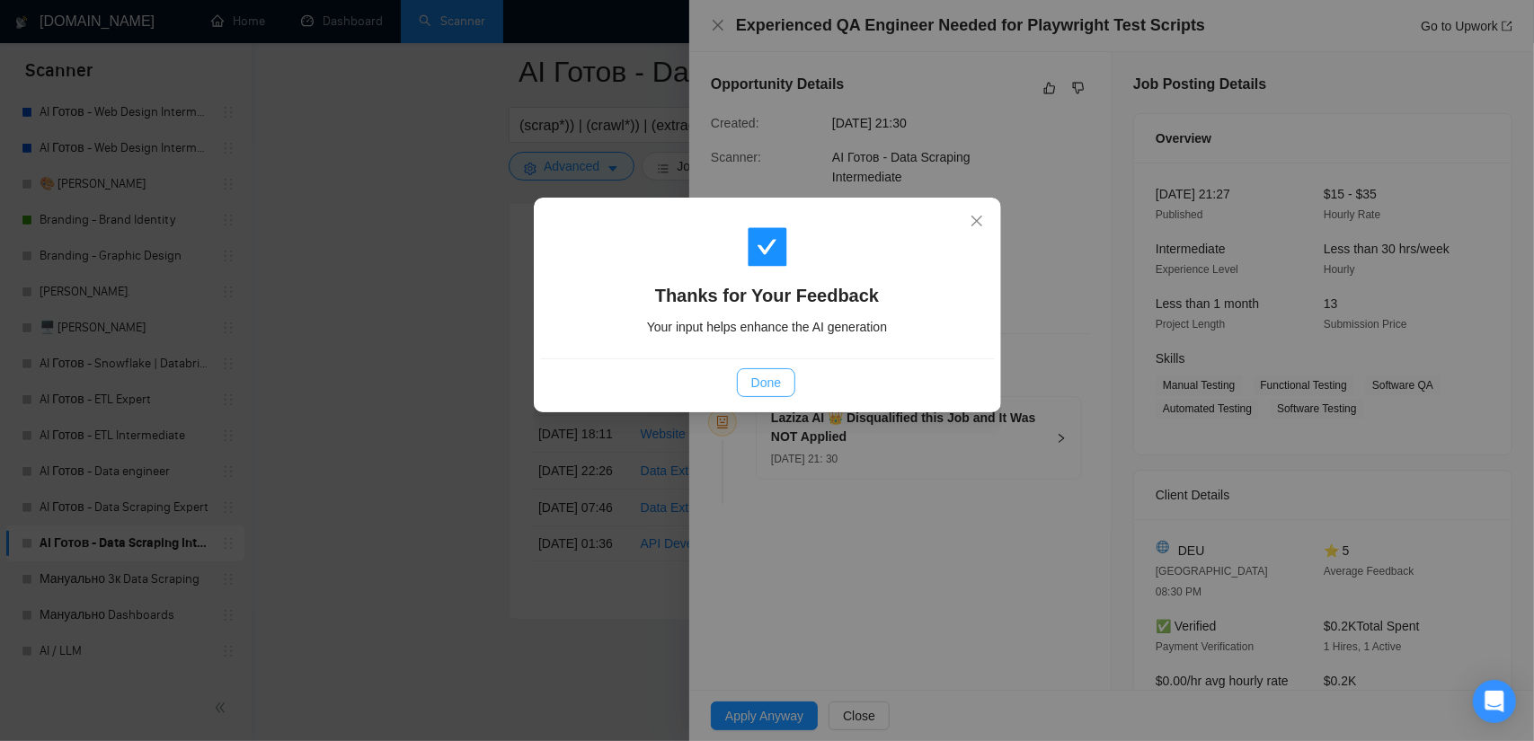
click at [765, 380] on span "Done" at bounding box center [766, 383] width 30 height 20
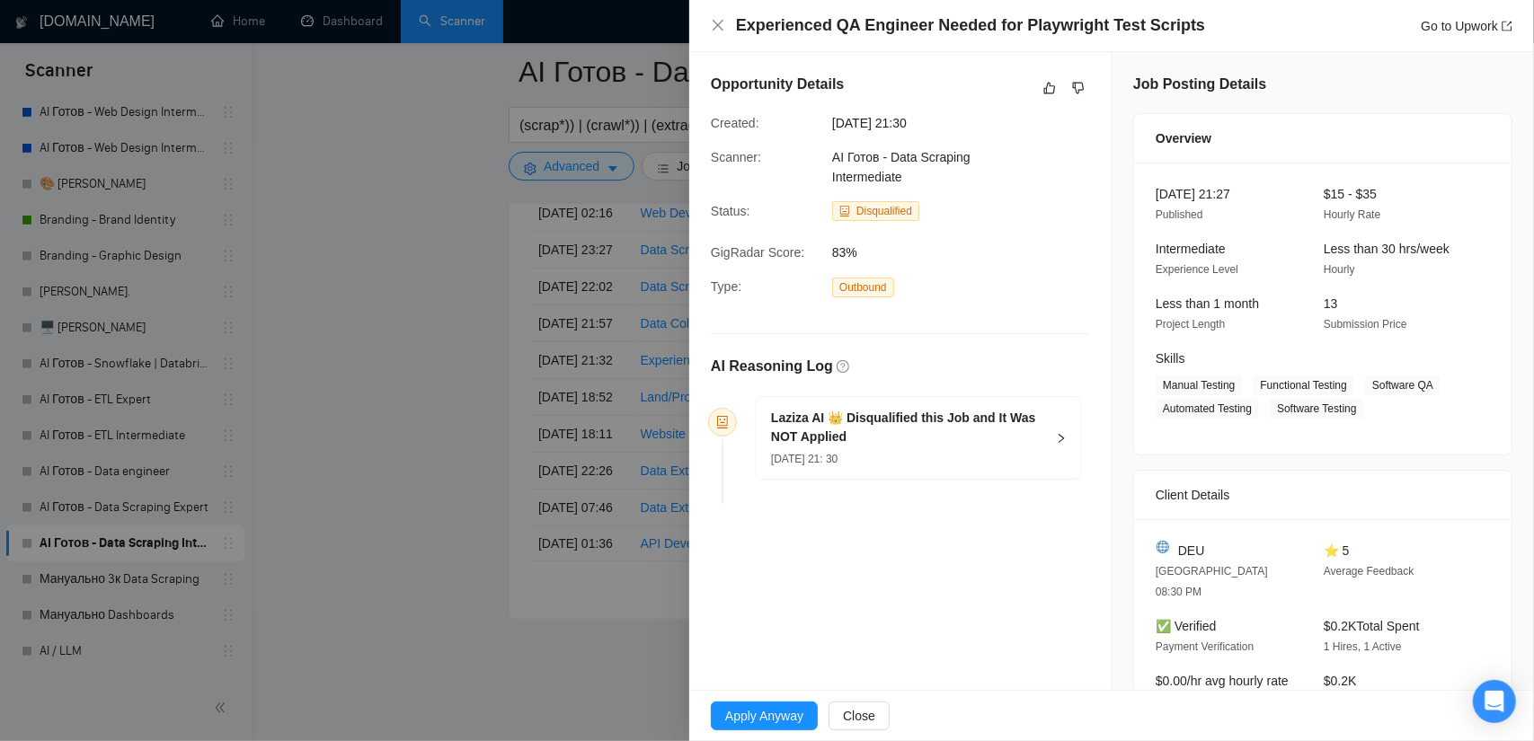
click at [382, 378] on div at bounding box center [767, 370] width 1534 height 741
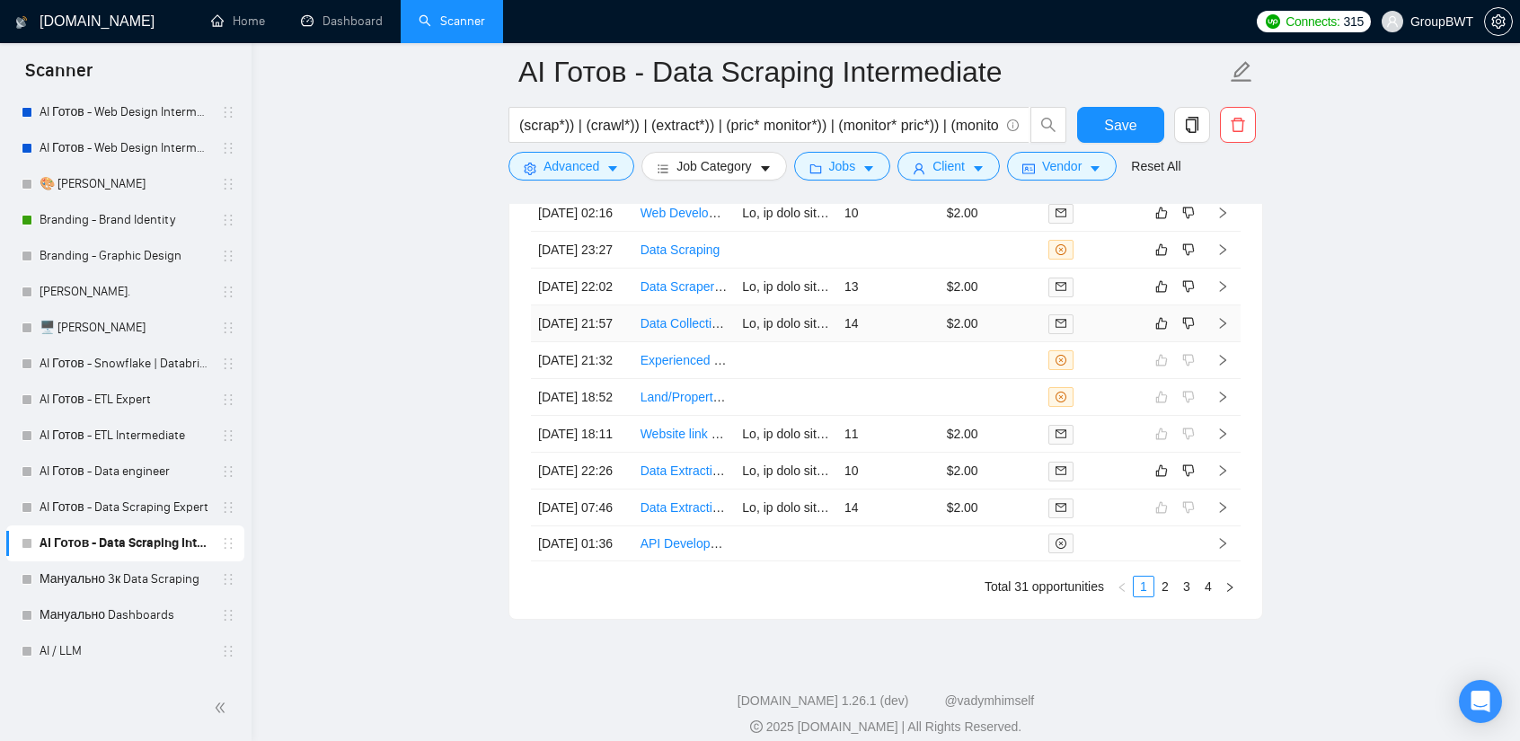
click at [865, 342] on td "14" at bounding box center [888, 324] width 102 height 37
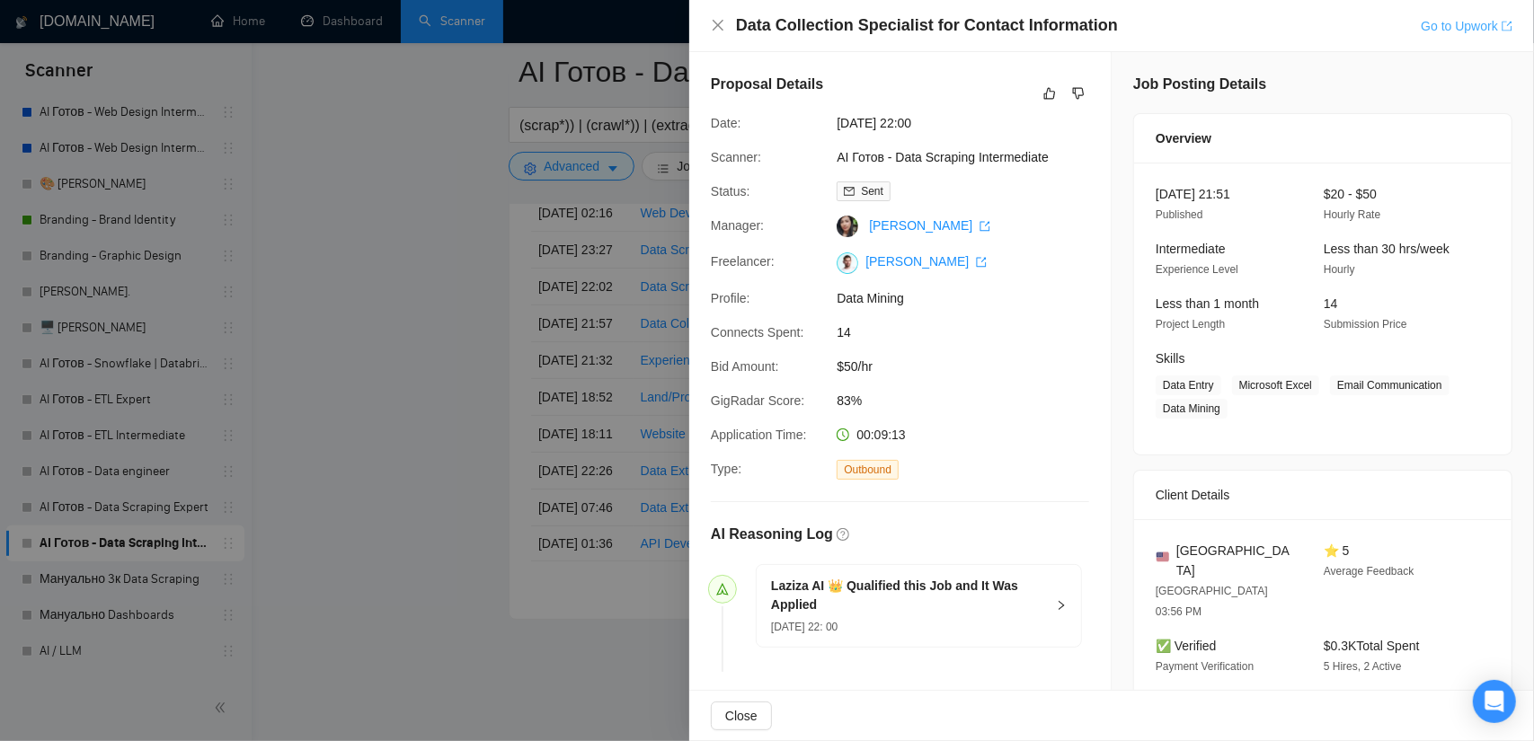
click at [1475, 29] on link "Go to Upwork" at bounding box center [1467, 26] width 92 height 14
click at [422, 272] on div at bounding box center [767, 370] width 1534 height 741
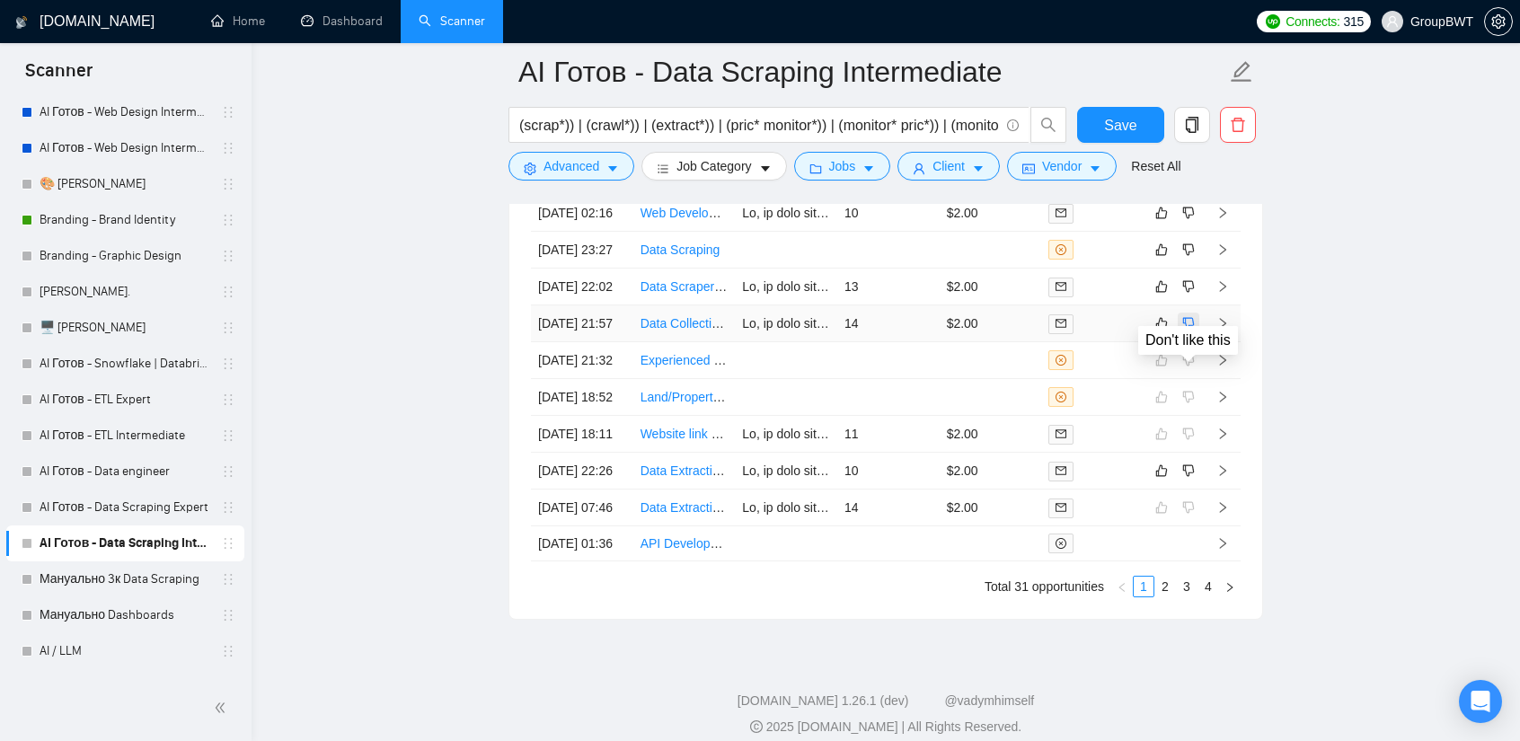
click at [1193, 331] on icon "dislike" at bounding box center [1188, 323] width 13 height 14
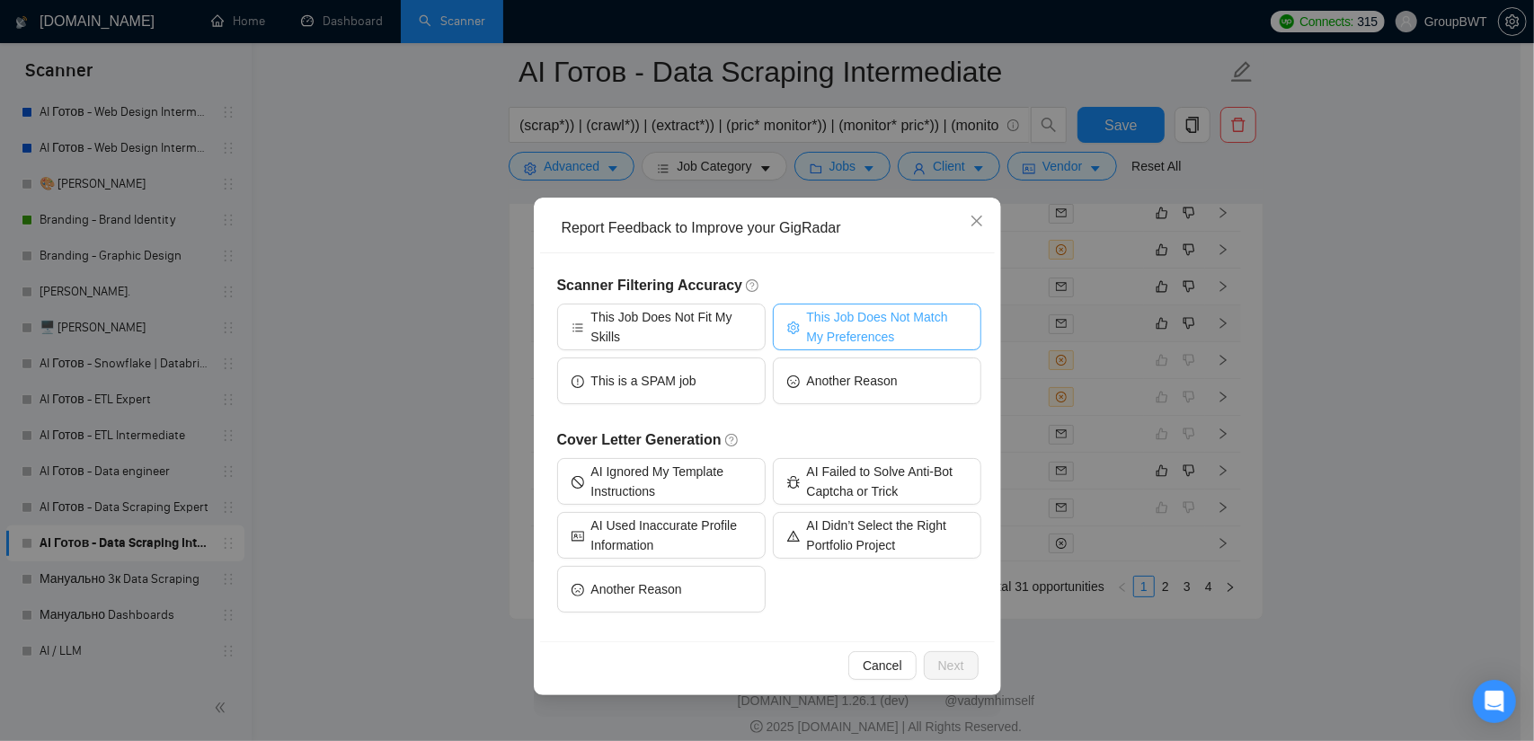
click at [861, 325] on span "This Job Does Not Match My Preferences" at bounding box center [887, 327] width 160 height 40
click at [960, 659] on span "Next" at bounding box center [951, 666] width 26 height 20
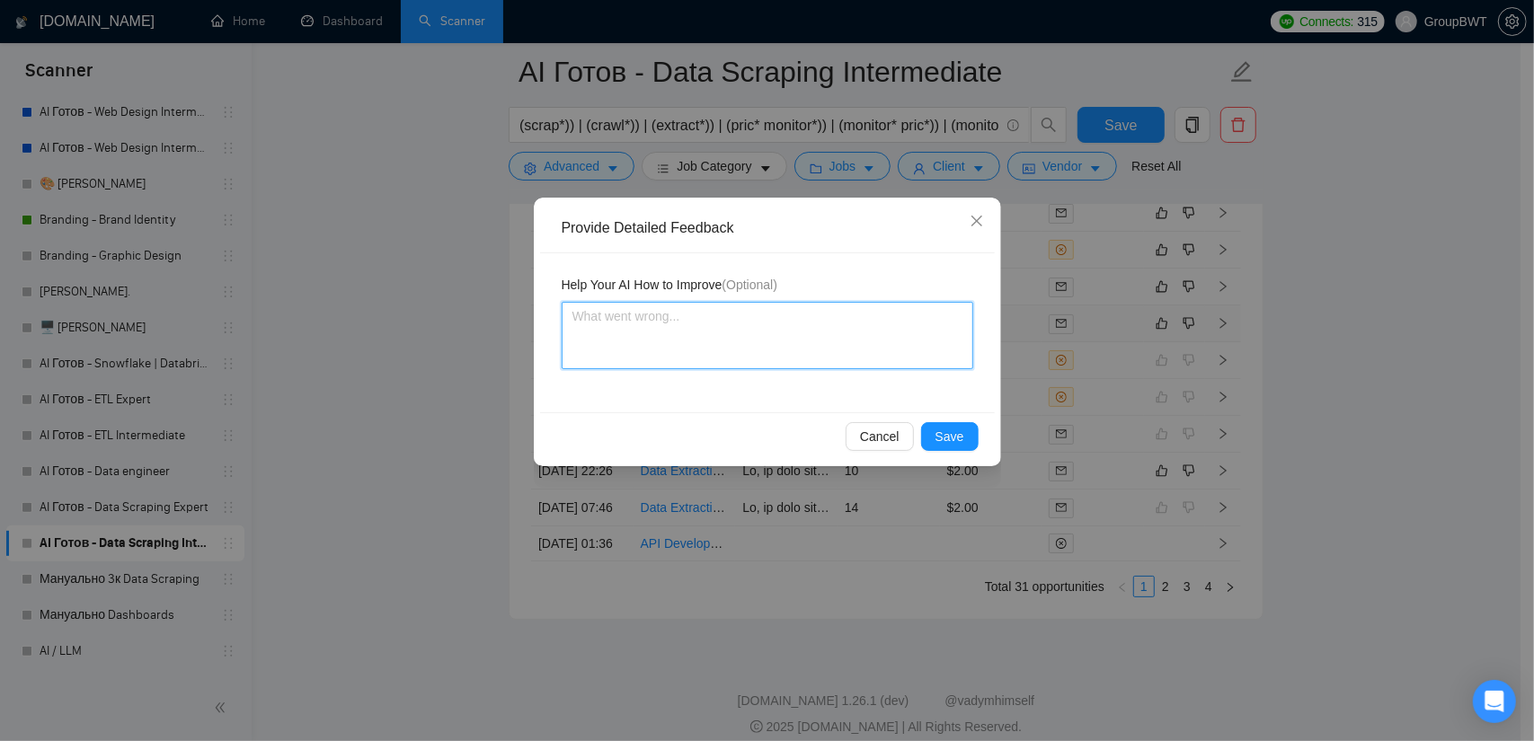
click at [733, 352] on textarea at bounding box center [768, 335] width 412 height 67
paste textarea "in collecting email addresses and phone numbers"
click at [793, 301] on div "Help Your AI How to Improve (Optional)" at bounding box center [768, 288] width 412 height 27
drag, startPoint x: 797, startPoint y: 314, endPoint x: 784, endPoint y: 315, distance: 12.6
click at [784, 315] on textarea "this is small job and we don't want to in collecting email addresses and phone …" at bounding box center [768, 335] width 412 height 67
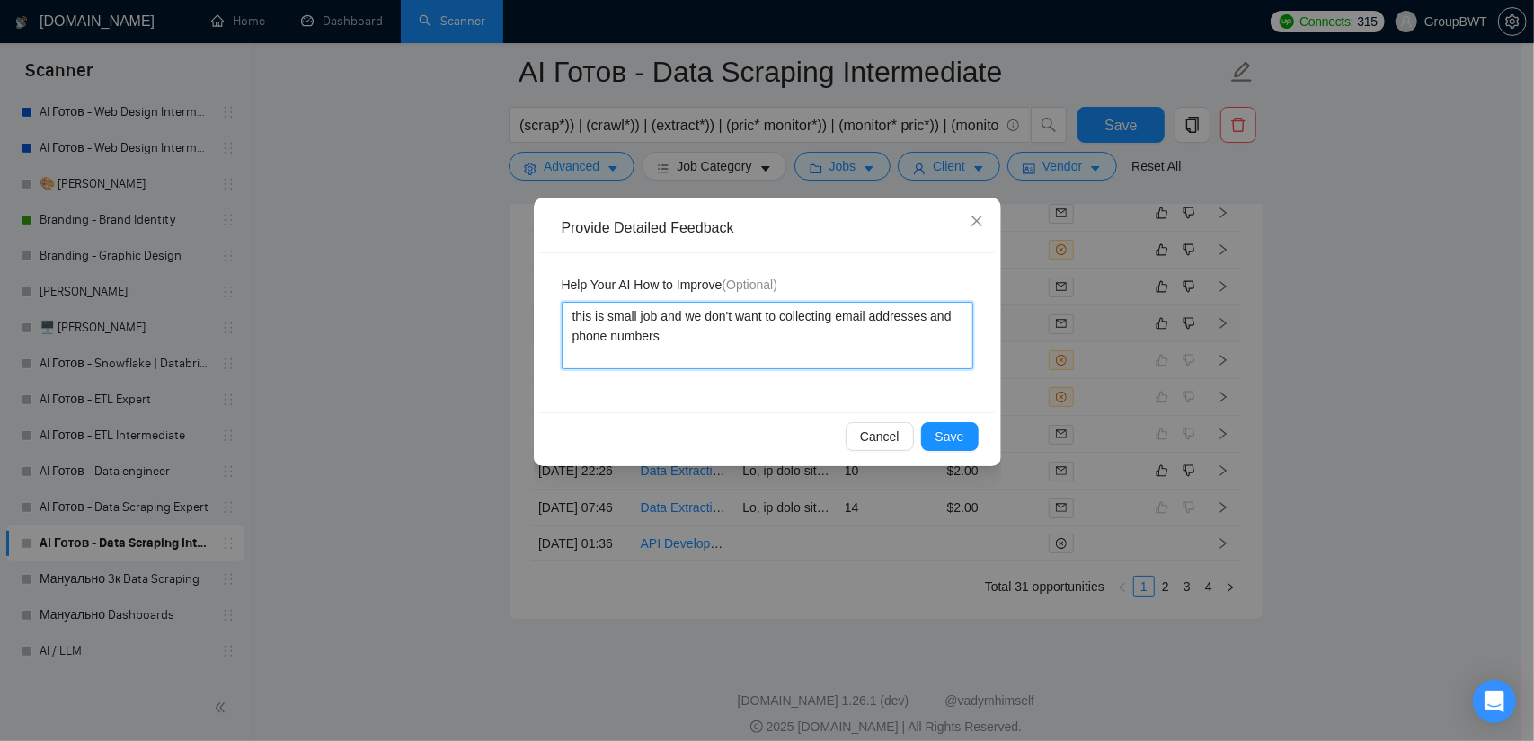
click at [836, 314] on textarea "this is small job and we don't want to collecting email addresses and phone num…" at bounding box center [768, 335] width 412 height 67
click at [841, 345] on textarea "this is small job and we don't want to collect only email addresses and phone n…" at bounding box center [768, 335] width 412 height 67
click at [957, 429] on span "Save" at bounding box center [949, 437] width 29 height 20
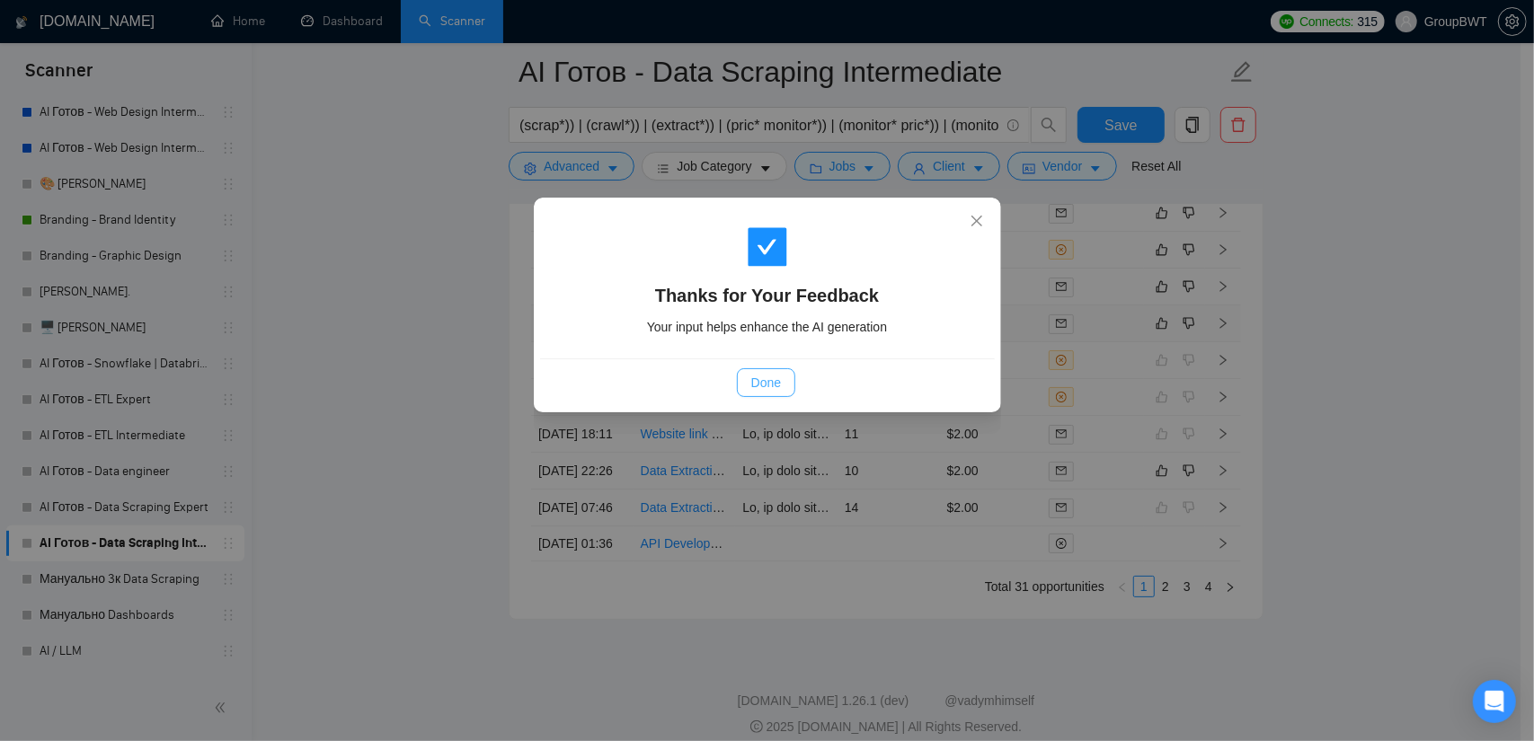
click at [785, 379] on button "Done" at bounding box center [766, 382] width 58 height 29
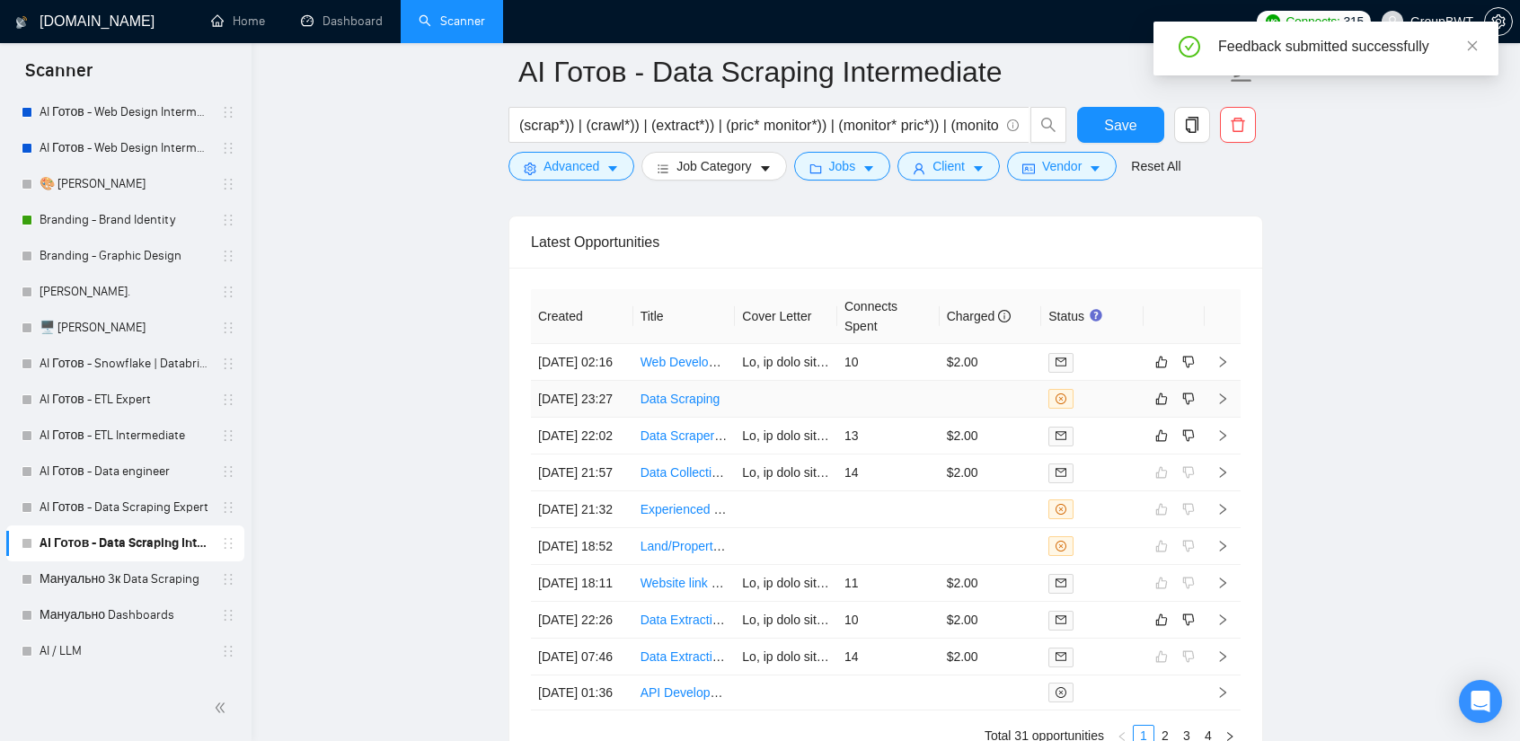
scroll to position [4413, 0]
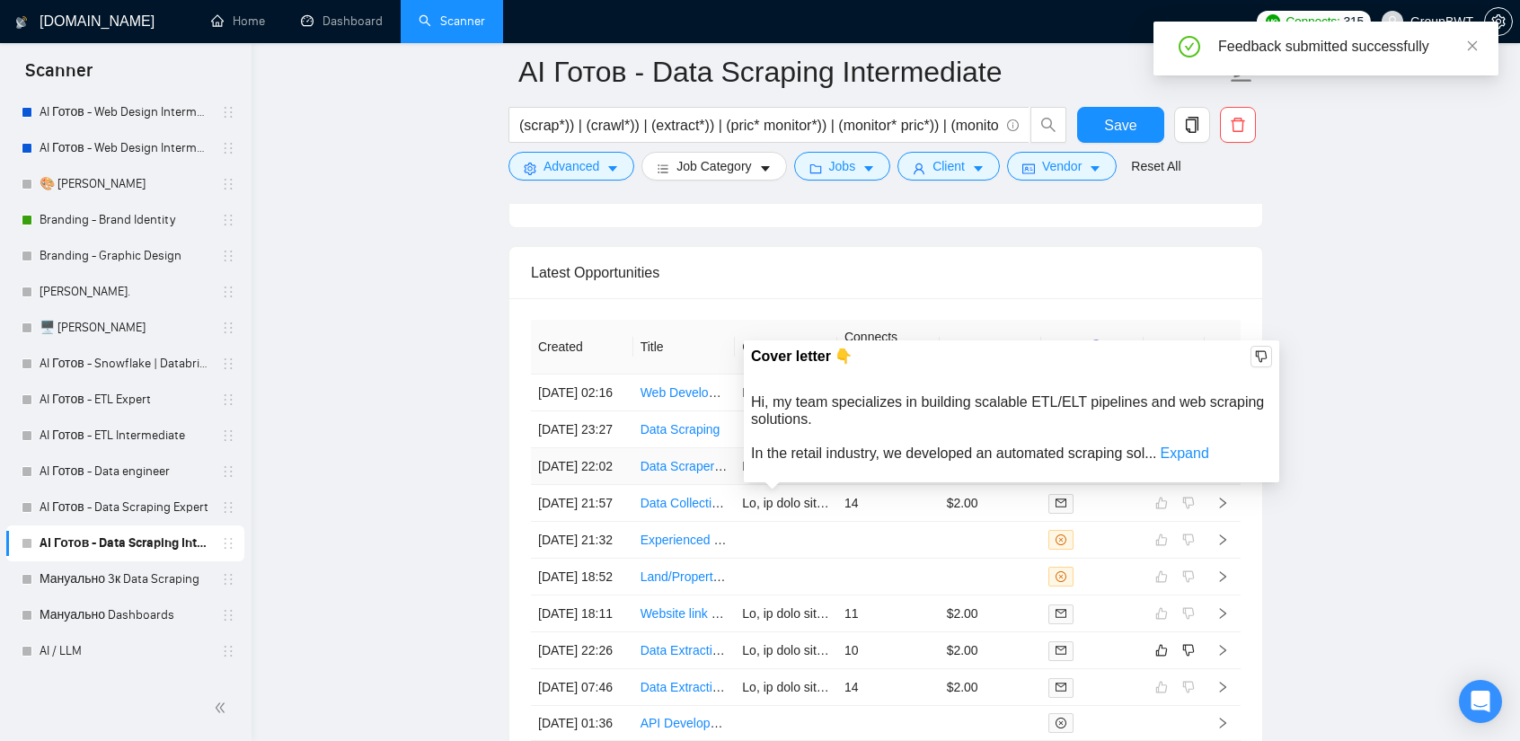
click at [879, 485] on td "13" at bounding box center [888, 466] width 102 height 37
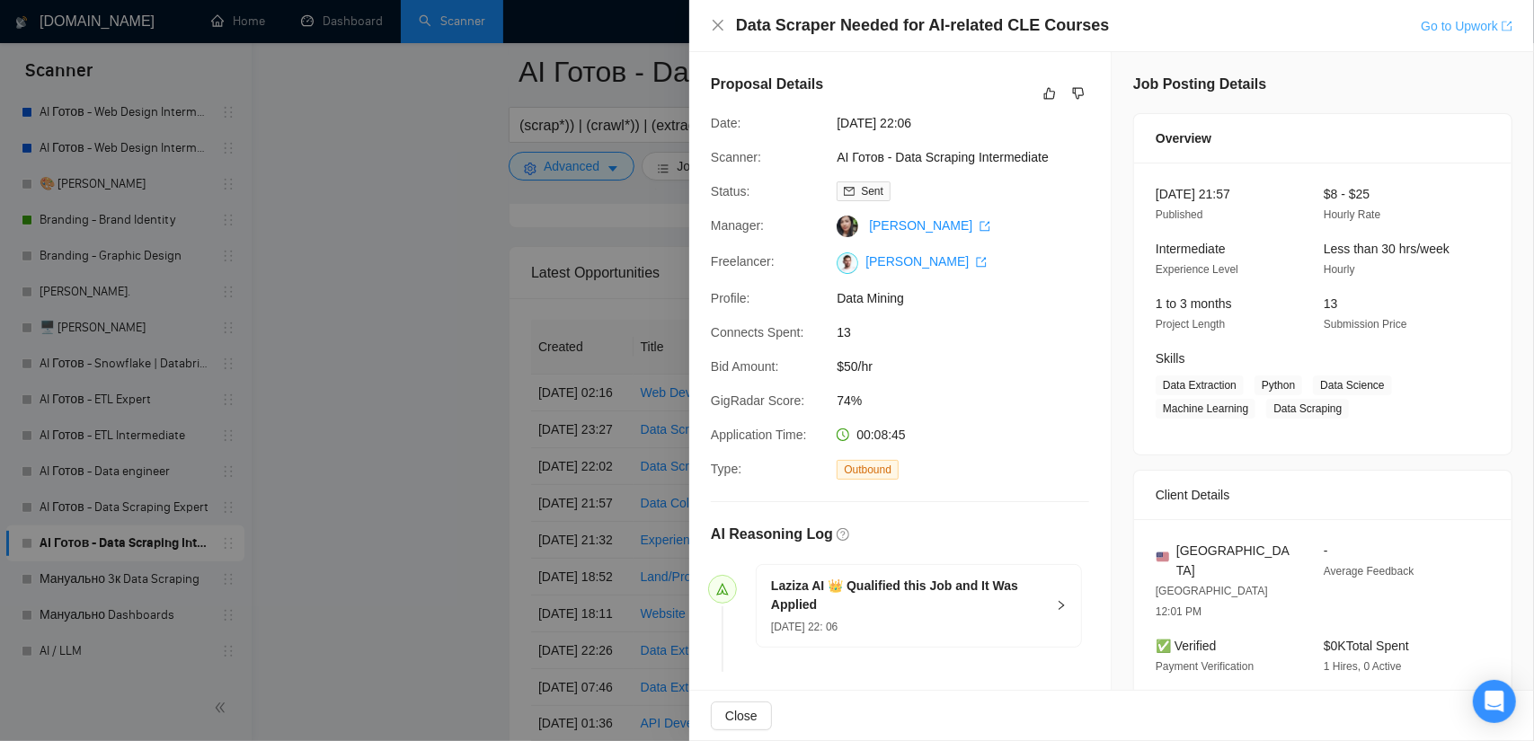
click at [1463, 20] on link "Go to Upwork" at bounding box center [1467, 26] width 92 height 14
click at [1061, 93] on div at bounding box center [1064, 94] width 50 height 22
click at [1078, 93] on button "button" at bounding box center [1078, 94] width 22 height 22
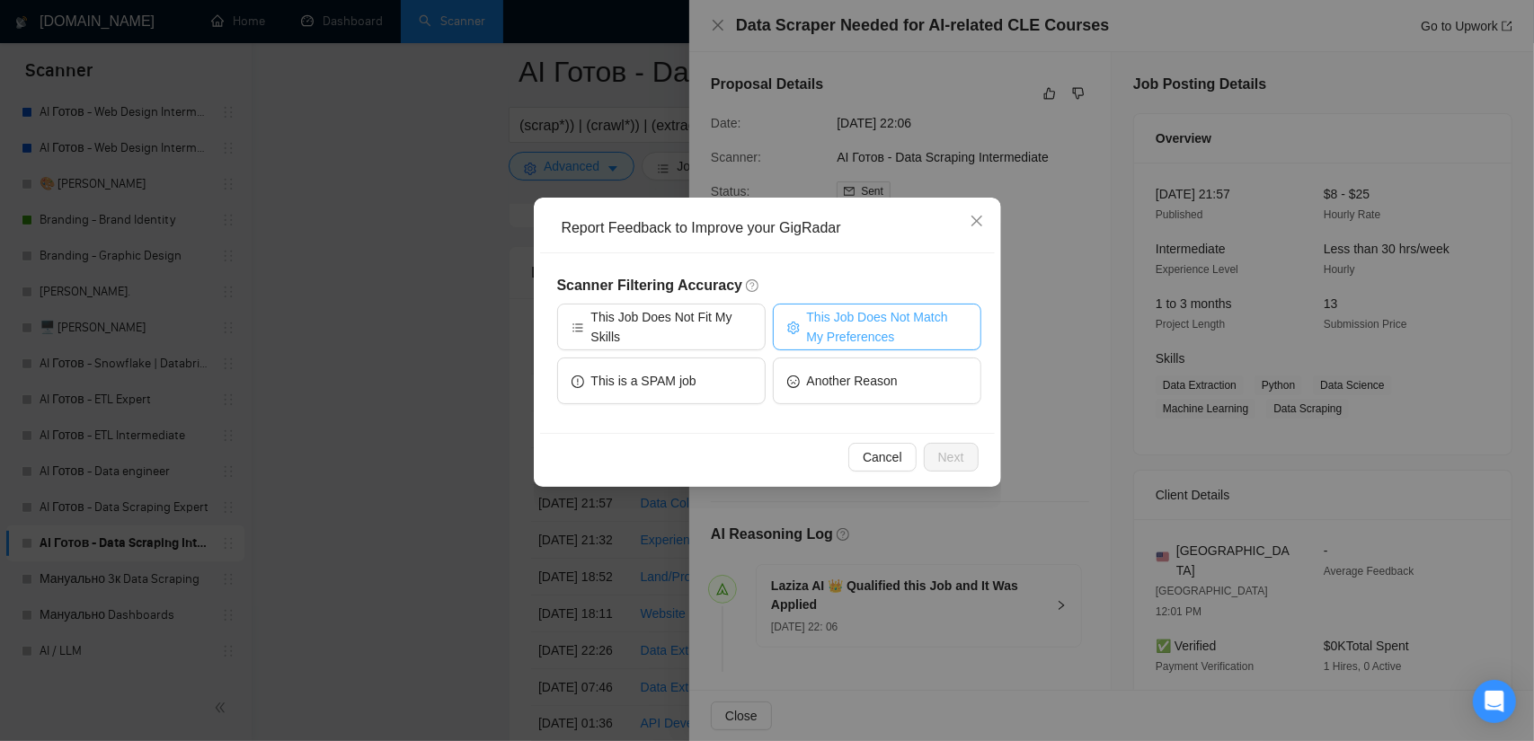
click at [855, 328] on span "This Job Does Not Match My Preferences" at bounding box center [887, 327] width 160 height 40
click at [967, 460] on button "Next" at bounding box center [951, 457] width 55 height 29
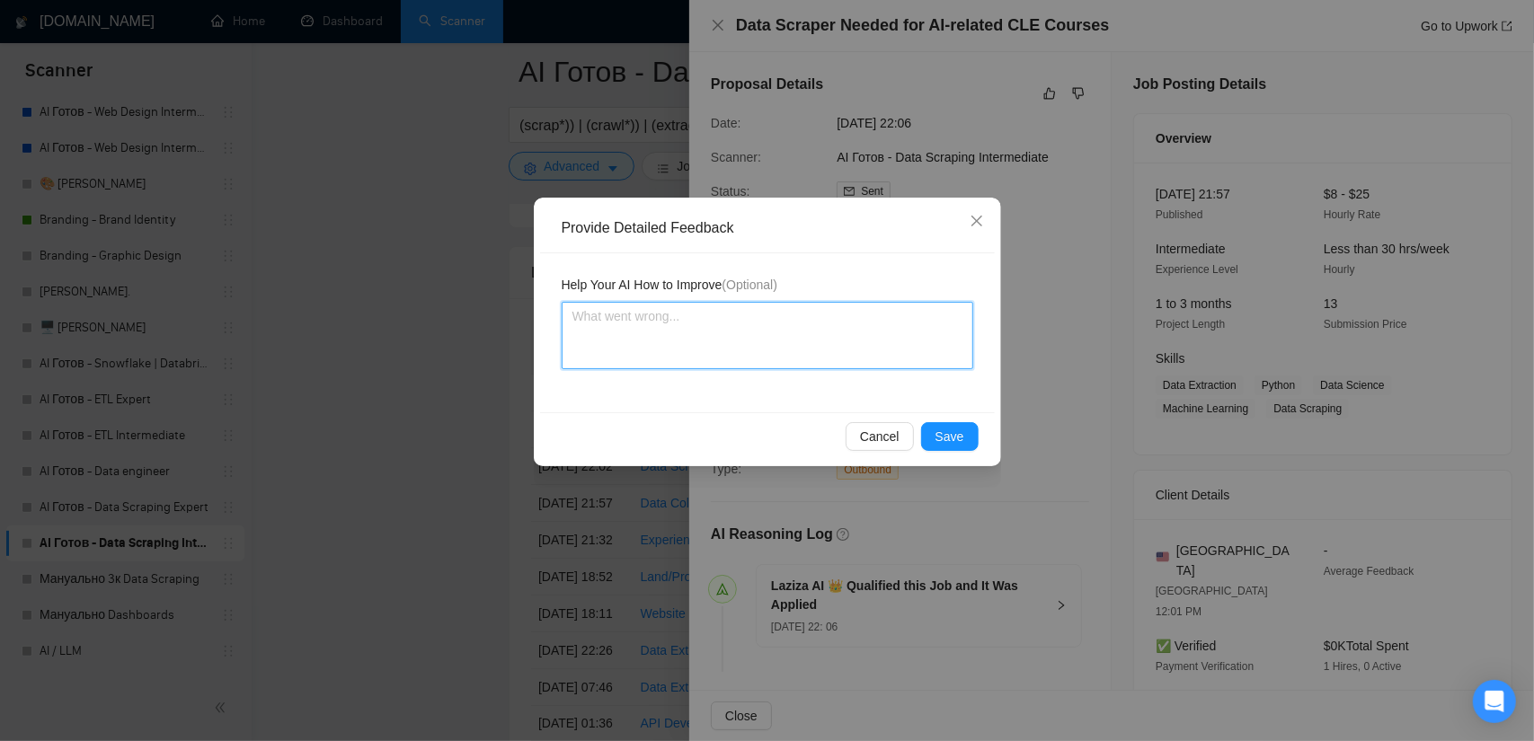
click at [739, 350] on textarea at bounding box center [768, 335] width 412 height 67
click at [678, 306] on textarea "Its looks like a small job" at bounding box center [768, 335] width 412 height 67
paste textarea "looks like a small job with unclear requirements."
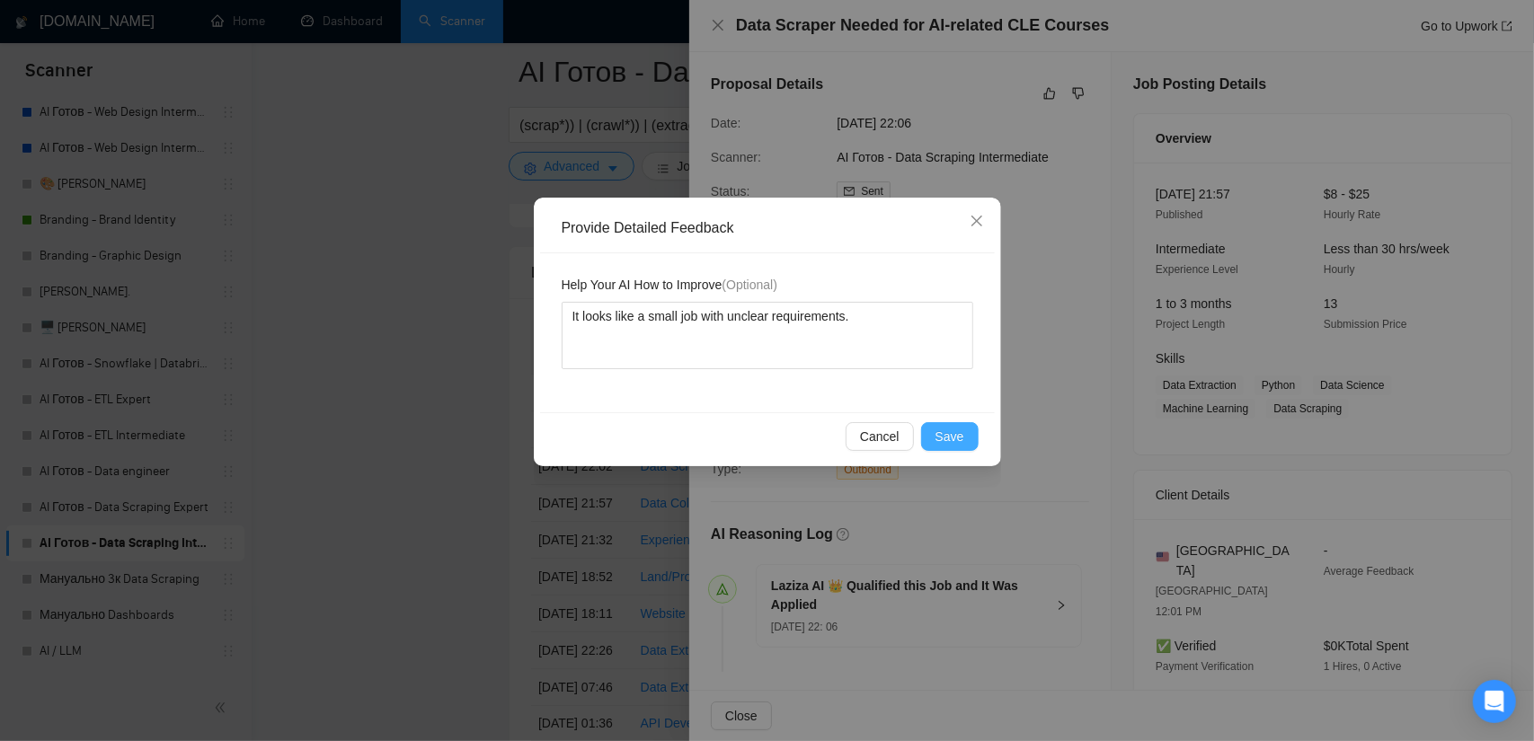
click at [969, 441] on button "Save" at bounding box center [950, 436] width 58 height 29
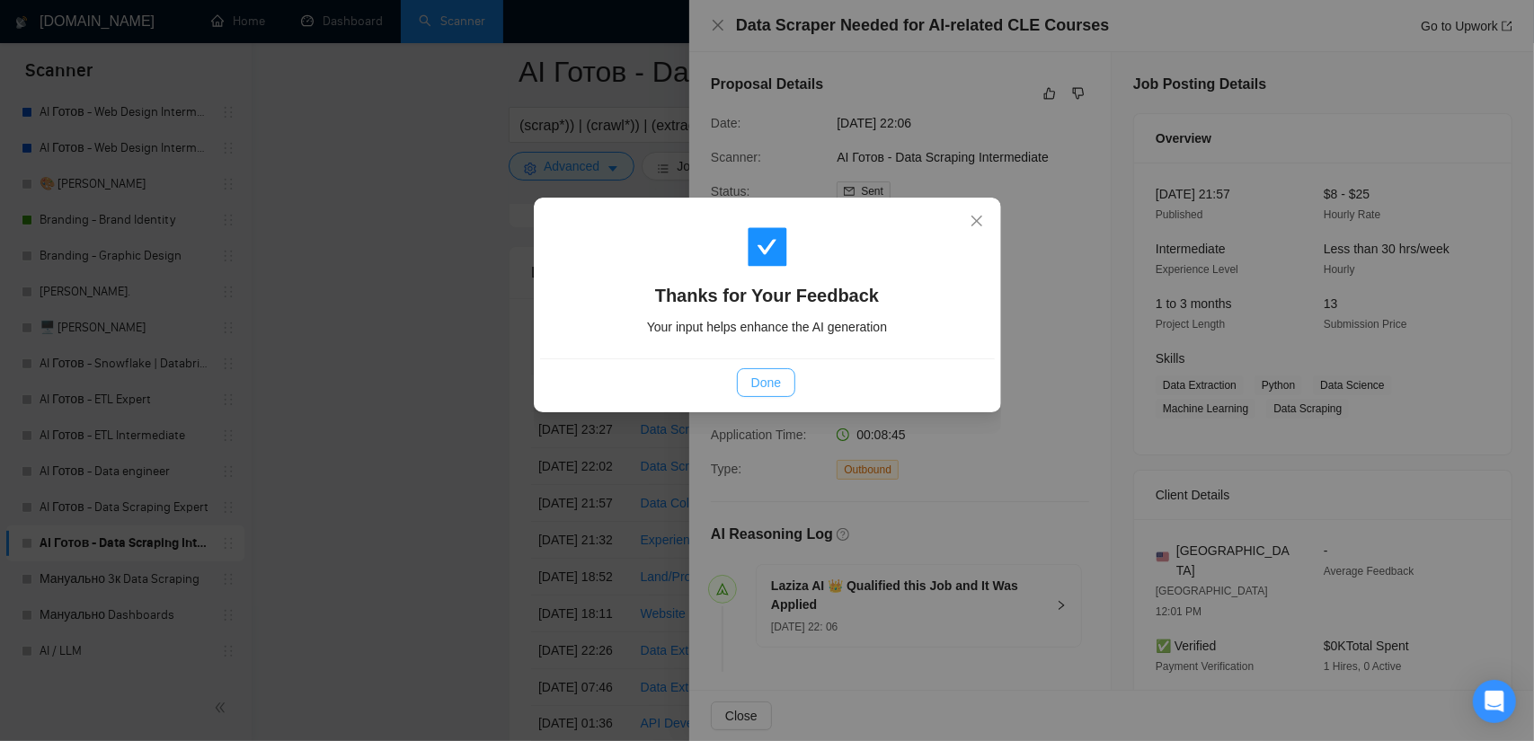
drag, startPoint x: 755, startPoint y: 387, endPoint x: 766, endPoint y: 388, distance: 11.7
click at [757, 387] on span "Done" at bounding box center [766, 383] width 30 height 20
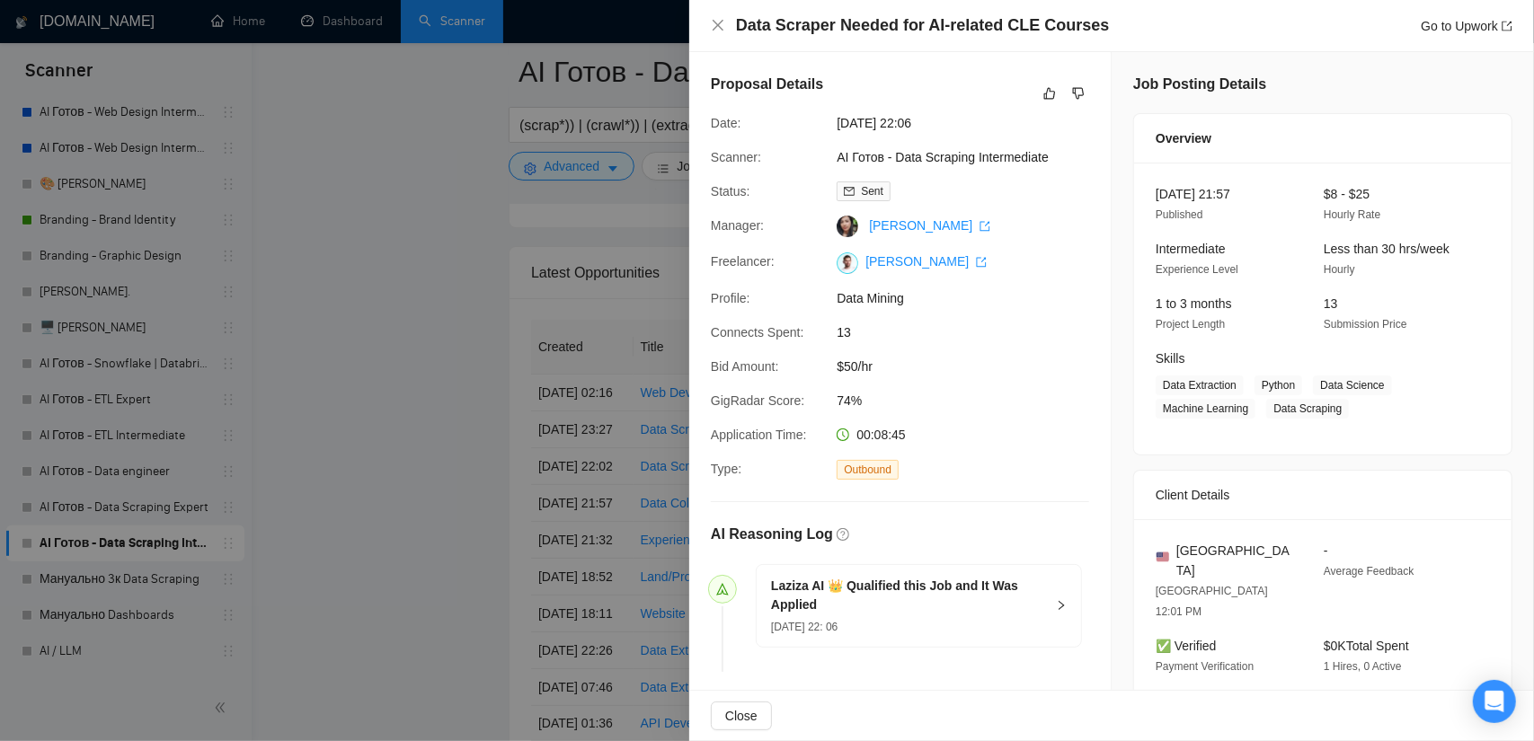
click at [432, 363] on div at bounding box center [767, 370] width 1534 height 741
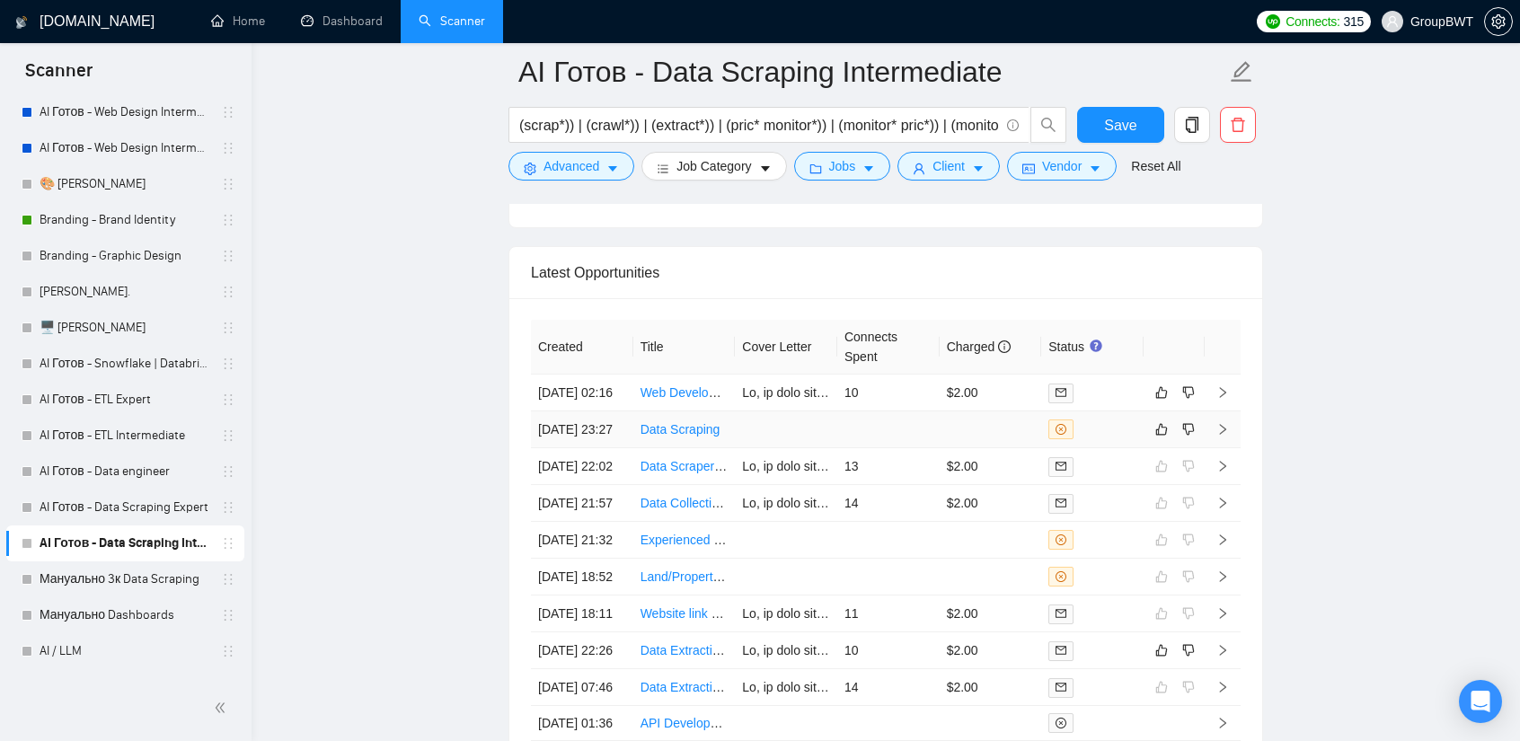
click at [865, 445] on td at bounding box center [888, 430] width 102 height 37
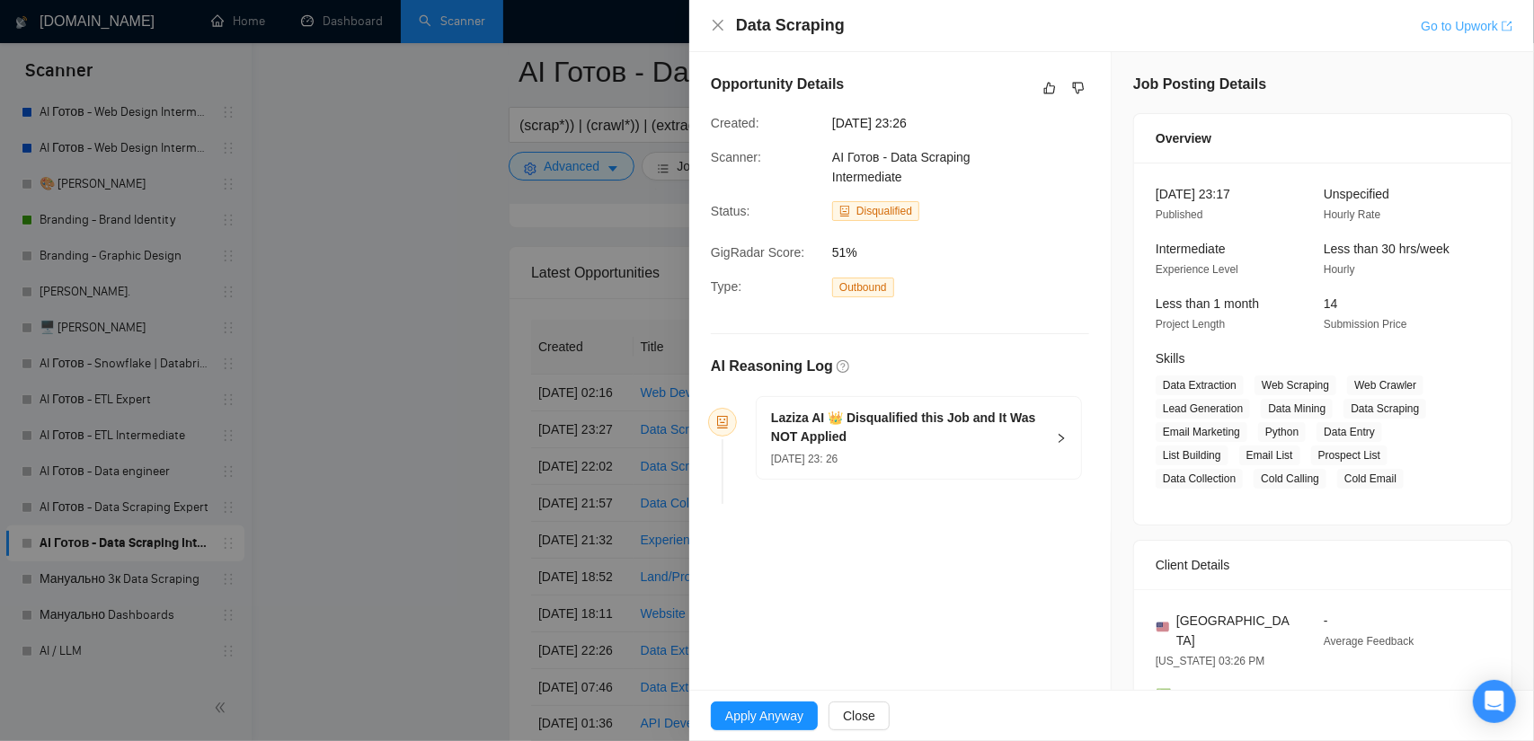
click at [1461, 25] on link "Go to Upwork" at bounding box center [1467, 26] width 92 height 14
click at [531, 327] on div at bounding box center [767, 370] width 1534 height 741
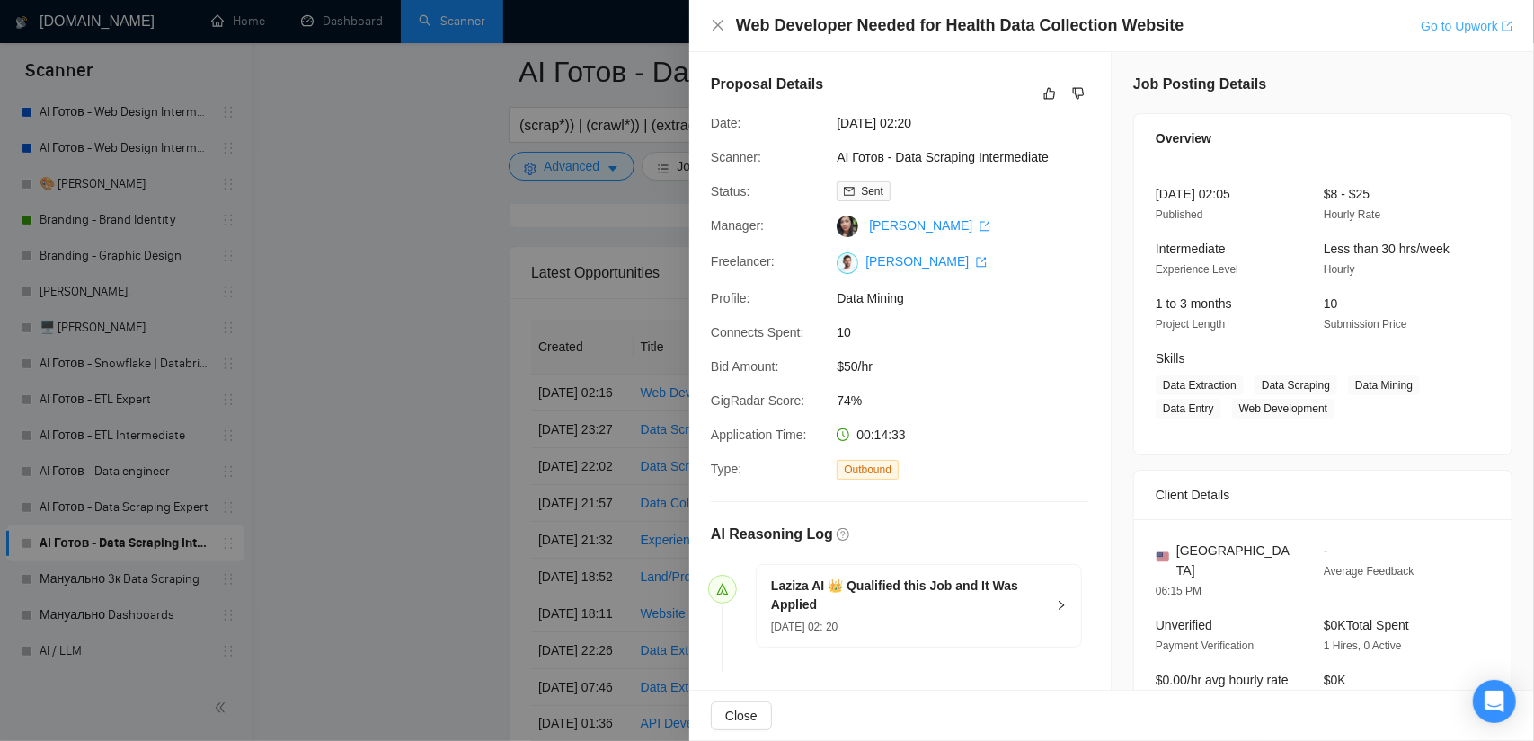
drag, startPoint x: 1438, startPoint y: 24, endPoint x: 1431, endPoint y: 31, distance: 9.6
click at [1438, 24] on link "Go to Upwork" at bounding box center [1467, 26] width 92 height 14
click at [1075, 96] on icon "dislike" at bounding box center [1078, 93] width 13 height 14
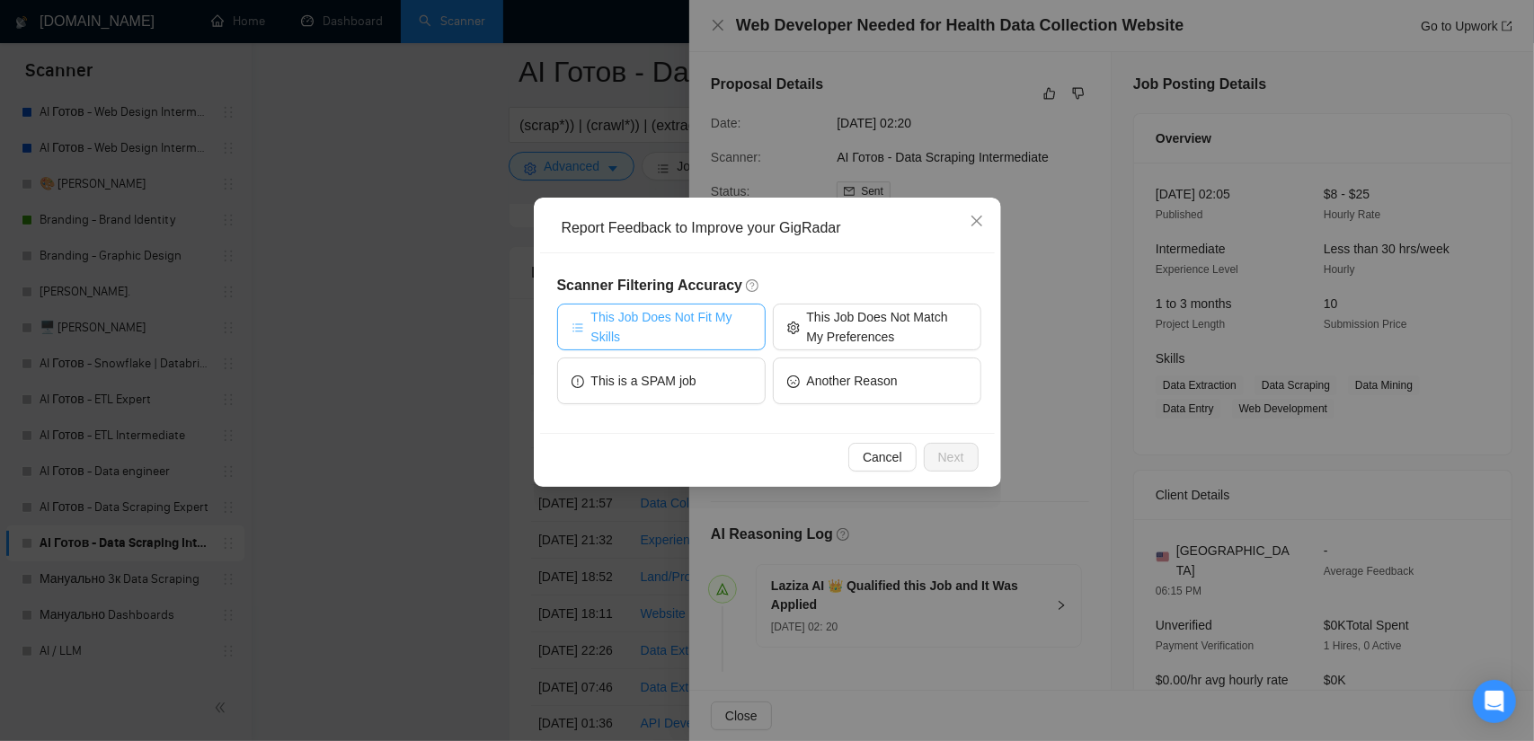
click at [701, 339] on span "This Job Does Not Fit My Skills" at bounding box center [671, 327] width 160 height 40
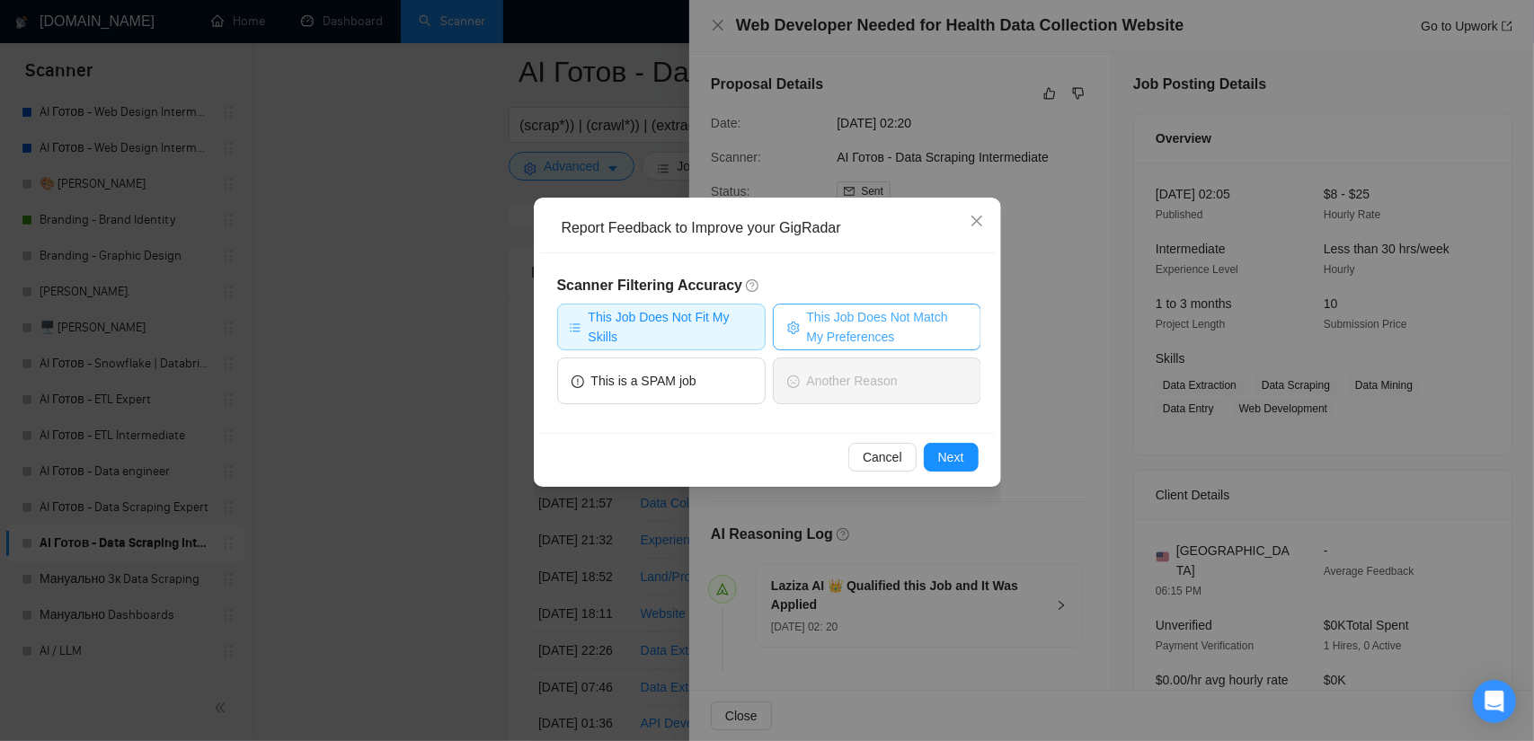
click at [906, 342] on span "This Job Does Not Match My Preferences" at bounding box center [887, 327] width 160 height 40
click at [749, 332] on span "This Job Does Not Fit My Skills" at bounding box center [671, 327] width 165 height 40
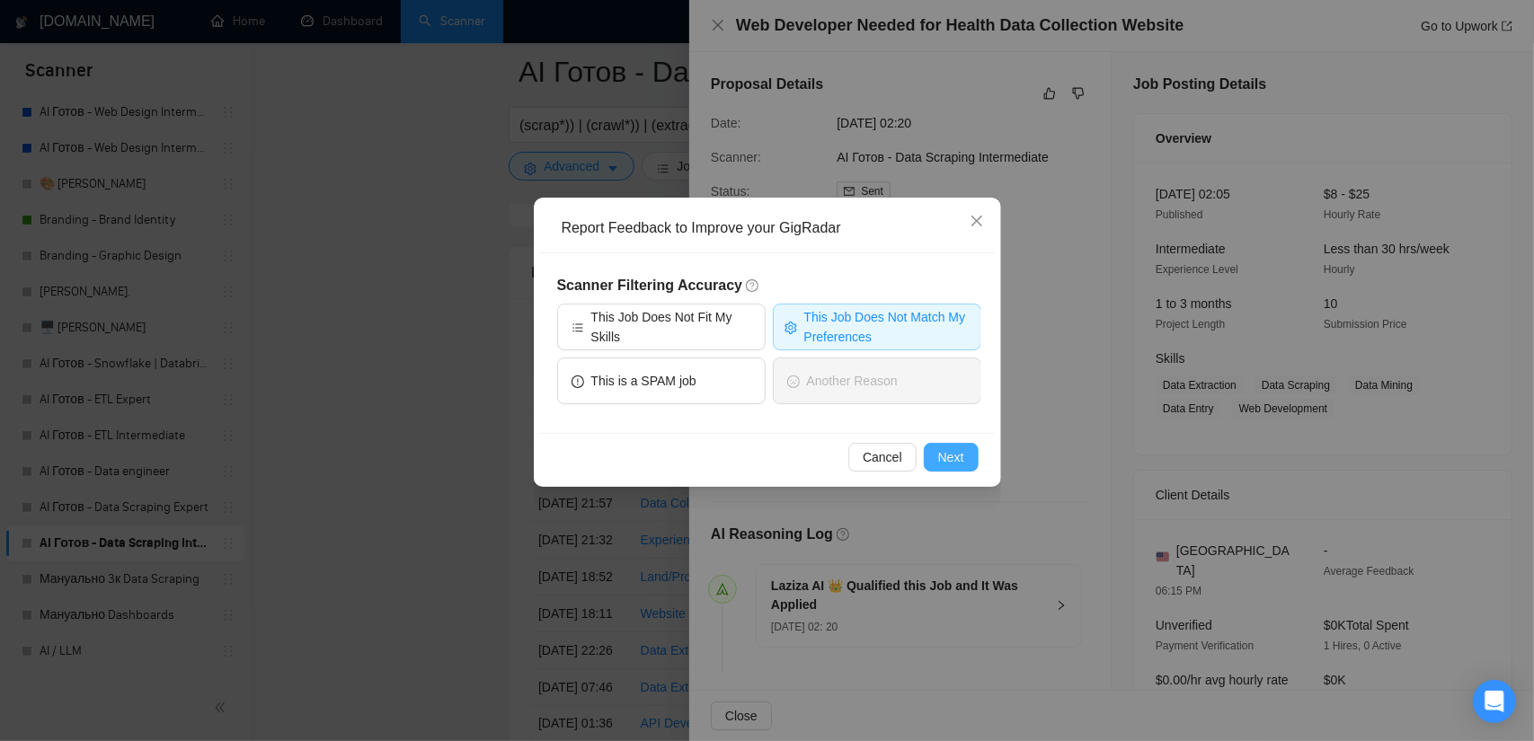
click at [960, 460] on span "Next" at bounding box center [951, 457] width 26 height 20
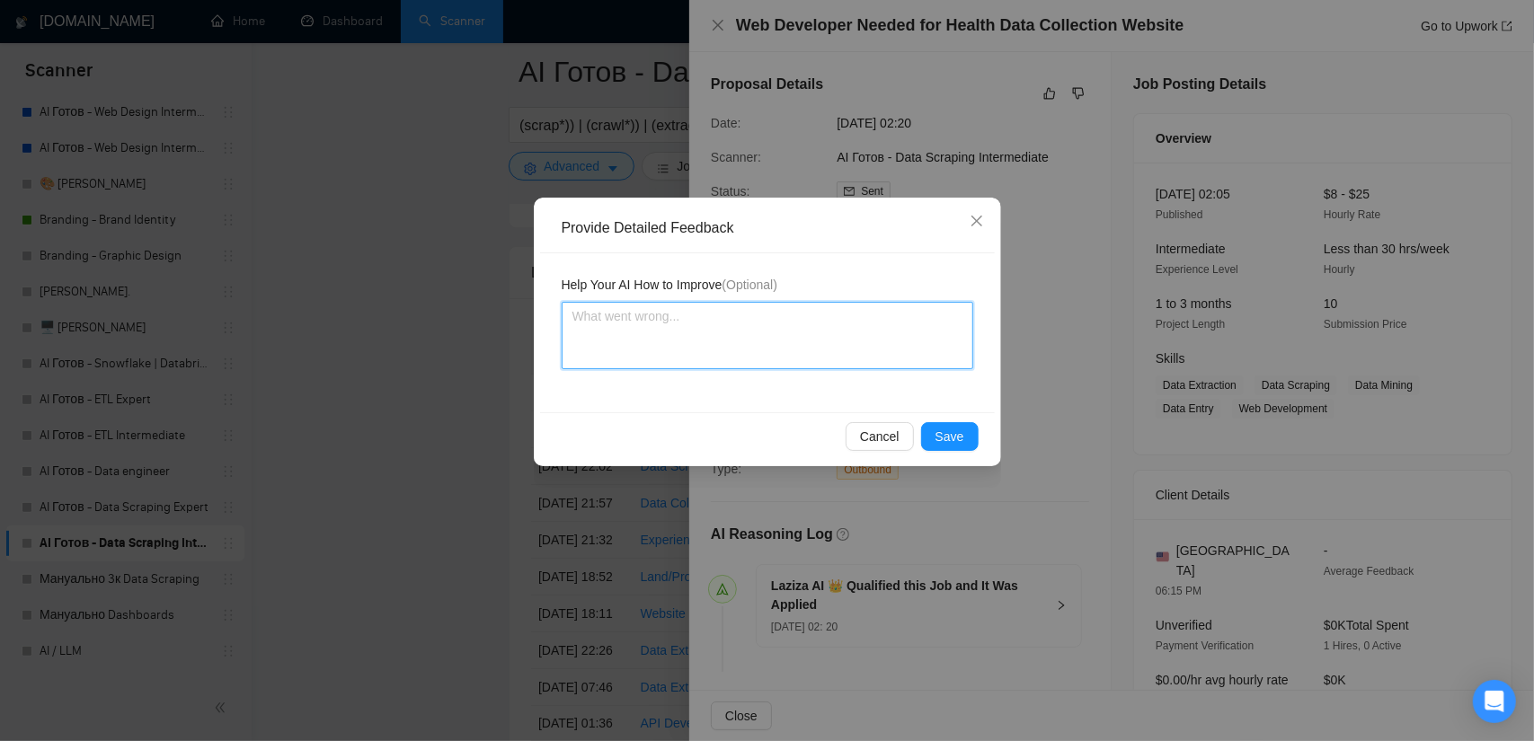
click at [755, 360] on textarea at bounding box center [768, 335] width 412 height 67
click at [899, 430] on span "Cancel" at bounding box center [880, 437] width 40 height 20
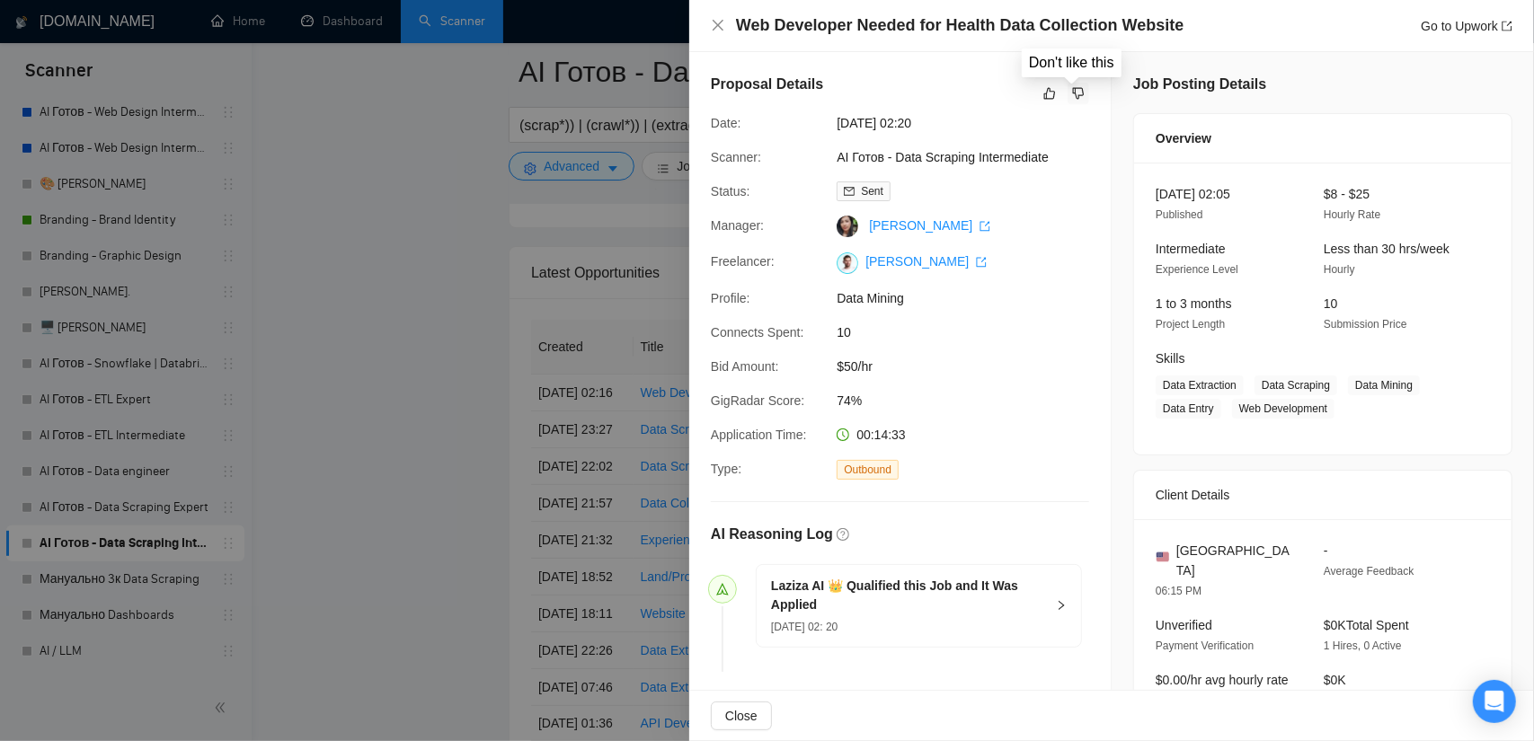
click at [1082, 85] on button "button" at bounding box center [1078, 94] width 22 height 22
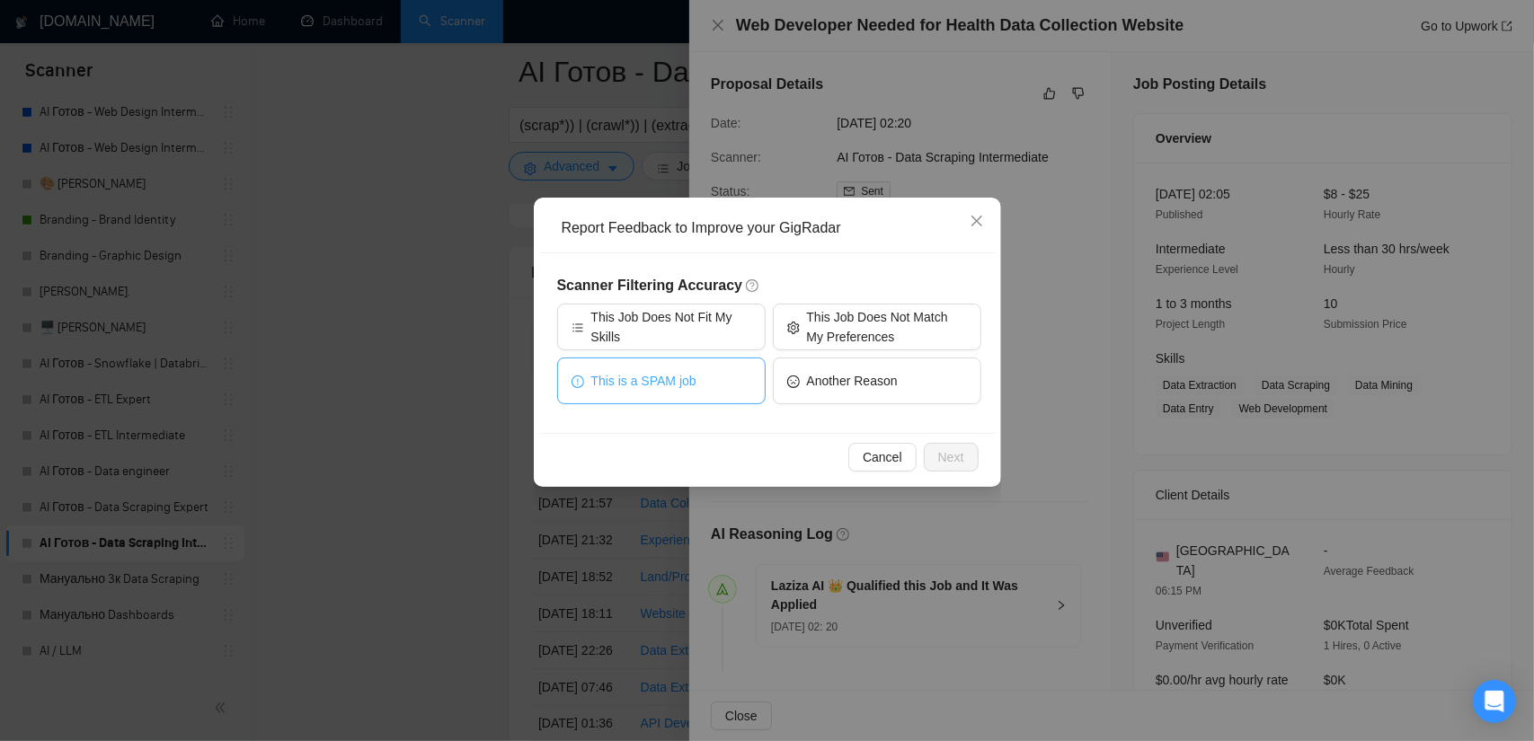
drag, startPoint x: 688, startPoint y: 384, endPoint x: 728, endPoint y: 429, distance: 59.8
click at [688, 383] on span "This is a SPAM job" at bounding box center [643, 381] width 105 height 20
click at [952, 449] on span "Next" at bounding box center [951, 457] width 26 height 20
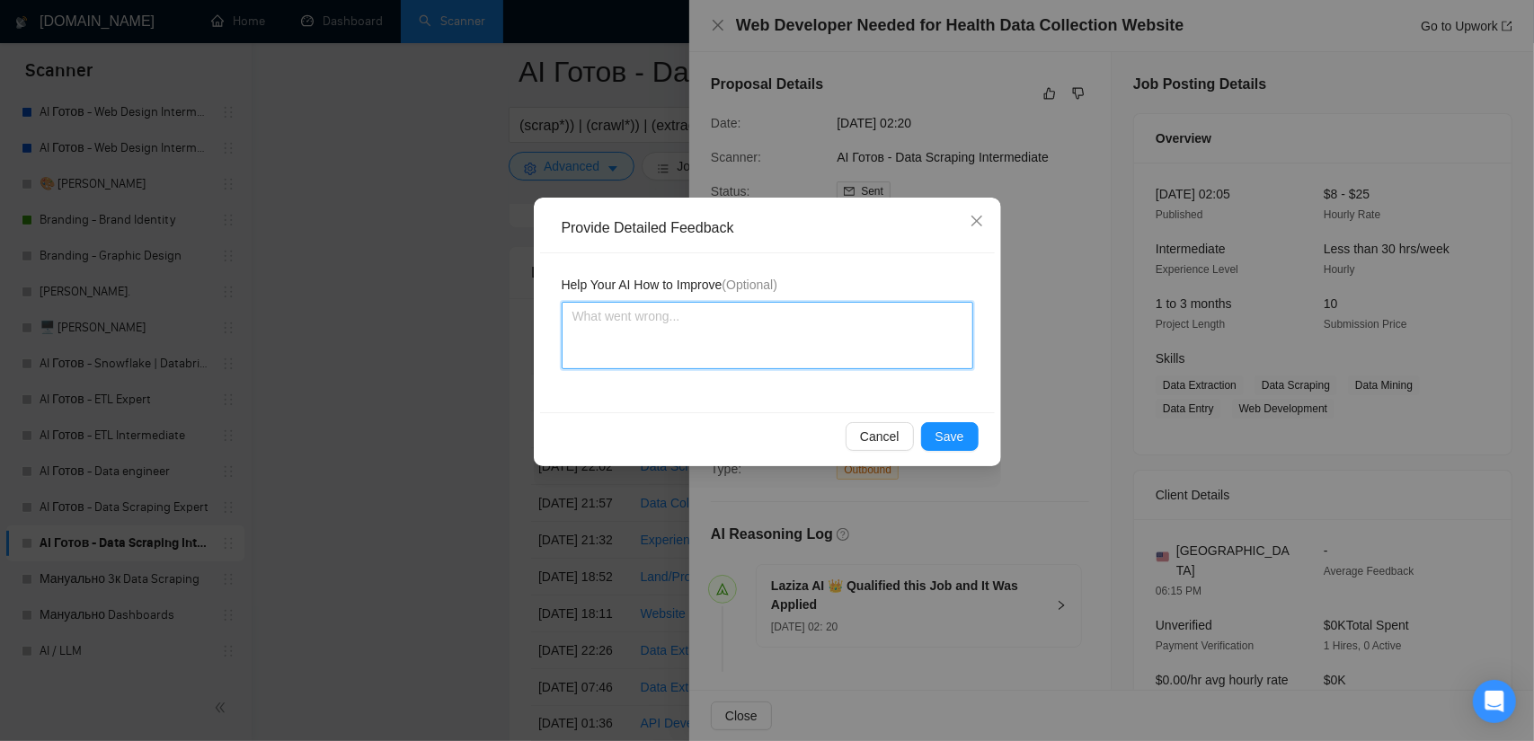
click at [757, 325] on textarea at bounding box center [768, 335] width 412 height 67
click at [631, 314] on textarea "loo" at bounding box center [768, 335] width 412 height 67
paste textarea "It looks like a small job with unclear requirements."
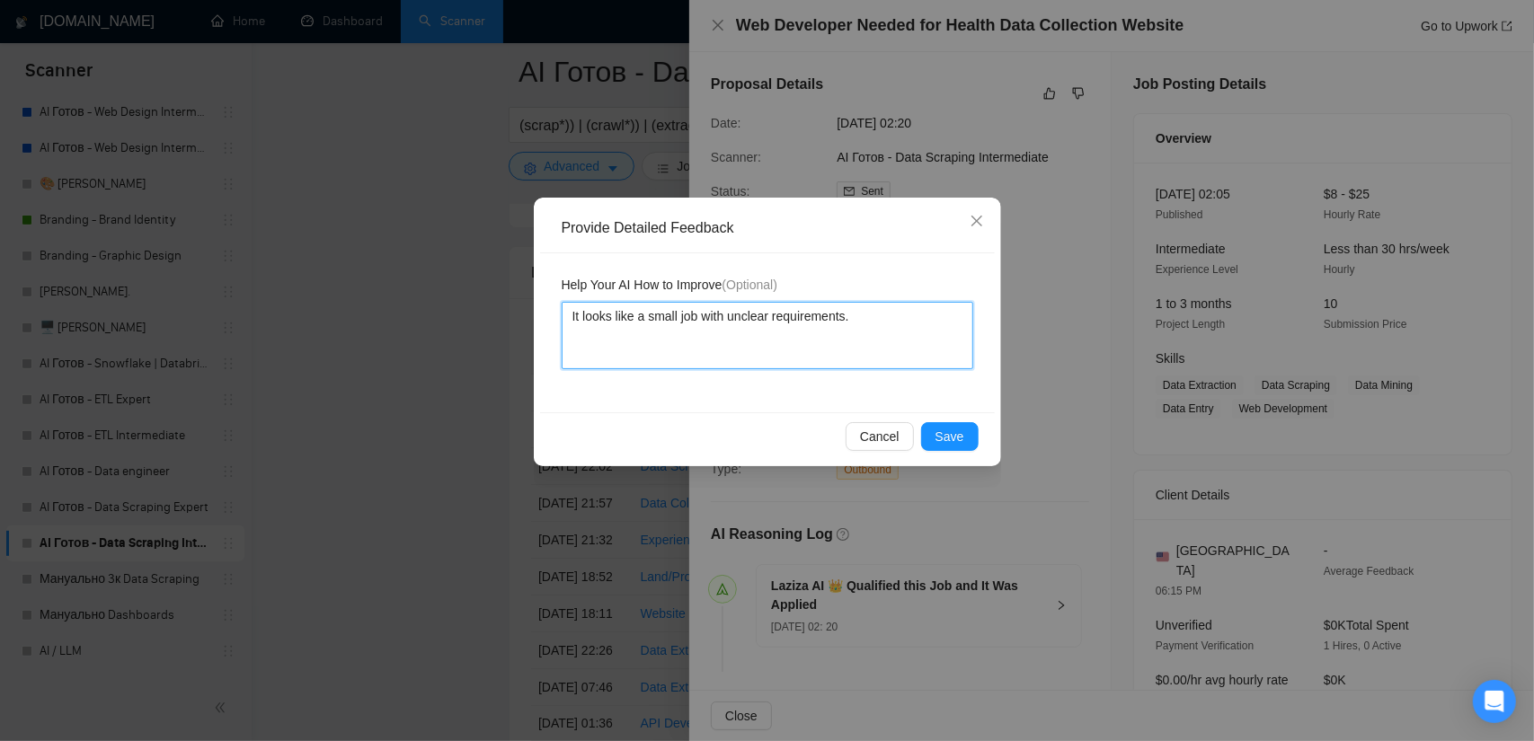
drag, startPoint x: 674, startPoint y: 319, endPoint x: 652, endPoint y: 319, distance: 21.6
click at [649, 319] on textarea "It looks like a small job with unclear requirements." at bounding box center [768, 335] width 412 height 67
click at [666, 317] on textarea "It looks like a small job with unclear requirements." at bounding box center [768, 335] width 412 height 67
drag, startPoint x: 675, startPoint y: 316, endPoint x: 652, endPoint y: 315, distance: 22.5
click at [652, 315] on textarea "It looks like a small job with unclear requirements." at bounding box center [768, 335] width 412 height 67
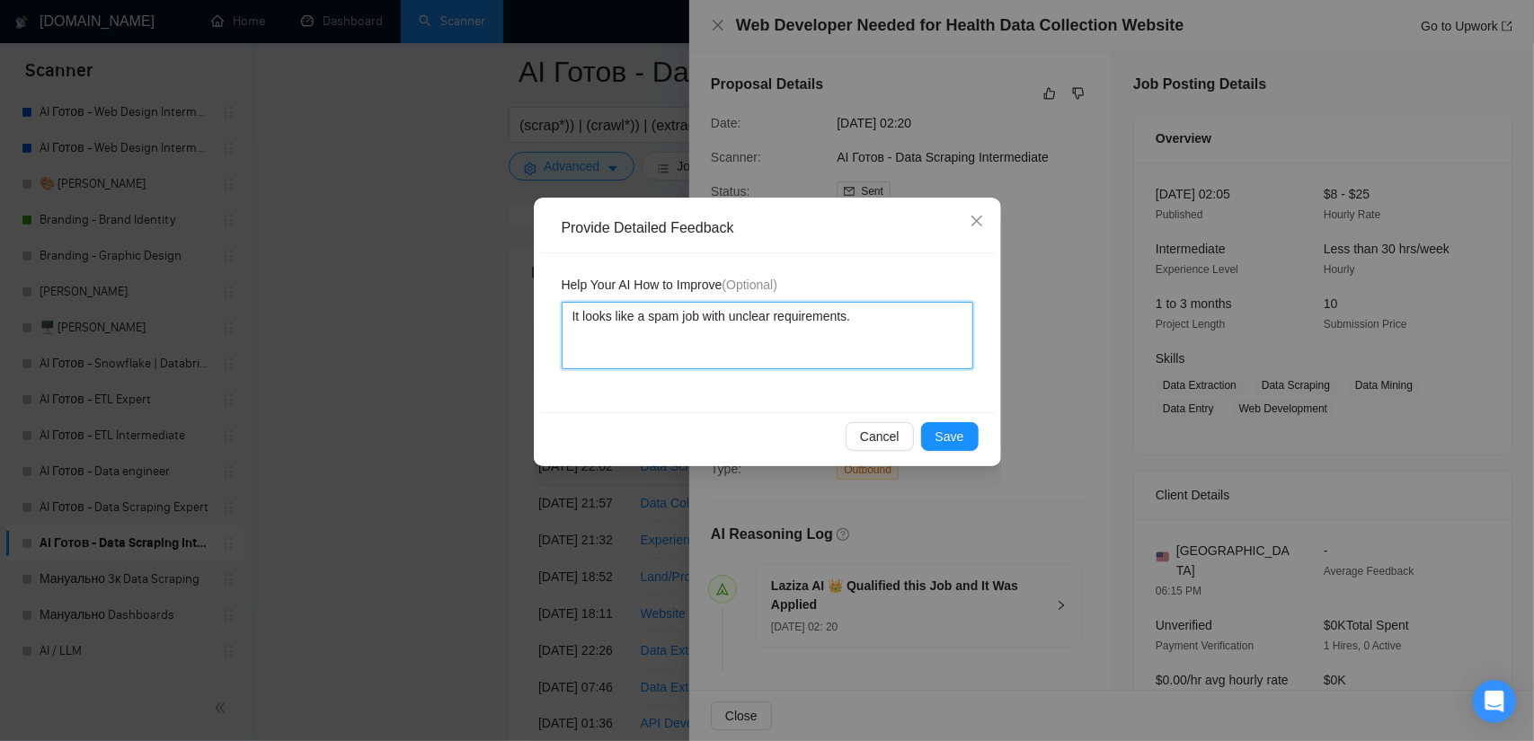
click at [877, 344] on textarea "It looks like a spam job with unclear requirements." at bounding box center [768, 335] width 412 height 67
click at [976, 448] on button "Save" at bounding box center [950, 436] width 58 height 29
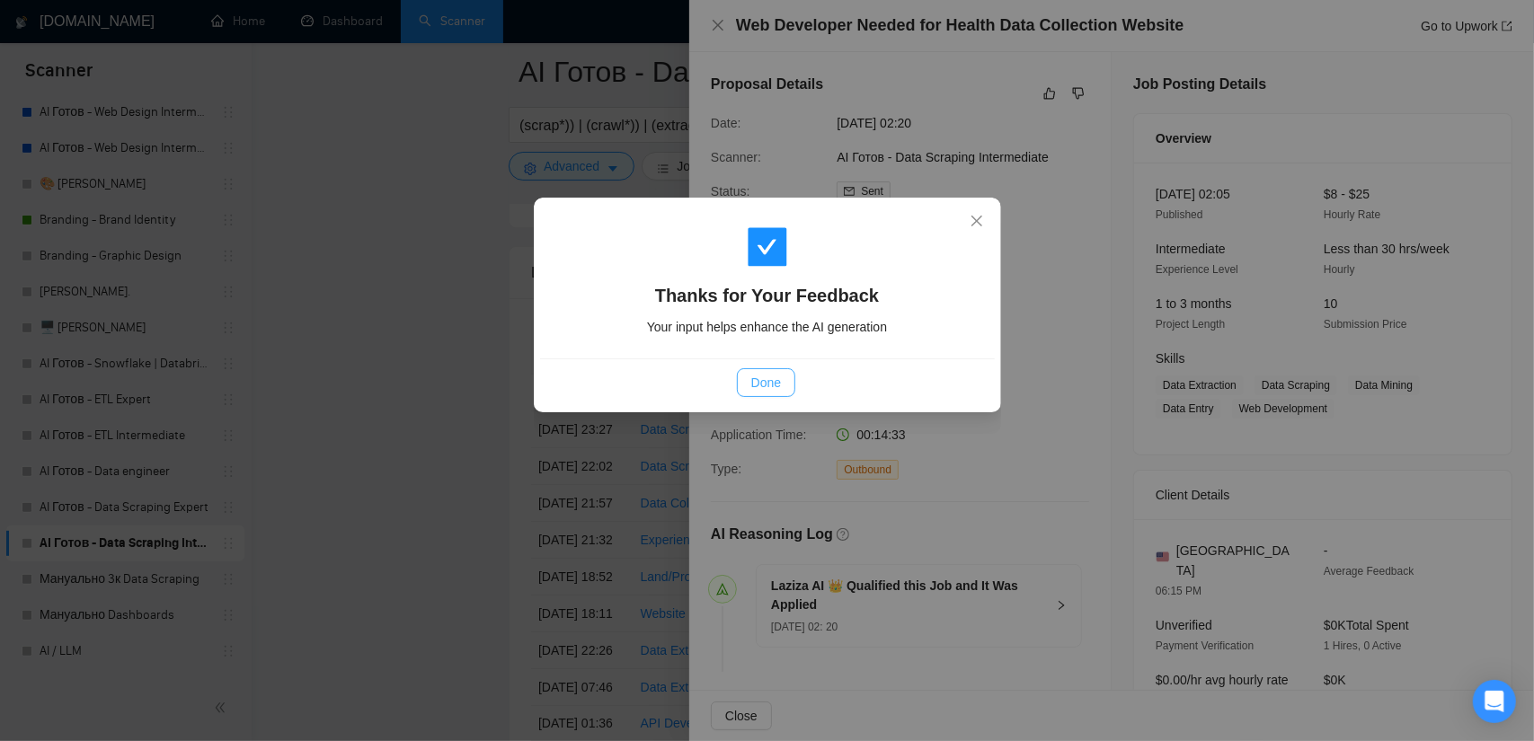
click at [773, 386] on span "Done" at bounding box center [766, 383] width 30 height 20
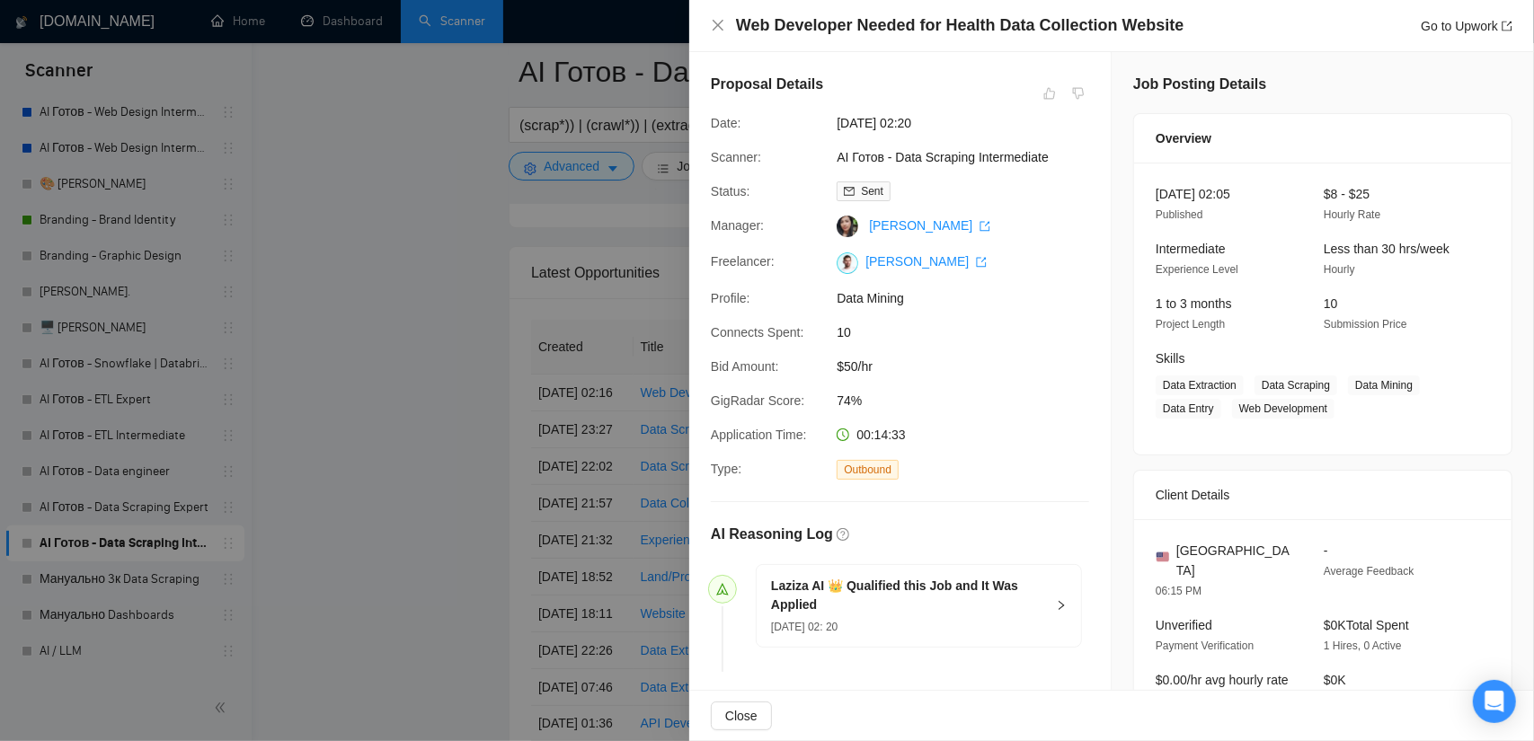
click at [388, 400] on div at bounding box center [767, 370] width 1534 height 741
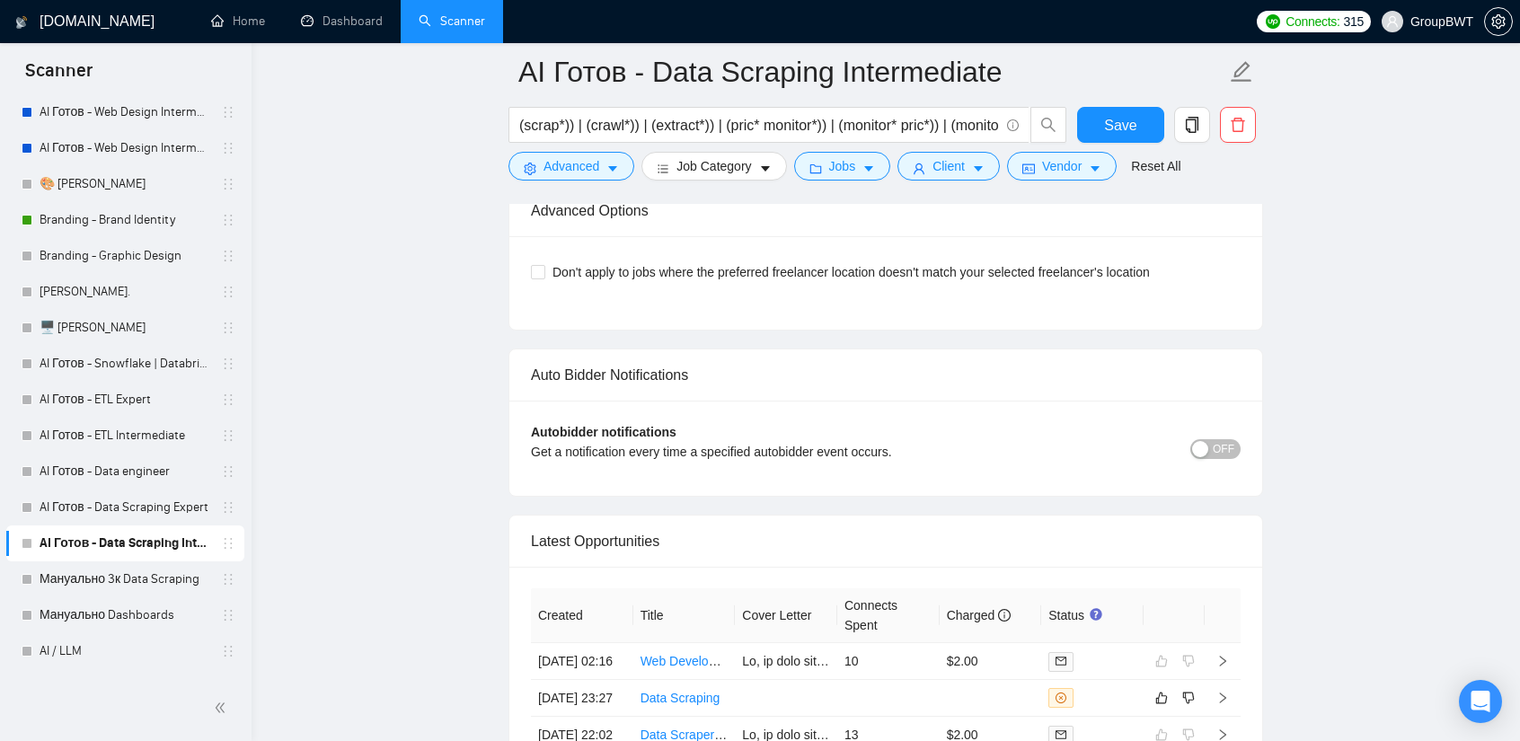
scroll to position [4143, 0]
